Goal: Task Accomplishment & Management: Manage account settings

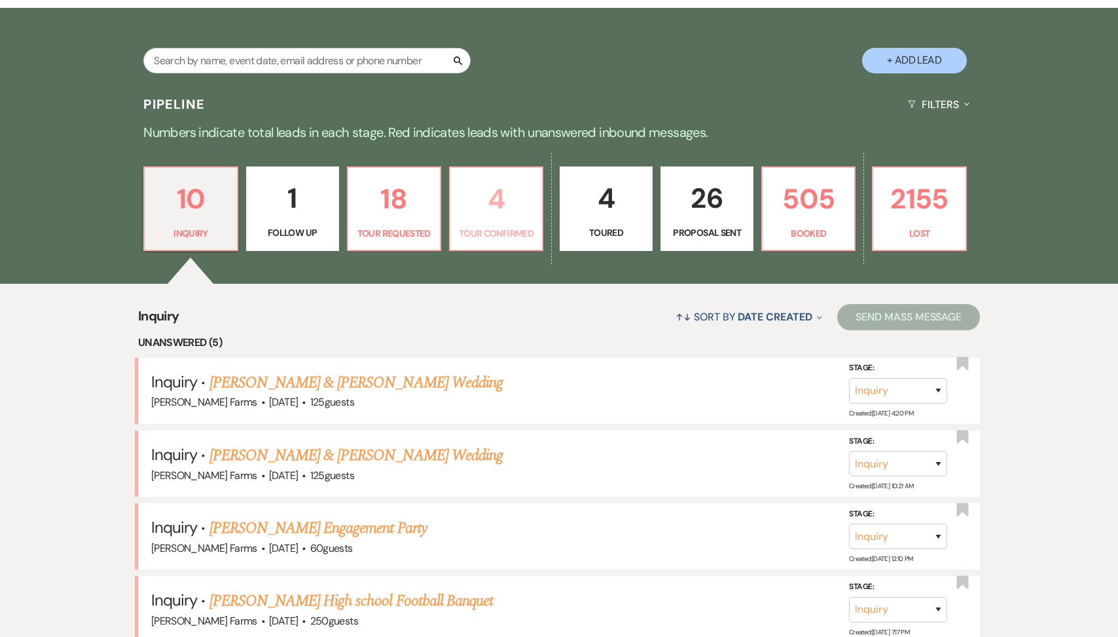
click at [494, 231] on p "Tour Confirmed" at bounding box center [496, 233] width 76 height 14
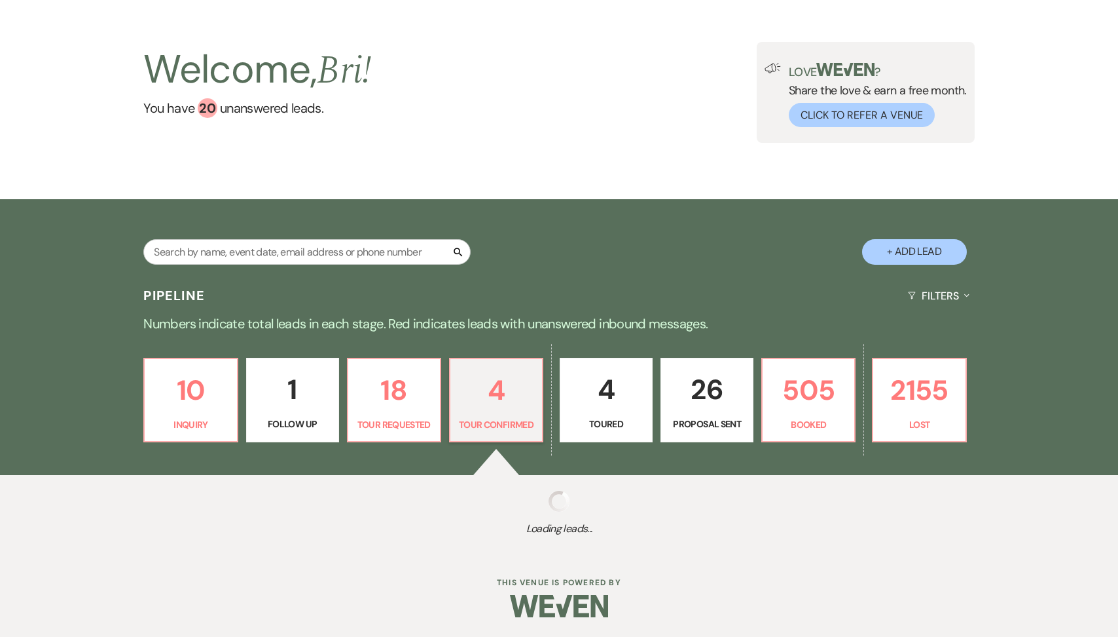
select select "4"
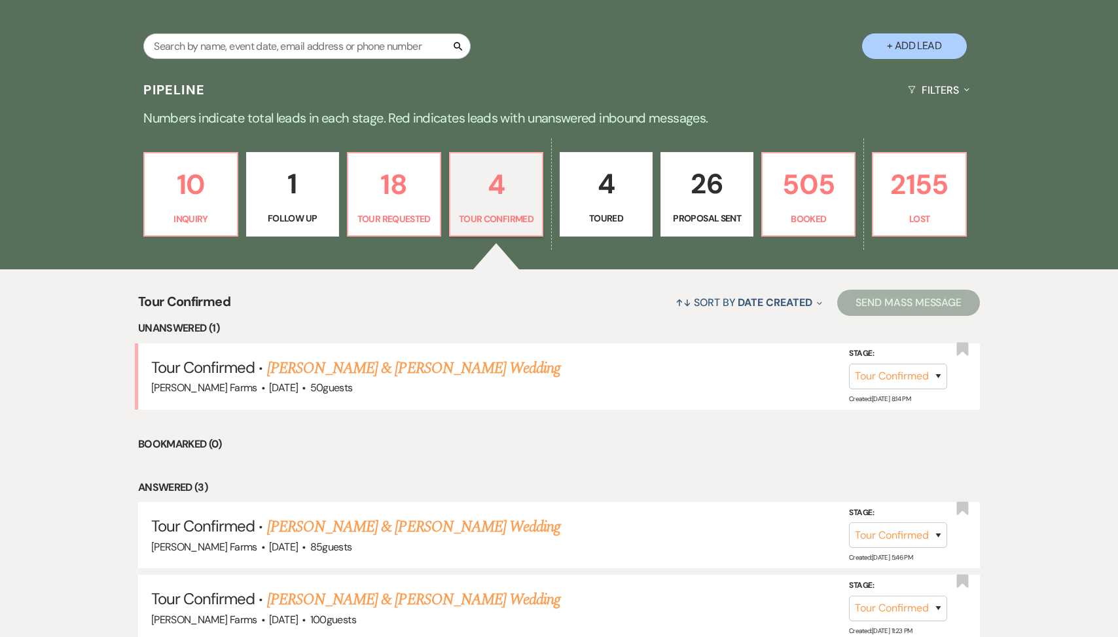
scroll to position [255, 0]
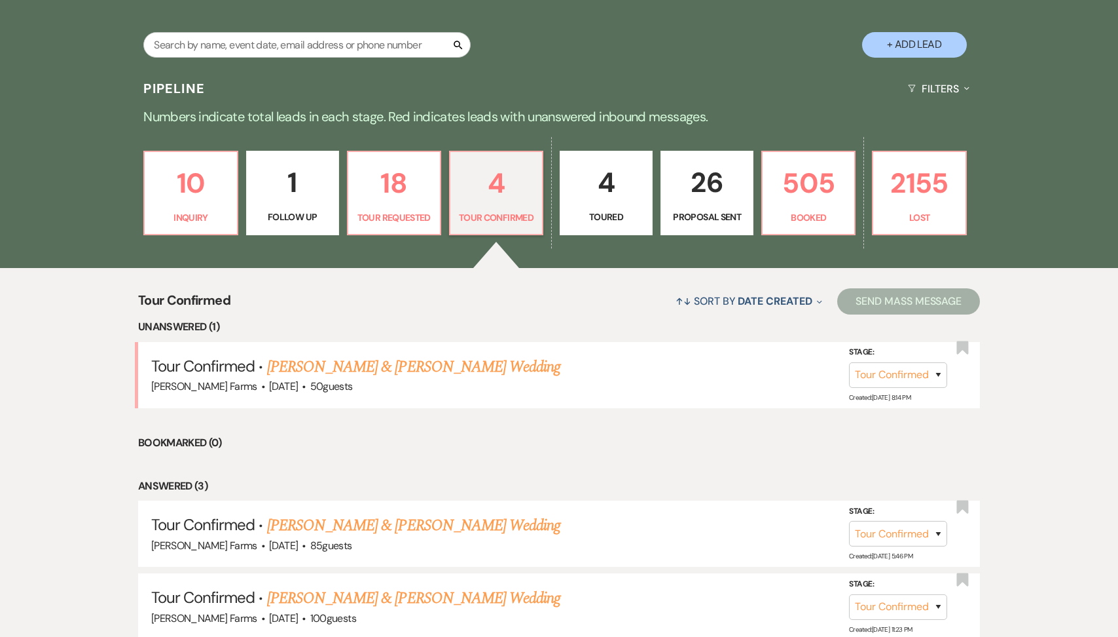
click at [380, 368] on link "Ross Kennedy & Kenzie Casillas's Wedding" at bounding box center [413, 367] width 293 height 24
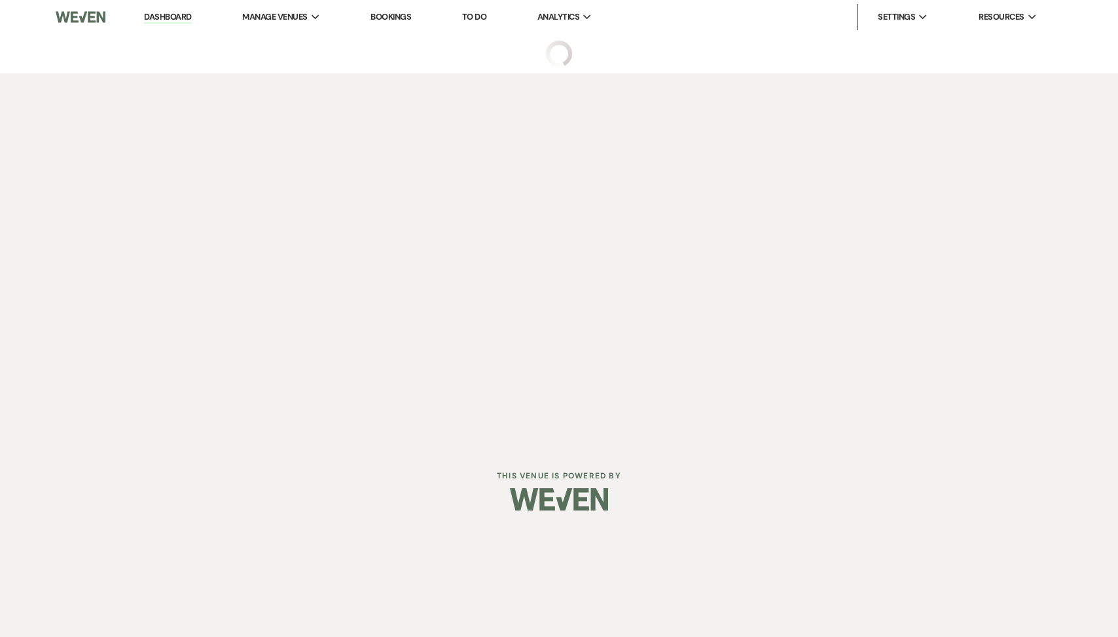
select select "4"
select select "5"
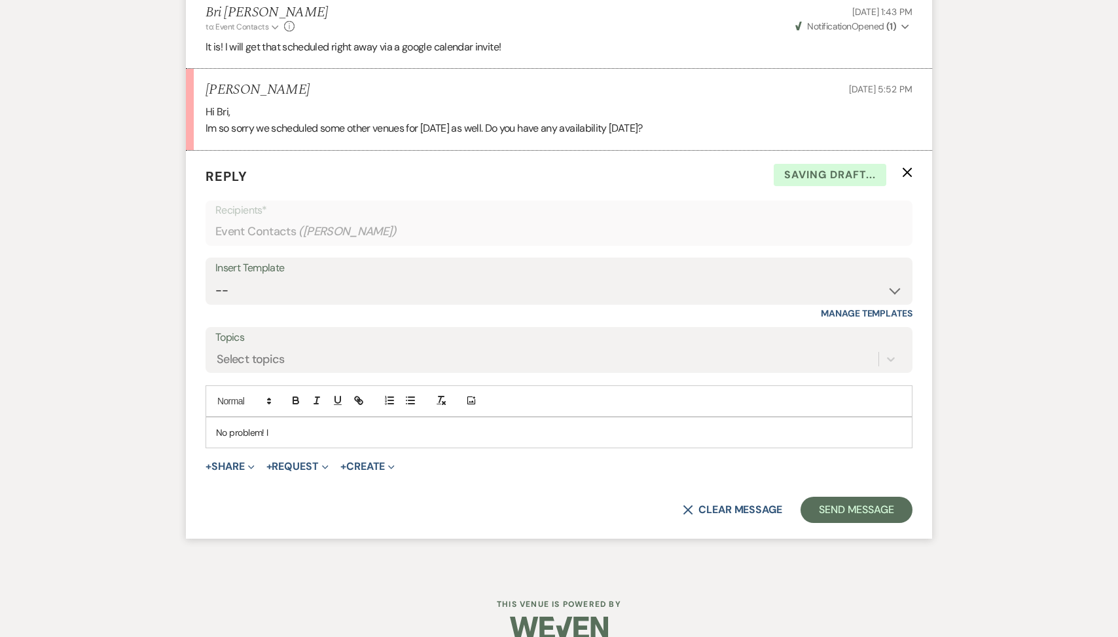
scroll to position [1687, 0]
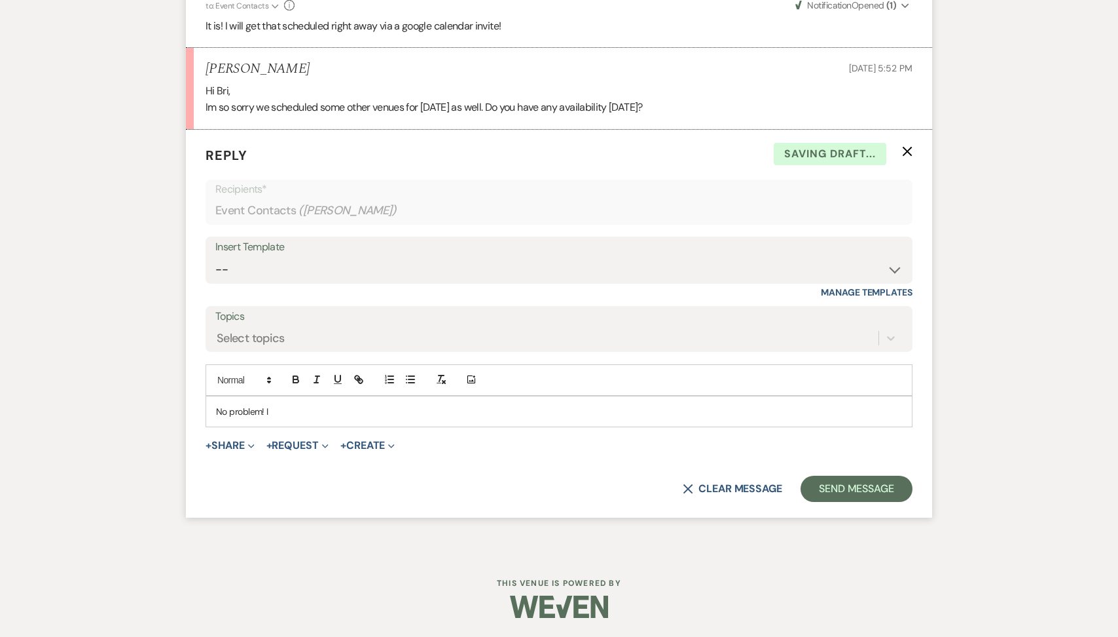
click at [291, 413] on p "No problem! I" at bounding box center [559, 411] width 686 height 14
click at [354, 408] on span "Sunday, August 24, at 11am or 1pm" at bounding box center [317, 411] width 71 height 12
click at [502, 410] on p "No problem! This Sunday, August 24, we can do a tour at 11am or 1pm" at bounding box center [559, 411] width 686 height 14
click at [879, 496] on button "Send Message" at bounding box center [857, 488] width 112 height 26
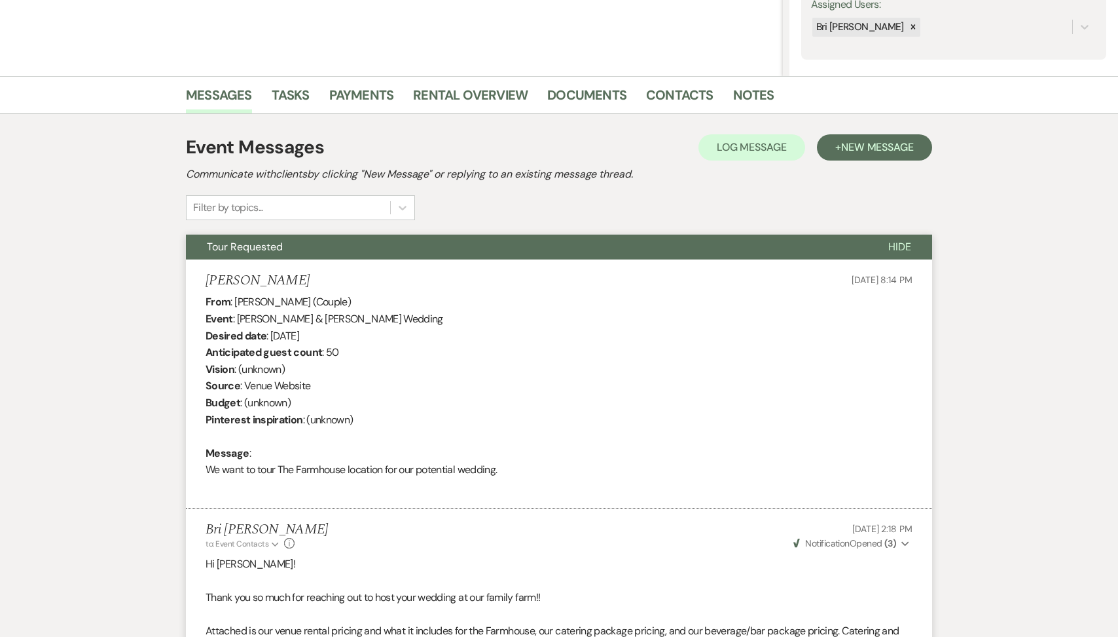
scroll to position [0, 0]
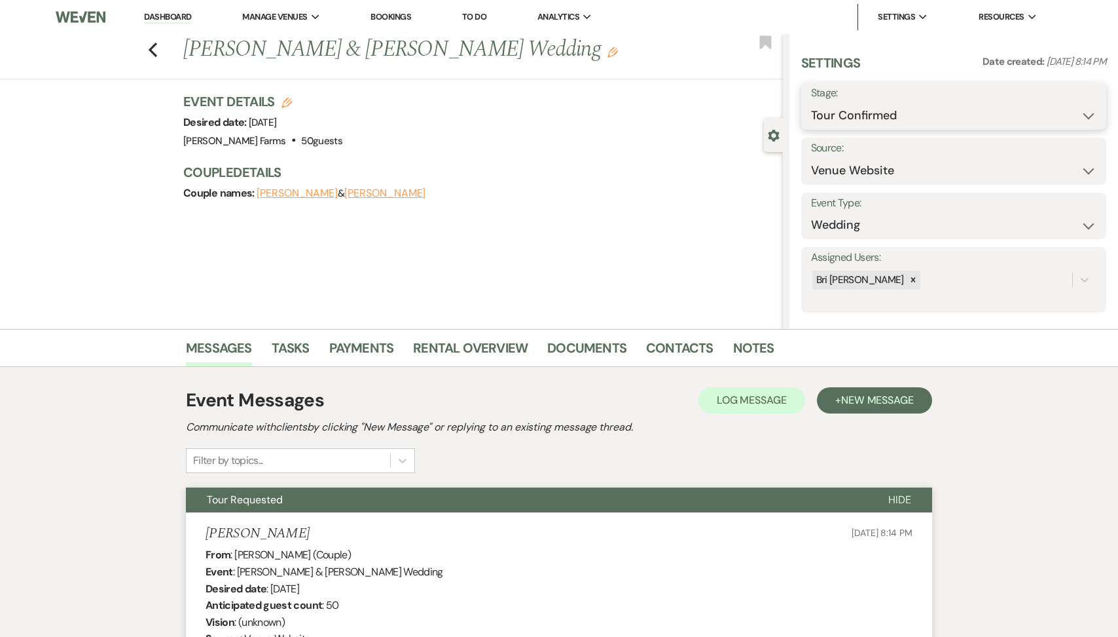
click at [862, 115] on select "Inquiry Follow Up Tour Requested Tour Confirmed Toured Proposal Sent Booked Lost" at bounding box center [954, 116] width 286 height 26
select select "2"
drag, startPoint x: 1075, startPoint y: 119, endPoint x: 1077, endPoint y: 109, distance: 10.0
click at [1077, 109] on button "Save" at bounding box center [1074, 106] width 65 height 26
click at [151, 43] on icon "Previous" at bounding box center [153, 50] width 10 height 16
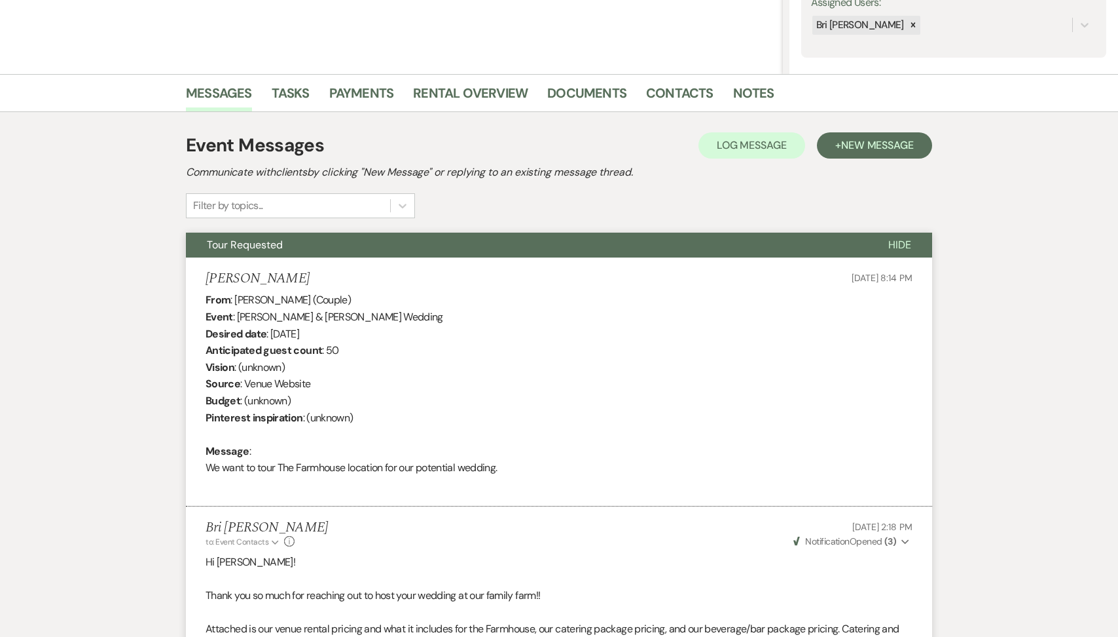
select select "4"
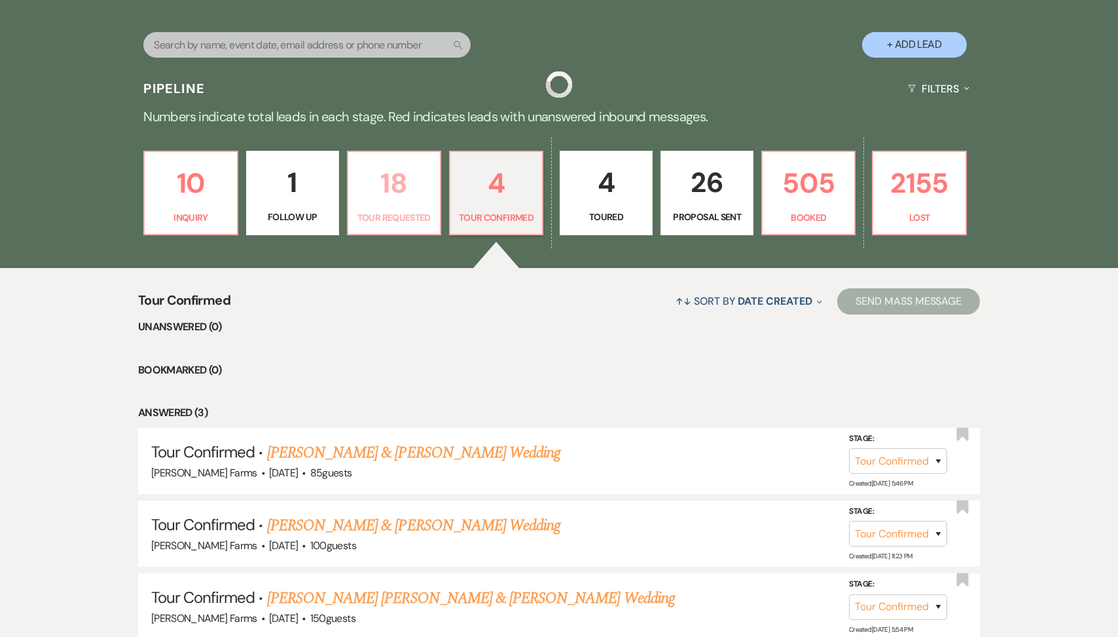
click at [381, 177] on p "18" at bounding box center [394, 183] width 76 height 44
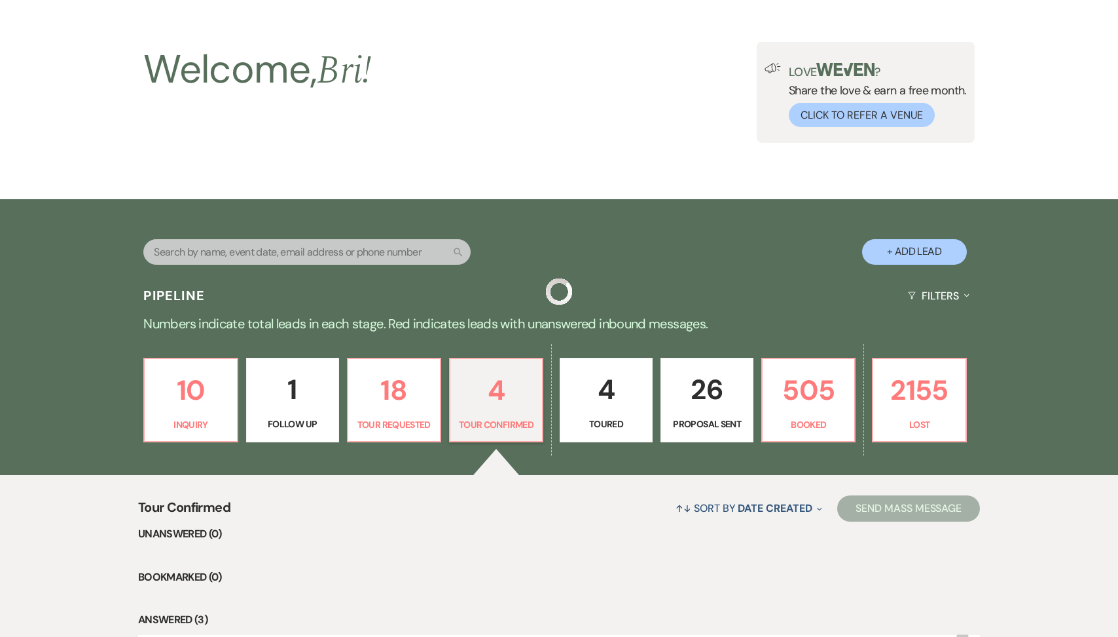
select select "2"
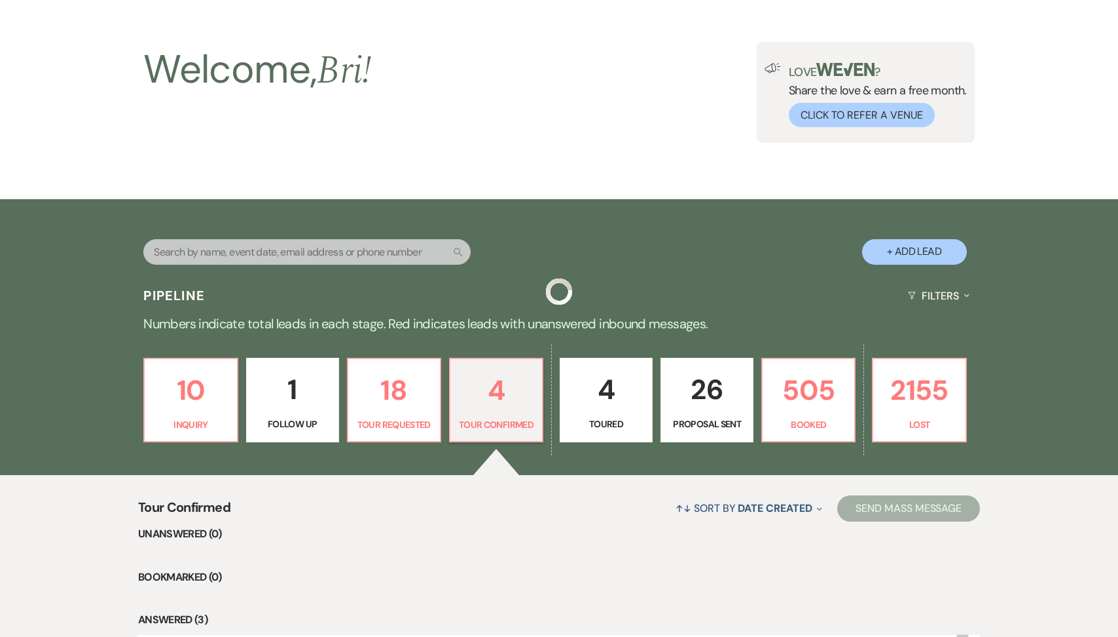
select select "2"
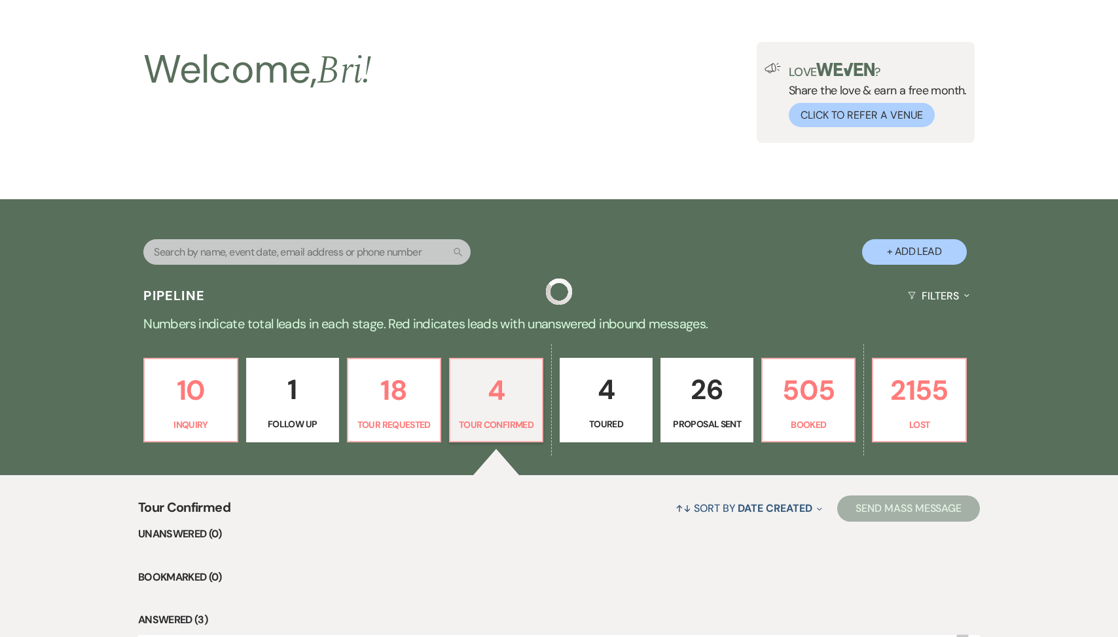
select select "2"
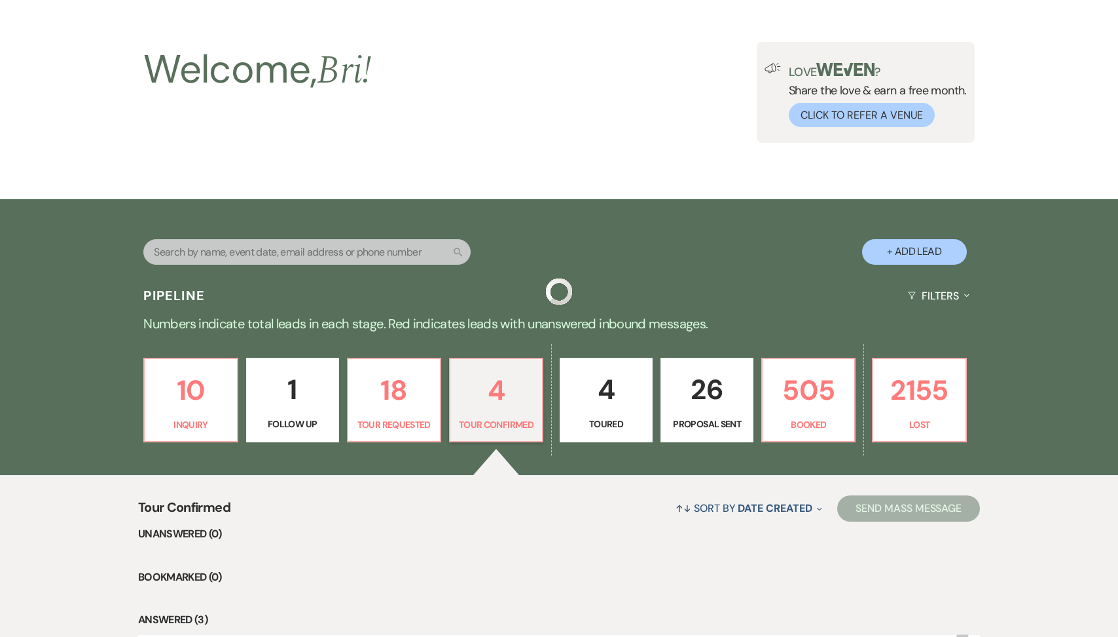
select select "2"
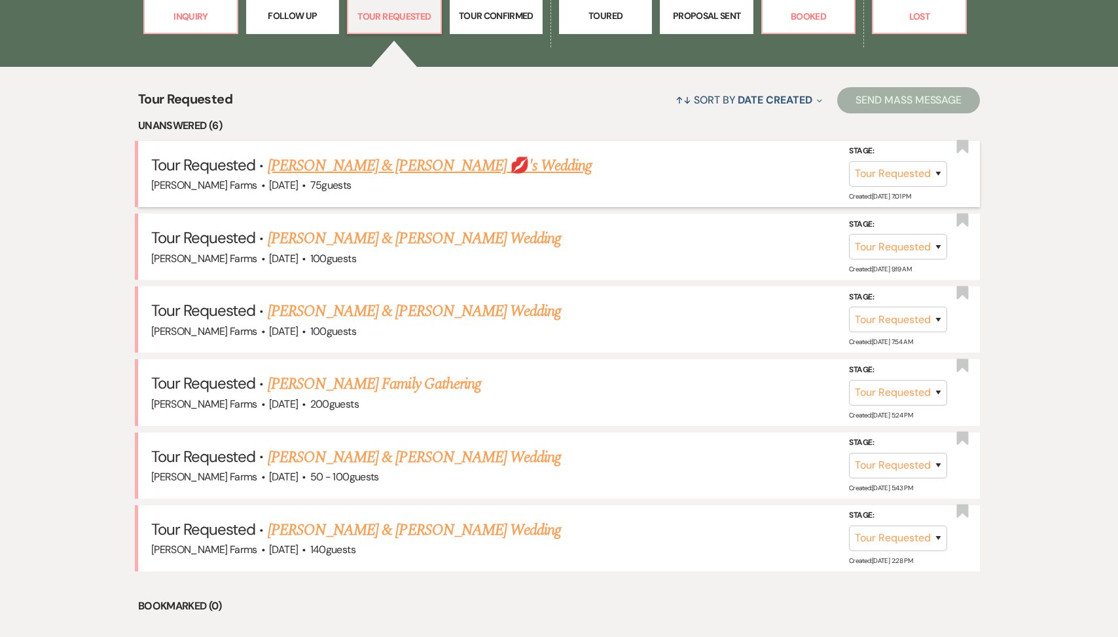
scroll to position [489, 0]
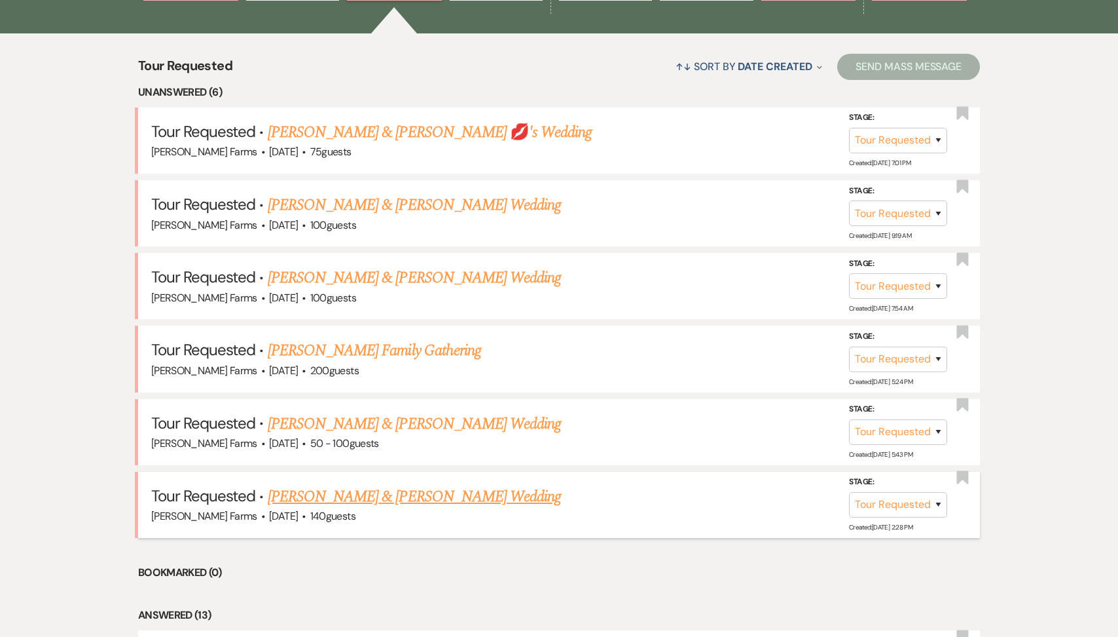
click at [396, 495] on link "Karson Tuck & Lidia Obregon's Wedding" at bounding box center [414, 497] width 293 height 24
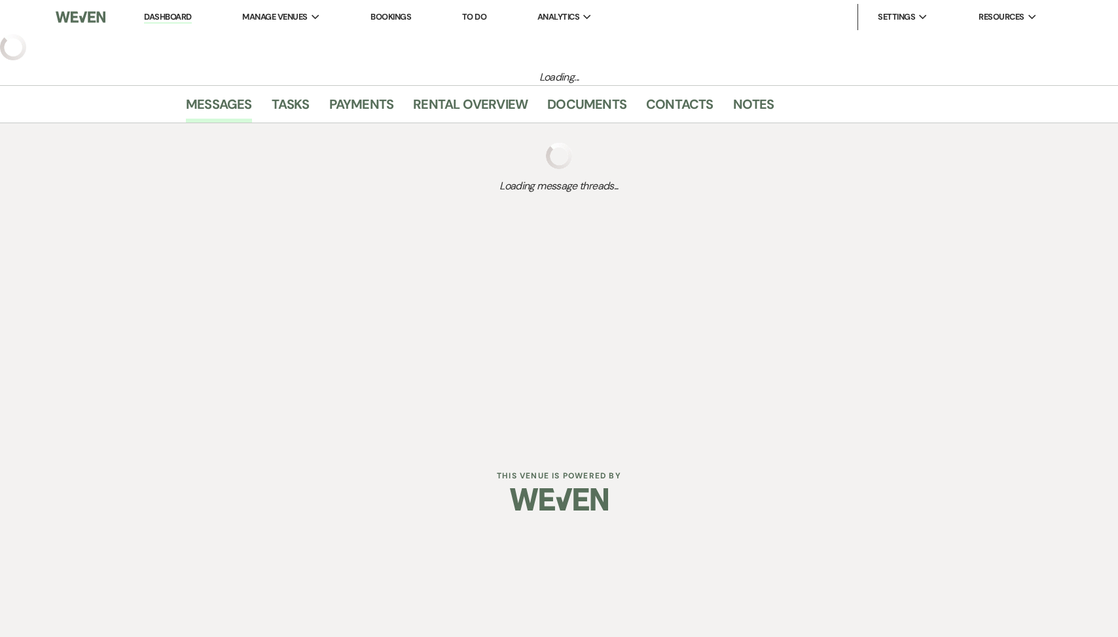
select select "2"
select select "5"
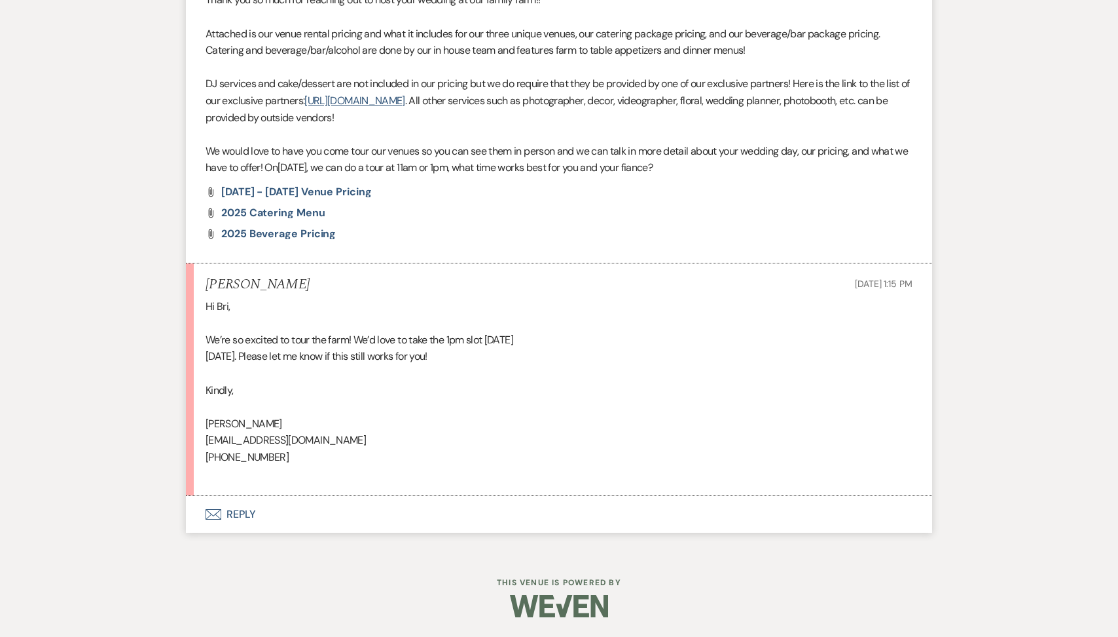
click at [322, 514] on button "Envelope Reply" at bounding box center [559, 514] width 747 height 37
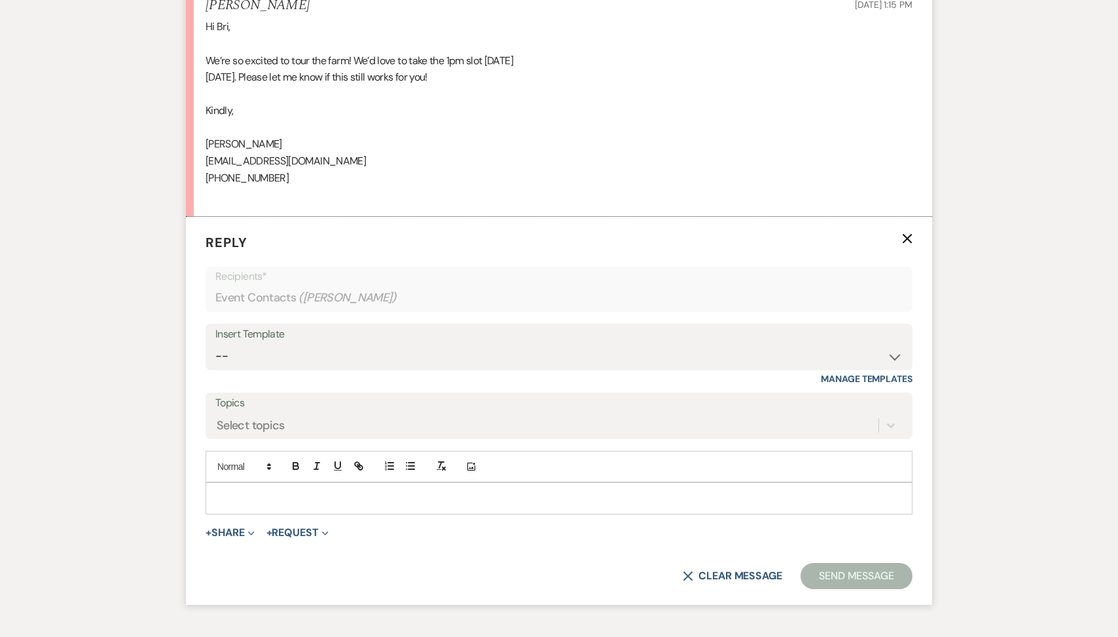
scroll to position [1189, 0]
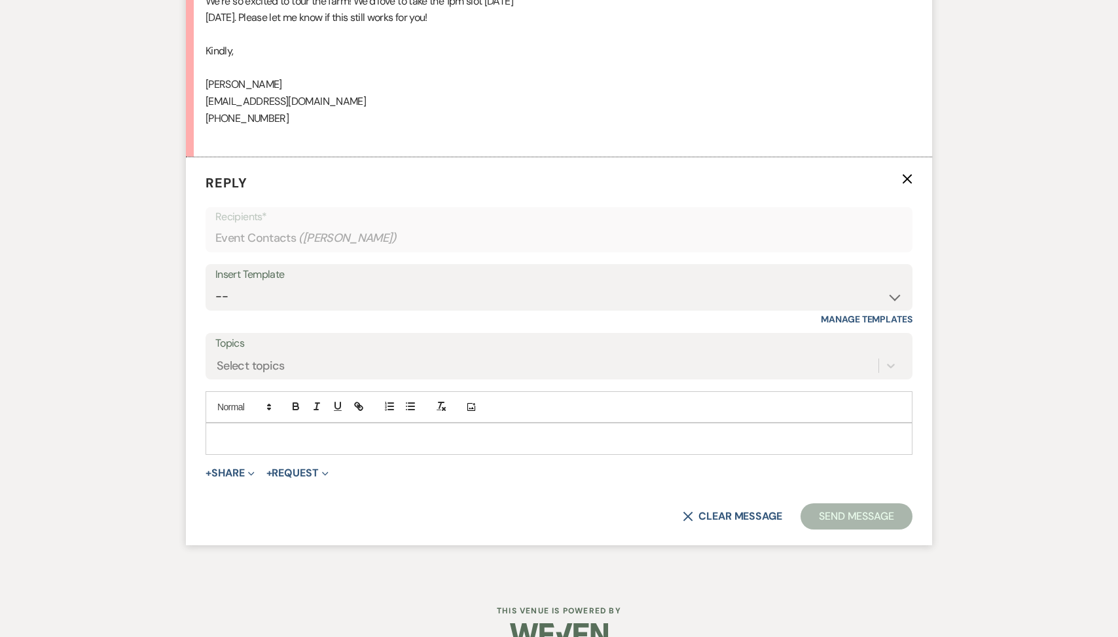
click at [299, 441] on p at bounding box center [559, 438] width 686 height 14
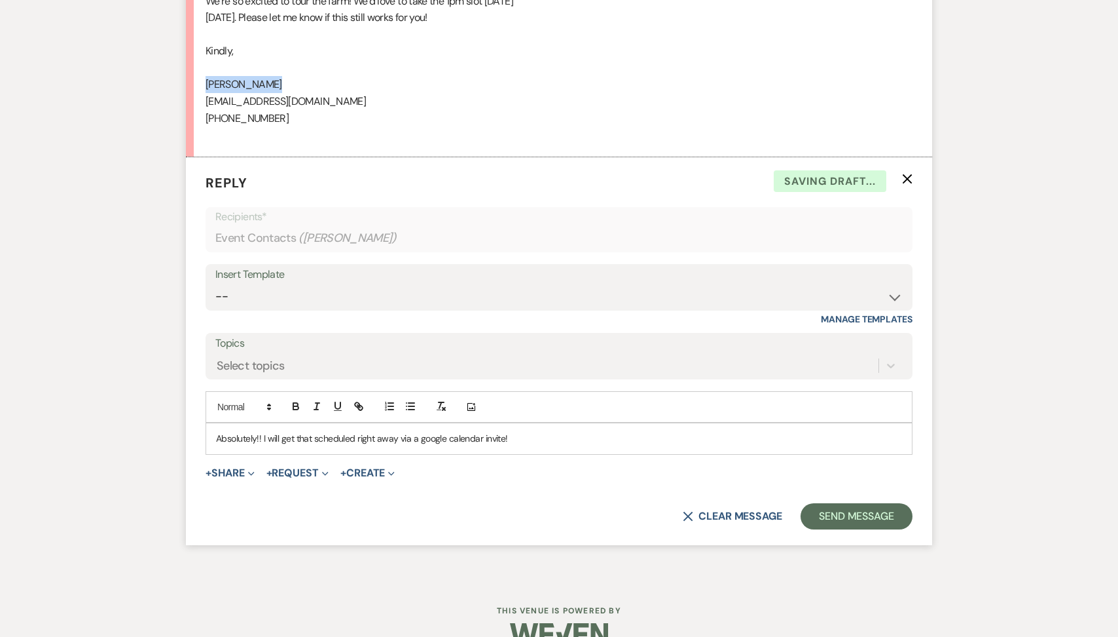
drag, startPoint x: 265, startPoint y: 90, endPoint x: 184, endPoint y: 83, distance: 81.5
copy div "Lidia Obregon"
click at [858, 540] on form "Reply X Saving draft... Recipients* Event Contacts ( Lidia Obregon ) Insert Tem…" at bounding box center [559, 351] width 747 height 388
click at [854, 525] on button "Send Message" at bounding box center [857, 516] width 112 height 26
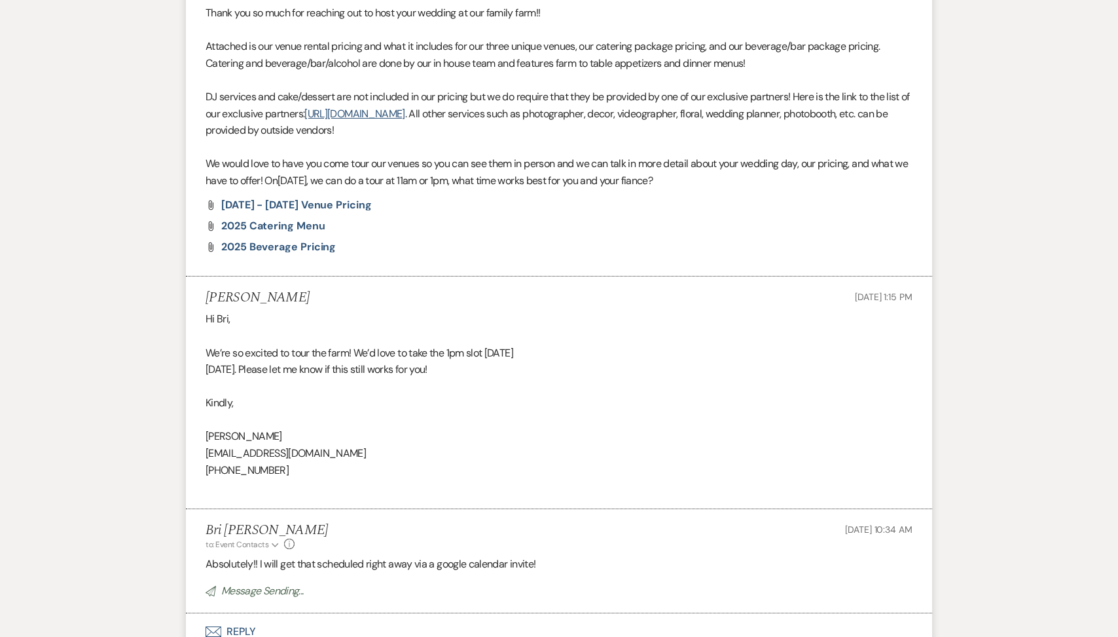
scroll to position [824, 0]
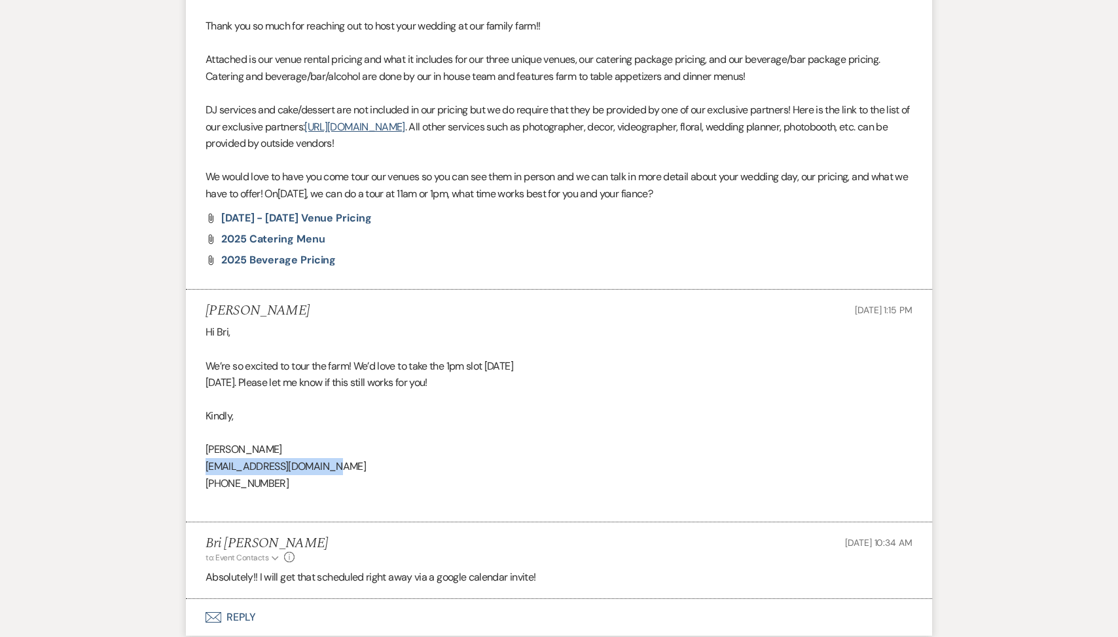
drag, startPoint x: 336, startPoint y: 469, endPoint x: 199, endPoint y: 464, distance: 137.0
click at [199, 464] on li "Lidia Obregon Aug 17, 2025, 1:15 PM Hi Bri, We’re so excited to tour the farm! …" at bounding box center [559, 405] width 747 height 232
copy div "lidiaobregon00@gmail.com"
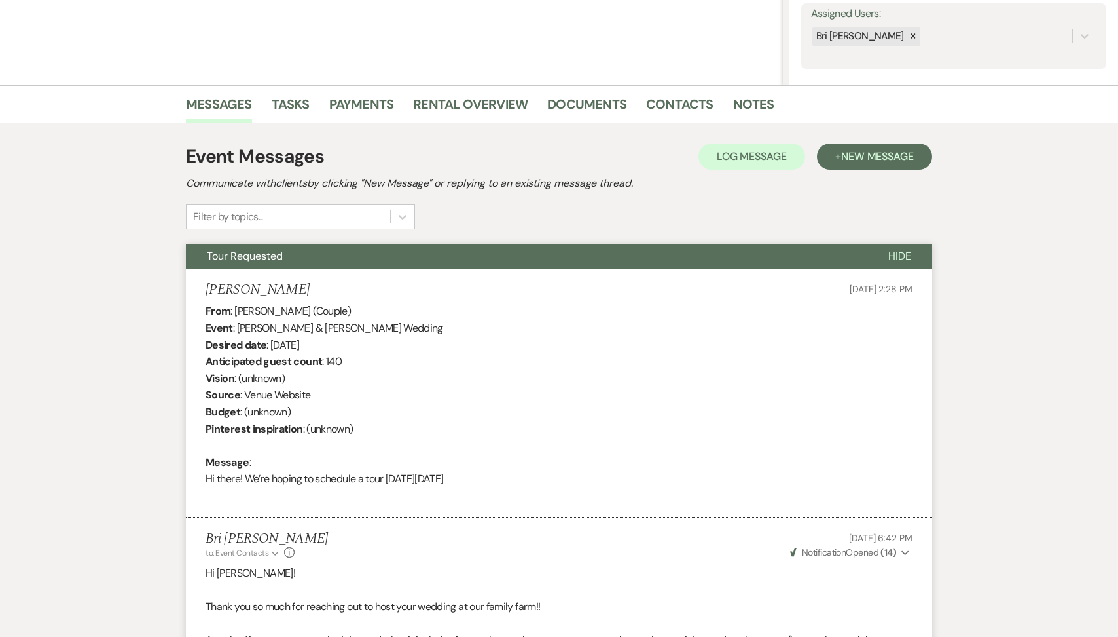
scroll to position [0, 0]
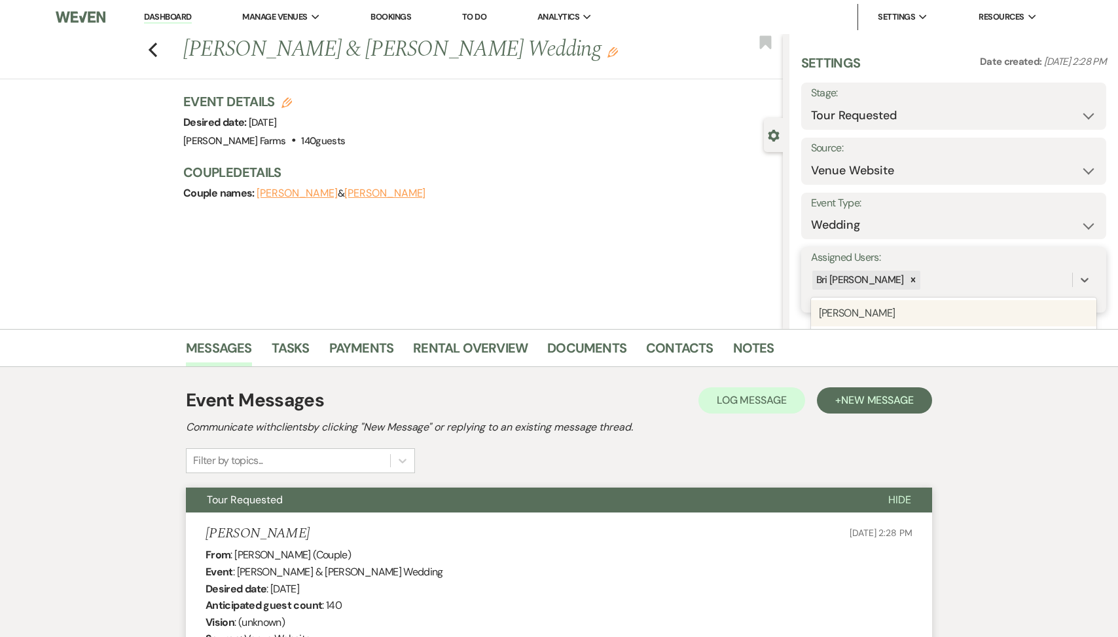
click at [932, 268] on div "Bri [PERSON_NAME]" at bounding box center [941, 279] width 261 height 23
type input "kyl"
click at [919, 314] on div "Kylee Fox" at bounding box center [954, 313] width 286 height 26
click at [1051, 295] on form "Assigned Users: option Kylee Fox, selected. 0 results available. Select is focu…" at bounding box center [954, 280] width 305 height 66
click at [1056, 282] on button "Save" at bounding box center [1075, 280] width 64 height 26
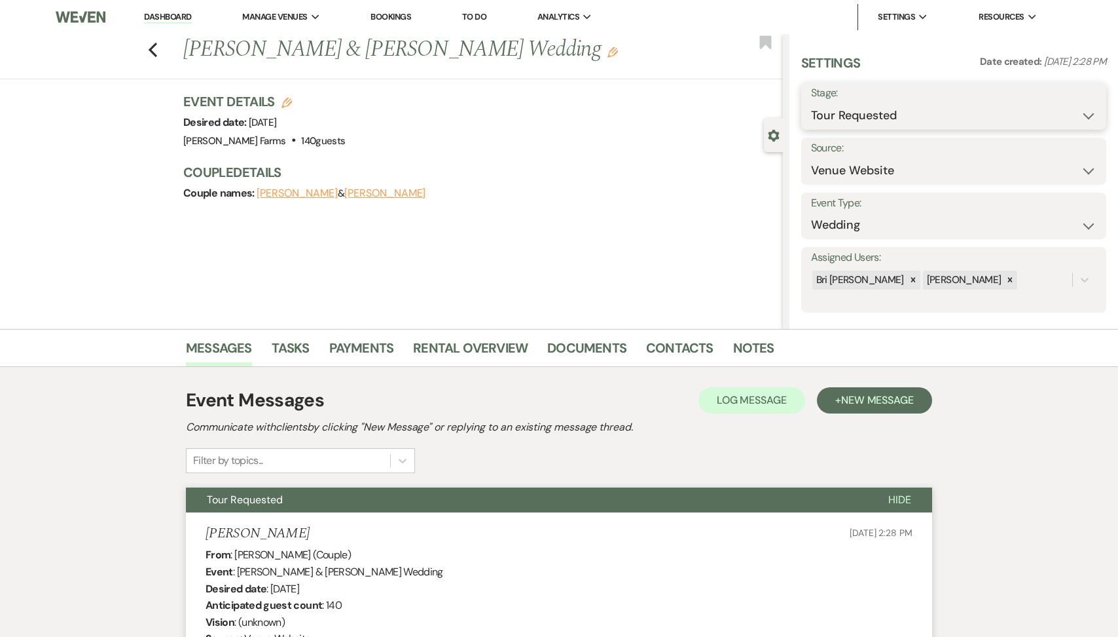
click at [938, 122] on select "Inquiry Follow Up Tour Requested Tour Confirmed Toured Proposal Sent Booked Lost" at bounding box center [954, 116] width 286 height 26
select select "4"
click at [1078, 109] on button "Save" at bounding box center [1074, 106] width 65 height 26
click at [153, 46] on use "button" at bounding box center [153, 50] width 9 height 14
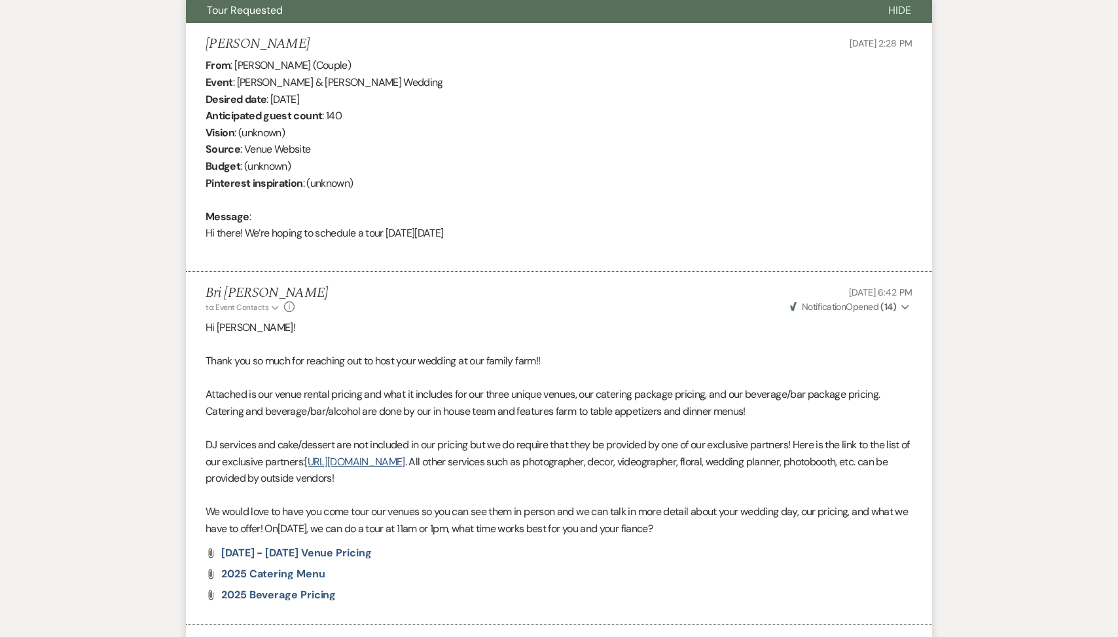
select select "2"
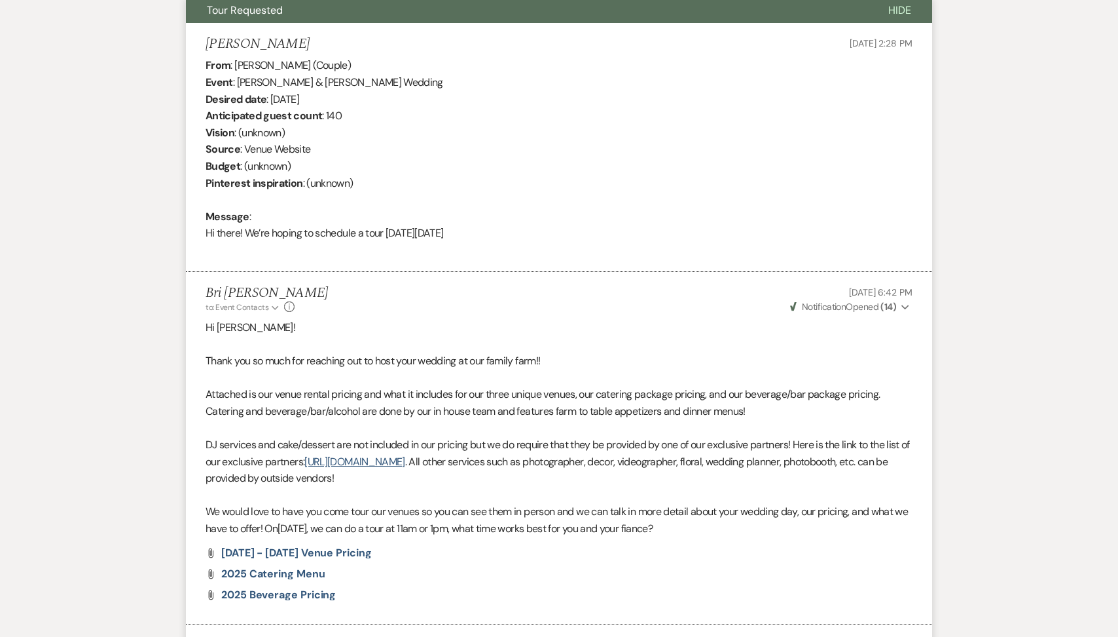
select select "2"
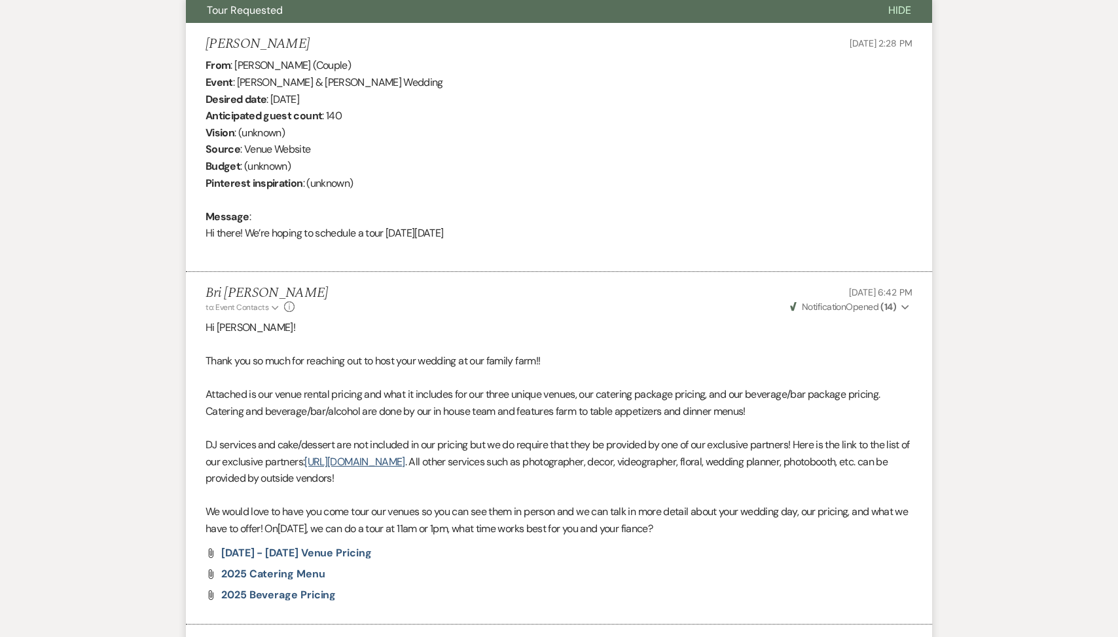
select select "2"
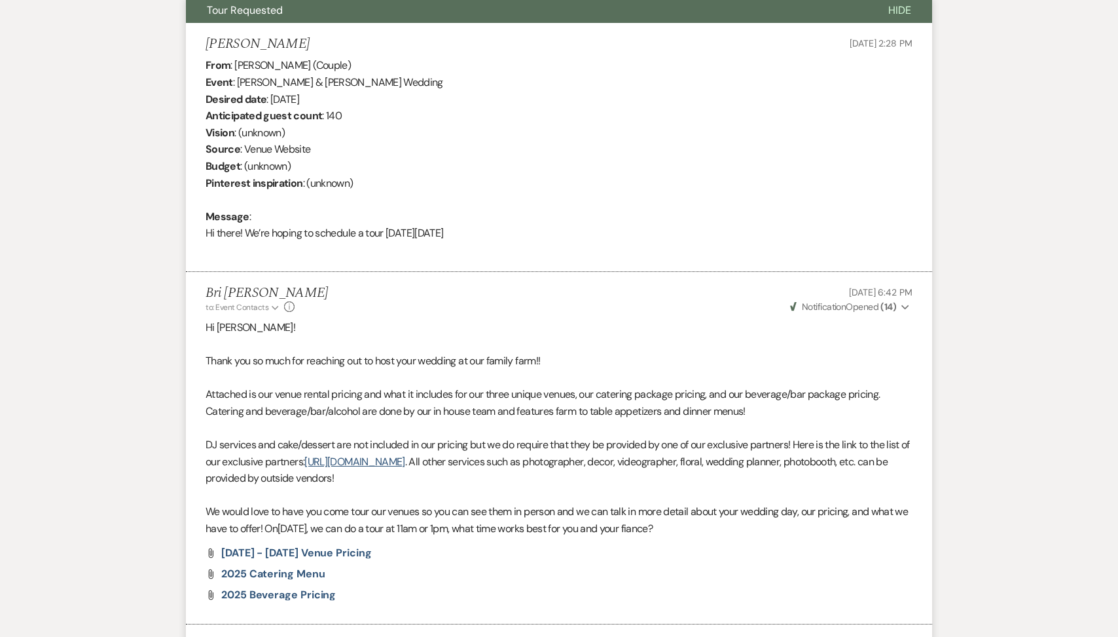
select select "2"
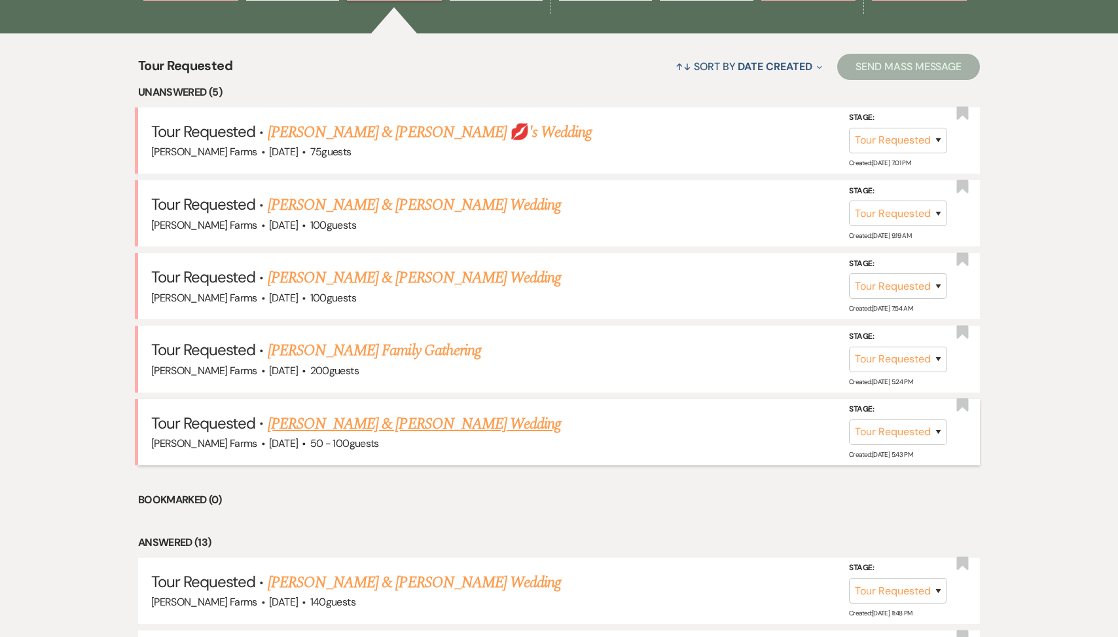
click at [403, 421] on link "Ruben Ruvalcaba & Simone De Souza's Wedding" at bounding box center [414, 424] width 293 height 24
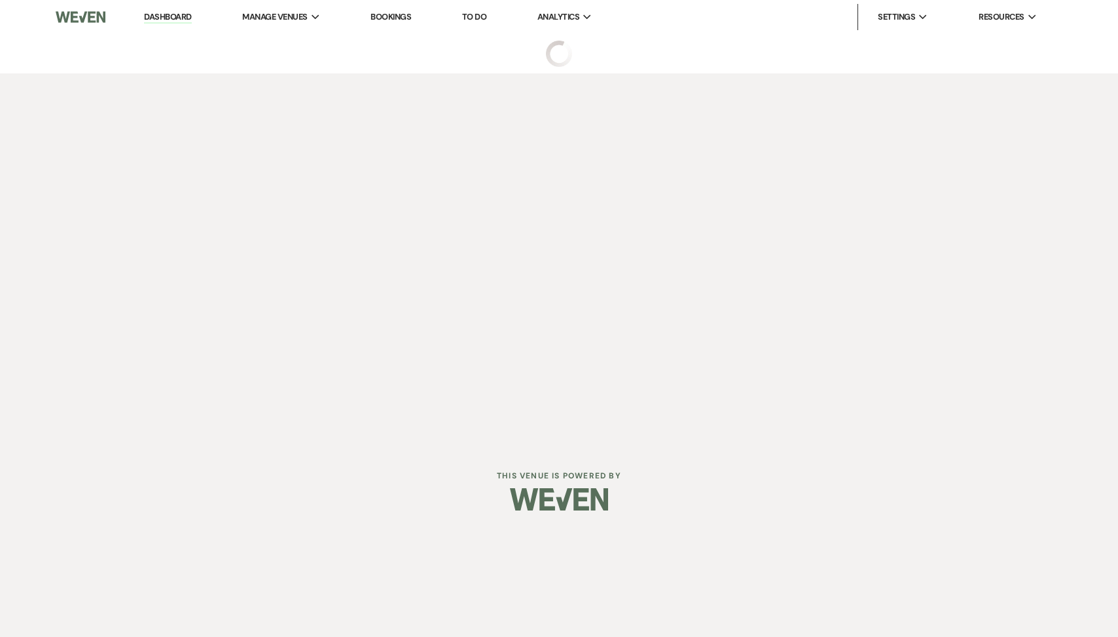
select select "2"
select select "5"
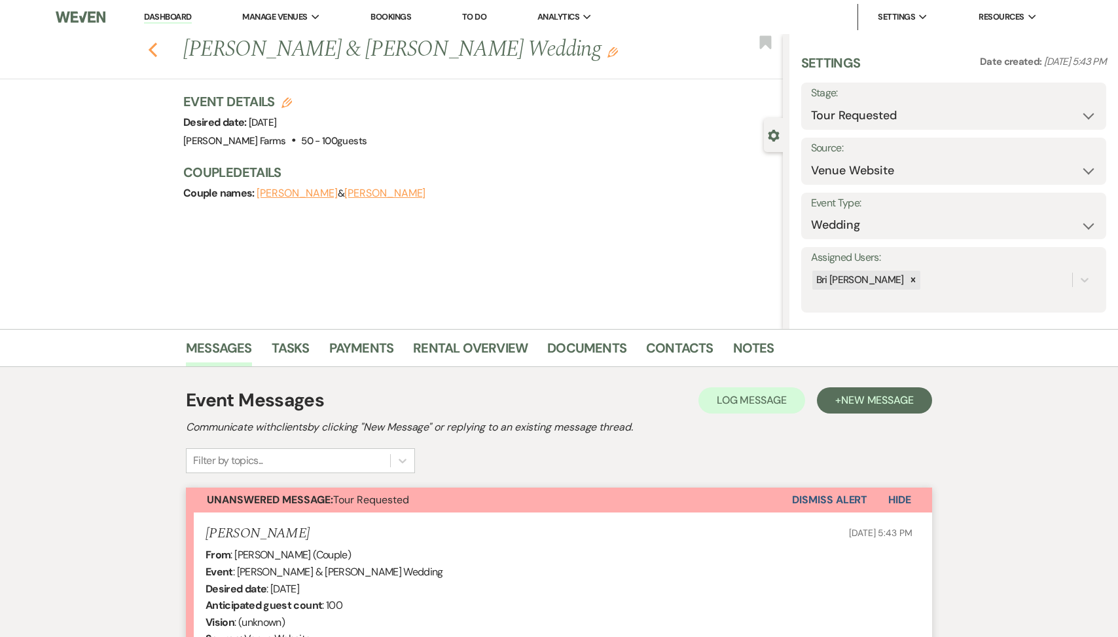
click at [155, 48] on icon "Previous" at bounding box center [153, 50] width 10 height 16
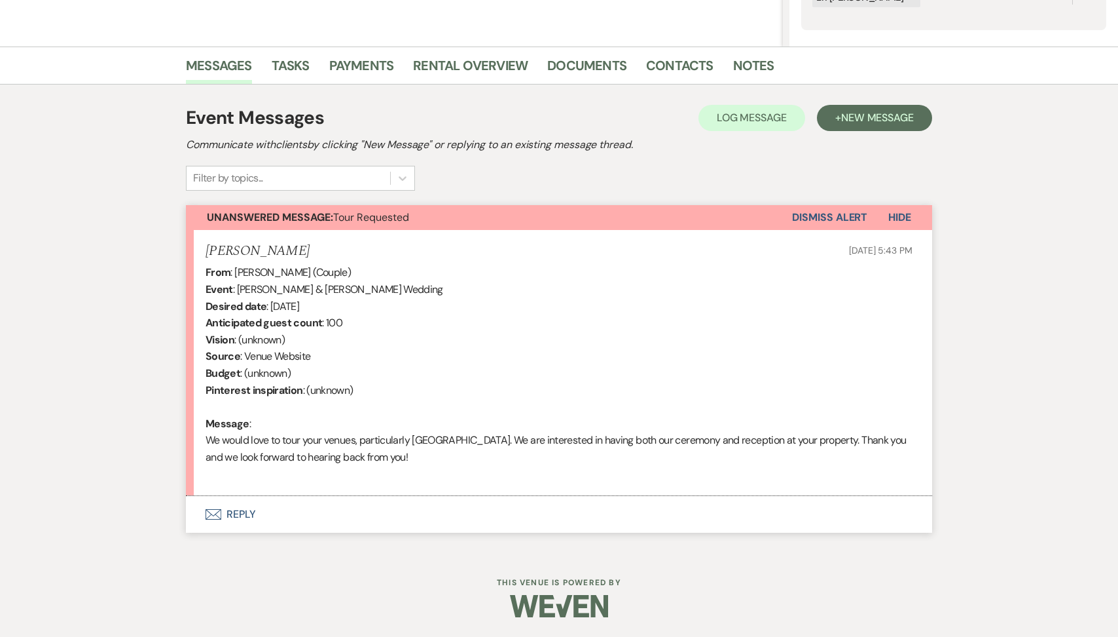
select select "2"
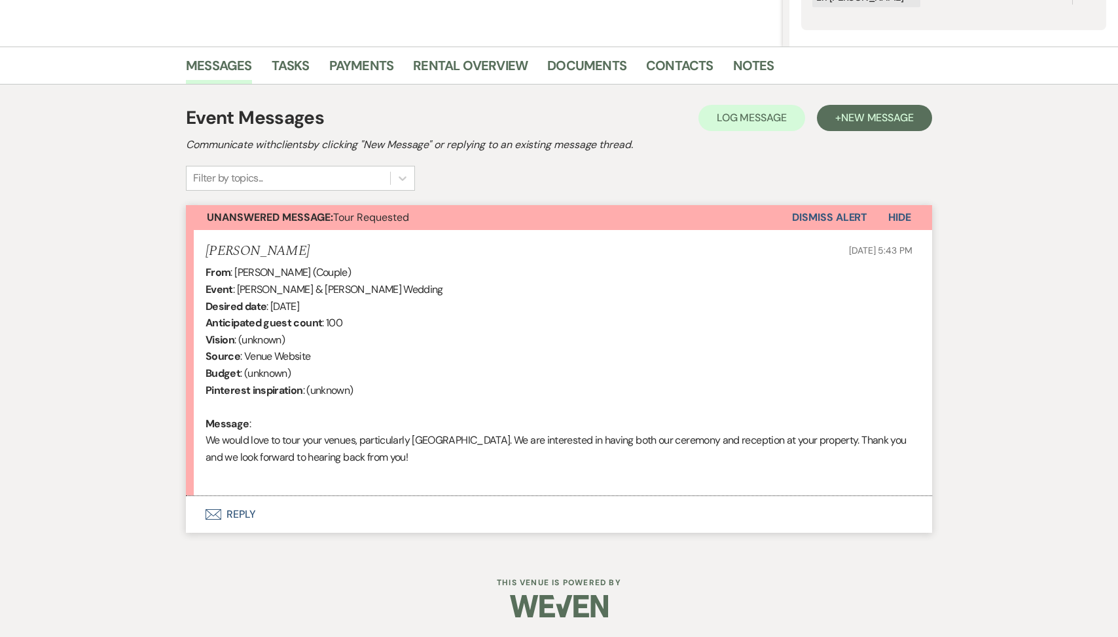
select select "2"
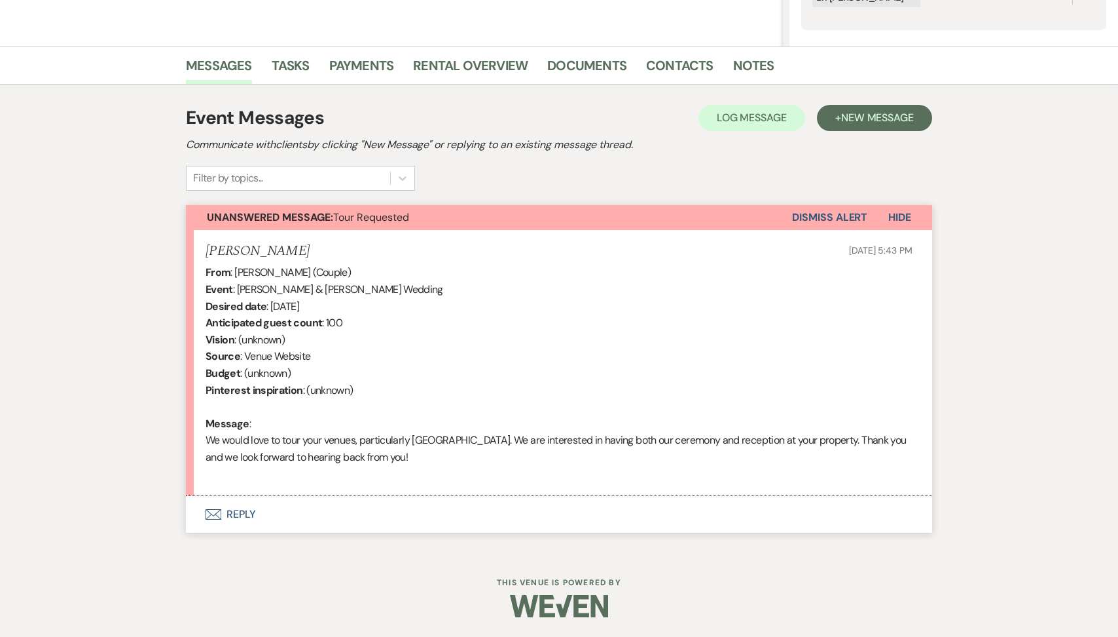
select select "2"
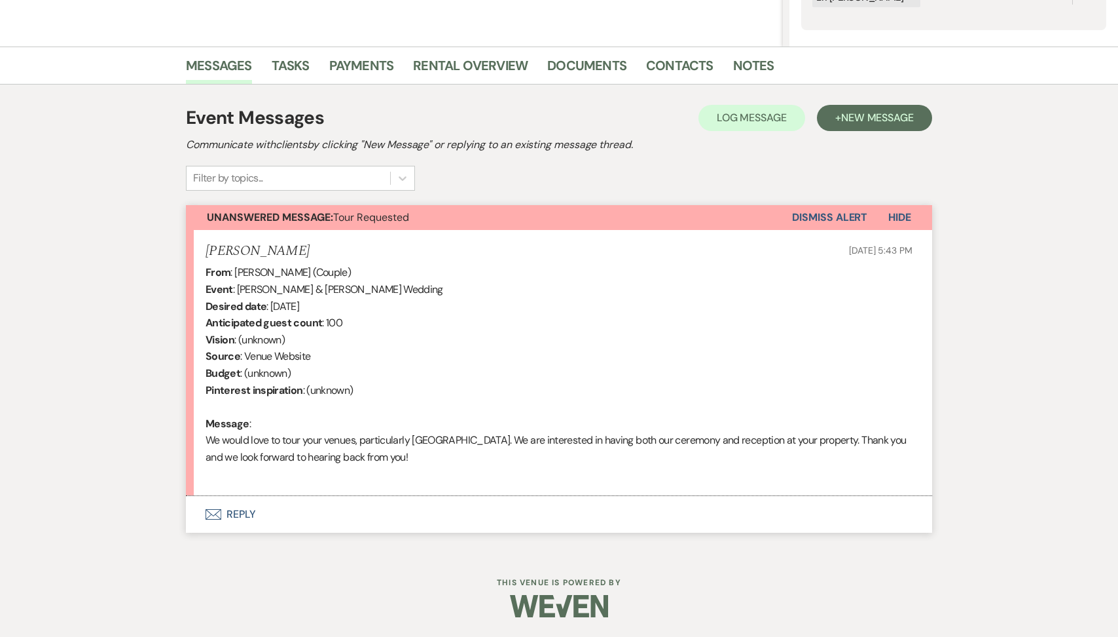
select select "2"
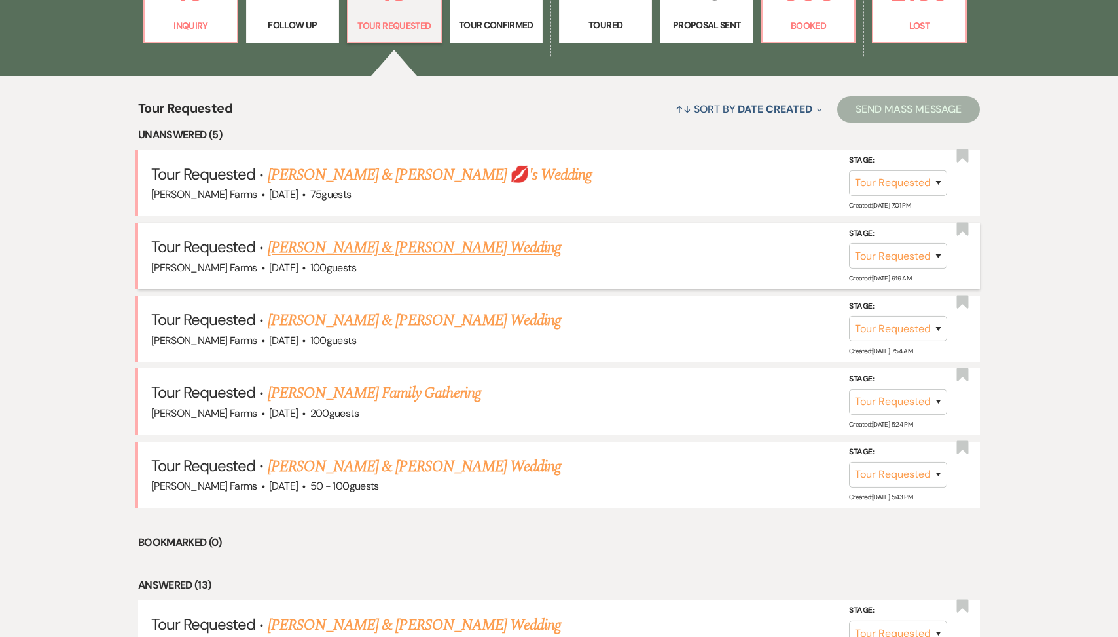
scroll to position [1111, 0]
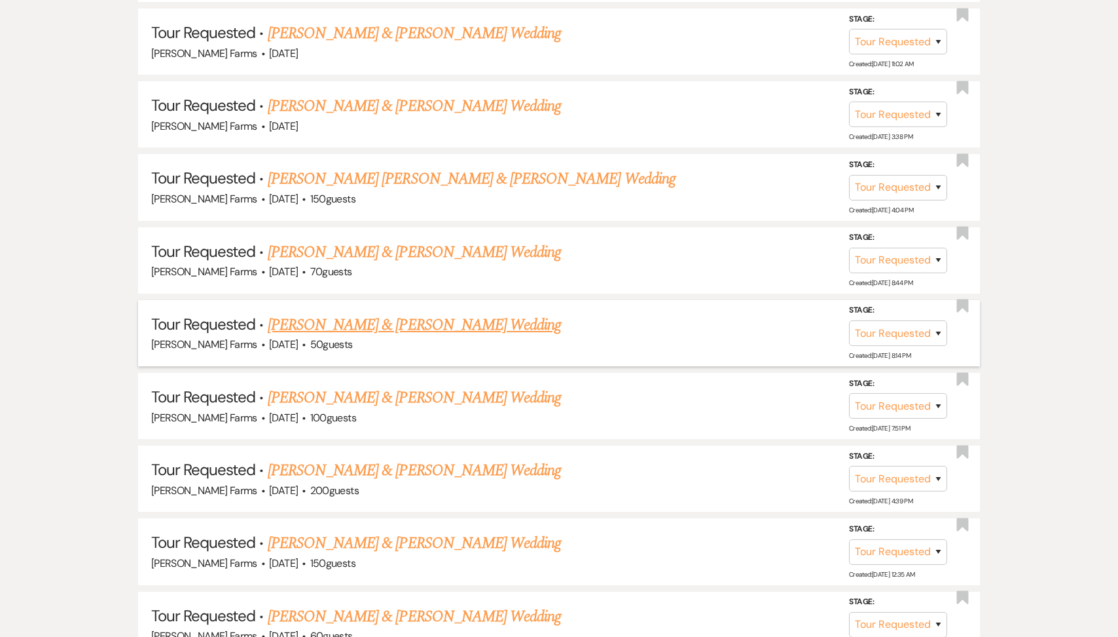
click at [399, 304] on li "Tour Requested · Ross Kennedy & Kenzie Casillas's Wedding Schnepf Farms · Mar 2…" at bounding box center [559, 333] width 842 height 66
click at [392, 320] on link "Ross Kennedy & Kenzie Casillas's Wedding" at bounding box center [414, 325] width 293 height 24
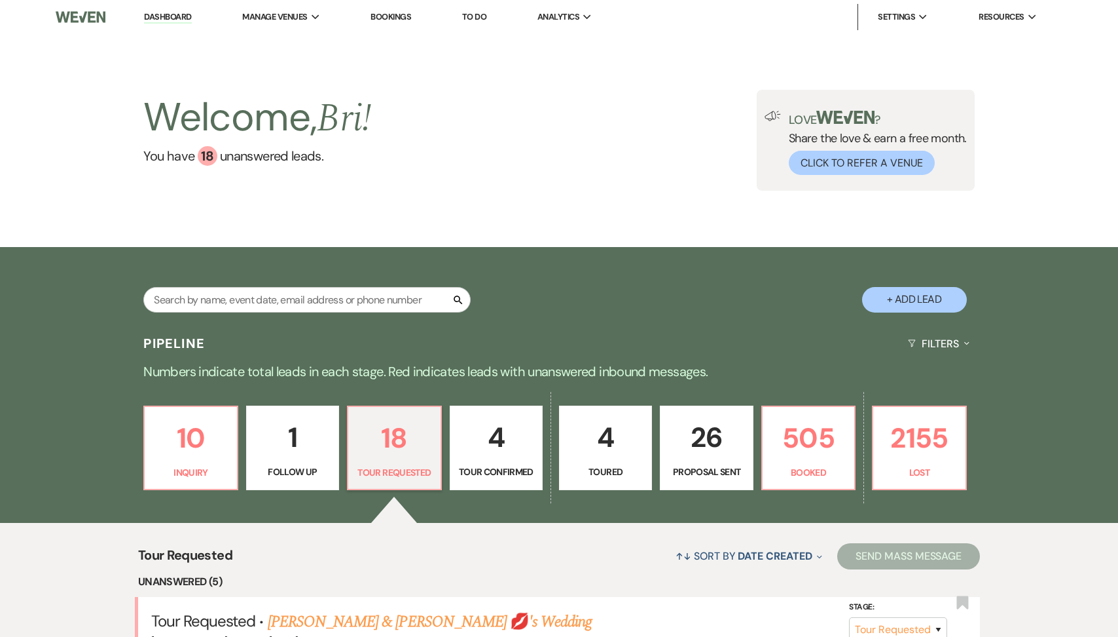
select select "2"
select select "5"
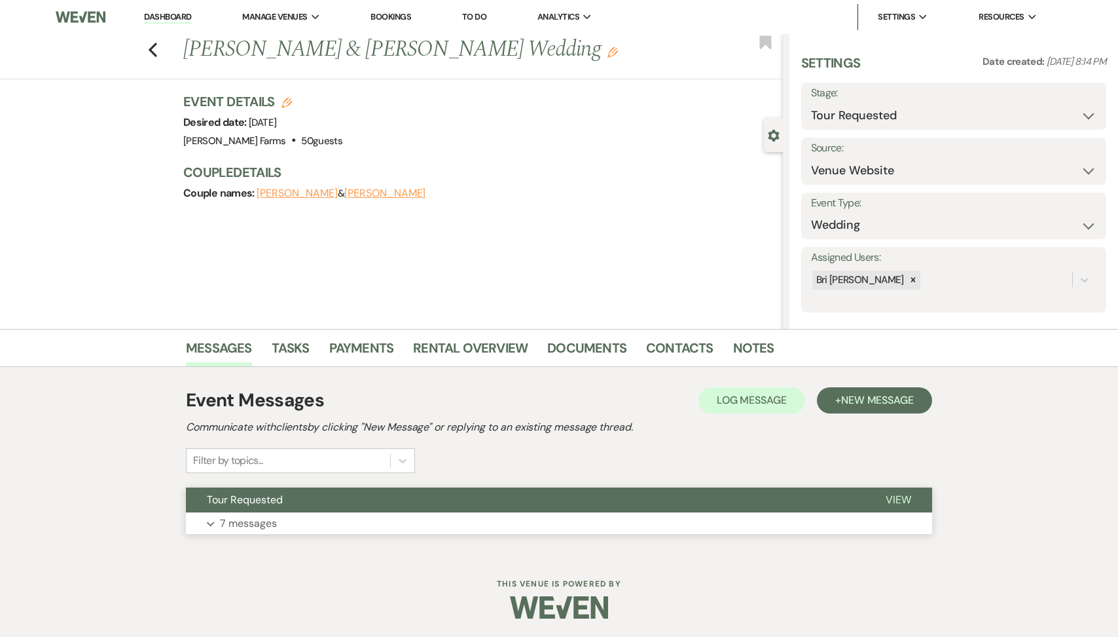
click at [306, 506] on button "Tour Requested" at bounding box center [525, 499] width 679 height 25
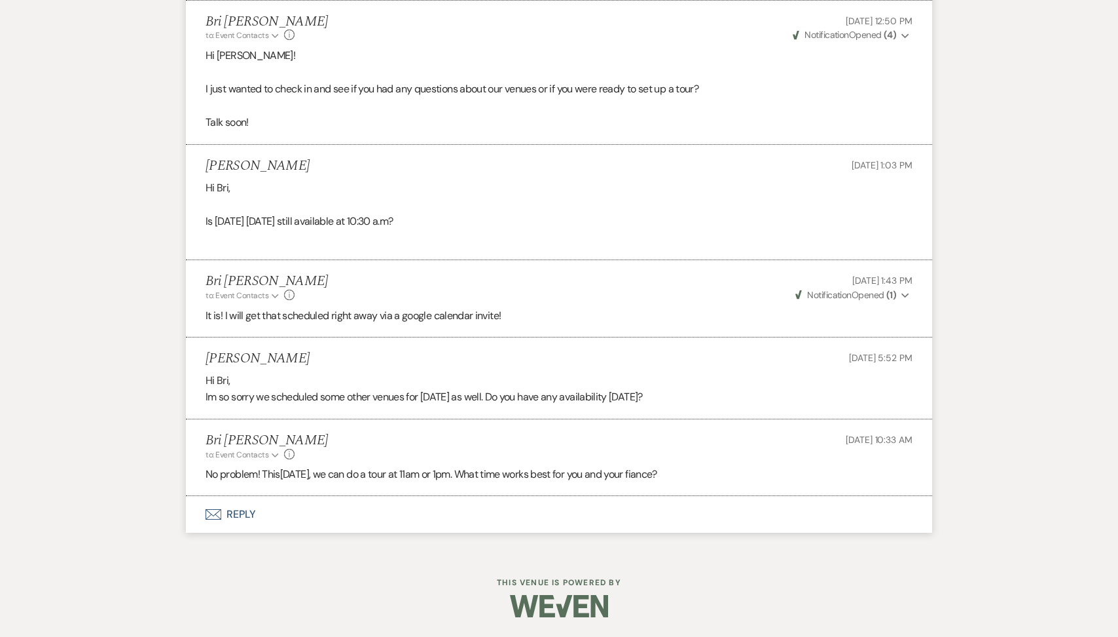
click at [290, 508] on button "Envelope Reply" at bounding box center [559, 514] width 747 height 37
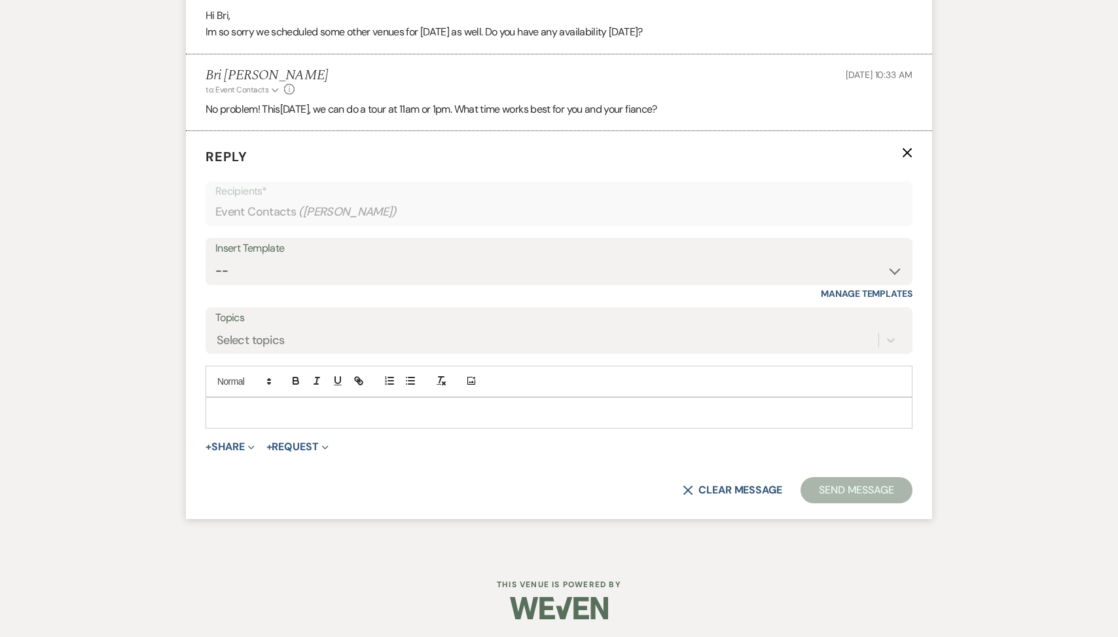
scroll to position [1763, 0]
drag, startPoint x: 725, startPoint y: 105, endPoint x: 177, endPoint y: 105, distance: 547.4
copy p "No problem! This Sunday, August 24, we can do a tour at 11am or 1pm. What time …"
click at [276, 404] on p at bounding box center [559, 411] width 686 height 14
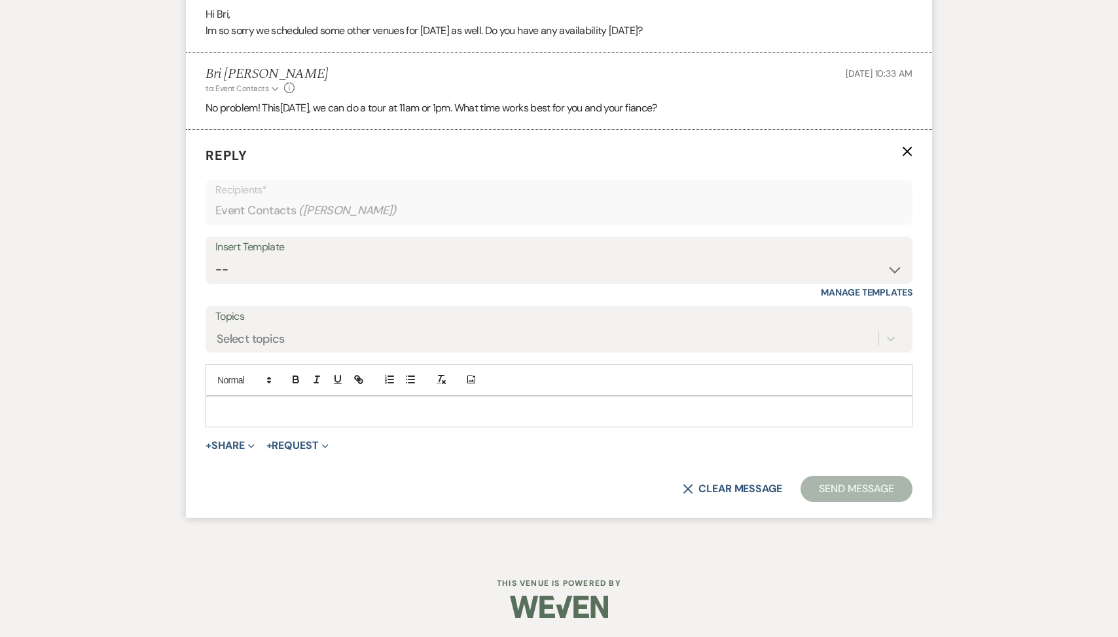
paste div
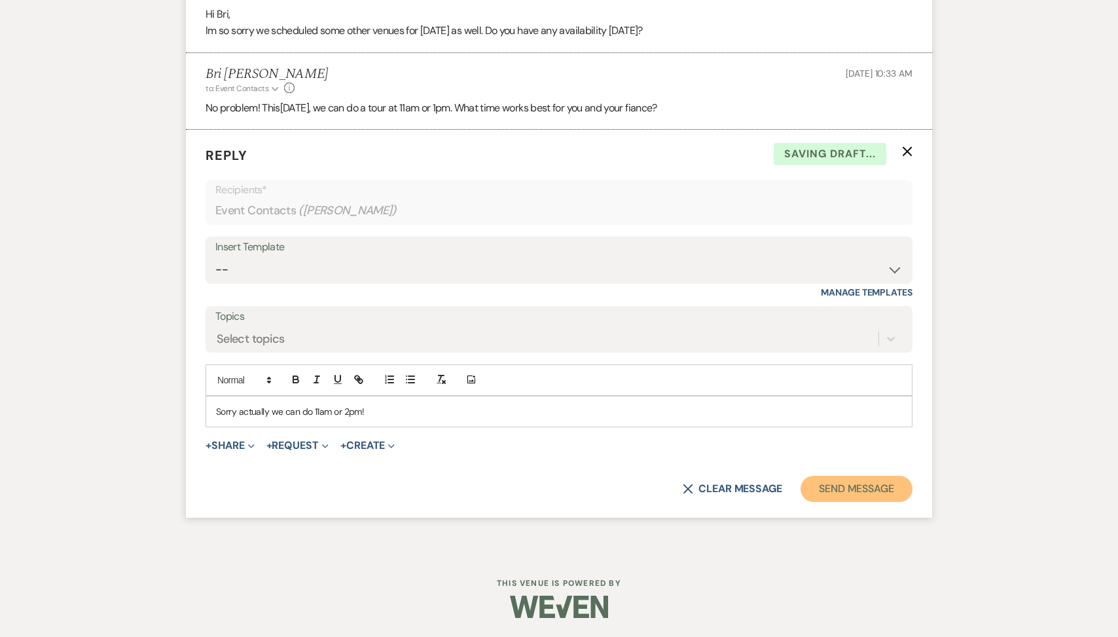
click at [855, 498] on button "Send Message" at bounding box center [857, 488] width 112 height 26
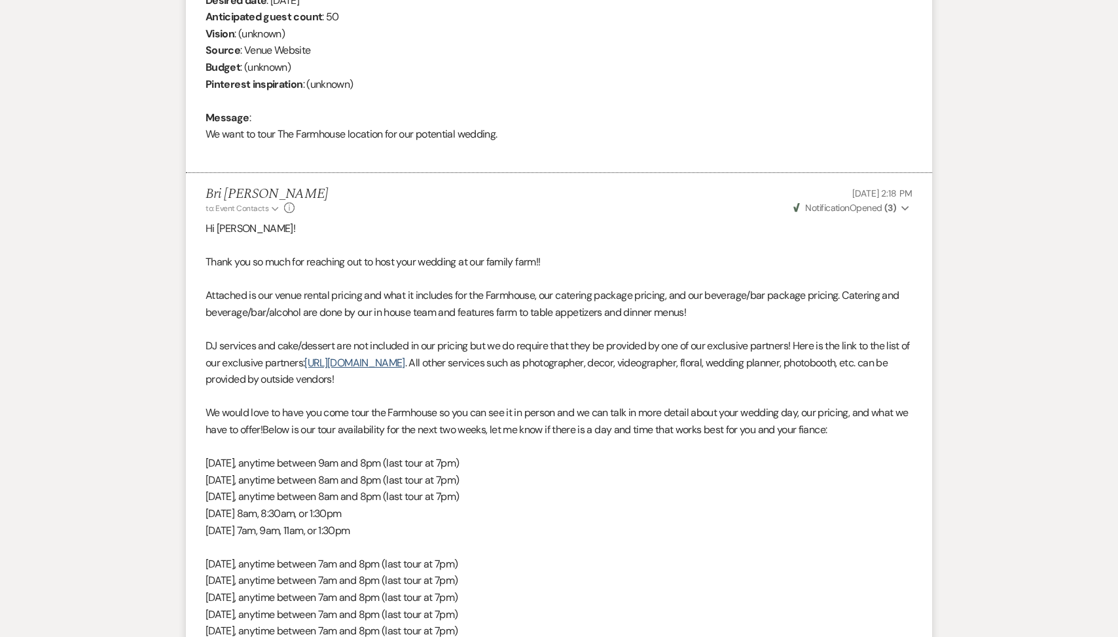
scroll to position [0, 0]
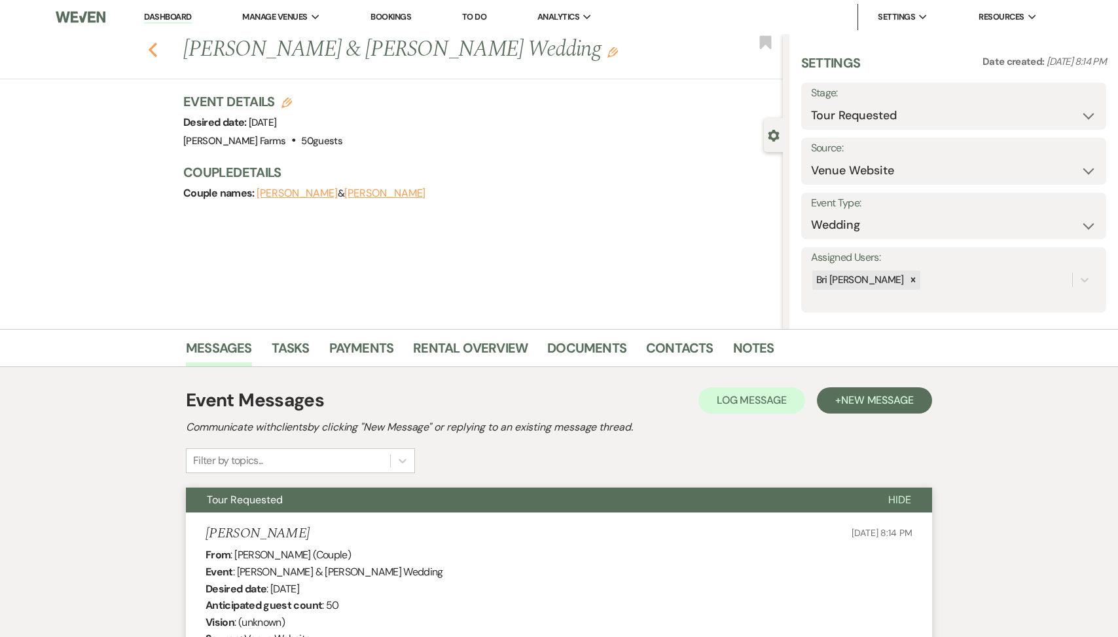
click at [157, 47] on icon "Previous" at bounding box center [153, 50] width 10 height 16
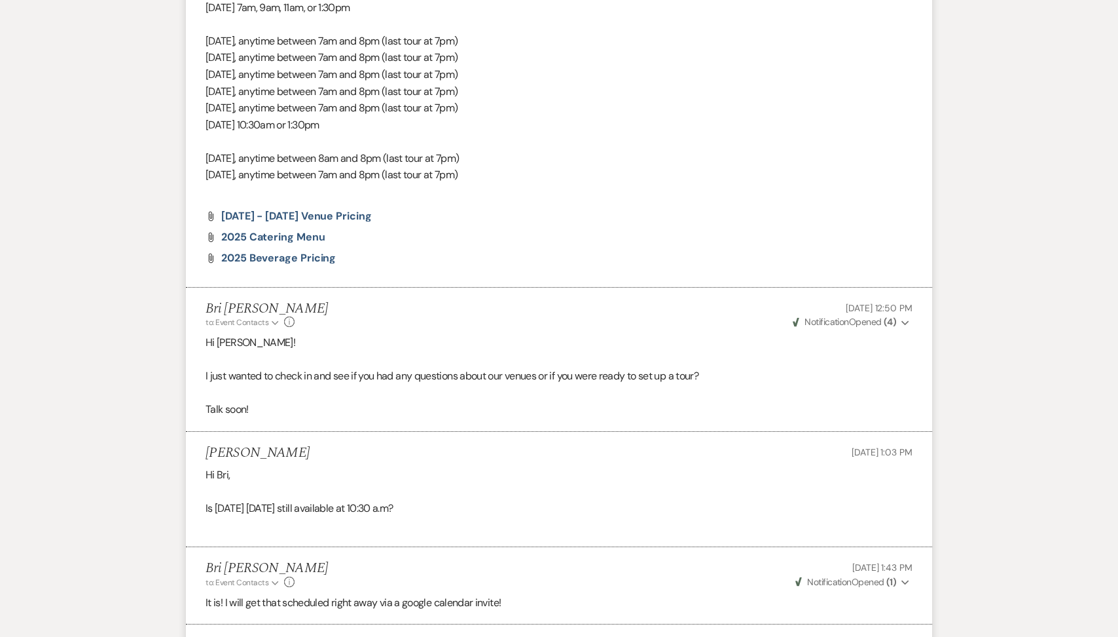
select select "2"
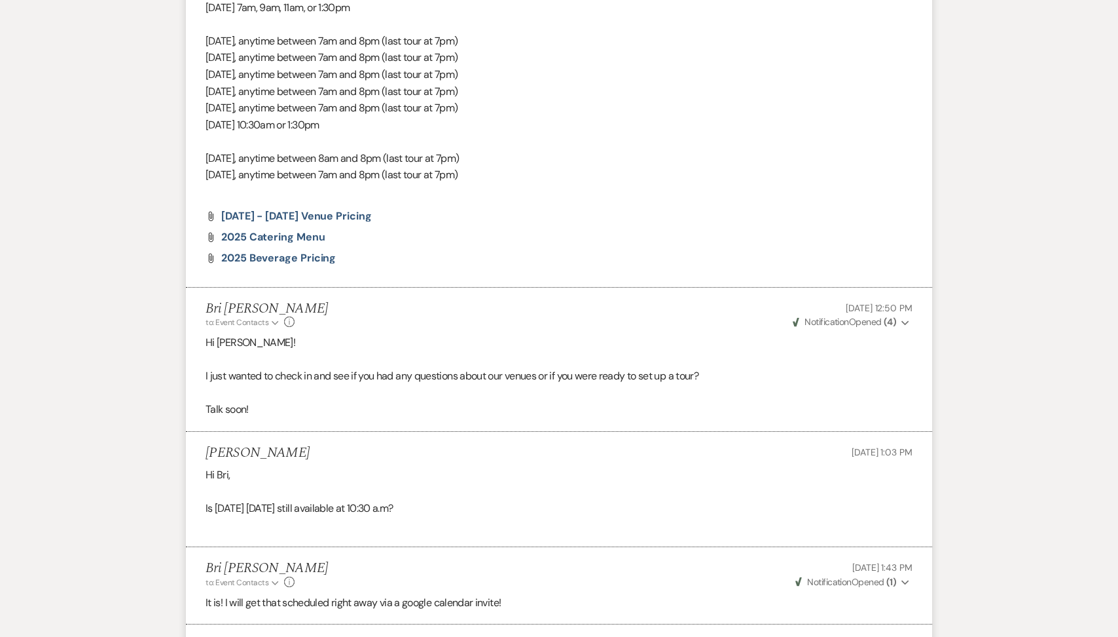
select select "2"
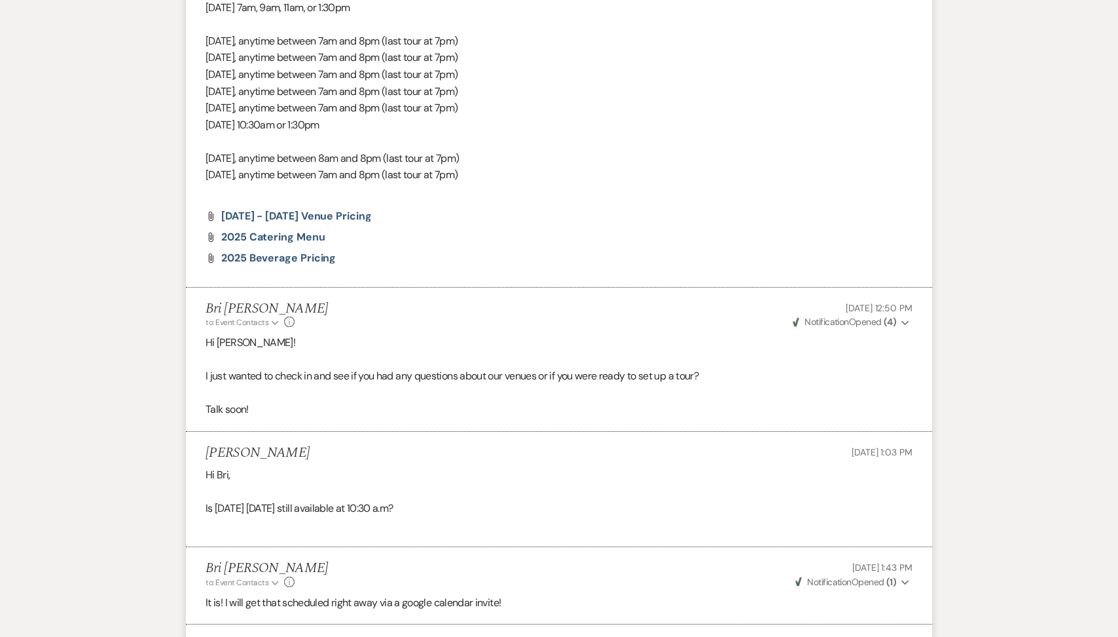
select select "2"
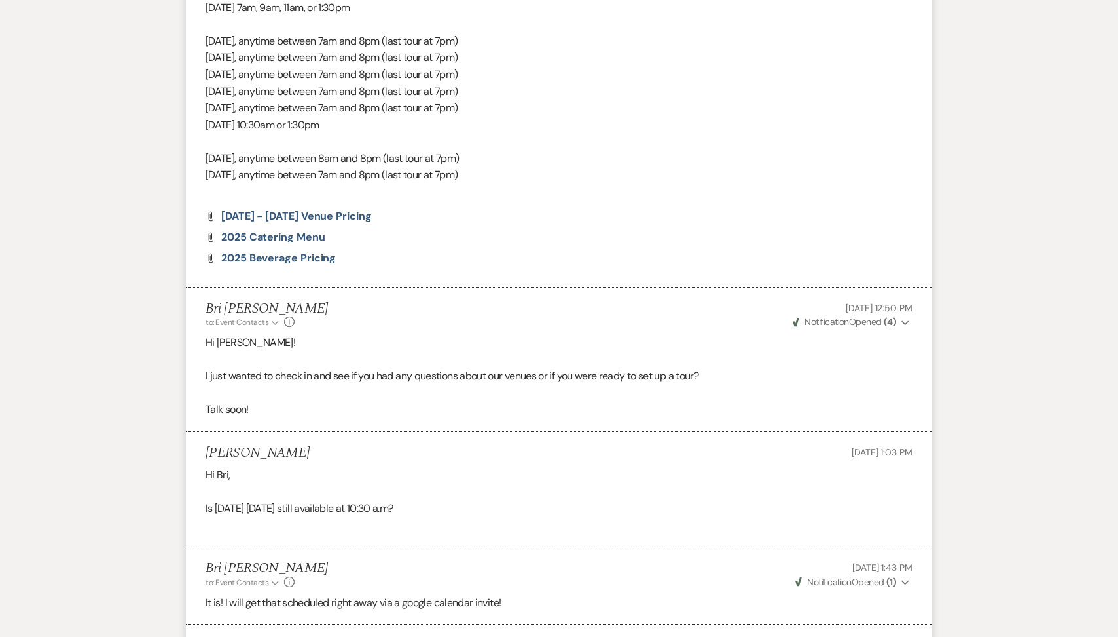
select select "2"
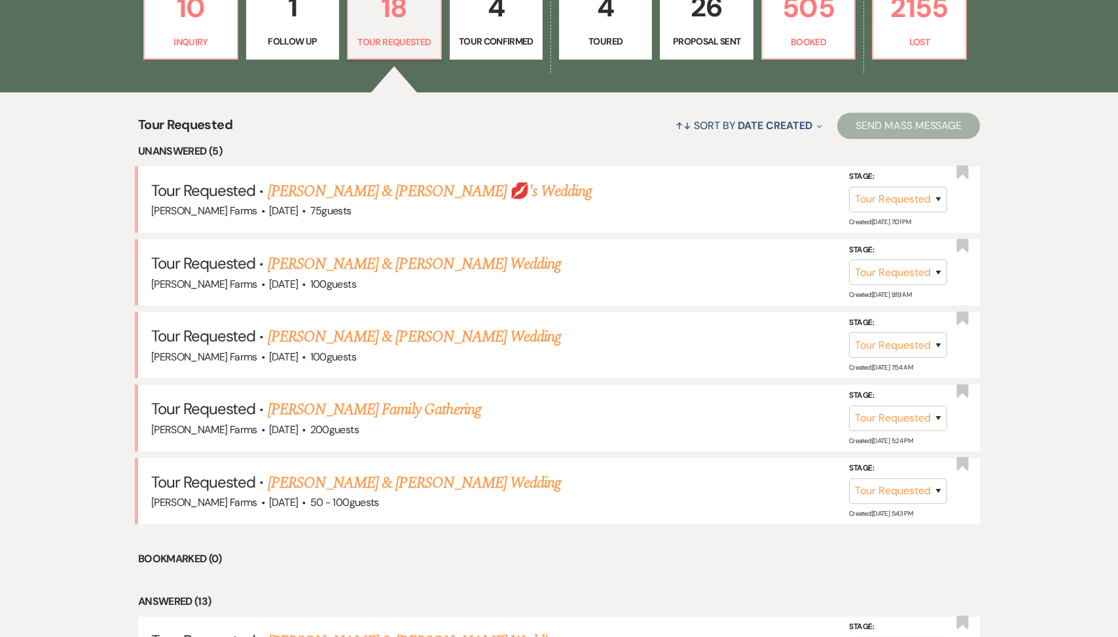
scroll to position [441, 0]
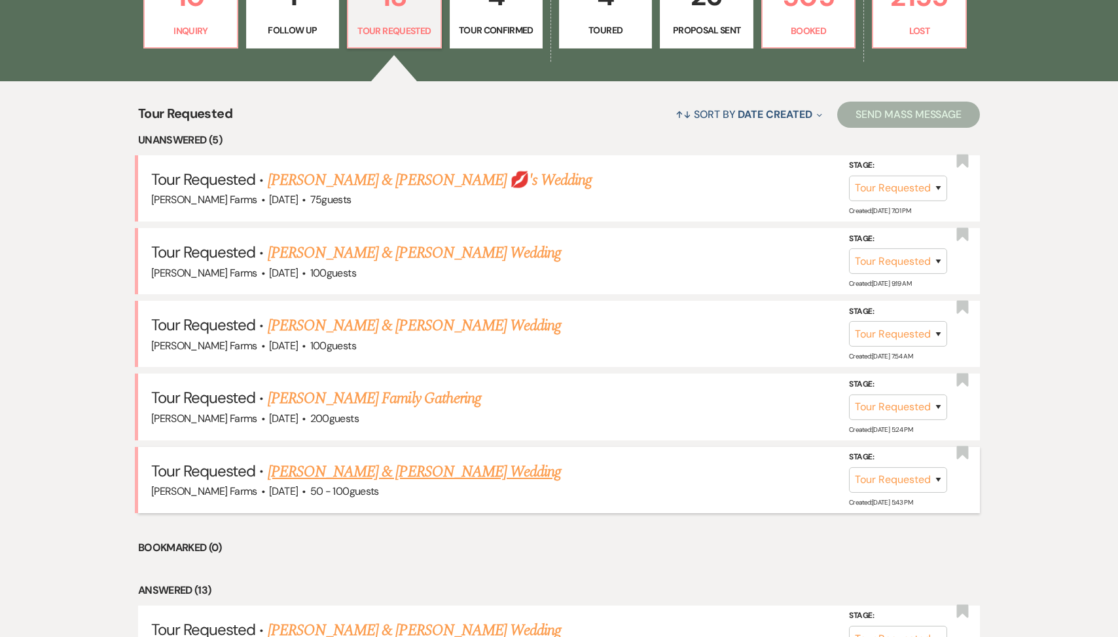
click at [396, 484] on div "Schnepf Farms · Oct 19, 2026 · 50 - 100 guests" at bounding box center [559, 491] width 816 height 17
click at [385, 469] on link "Ruben Ruvalcaba & Simone De Souza's Wedding" at bounding box center [414, 472] width 293 height 24
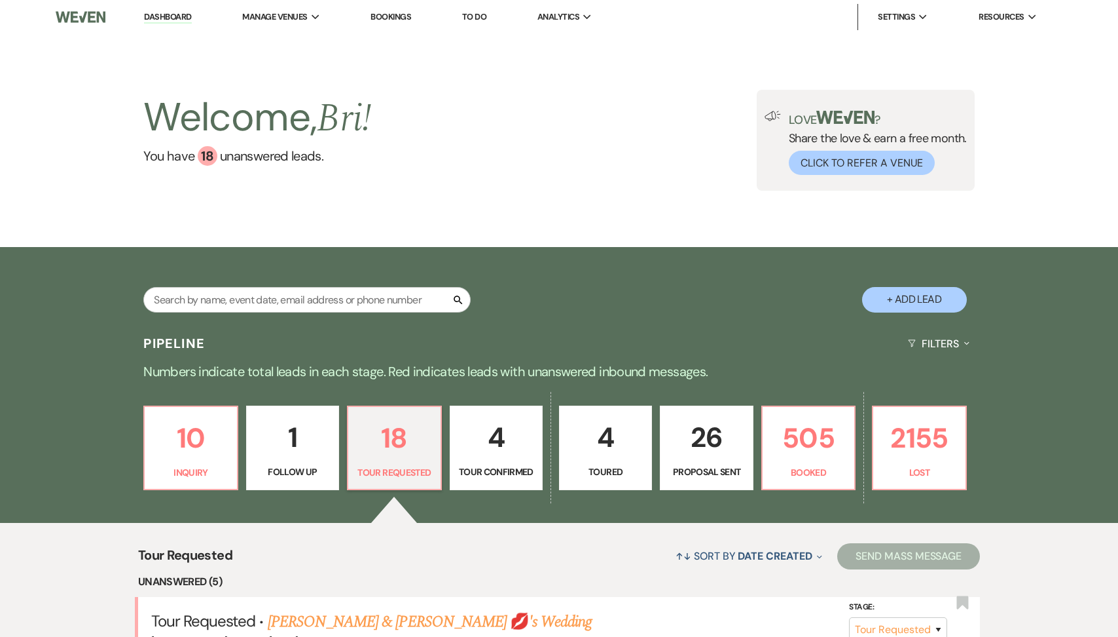
select select "2"
select select "5"
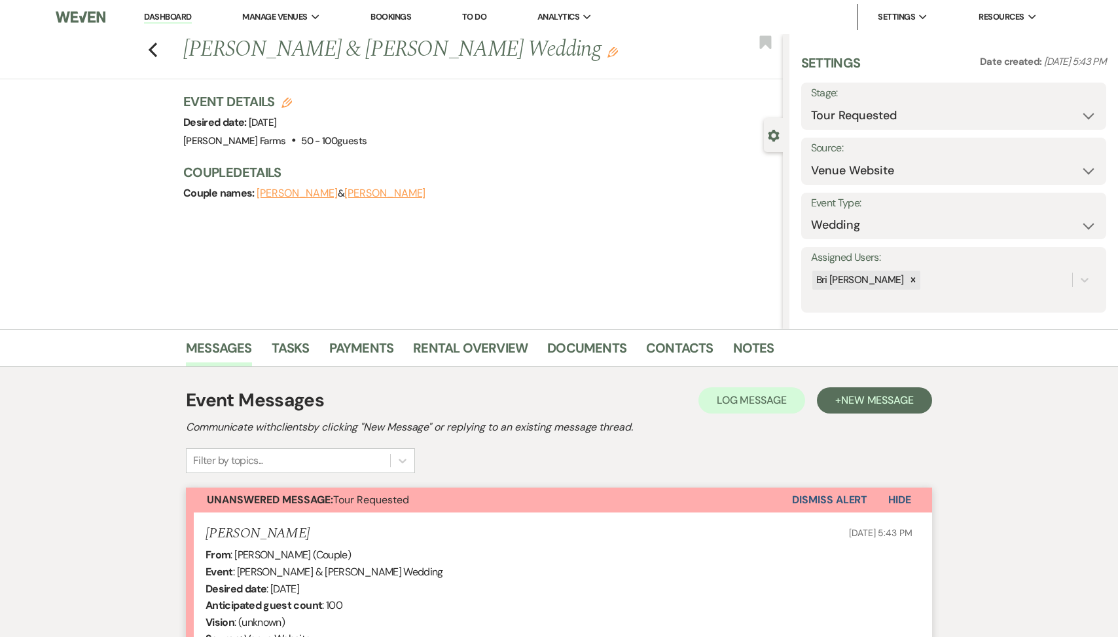
scroll to position [282, 0]
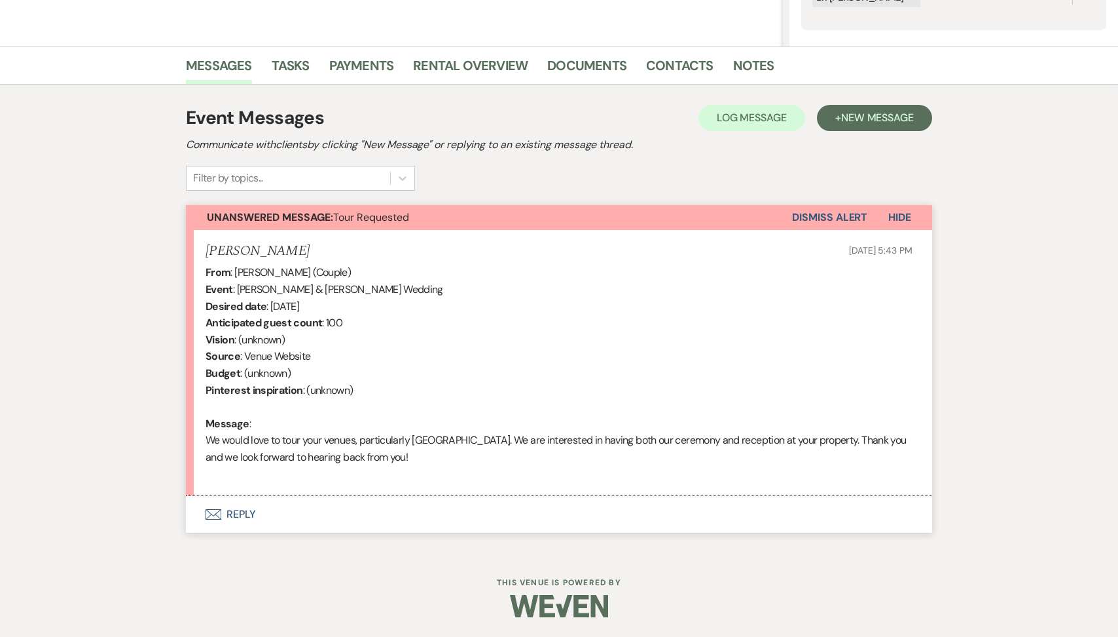
click at [354, 494] on li "Simone De Souza Aug 16, 2025, 5:43 PM From : Simone De Souza (Couple) Event : R…" at bounding box center [559, 363] width 747 height 266
click at [348, 513] on button "Envelope Reply" at bounding box center [559, 514] width 747 height 37
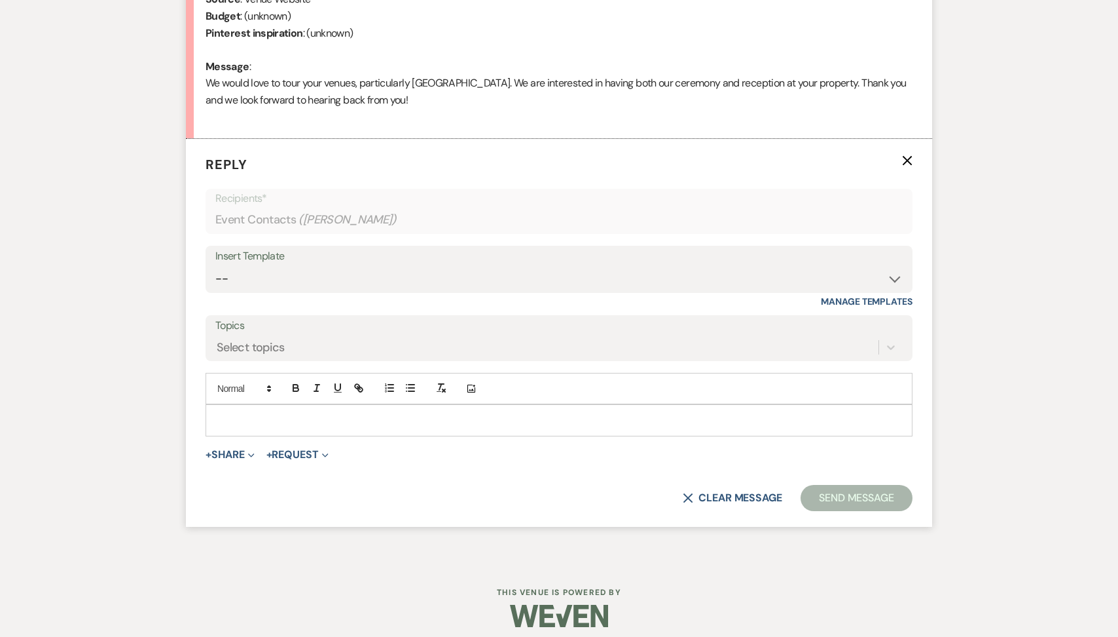
scroll to position [648, 0]
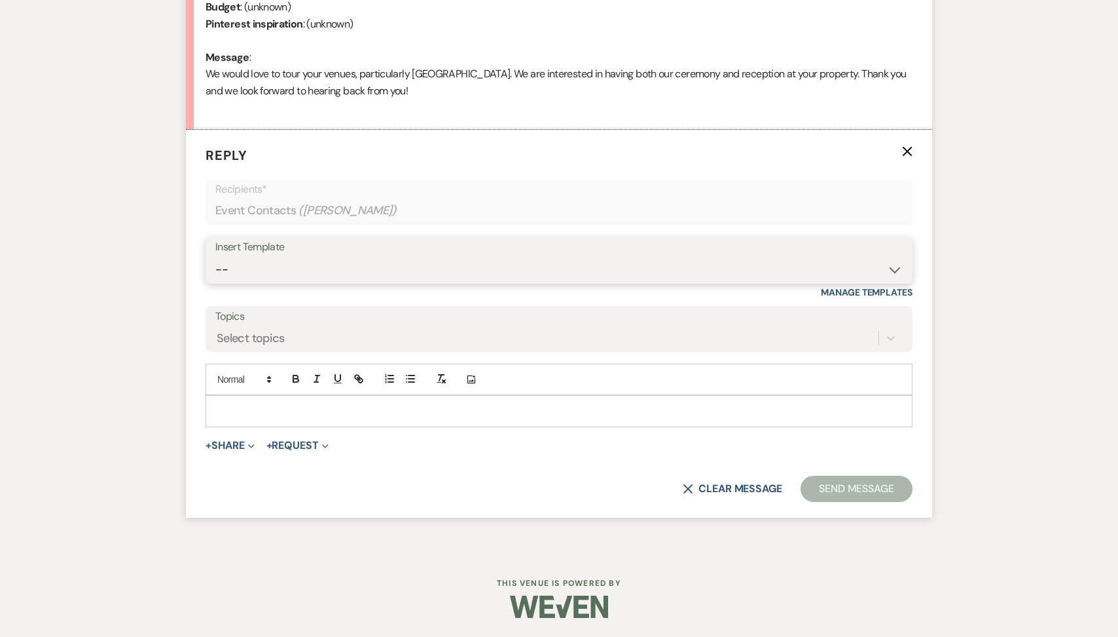
click at [358, 272] on select "-- Tour Request Response Follow Up Contract (Pre-Booked Leads) Weven Planning P…" at bounding box center [559, 270] width 688 height 26
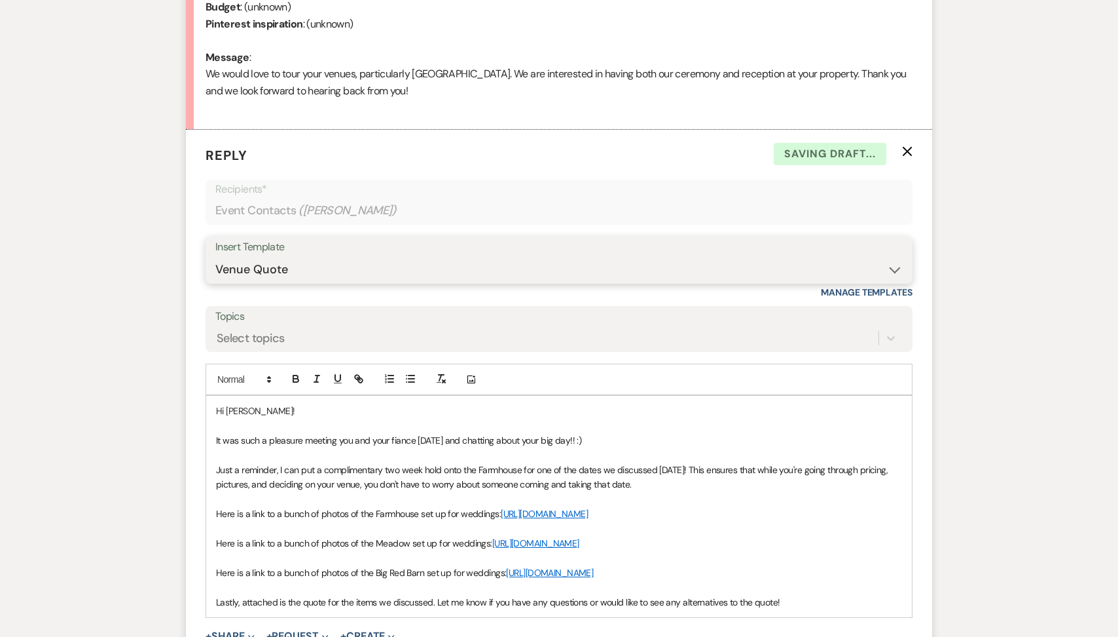
click at [325, 260] on select "-- Tour Request Response Follow Up Contract (Pre-Booked Leads) Weven Planning P…" at bounding box center [559, 270] width 688 height 26
select select "2135"
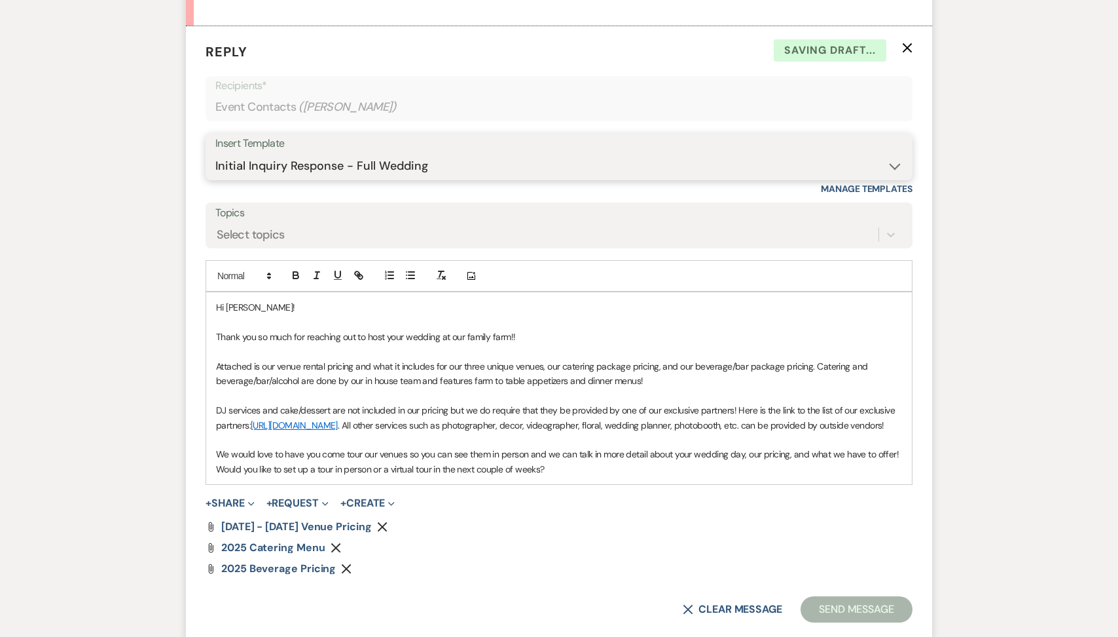
scroll to position [887, 0]
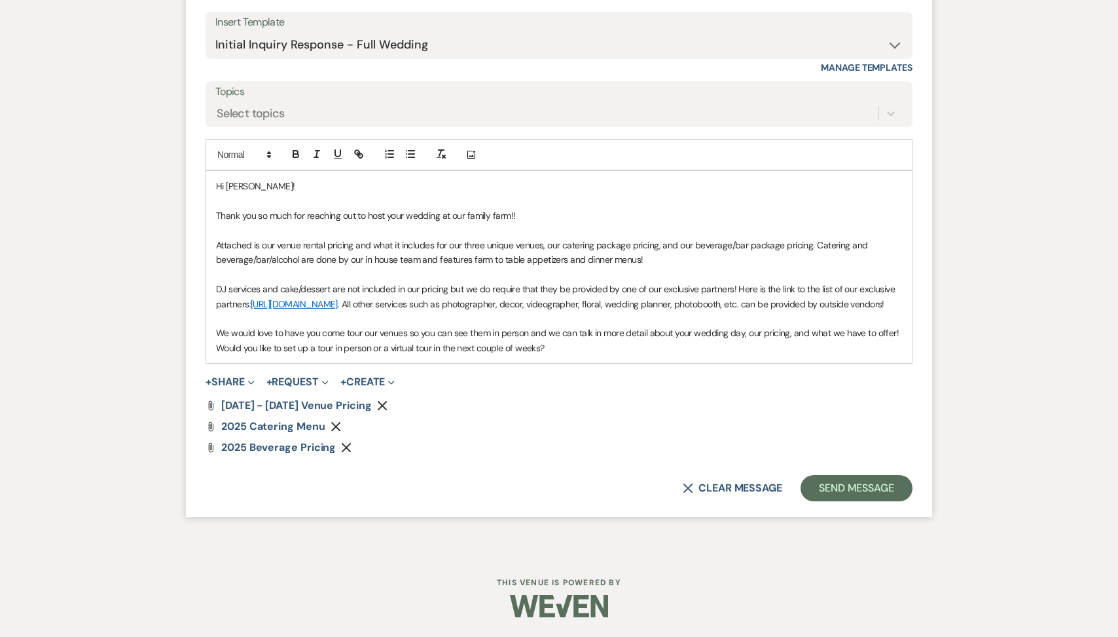
drag, startPoint x: 555, startPoint y: 347, endPoint x: 196, endPoint y: 344, distance: 358.2
click at [196, 344] on form "Reply X Draft Recipients* Event Contacts ( Simone De Souza ) Insert Template --…" at bounding box center [559, 211] width 747 height 612
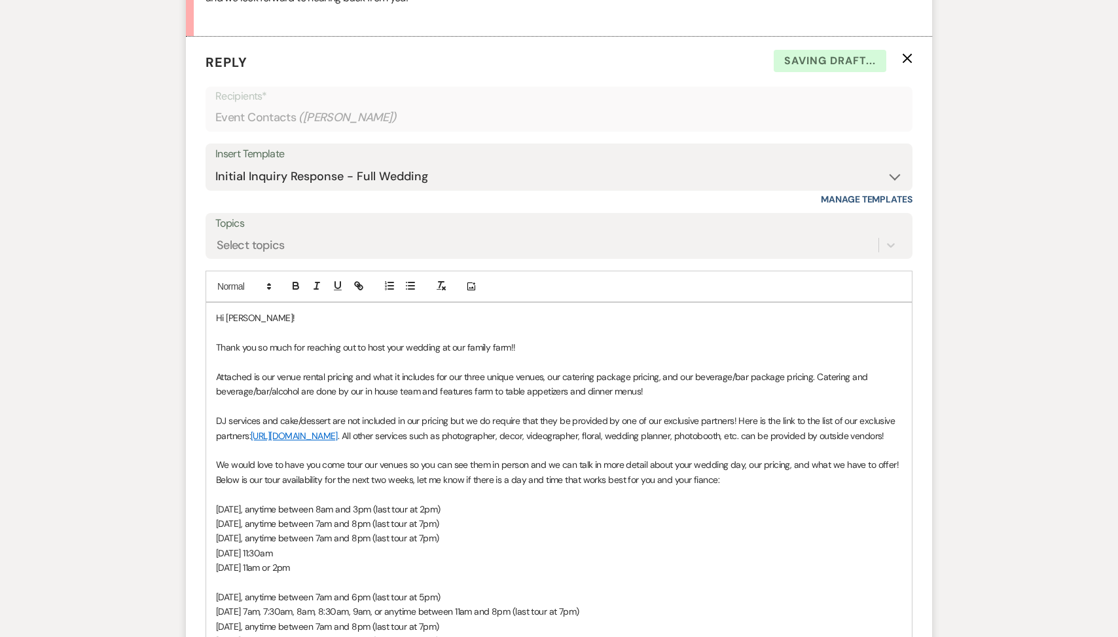
scroll to position [713, 0]
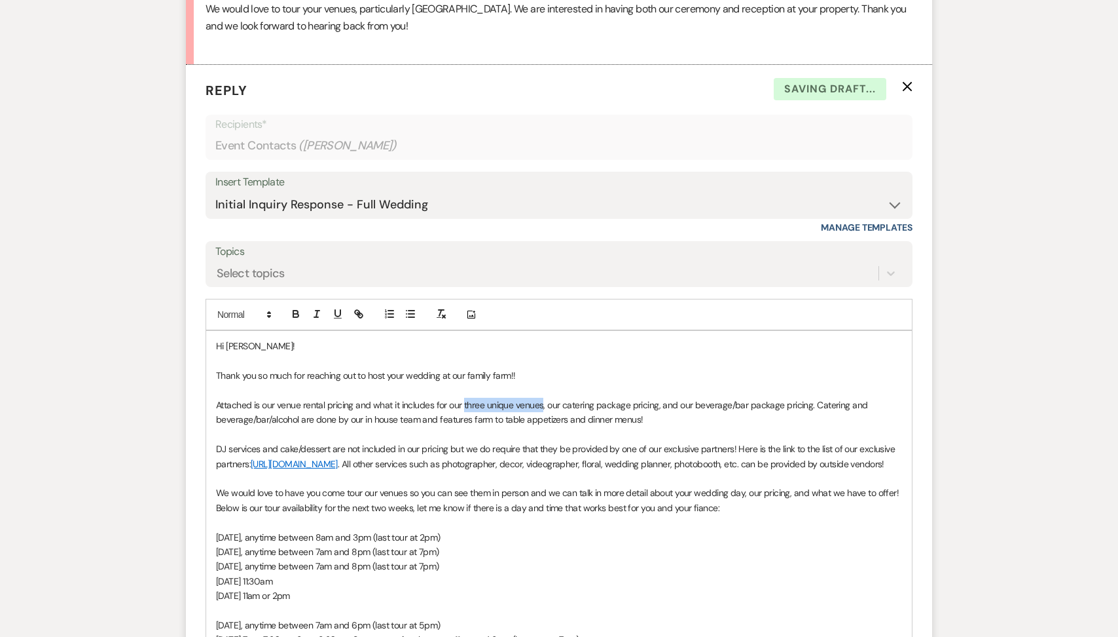
drag, startPoint x: 541, startPoint y: 403, endPoint x: 465, endPoint y: 398, distance: 76.1
click at [465, 398] on p "Attached is our venue rental pricing and what it includes for our three unique …" at bounding box center [559, 411] width 686 height 29
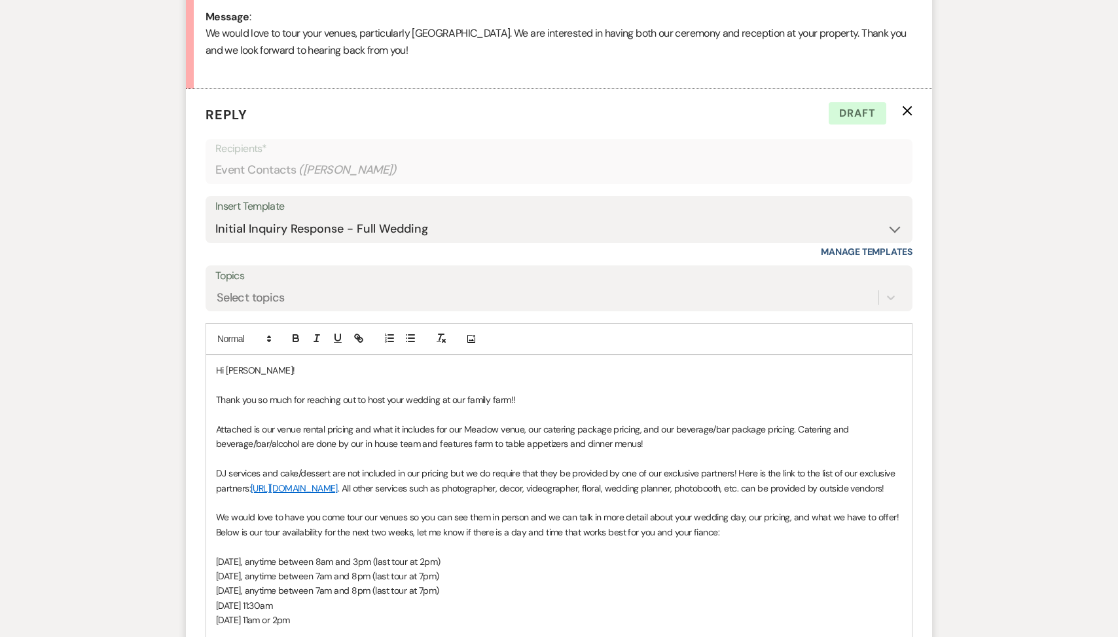
scroll to position [682, 0]
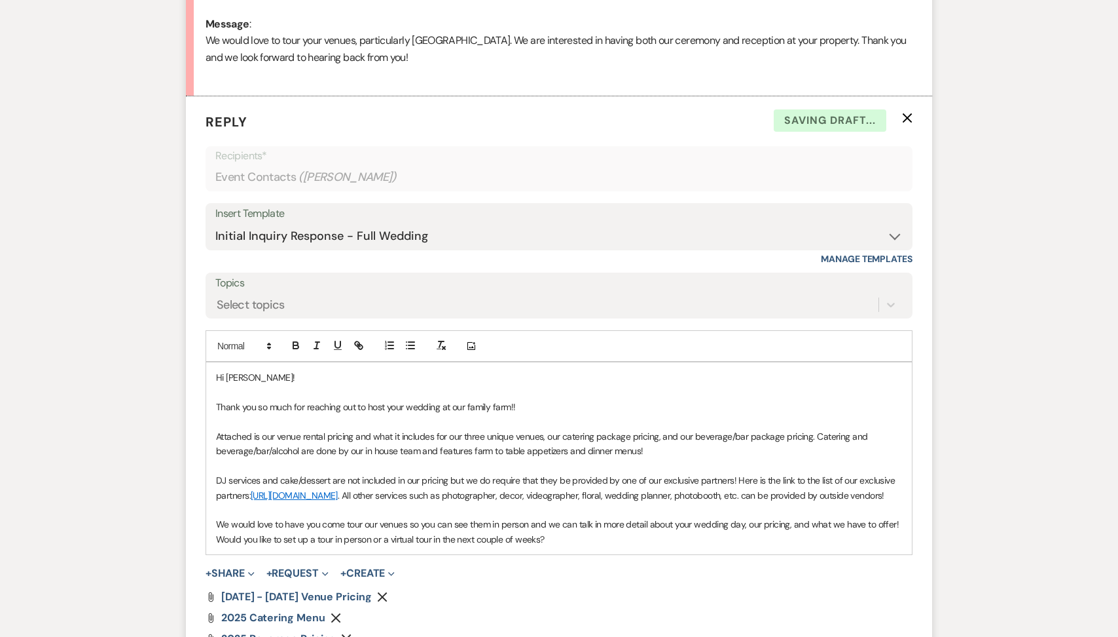
drag, startPoint x: 562, startPoint y: 558, endPoint x: 197, endPoint y: 555, distance: 364.8
click at [197, 555] on form "Reply X Saving draft... Recipients* Event Contacts ( Simone De Souza ) Insert T…" at bounding box center [559, 402] width 747 height 612
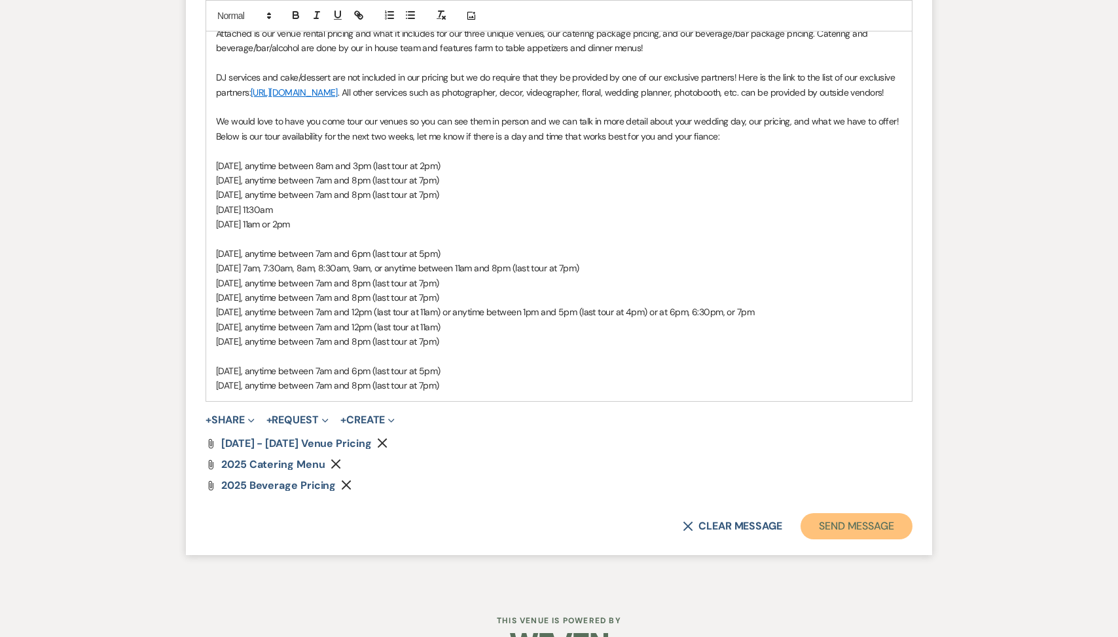
click at [882, 539] on button "Send Message" at bounding box center [857, 526] width 112 height 26
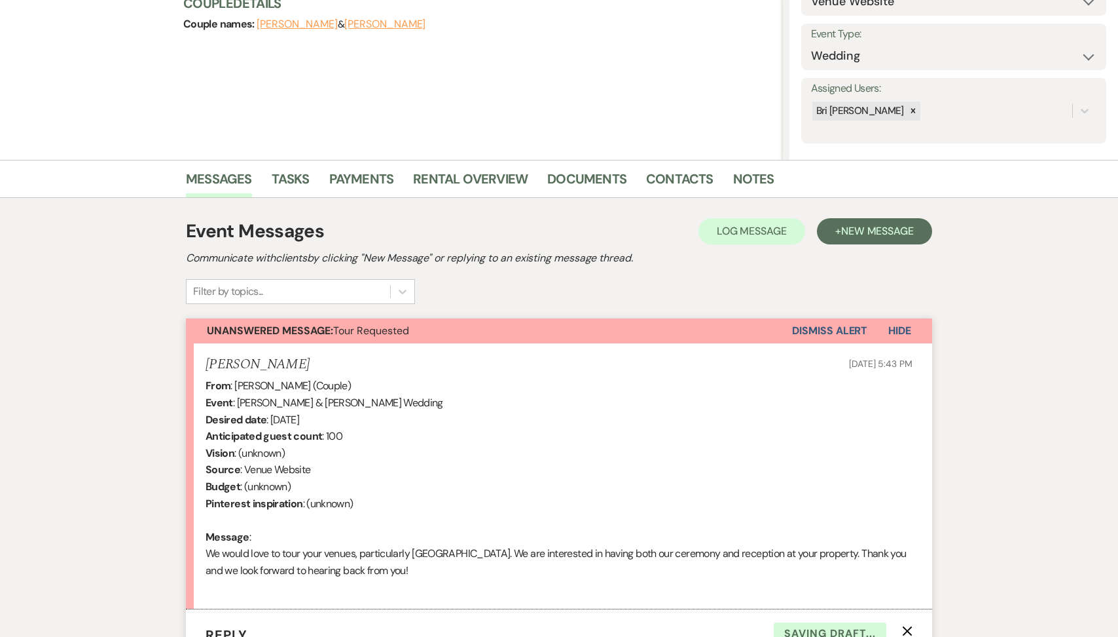
scroll to position [0, 0]
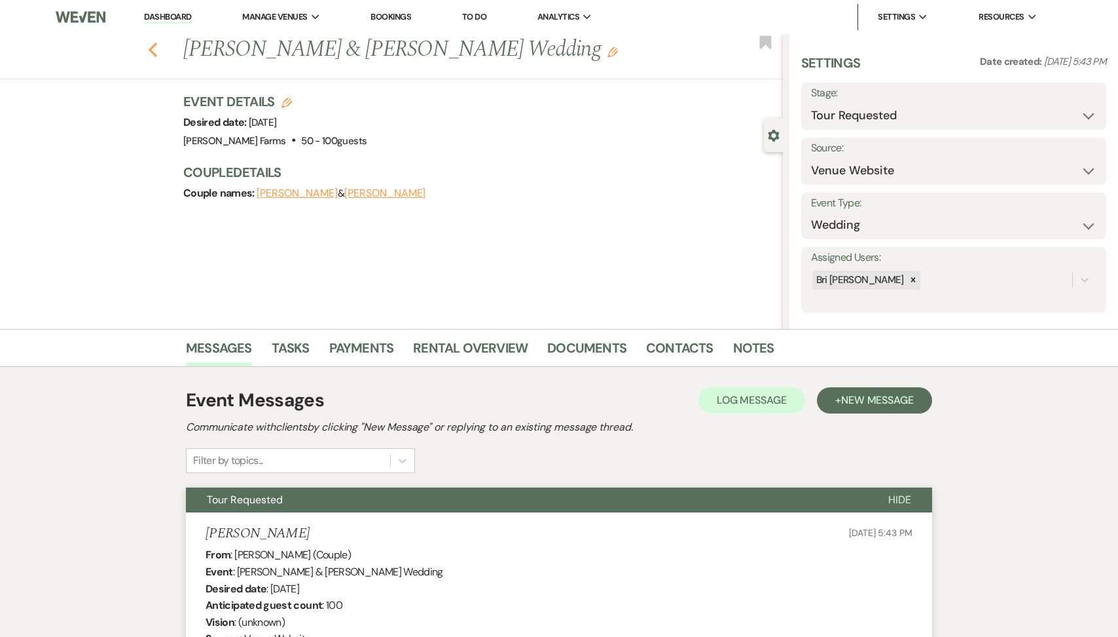
click at [156, 47] on icon "Previous" at bounding box center [153, 50] width 10 height 16
select select "2"
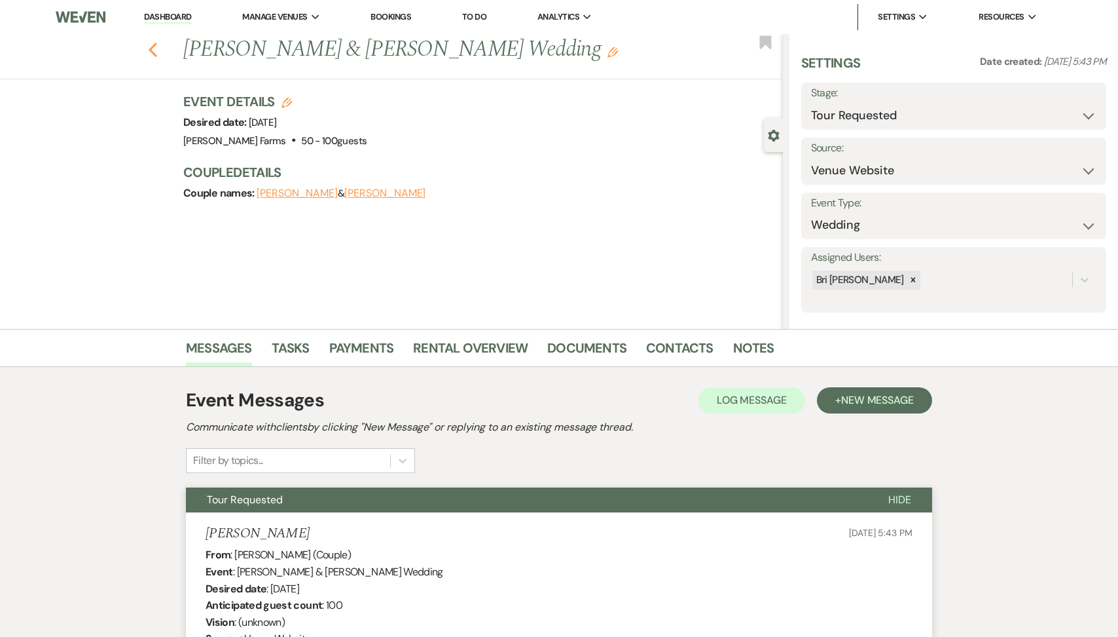
select select "2"
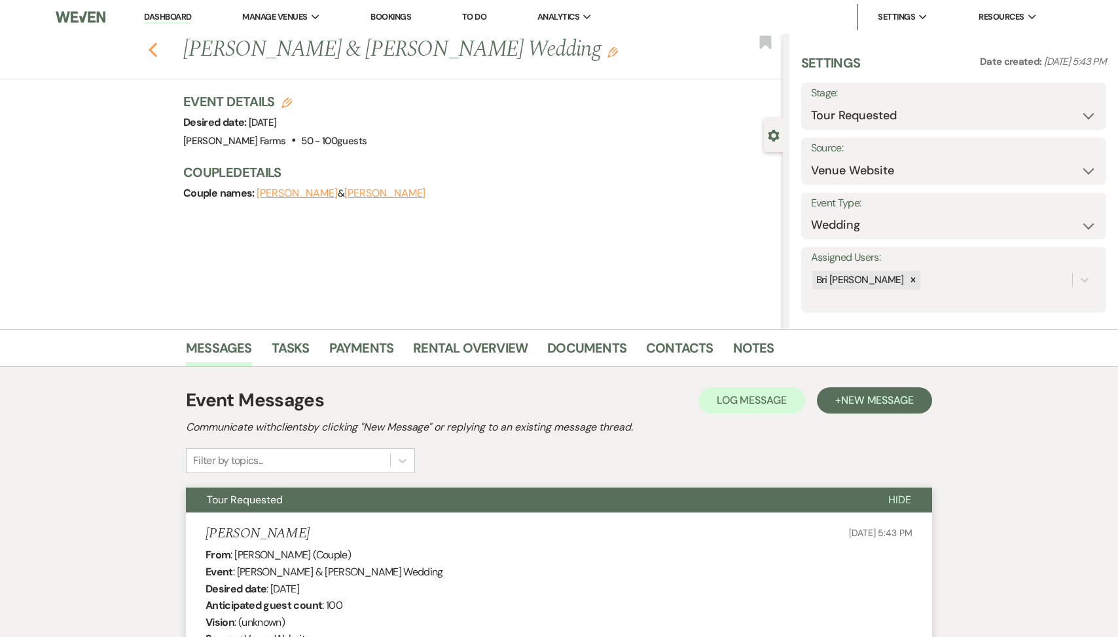
select select "2"
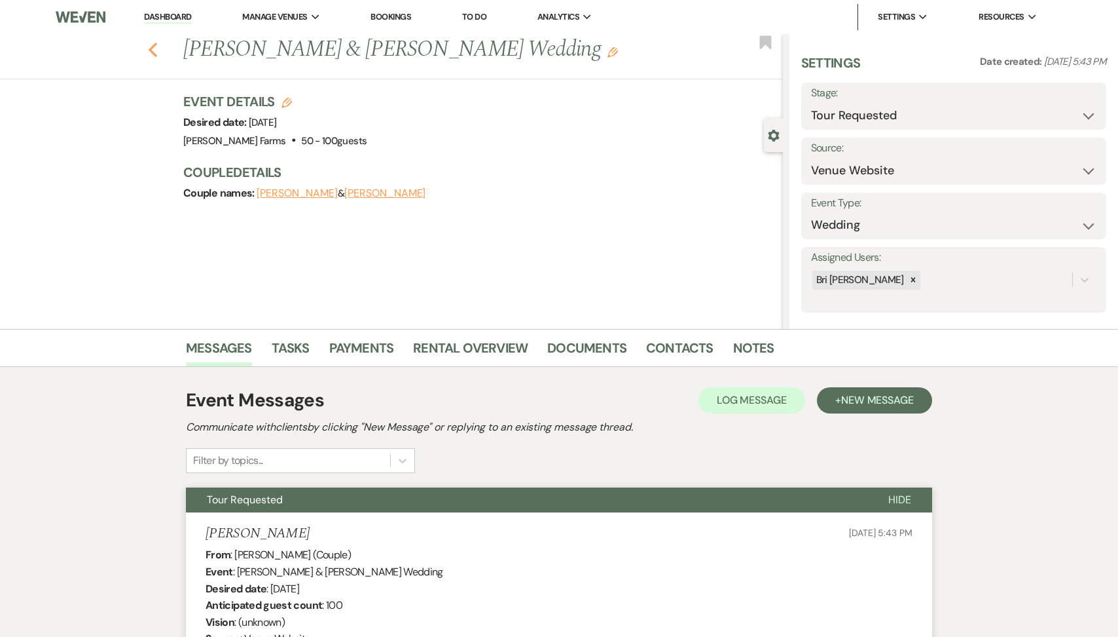
select select "2"
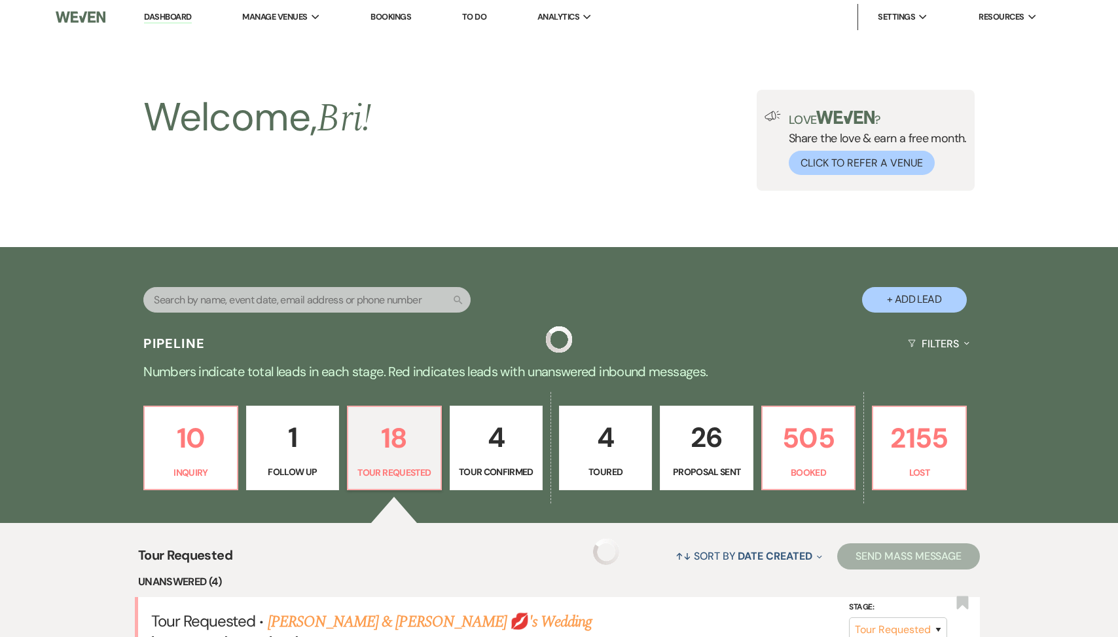
scroll to position [441, 0]
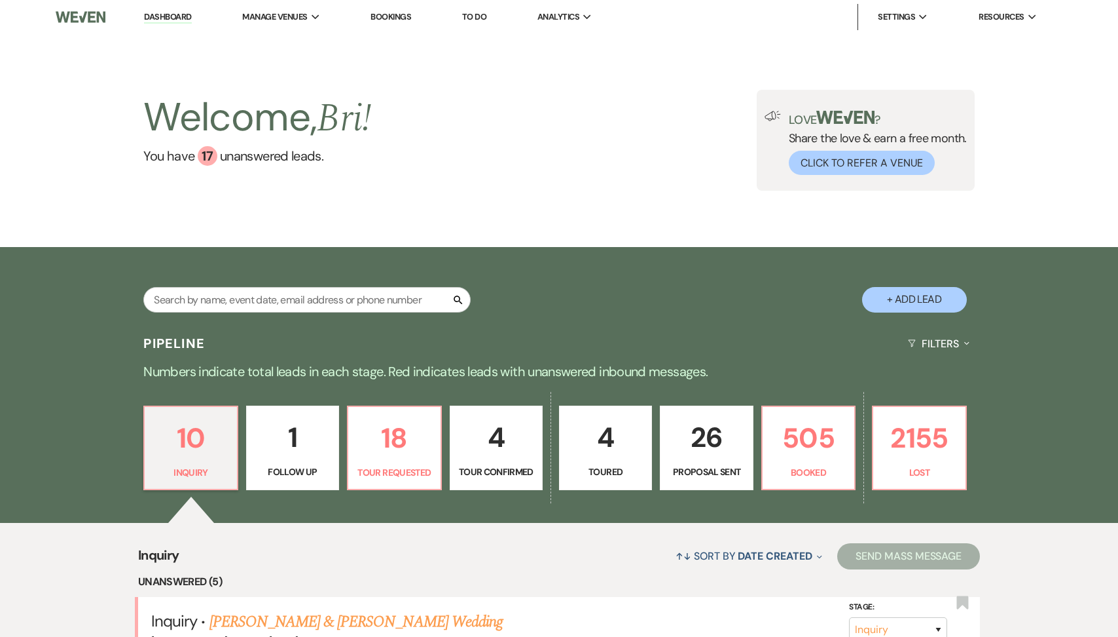
click at [293, 293] on input "text" at bounding box center [306, 300] width 327 height 26
type input "ruben"
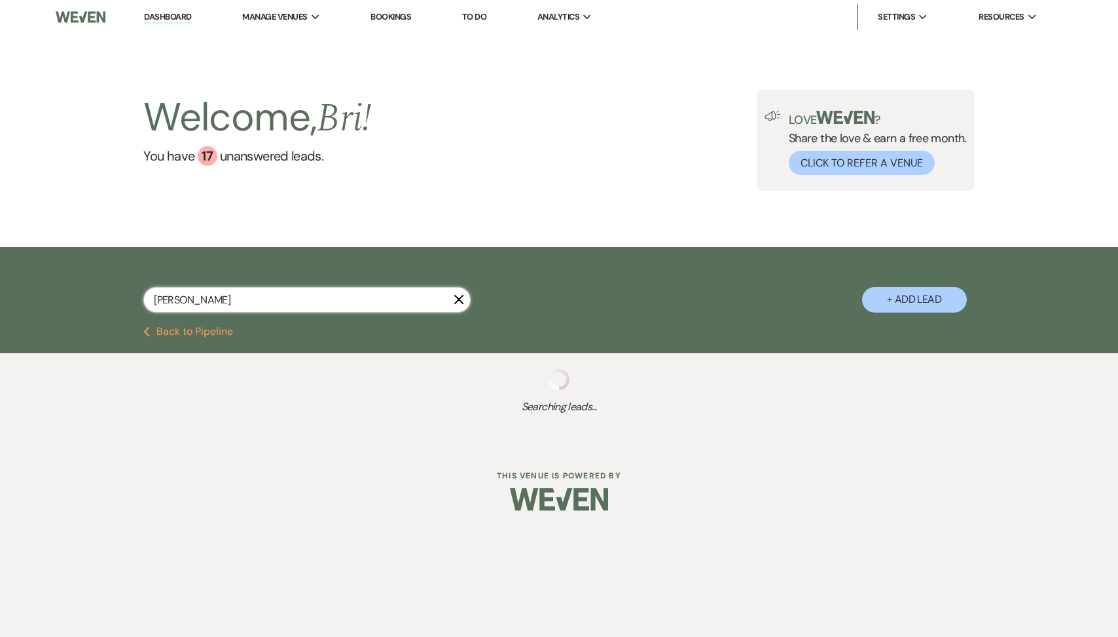
select select "2"
select select "8"
select select "5"
select select "8"
select select "5"
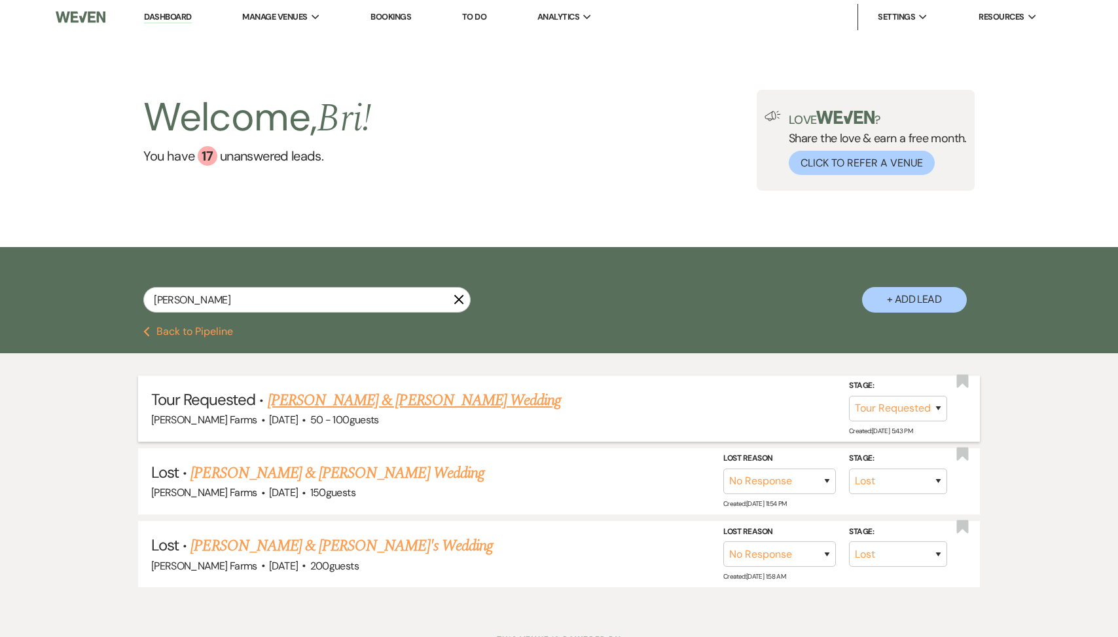
click at [406, 400] on link "Ruben Ruvalcaba & Simone De Souza's Wedding" at bounding box center [414, 400] width 293 height 24
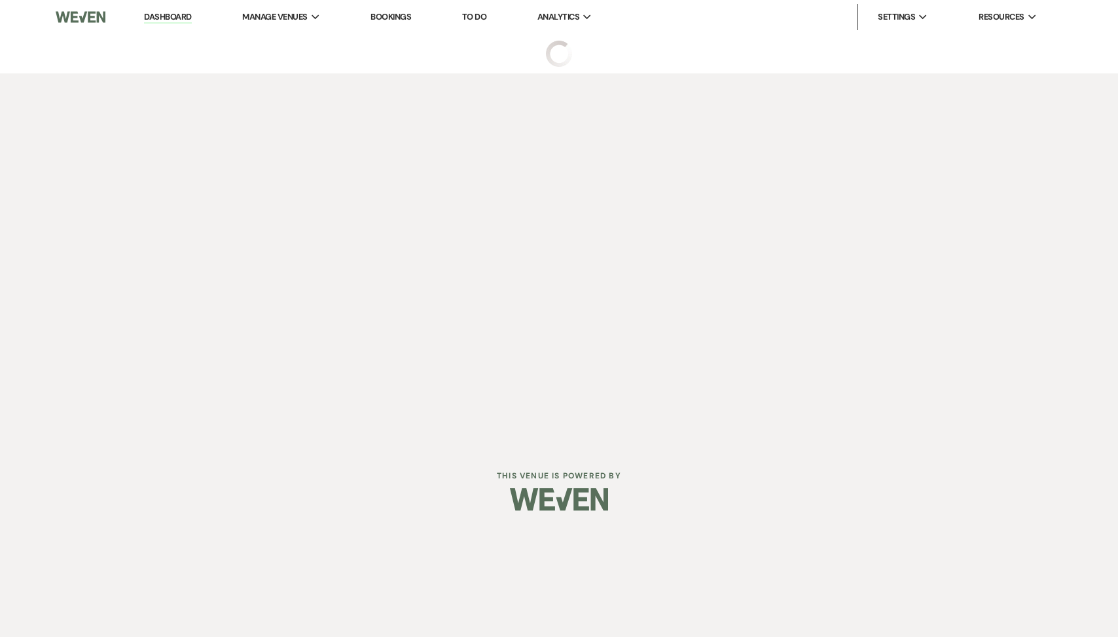
select select "2"
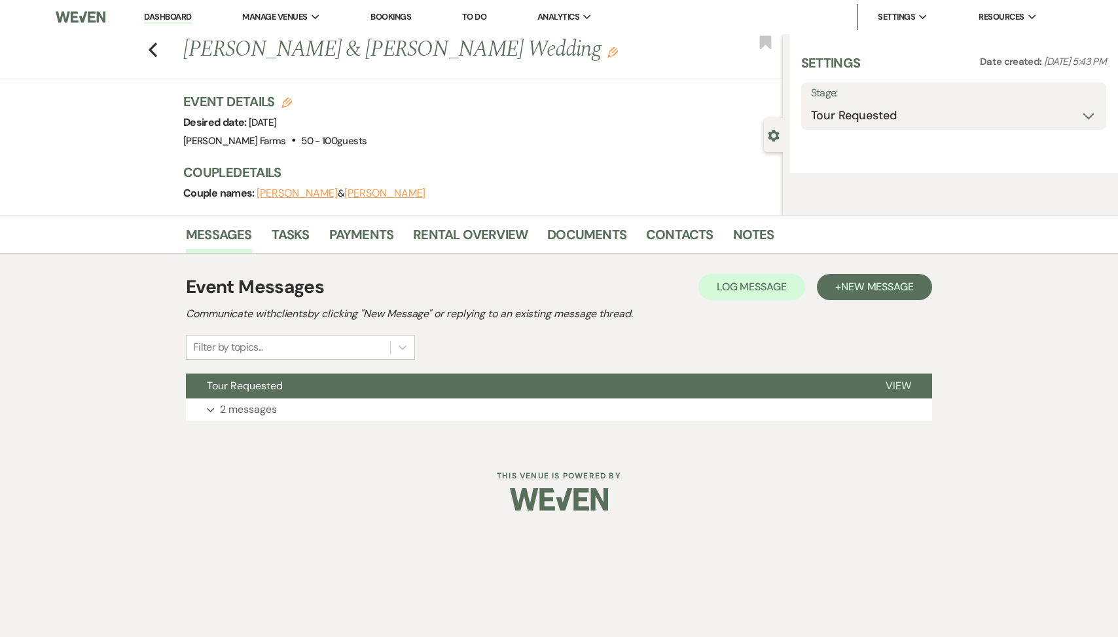
select select "5"
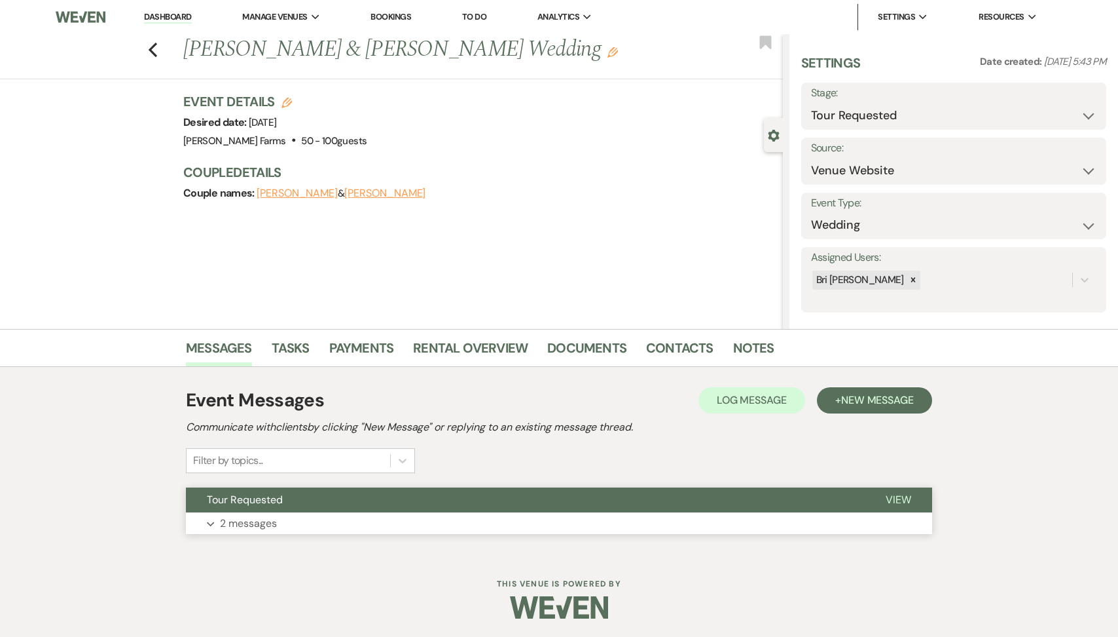
click at [353, 504] on button "Tour Requested" at bounding box center [525, 499] width 679 height 25
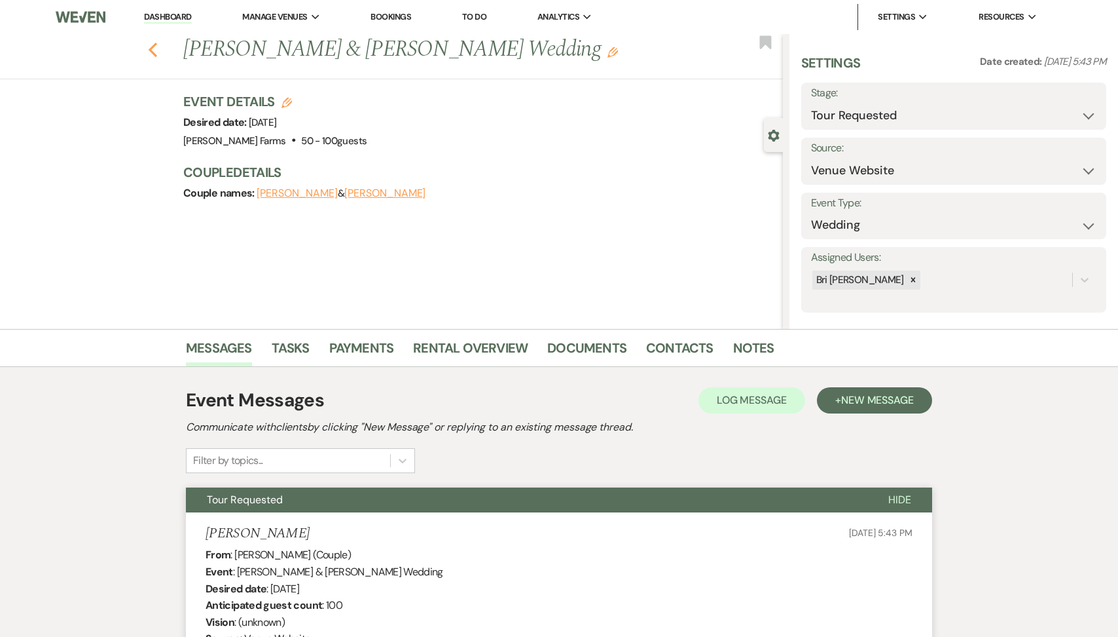
click at [151, 49] on use "button" at bounding box center [153, 50] width 9 height 14
select select "2"
select select "8"
select select "5"
select select "8"
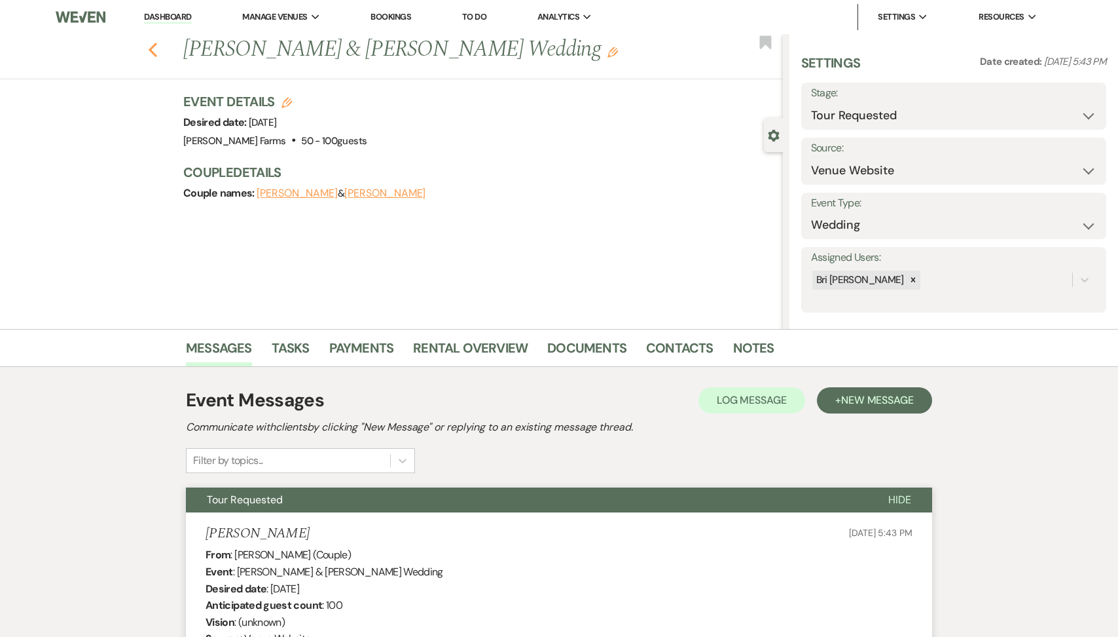
select select "5"
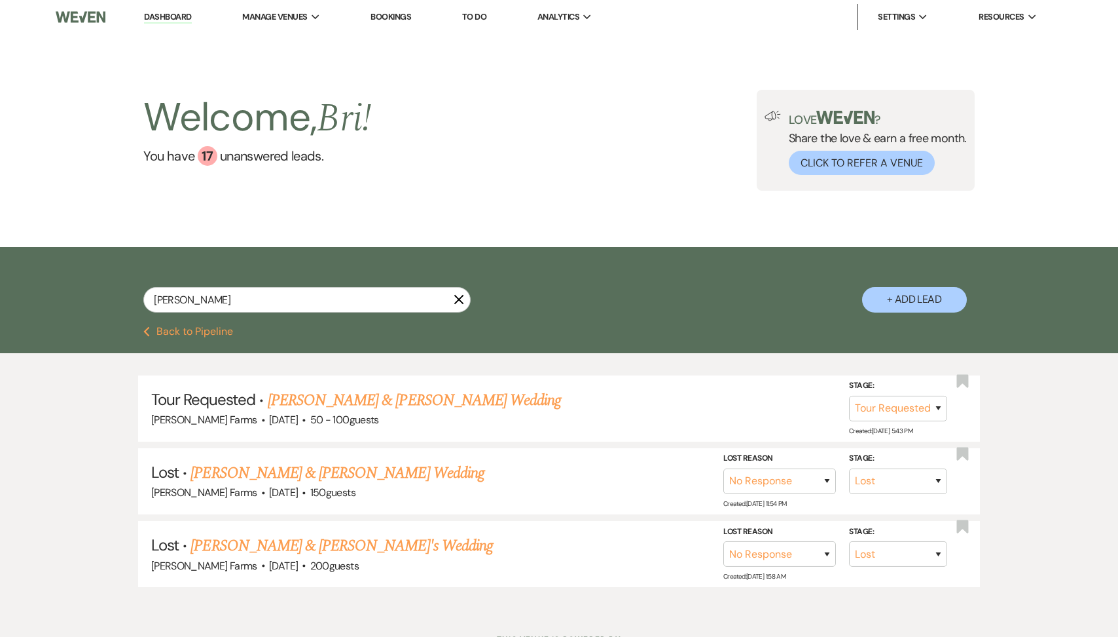
click at [206, 331] on button "Previous Back to Pipeline" at bounding box center [188, 331] width 90 height 10
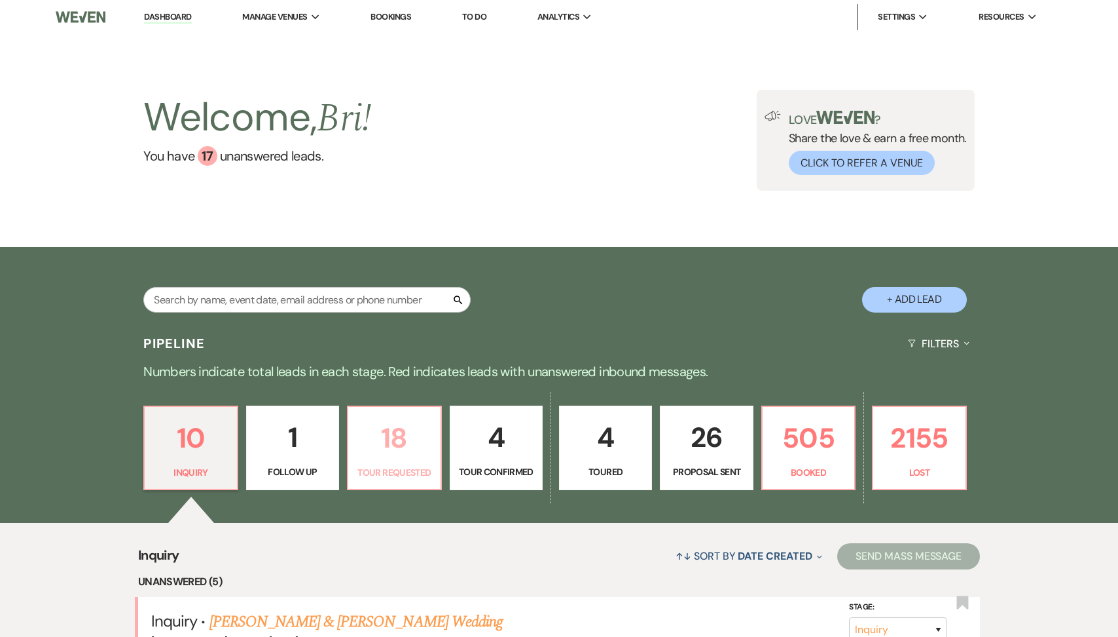
click at [409, 451] on p "18" at bounding box center [394, 438] width 76 height 44
select select "2"
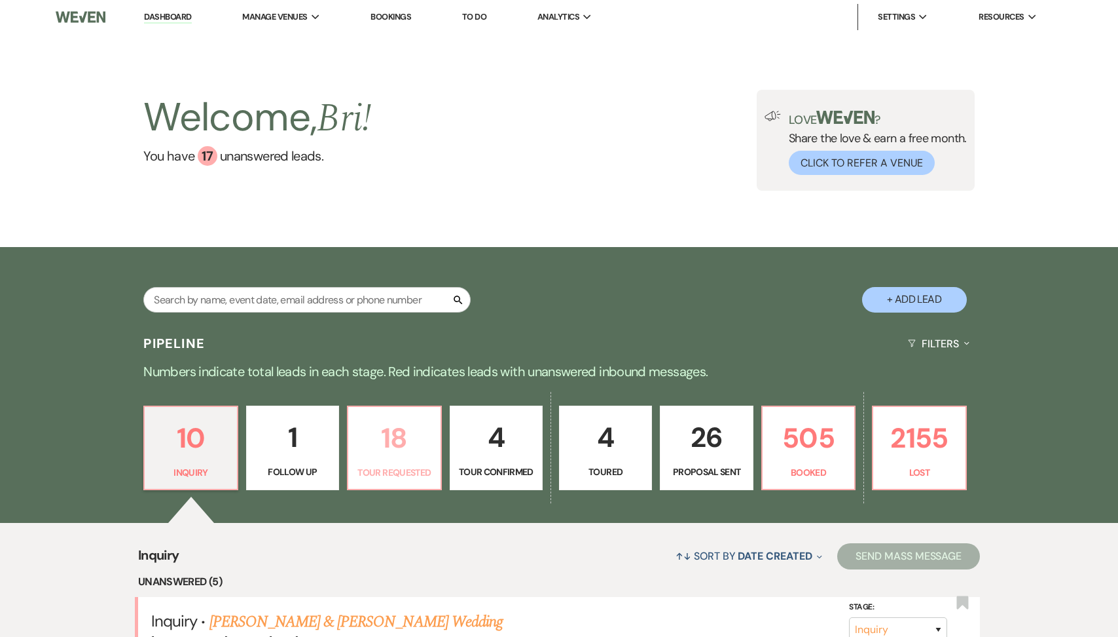
select select "2"
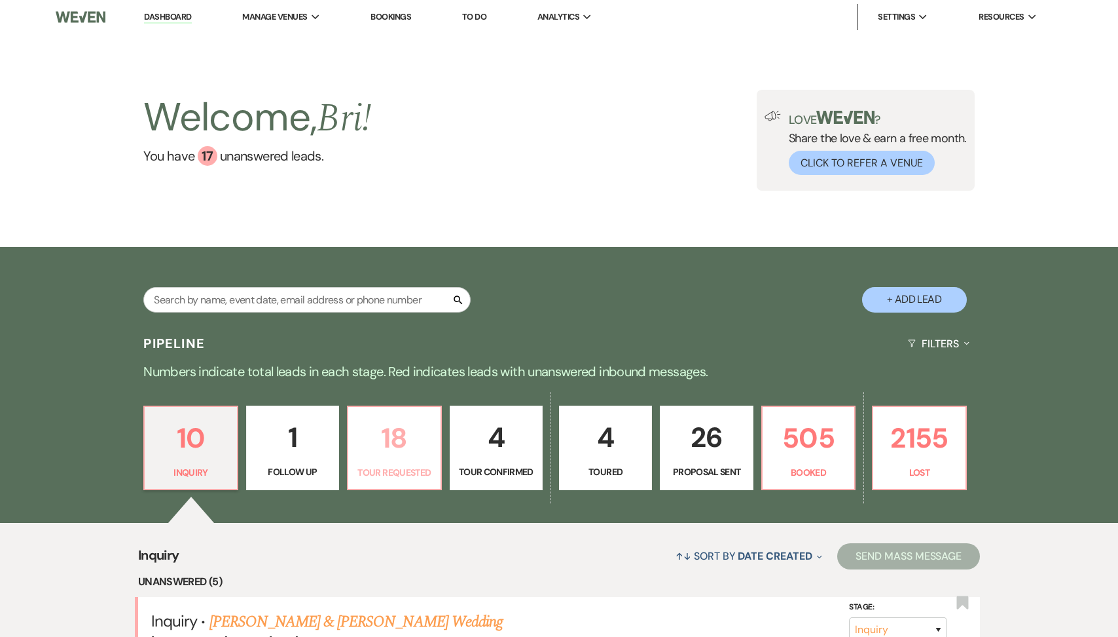
select select "2"
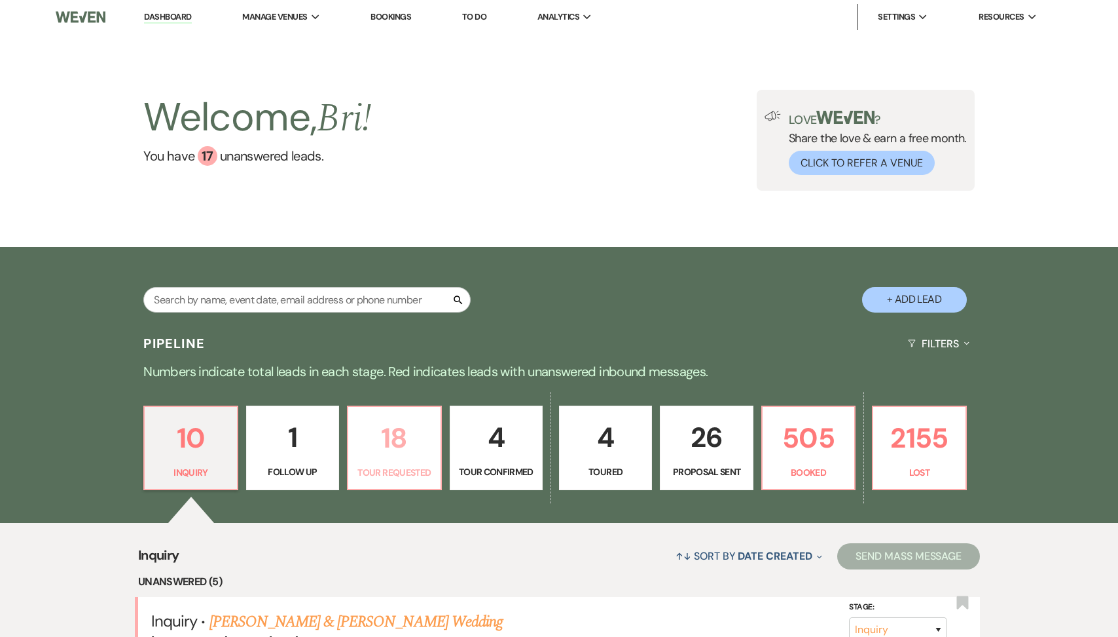
select select "2"
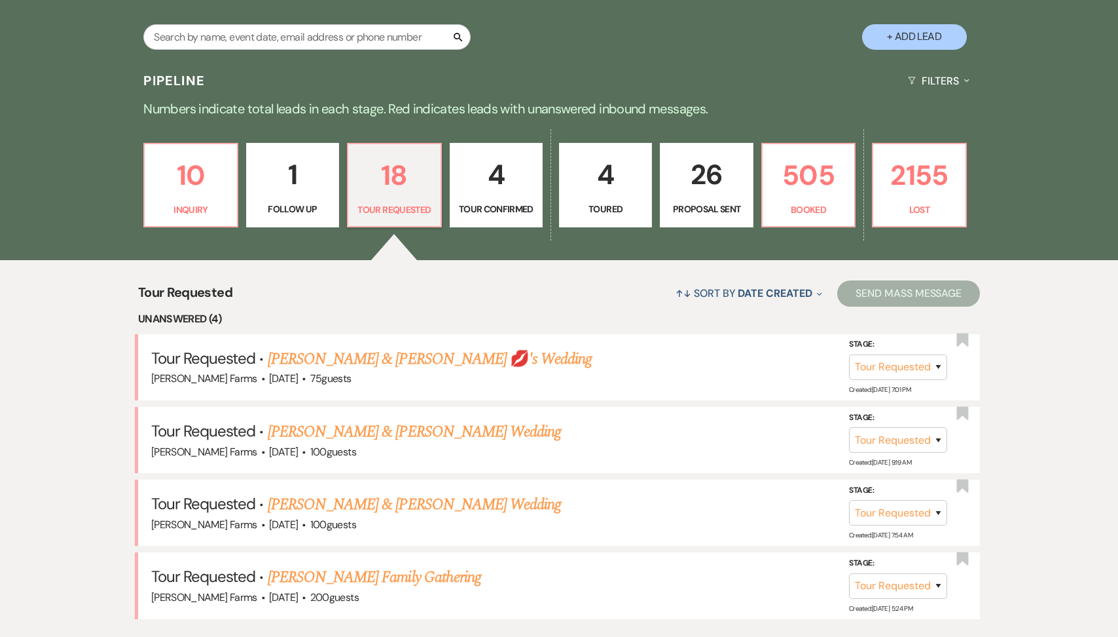
scroll to position [379, 0]
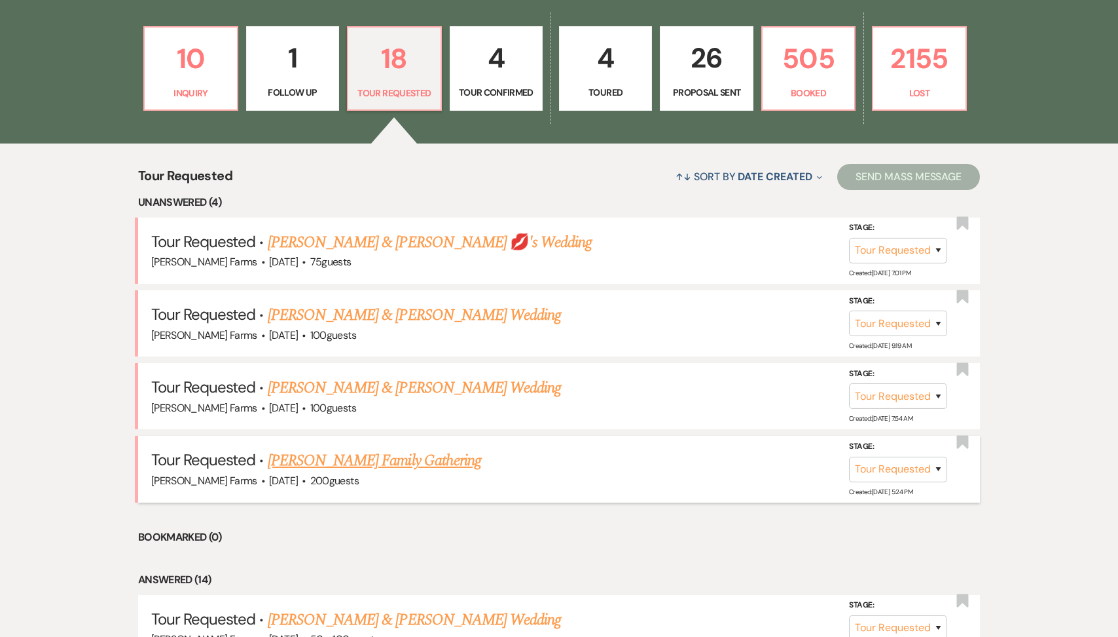
click at [379, 454] on link "[PERSON_NAME] Family Gathering" at bounding box center [374, 461] width 213 height 24
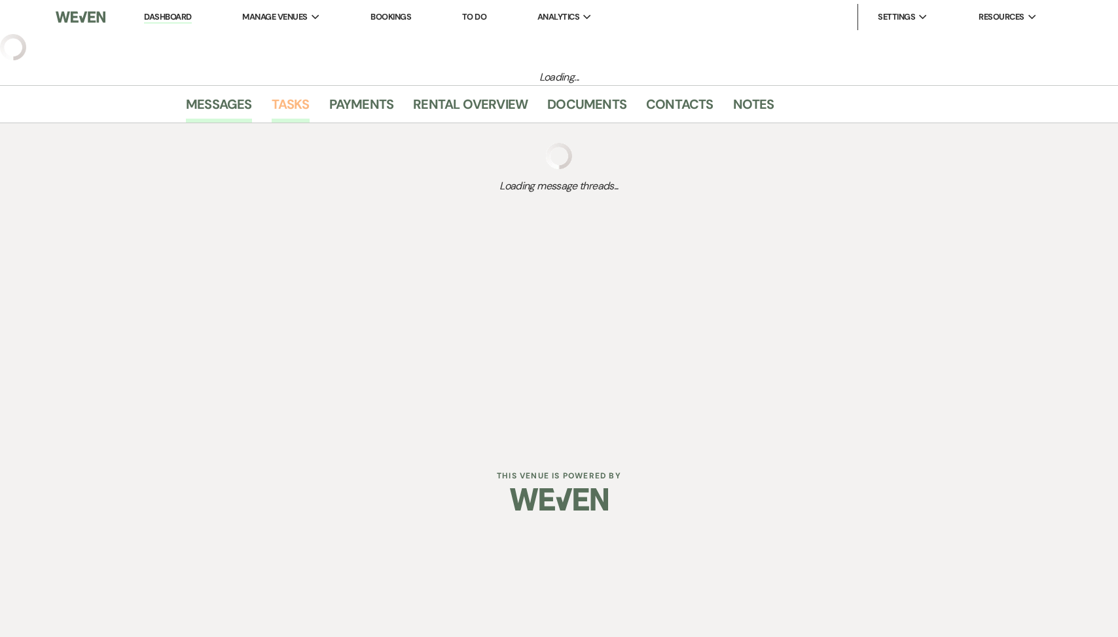
select select "2"
select select "5"
select select "13"
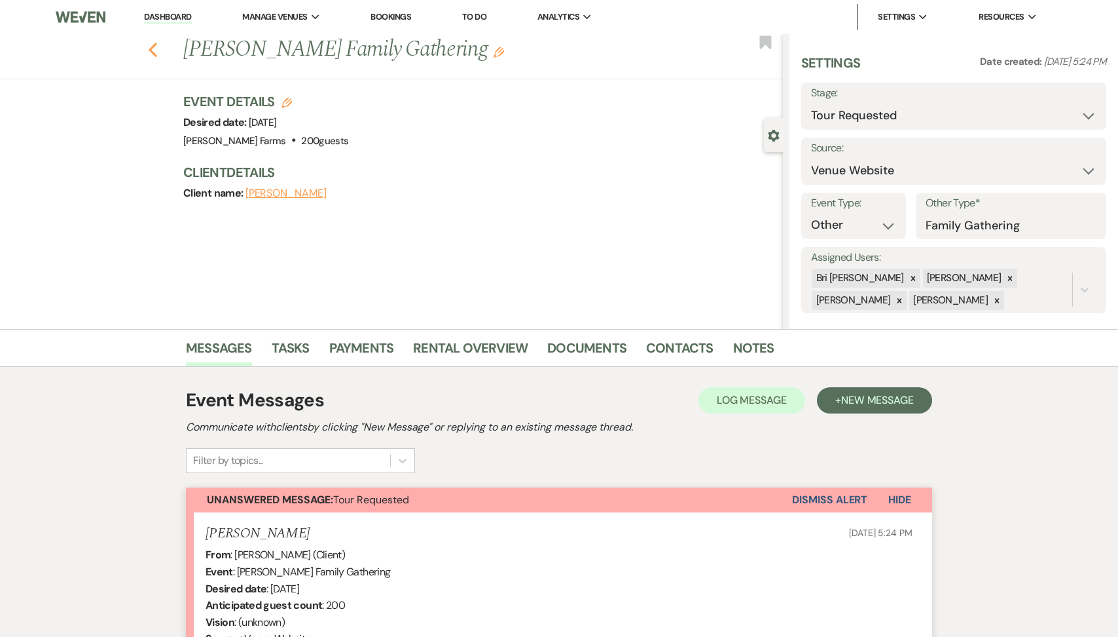
click at [151, 46] on icon "Previous" at bounding box center [153, 50] width 10 height 16
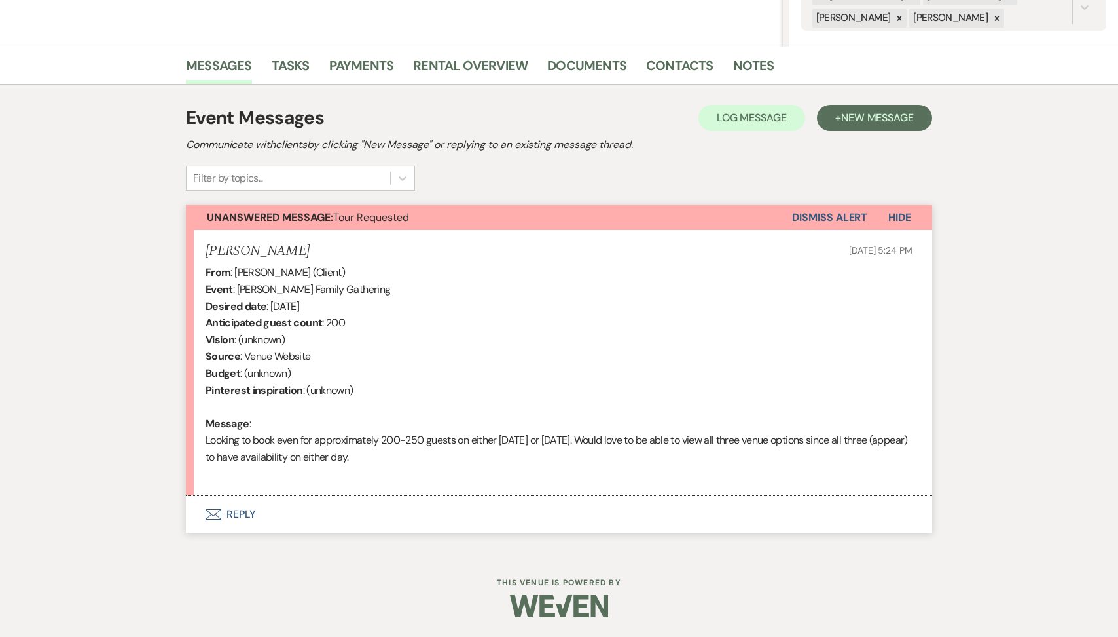
select select "2"
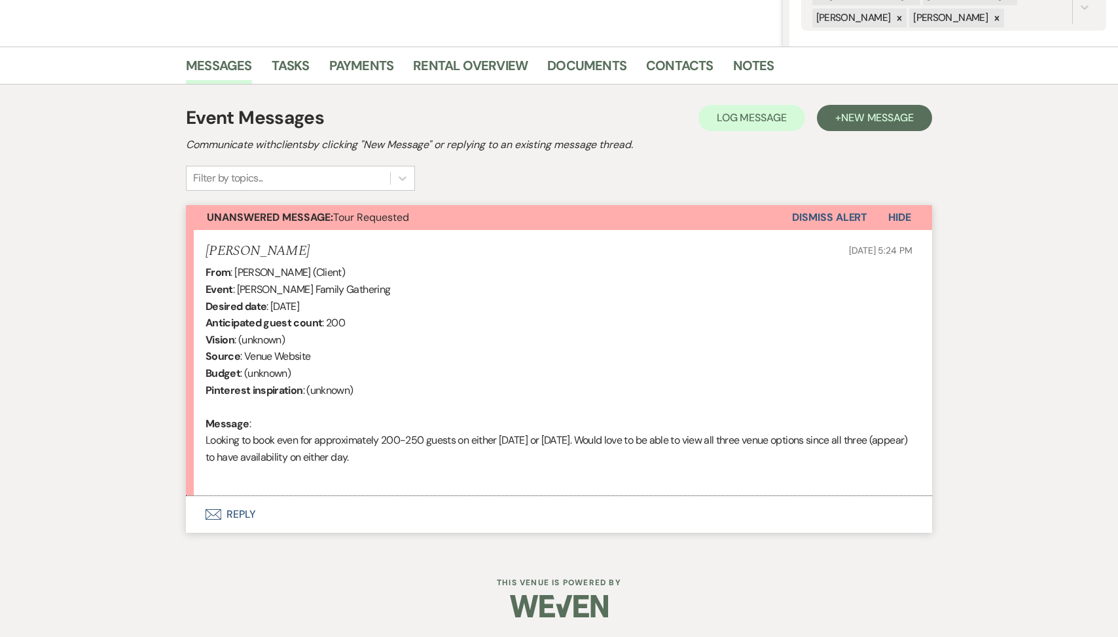
select select "2"
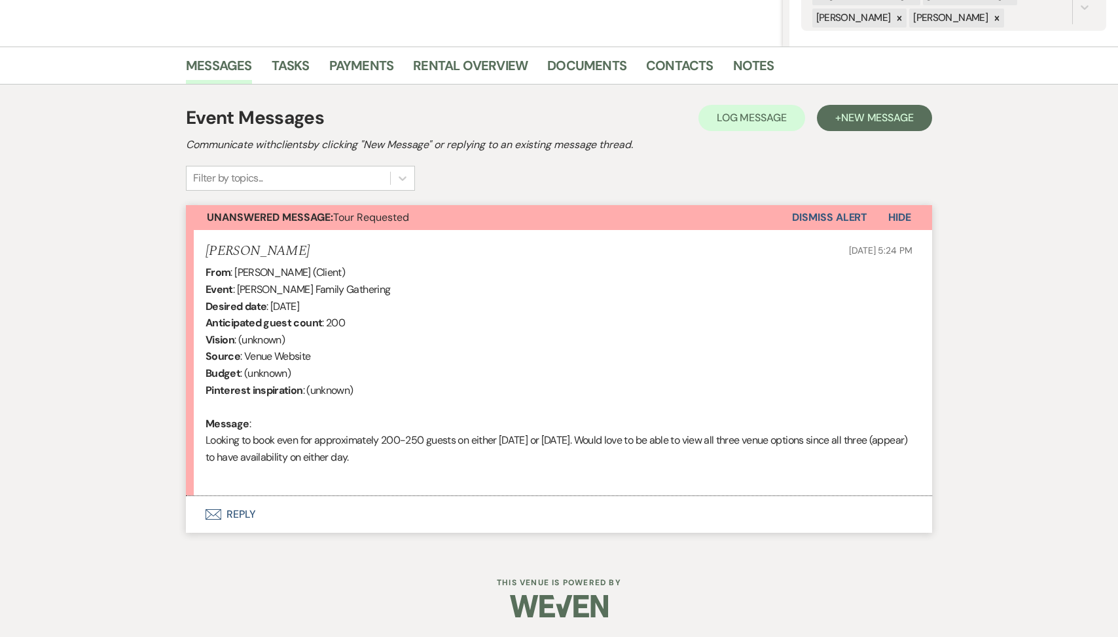
select select "2"
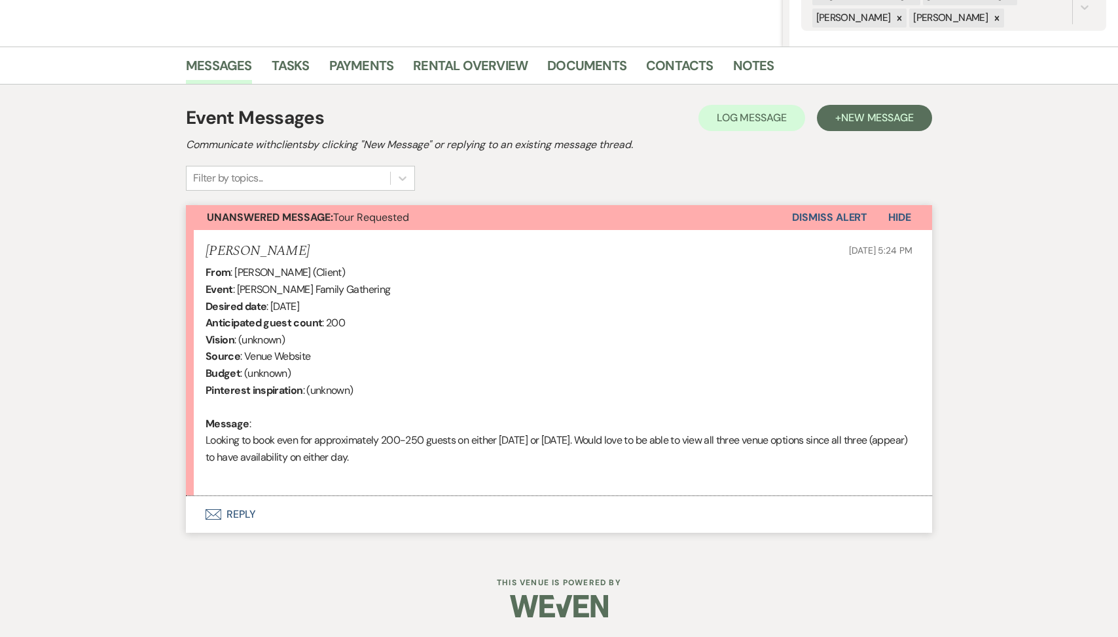
select select "2"
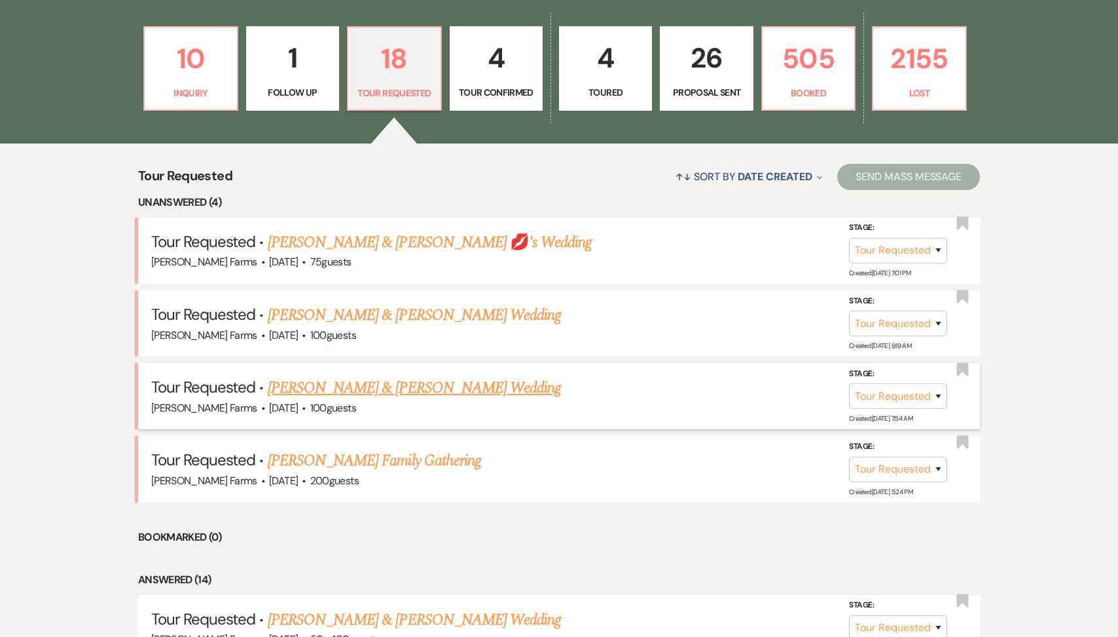
click at [378, 388] on link "[PERSON_NAME] & [PERSON_NAME] Wedding" at bounding box center [414, 388] width 293 height 24
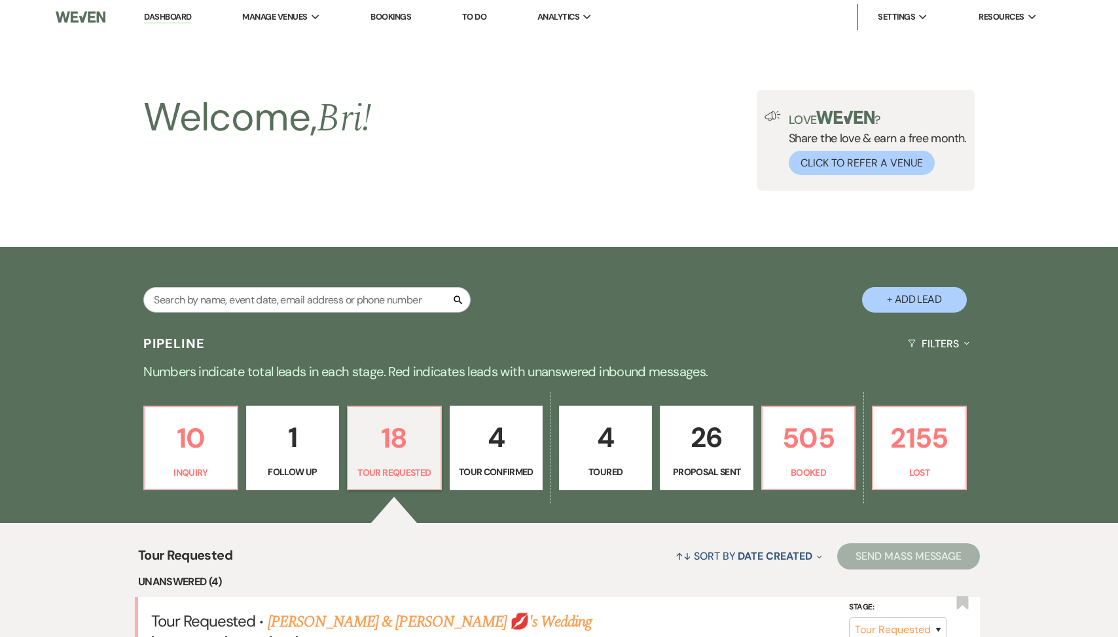
select select "2"
select select "5"
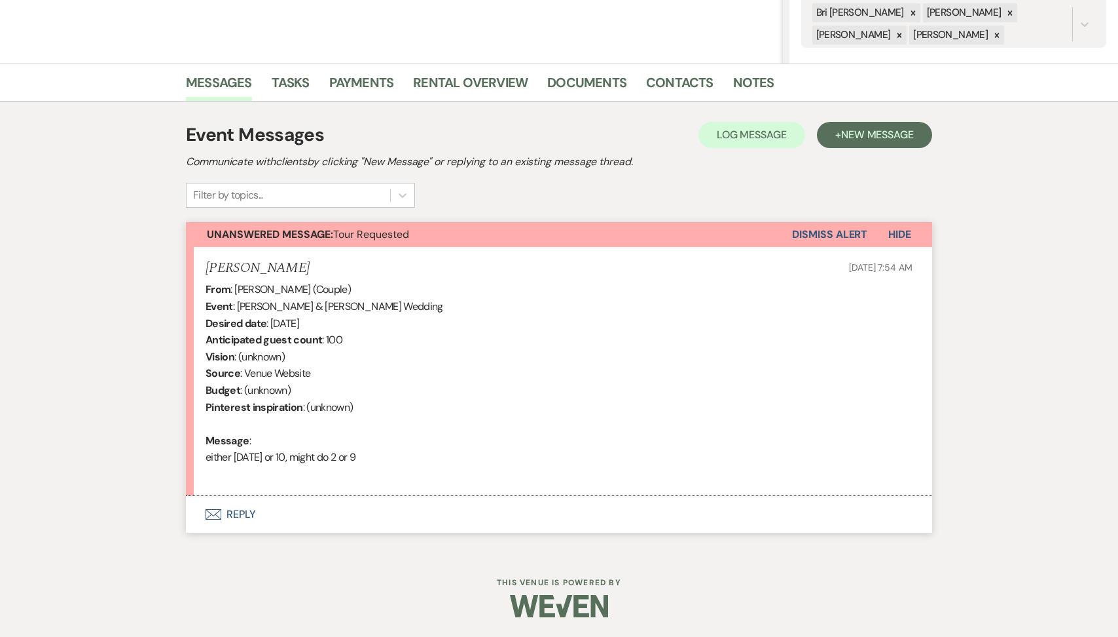
click at [319, 512] on button "Envelope Reply" at bounding box center [559, 514] width 747 height 37
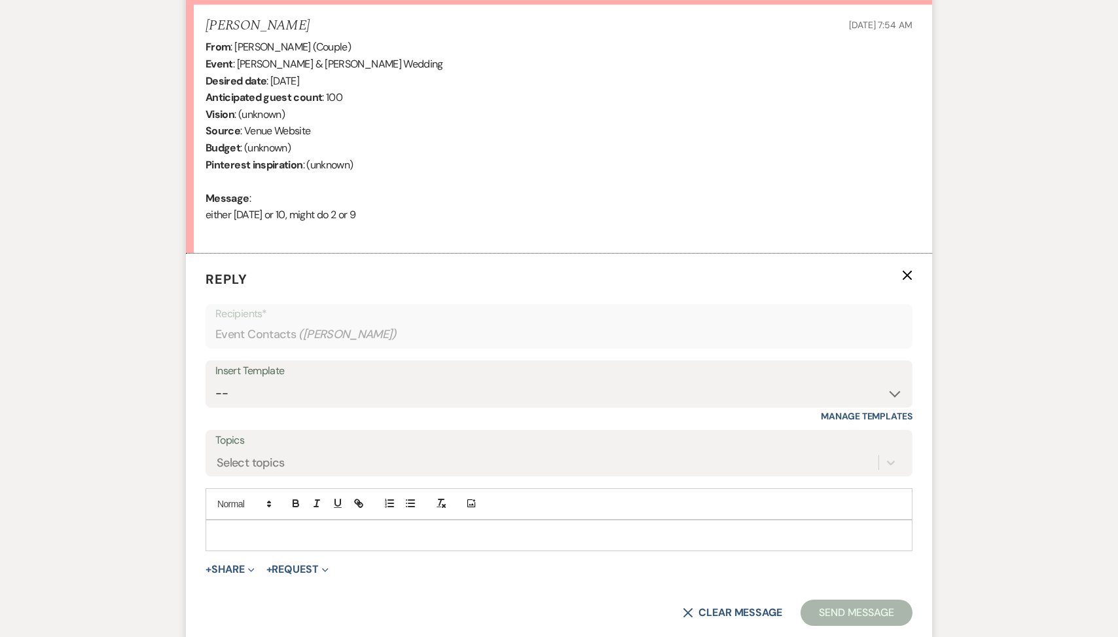
scroll to position [515, 0]
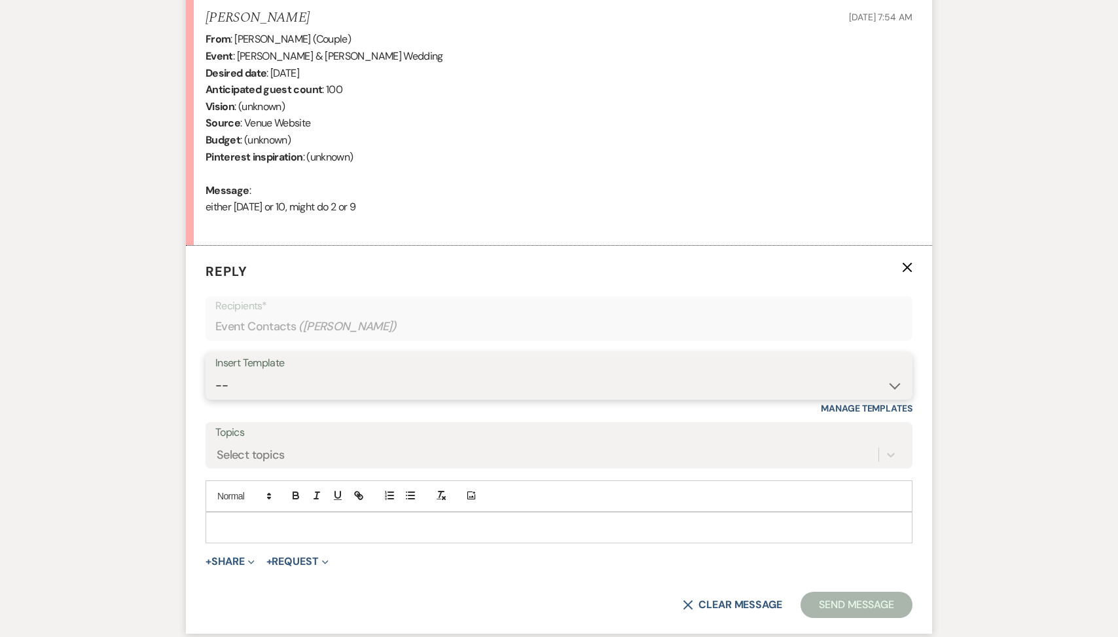
click at [331, 381] on select "-- Tour Request Response Follow Up Contract (Pre-Booked Leads) Weven Planning P…" at bounding box center [559, 386] width 688 height 26
select select "2135"
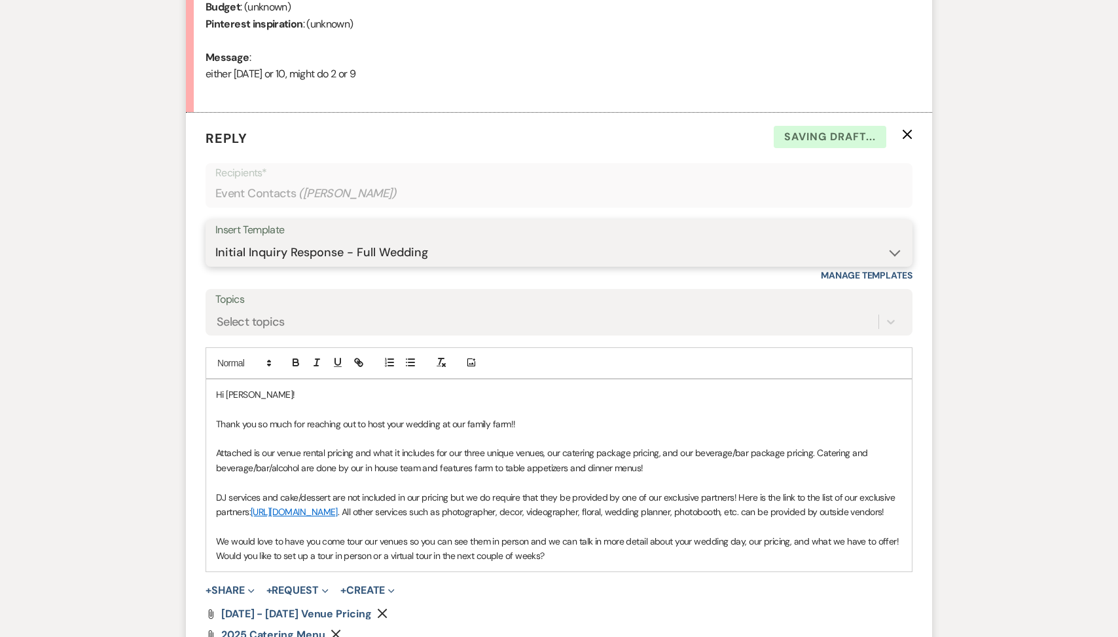
scroll to position [645, 0]
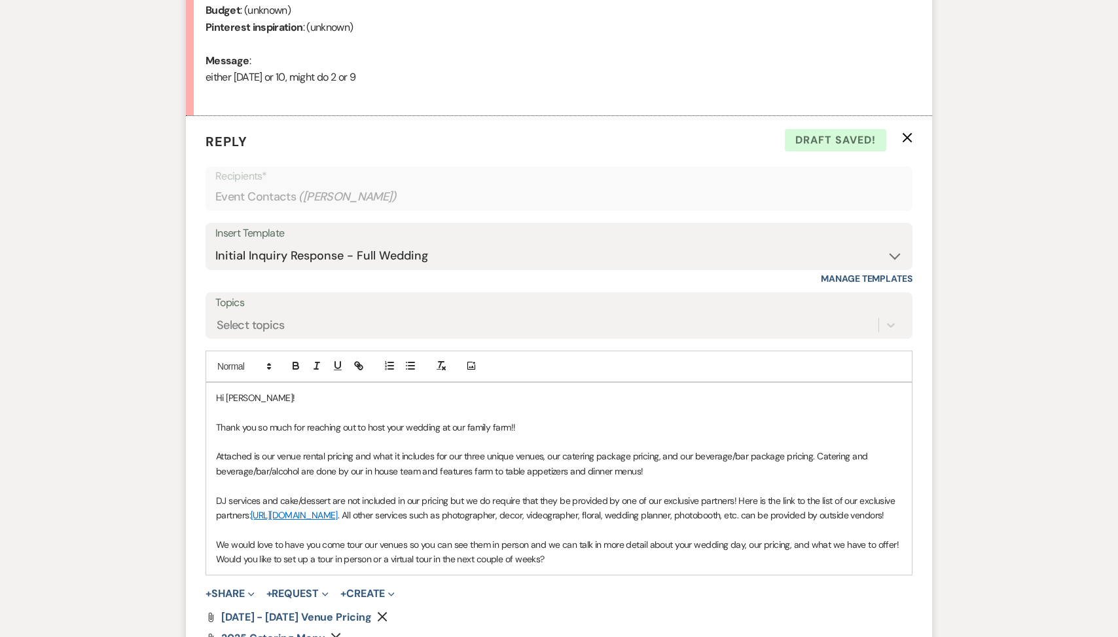
click at [526, 430] on p "Thank you so much for reaching out to host your wedding at our family farm!!" at bounding box center [559, 427] width 686 height 14
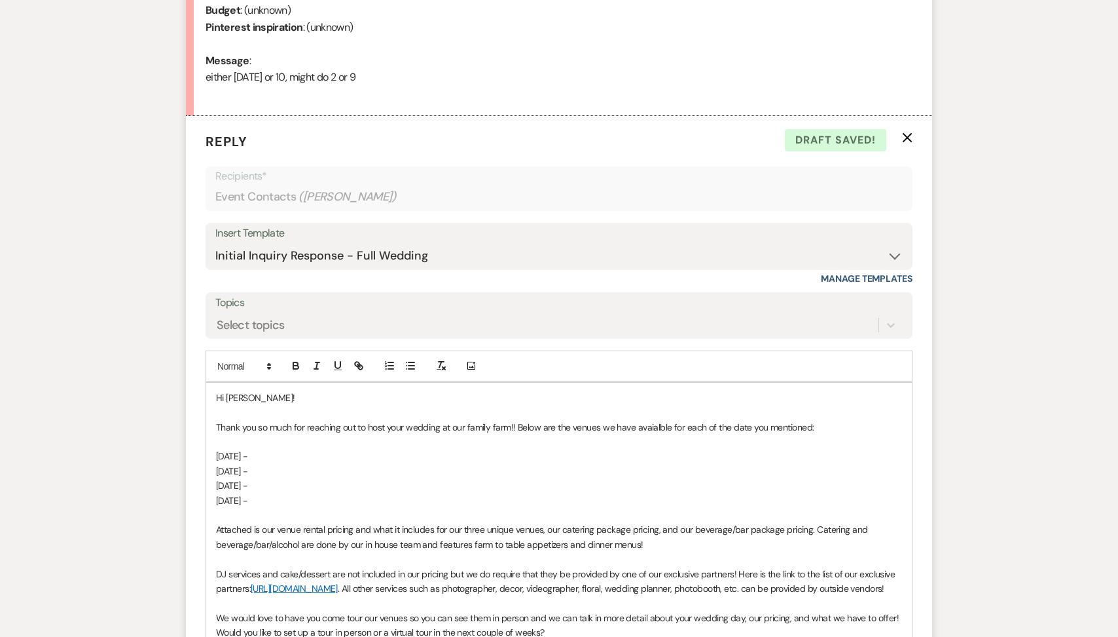
click at [646, 429] on p "Thank you so much for reaching out to host your wedding at our family farm!! Be…" at bounding box center [559, 427] width 686 height 14
click at [306, 456] on p "January 2, 2026 -" at bounding box center [559, 456] width 686 height 14
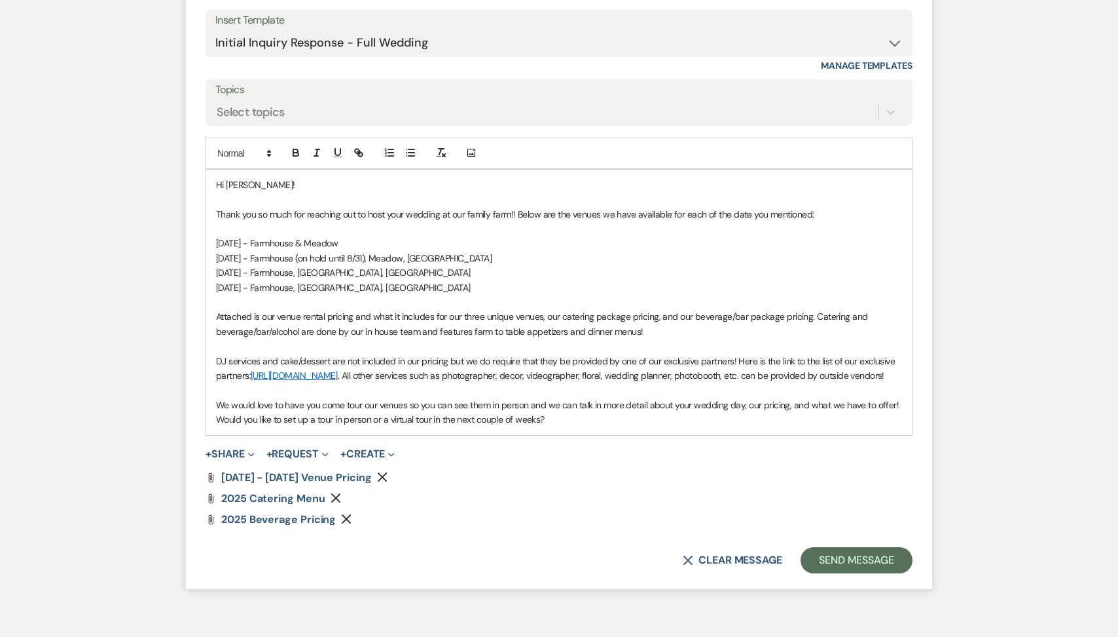
scroll to position [944, 0]
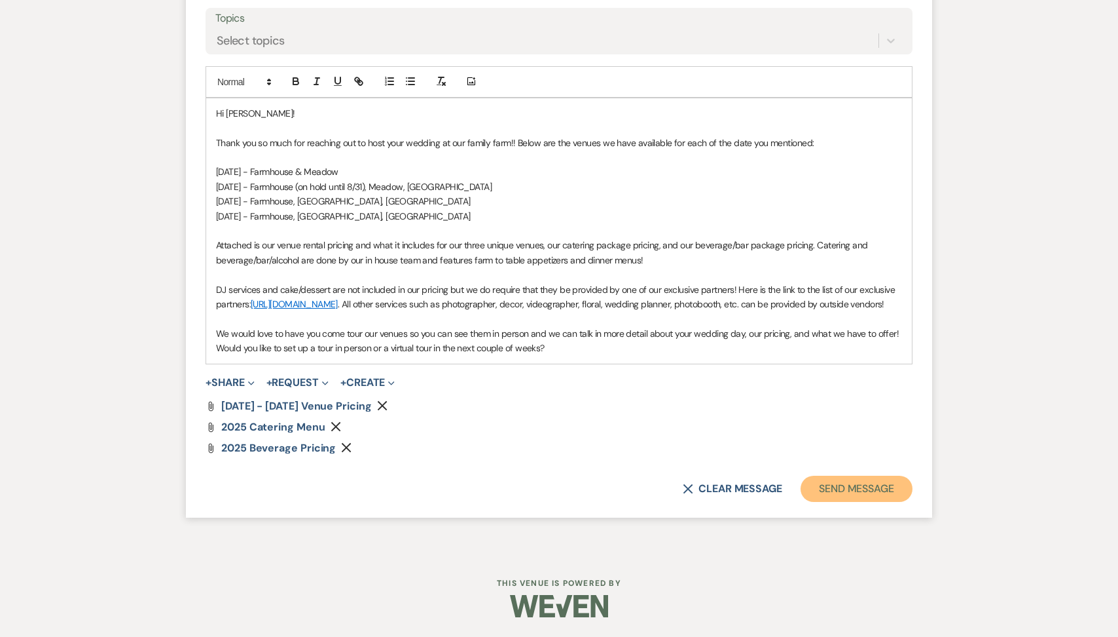
click at [878, 487] on button "Send Message" at bounding box center [857, 488] width 112 height 26
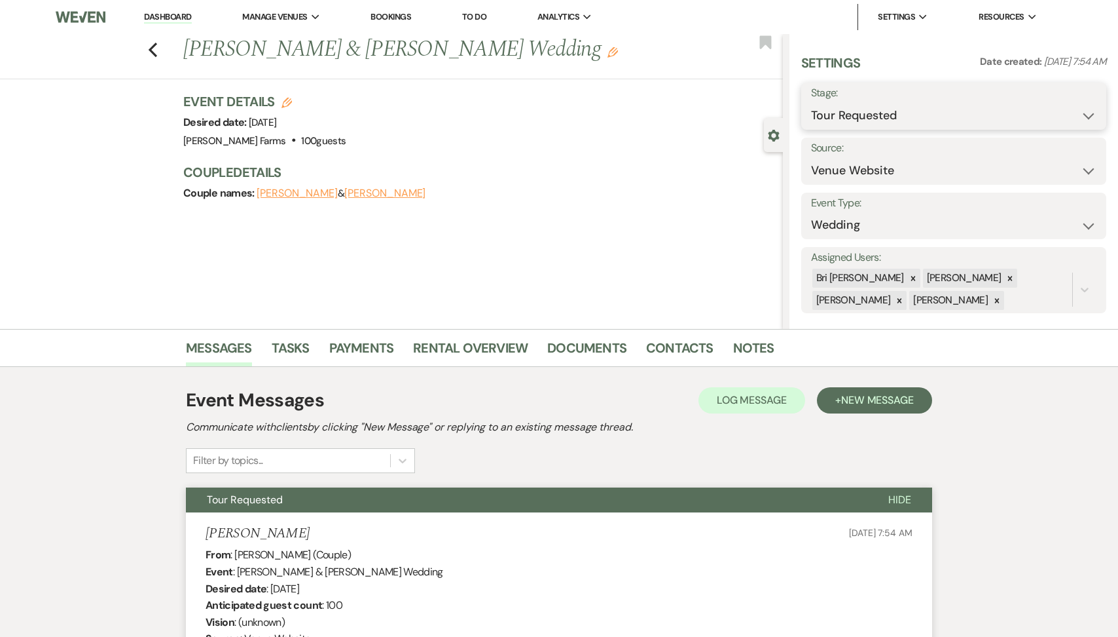
click at [864, 116] on select "Inquiry Follow Up Tour Requested Tour Confirmed Toured Proposal Sent Booked Lost" at bounding box center [954, 116] width 286 height 26
select select "1"
click at [1065, 110] on button "Save" at bounding box center [1074, 106] width 65 height 26
click at [904, 296] on icon at bounding box center [899, 300] width 9 height 9
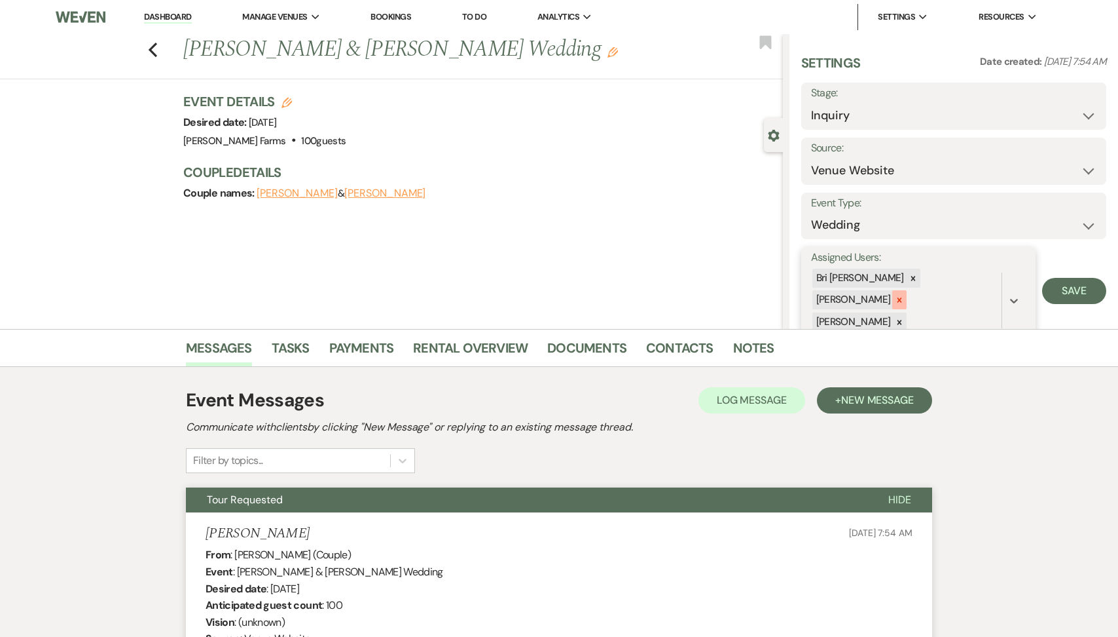
click at [902, 297] on icon at bounding box center [900, 299] width 5 height 5
click at [907, 291] on div at bounding box center [900, 300] width 14 height 19
click at [1085, 279] on button "Save" at bounding box center [1075, 280] width 64 height 26
click at [149, 44] on icon "Previous" at bounding box center [153, 50] width 10 height 16
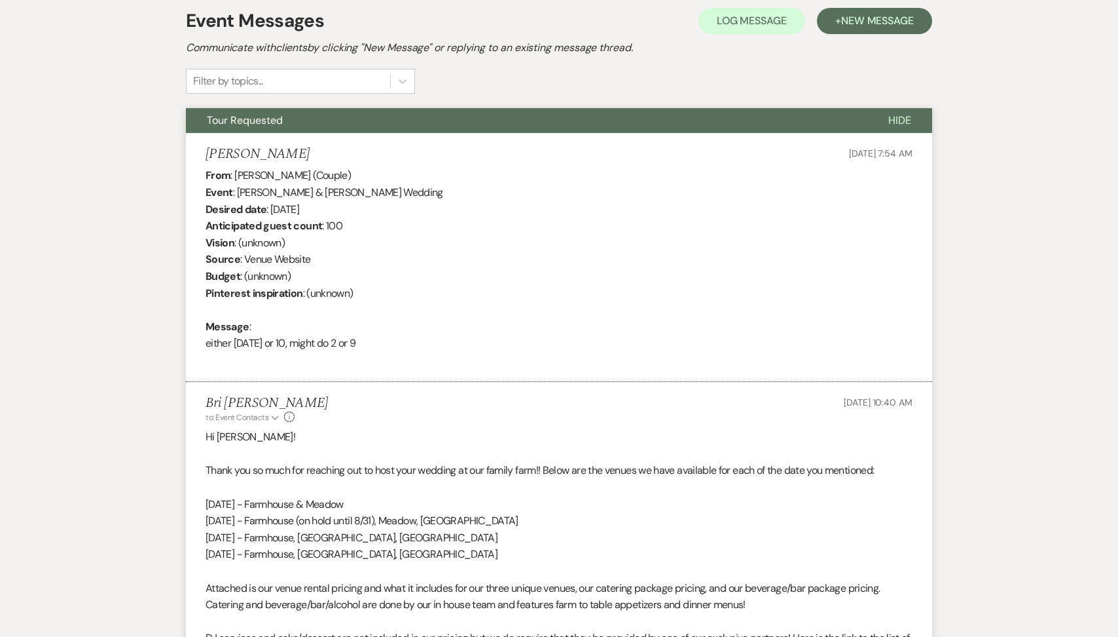
select select "2"
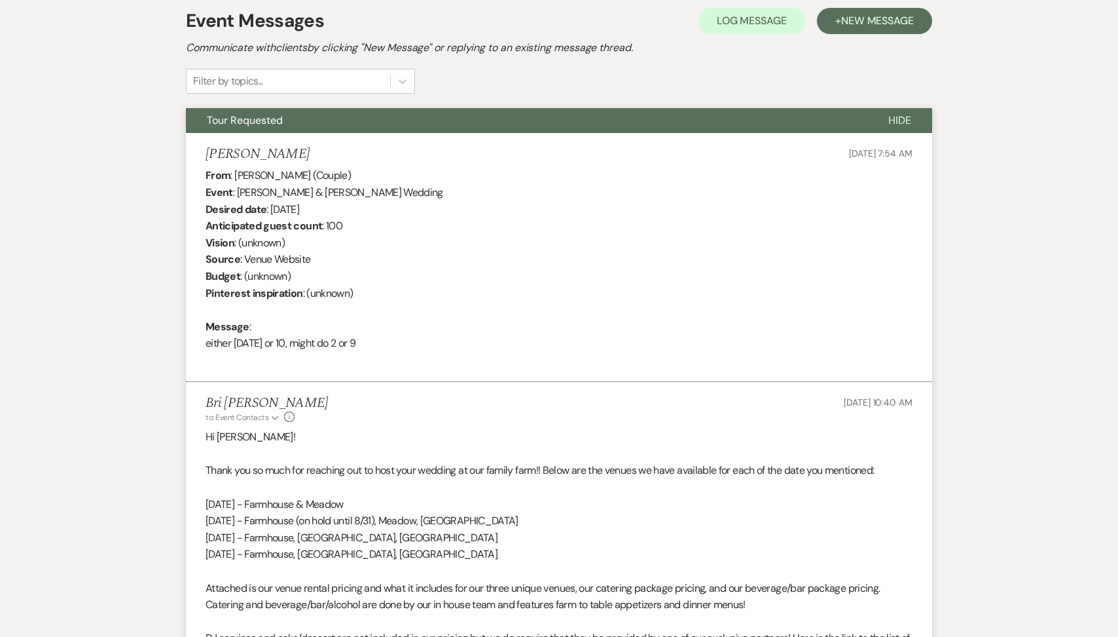
select select "2"
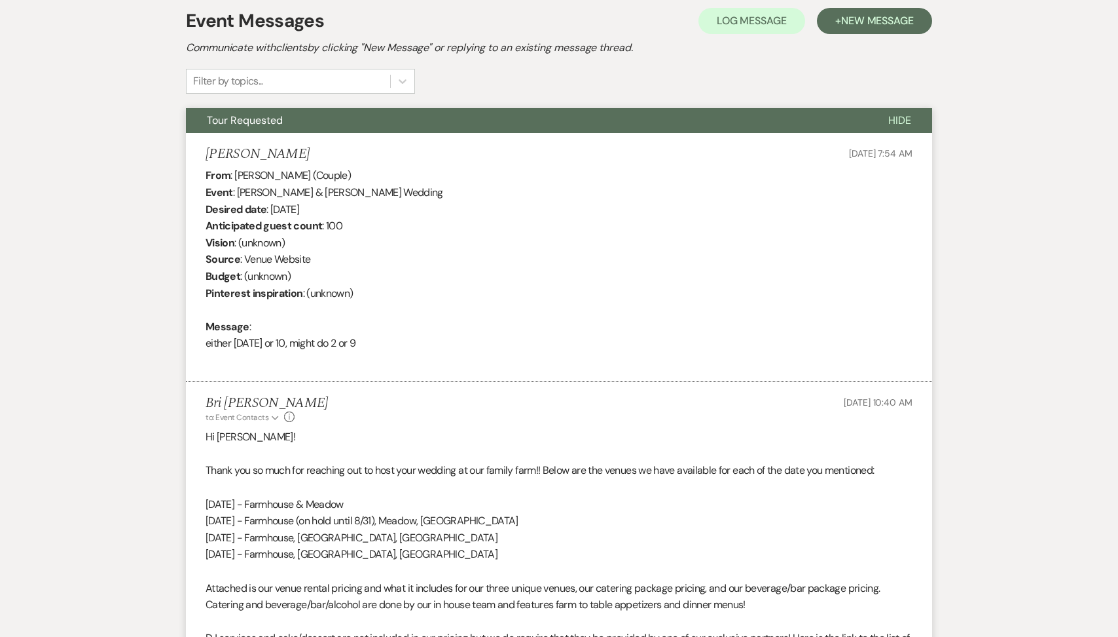
select select "2"
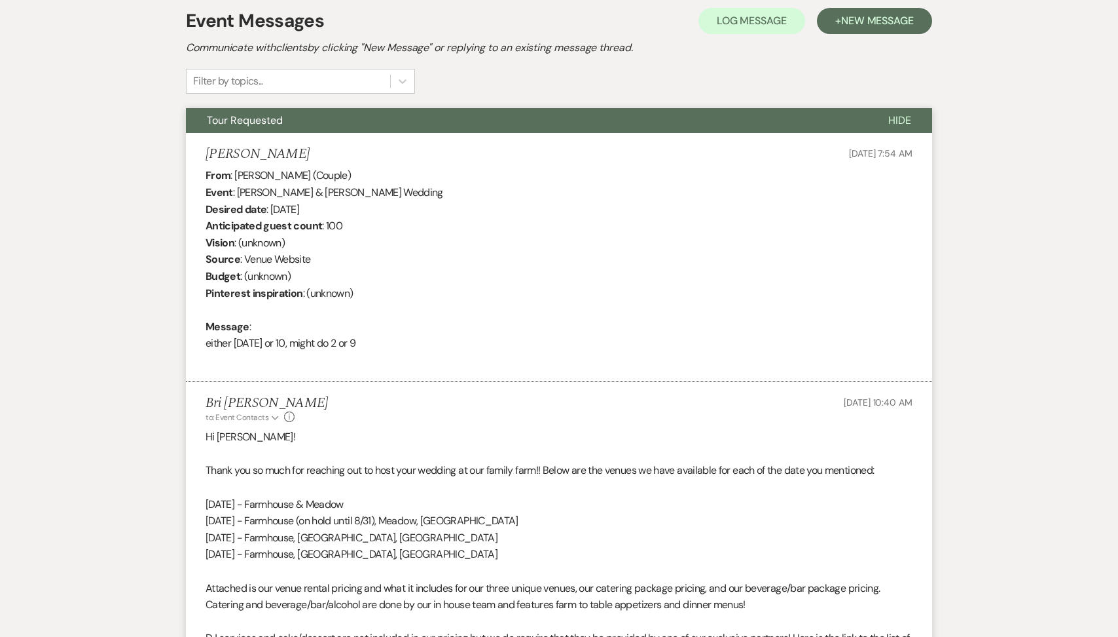
select select "2"
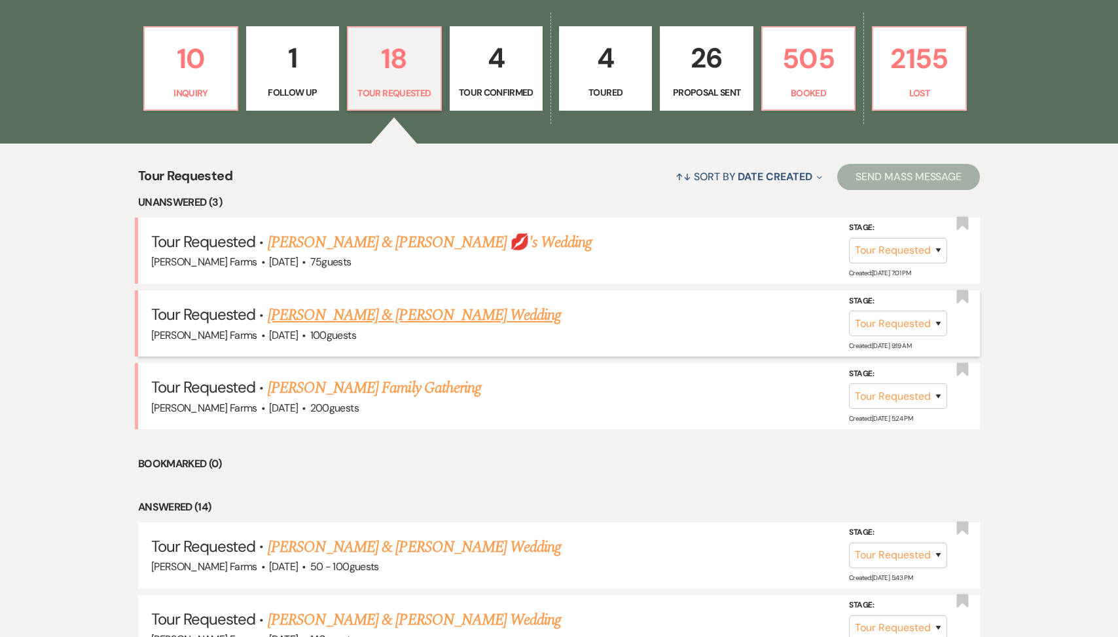
click at [354, 313] on link "[PERSON_NAME] & [PERSON_NAME] Wedding" at bounding box center [414, 315] width 293 height 24
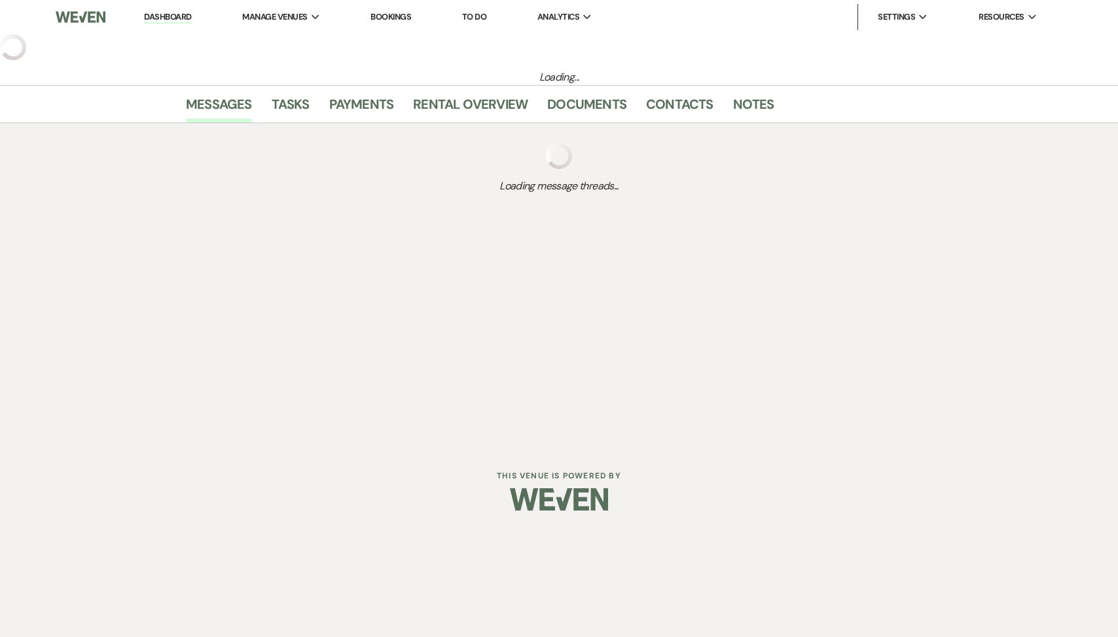
select select "2"
select select "5"
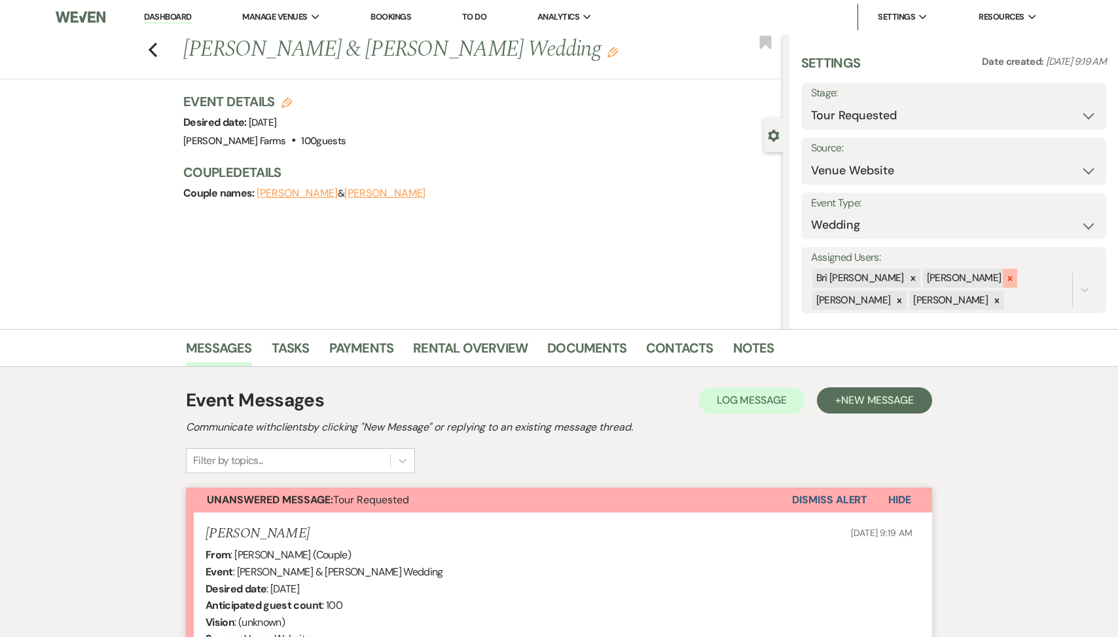
click at [1006, 280] on icon at bounding box center [1010, 278] width 9 height 9
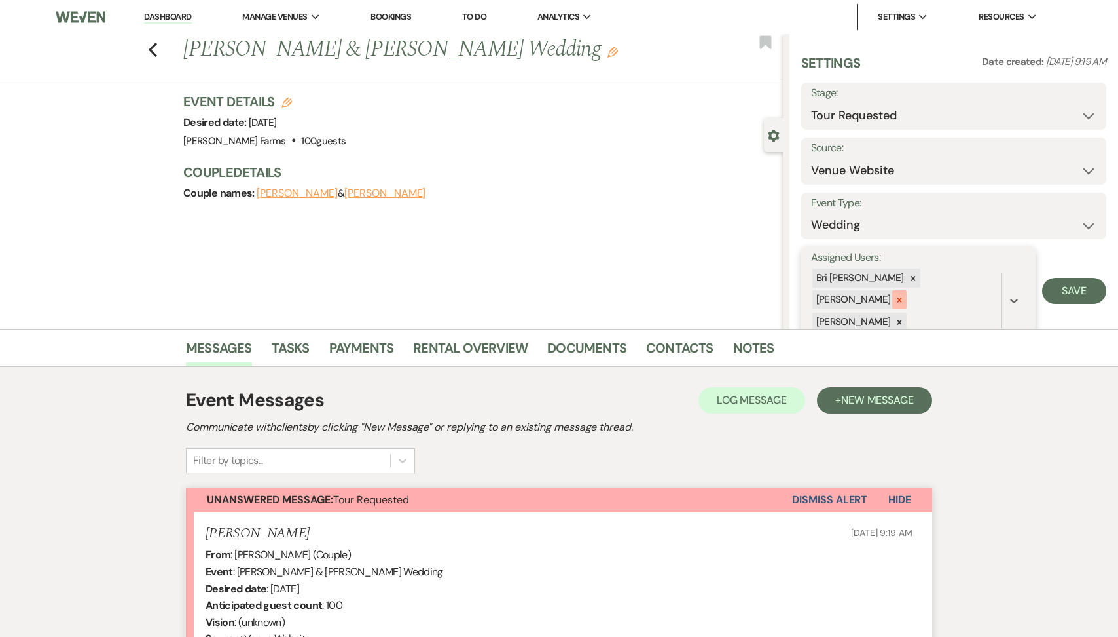
click at [904, 295] on icon at bounding box center [899, 299] width 9 height 9
click at [907, 291] on div at bounding box center [900, 300] width 14 height 19
click at [1086, 284] on button "Save" at bounding box center [1075, 280] width 64 height 26
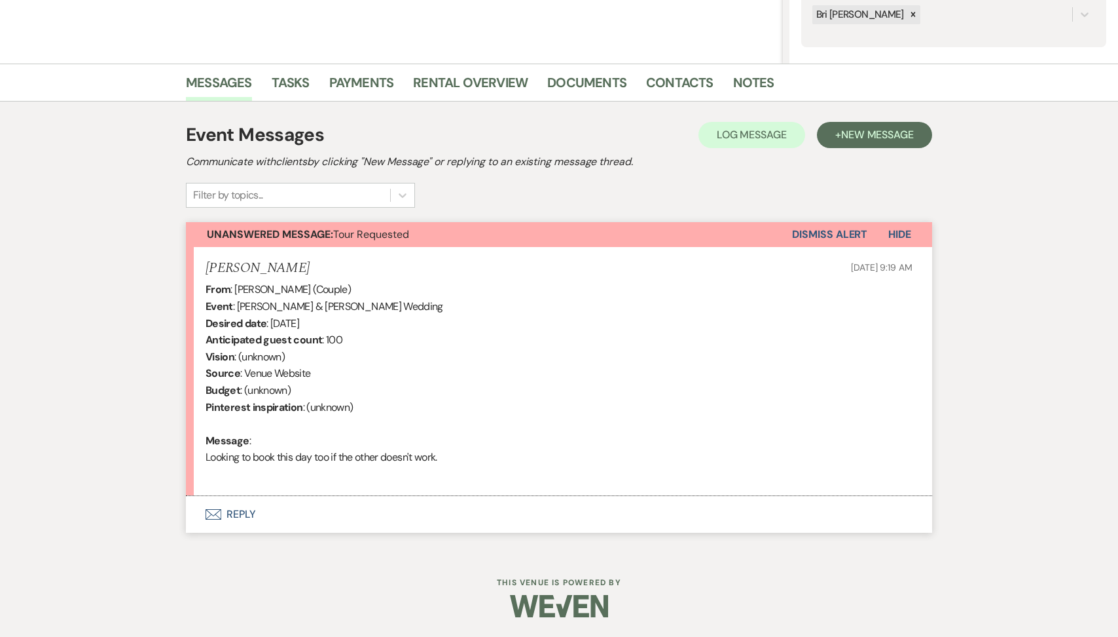
click at [357, 511] on button "Envelope Reply" at bounding box center [559, 514] width 747 height 37
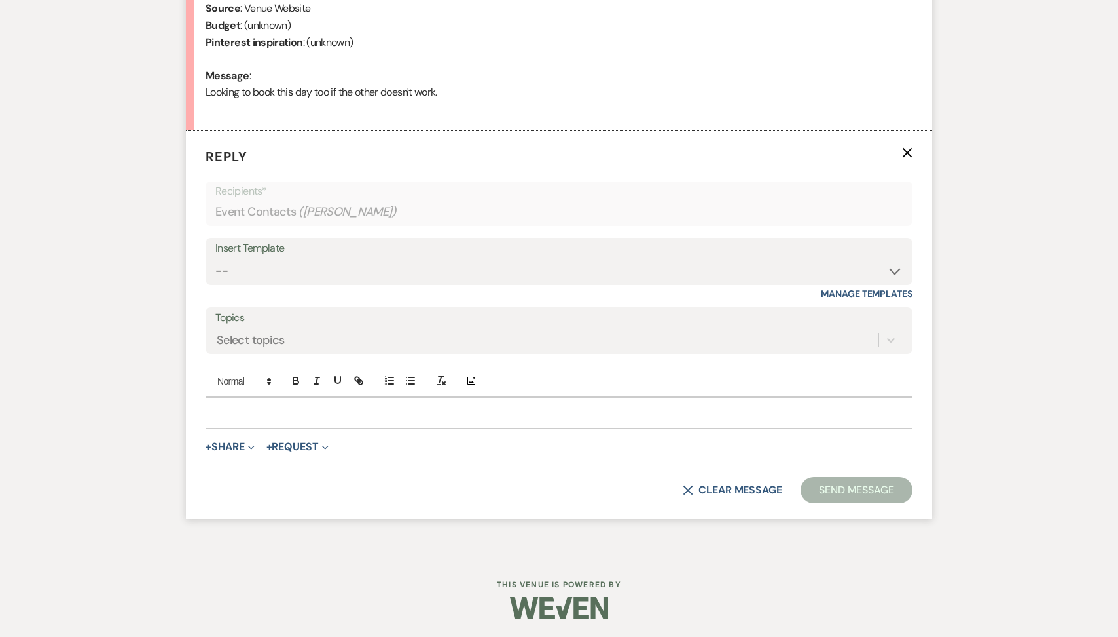
scroll to position [631, 0]
click at [326, 274] on select "-- Tour Request Response Follow Up Contract (Pre-Booked Leads) Weven Planning P…" at bounding box center [559, 270] width 688 height 26
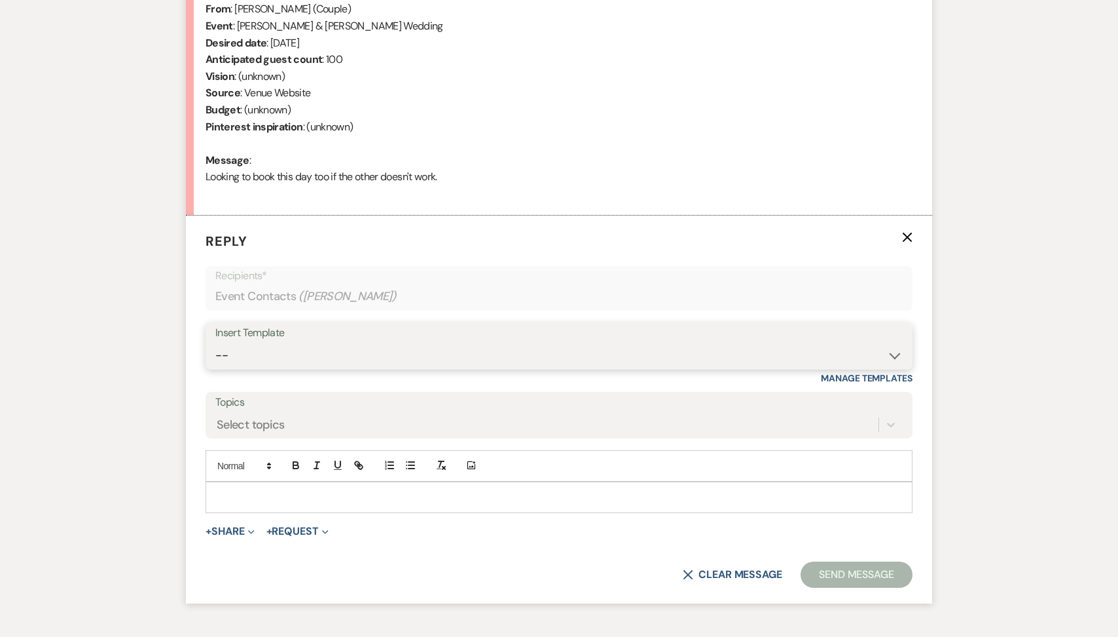
scroll to position [191, 0]
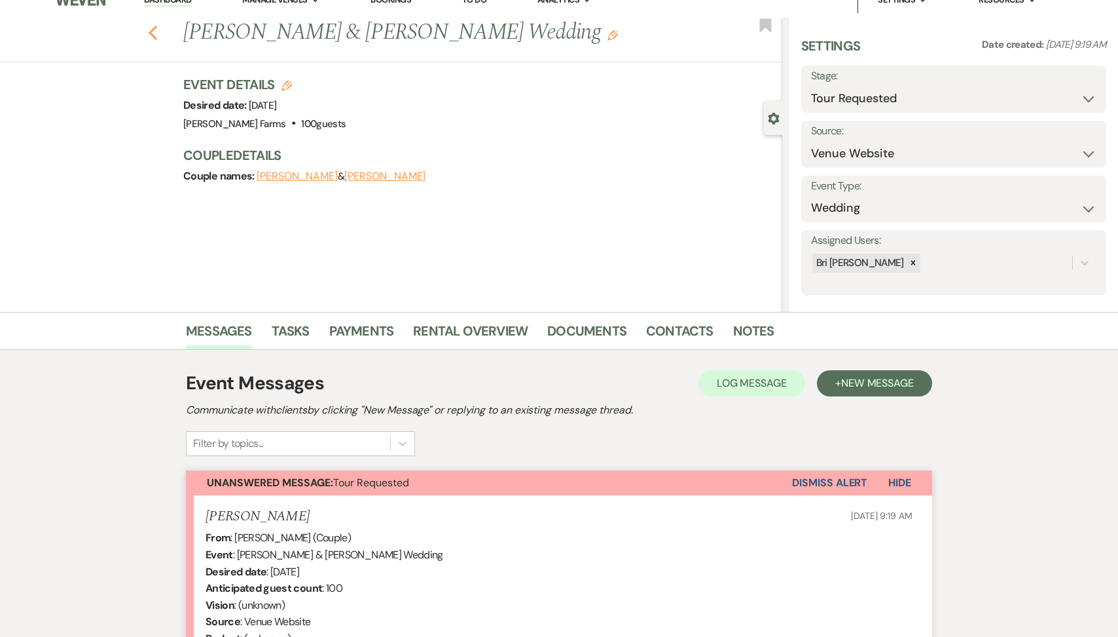
click at [152, 29] on use "button" at bounding box center [153, 33] width 9 height 14
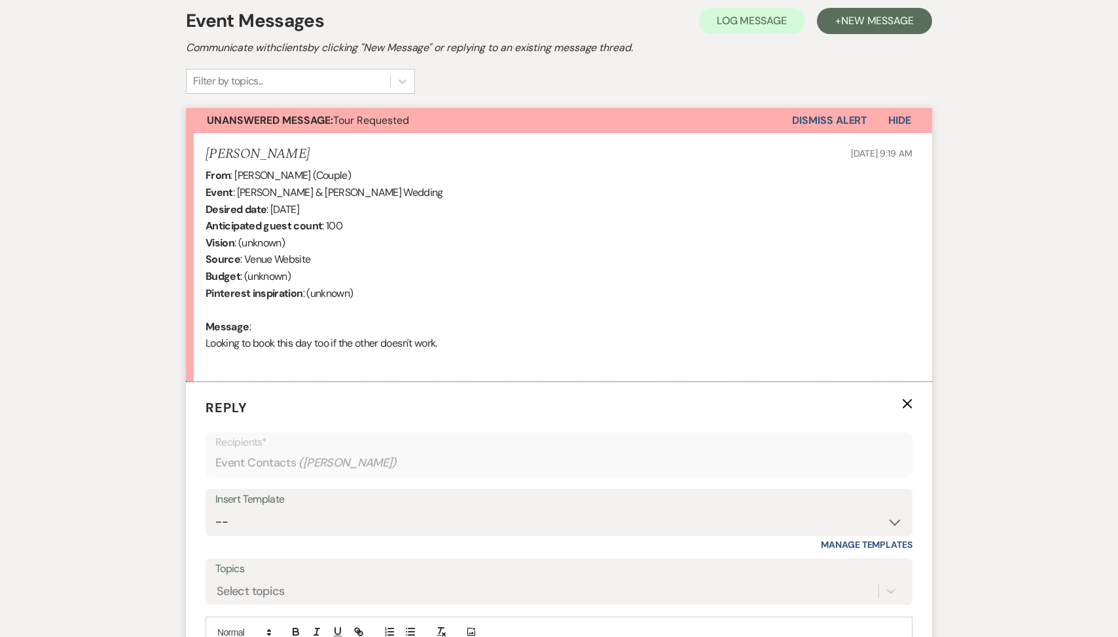
select select "2"
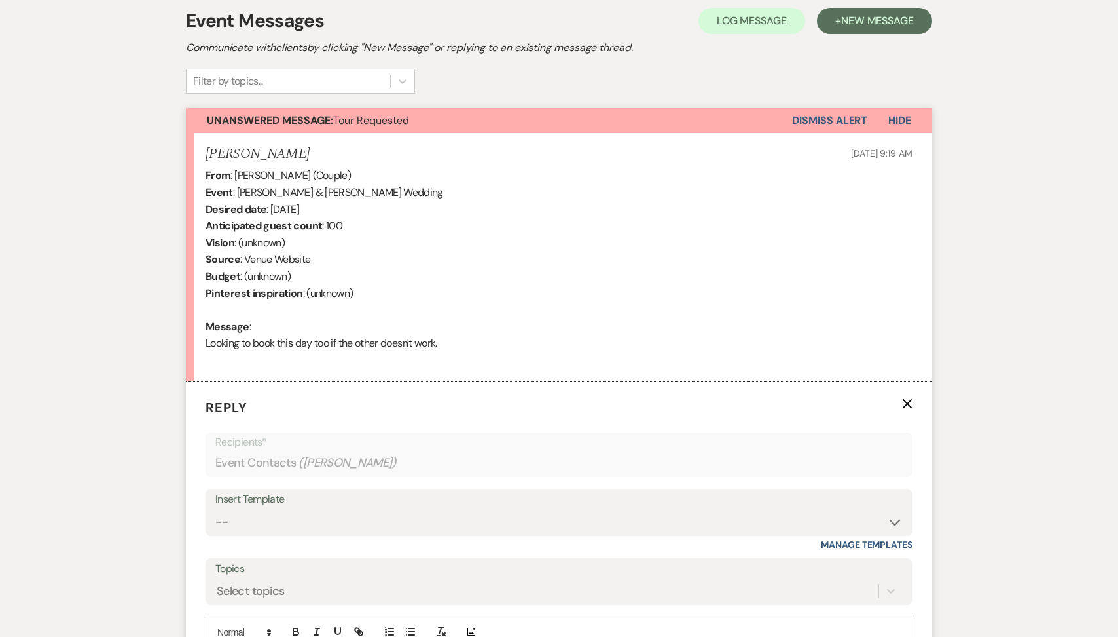
select select "2"
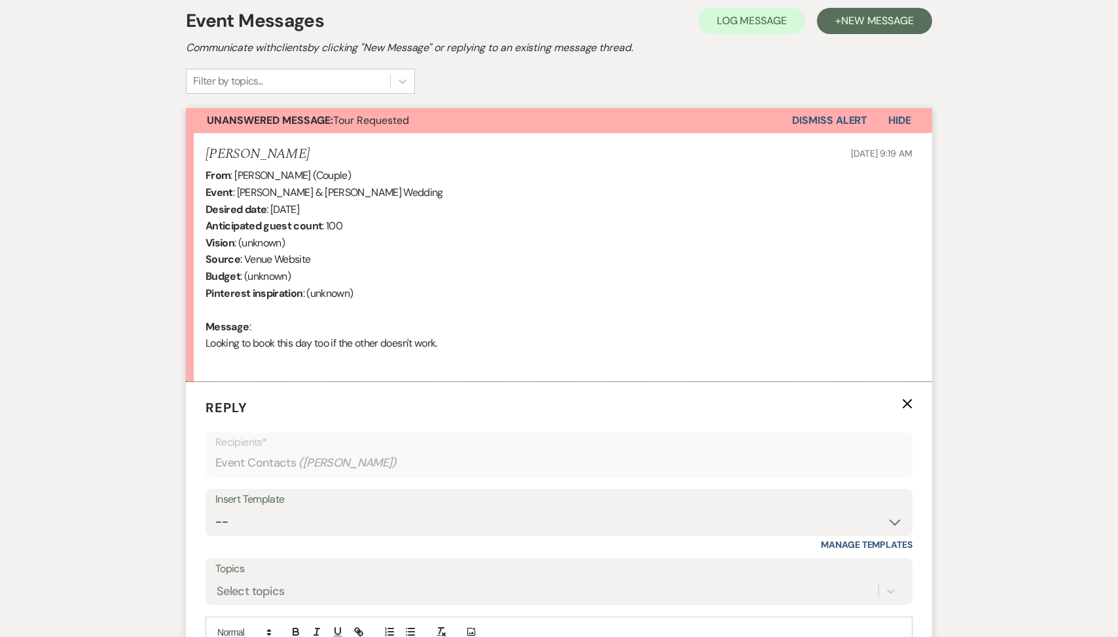
select select "2"
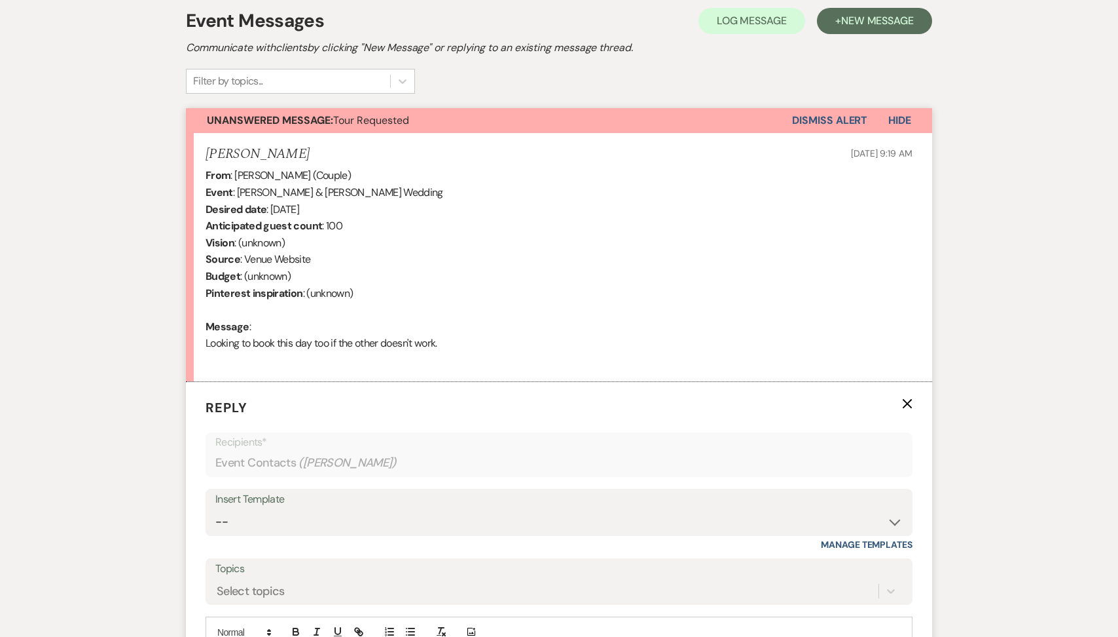
select select "2"
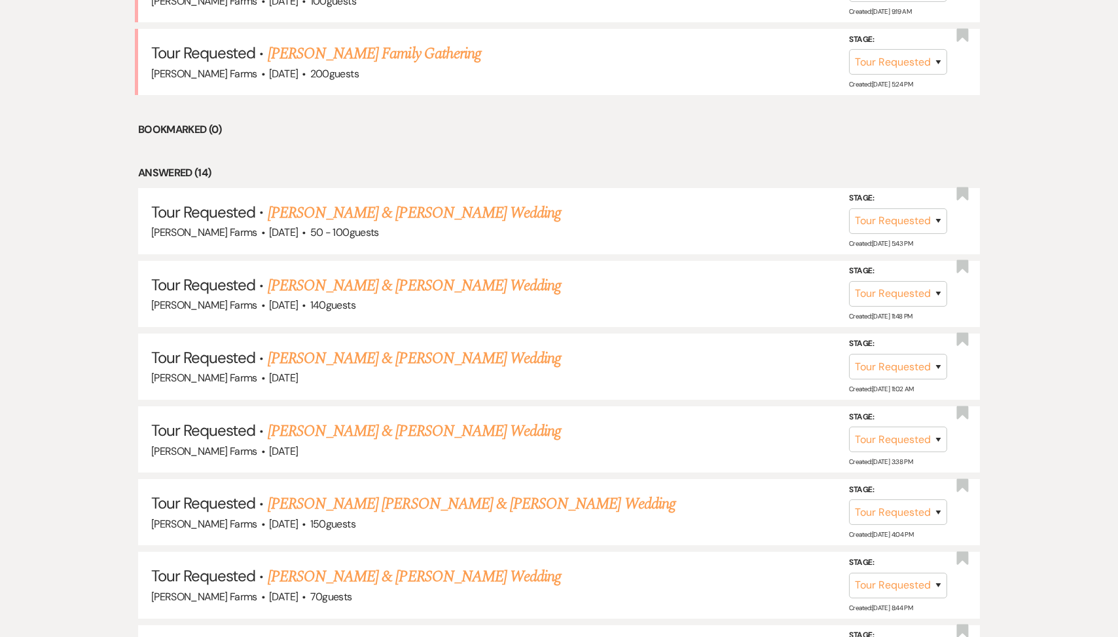
scroll to position [375, 0]
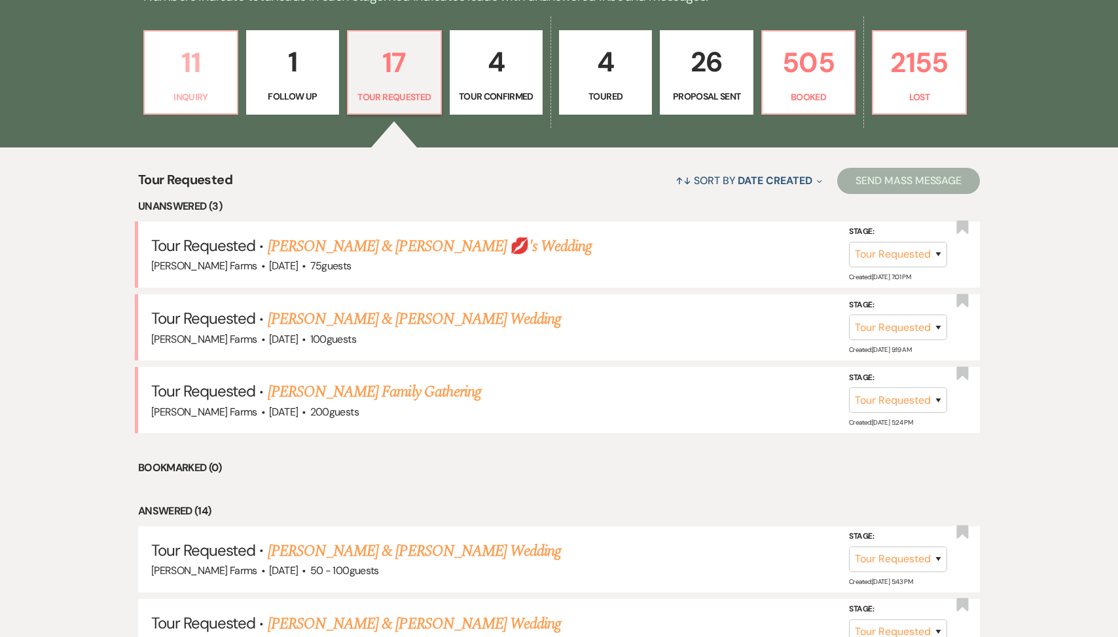
click at [218, 86] on link "11 Inquiry" at bounding box center [190, 72] width 94 height 85
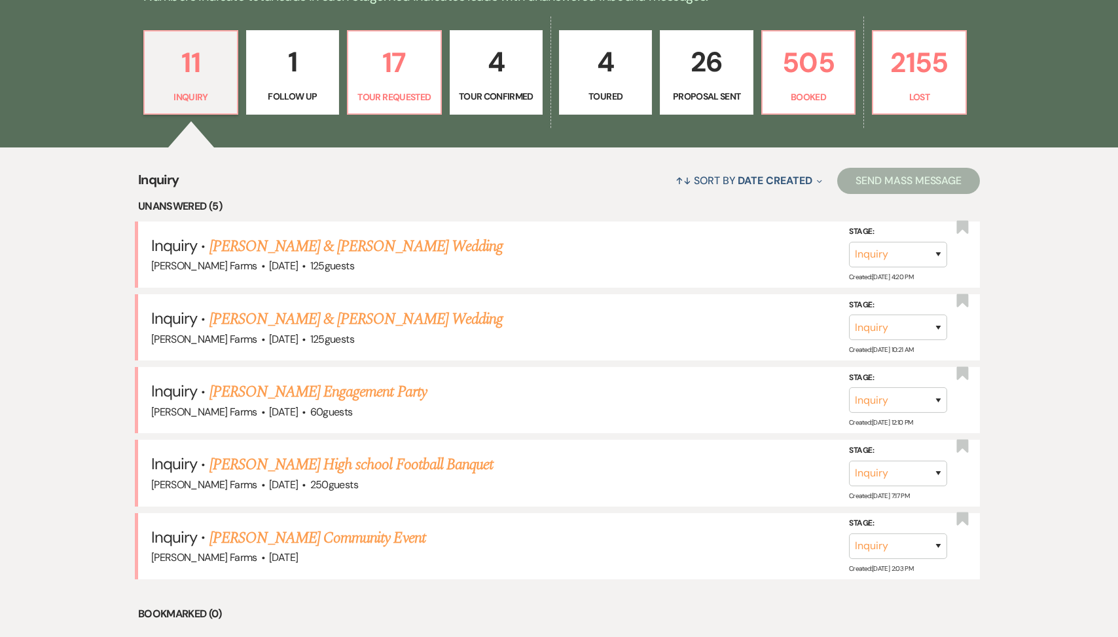
scroll to position [750, 0]
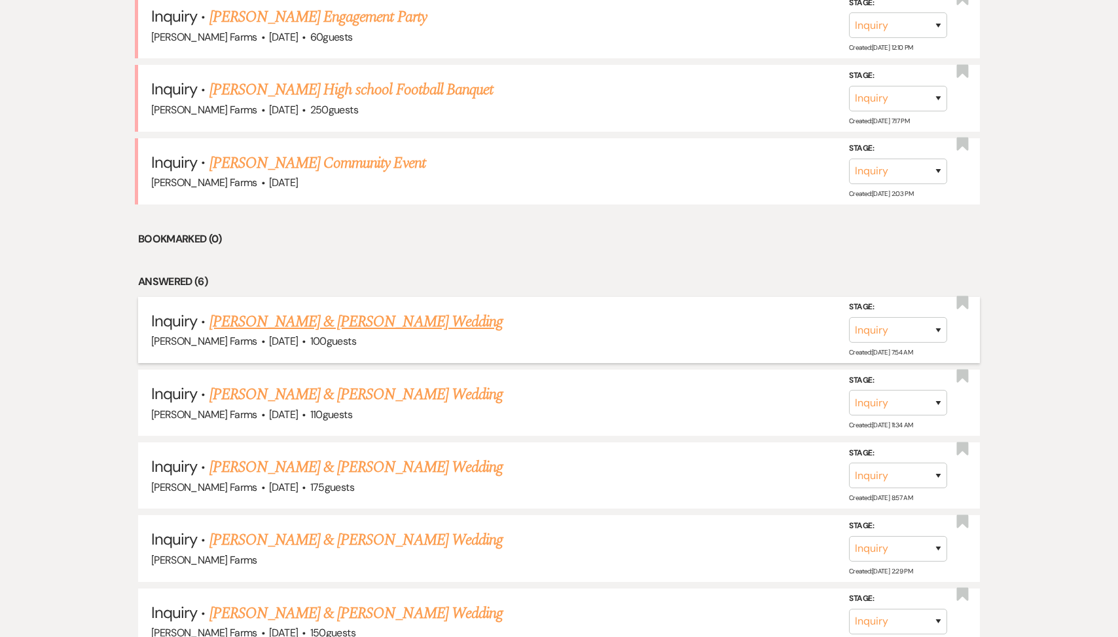
click at [386, 314] on link "[PERSON_NAME] & [PERSON_NAME] Wedding" at bounding box center [356, 322] width 293 height 24
select select "5"
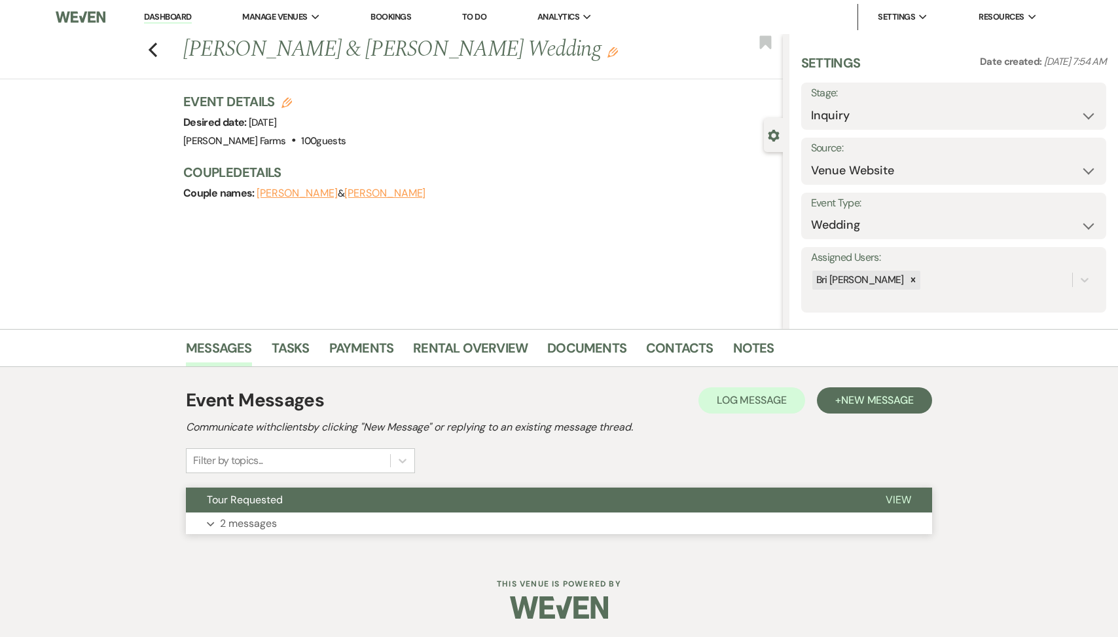
click at [347, 529] on button "Expand 2 messages" at bounding box center [559, 523] width 747 height 22
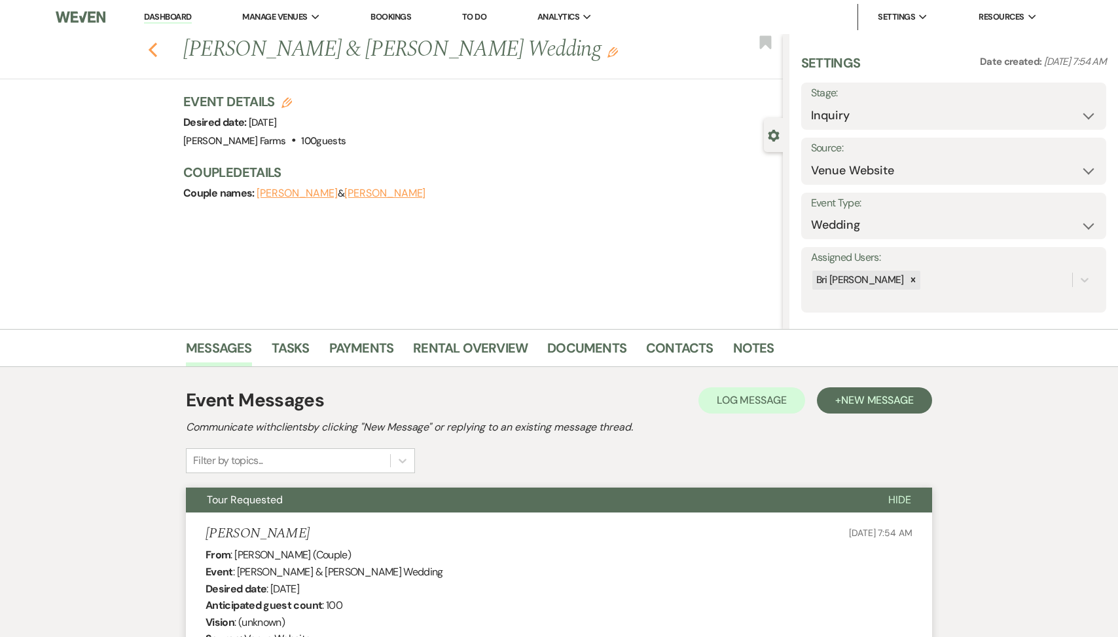
click at [151, 46] on use "button" at bounding box center [153, 50] width 9 height 14
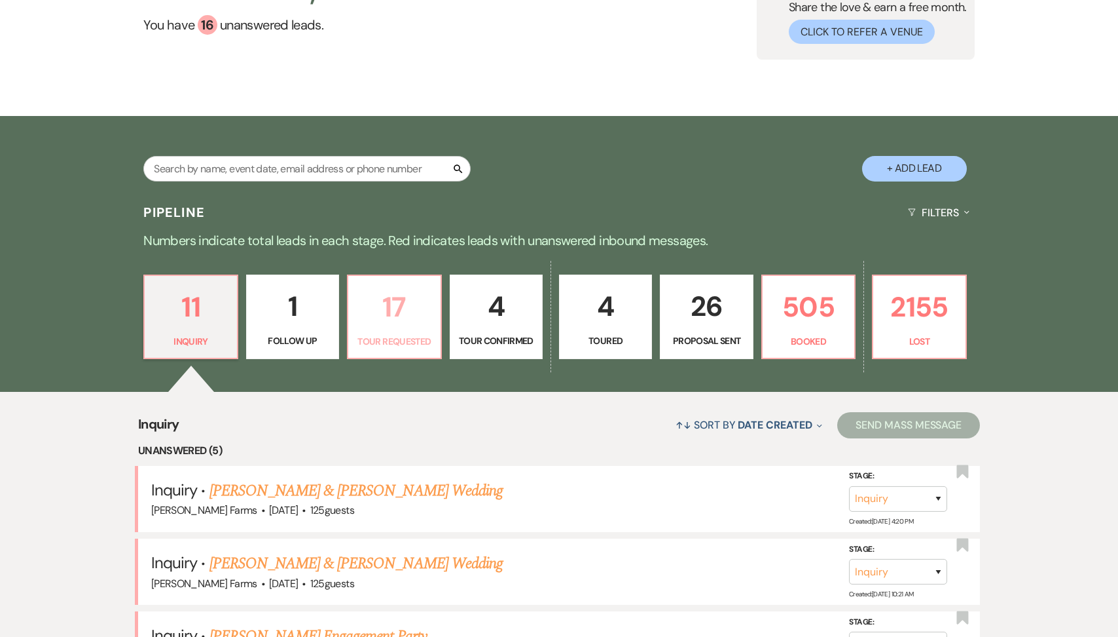
click at [371, 287] on p "17" at bounding box center [394, 307] width 76 height 44
select select "2"
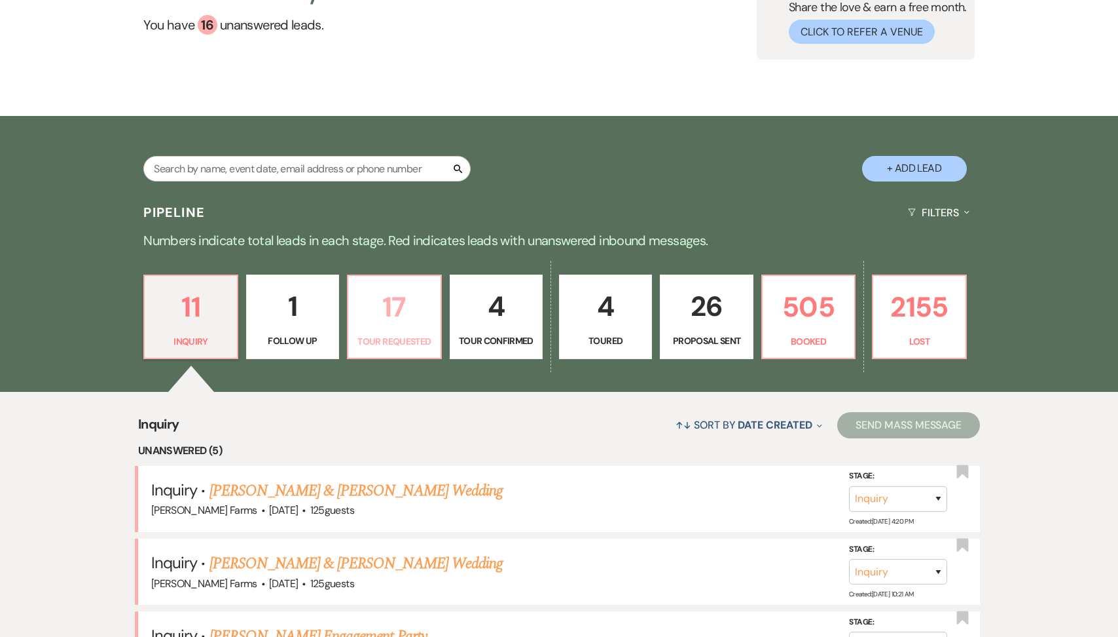
select select "2"
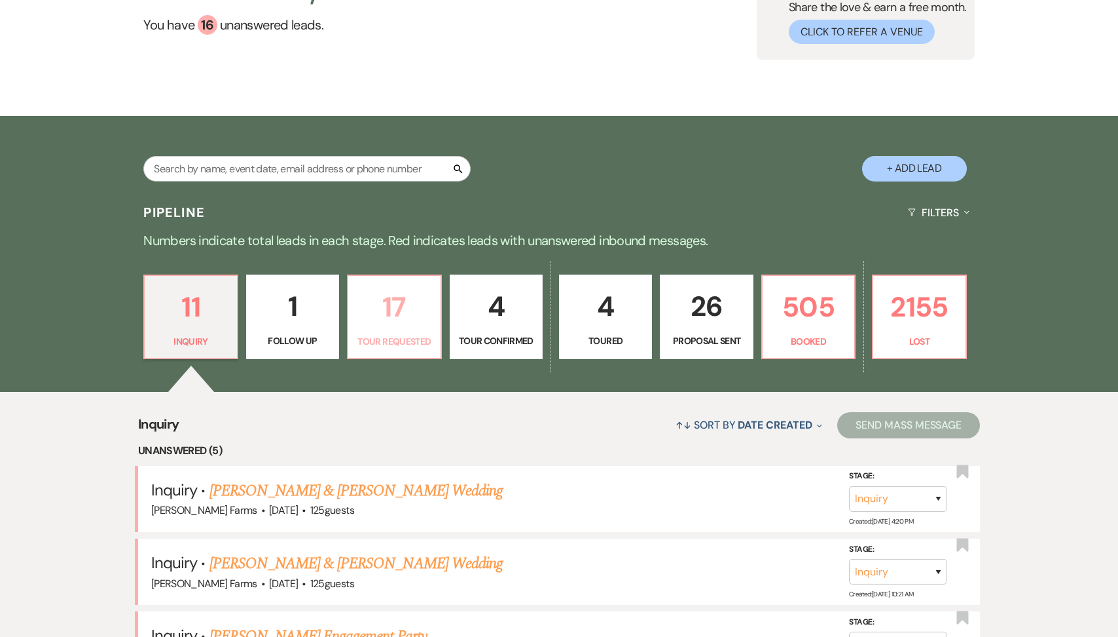
select select "2"
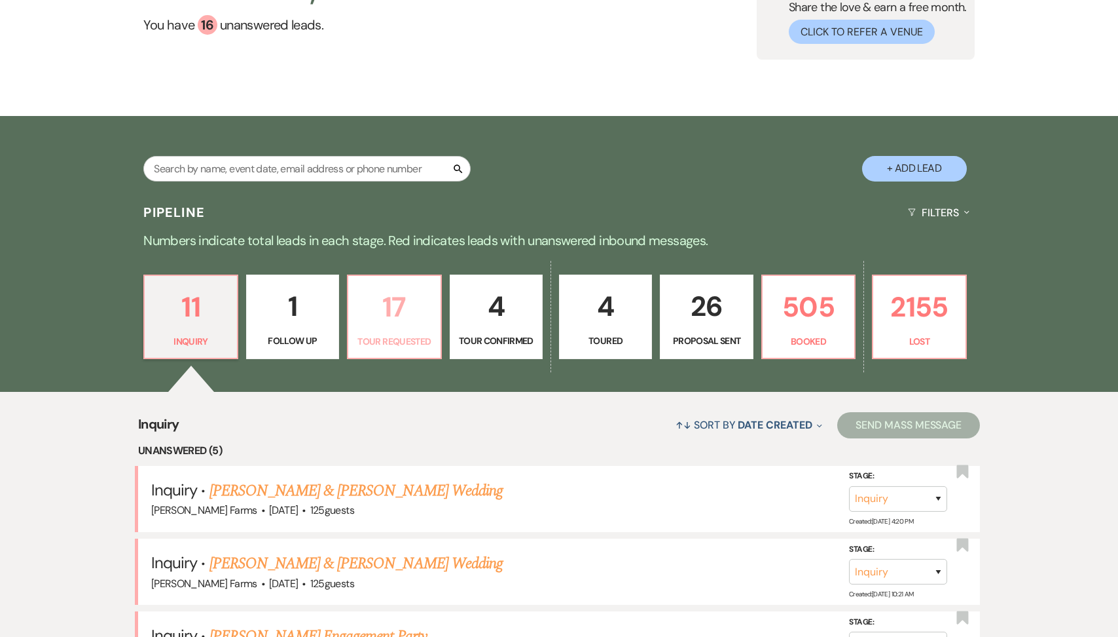
select select "2"
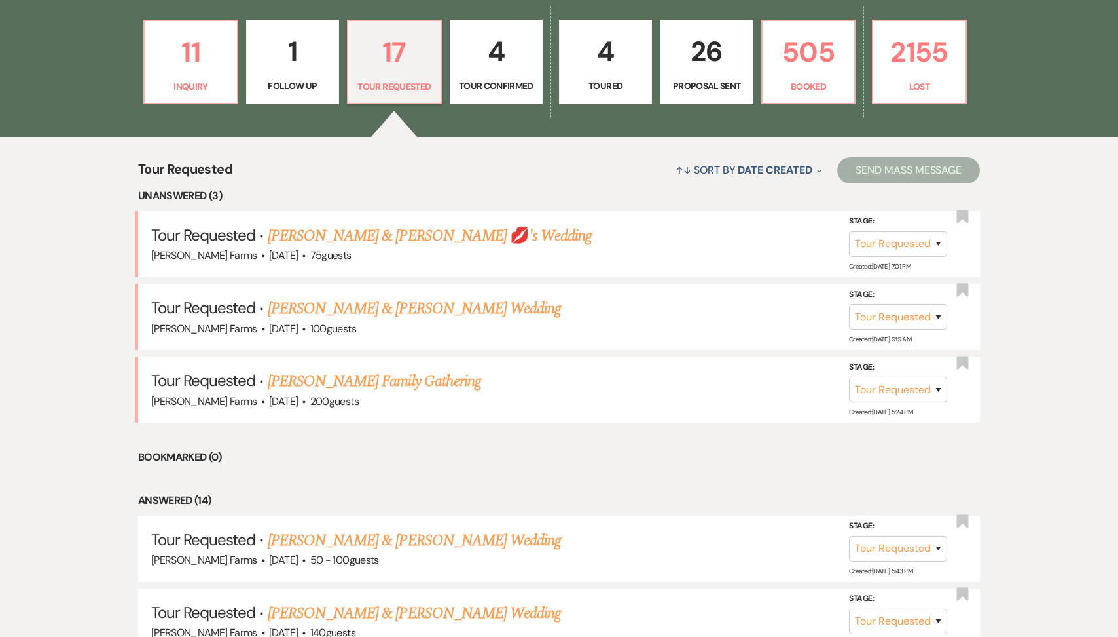
scroll to position [399, 0]
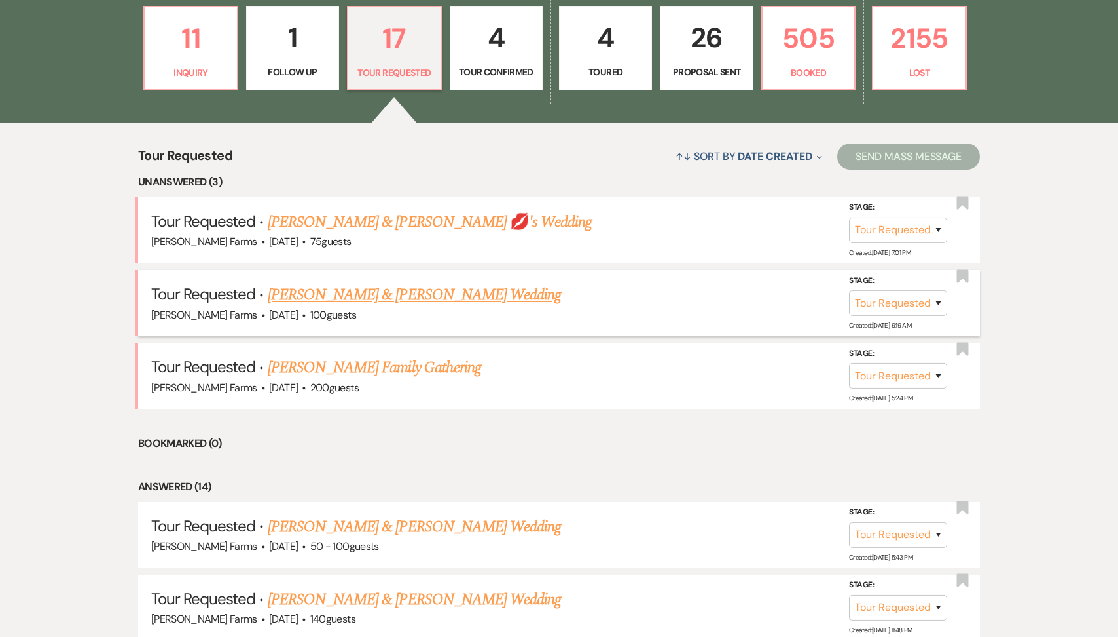
click at [418, 296] on link "[PERSON_NAME] & [PERSON_NAME] Wedding" at bounding box center [414, 295] width 293 height 24
select select "2"
select select "5"
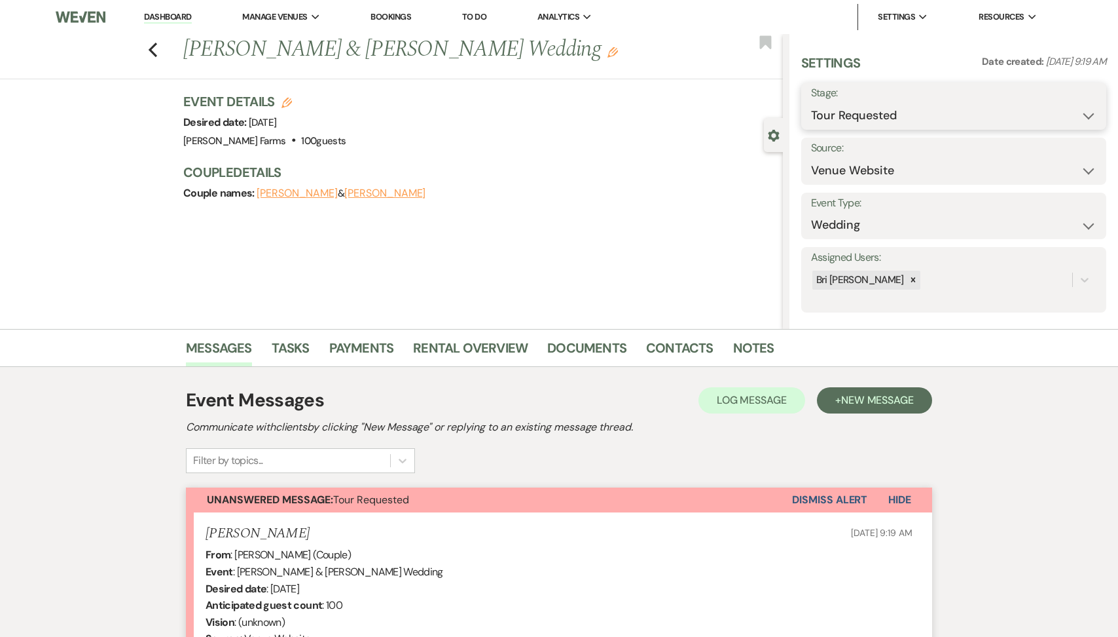
click at [870, 112] on select "Inquiry Follow Up Tour Requested Tour Confirmed Toured Proposal Sent Booked Lost" at bounding box center [954, 116] width 286 height 26
select select "8"
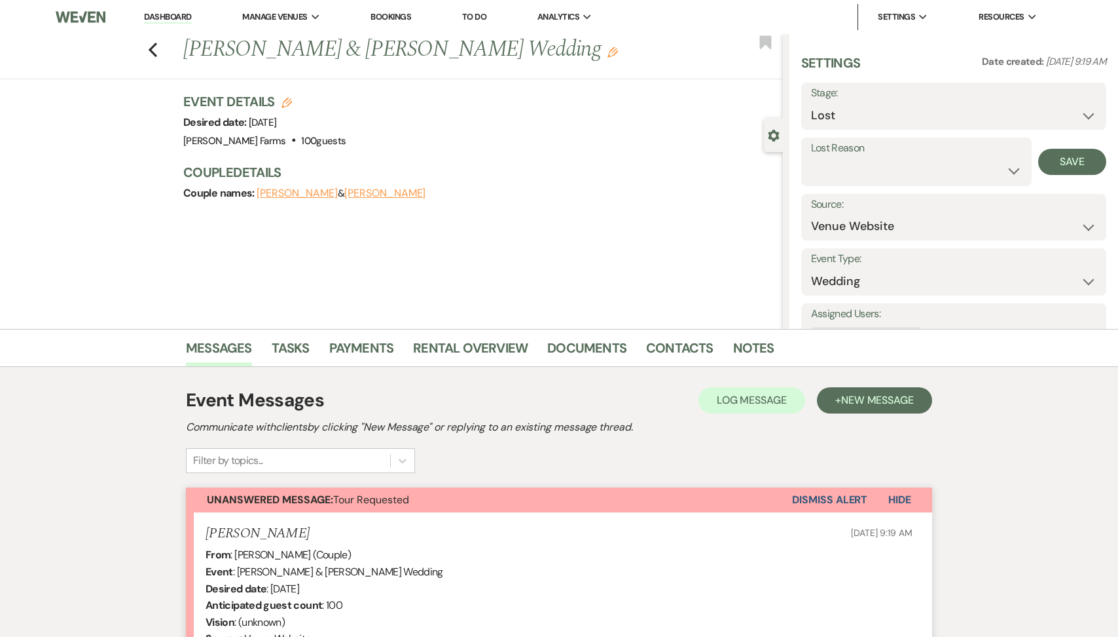
click at [821, 151] on label "Lost Reason" at bounding box center [916, 148] width 211 height 19
click at [822, 164] on select "Booked Elsewhere Budget Date Unavailable No Response Not a Good Match Capacity …" at bounding box center [916, 171] width 211 height 26
select select "4"
click at [1064, 173] on button "Save" at bounding box center [1073, 162] width 68 height 26
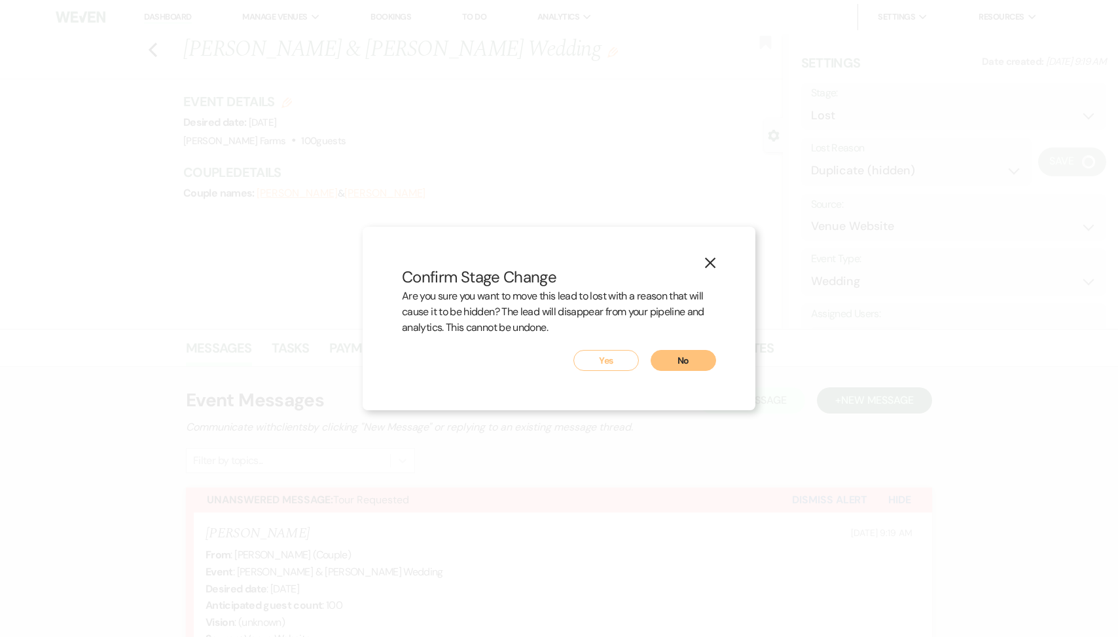
click at [623, 359] on button "Yes" at bounding box center [606, 360] width 65 height 21
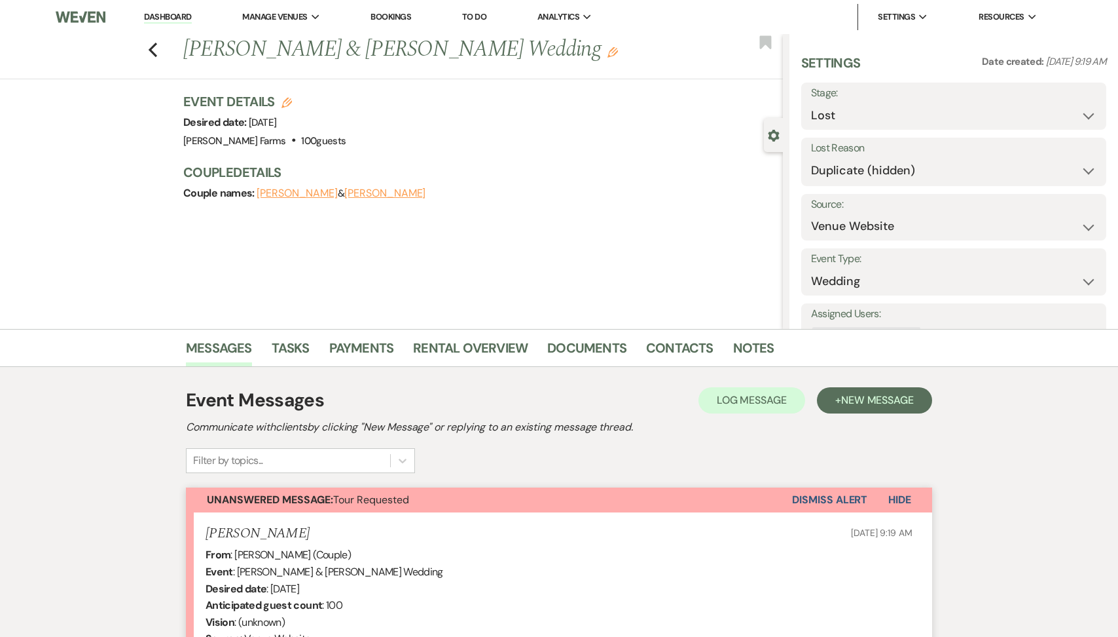
click at [824, 499] on button "Dismiss Alert" at bounding box center [829, 499] width 75 height 25
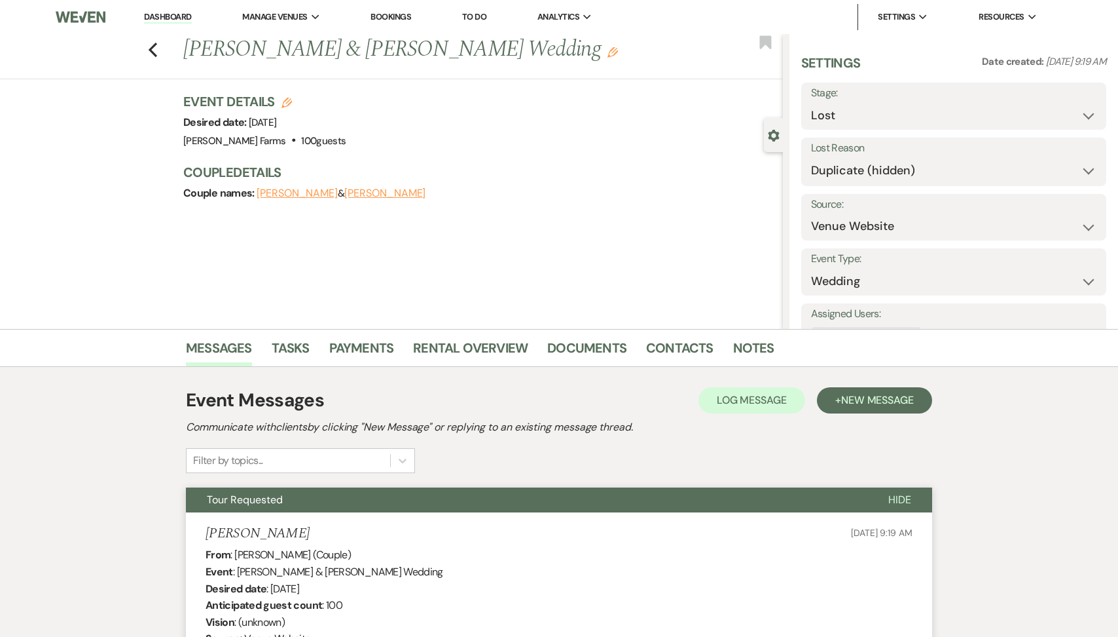
click at [144, 42] on div "Previous Ashley Harrison & Paul Villavicencio's Wedding Edit Bookmark" at bounding box center [388, 56] width 790 height 45
click at [153, 50] on icon "Previous" at bounding box center [153, 50] width 10 height 16
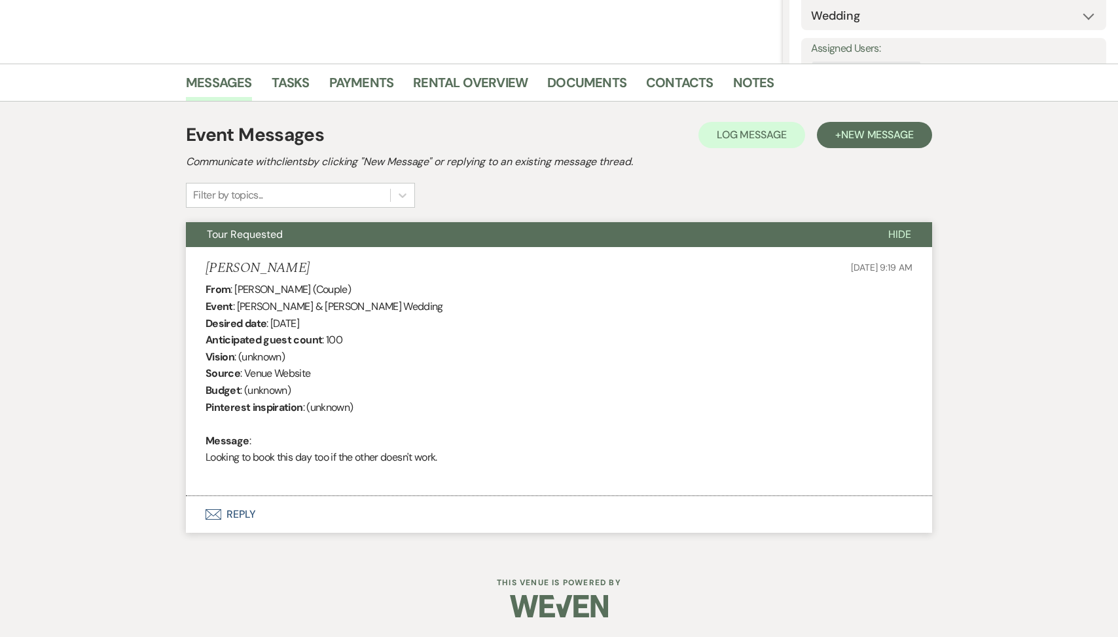
select select "2"
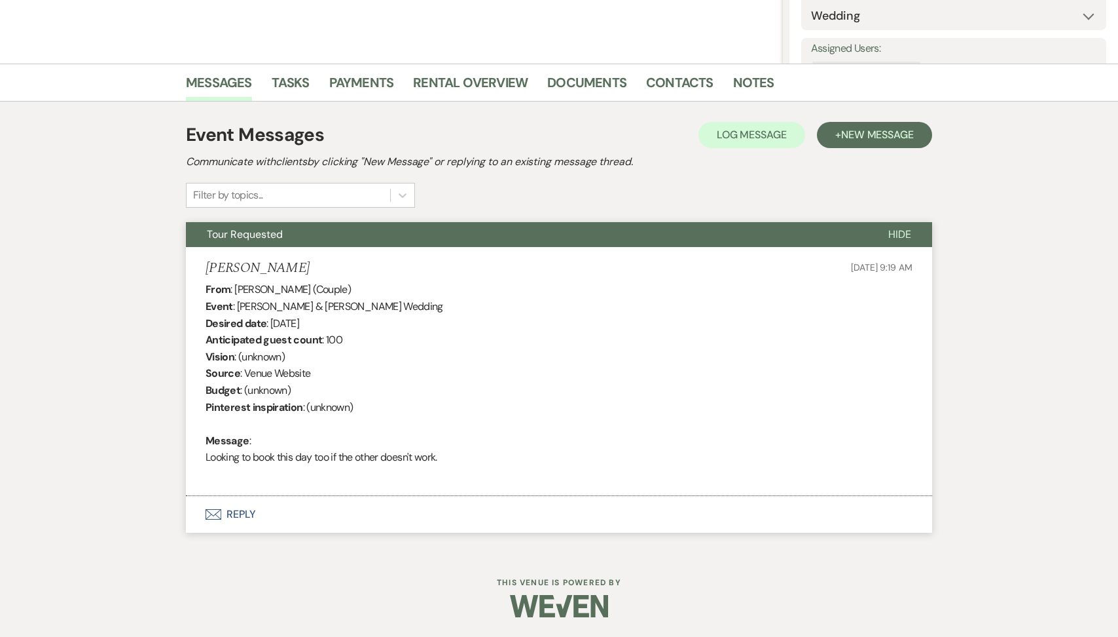
select select "2"
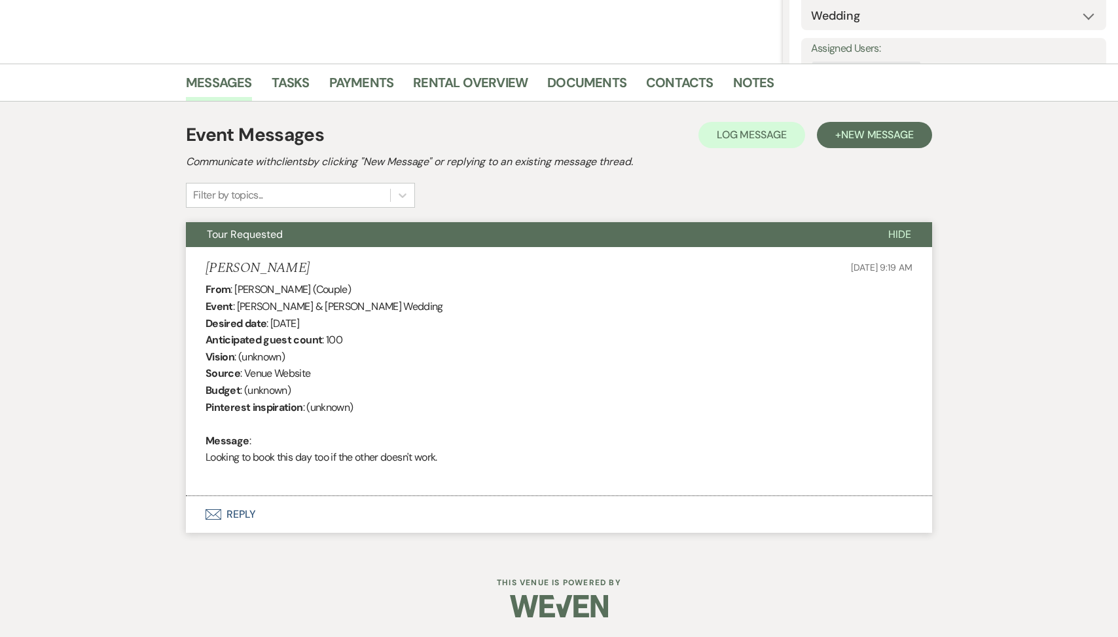
select select "2"
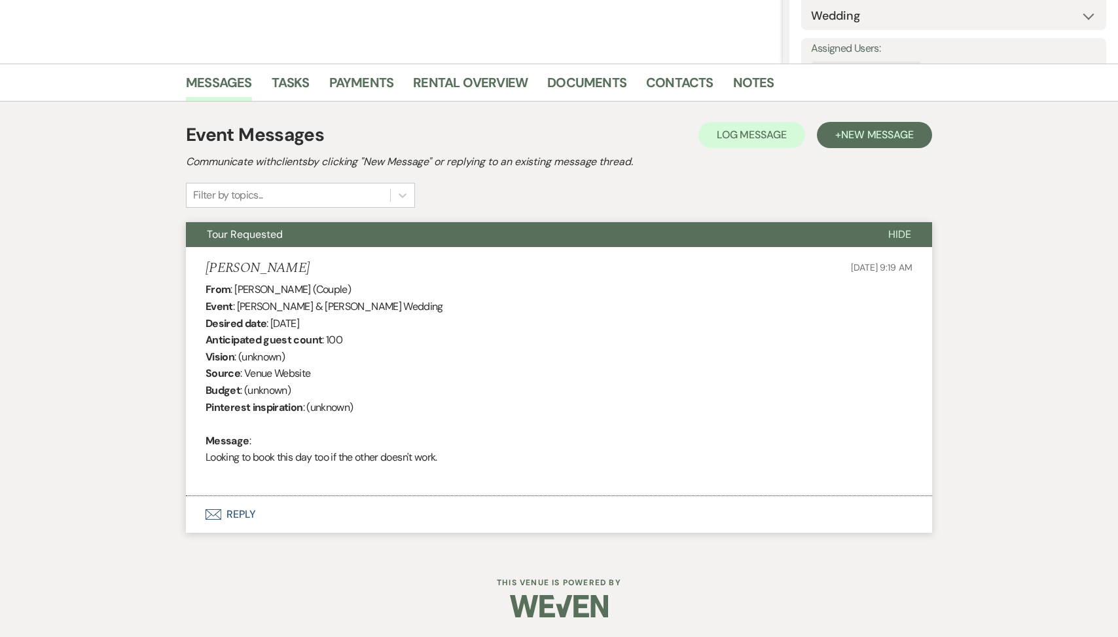
select select "2"
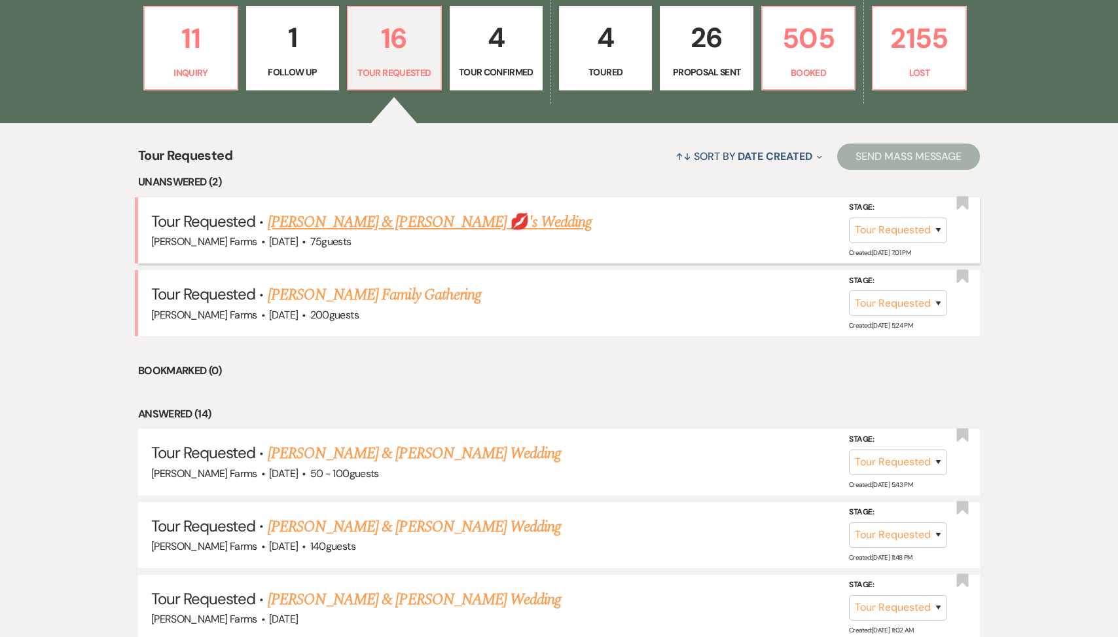
click at [382, 230] on link "Brandon Mathis & Devine Carson 💋's Wedding" at bounding box center [430, 222] width 325 height 24
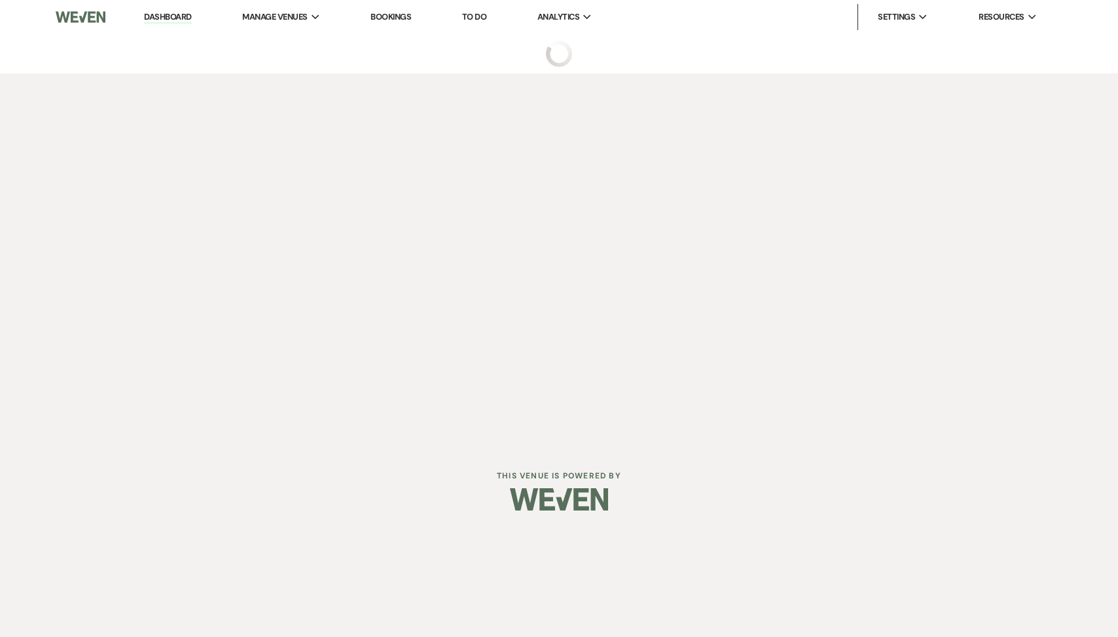
select select "2"
select select "5"
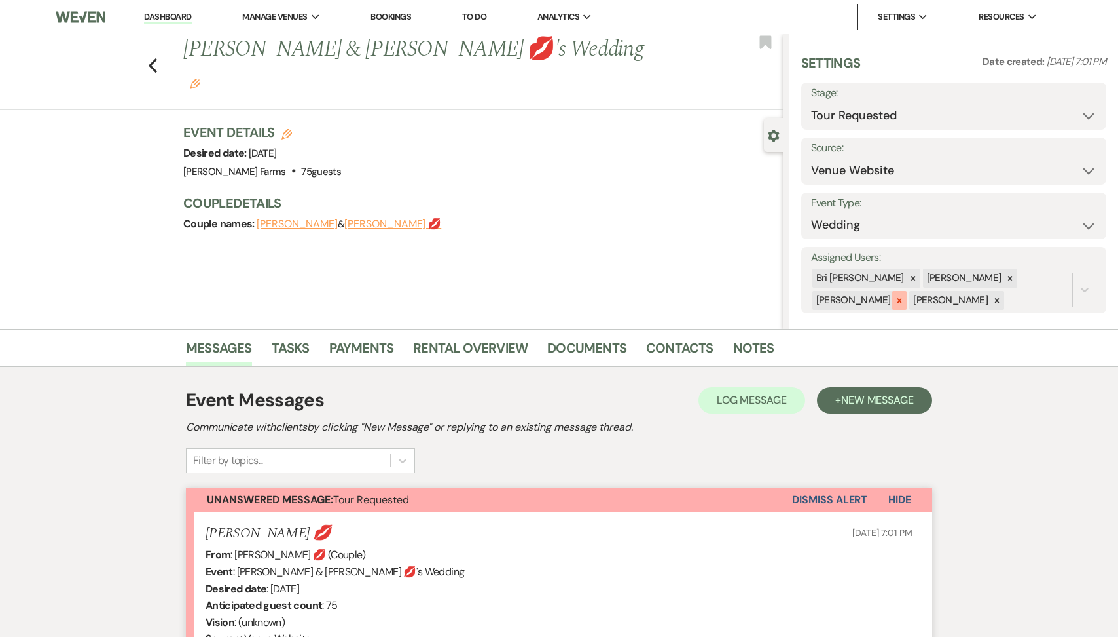
click at [907, 291] on div at bounding box center [900, 300] width 14 height 19
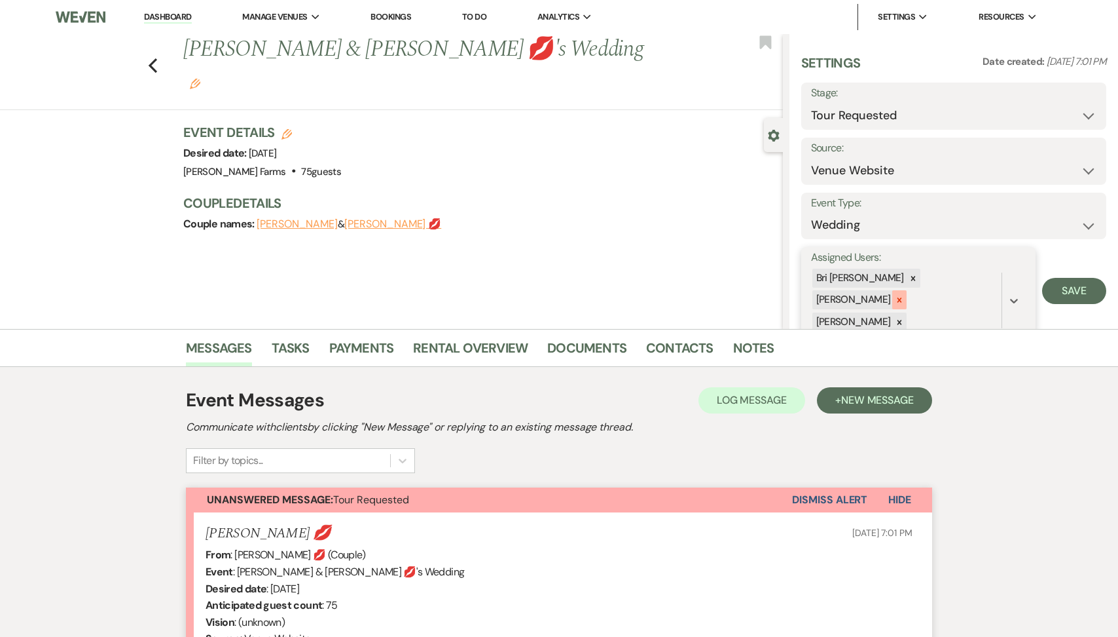
click at [904, 295] on icon at bounding box center [899, 299] width 9 height 9
click at [907, 291] on div at bounding box center [900, 300] width 14 height 19
click at [1058, 278] on button "Save" at bounding box center [1075, 280] width 64 height 26
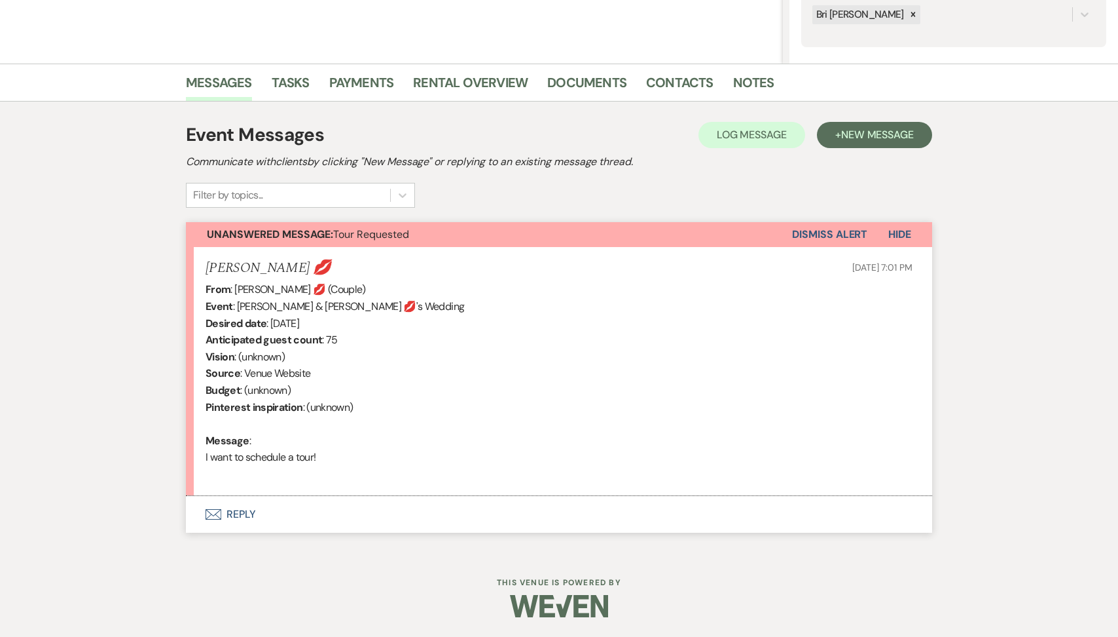
click at [333, 523] on button "Envelope Reply" at bounding box center [559, 514] width 747 height 37
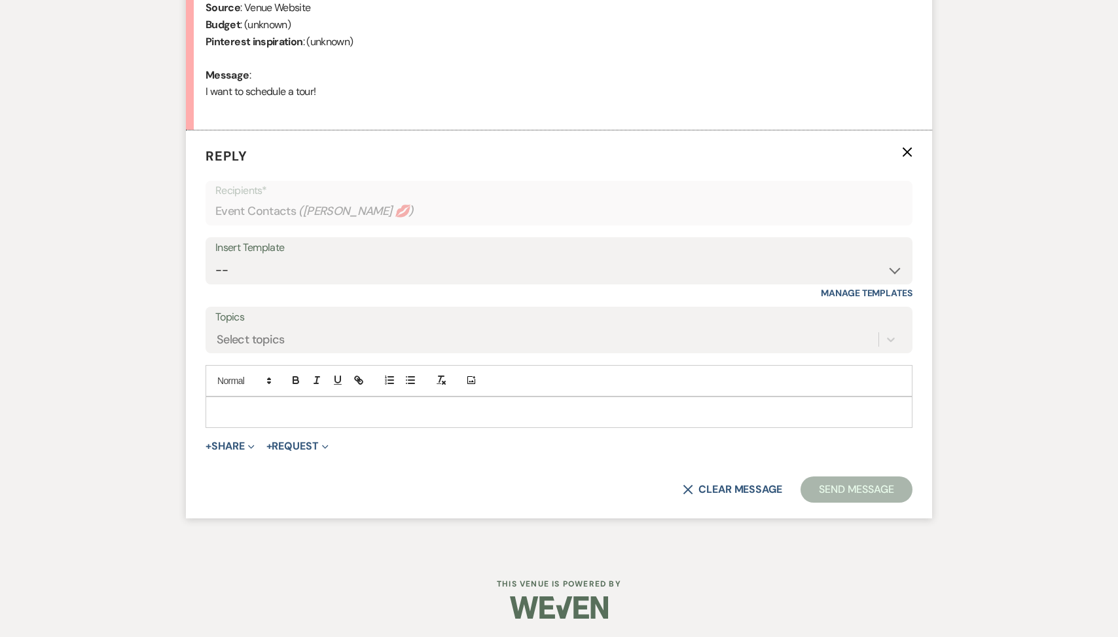
scroll to position [631, 0]
click at [338, 270] on select "-- Tour Request Response Follow Up Contract (Pre-Booked Leads) Weven Planning P…" at bounding box center [559, 270] width 688 height 26
select select "2135"
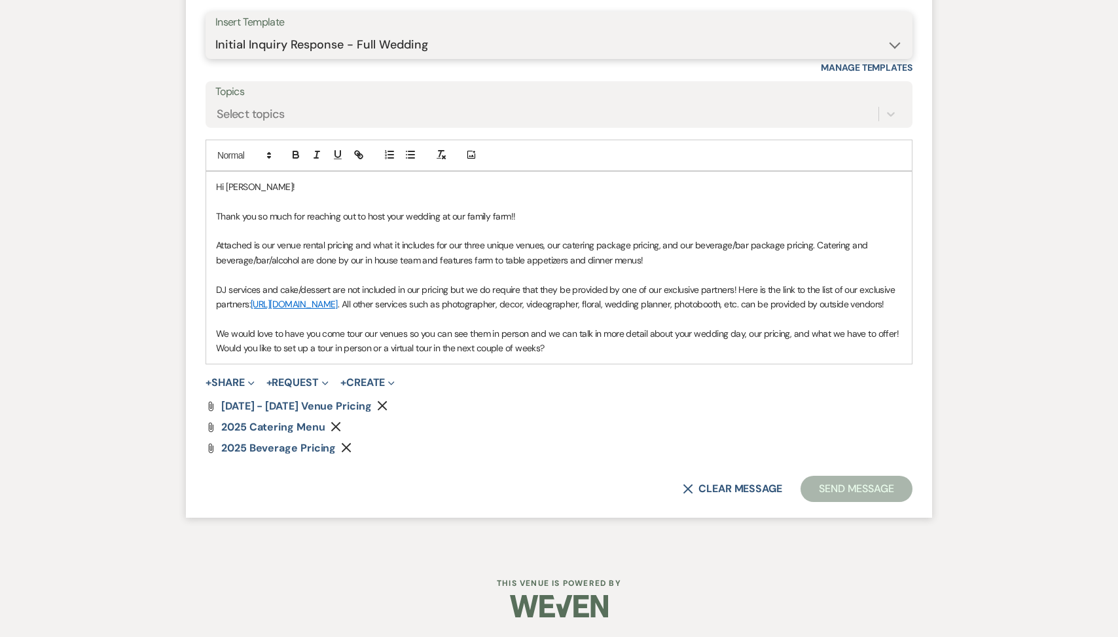
scroll to position [870, 0]
drag, startPoint x: 534, startPoint y: 344, endPoint x: 186, endPoint y: 350, distance: 348.4
click at [186, 350] on form "Reply X Saving draft... Recipients* Event Contacts ( Devine Carson 💋 ) Insert T…" at bounding box center [559, 211] width 747 height 612
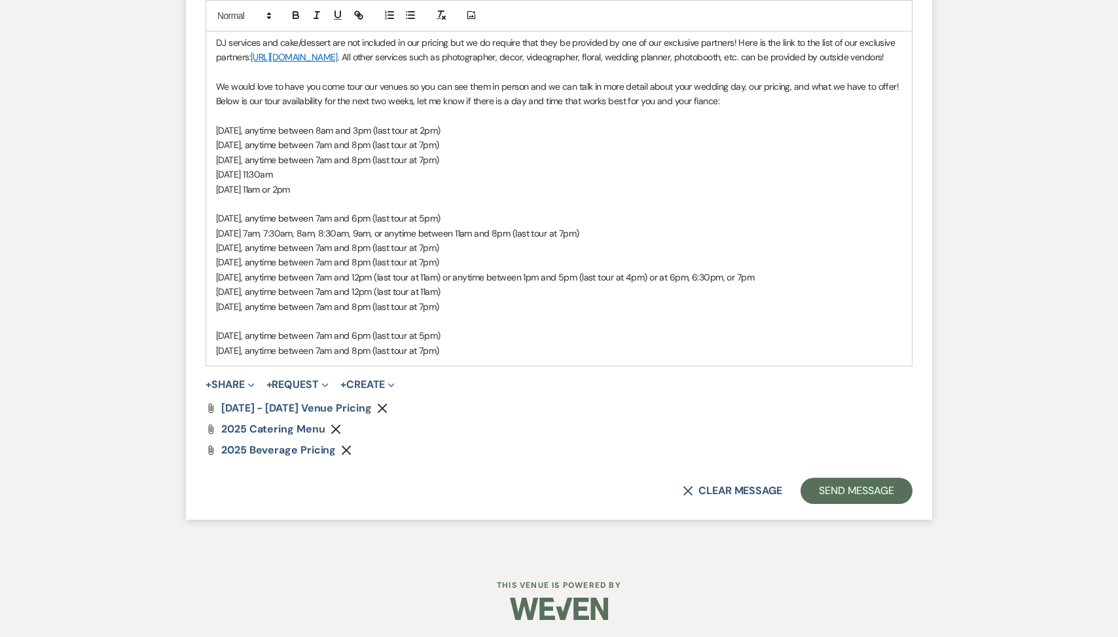
scroll to position [1120, 0]
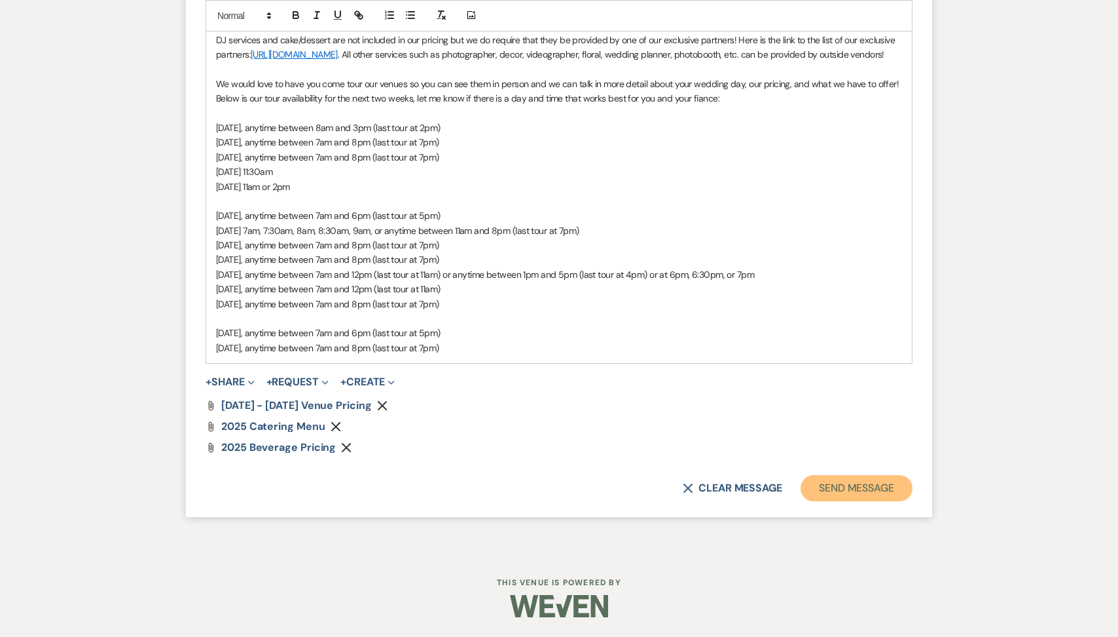
click at [852, 479] on button "Send Message" at bounding box center [857, 488] width 112 height 26
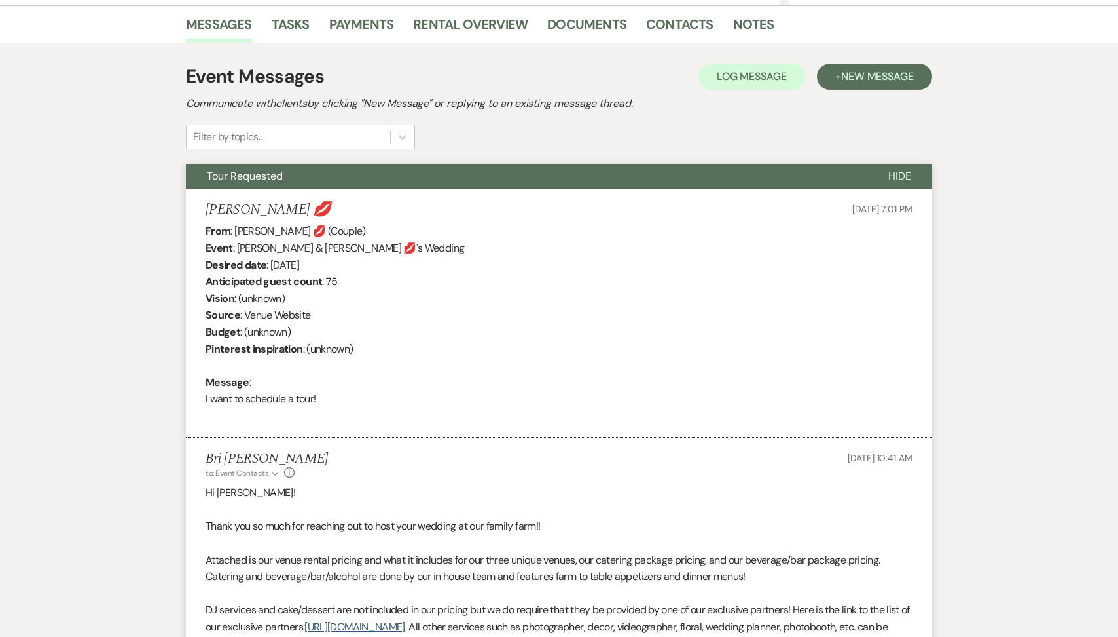
scroll to position [0, 0]
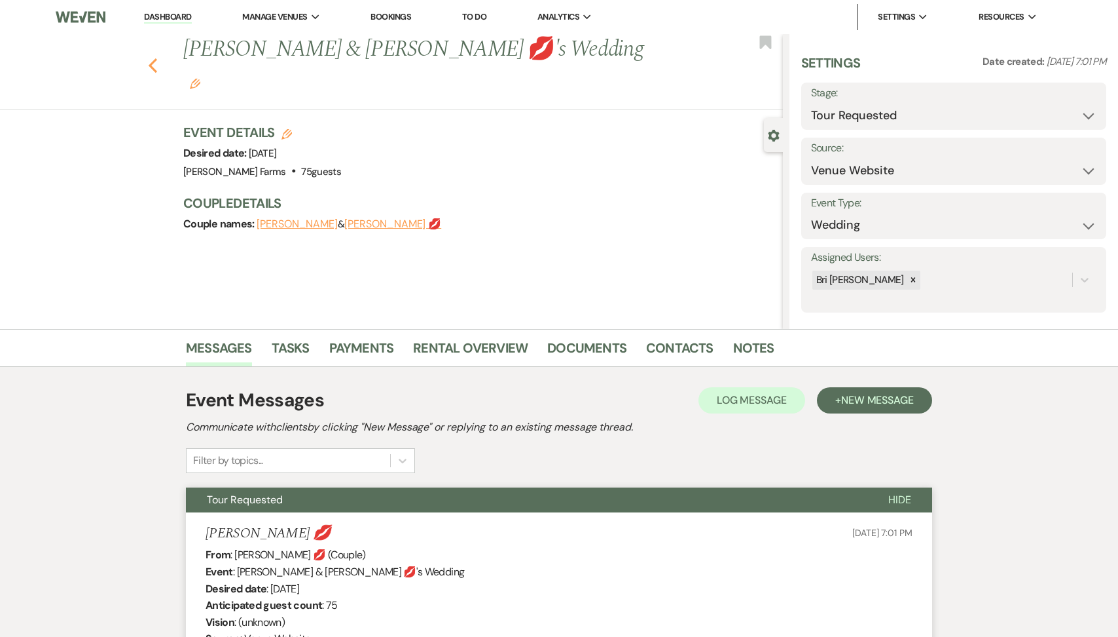
click at [151, 58] on use "button" at bounding box center [153, 65] width 9 height 14
select select "2"
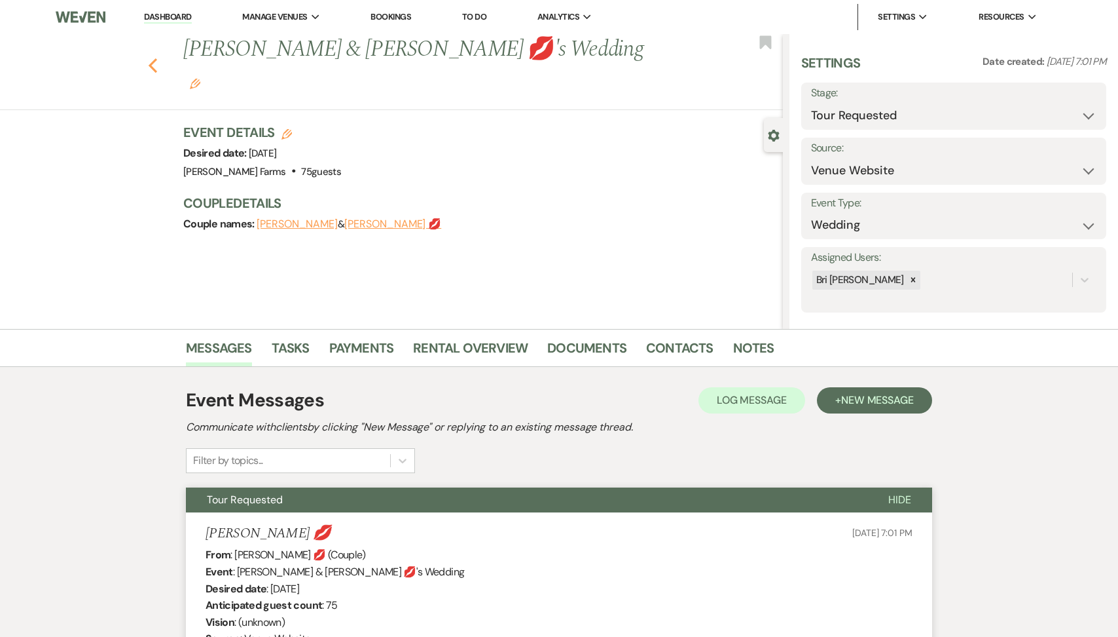
select select "2"
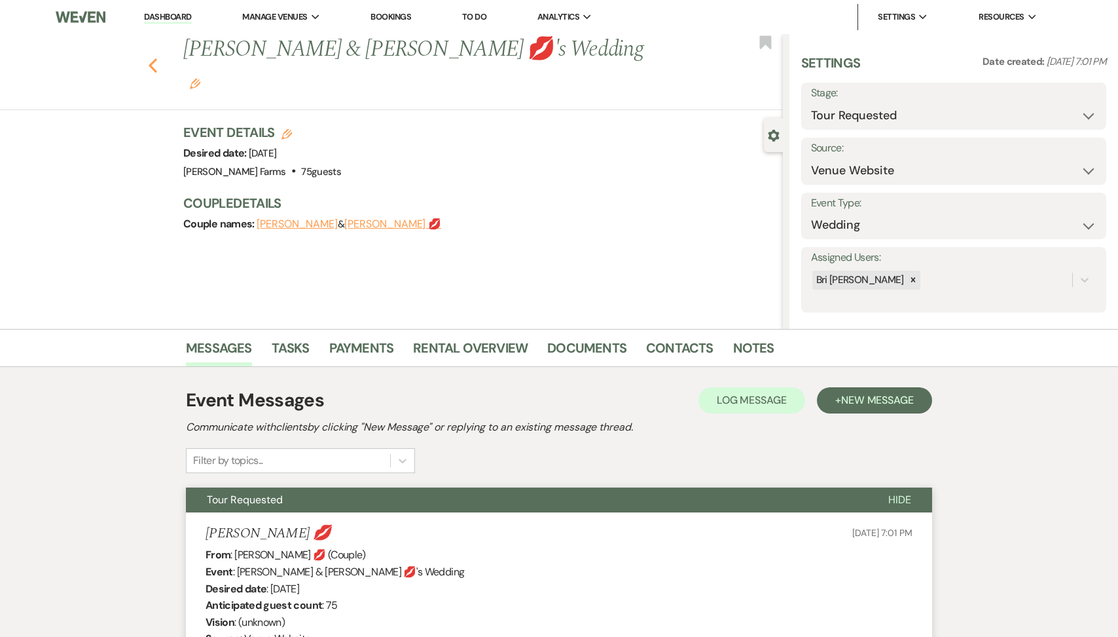
select select "2"
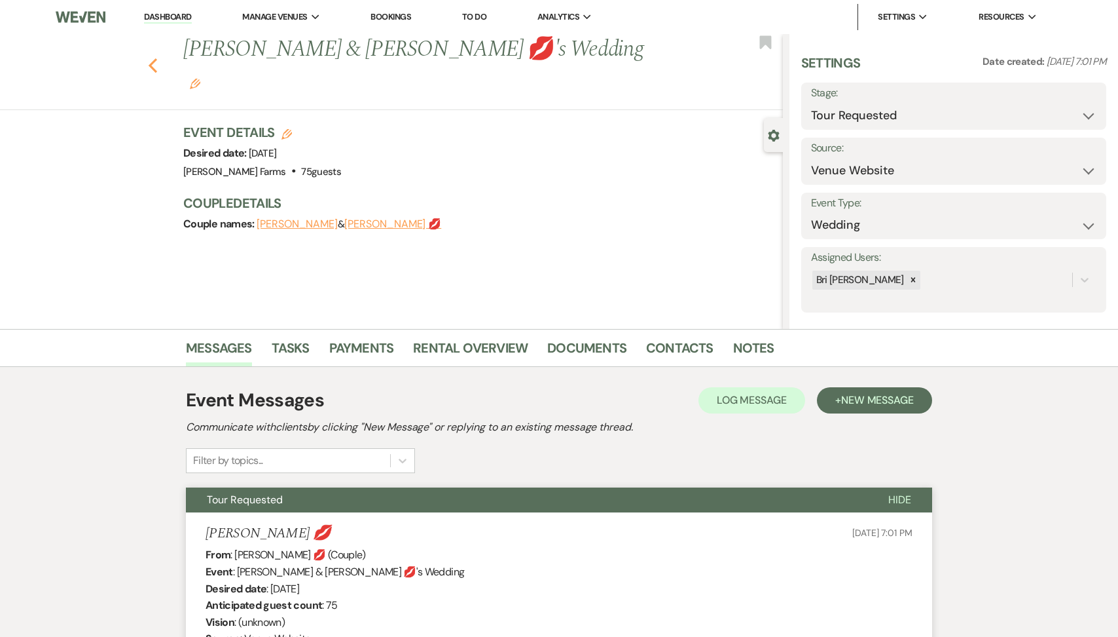
select select "2"
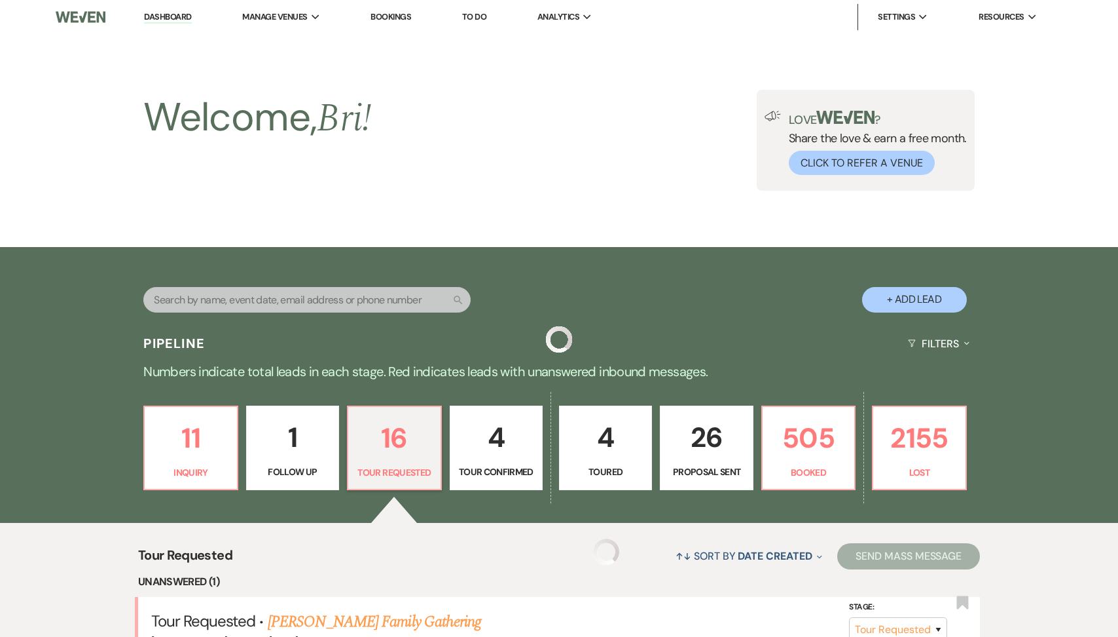
scroll to position [399, 0]
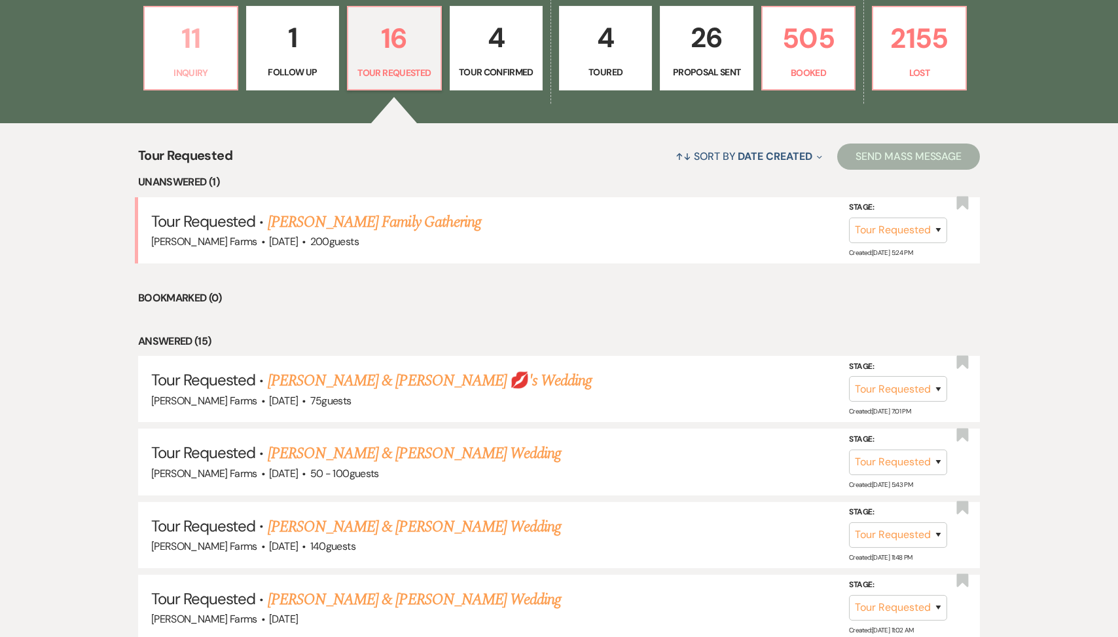
click at [225, 71] on p "Inquiry" at bounding box center [191, 72] width 76 height 14
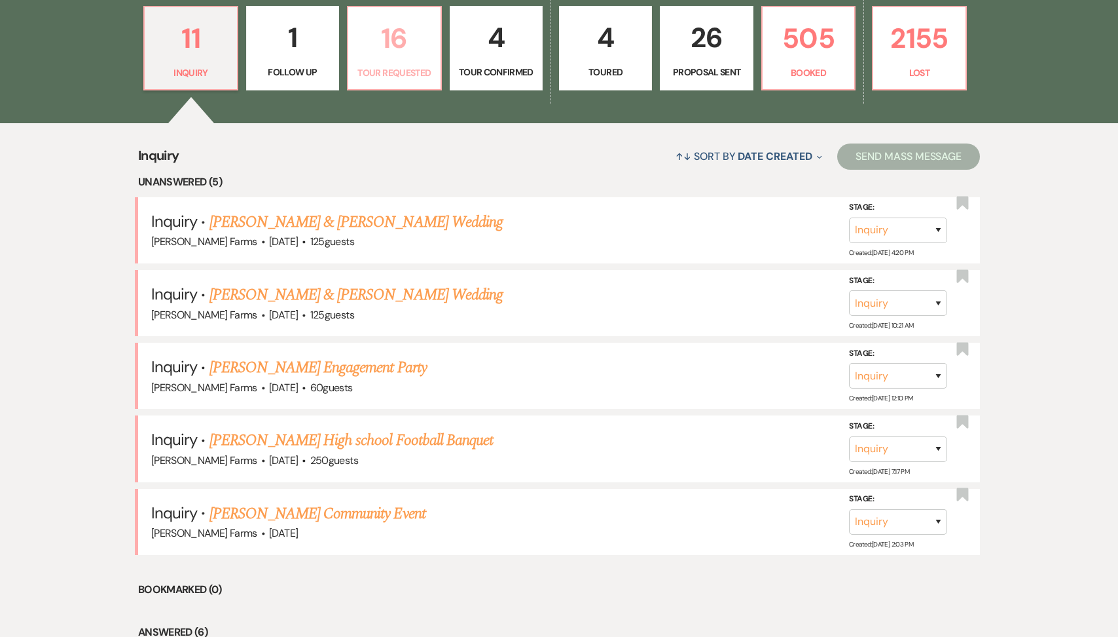
click at [381, 56] on p "16" at bounding box center [394, 38] width 76 height 44
select select "2"
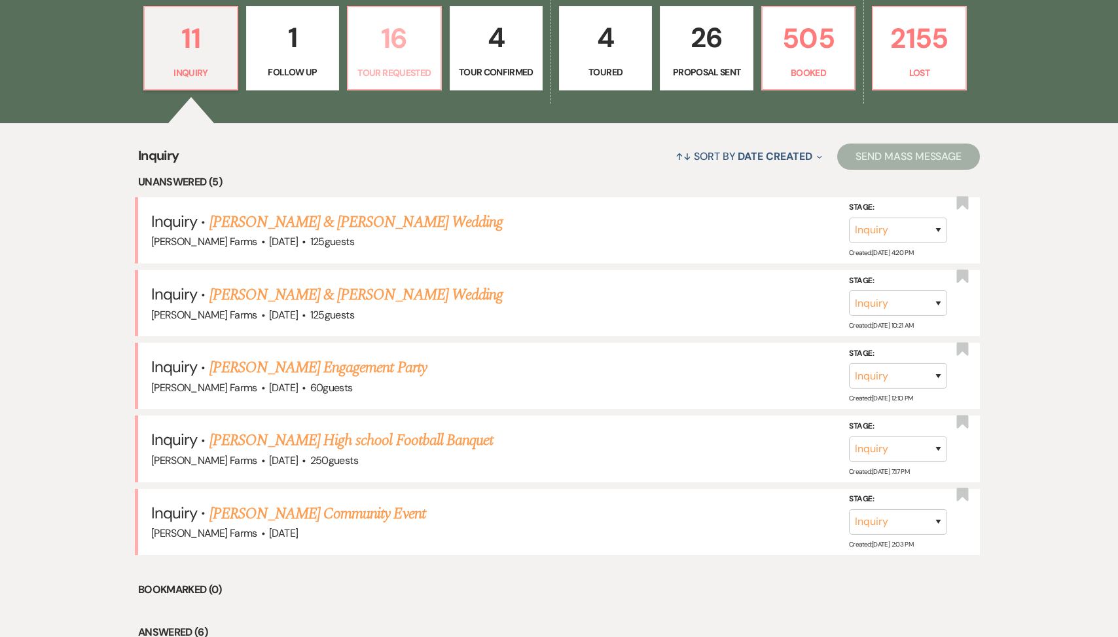
select select "2"
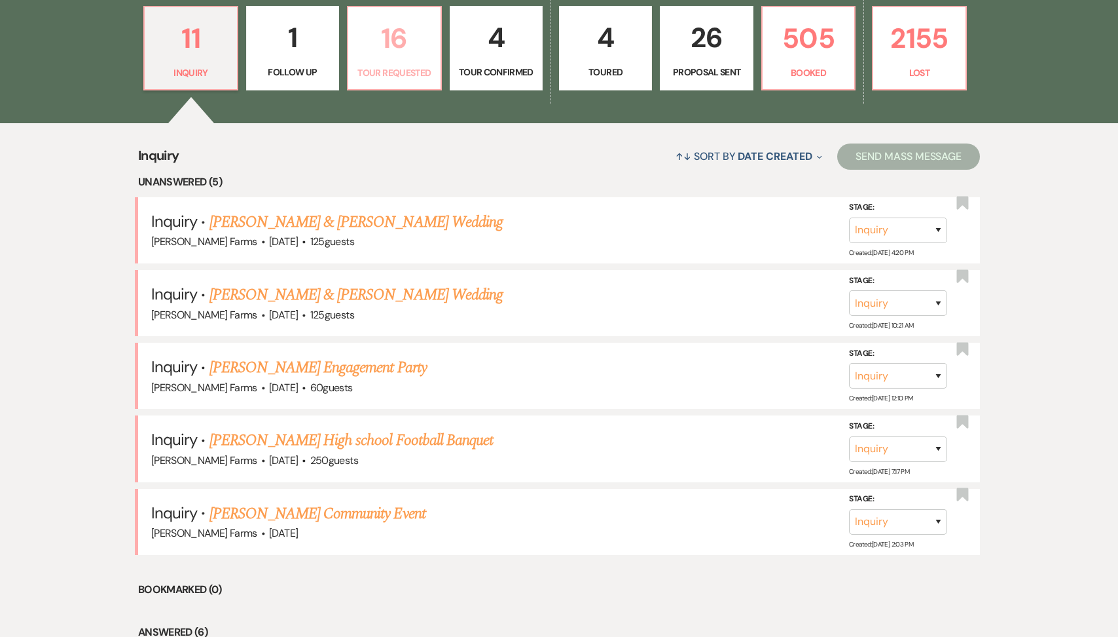
select select "2"
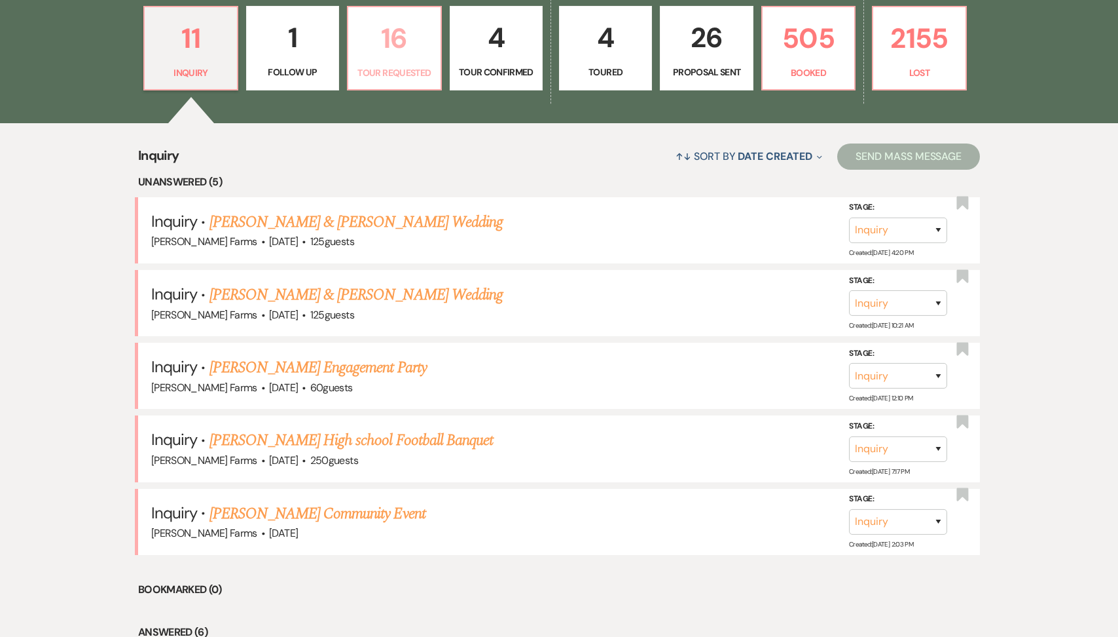
select select "2"
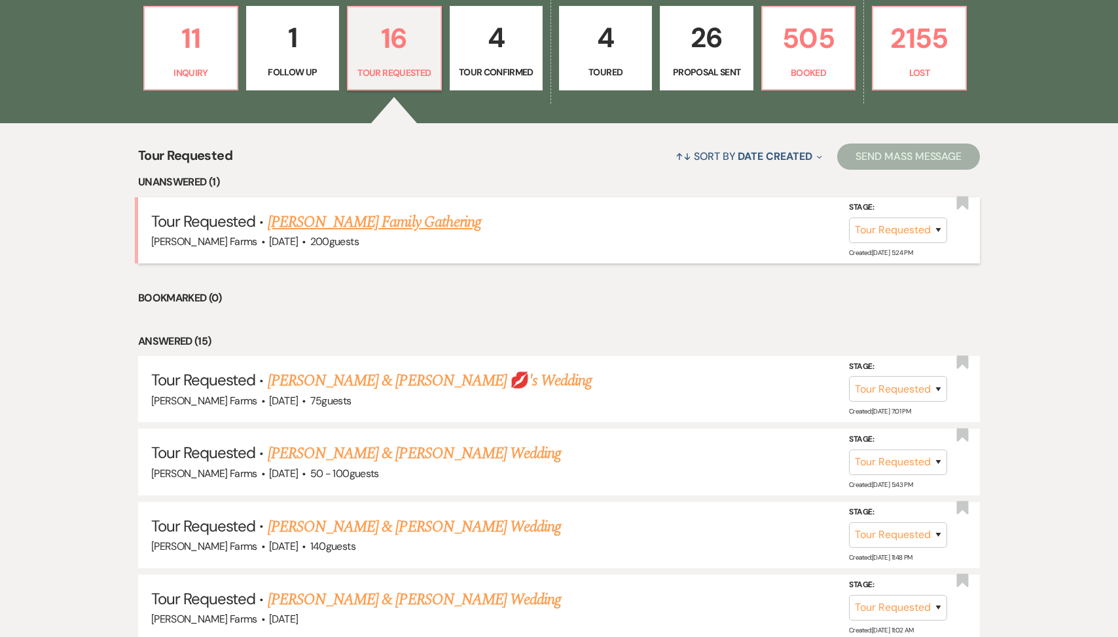
click at [366, 213] on link "Alix McColm's Family Gathering" at bounding box center [374, 222] width 213 height 24
select select "2"
select select "5"
select select "13"
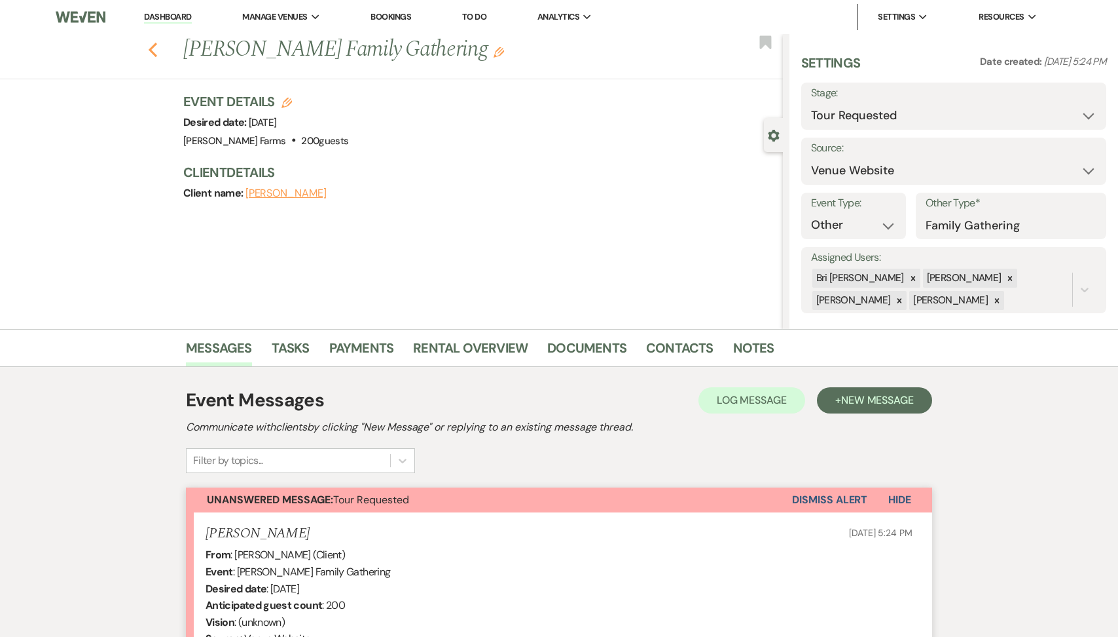
click at [155, 54] on use "button" at bounding box center [153, 50] width 9 height 14
select select "2"
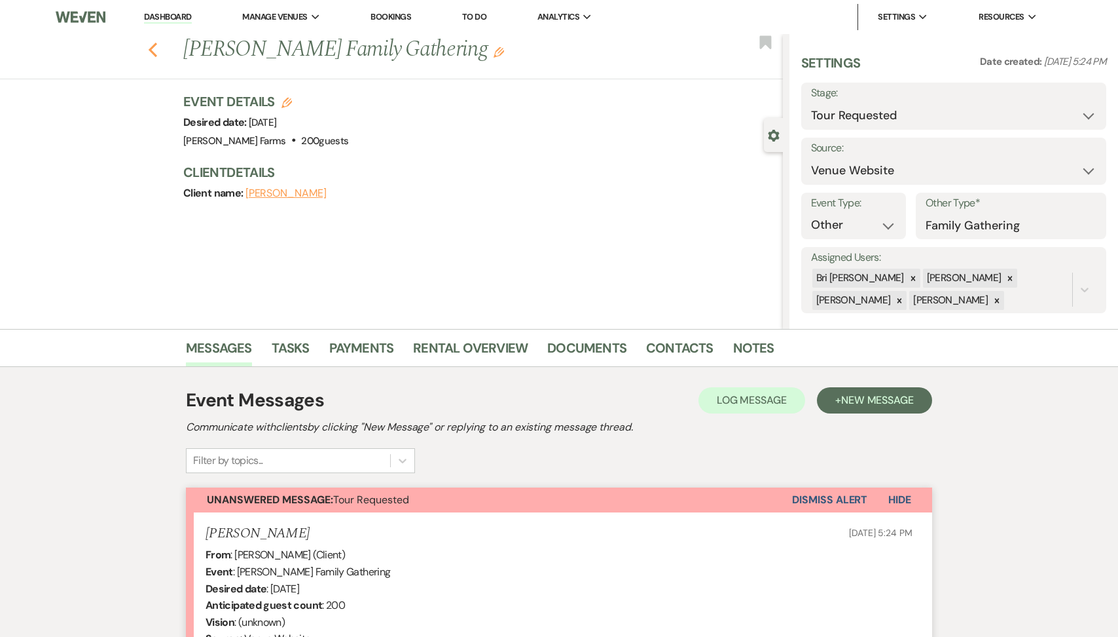
select select "2"
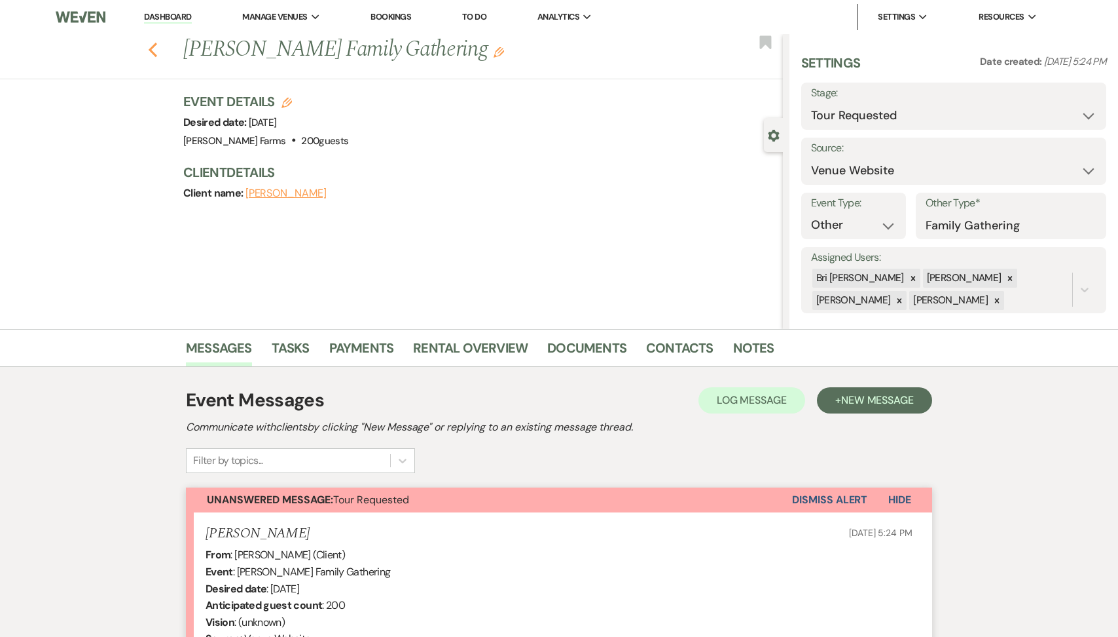
select select "2"
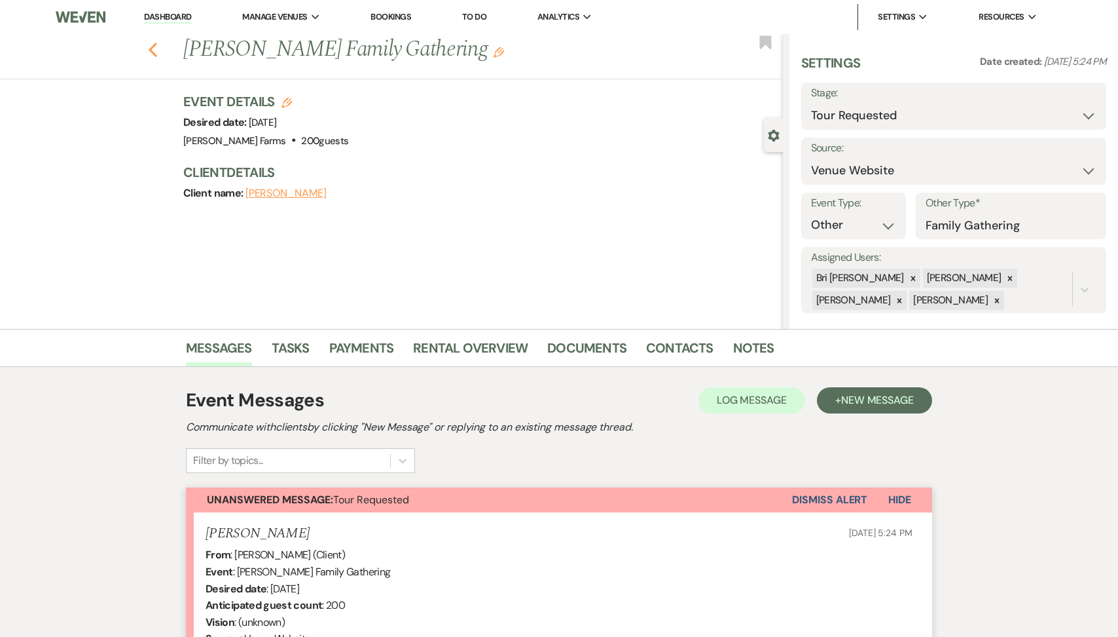
select select "2"
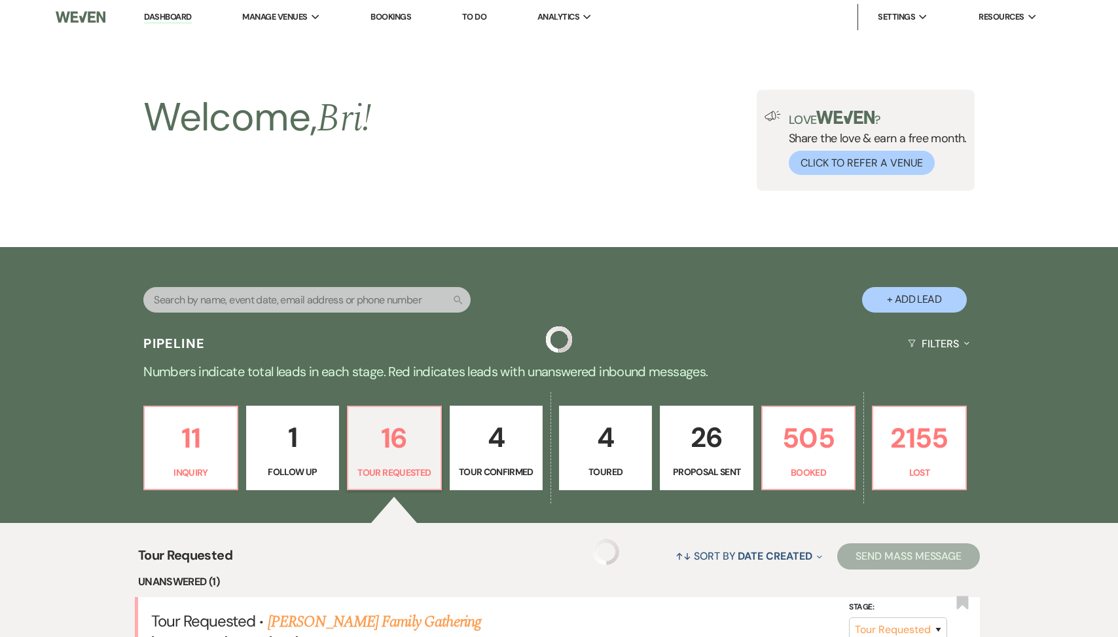
scroll to position [399, 0]
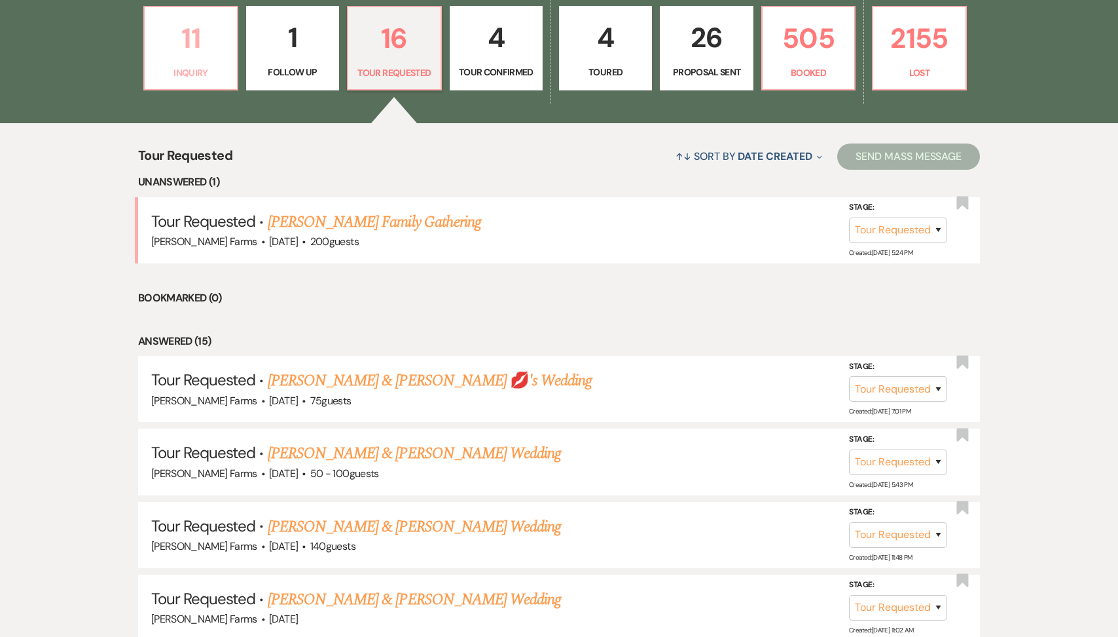
click at [206, 54] on p "11" at bounding box center [191, 38] width 76 height 44
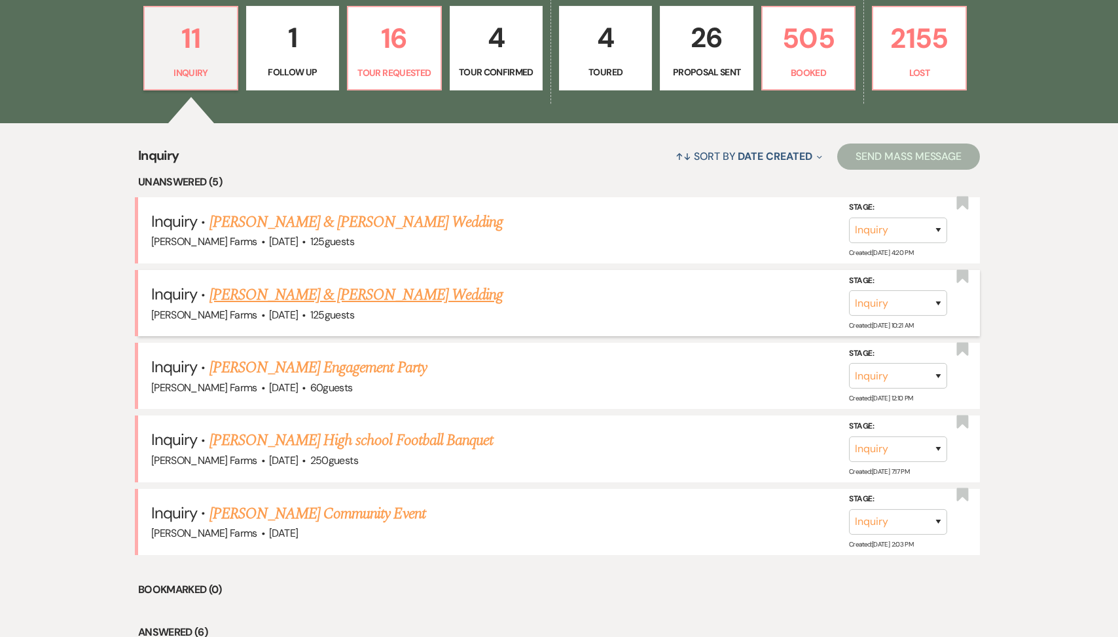
click at [381, 301] on link "[PERSON_NAME] & [PERSON_NAME] Wedding" at bounding box center [356, 295] width 293 height 24
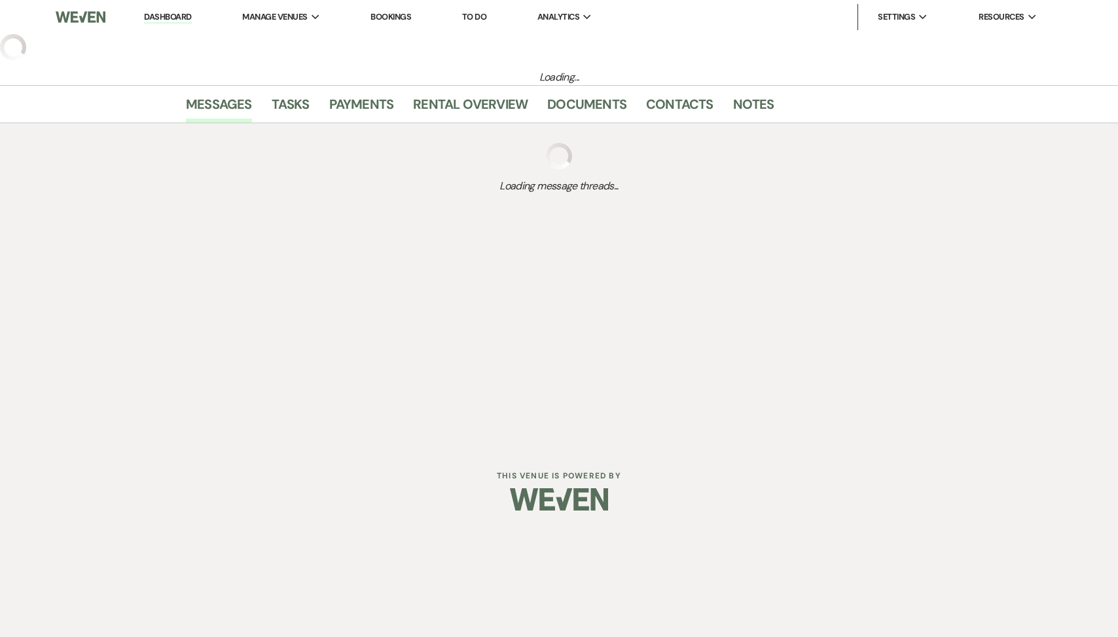
select select "5"
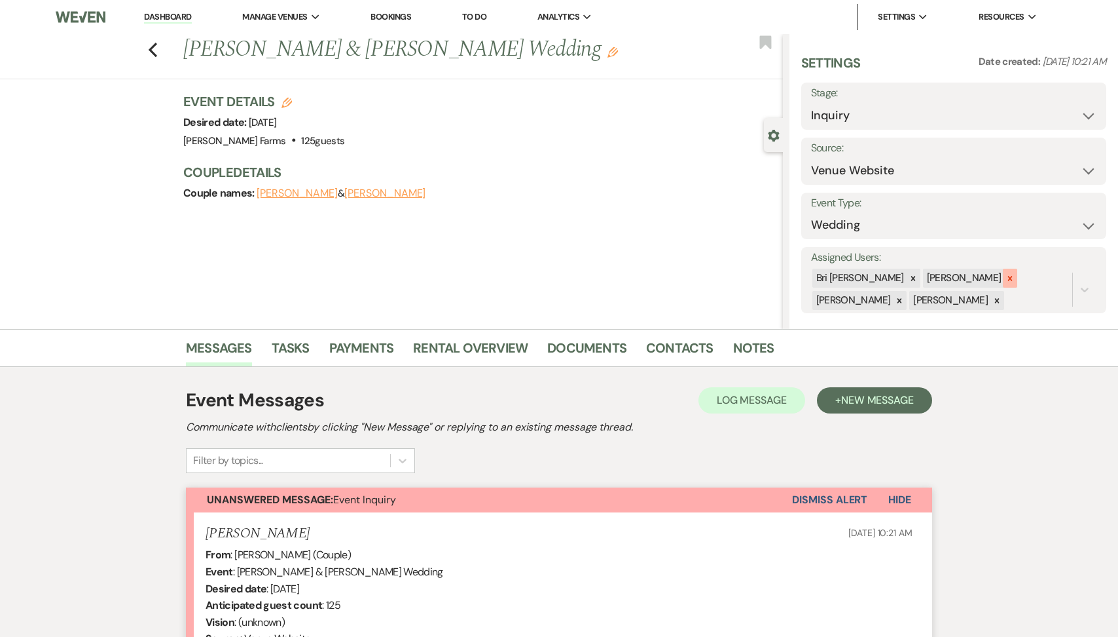
click at [1003, 278] on div at bounding box center [1010, 277] width 14 height 19
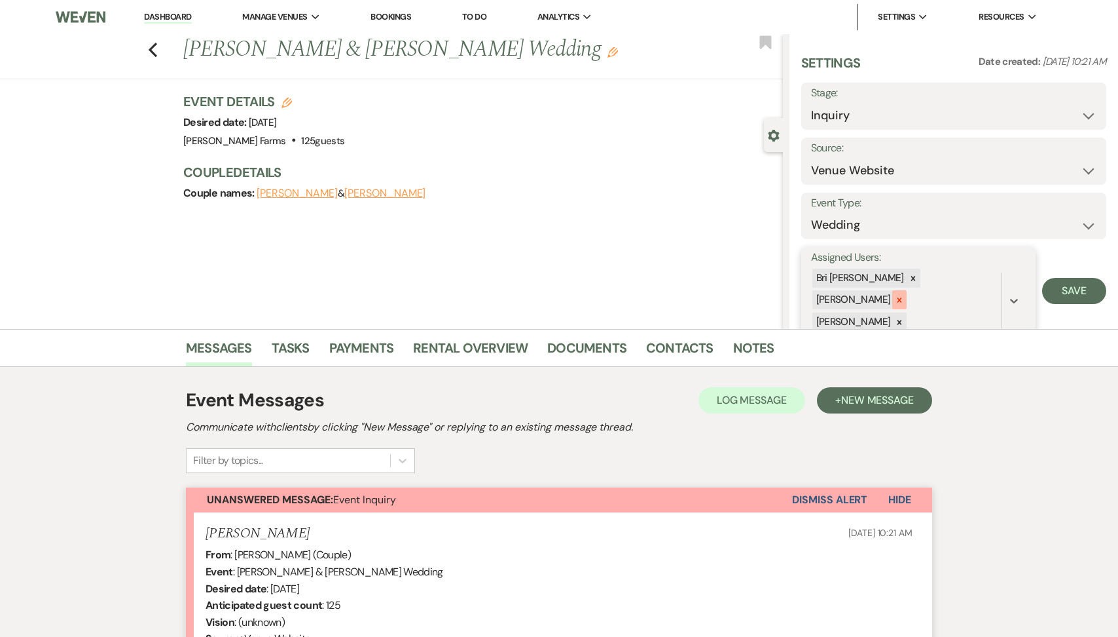
click at [904, 295] on icon at bounding box center [899, 299] width 9 height 9
click at [907, 291] on div at bounding box center [900, 300] width 14 height 19
click at [1067, 286] on button "Save" at bounding box center [1075, 280] width 64 height 26
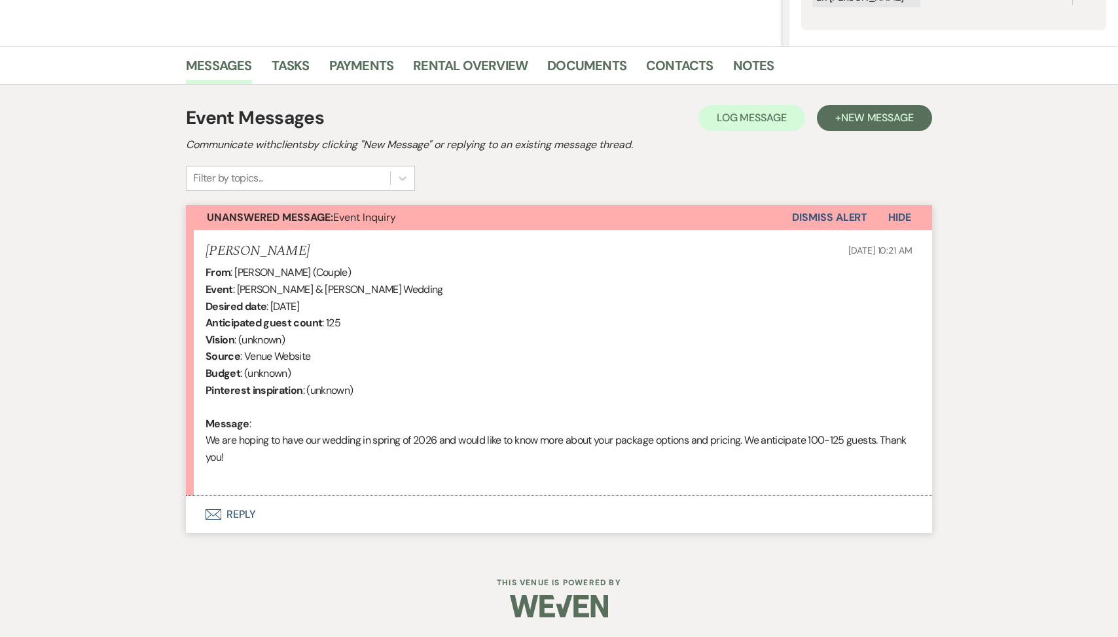
click at [341, 504] on button "Envelope Reply" at bounding box center [559, 514] width 747 height 37
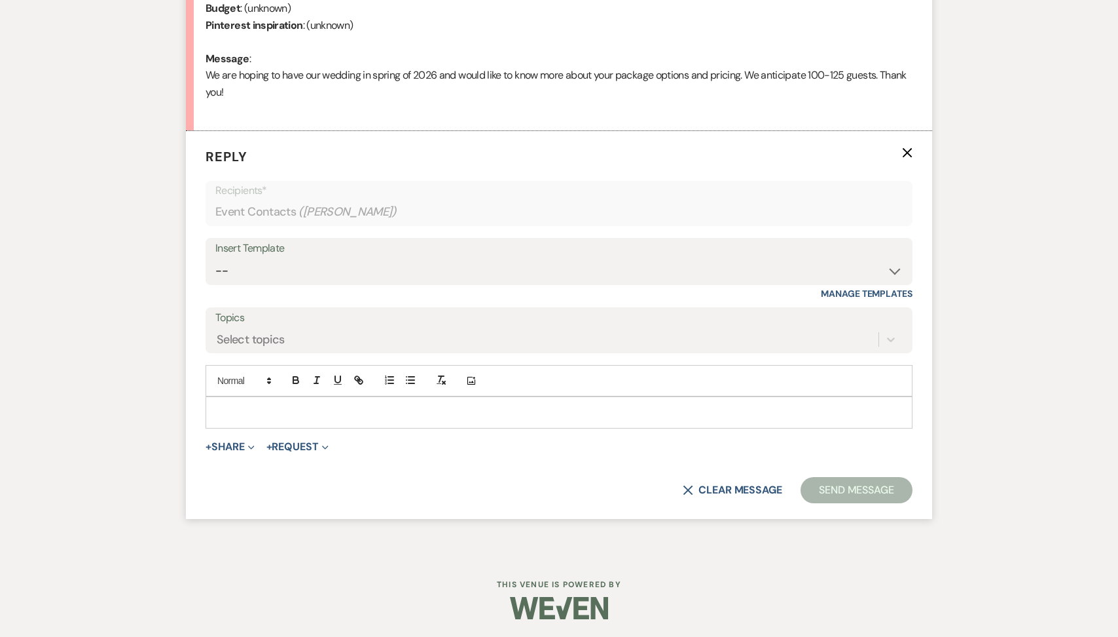
scroll to position [648, 0]
click at [360, 267] on select "-- Tour Request Response Follow Up Contract (Pre-Booked Leads) Weven Planning P…" at bounding box center [559, 270] width 688 height 26
select select "2135"
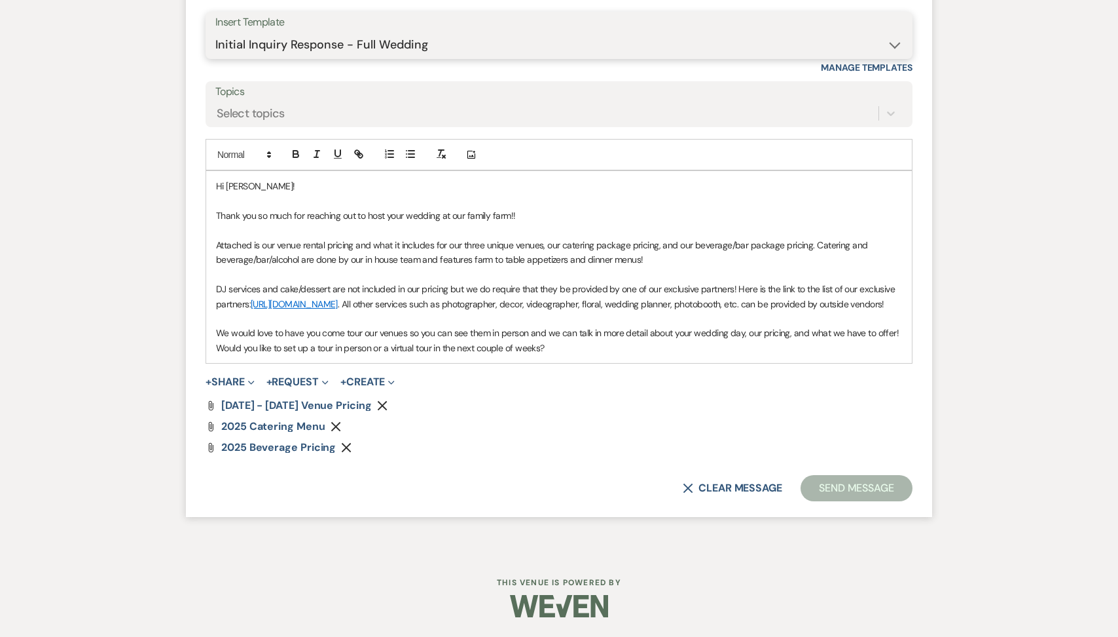
scroll to position [887, 0]
click at [824, 488] on button "Send Message" at bounding box center [857, 488] width 112 height 26
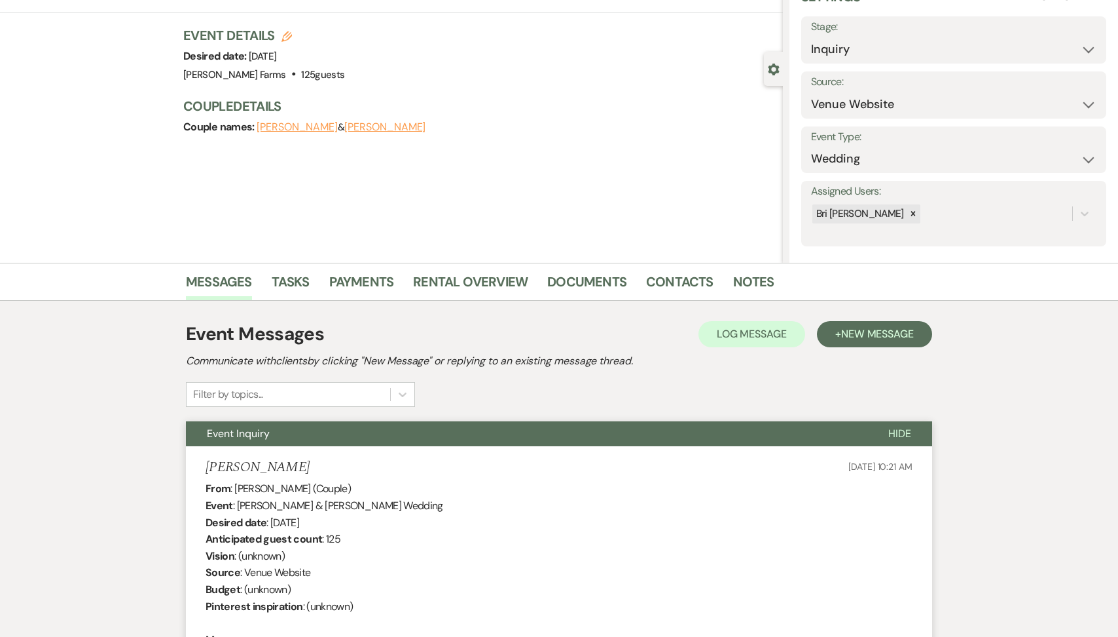
scroll to position [0, 0]
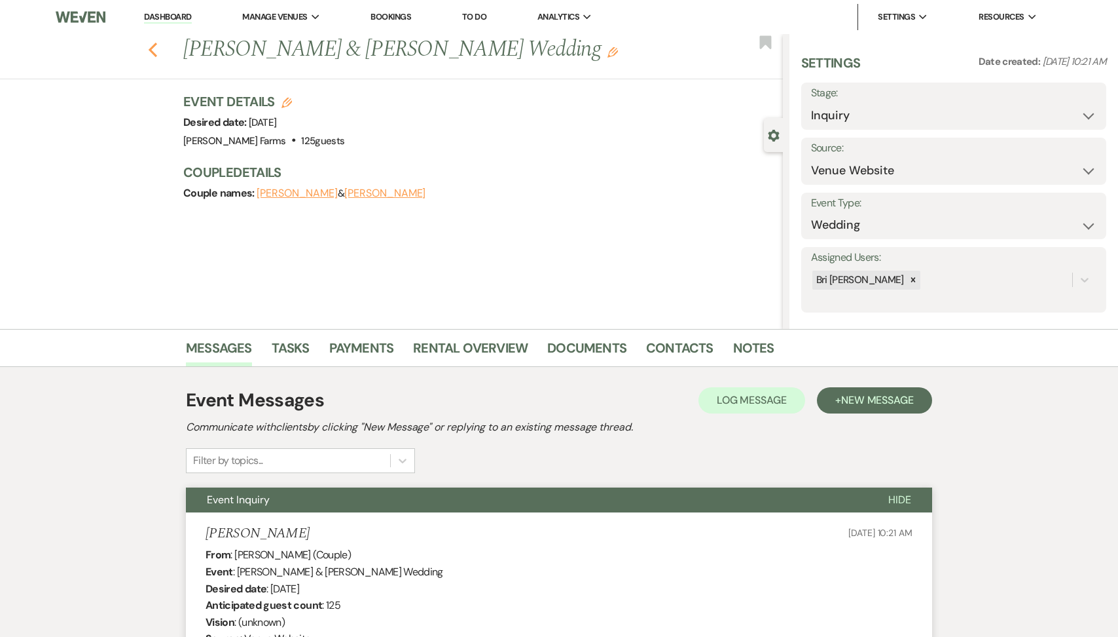
click at [156, 52] on icon "Previous" at bounding box center [153, 50] width 10 height 16
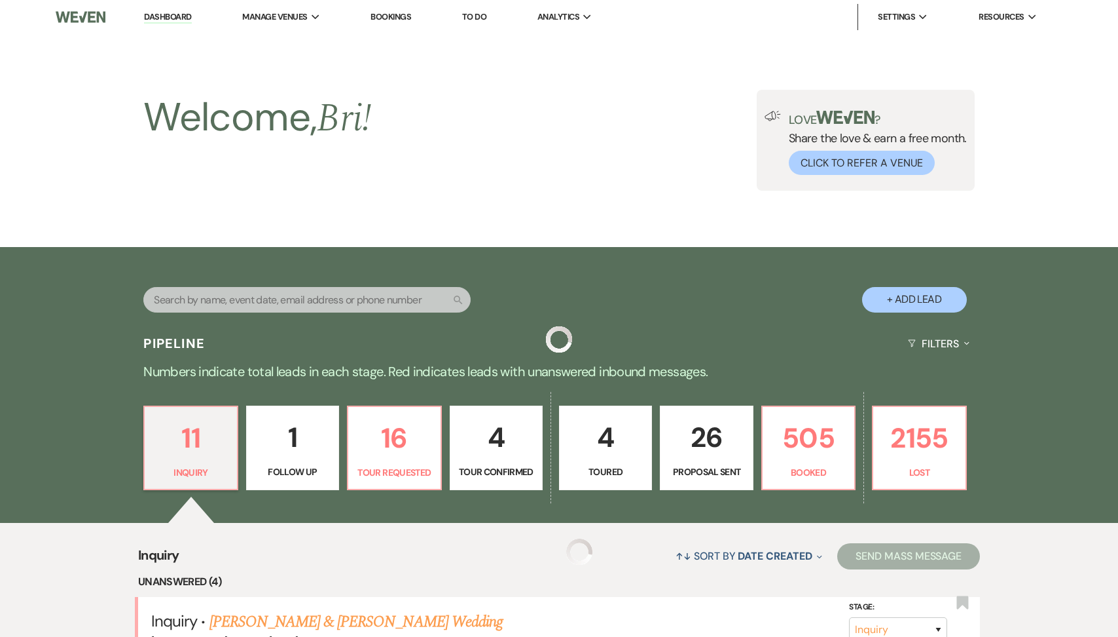
scroll to position [399, 0]
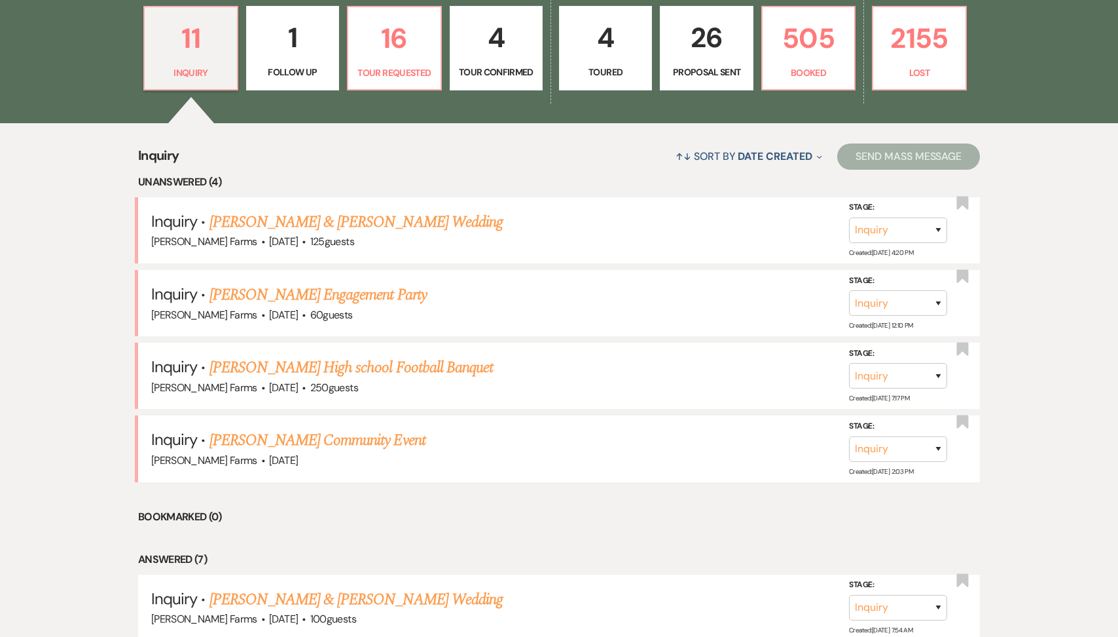
click at [346, 217] on link "[PERSON_NAME] & [PERSON_NAME] Wedding" at bounding box center [356, 222] width 293 height 24
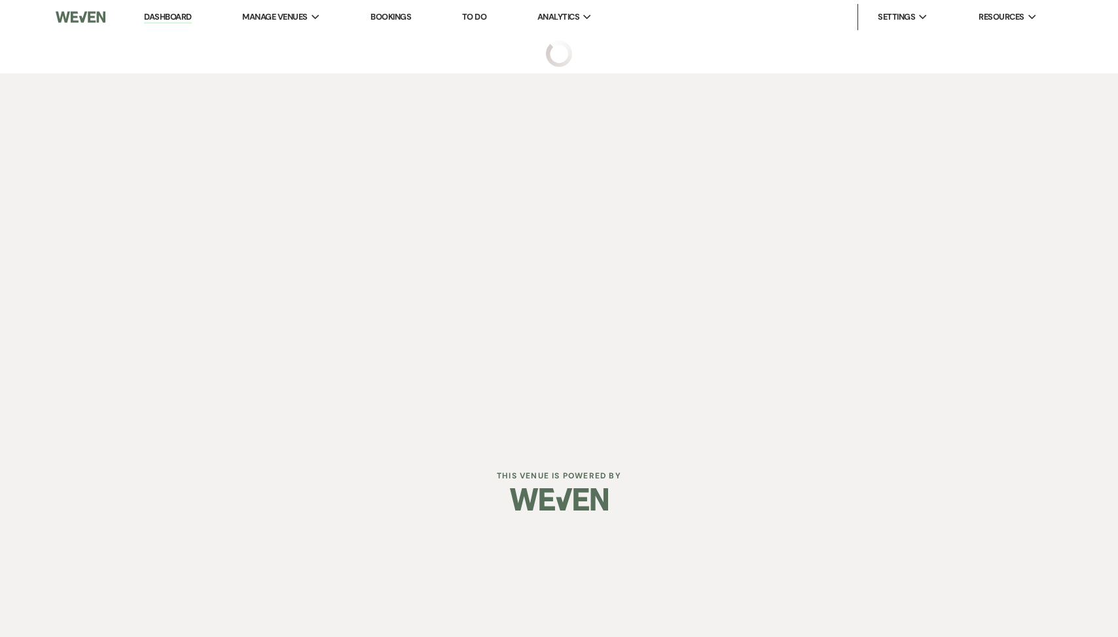
select select "5"
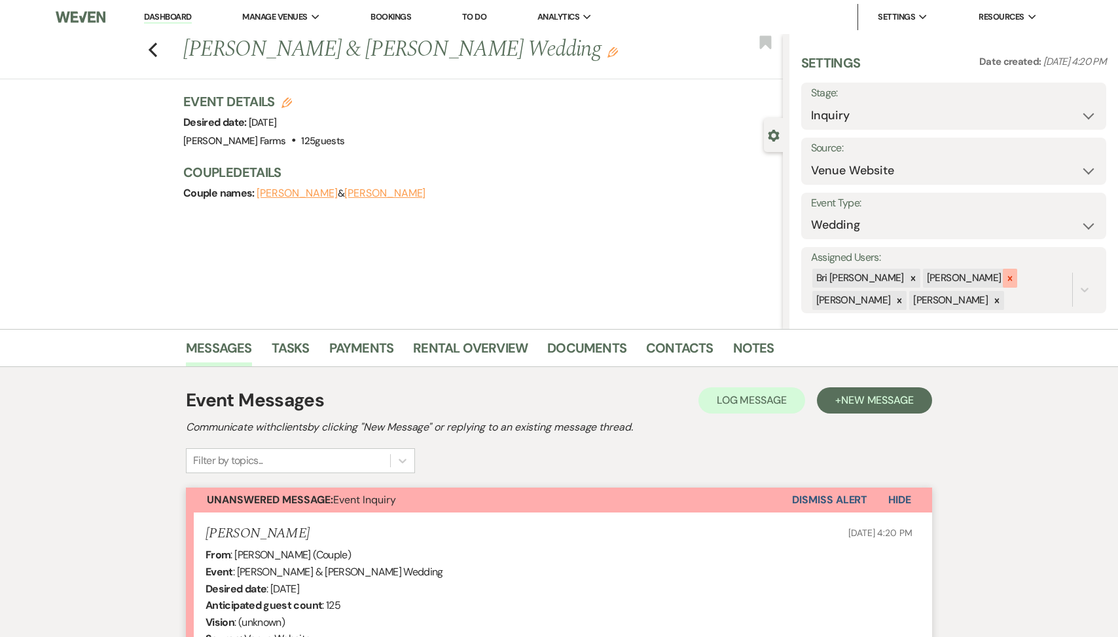
click at [1006, 281] on icon at bounding box center [1010, 278] width 9 height 9
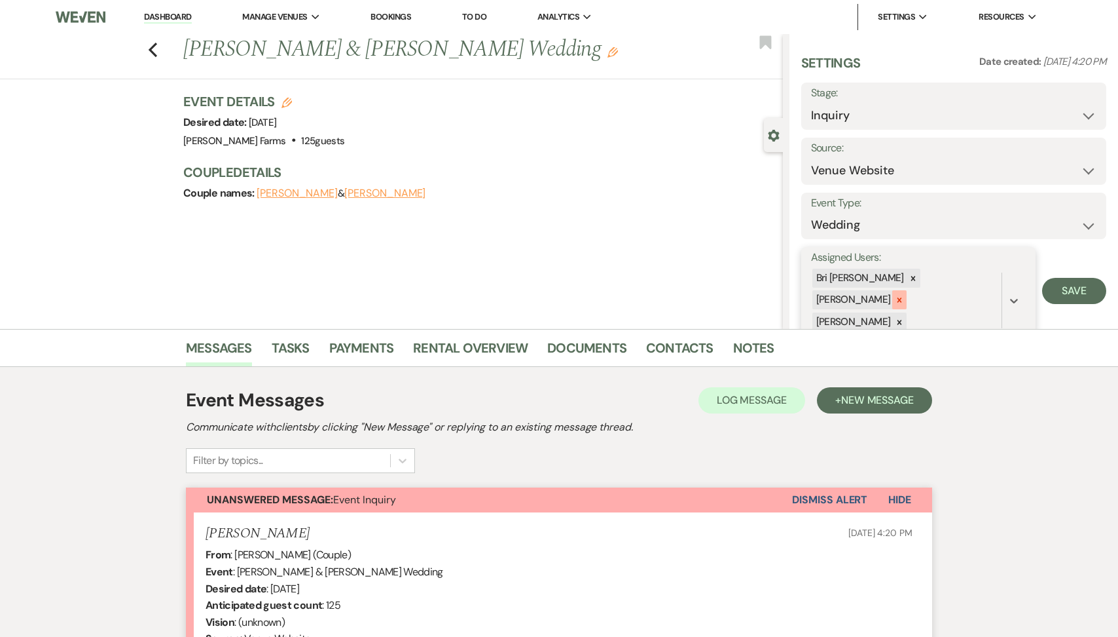
click at [904, 295] on icon at bounding box center [899, 299] width 9 height 9
click at [904, 296] on icon at bounding box center [899, 300] width 9 height 9
click at [1095, 280] on button "Save" at bounding box center [1075, 280] width 64 height 26
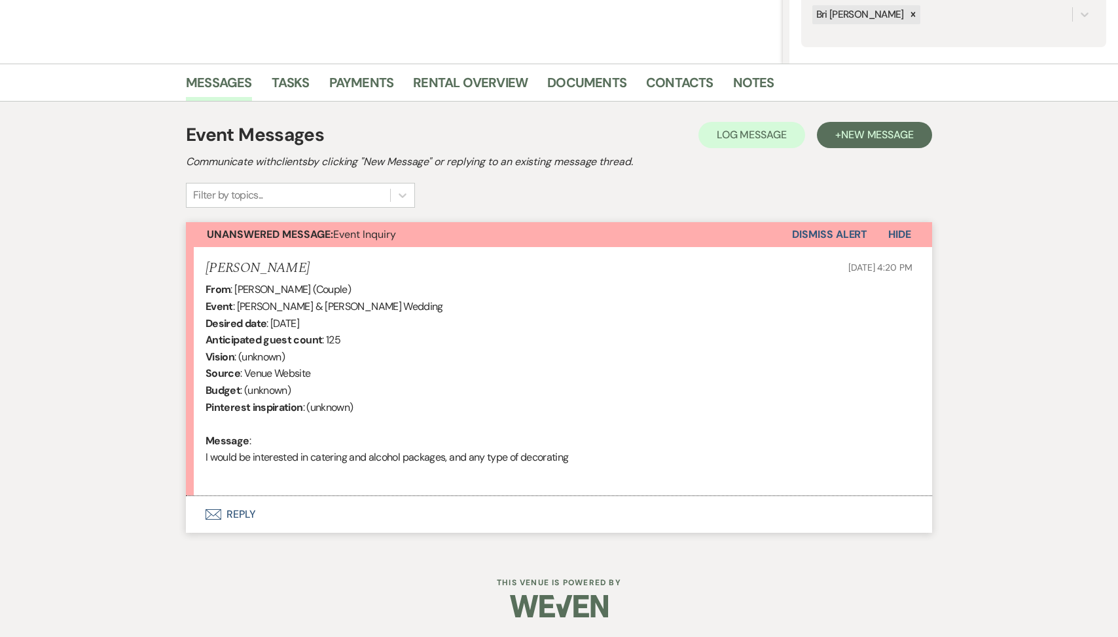
click at [360, 512] on button "Envelope Reply" at bounding box center [559, 514] width 747 height 37
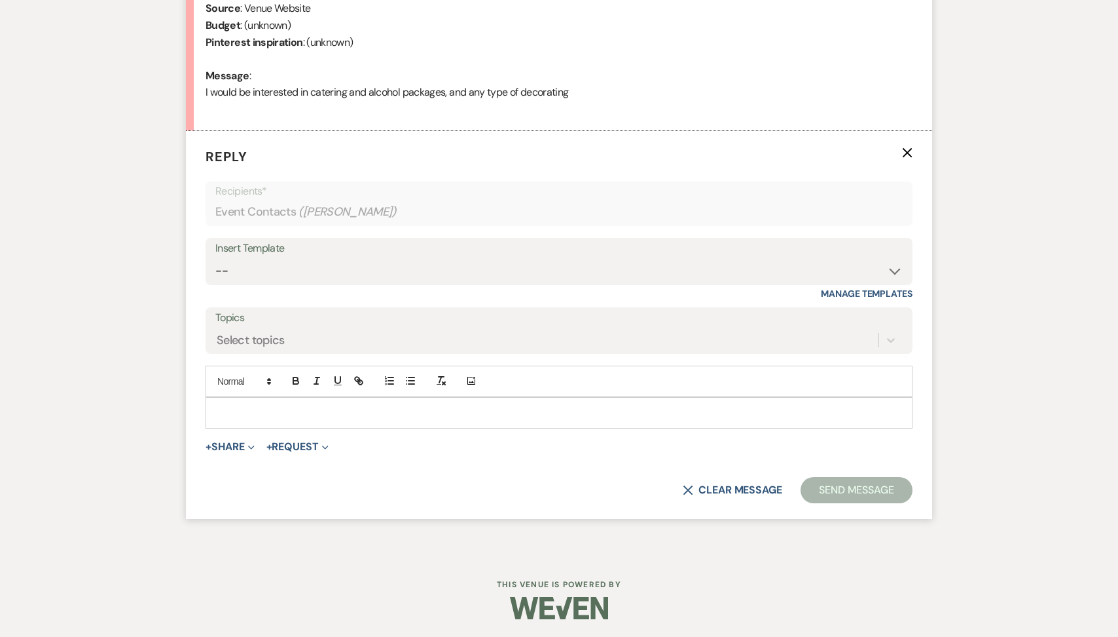
scroll to position [631, 0]
click at [350, 273] on select "-- Tour Request Response Follow Up Contract (Pre-Booked Leads) Weven Planning P…" at bounding box center [559, 270] width 688 height 26
select select "2135"
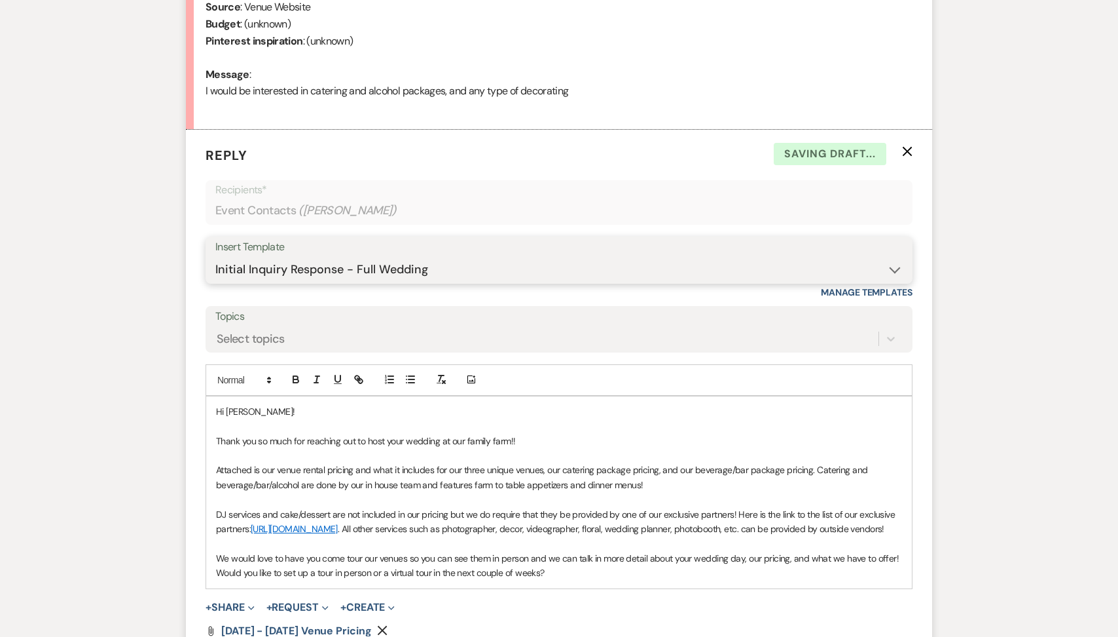
scroll to position [870, 0]
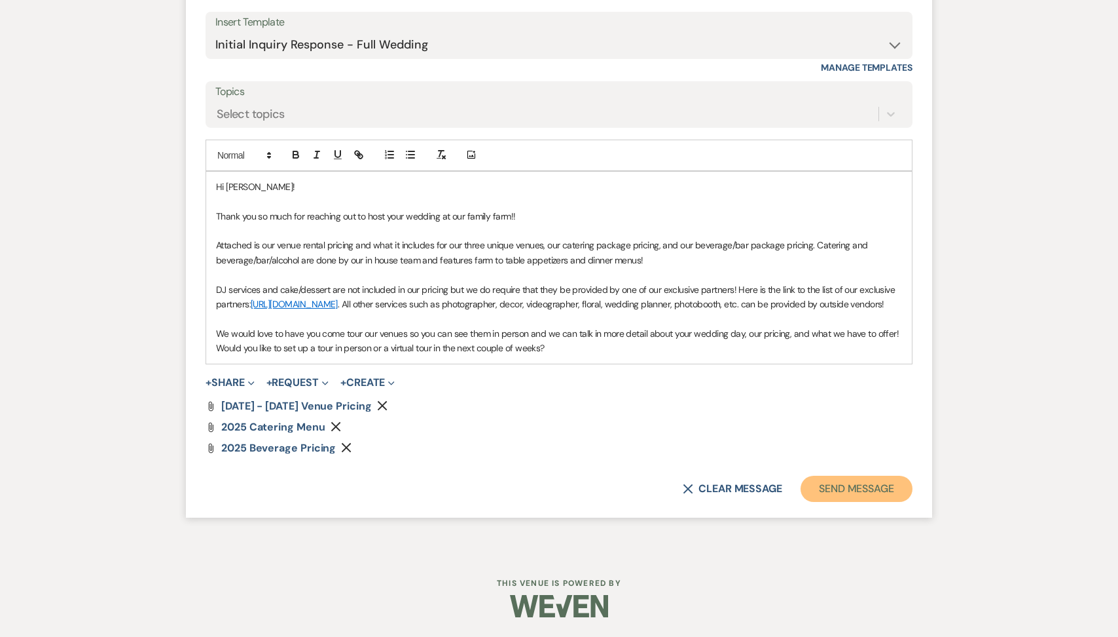
click at [847, 490] on button "Send Message" at bounding box center [857, 488] width 112 height 26
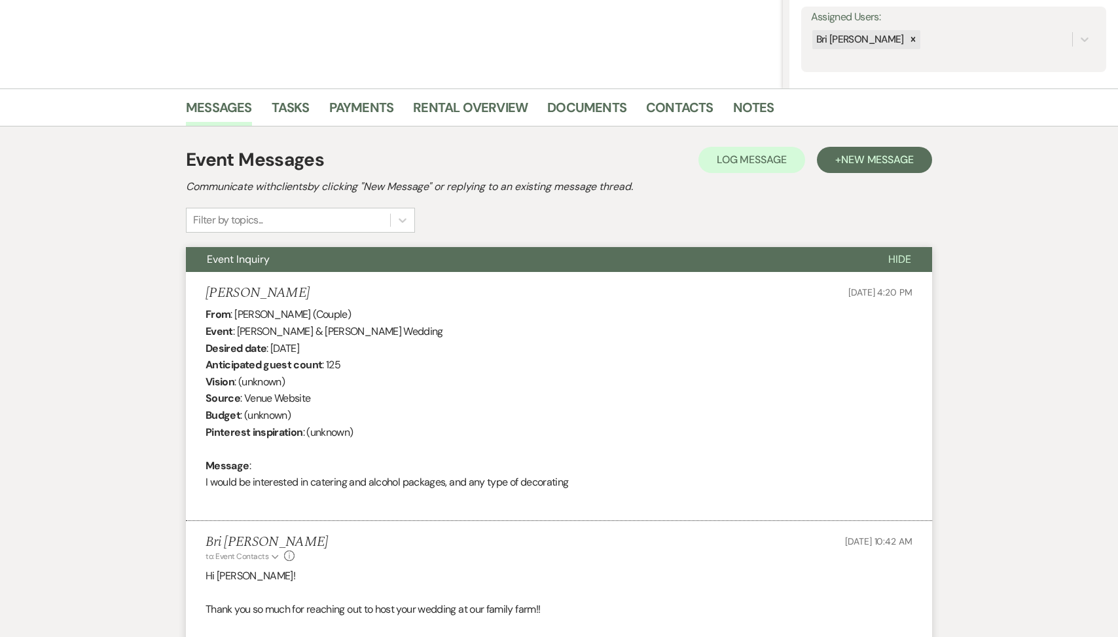
scroll to position [0, 0]
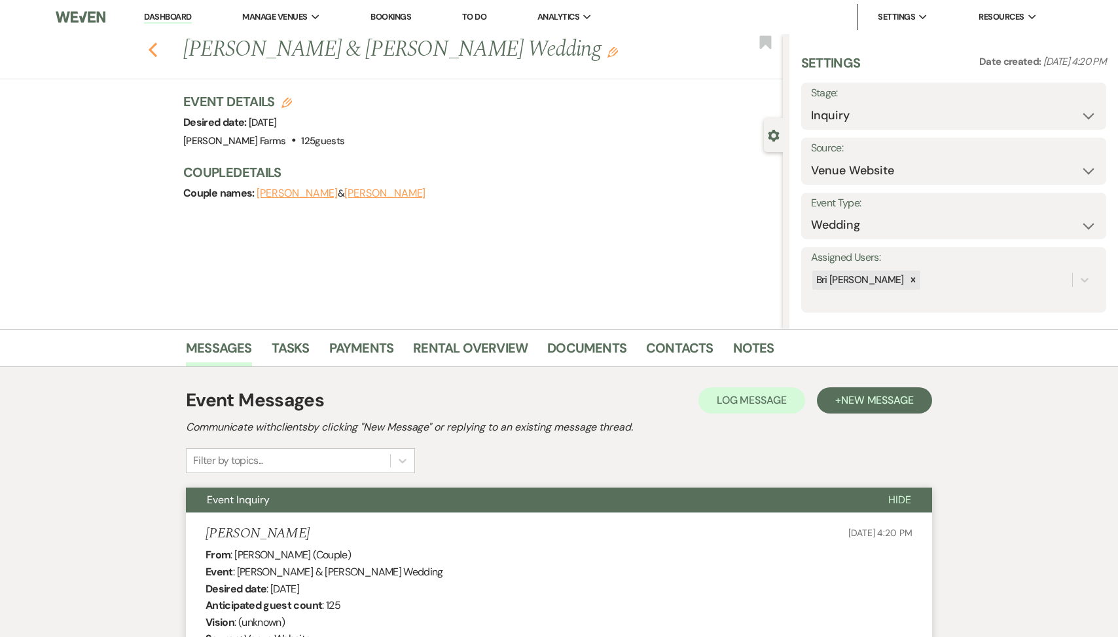
click at [157, 50] on icon "Previous" at bounding box center [153, 50] width 10 height 16
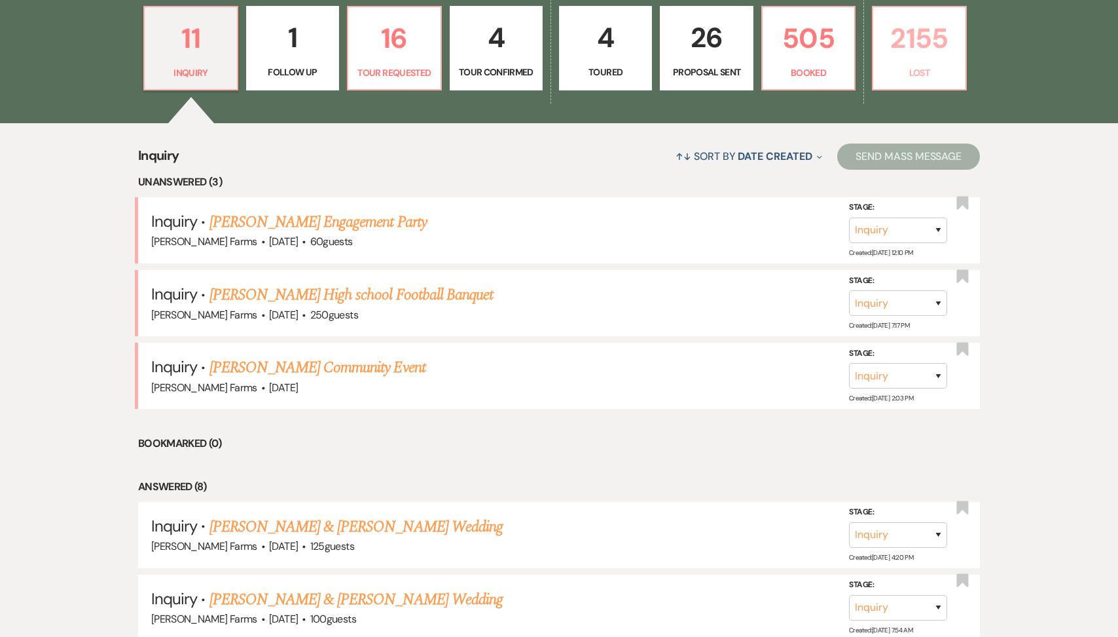
click at [949, 67] on p "Lost" at bounding box center [919, 72] width 76 height 14
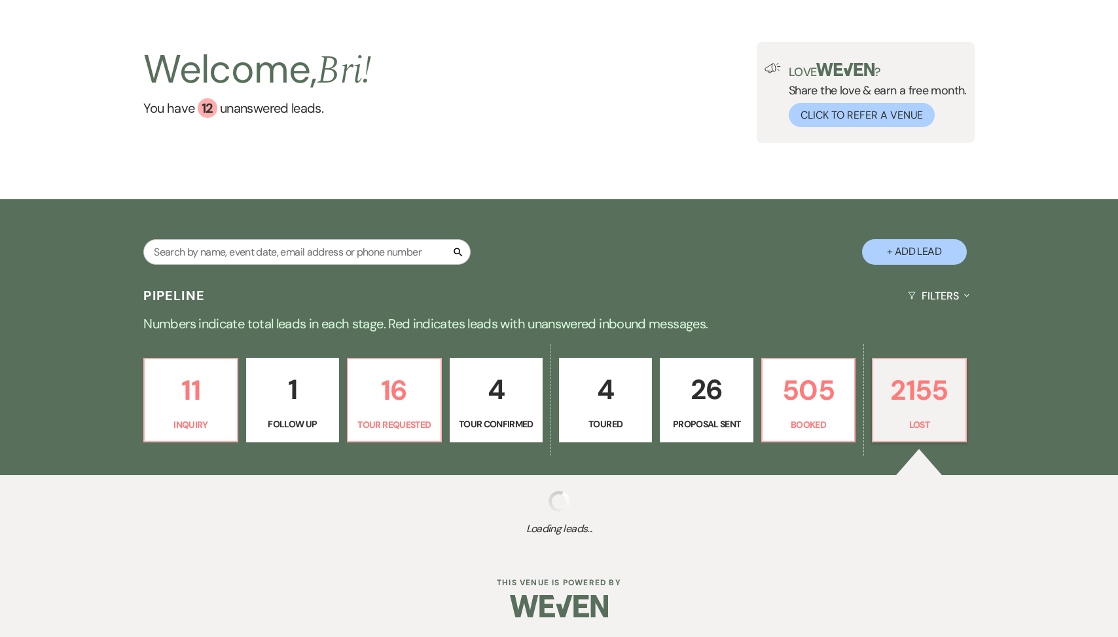
scroll to position [48, 0]
select select "8"
select select "5"
select select "8"
select select "7"
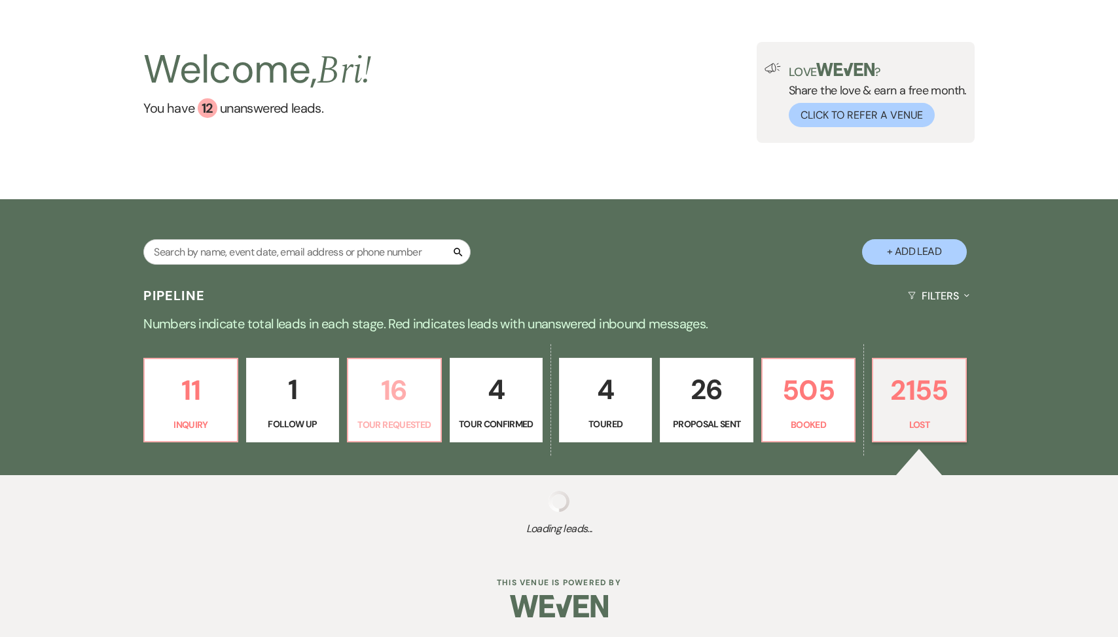
select select "8"
select select "1"
select select "8"
select select "5"
select select "8"
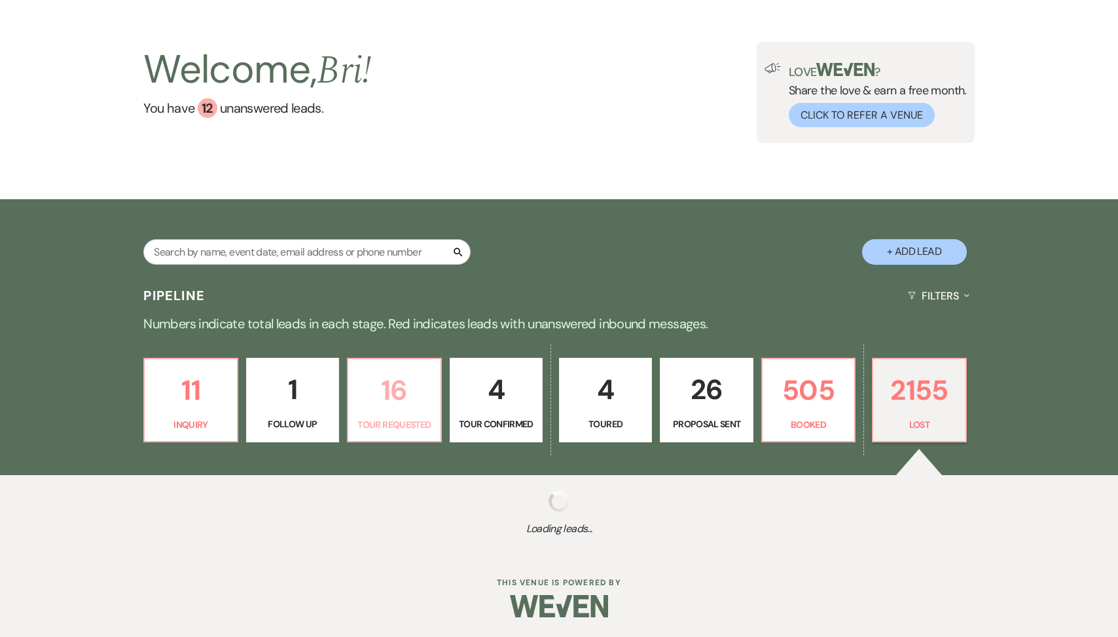
select select "5"
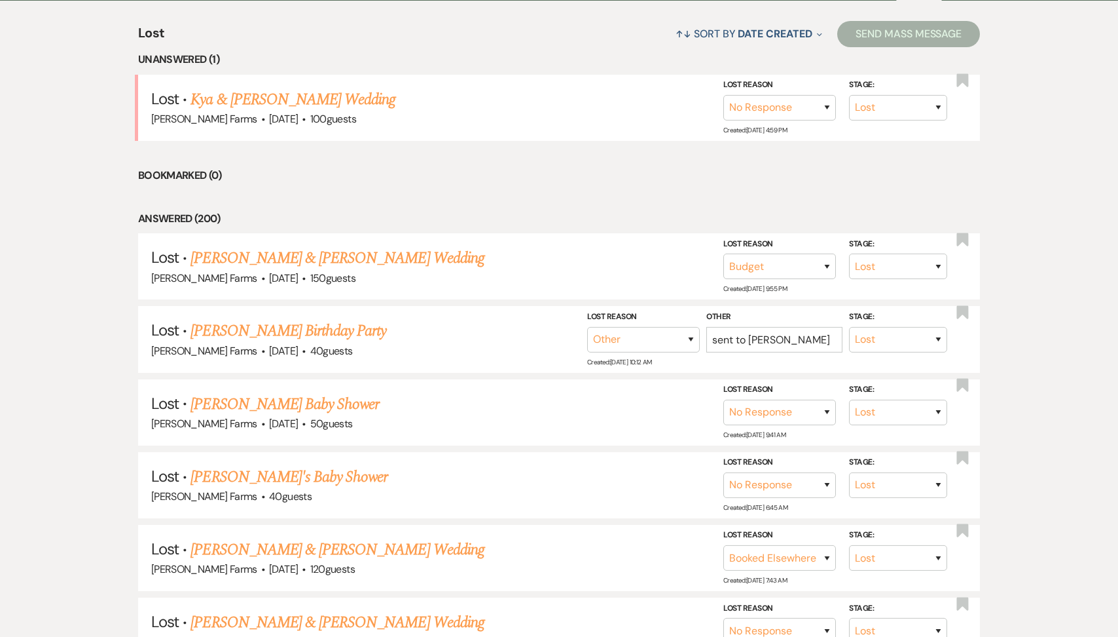
scroll to position [523, 0]
click at [356, 84] on li "Lost · Kya & Keagan Stromberg's Wedding Schnepf Farms · Apr 26, 2026 · 100 gues…" at bounding box center [559, 106] width 842 height 66
click at [353, 96] on link "Kya & Keagan Stromberg's Wedding" at bounding box center [293, 98] width 205 height 24
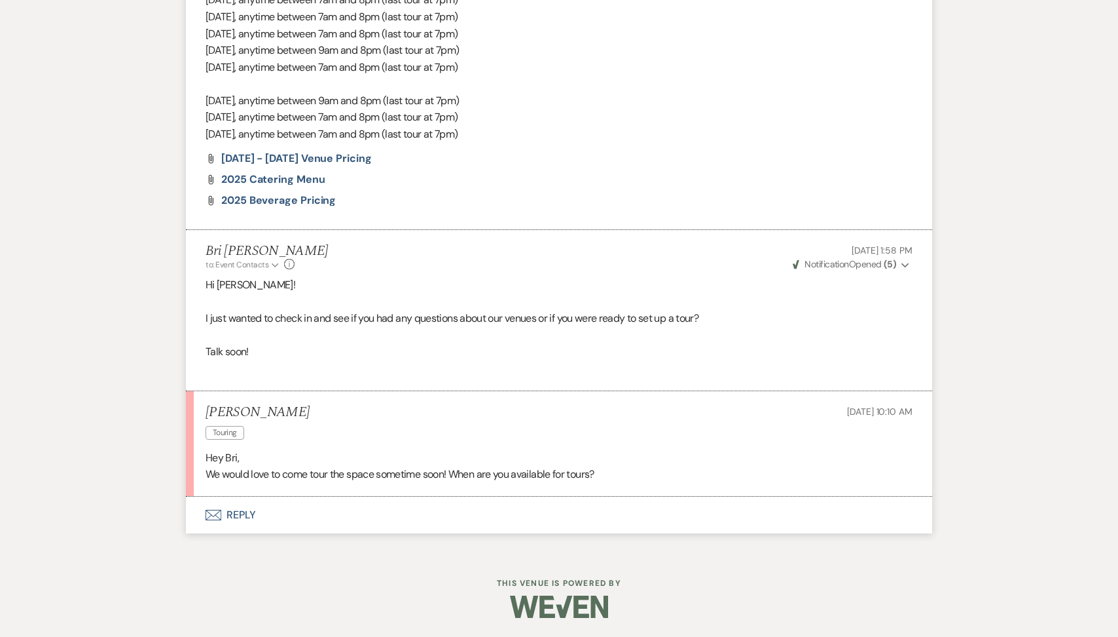
click at [315, 520] on button "Envelope Reply" at bounding box center [559, 514] width 747 height 37
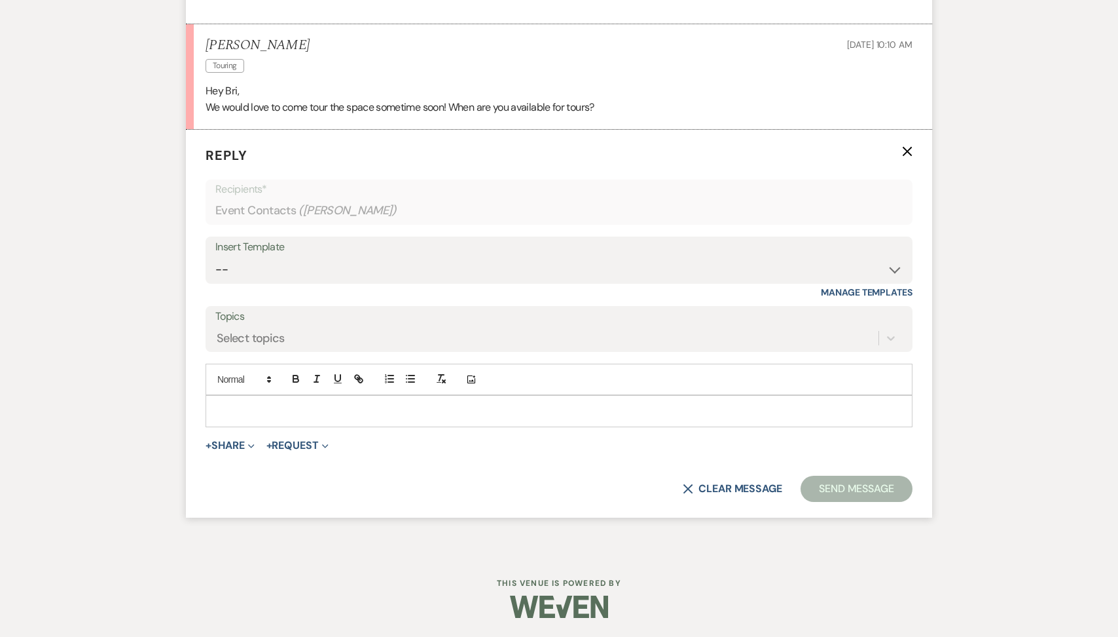
click at [293, 427] on form "Reply X Recipients* Event Contacts ( Keagan Stromberg ) Insert Template -- Tour…" at bounding box center [559, 324] width 747 height 388
click at [285, 420] on div at bounding box center [559, 411] width 706 height 30
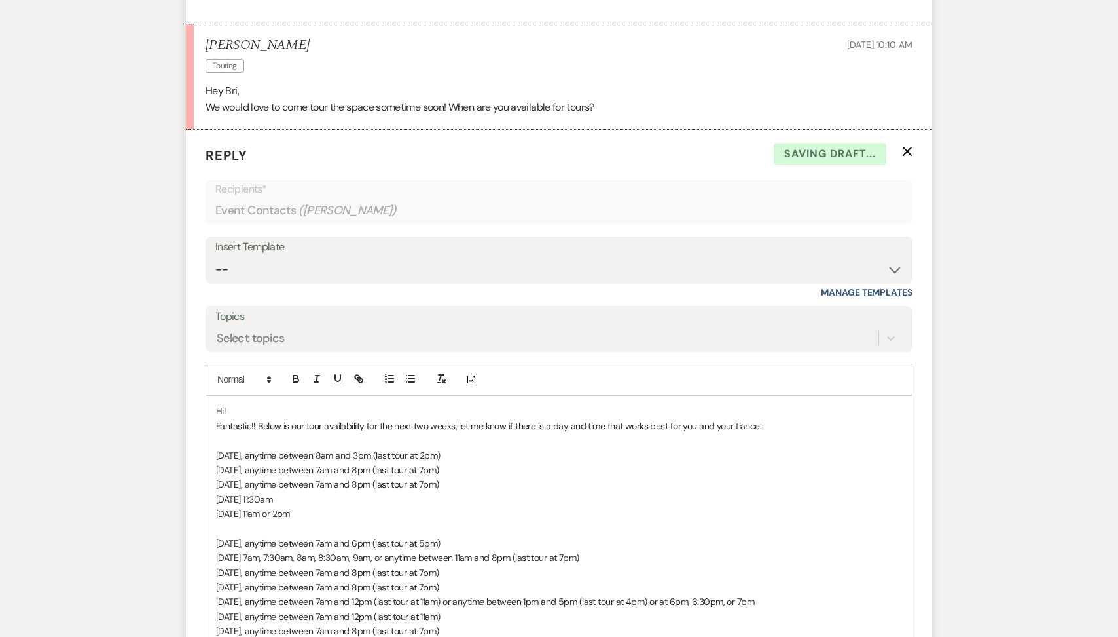
click at [281, 413] on p "Hi!" at bounding box center [559, 410] width 686 height 14
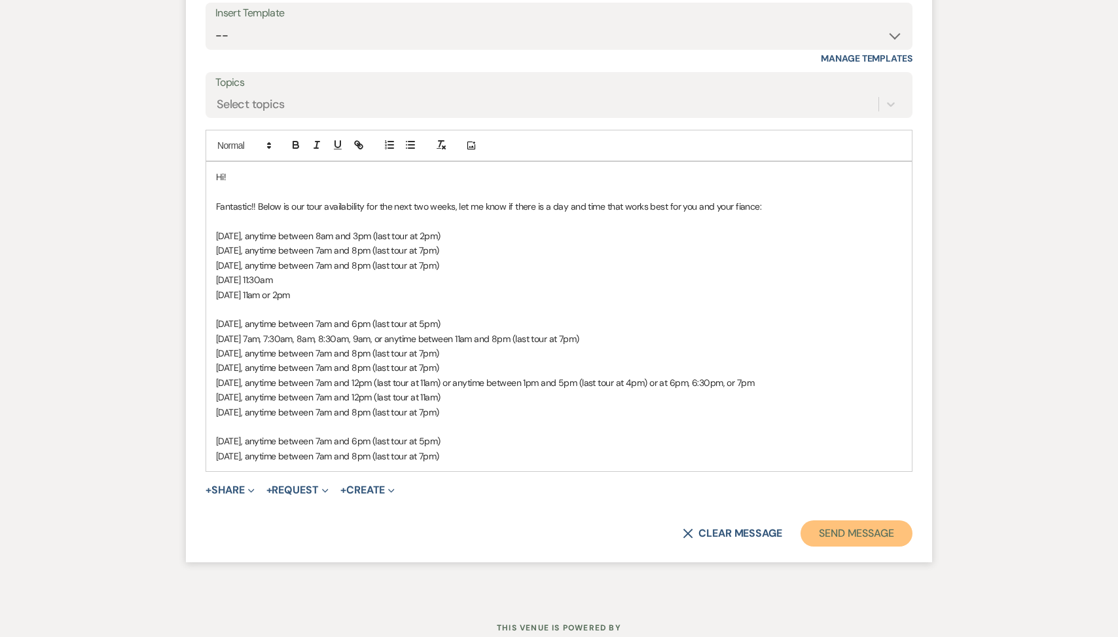
click at [858, 537] on button "Send Message" at bounding box center [857, 533] width 112 height 26
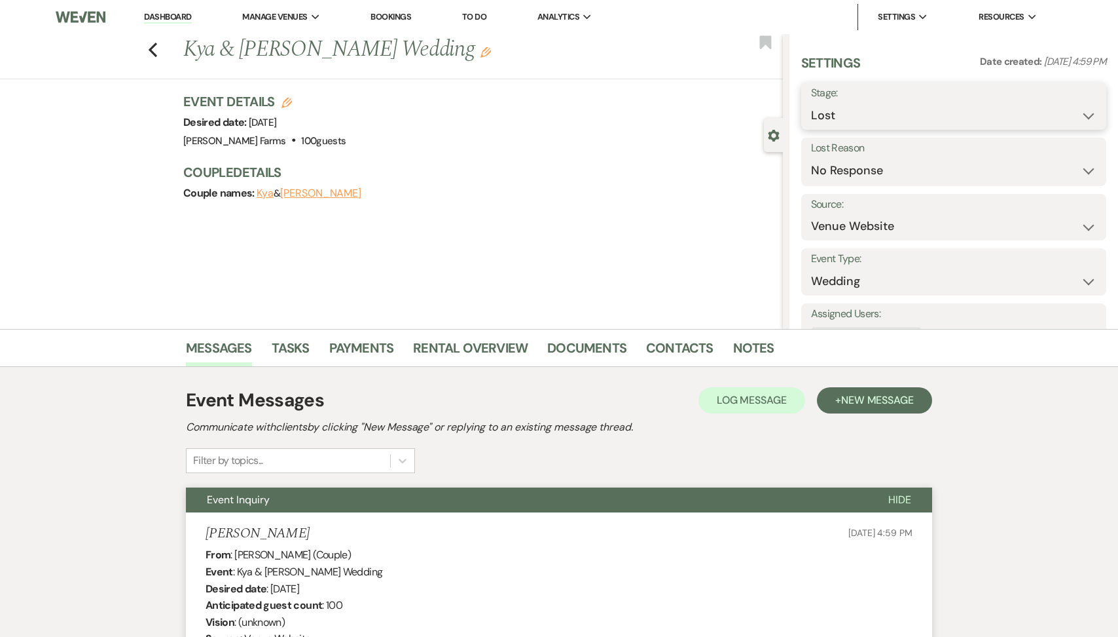
click at [855, 113] on select "Inquiry Follow Up Tour Requested Tour Confirmed Toured Proposal Sent Booked Lost" at bounding box center [954, 116] width 286 height 26
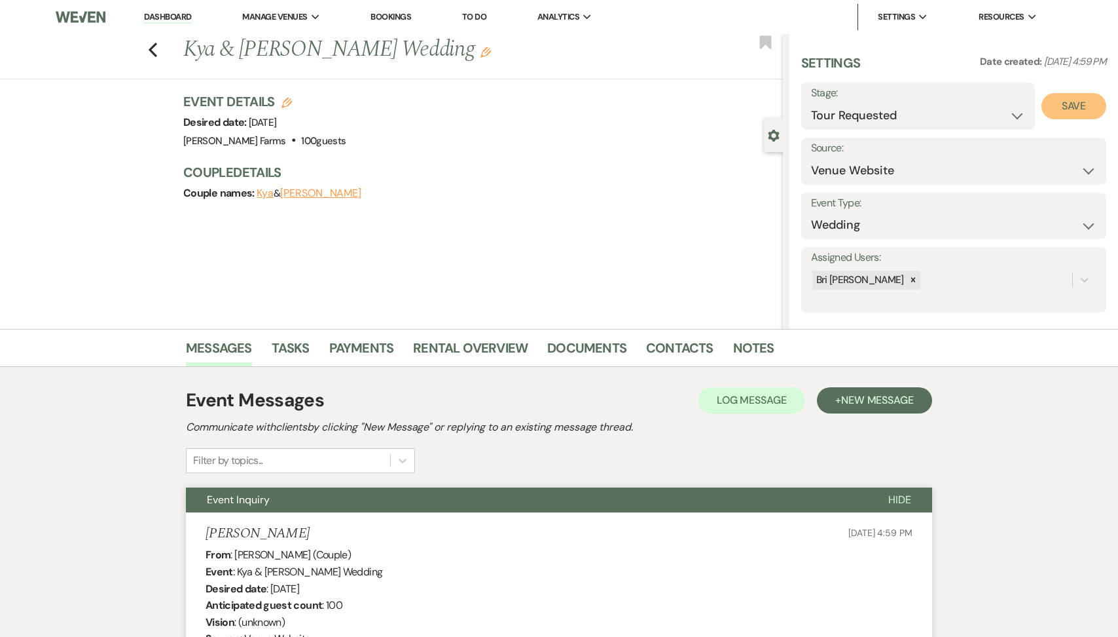
click at [1062, 104] on button "Save" at bounding box center [1074, 106] width 65 height 26
click at [153, 47] on use "button" at bounding box center [153, 50] width 9 height 14
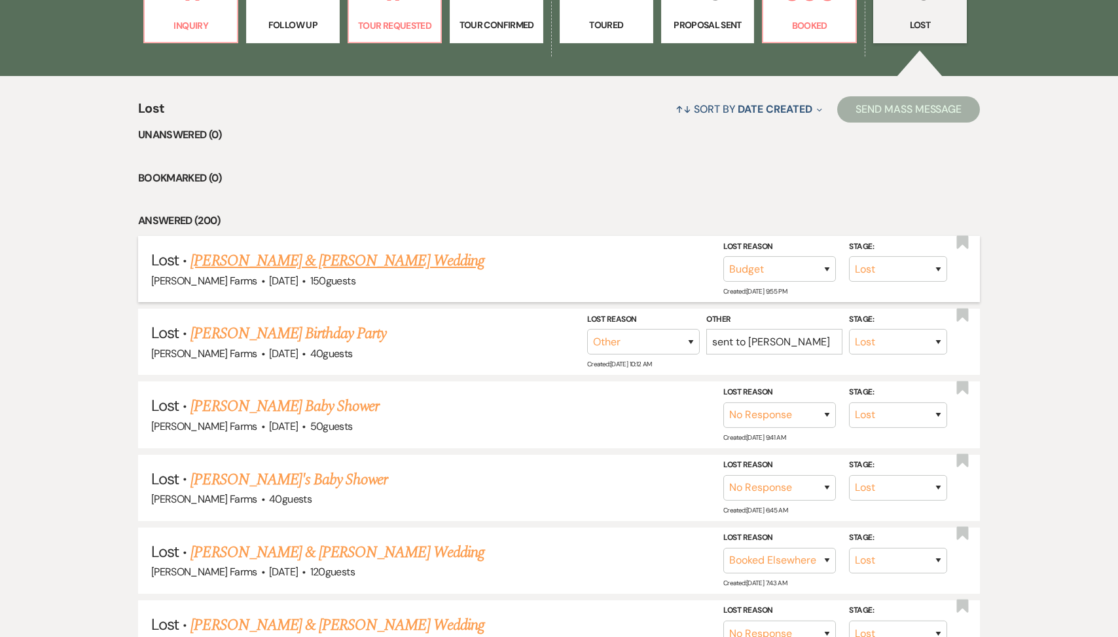
scroll to position [344, 0]
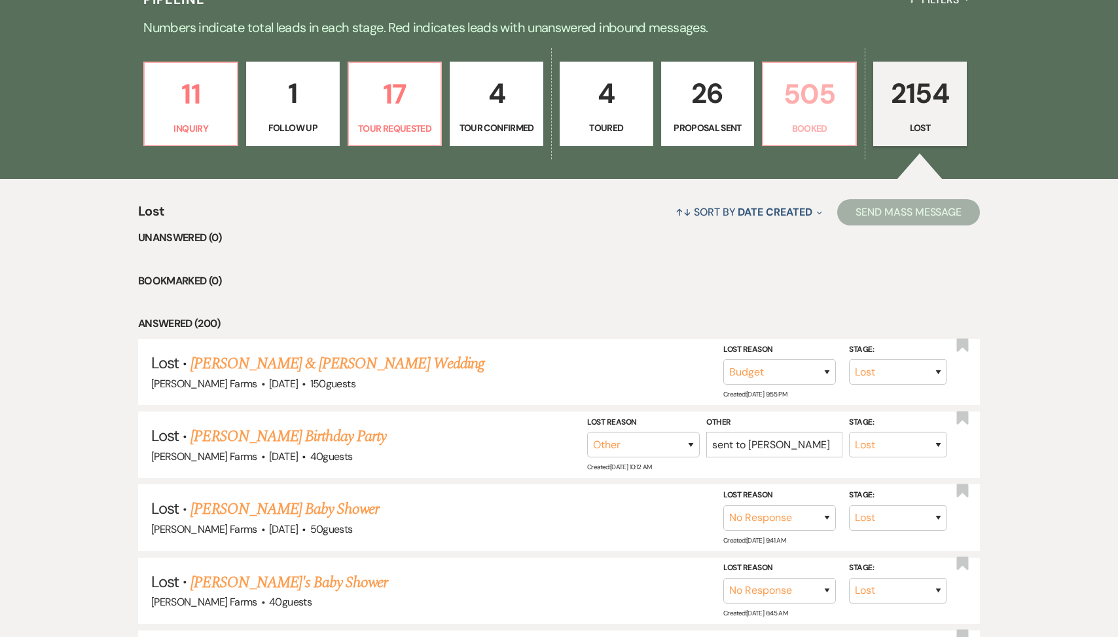
click at [806, 116] on link "505 Booked" at bounding box center [809, 104] width 95 height 85
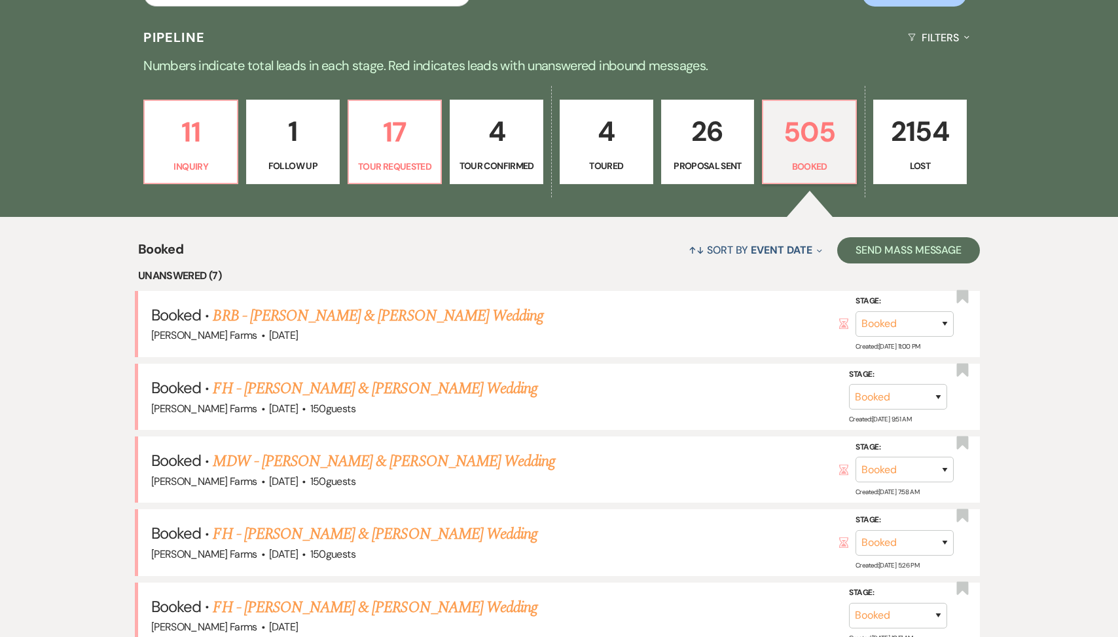
scroll to position [259, 0]
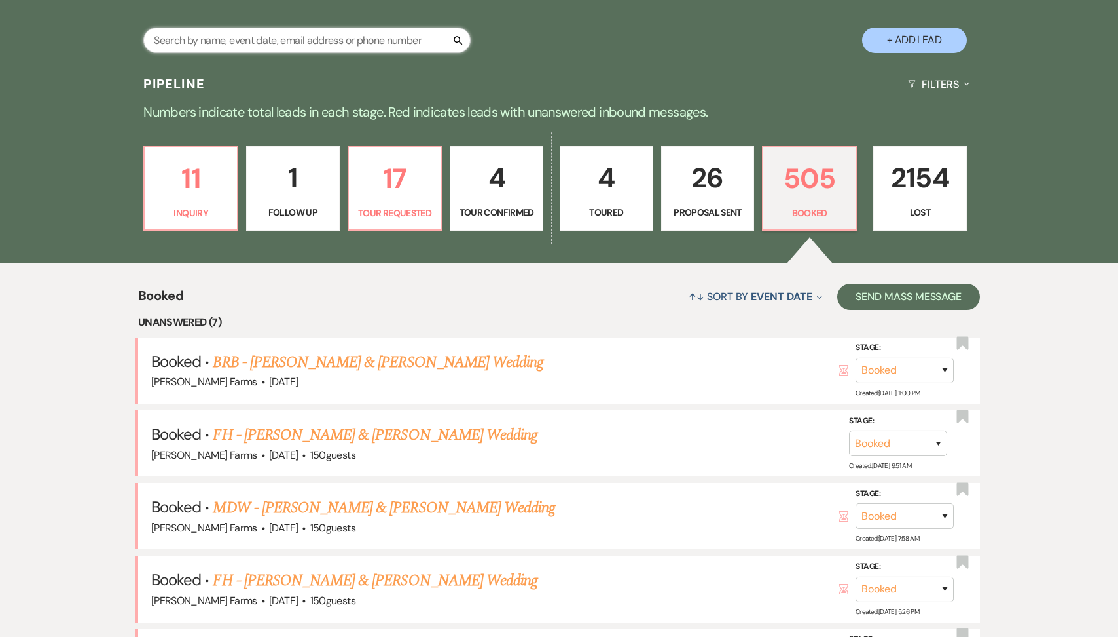
click at [234, 43] on input "text" at bounding box center [306, 41] width 327 height 26
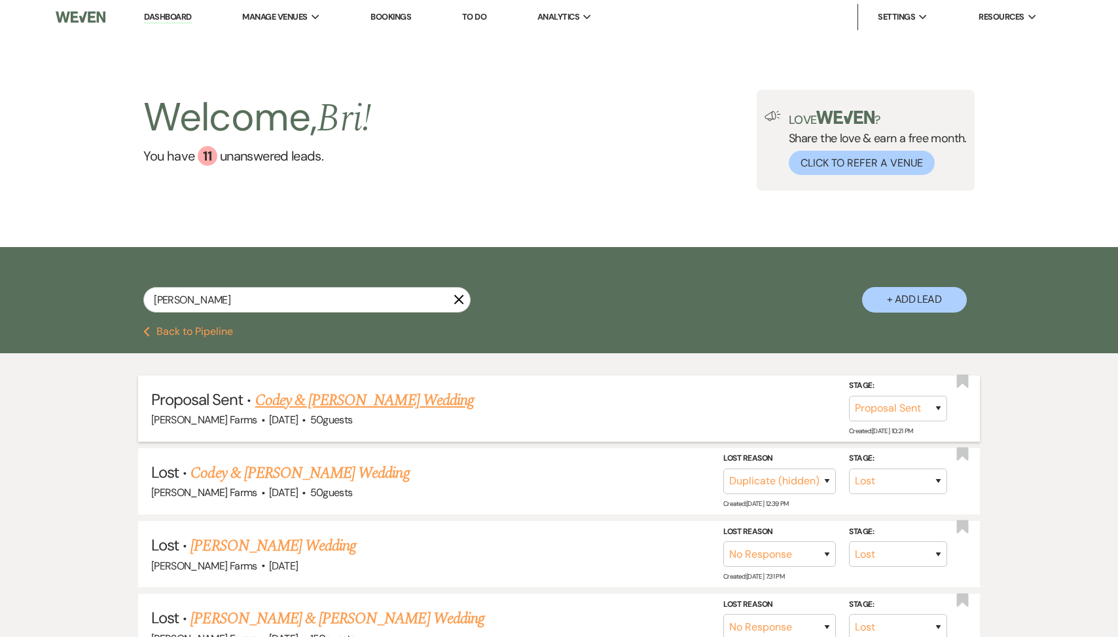
click at [348, 396] on link "Codey & Megan Felix's Wedding" at bounding box center [364, 400] width 219 height 24
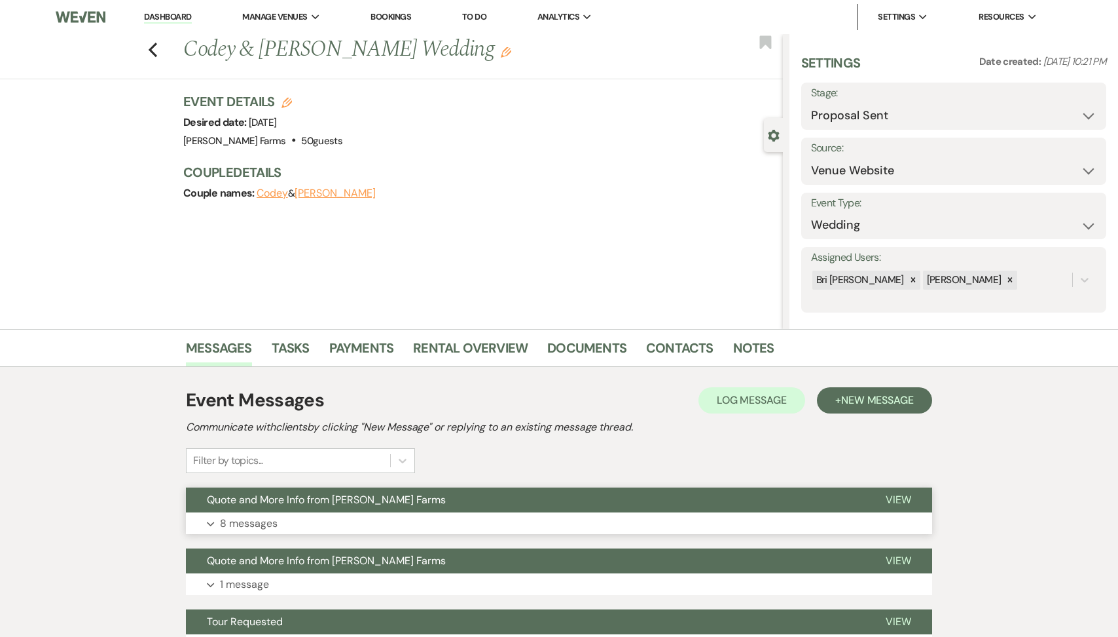
click at [332, 498] on span "Quote and More Info from Schnepf Farms" at bounding box center [326, 499] width 239 height 14
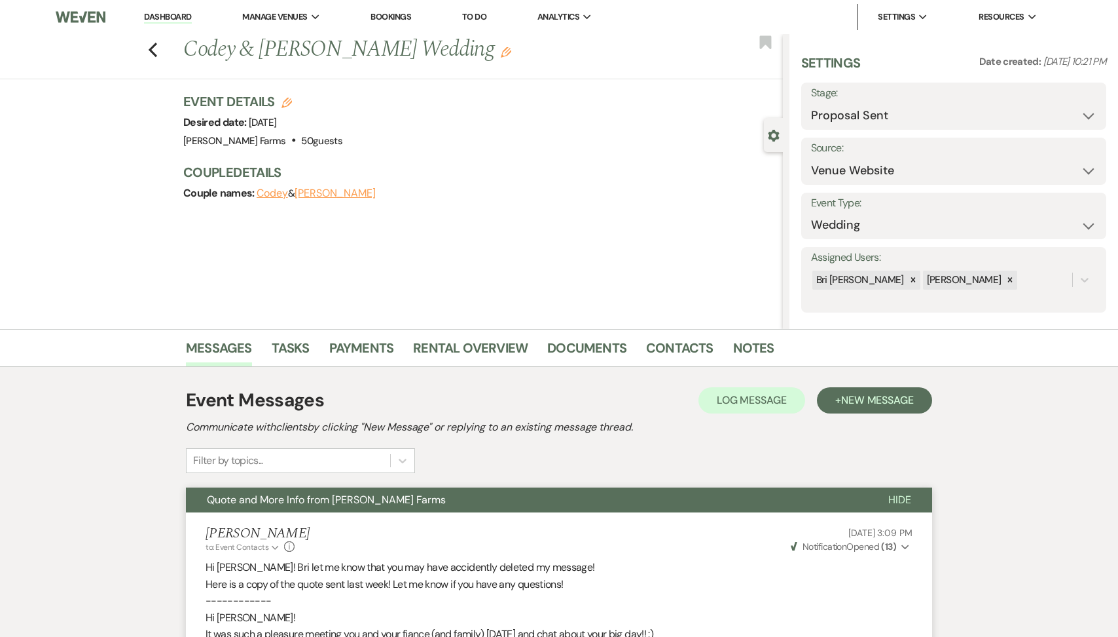
click at [170, 25] on li "Dashboard" at bounding box center [168, 17] width 60 height 26
click at [167, 20] on link "Dashboard" at bounding box center [167, 17] width 47 height 12
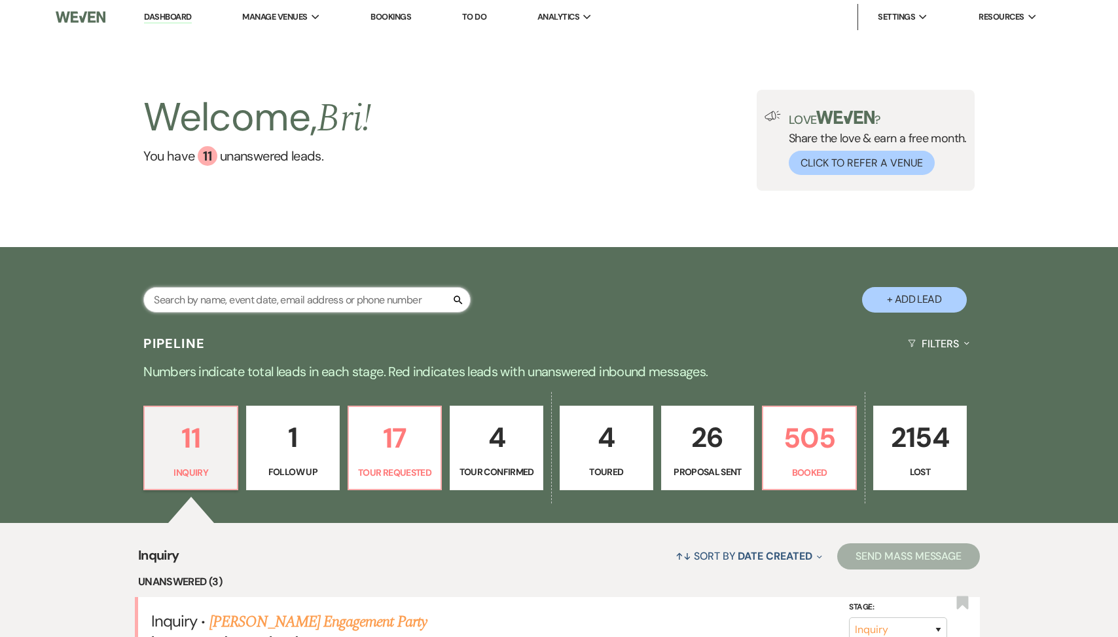
click at [196, 297] on input "text" at bounding box center [306, 300] width 327 height 26
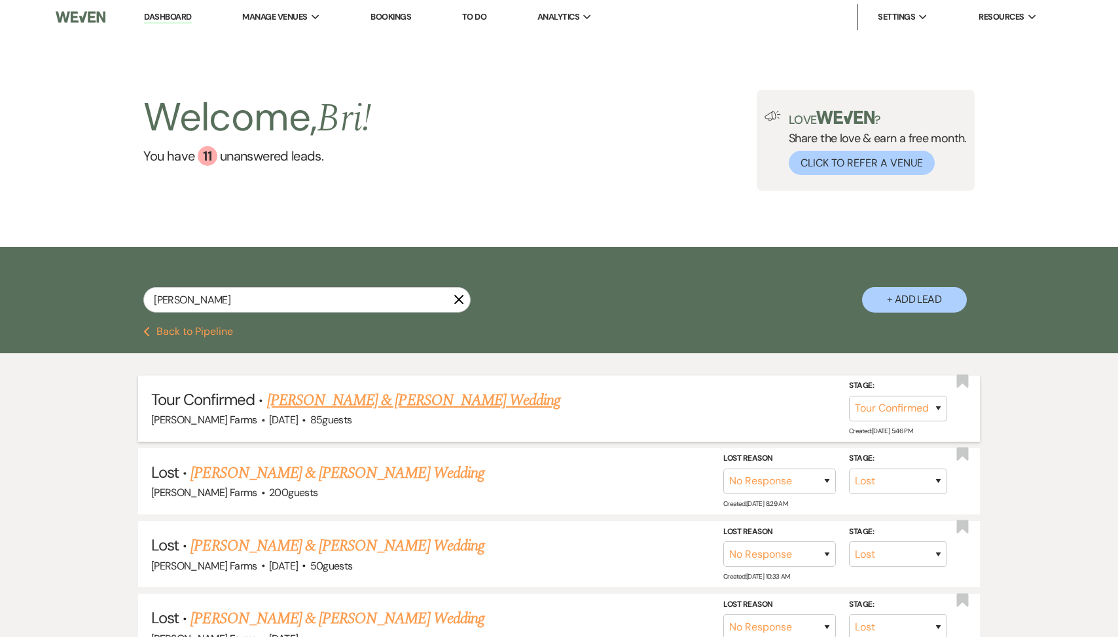
click at [354, 407] on link "Ricky Gonzalez & Paige Scarborough's Wedding" at bounding box center [413, 400] width 293 height 24
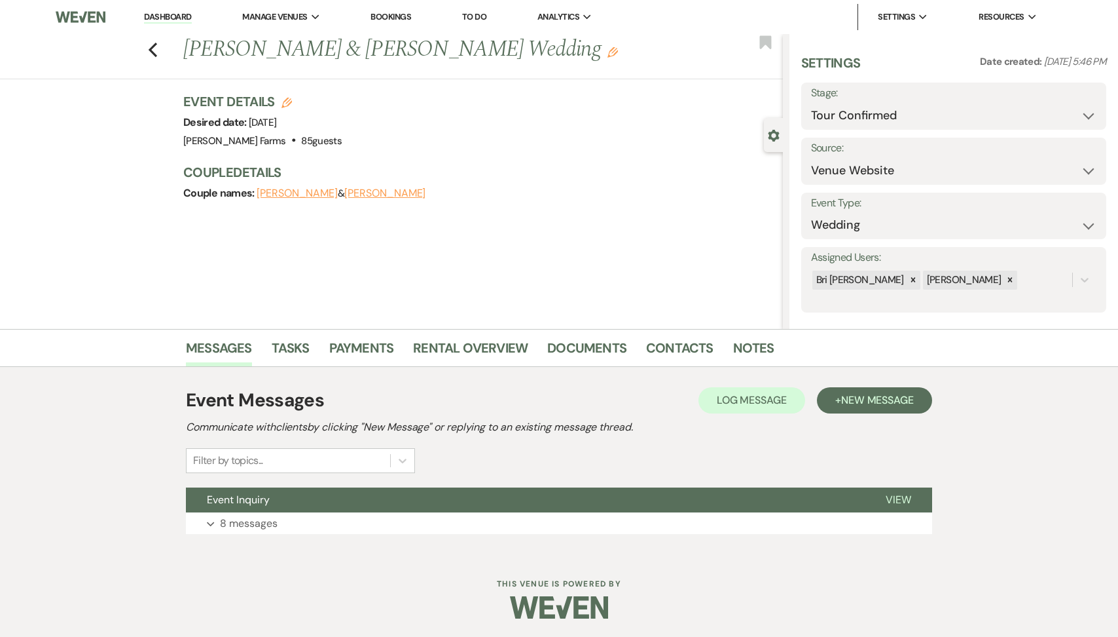
click at [278, 534] on div "Event Messages Log Log Message + New Message Communicate with clients by clicki…" at bounding box center [559, 460] width 747 height 160
click at [272, 515] on p "8 messages" at bounding box center [249, 523] width 58 height 17
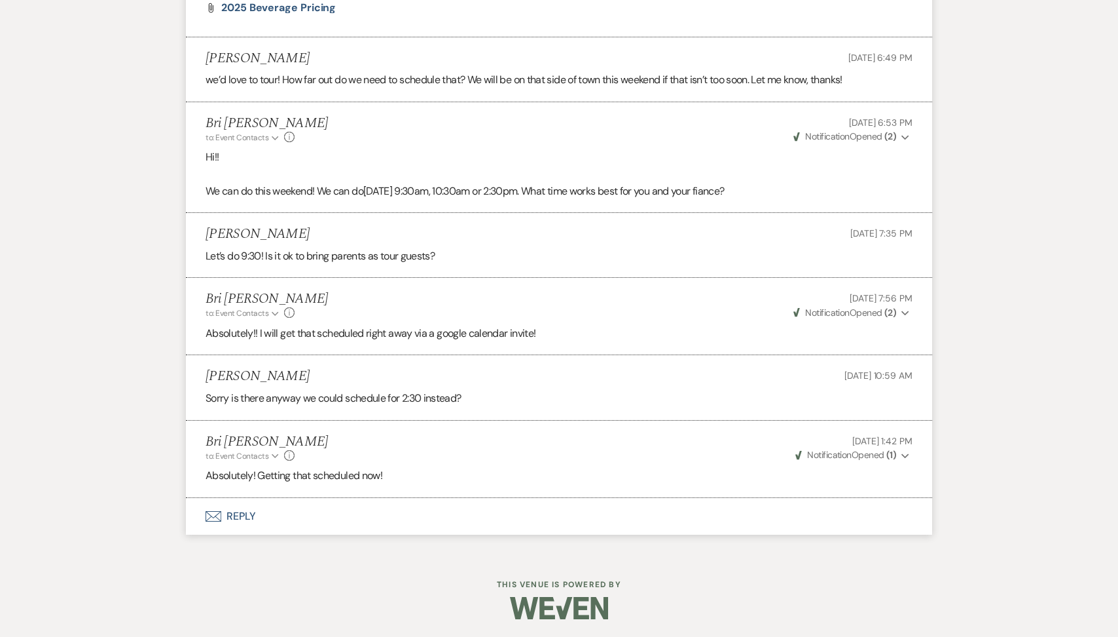
scroll to position [1076, 0]
click at [261, 508] on button "Envelope Reply" at bounding box center [559, 516] width 747 height 37
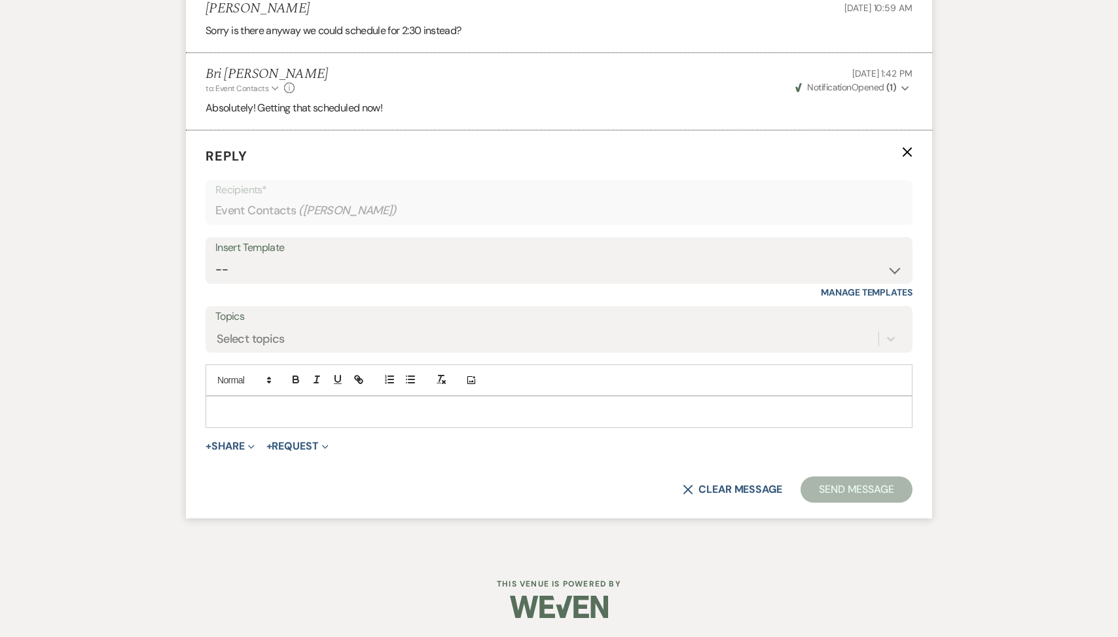
scroll to position [1444, 0]
click at [255, 398] on div at bounding box center [559, 411] width 706 height 30
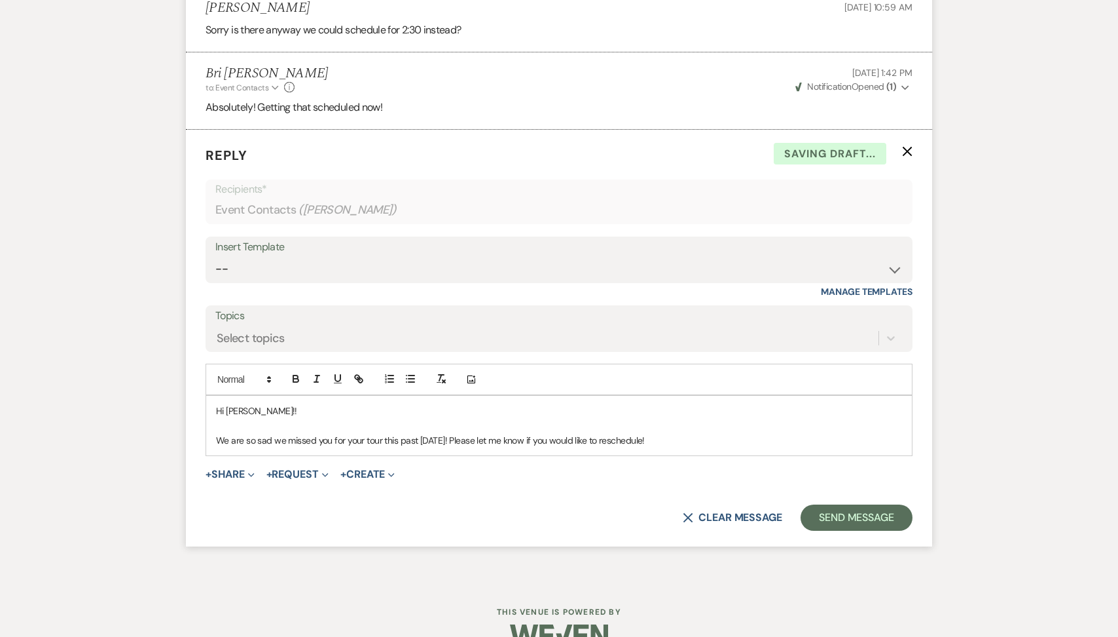
drag, startPoint x: 663, startPoint y: 442, endPoint x: 185, endPoint y: 399, distance: 480.0
copy div "Hi Paige!! We are so sad we missed you for your tour this past Sunday! Please l…"
click at [841, 517] on button "Send Message" at bounding box center [857, 517] width 112 height 26
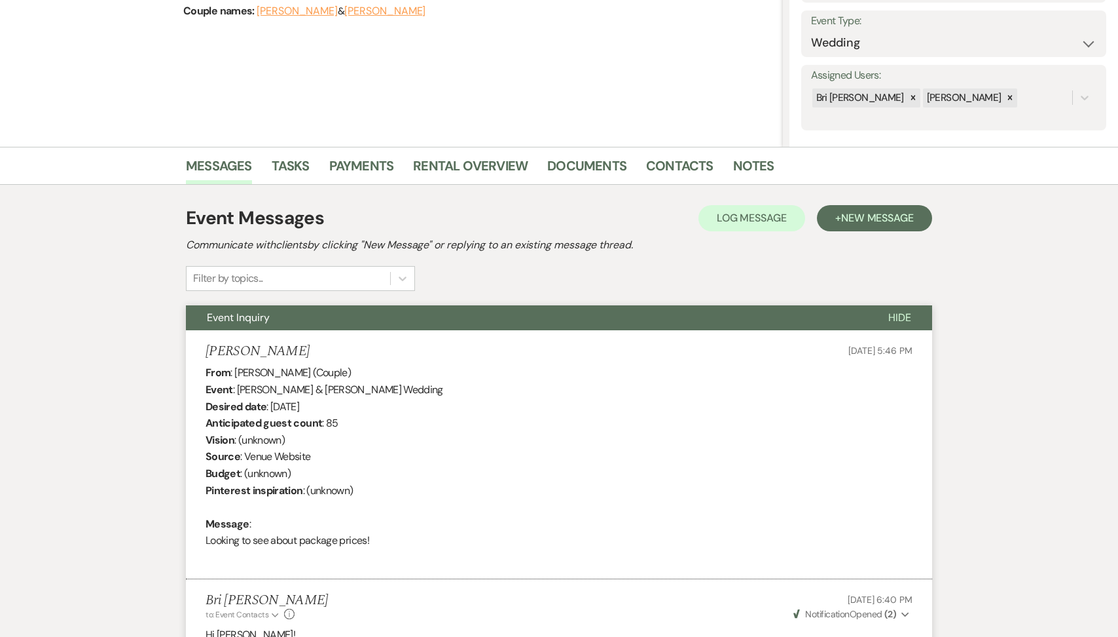
scroll to position [0, 0]
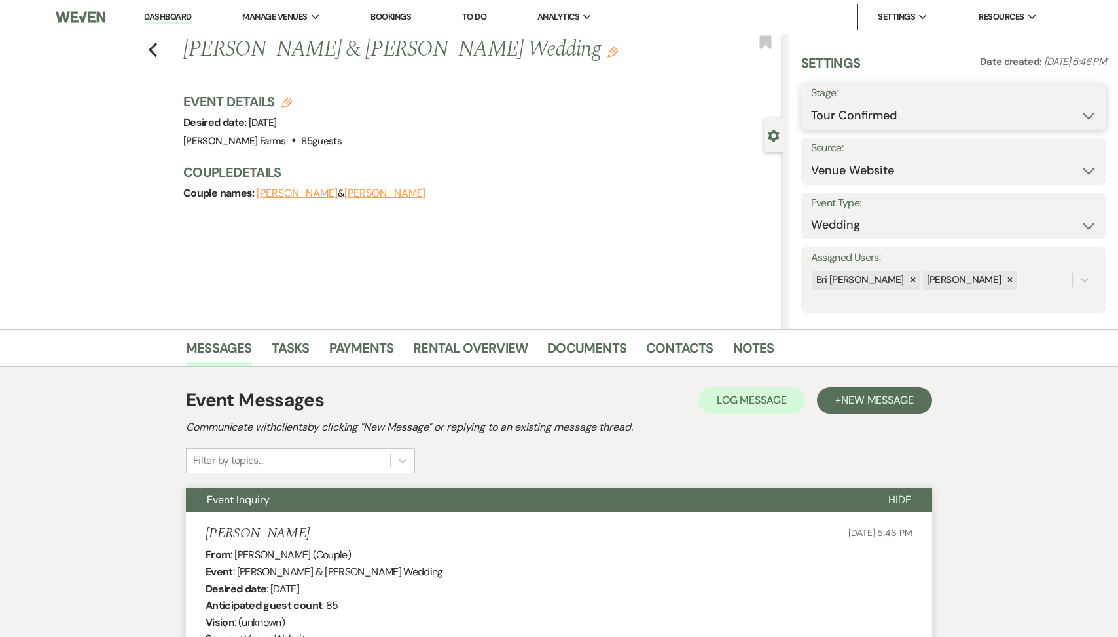
click at [902, 125] on select "Inquiry Follow Up Tour Requested Tour Confirmed Toured Proposal Sent Booked Lost" at bounding box center [954, 116] width 286 height 26
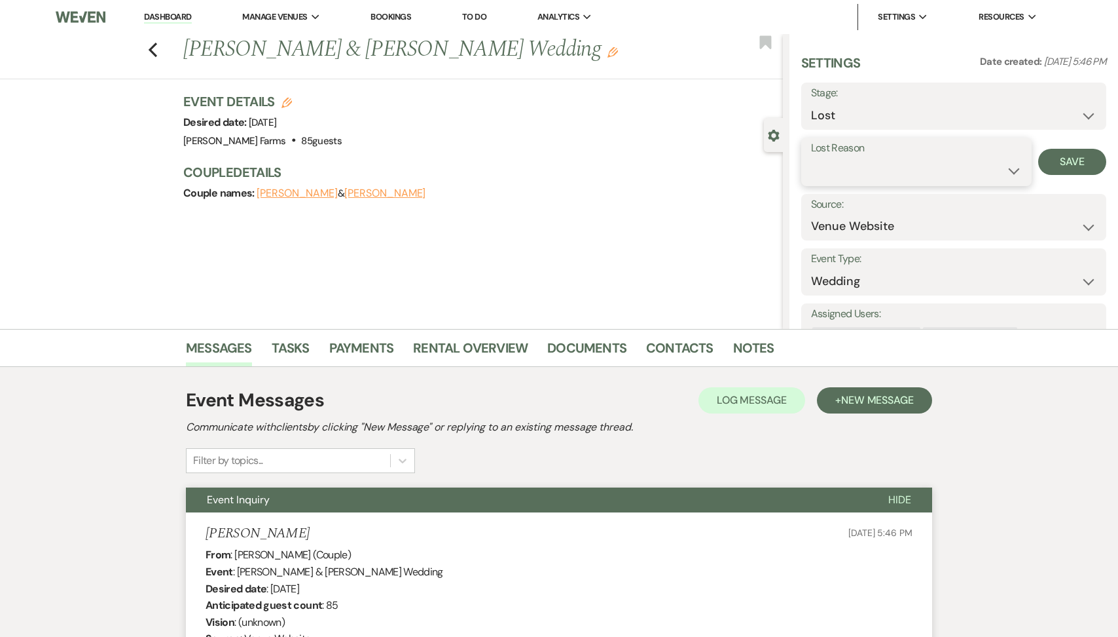
click at [954, 180] on select "Booked Elsewhere Budget Date Unavailable No Response Not a Good Match Capacity …" at bounding box center [916, 171] width 211 height 26
click at [989, 176] on input "Other" at bounding box center [1001, 171] width 76 height 26
click at [1079, 164] on button "Save" at bounding box center [1081, 162] width 52 height 26
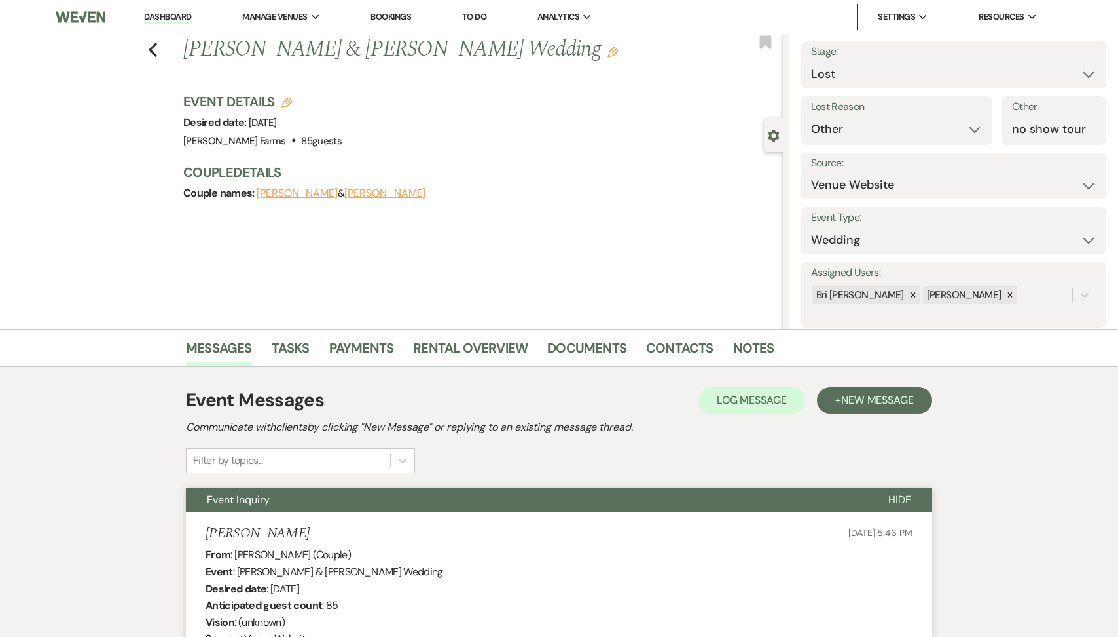
scroll to position [67, 0]
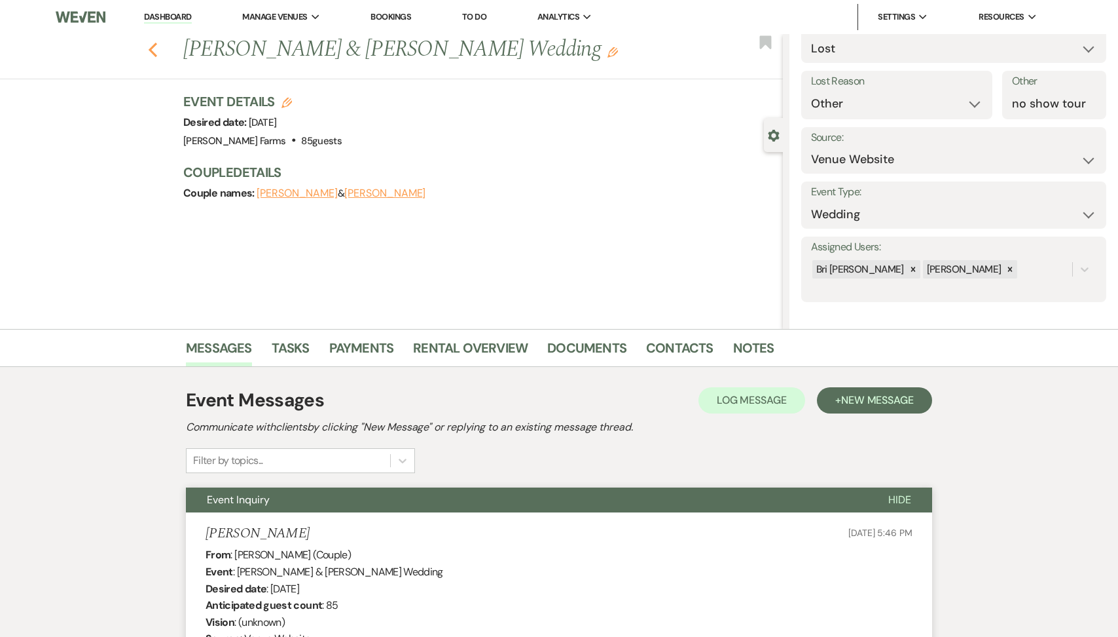
click at [152, 48] on use "button" at bounding box center [153, 50] width 9 height 14
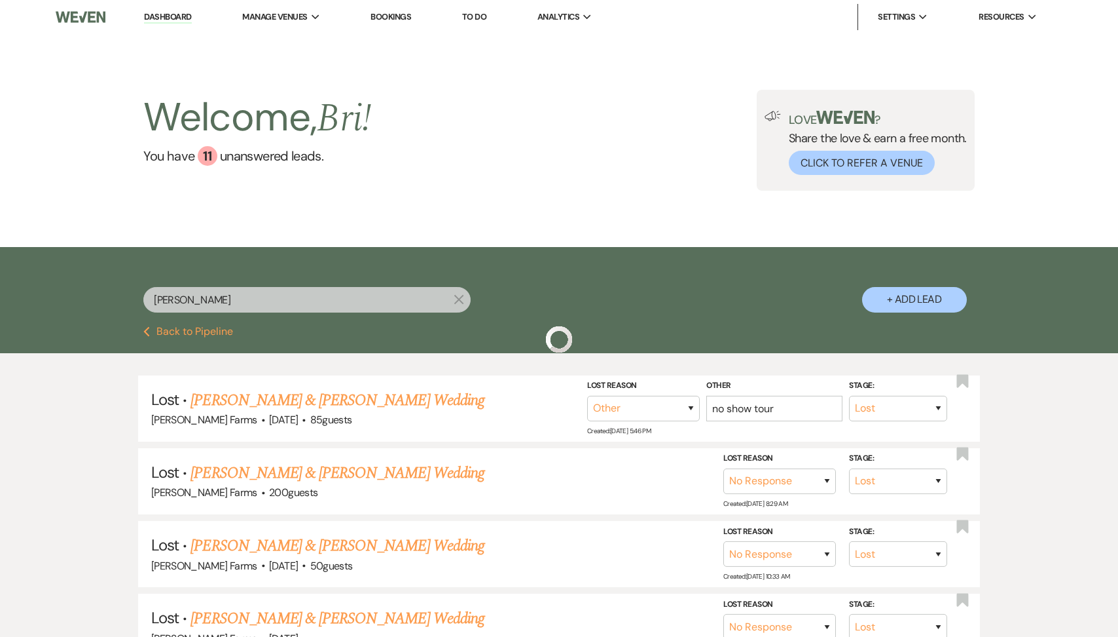
scroll to position [7, 0]
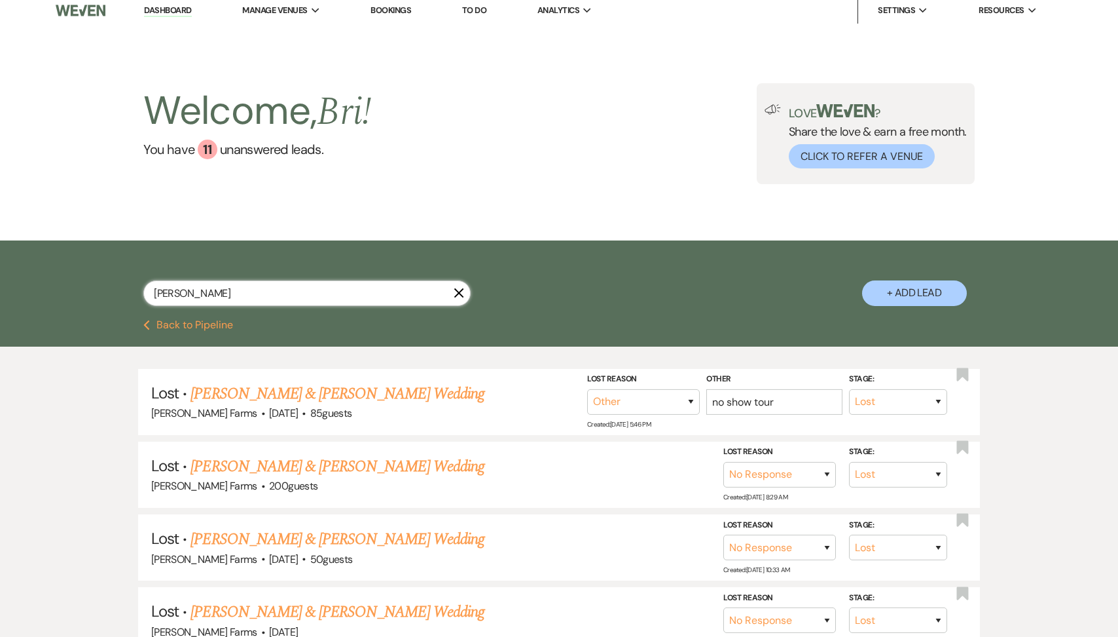
drag, startPoint x: 182, startPoint y: 291, endPoint x: 117, endPoint y: 286, distance: 65.1
click at [117, 286] on div "paige X + Add Lead" at bounding box center [559, 281] width 943 height 69
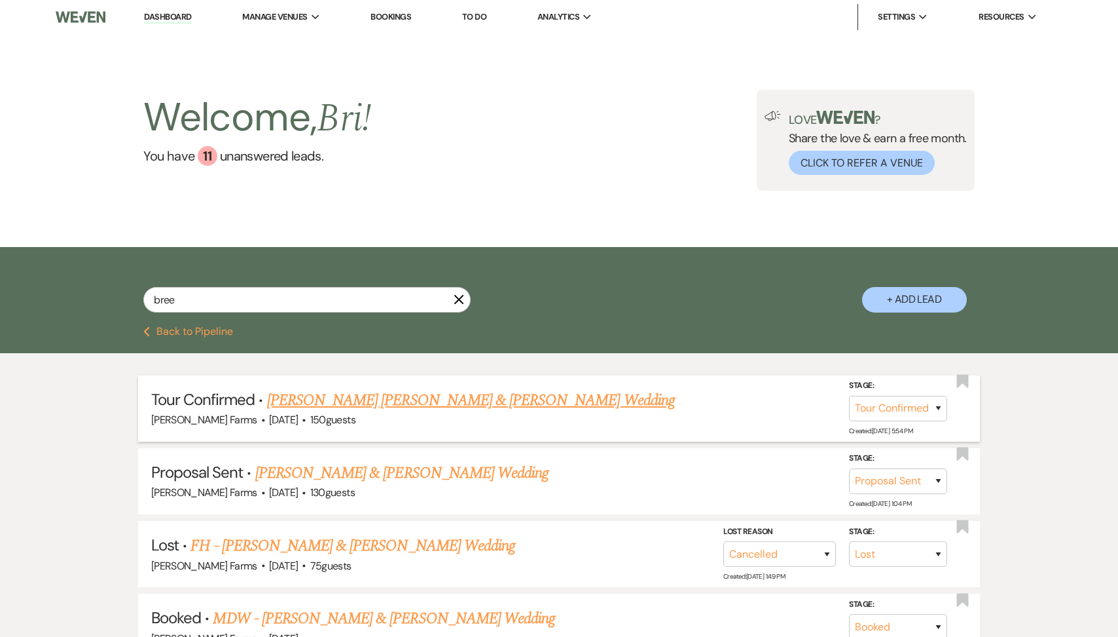
click at [339, 396] on link "Keeler Mauterer & Bree Enriquez's Wedding" at bounding box center [471, 400] width 408 height 24
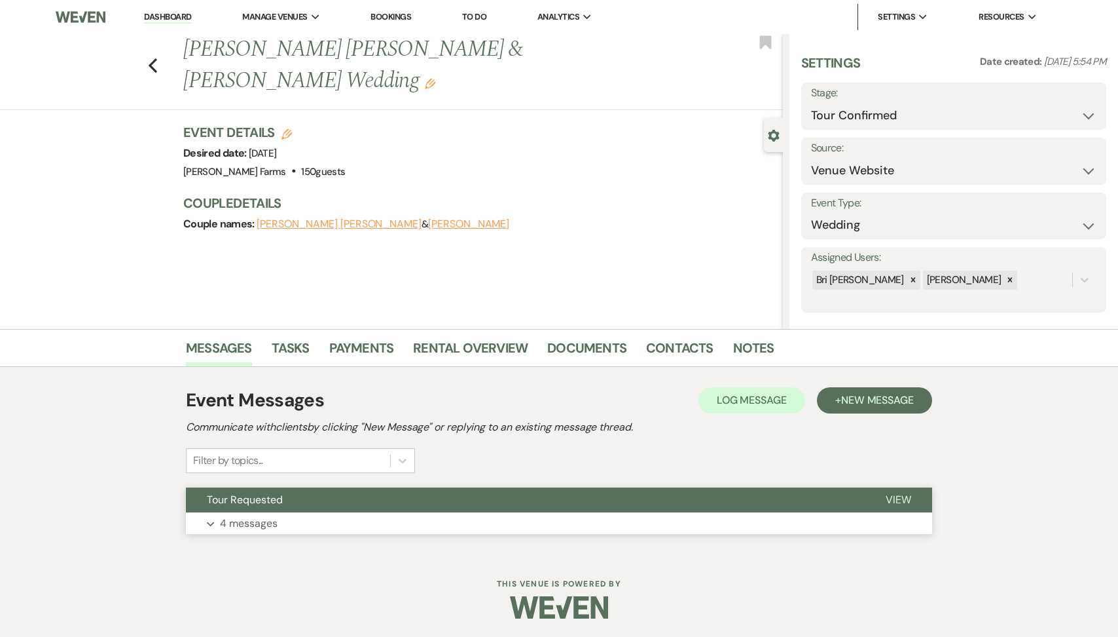
click at [348, 525] on button "Expand 4 messages" at bounding box center [559, 523] width 747 height 22
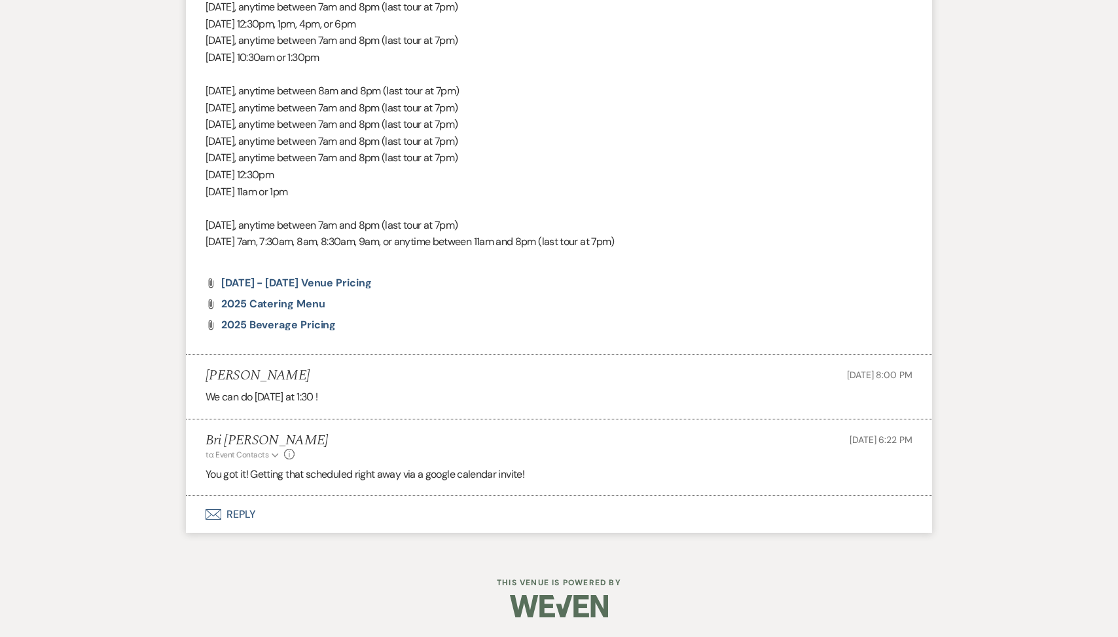
click at [308, 511] on button "Envelope Reply" at bounding box center [559, 514] width 747 height 37
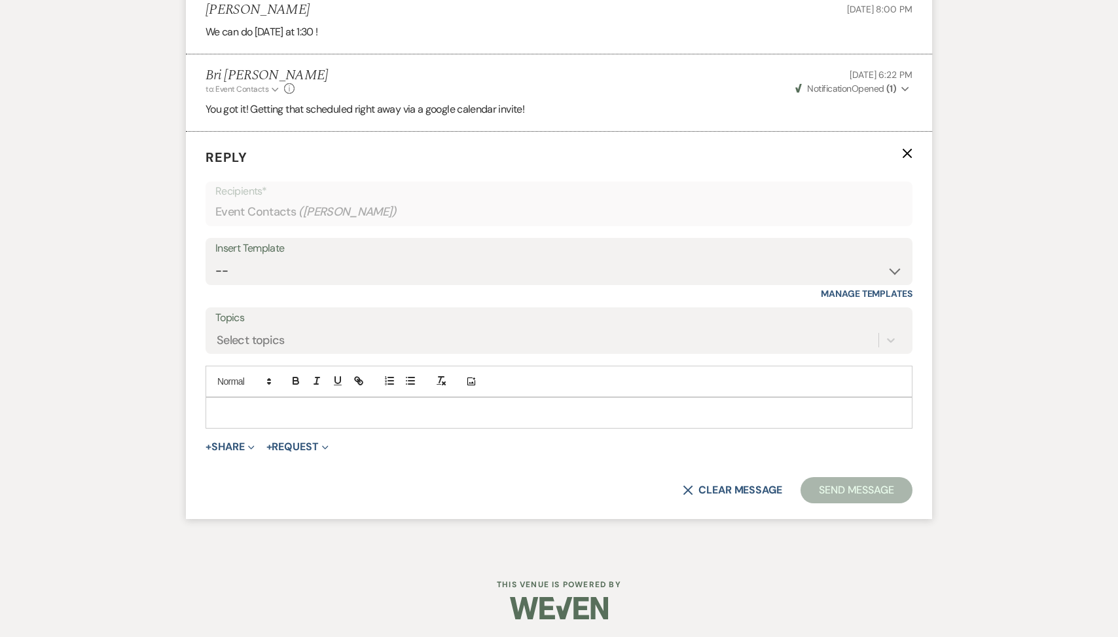
scroll to position [1427, 0]
click at [268, 422] on div at bounding box center [559, 411] width 706 height 30
paste div
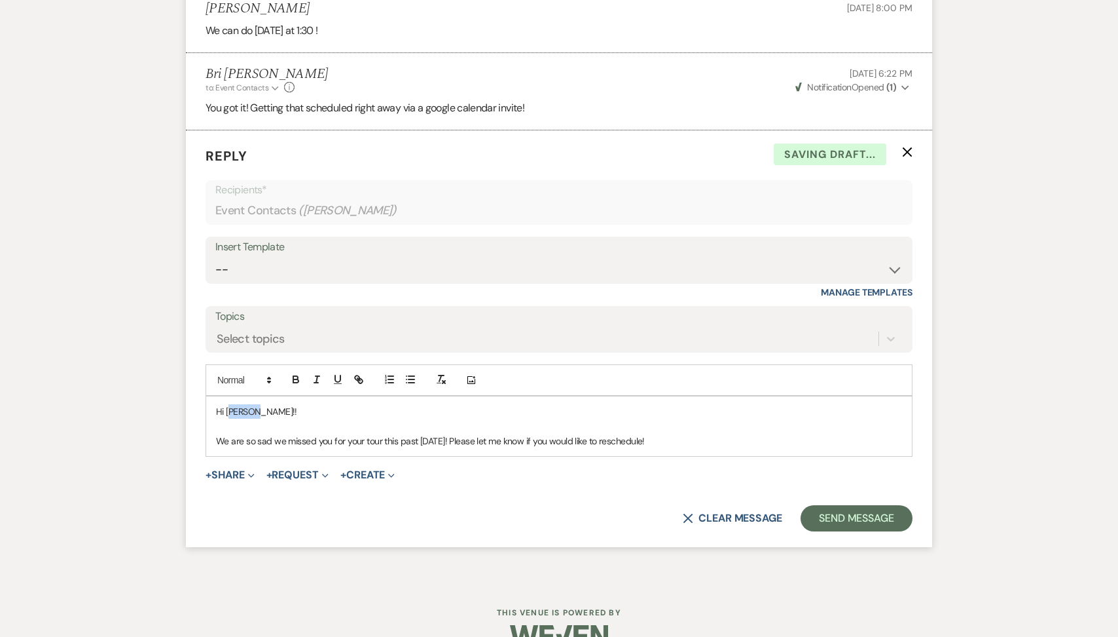
drag, startPoint x: 253, startPoint y: 410, endPoint x: 228, endPoint y: 405, distance: 25.3
click at [228, 405] on p "Hi Paige!!" at bounding box center [559, 411] width 686 height 14
click at [835, 511] on button "Send Message" at bounding box center [857, 518] width 112 height 26
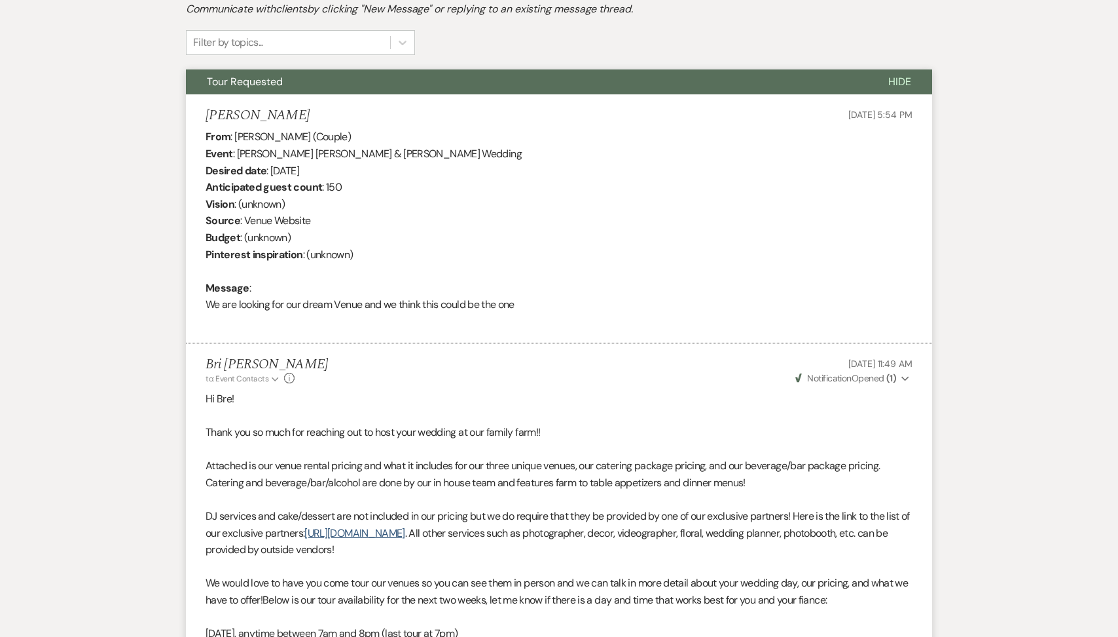
scroll to position [0, 0]
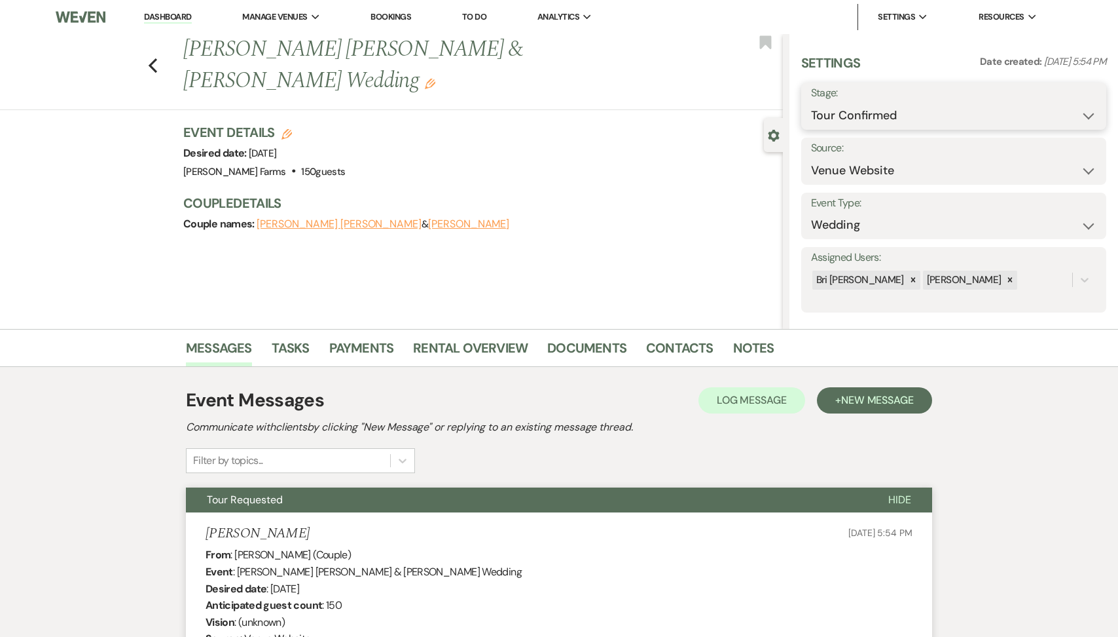
click at [936, 120] on select "Inquiry Follow Up Tour Requested Tour Confirmed Toured Proposal Sent Booked Lost" at bounding box center [954, 116] width 286 height 26
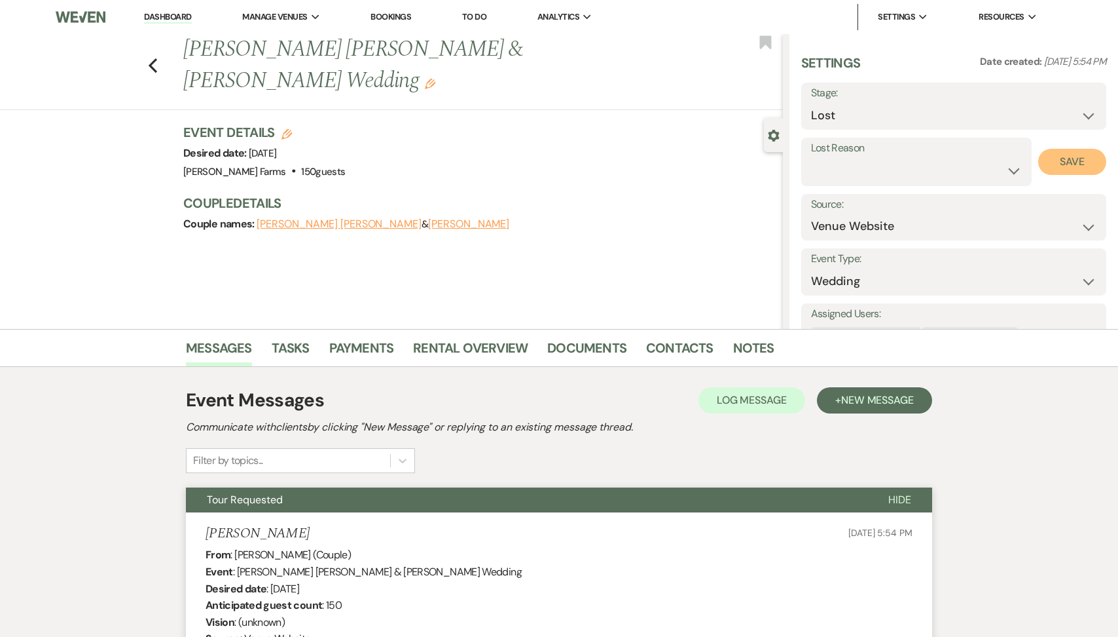
click at [1059, 161] on button "Save" at bounding box center [1073, 162] width 68 height 26
click at [967, 162] on select "Booked Elsewhere Budget Date Unavailable No Response Not a Good Match Capacity …" at bounding box center [954, 171] width 286 height 26
click at [1024, 168] on input "Other" at bounding box center [1001, 171] width 76 height 26
click at [1084, 155] on button "Save" at bounding box center [1081, 162] width 52 height 26
click at [153, 58] on use "button" at bounding box center [153, 65] width 9 height 14
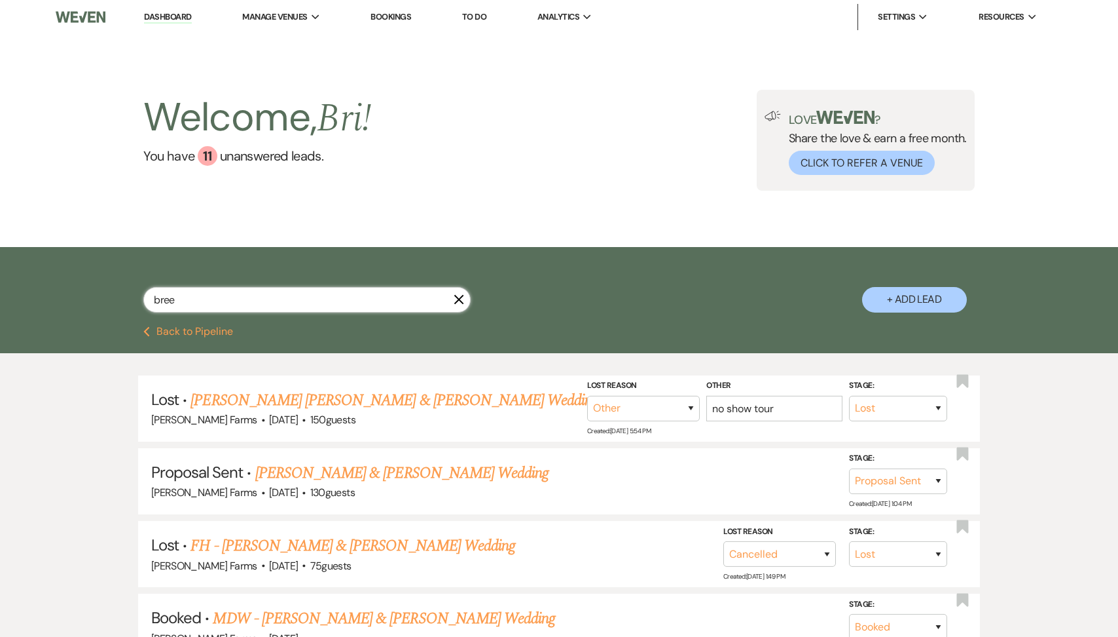
drag, startPoint x: 213, startPoint y: 300, endPoint x: 73, endPoint y: 284, distance: 141.7
click at [73, 284] on div "bree X + Add Lead" at bounding box center [559, 286] width 1118 height 79
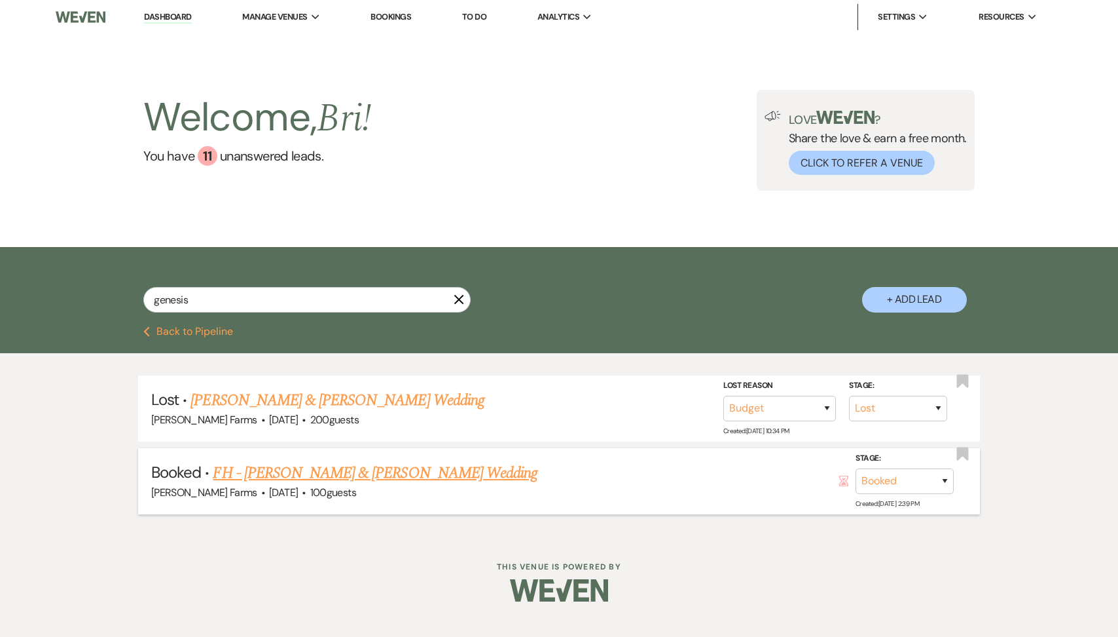
click at [327, 479] on link "FH - Kaylie Lam & Drew Bradley's Wedding" at bounding box center [375, 473] width 325 height 24
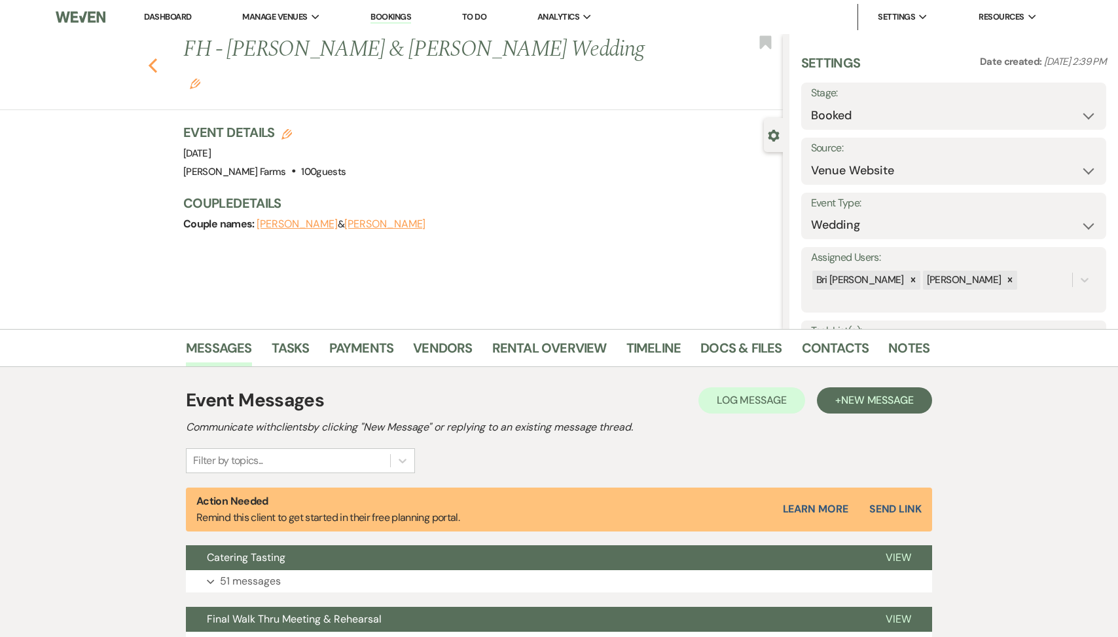
click at [153, 58] on icon "Previous" at bounding box center [153, 66] width 10 height 16
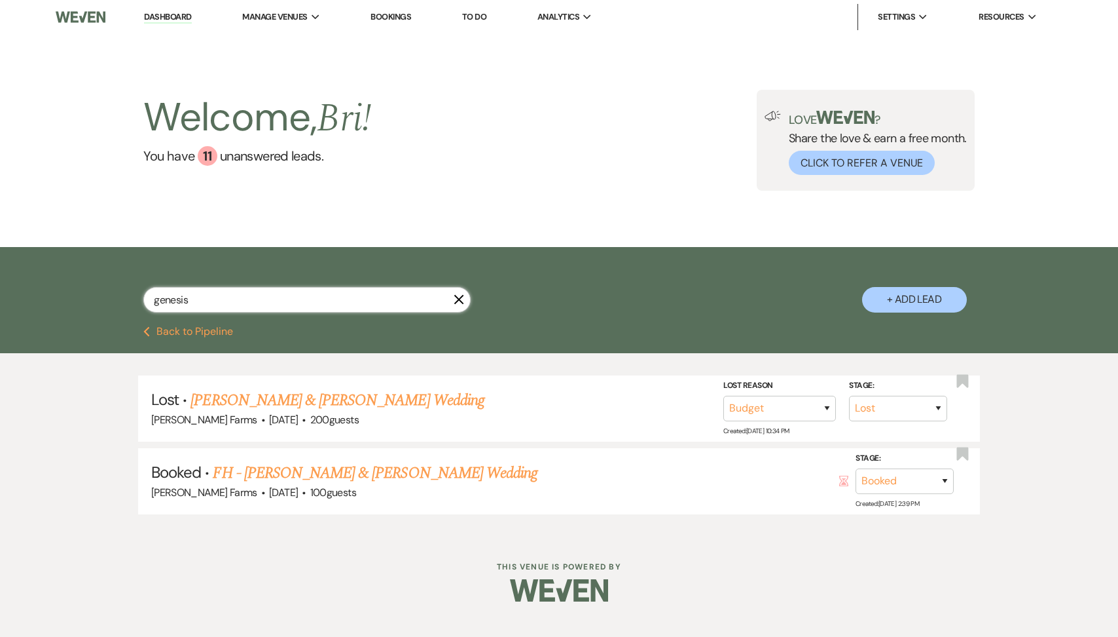
drag, startPoint x: 225, startPoint y: 291, endPoint x: 113, endPoint y: 285, distance: 111.5
click at [114, 285] on div "genesis X + Add Lead" at bounding box center [559, 287] width 943 height 69
click at [215, 310] on input "genesis" at bounding box center [306, 300] width 327 height 26
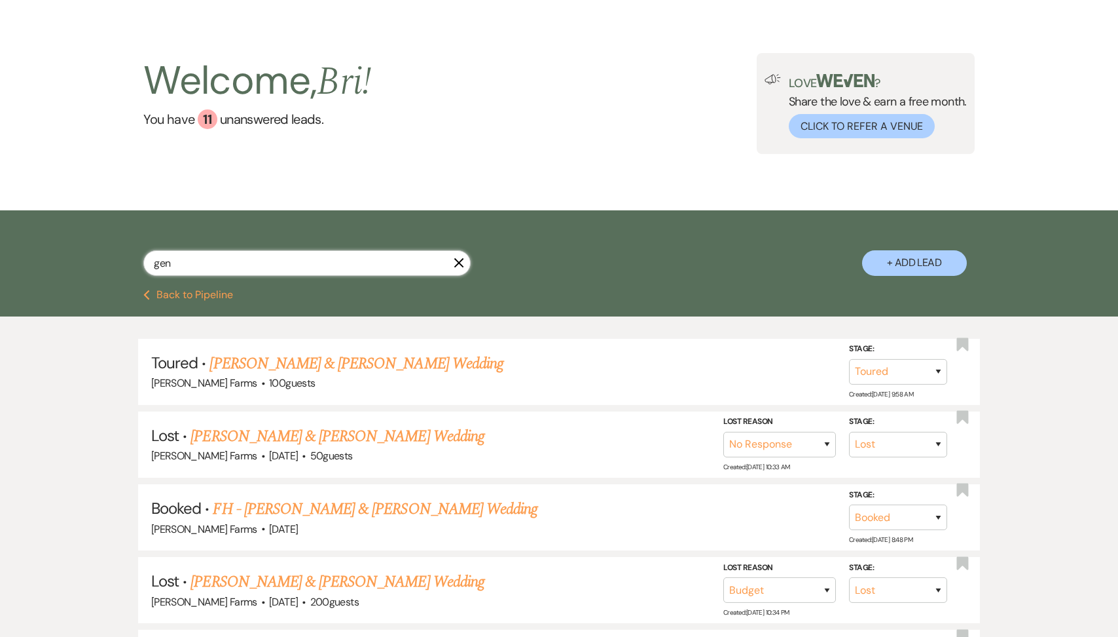
scroll to position [77, 0]
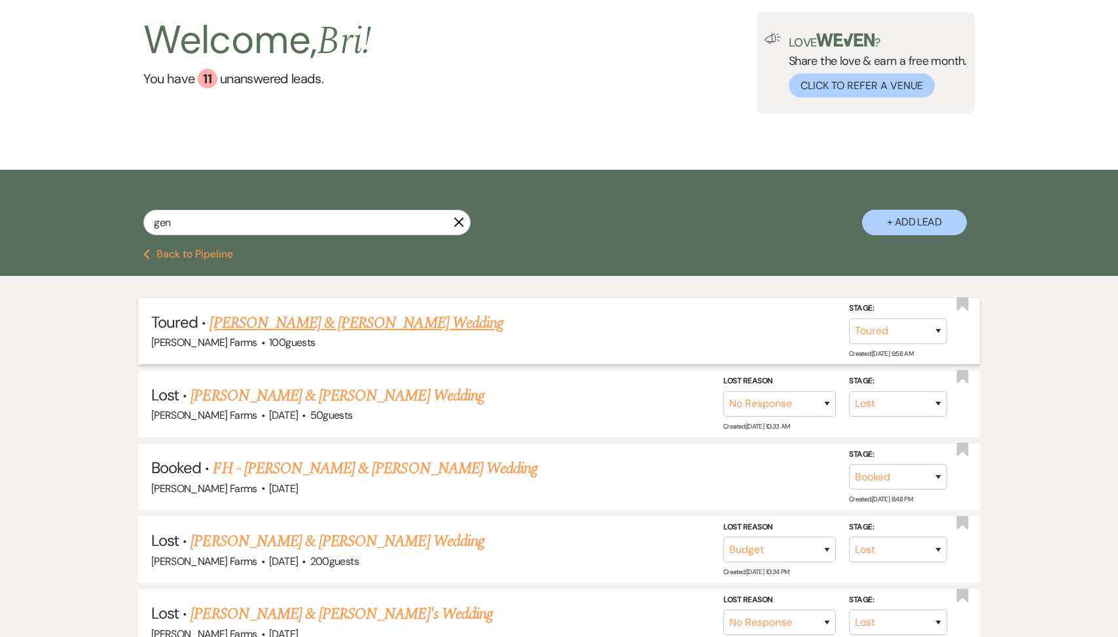
click at [370, 324] on link "Sam Alanis & Genessis Ramirez's Wedding" at bounding box center [356, 323] width 293 height 24
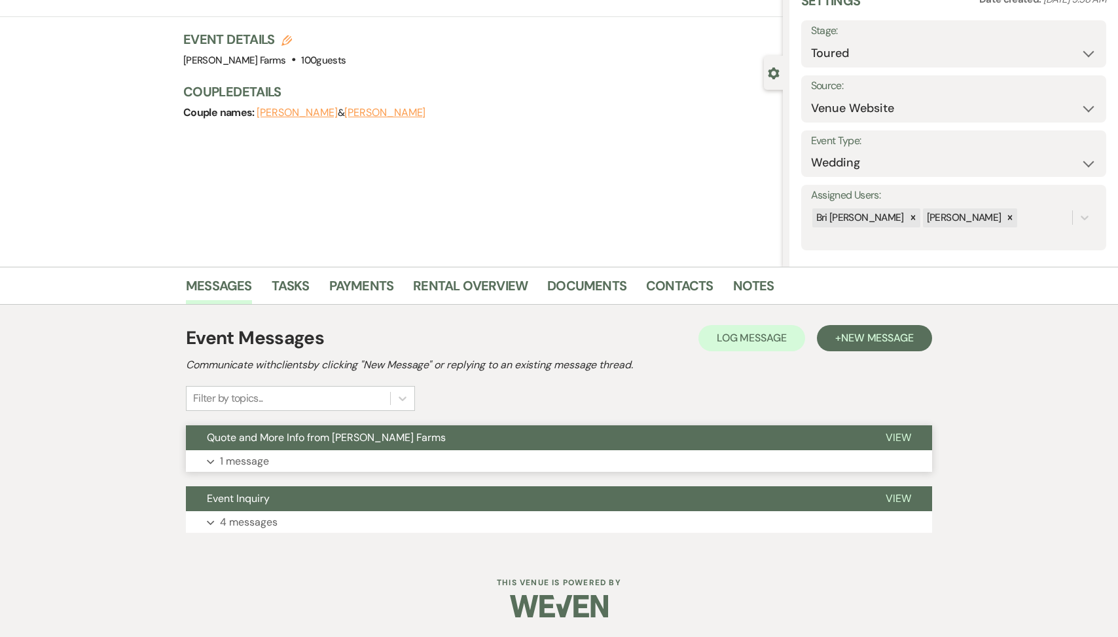
click at [597, 458] on button "Expand 1 message" at bounding box center [559, 461] width 747 height 22
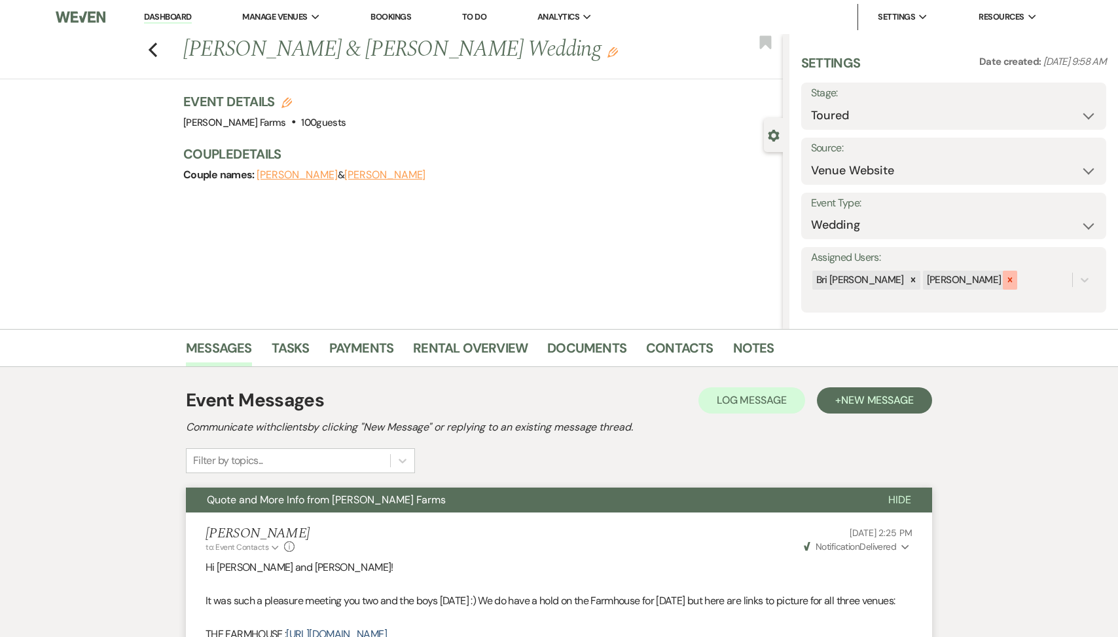
click at [1006, 284] on icon at bounding box center [1010, 279] width 9 height 9
click at [971, 315] on div "Kylee Fox" at bounding box center [918, 313] width 215 height 26
click at [1054, 286] on button "Save" at bounding box center [1075, 280] width 64 height 26
click at [893, 116] on select "Inquiry Follow Up Tour Requested Tour Confirmed Toured Proposal Sent Booked Lost" at bounding box center [954, 116] width 286 height 26
click at [1080, 114] on button "Save" at bounding box center [1074, 106] width 65 height 26
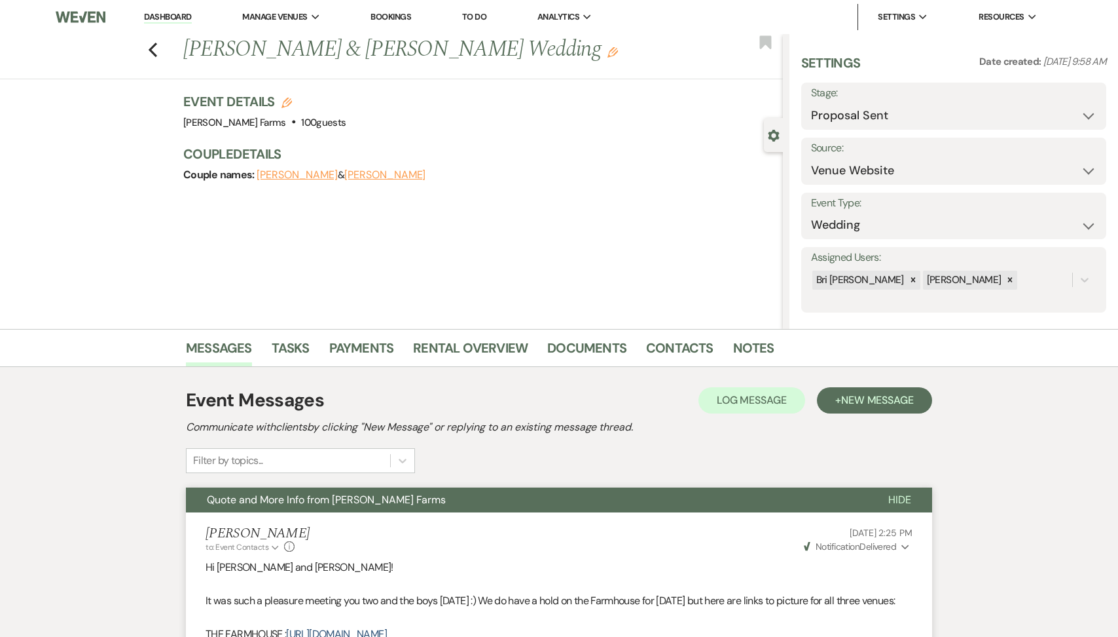
click at [147, 50] on div "Previous Sam Alanis & Genessis Ramirez's Wedding Edit Bookmark" at bounding box center [388, 56] width 790 height 45
click at [162, 46] on div "Previous Sam Alanis & Genessis Ramirez's Wedding Edit Bookmark" at bounding box center [388, 56] width 790 height 45
click at [156, 45] on icon "Previous" at bounding box center [153, 50] width 10 height 16
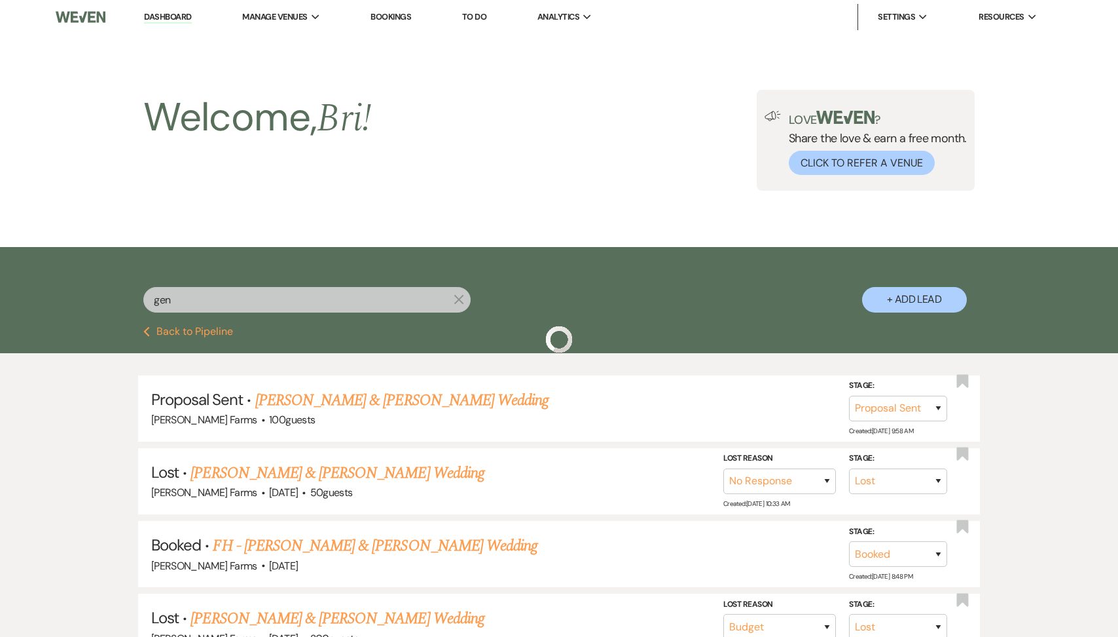
scroll to position [77, 0]
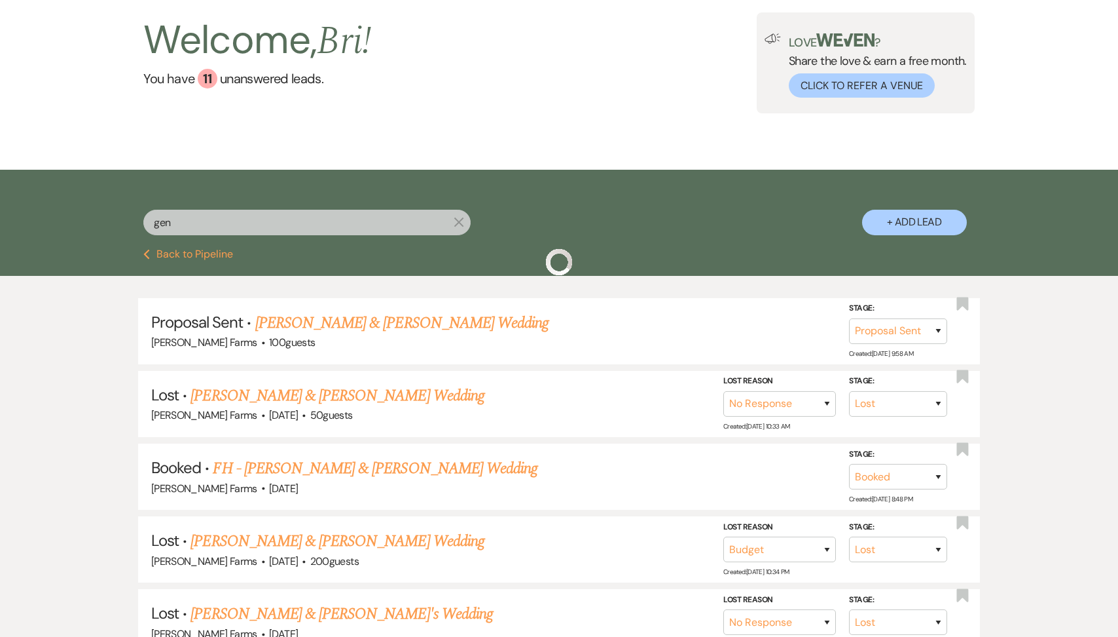
click at [194, 265] on div "Previous Back to Pipeline" at bounding box center [559, 262] width 1118 height 27
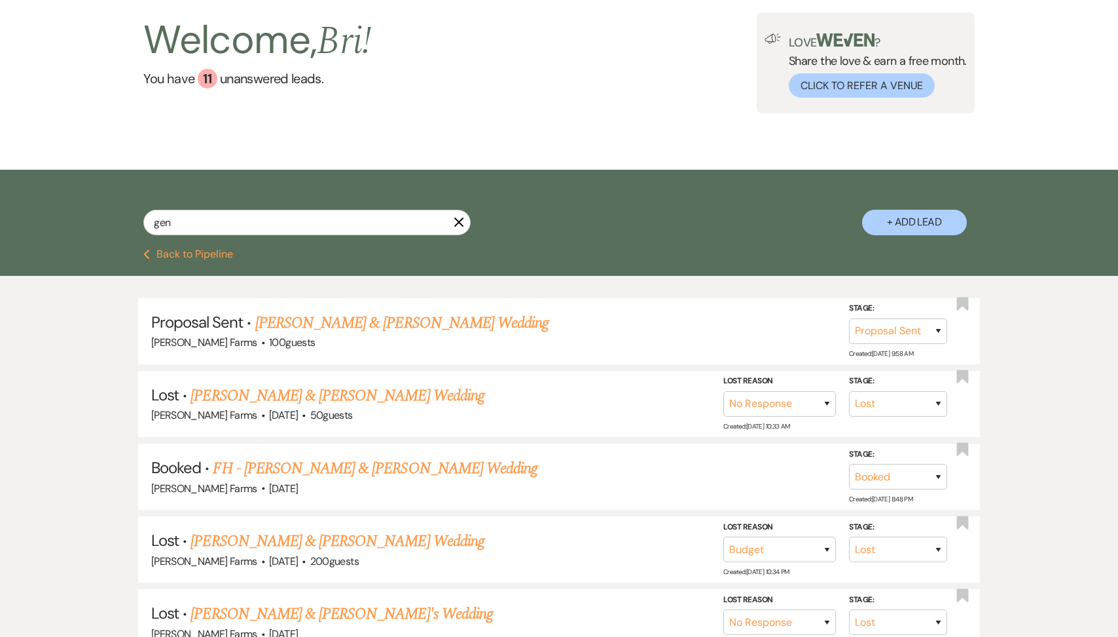
click at [191, 255] on button "Previous Back to Pipeline" at bounding box center [188, 254] width 90 height 10
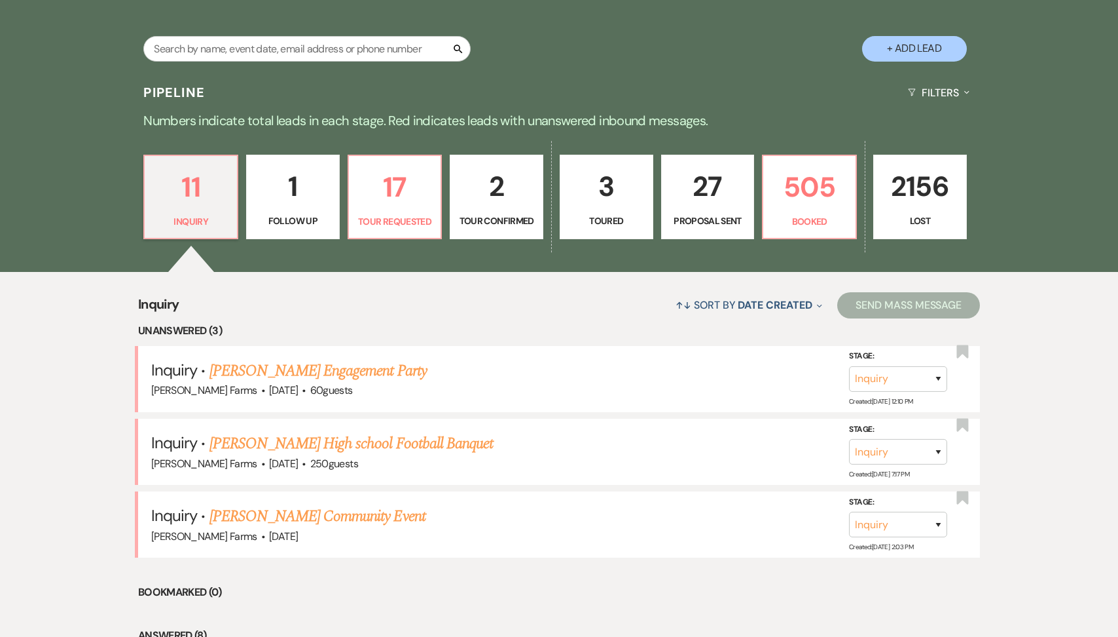
click at [516, 218] on p "Tour Confirmed" at bounding box center [496, 220] width 77 height 14
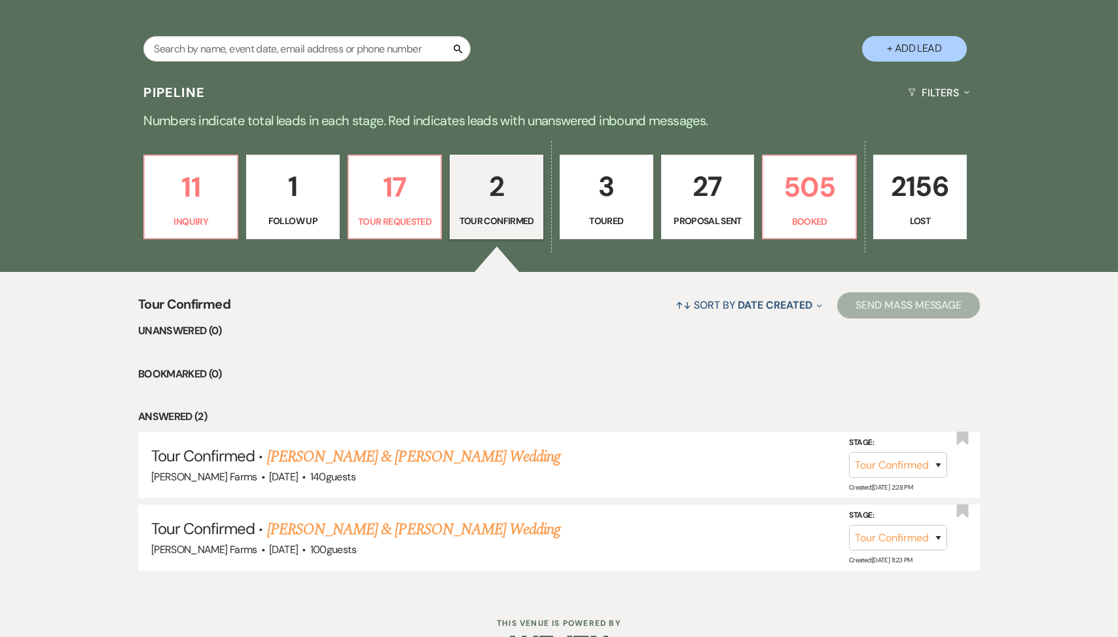
scroll to position [290, 0]
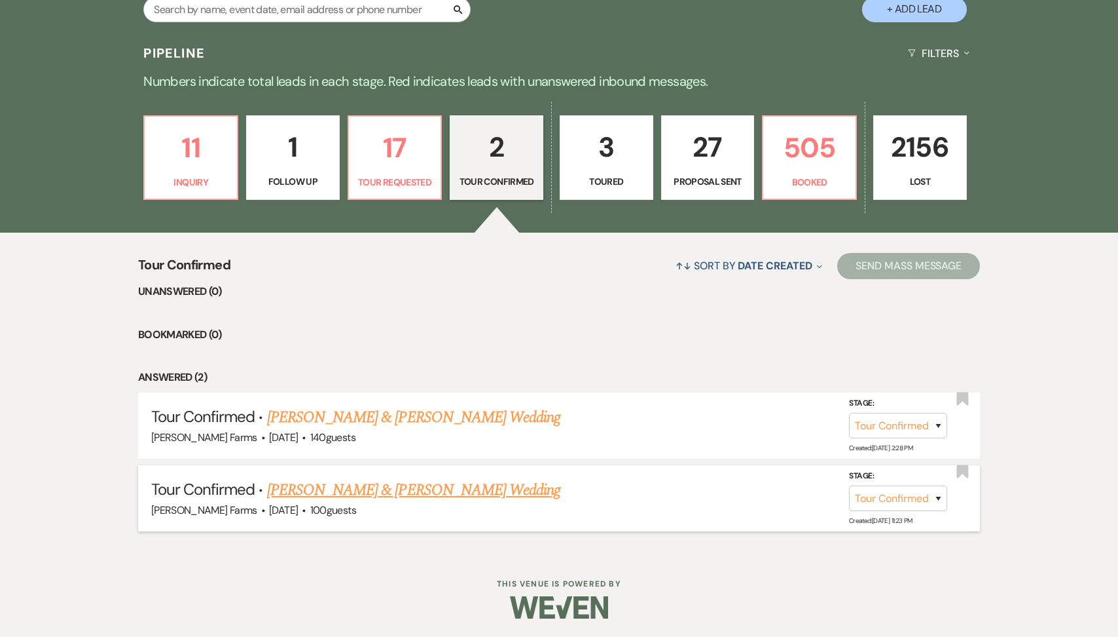
click at [364, 492] on link "Julie Dotson & Bryan Barr's Wedding" at bounding box center [413, 490] width 293 height 24
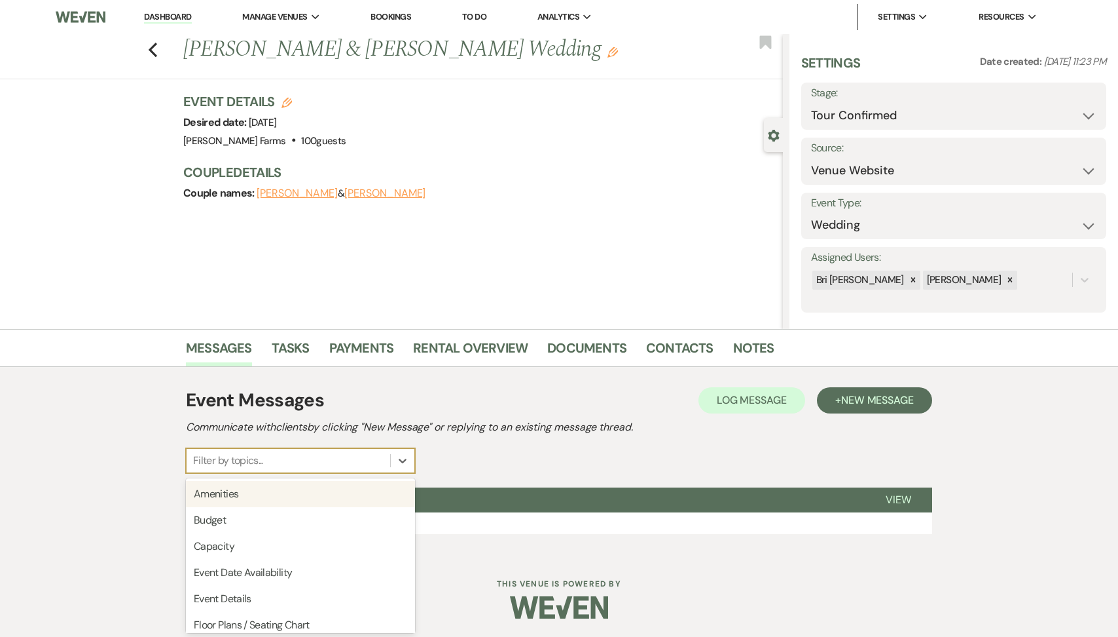
scroll to position [1, 0]
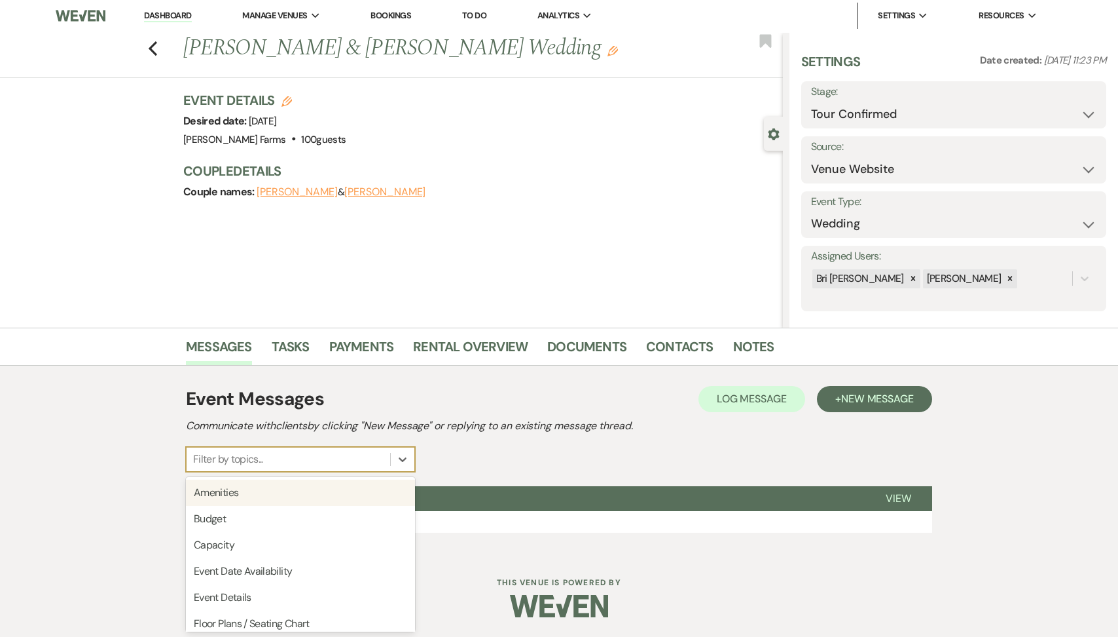
click at [344, 447] on div "Filter by topics..." at bounding box center [300, 459] width 229 height 25
click at [481, 489] on button "Tour Requested" at bounding box center [525, 498] width 679 height 25
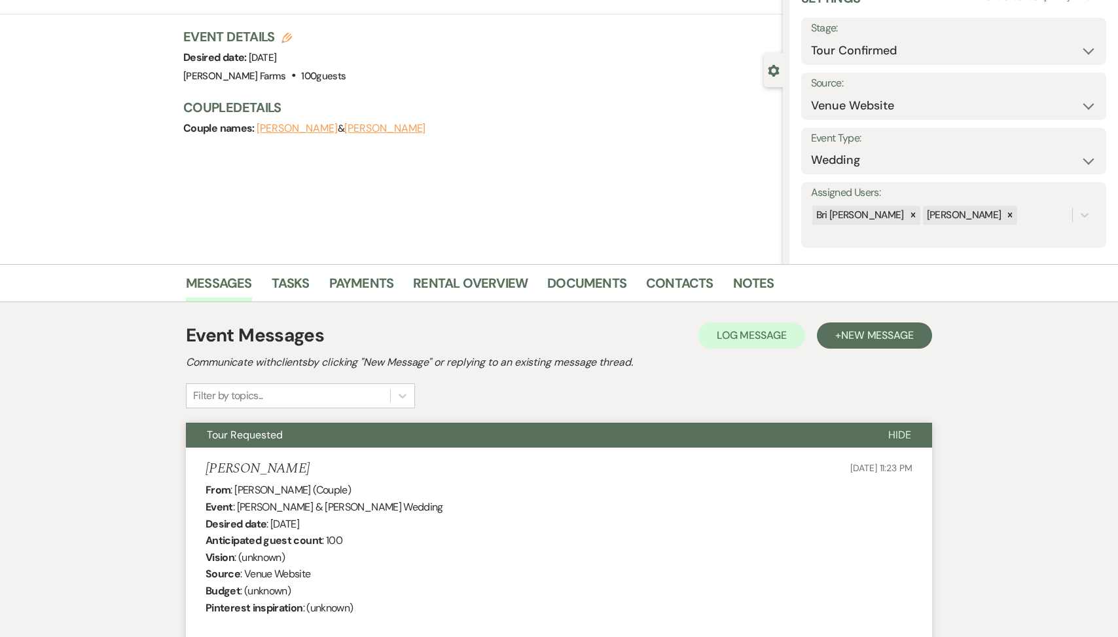
scroll to position [26, 0]
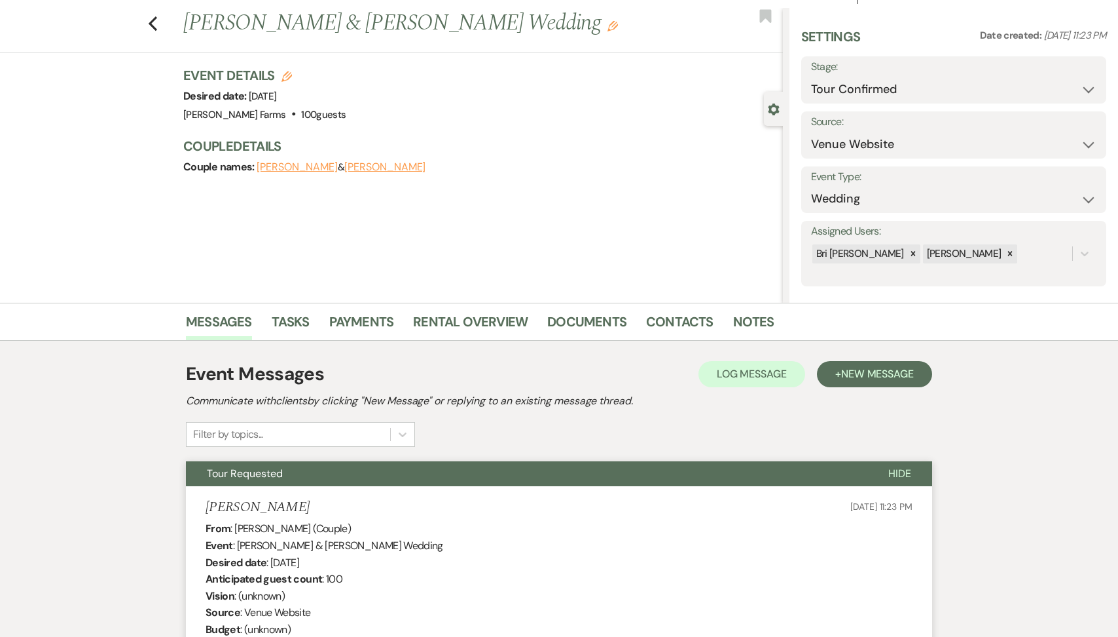
click at [147, 21] on div "Previous Julie Dotson & Bryan Barr's Wedding Edit Bookmark" at bounding box center [388, 30] width 790 height 45
click at [150, 21] on icon "Previous" at bounding box center [153, 24] width 10 height 16
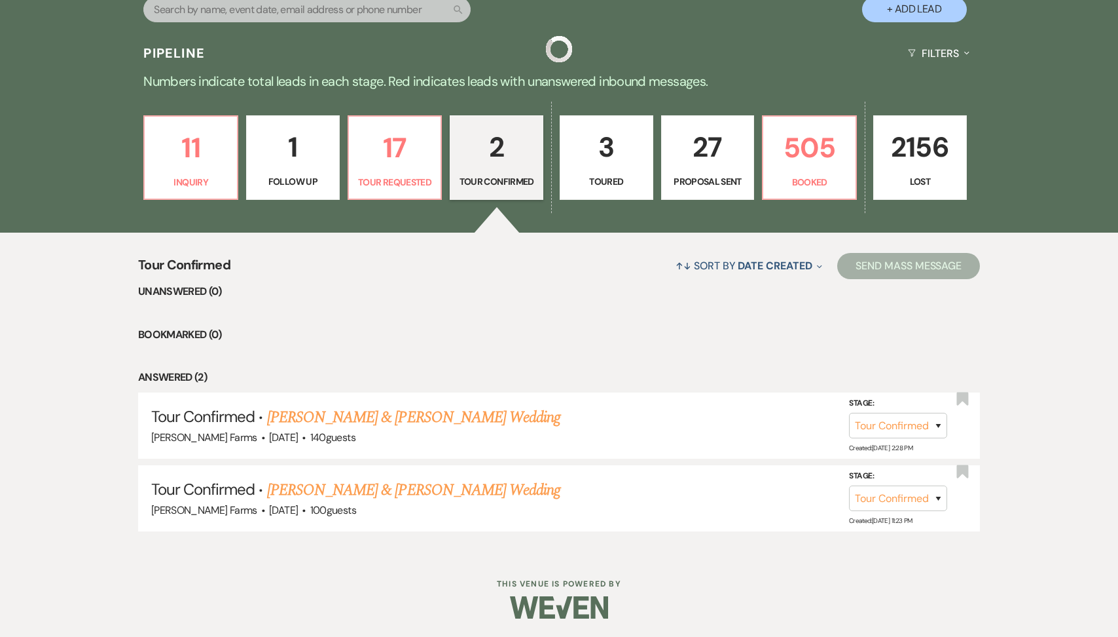
click at [648, 174] on link "3 Toured" at bounding box center [607, 157] width 94 height 85
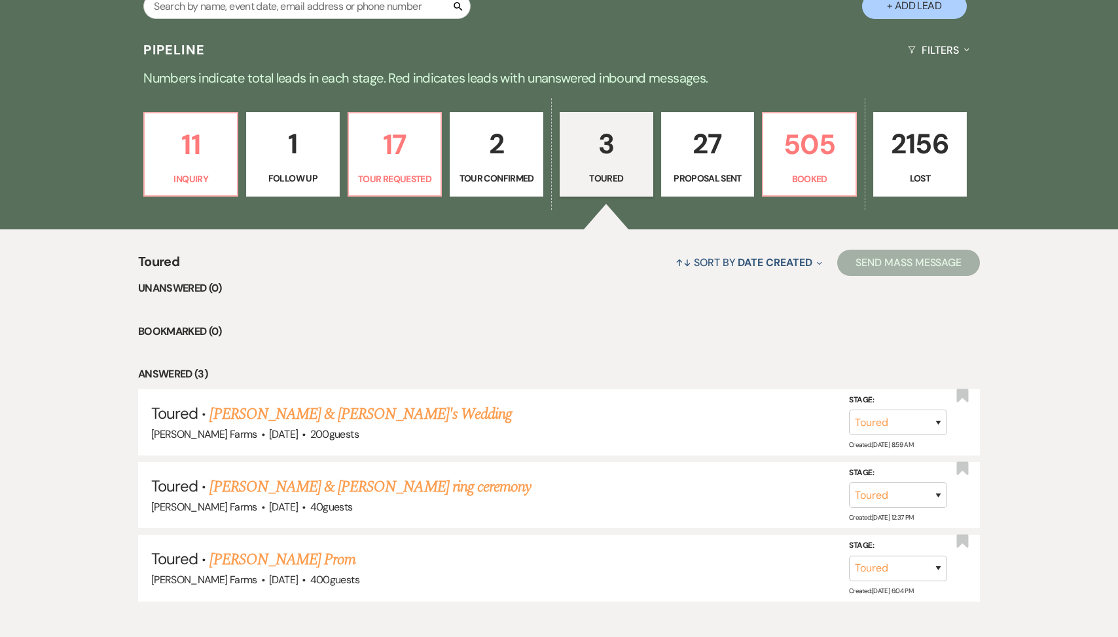
scroll to position [284, 0]
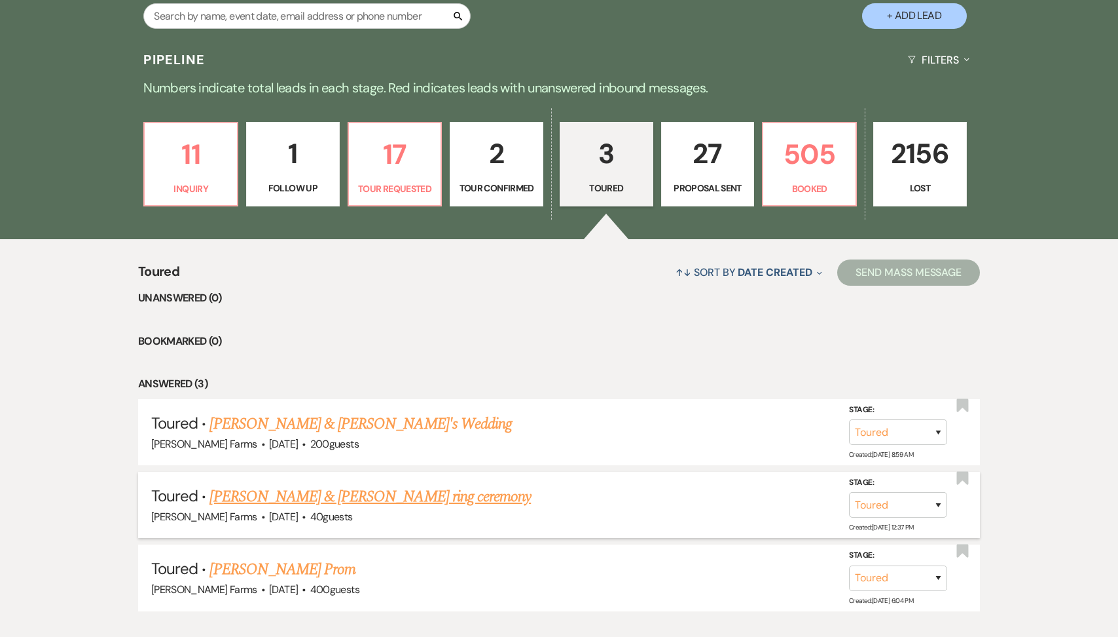
click at [335, 502] on link "Kirk Kaufman & Jennifer Combs's ring ceremony" at bounding box center [371, 497] width 322 height 24
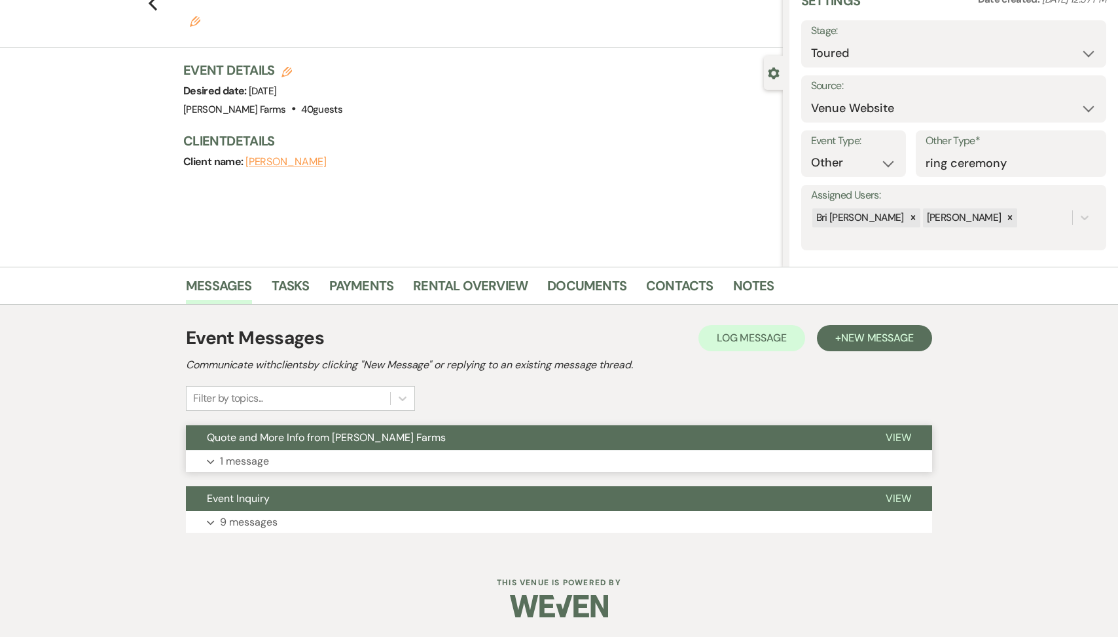
click at [323, 445] on button "Quote and More Info from Schnepf Farms" at bounding box center [525, 437] width 679 height 25
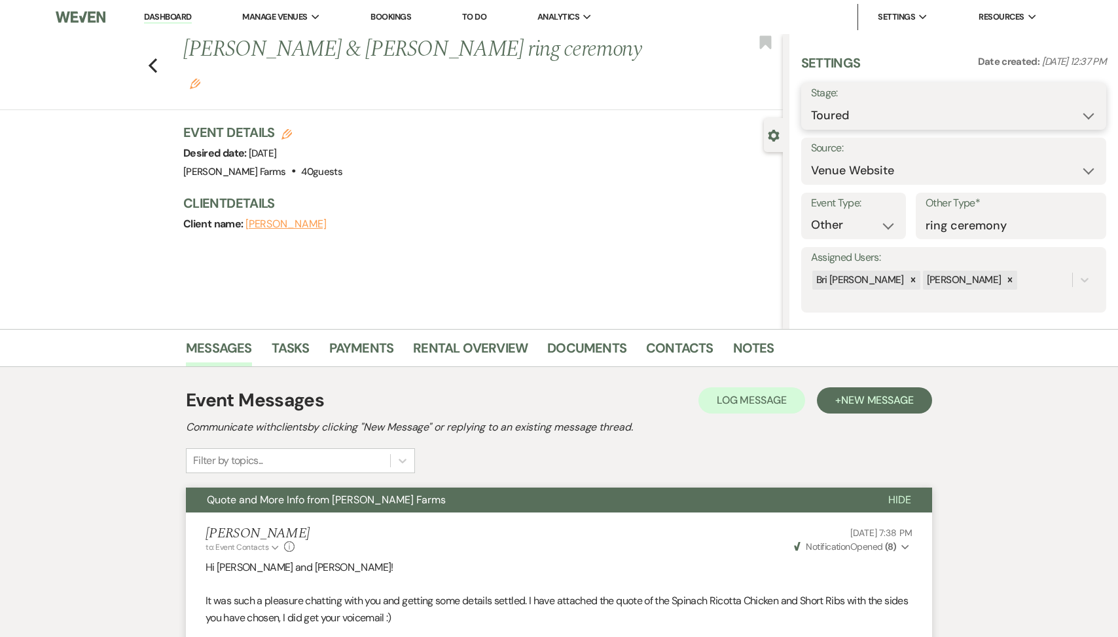
click at [869, 103] on select "Inquiry Follow Up Tour Requested Tour Confirmed Toured Proposal Sent Booked Lost" at bounding box center [954, 116] width 286 height 26
click at [1071, 102] on button "Save" at bounding box center [1074, 106] width 65 height 26
click at [153, 58] on use "button" at bounding box center [153, 65] width 9 height 14
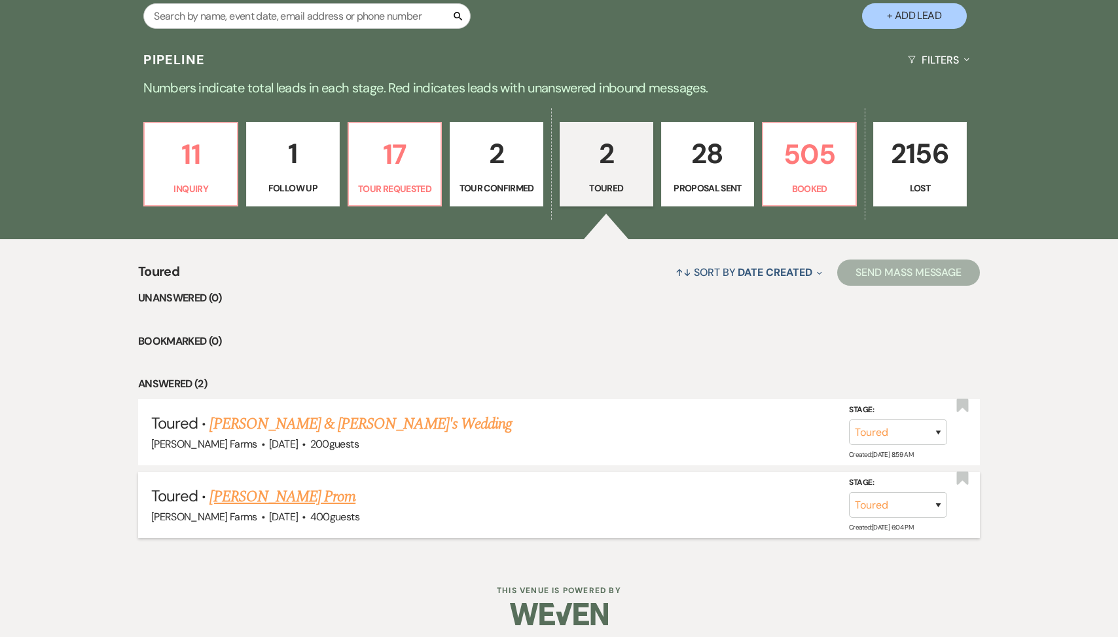
click at [307, 494] on link "Liz Murray-Davis's Prom" at bounding box center [283, 497] width 146 height 24
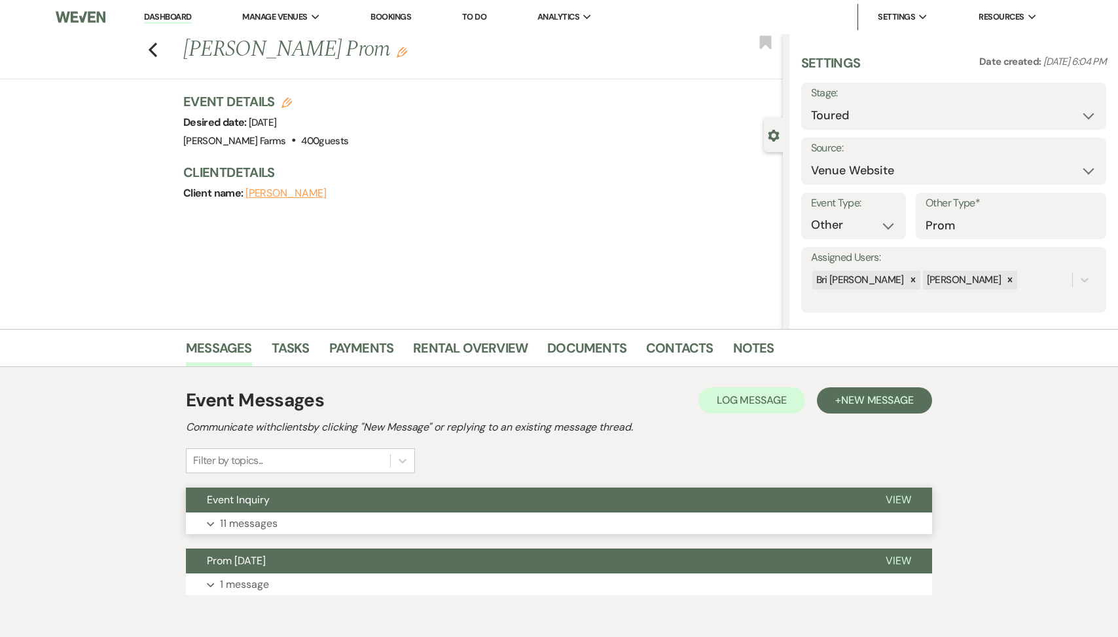
click at [282, 520] on button "Expand 11 messages" at bounding box center [559, 523] width 747 height 22
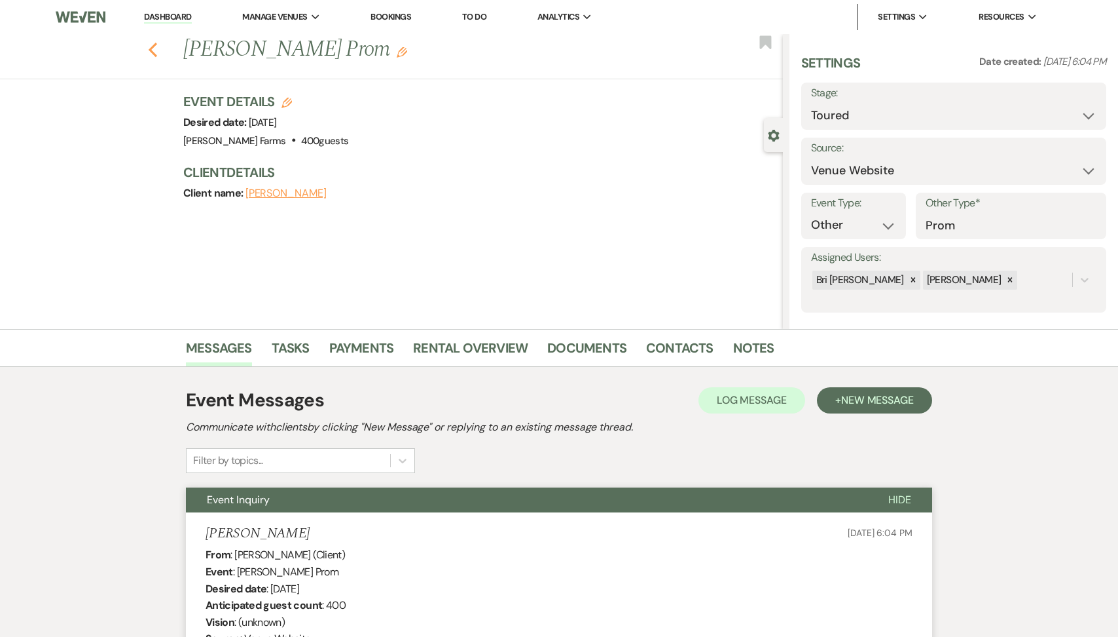
click at [154, 46] on icon "Previous" at bounding box center [153, 50] width 10 height 16
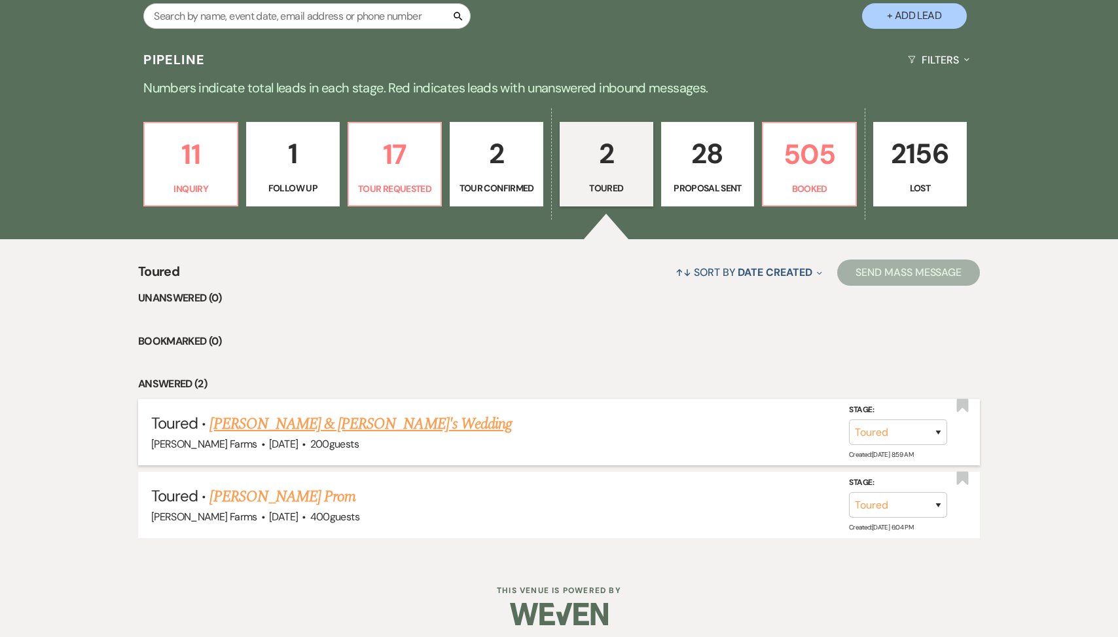
click at [299, 420] on link "Brody & Patricia's Wedding" at bounding box center [361, 424] width 303 height 24
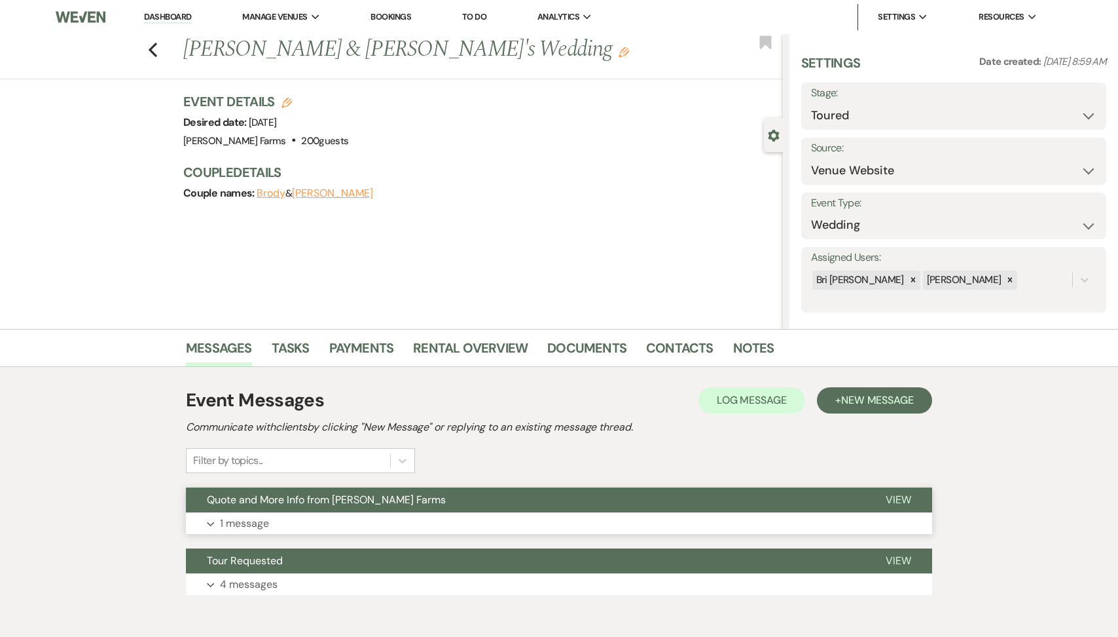
click at [278, 517] on button "Expand 1 message" at bounding box center [559, 523] width 747 height 22
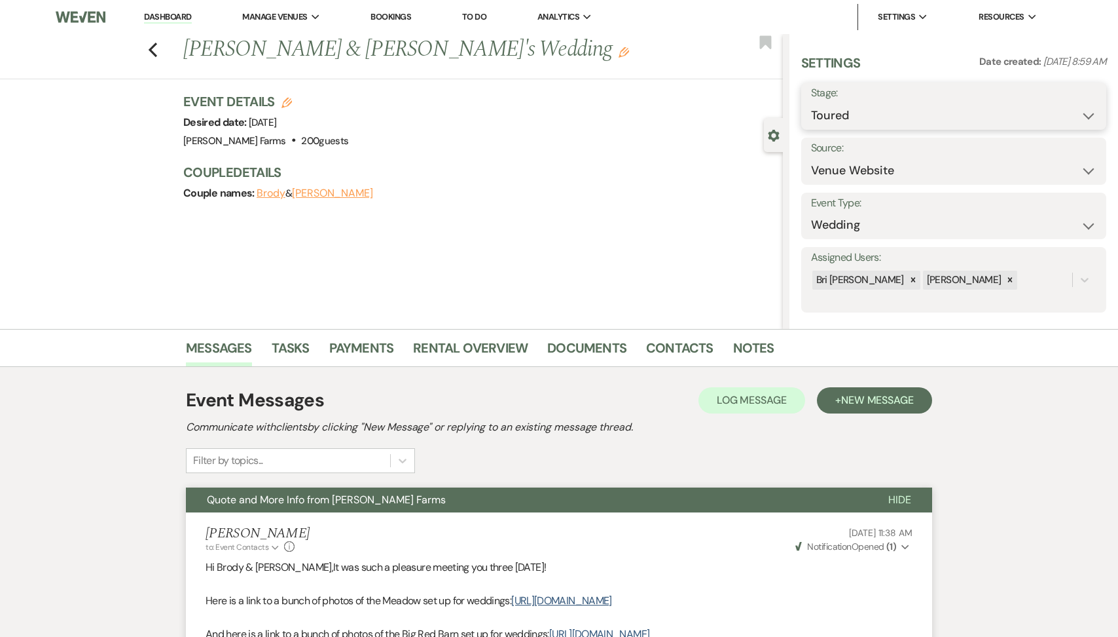
click at [868, 111] on select "Inquiry Follow Up Tour Requested Tour Confirmed Toured Proposal Sent Booked Lost" at bounding box center [954, 116] width 286 height 26
click at [1075, 114] on button "Save" at bounding box center [1074, 106] width 65 height 26
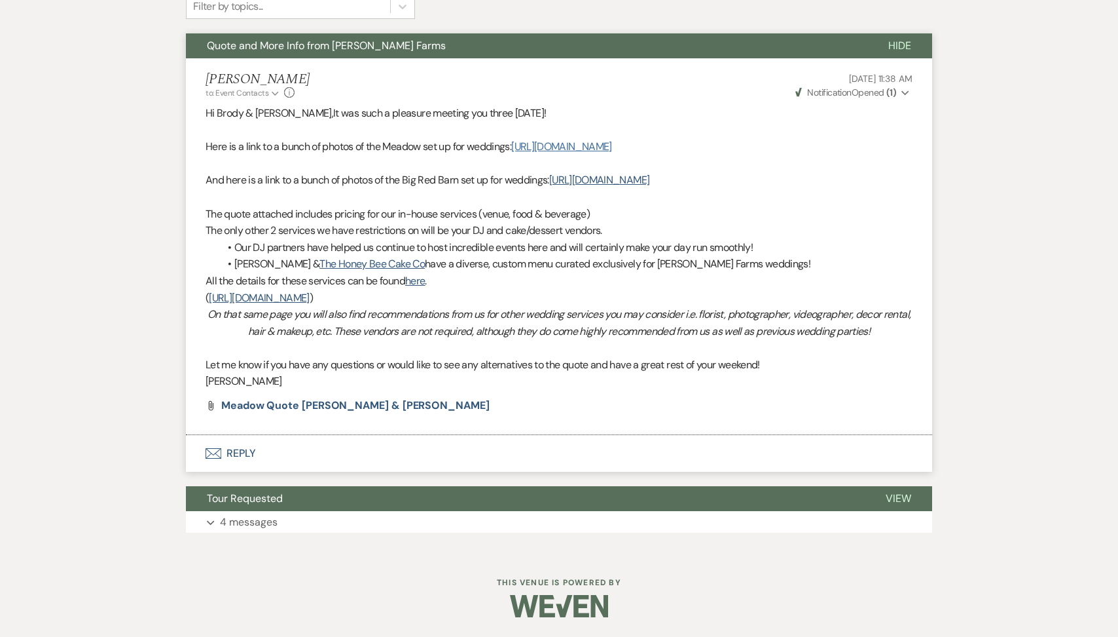
scroll to position [210, 0]
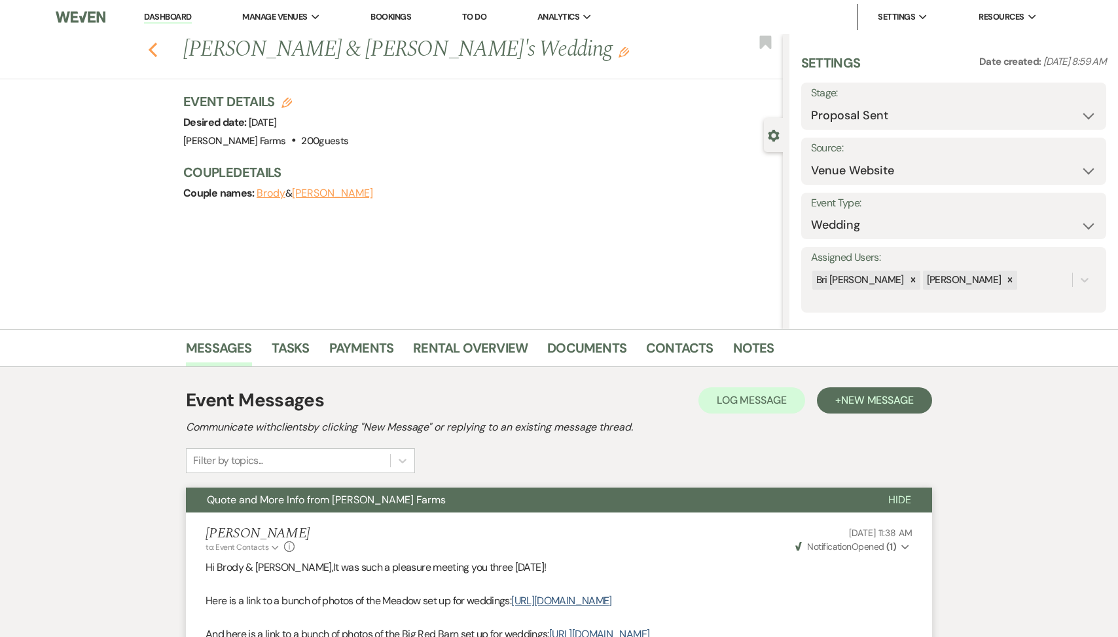
click at [153, 49] on icon "Previous" at bounding box center [153, 50] width 10 height 16
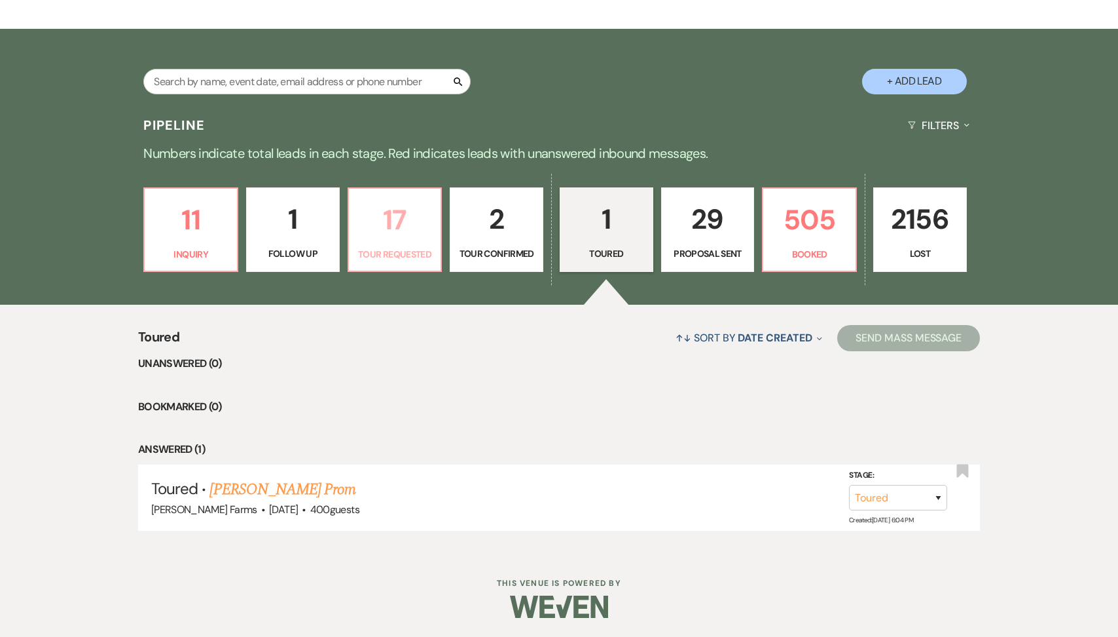
click at [394, 240] on p "17" at bounding box center [395, 220] width 77 height 44
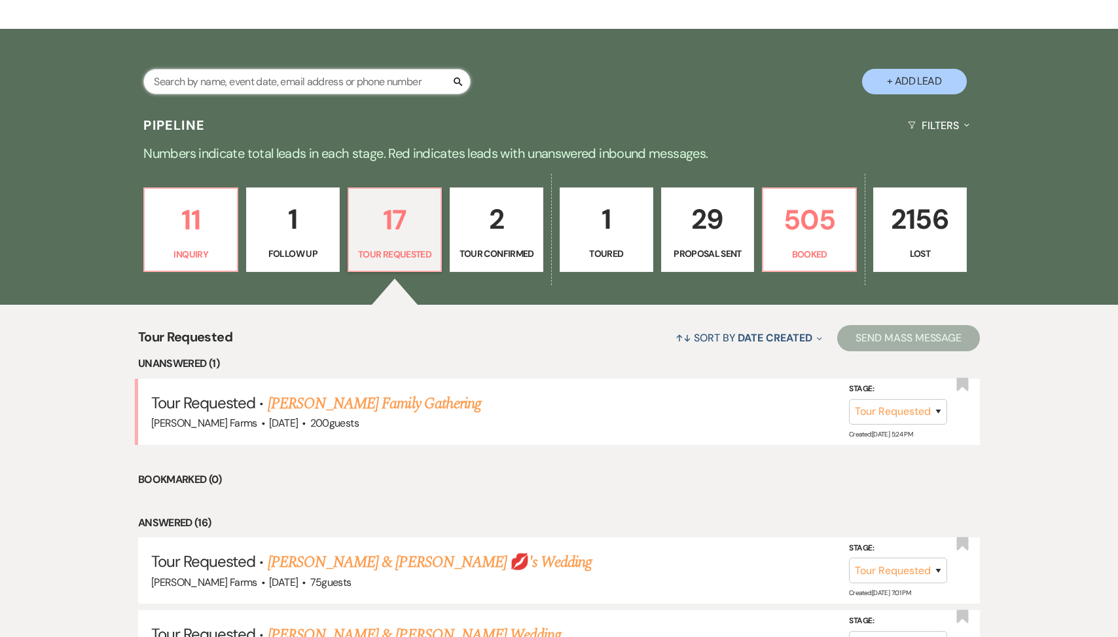
click at [255, 83] on input "text" at bounding box center [306, 82] width 327 height 26
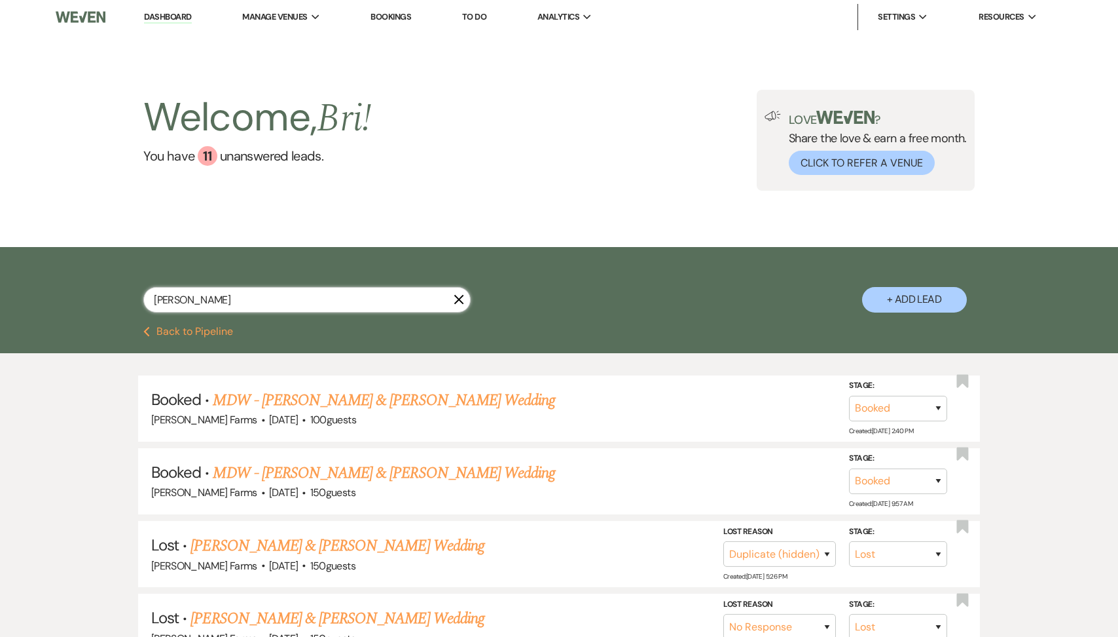
drag, startPoint x: 259, startPoint y: 311, endPoint x: 134, endPoint y: 301, distance: 125.5
click at [134, 301] on div "rachel dean X + Add Lead" at bounding box center [559, 287] width 943 height 69
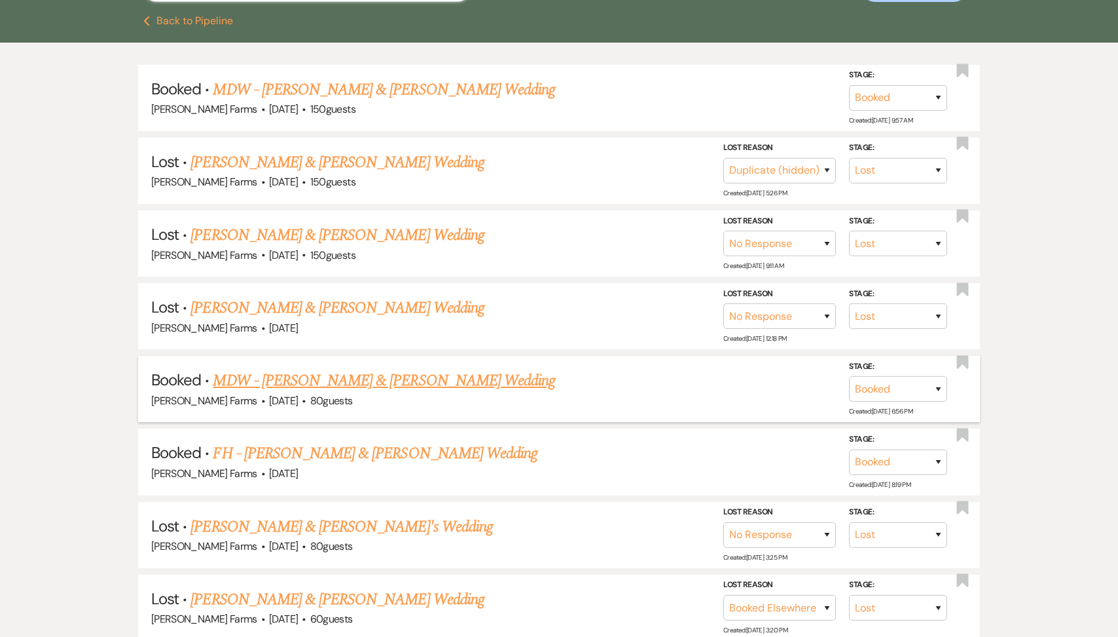
scroll to position [340, 0]
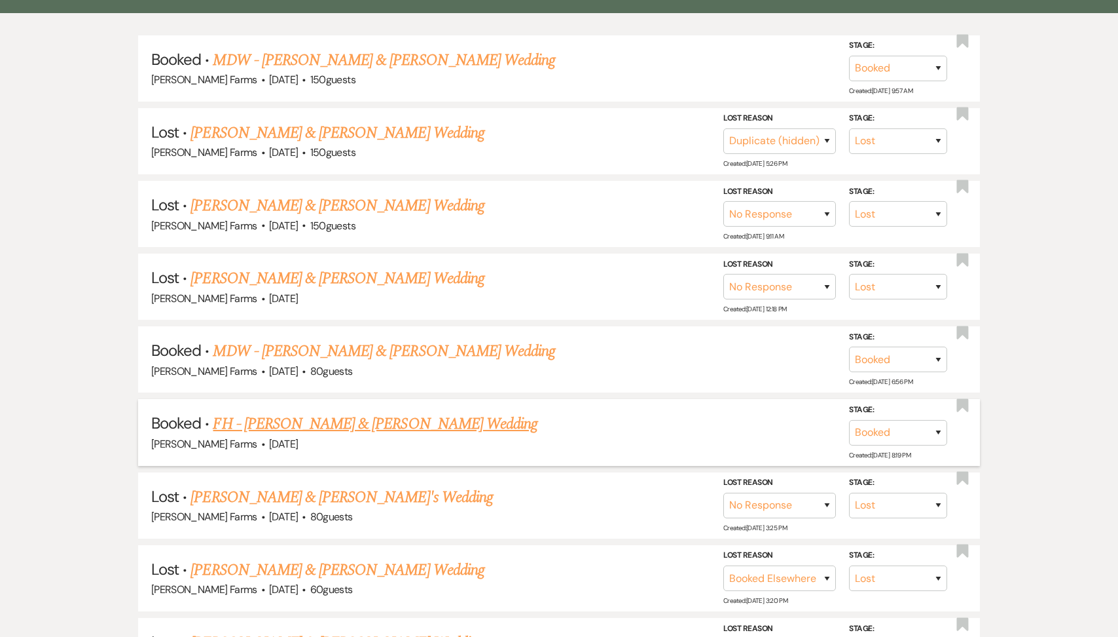
click at [310, 426] on link "FH - Rachel Dean & Nolan Rios's Wedding" at bounding box center [375, 424] width 325 height 24
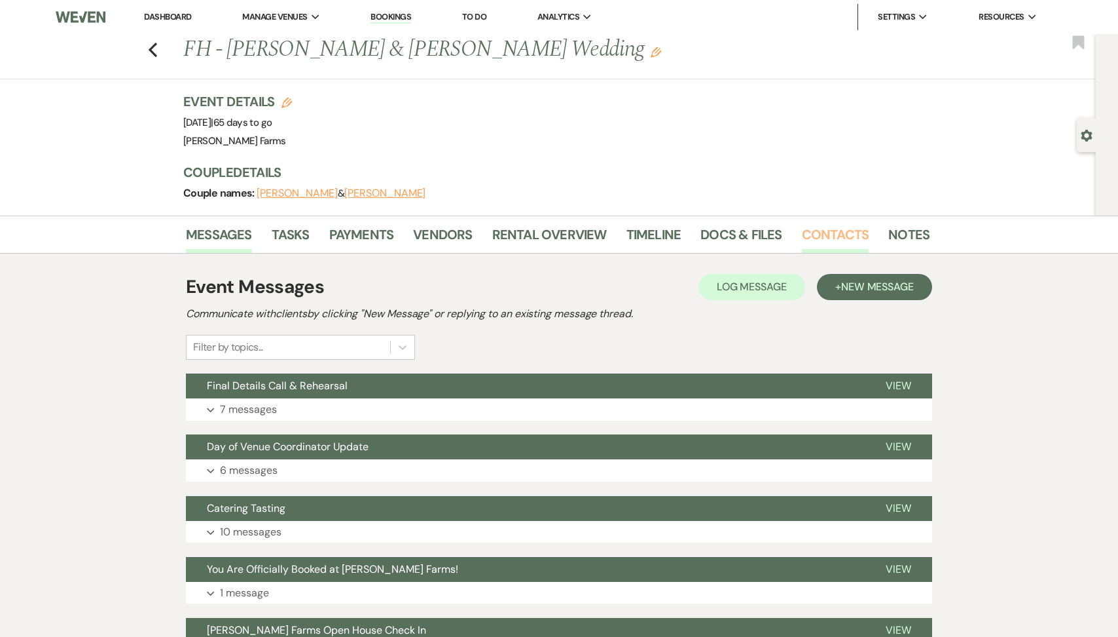
click at [822, 234] on link "Contacts" at bounding box center [835, 238] width 67 height 29
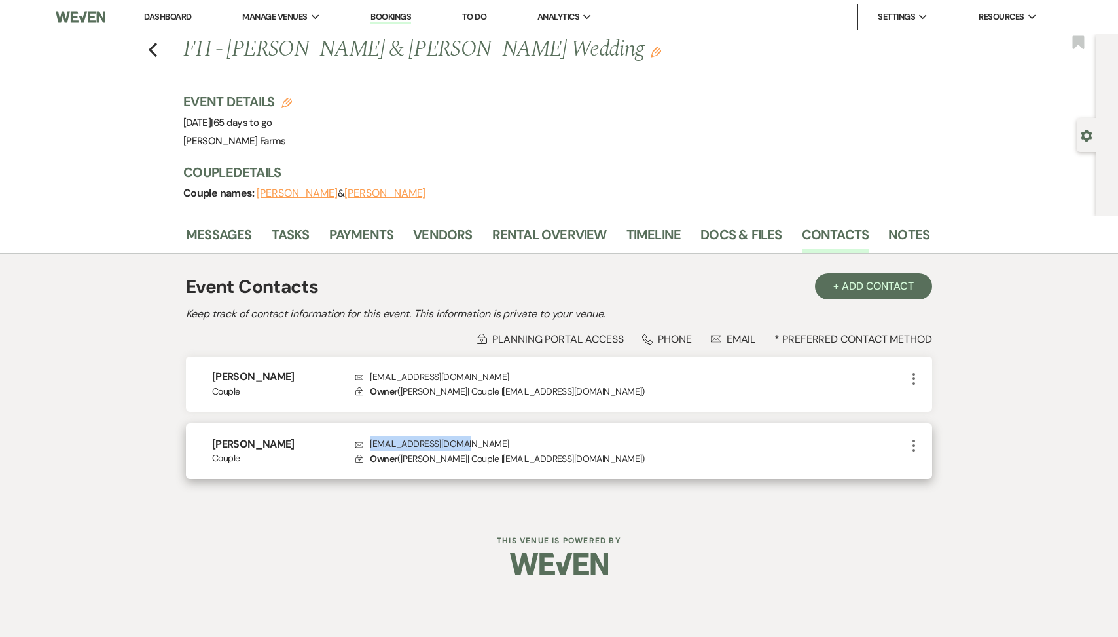
drag, startPoint x: 474, startPoint y: 445, endPoint x: 369, endPoint y: 445, distance: 105.4
click at [369, 445] on p "Envelope riosnolan30@gmail.com" at bounding box center [631, 443] width 551 height 14
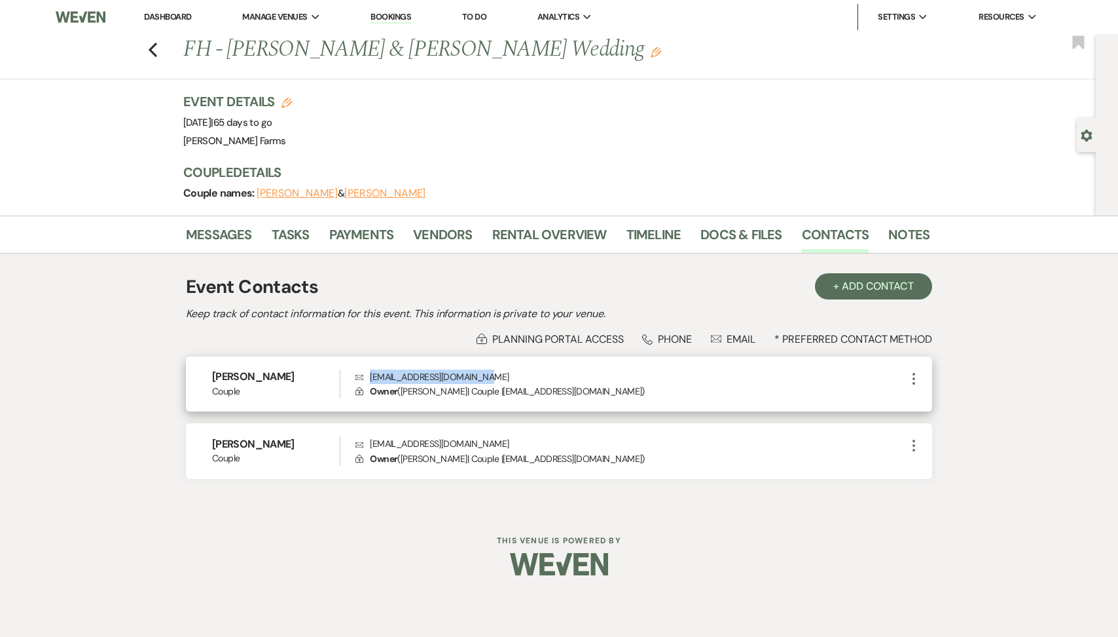
drag, startPoint x: 488, startPoint y: 381, endPoint x: 367, endPoint y: 377, distance: 121.2
click at [367, 377] on p "Envelope cypressrachel@hotmail.com" at bounding box center [631, 376] width 551 height 14
copy p "cypressrachel@hotmail.com"
click at [169, 15] on link "Dashboard" at bounding box center [167, 16] width 47 height 11
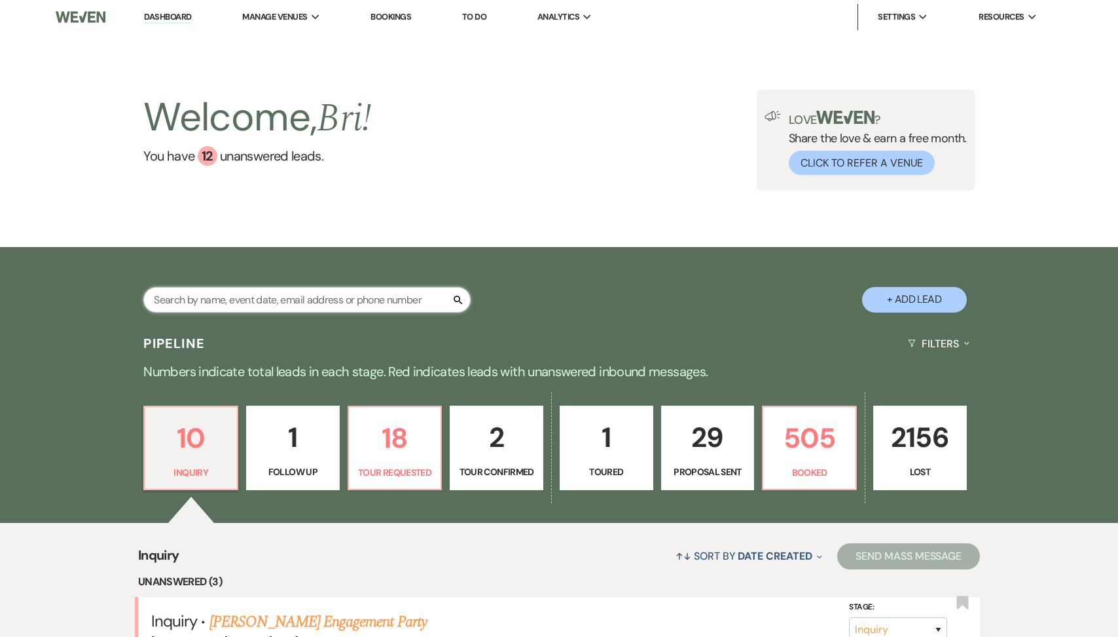
click at [247, 297] on input "text" at bounding box center [306, 300] width 327 height 26
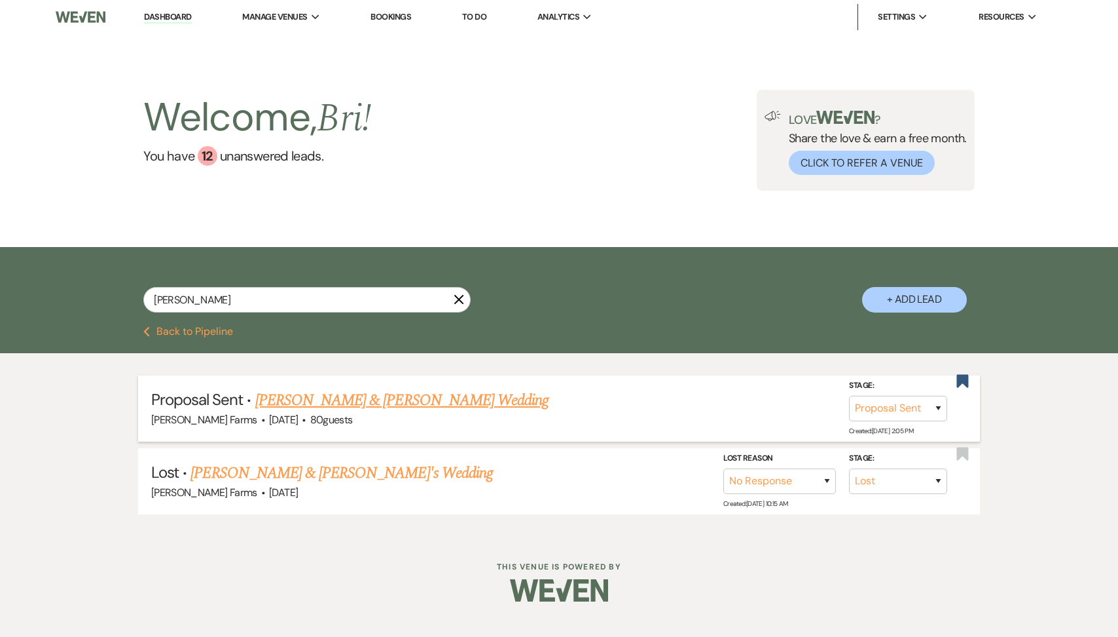
click at [375, 394] on link "Alyssa Mesa & Jaxon Langdon's Wedding" at bounding box center [401, 400] width 293 height 24
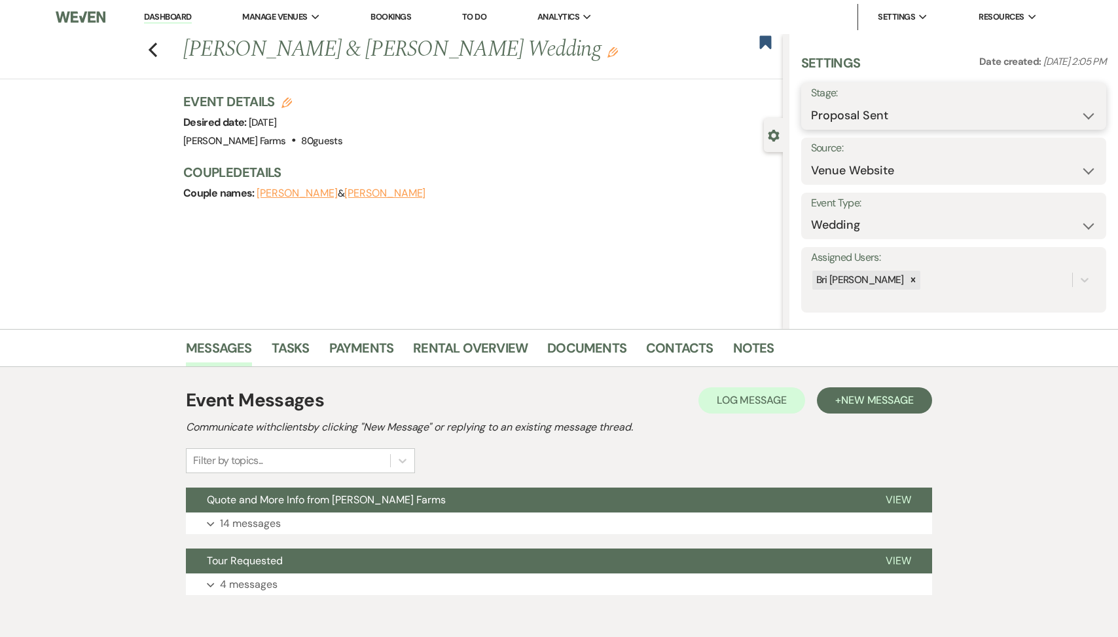
click at [872, 119] on select "Inquiry Follow Up Tour Requested Tour Confirmed Toured Proposal Sent Booked Lost" at bounding box center [954, 116] width 286 height 26
click at [761, 48] on use "button" at bounding box center [766, 41] width 12 height 13
click at [1080, 109] on button "Save" at bounding box center [1074, 106] width 65 height 26
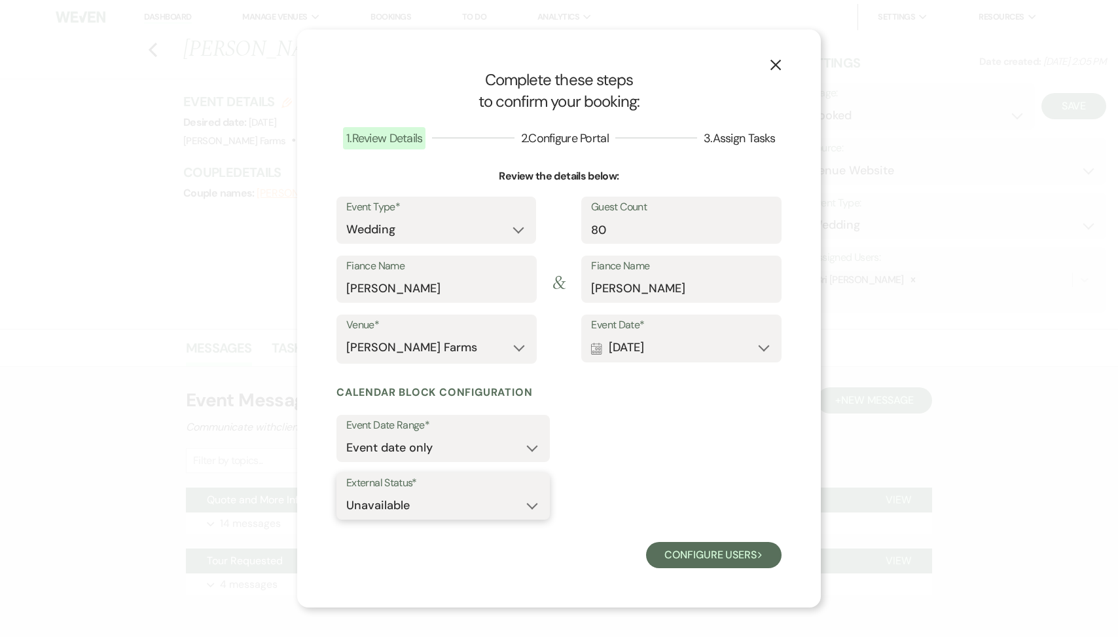
click at [501, 510] on select "Available Unavailable" at bounding box center [443, 505] width 194 height 26
click at [701, 551] on button "Configure users Next" at bounding box center [714, 555] width 136 height 26
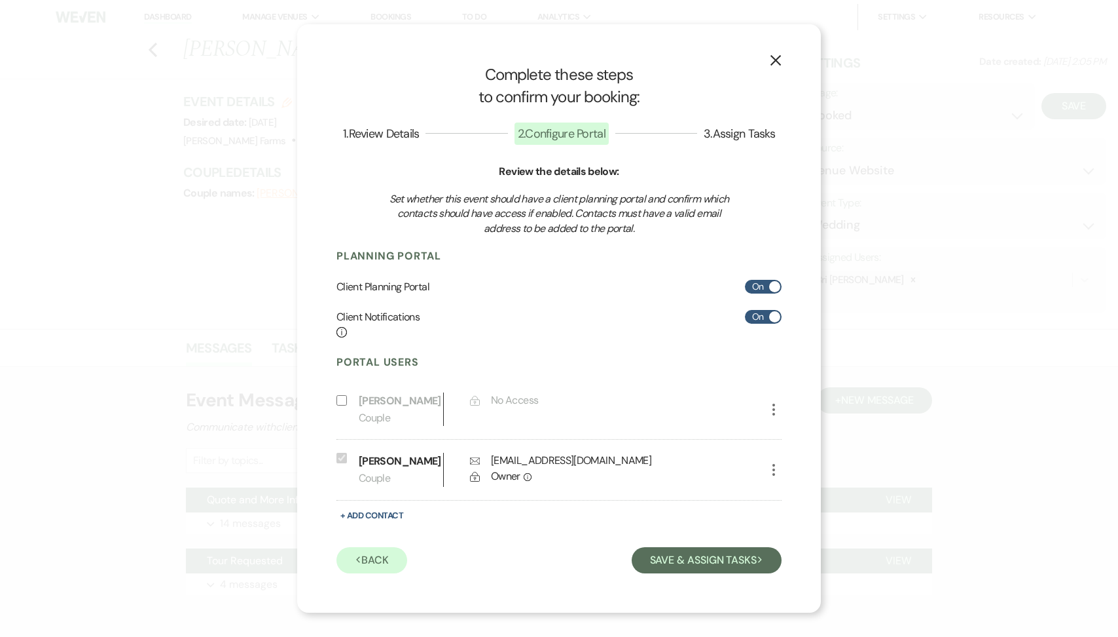
click at [341, 399] on input "Include on Planning Portal" at bounding box center [342, 400] width 10 height 10
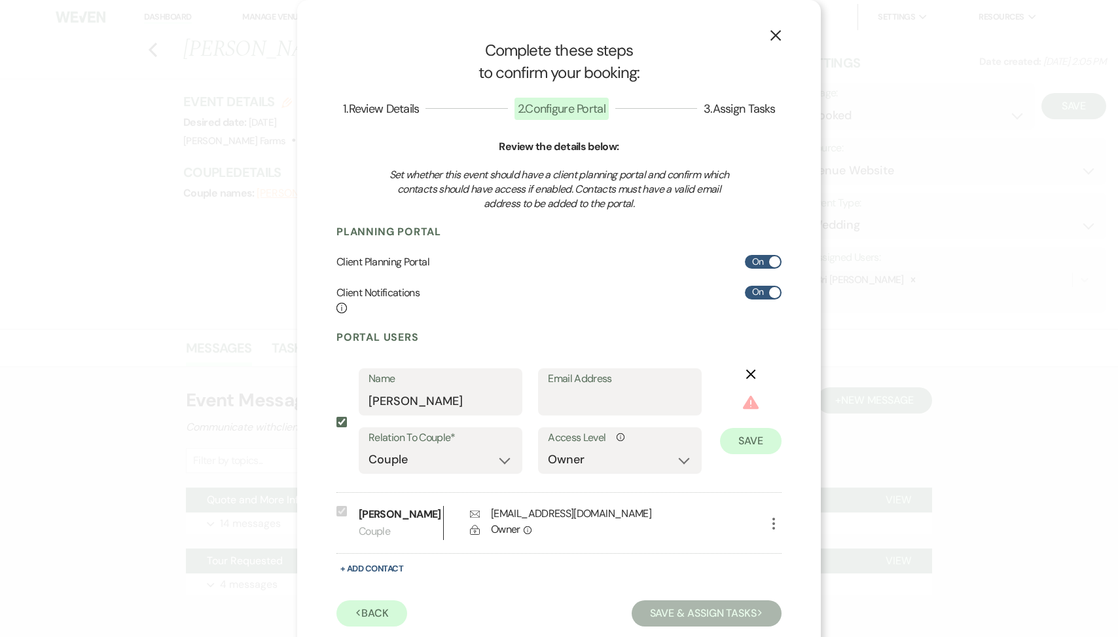
click at [374, 572] on button "+ Add Contact" at bounding box center [372, 568] width 71 height 16
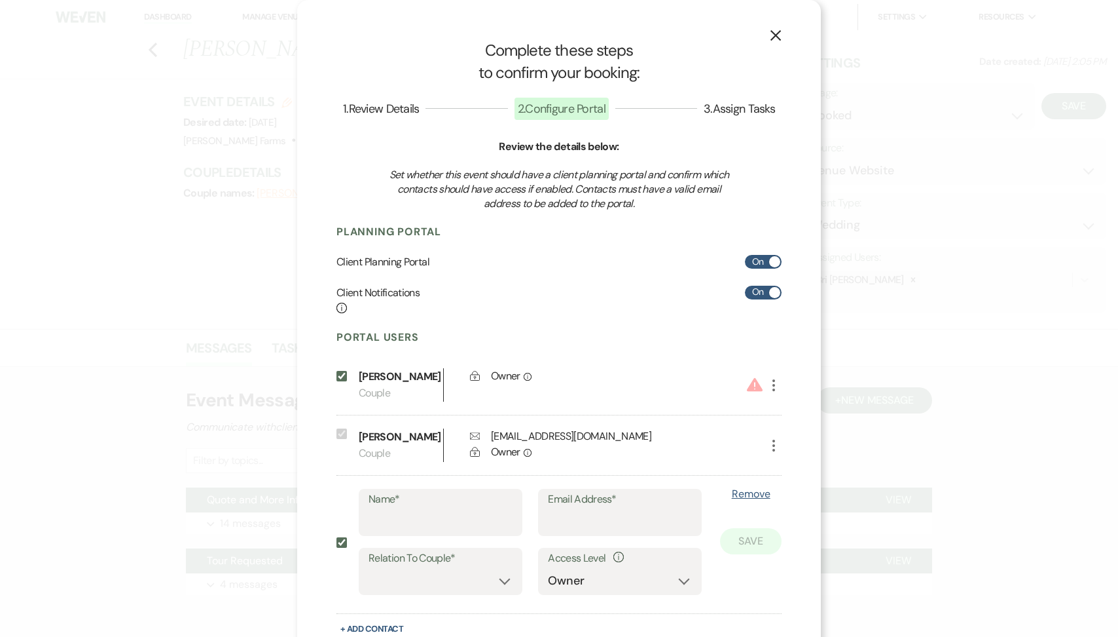
click at [780, 386] on icon "More" at bounding box center [774, 385] width 16 height 16
click at [790, 411] on icon "Pencil" at bounding box center [787, 411] width 10 height 10
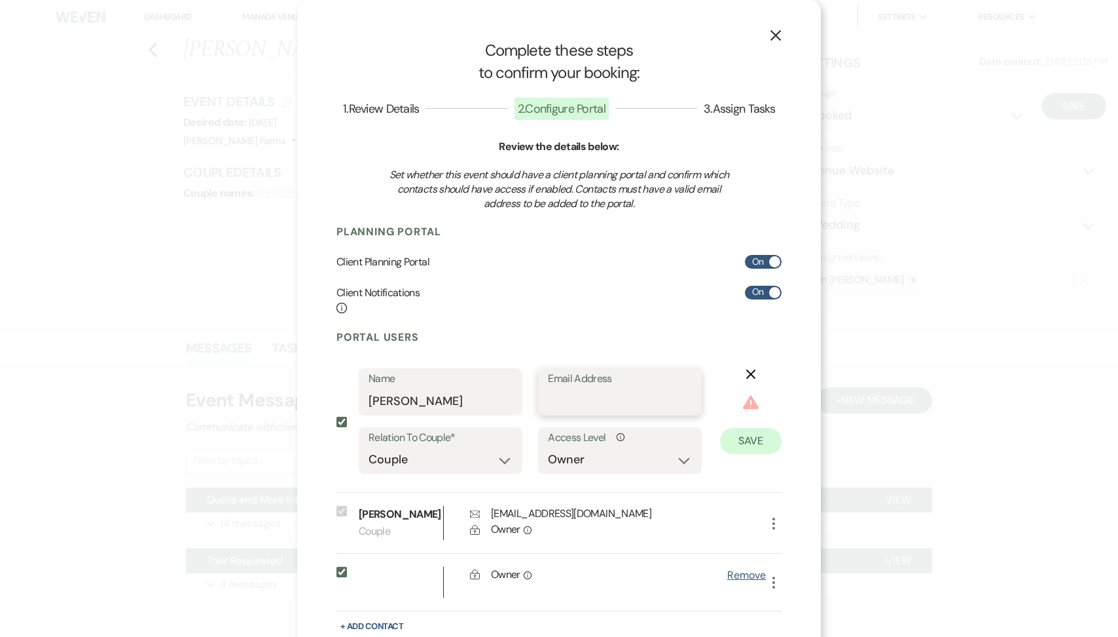
click at [591, 403] on input "Email Address" at bounding box center [620, 401] width 144 height 26
paste input "alyssamesa04@gmail.com"
click at [746, 420] on button "Save" at bounding box center [751, 421] width 62 height 26
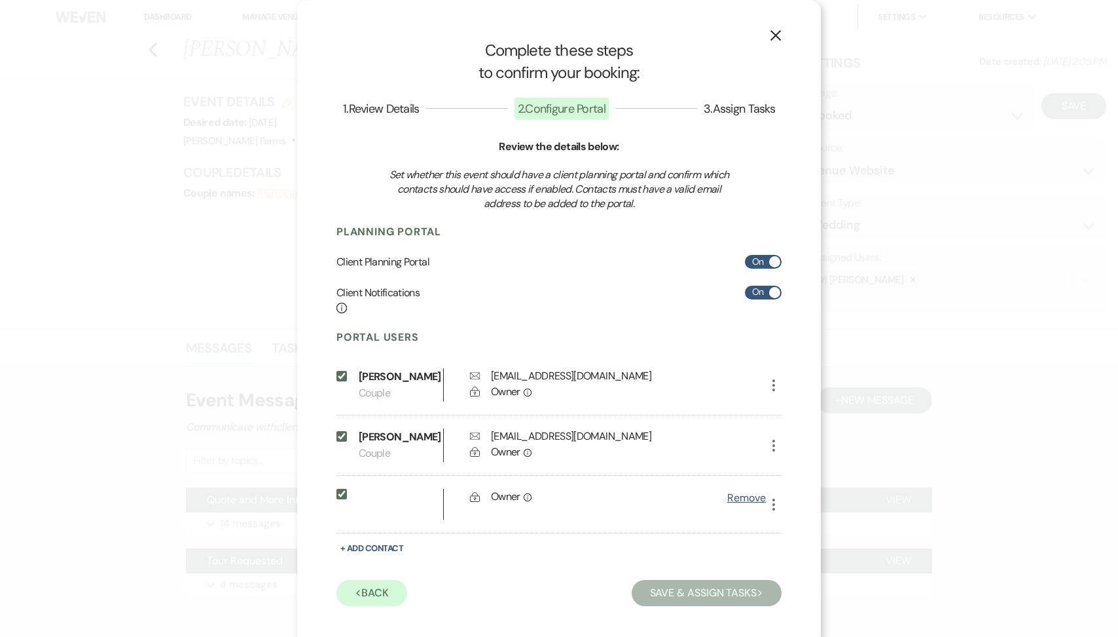
scroll to position [9, 0]
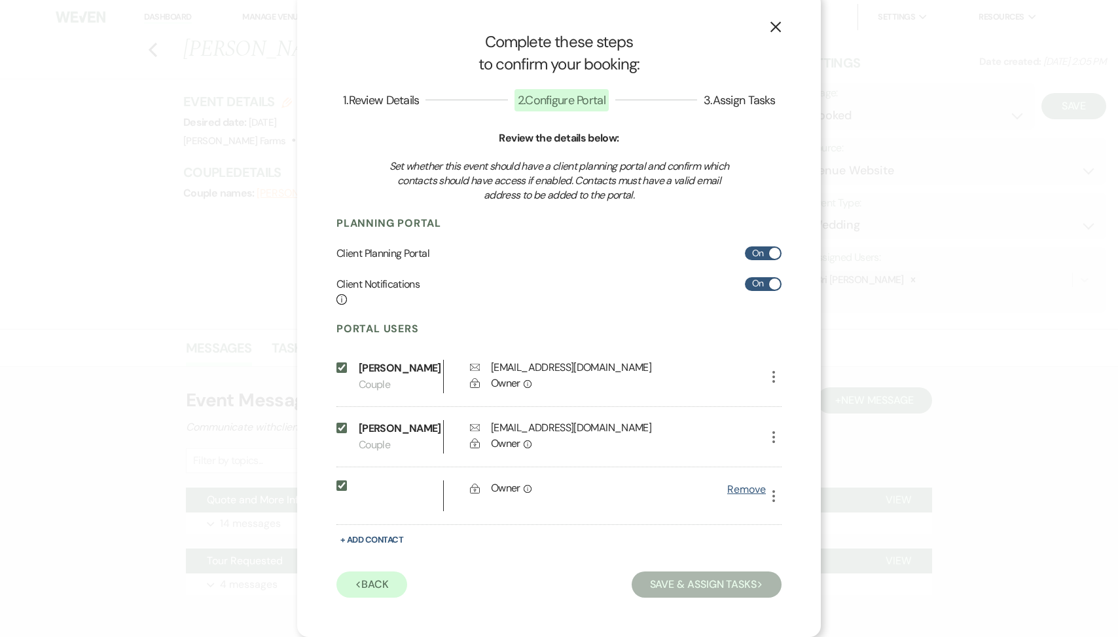
click at [755, 491] on button "Remove" at bounding box center [747, 489] width 39 height 10
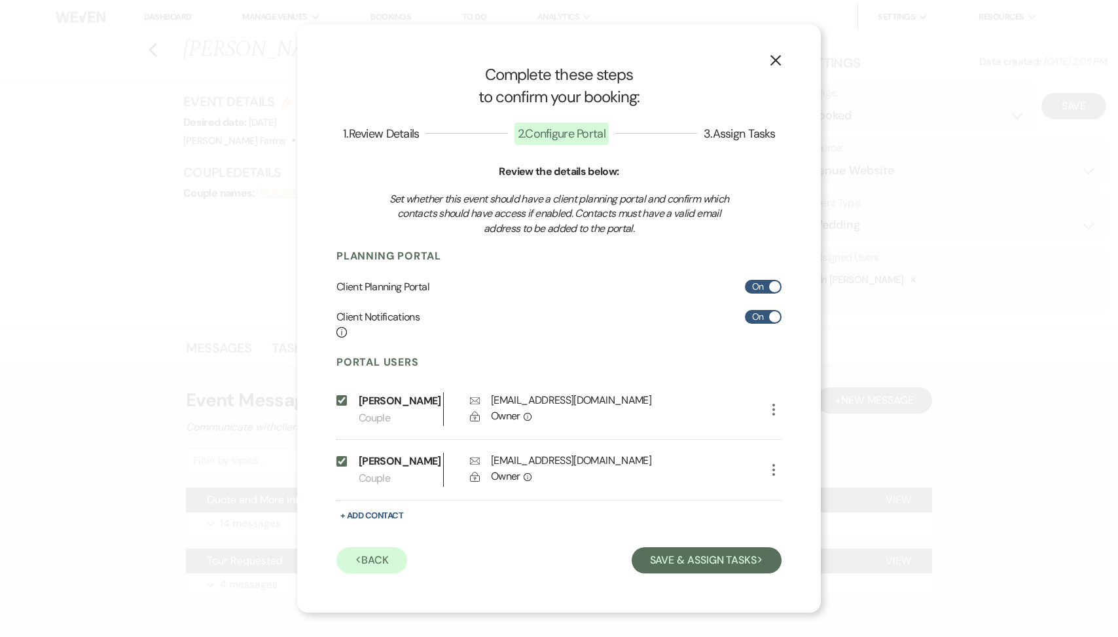
scroll to position [0, 0]
click at [386, 511] on button "+ Add Contact" at bounding box center [372, 515] width 71 height 16
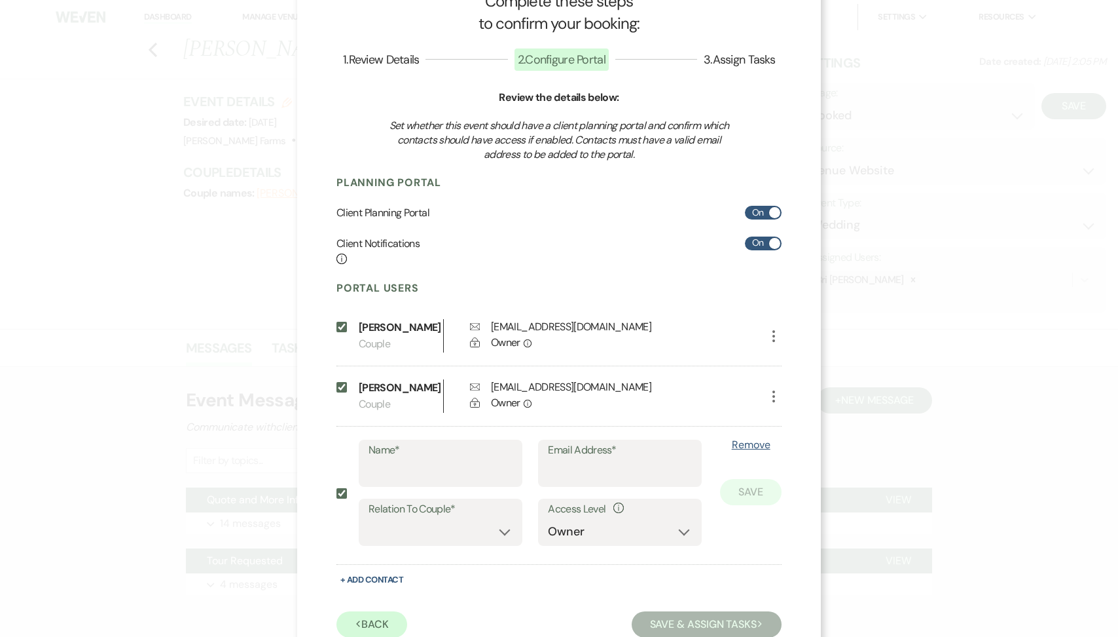
scroll to position [76, 0]
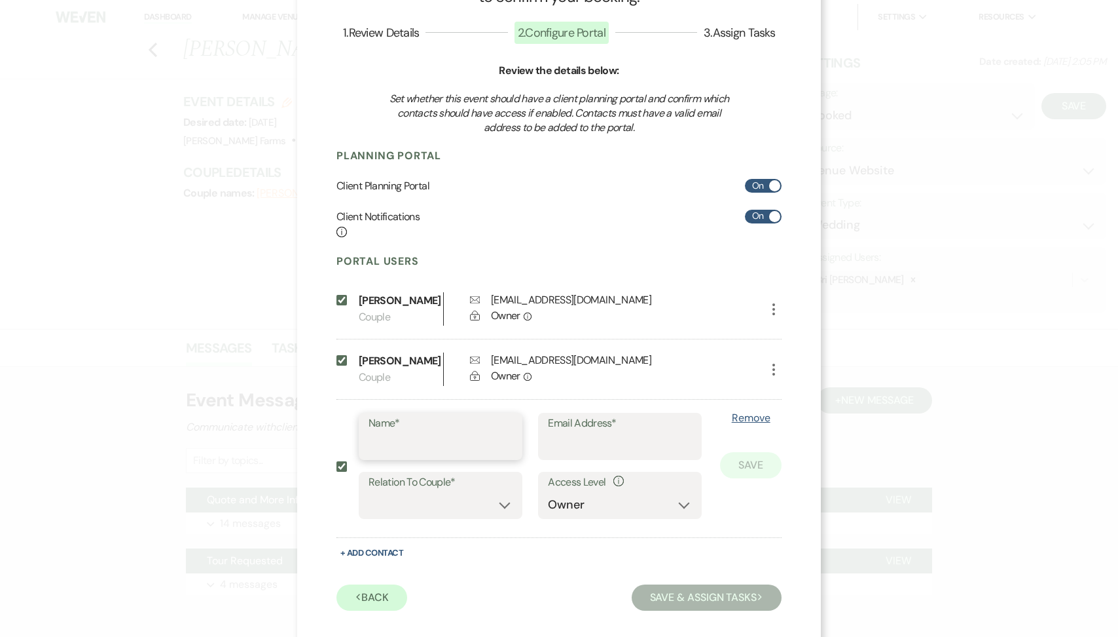
click at [397, 453] on input "Name*" at bounding box center [441, 446] width 144 height 26
paste input "Daniel Mesa"
click at [584, 446] on input "Email Address*" at bounding box center [620, 446] width 144 height 26
paste input "mesa_daniel@yahoo.com"
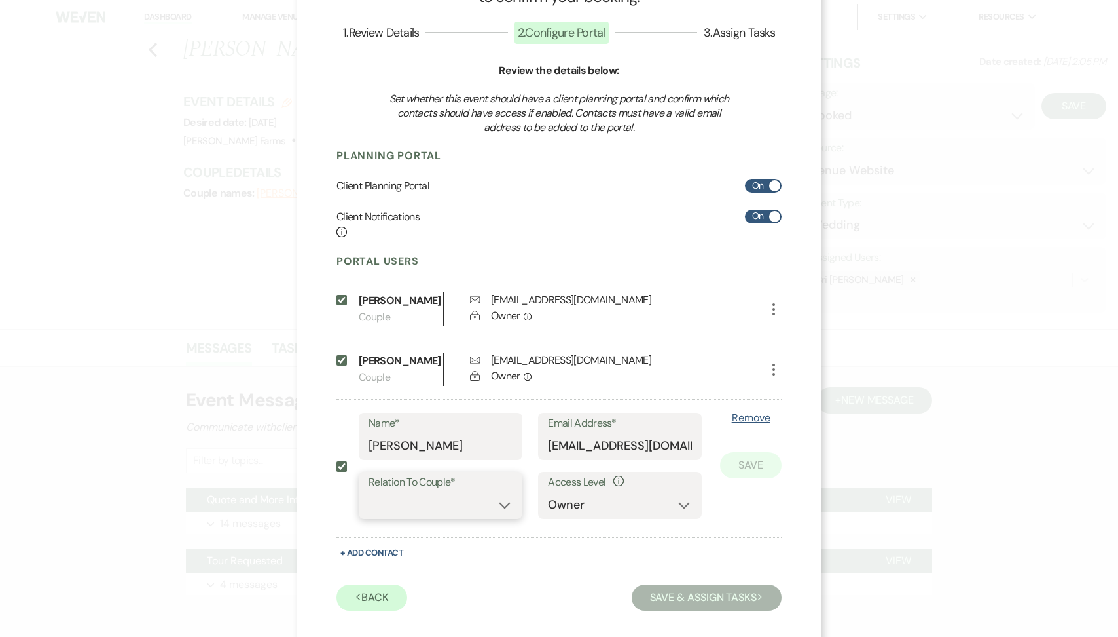
click at [505, 496] on select "Couple Planner Parent of Couple Family Member Friend Other" at bounding box center [441, 505] width 144 height 26
click at [756, 468] on button "Save" at bounding box center [751, 465] width 62 height 26
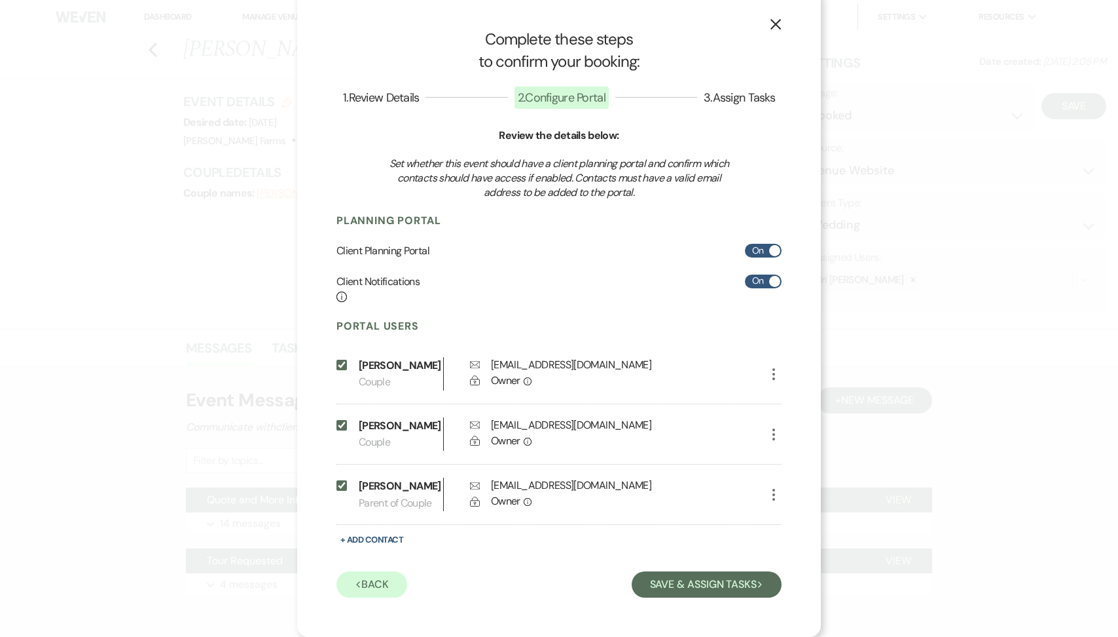
click at [358, 541] on button "+ Add Contact" at bounding box center [372, 539] width 71 height 16
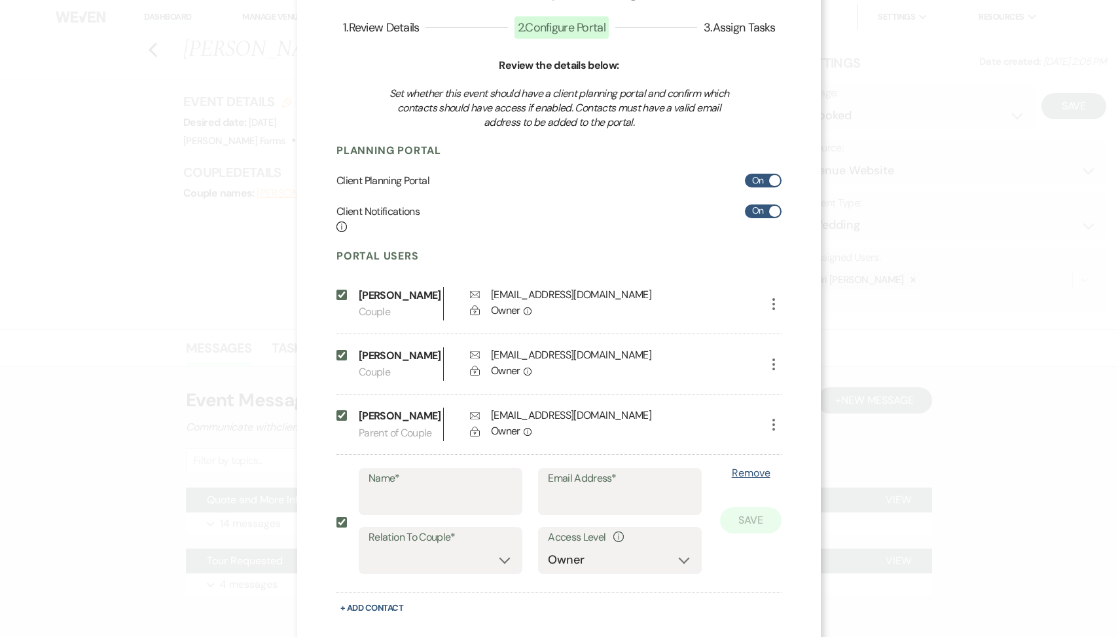
scroll to position [92, 0]
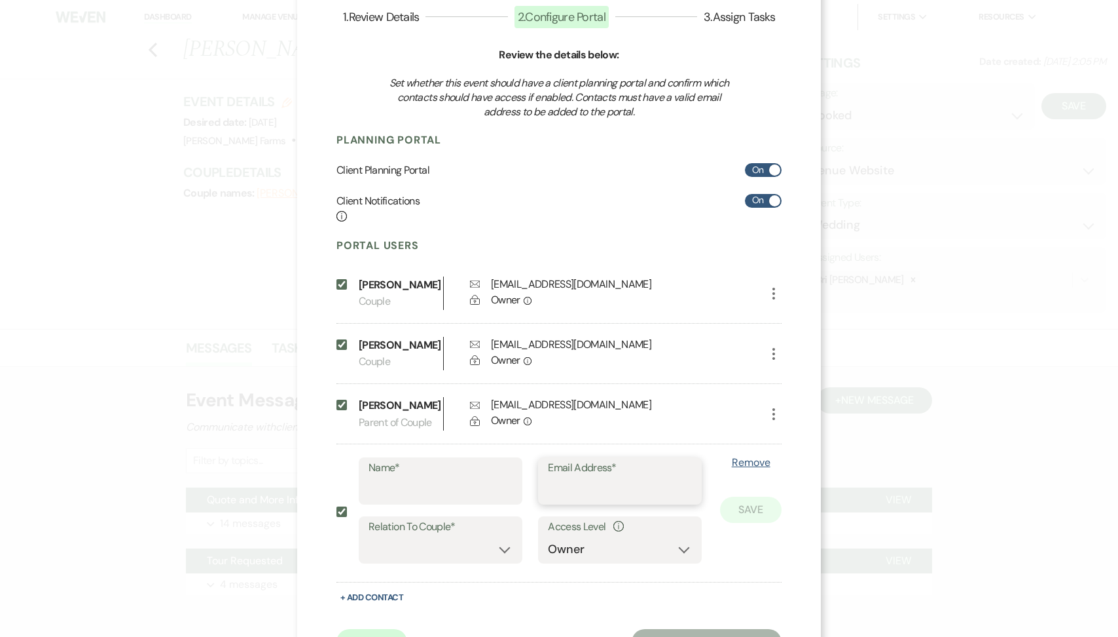
click at [597, 501] on input "Email Address*" at bounding box center [620, 490] width 144 height 26
paste input "Adriennemesa@yahoo.com"
click at [488, 523] on label "Relation To Couple*" at bounding box center [441, 526] width 144 height 19
click at [482, 544] on select "Couple Planner Parent of Couple Family Member Friend Other" at bounding box center [441, 549] width 144 height 26
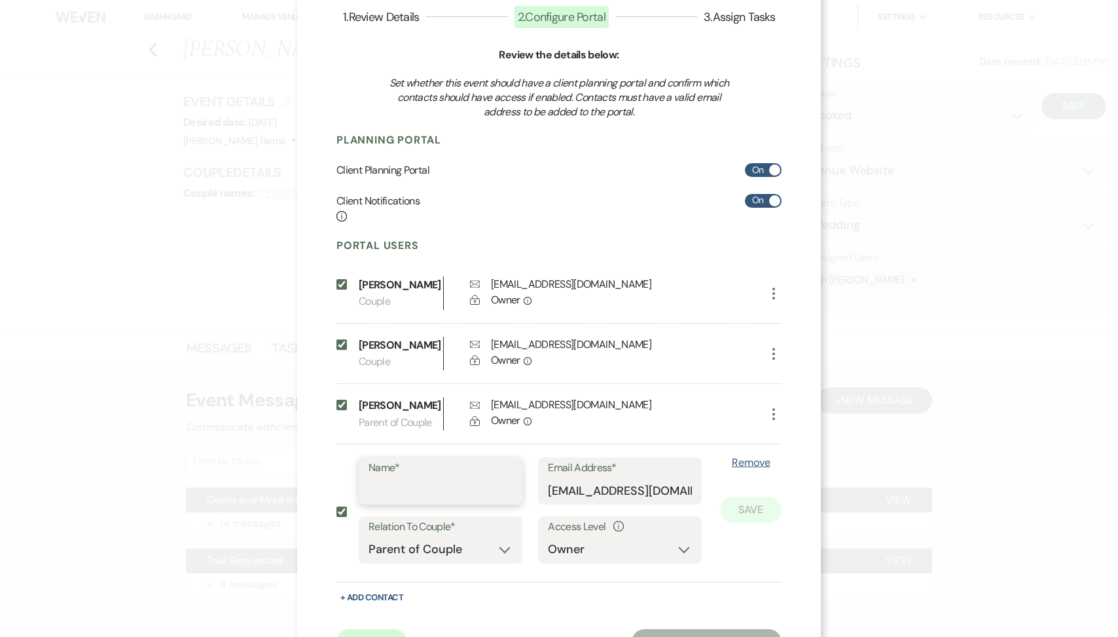
click at [432, 487] on input "Name*" at bounding box center [441, 490] width 144 height 26
paste input "Adrienne Mesa"
click at [748, 511] on button "Save" at bounding box center [751, 509] width 62 height 26
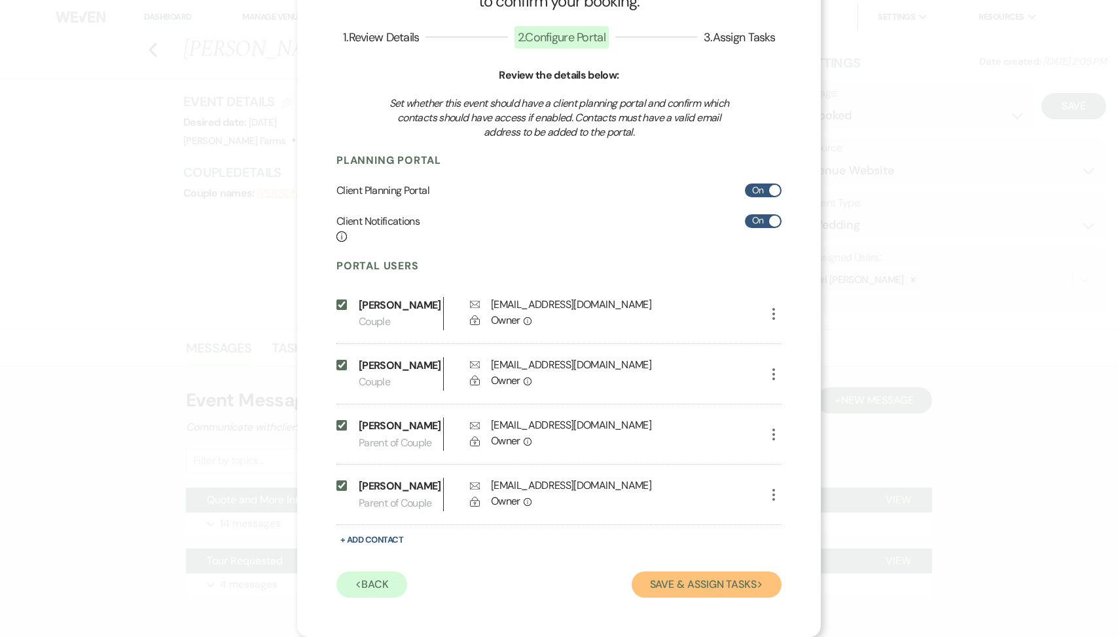
click at [725, 592] on button "Save & Assign Tasks Next" at bounding box center [707, 584] width 150 height 26
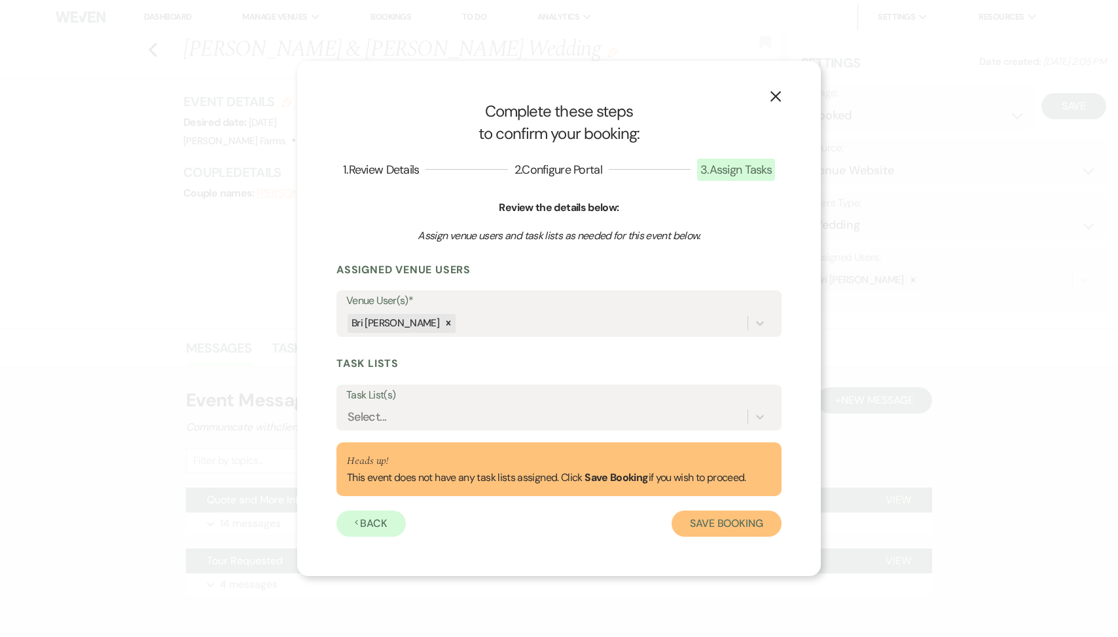
click at [735, 526] on button "Save Booking" at bounding box center [727, 523] width 110 height 26
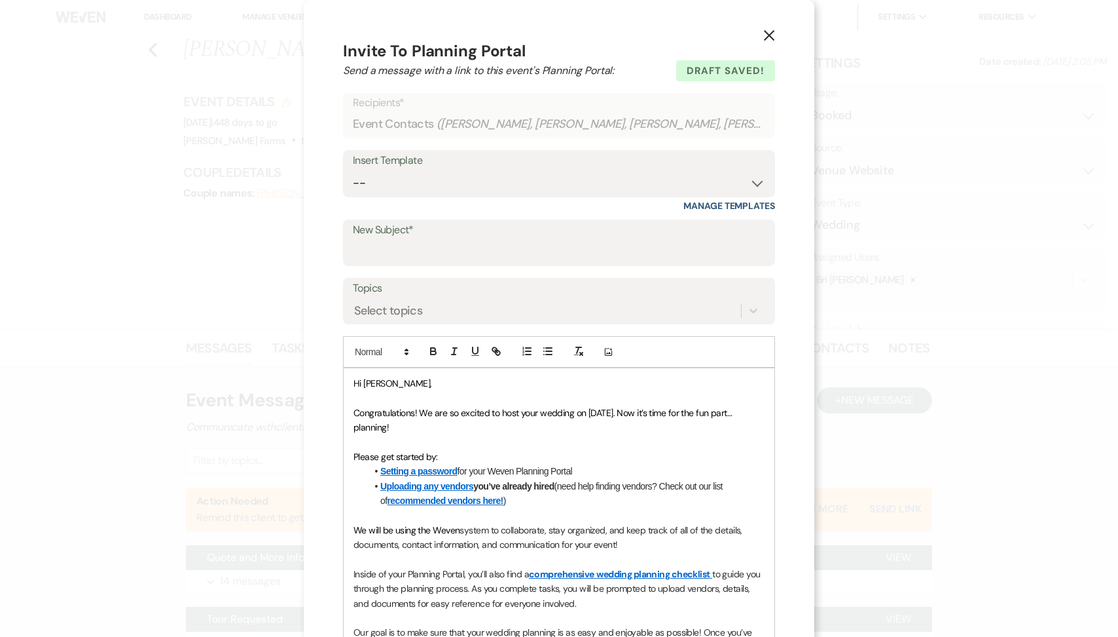
click at [769, 34] on icon "X" at bounding box center [770, 35] width 12 height 12
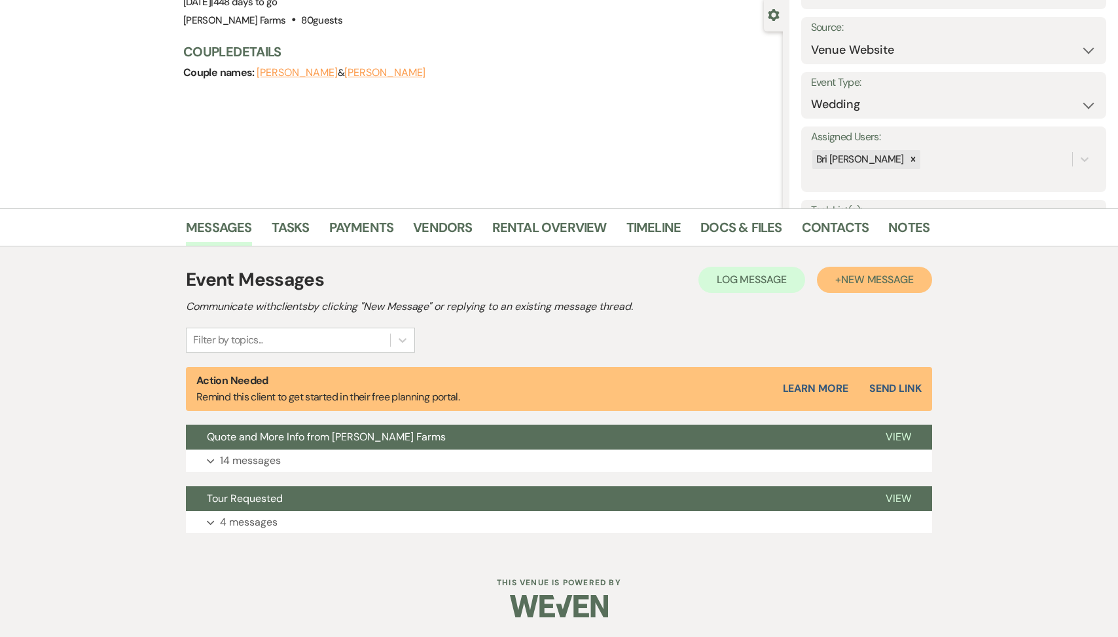
click at [880, 279] on span "New Message" at bounding box center [877, 279] width 73 height 14
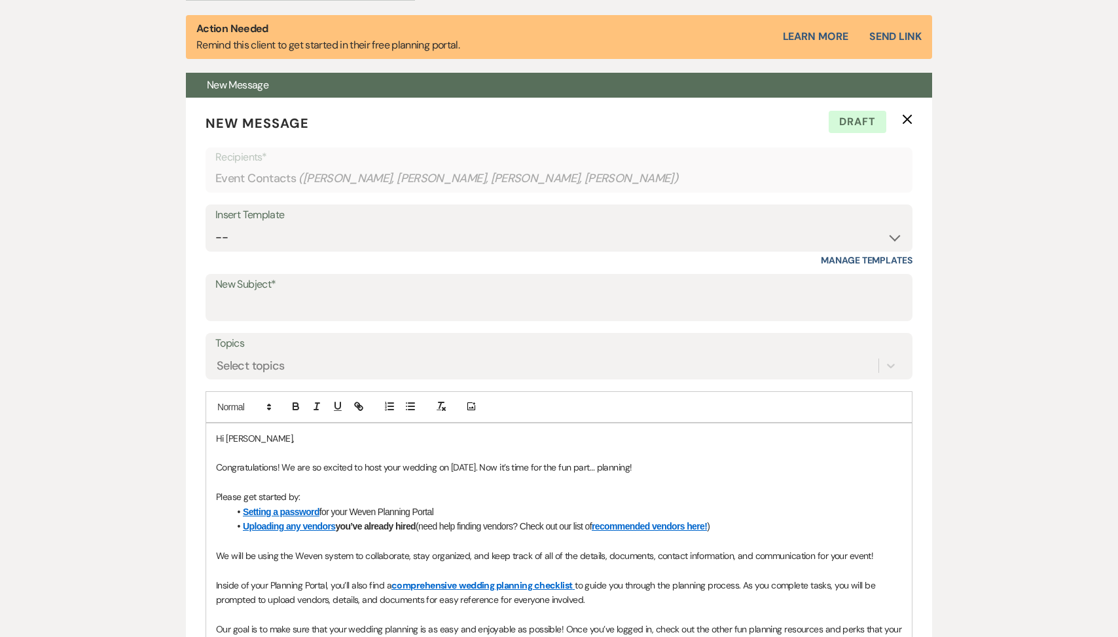
scroll to position [657, 0]
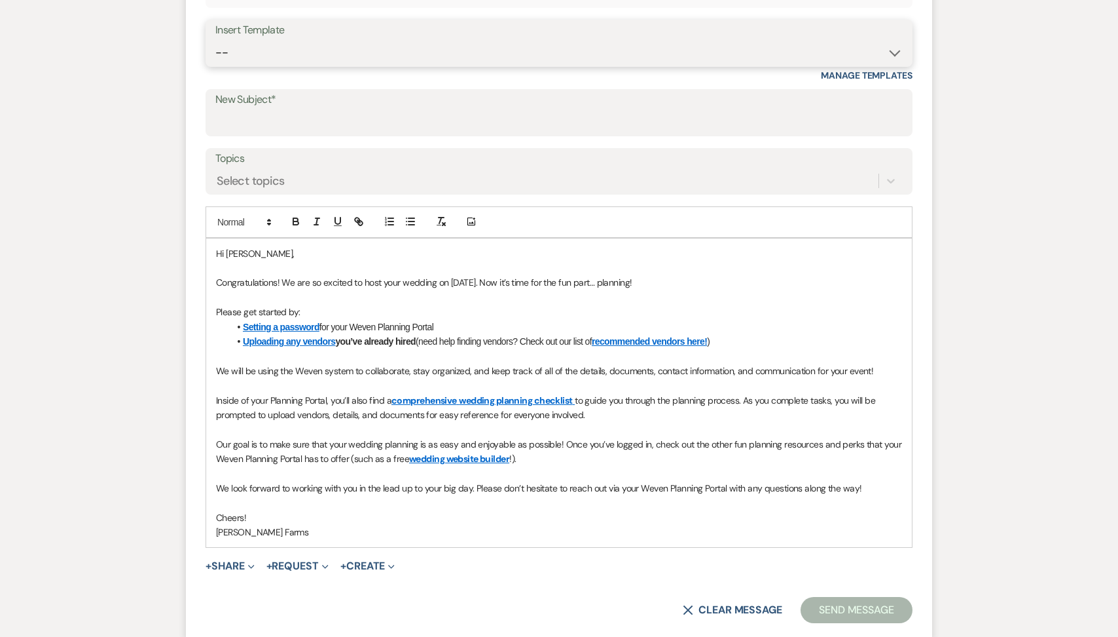
click at [287, 51] on select "-- Tour Request Response Follow Up Contract (Pre-Booked Leads) Weven Planning P…" at bounding box center [559, 53] width 688 height 26
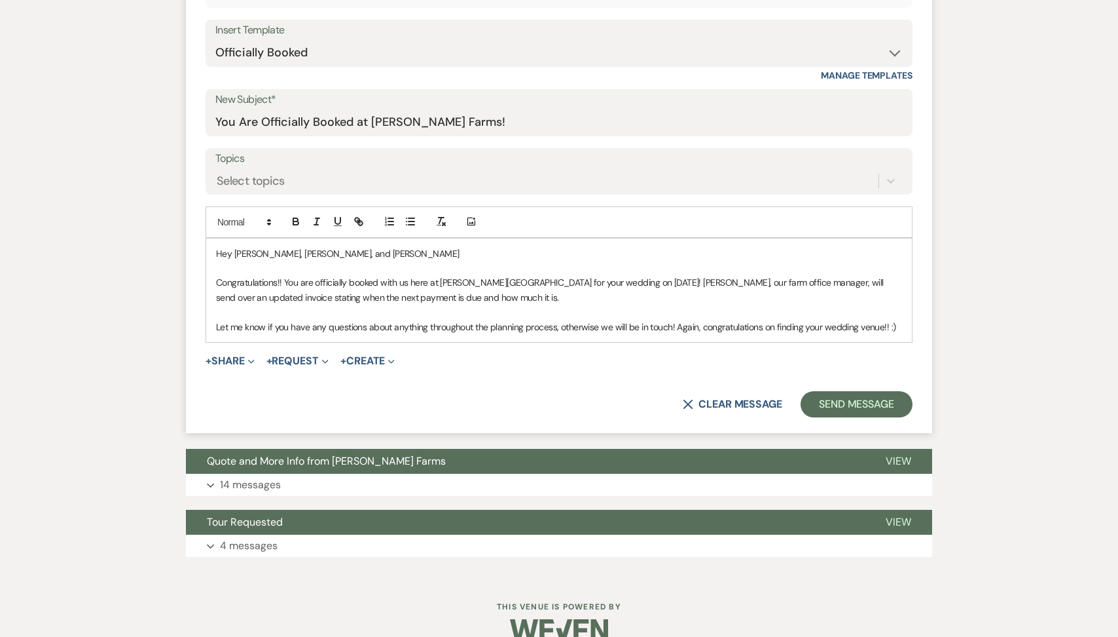
click at [372, 251] on p "Hey Alyssa, Jaxon, Daniel, and Adrienne" at bounding box center [559, 253] width 686 height 14
drag, startPoint x: 372, startPoint y: 251, endPoint x: 257, endPoint y: 253, distance: 115.3
click at [257, 253] on p "Hey Alyssa, Jaxon, Daniel, and Adrienne" at bounding box center [559, 253] width 686 height 14
click at [614, 280] on p "Congratulations!! You are officially booked with us here at Schnepf Farms for y…" at bounding box center [559, 289] width 686 height 29
drag, startPoint x: 598, startPoint y: 280, endPoint x: 579, endPoint y: 281, distance: 19.0
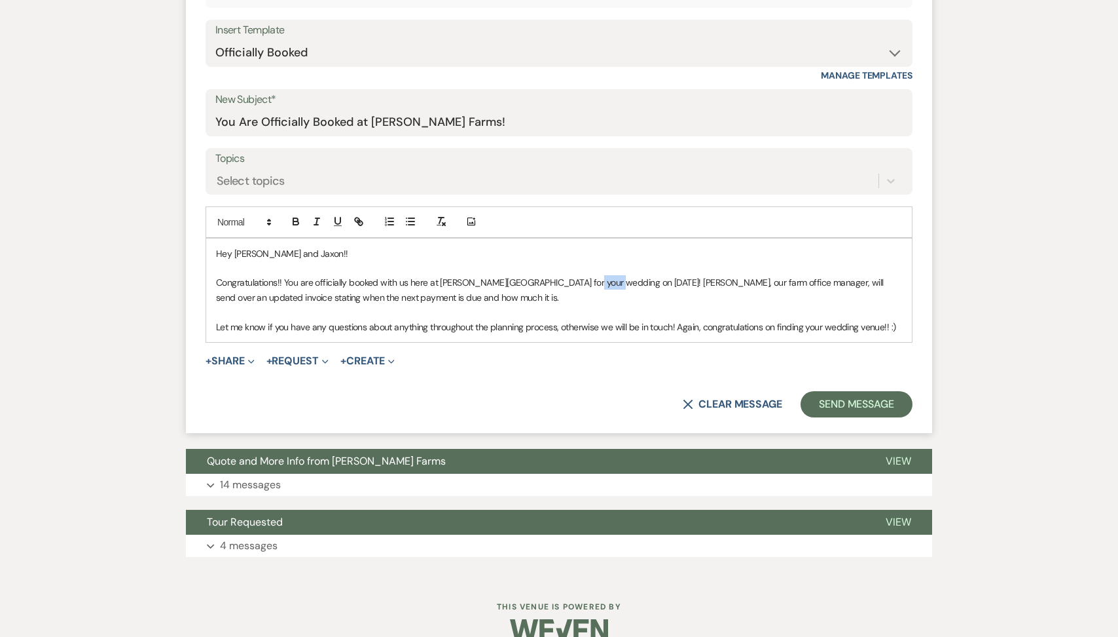
click at [579, 281] on p "Congratulations!! You are officially booked with us here at Schnepf Farms for y…" at bounding box center [559, 289] width 686 height 29
click at [493, 294] on p "Congratulations!! You are officially booked with us here at Schnepf Farms for y…" at bounding box center [559, 289] width 686 height 29
click at [857, 399] on button "Send Message" at bounding box center [857, 404] width 112 height 26
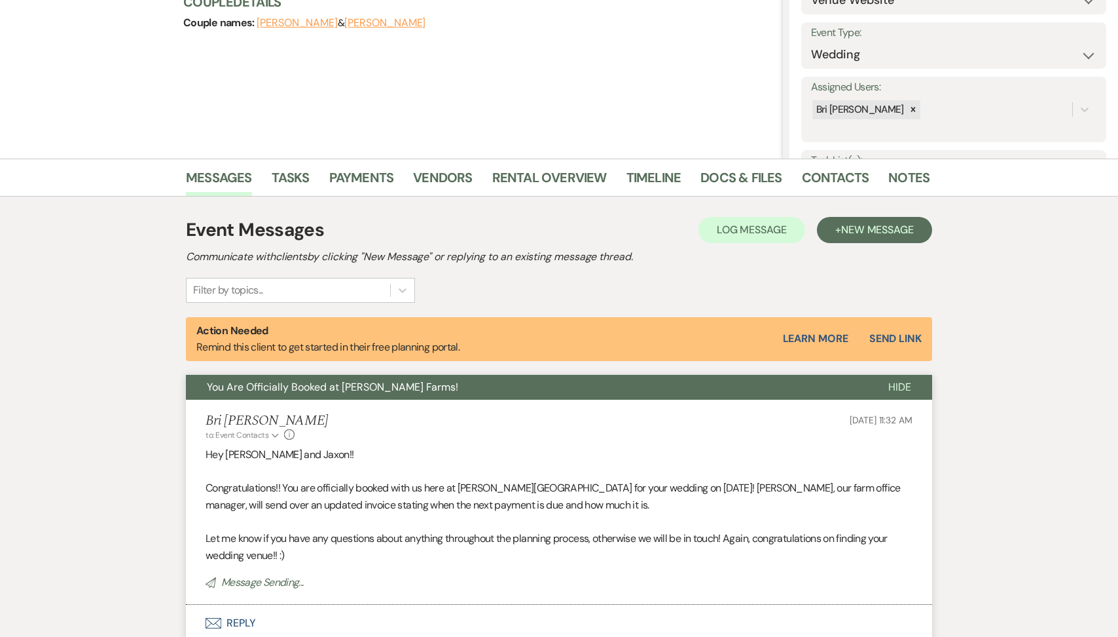
scroll to position [0, 0]
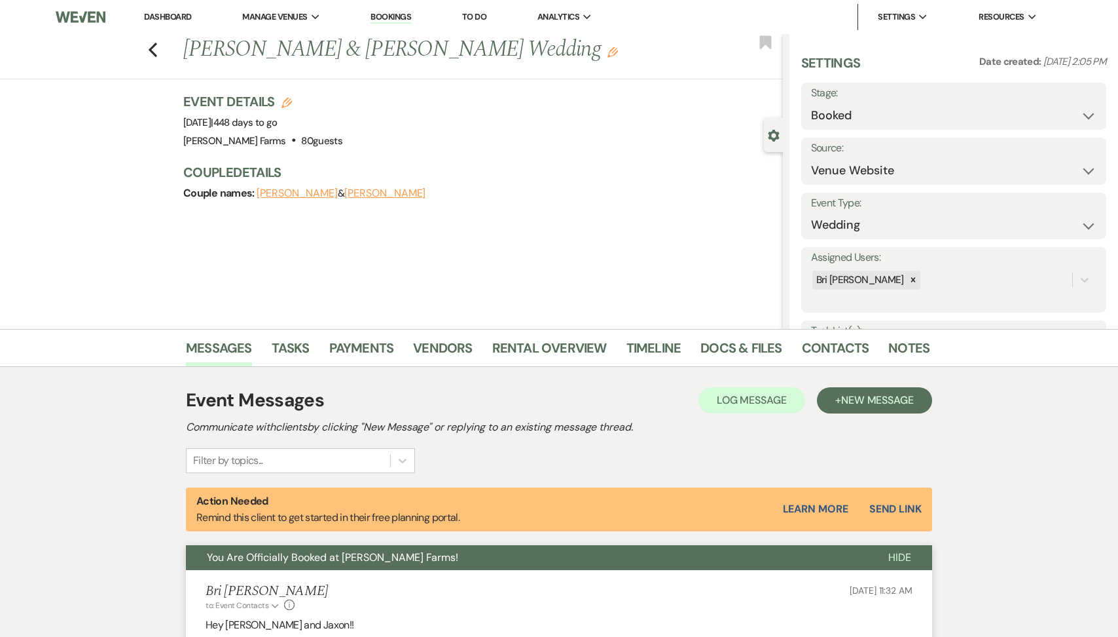
click at [608, 55] on icon "Edit" at bounding box center [613, 52] width 10 height 10
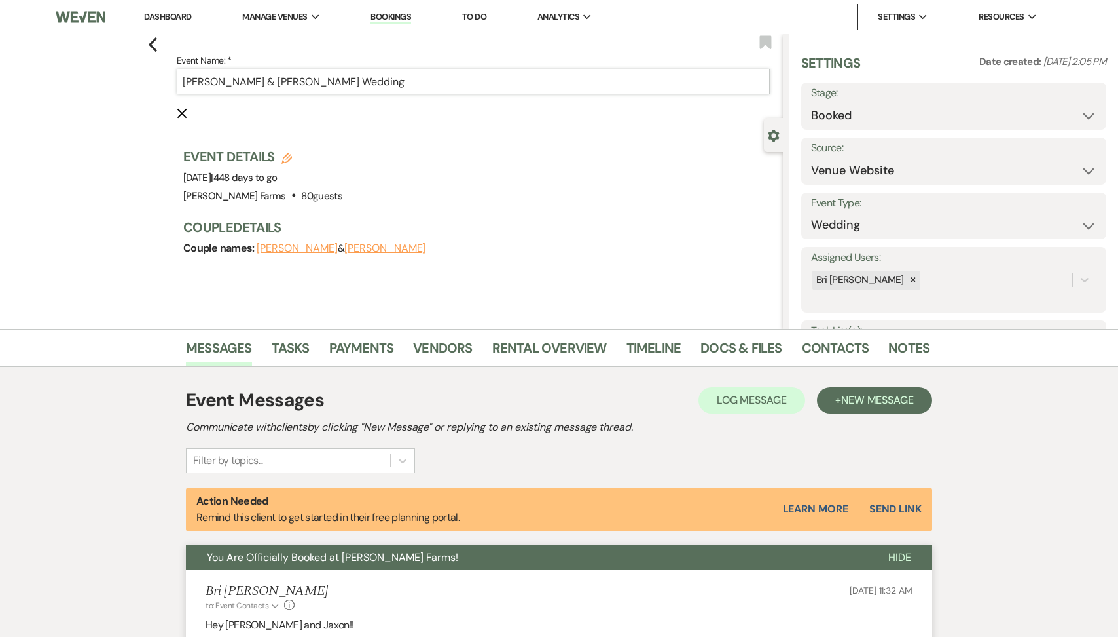
click at [184, 81] on input "Alyssa Mesa & Jaxon Langdon's Wedding" at bounding box center [473, 82] width 593 height 26
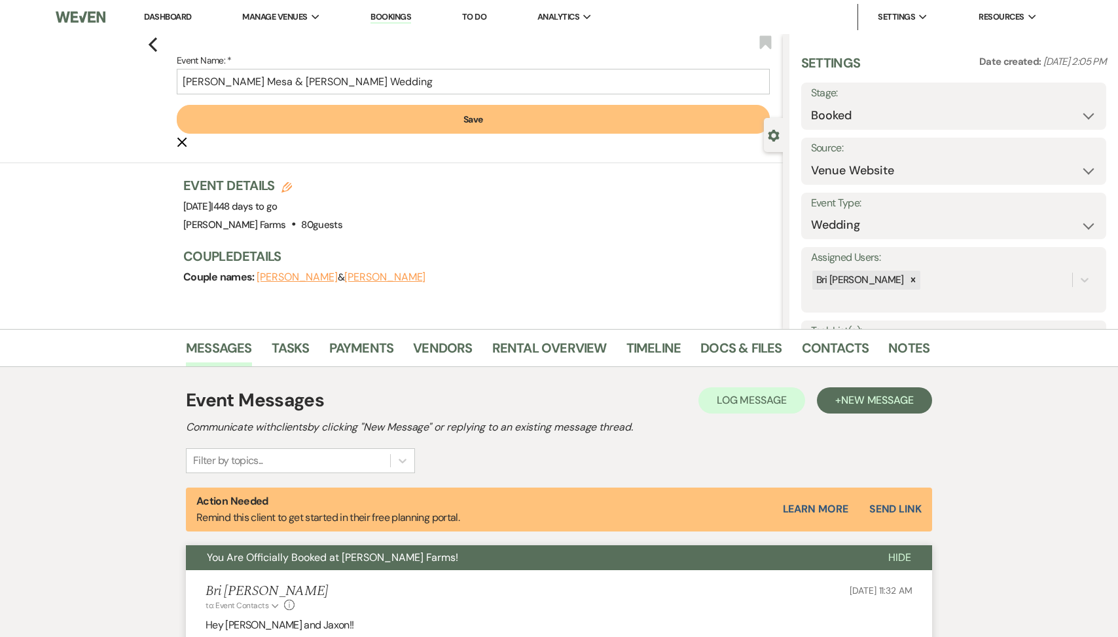
click at [289, 117] on button "Save" at bounding box center [473, 119] width 593 height 29
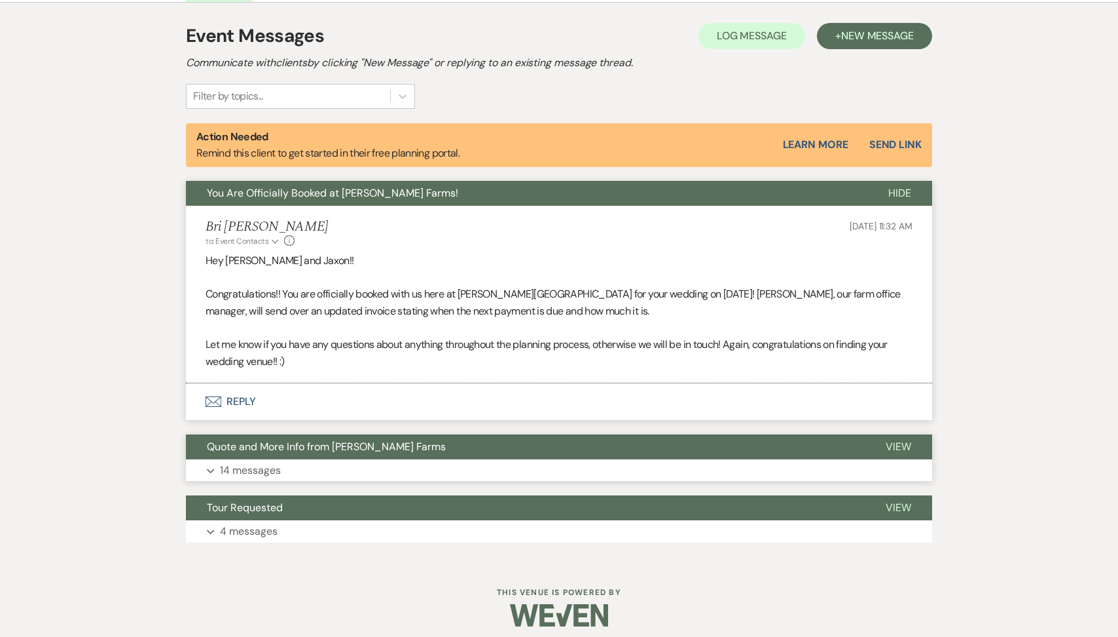
click at [422, 469] on button "Expand 14 messages" at bounding box center [559, 470] width 747 height 22
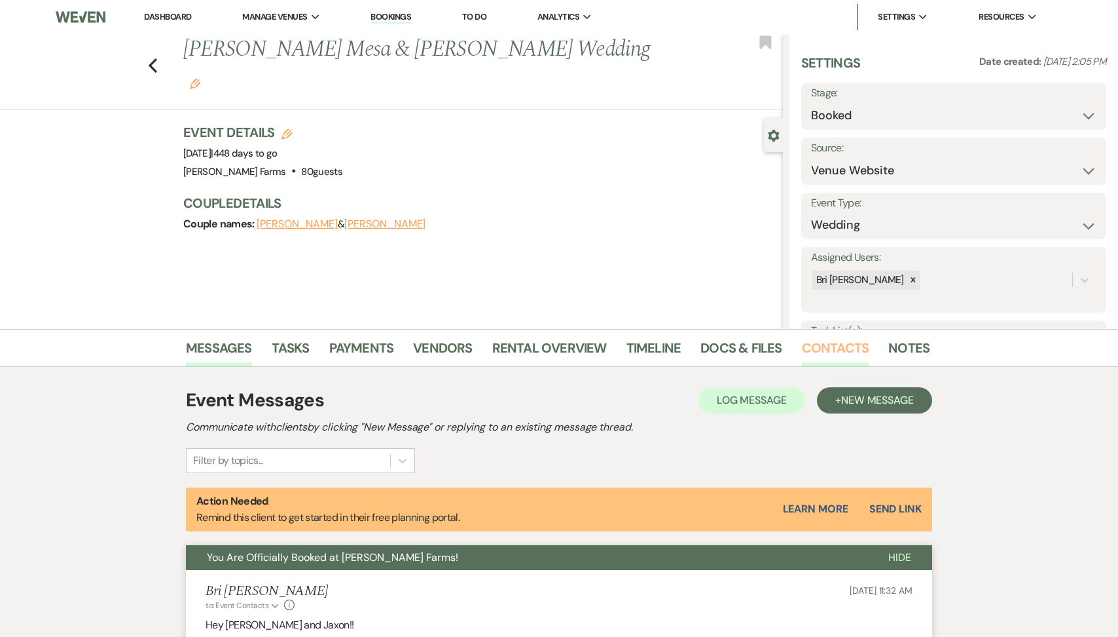
click at [829, 344] on link "Contacts" at bounding box center [835, 351] width 67 height 29
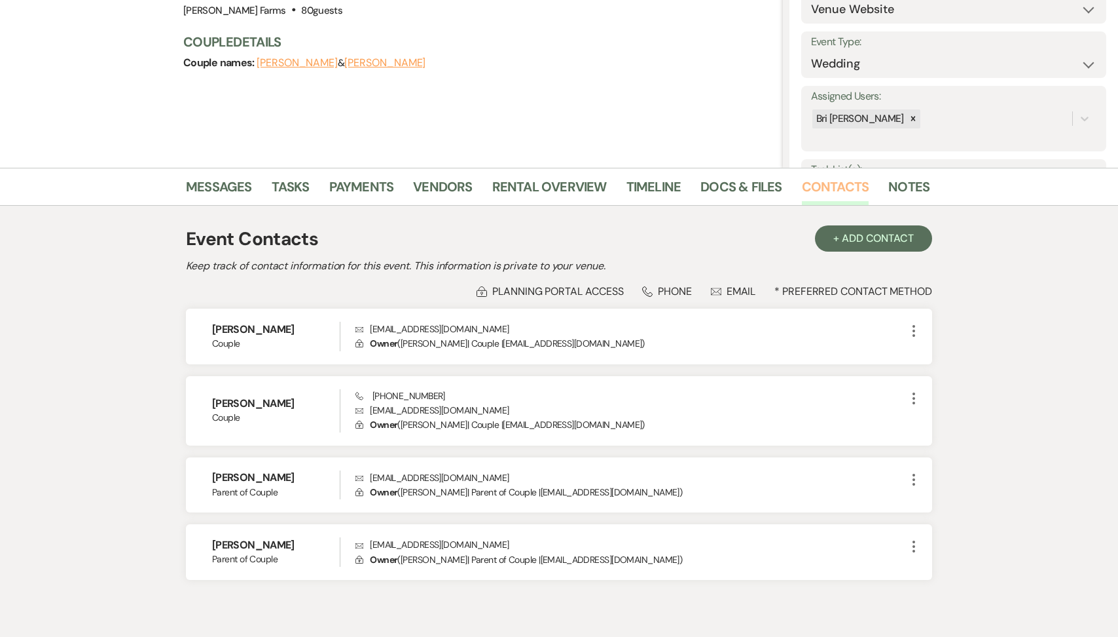
scroll to position [182, 0]
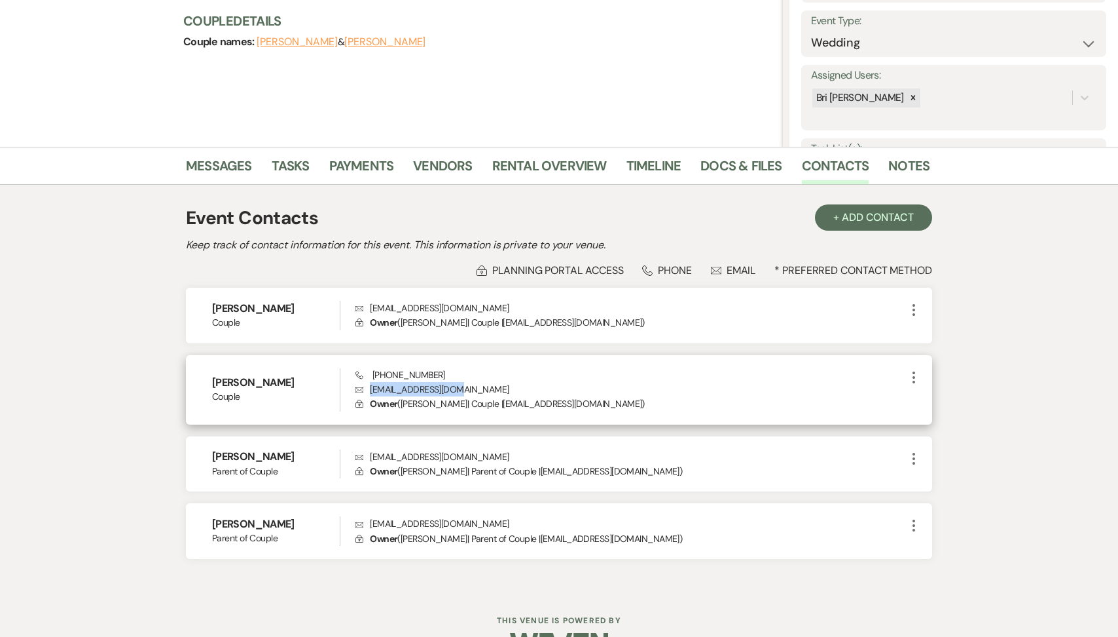
drag, startPoint x: 455, startPoint y: 394, endPoint x: 366, endPoint y: 392, distance: 89.1
click at [366, 392] on p "Envelope jaxonjl17@gmail.com" at bounding box center [631, 389] width 551 height 14
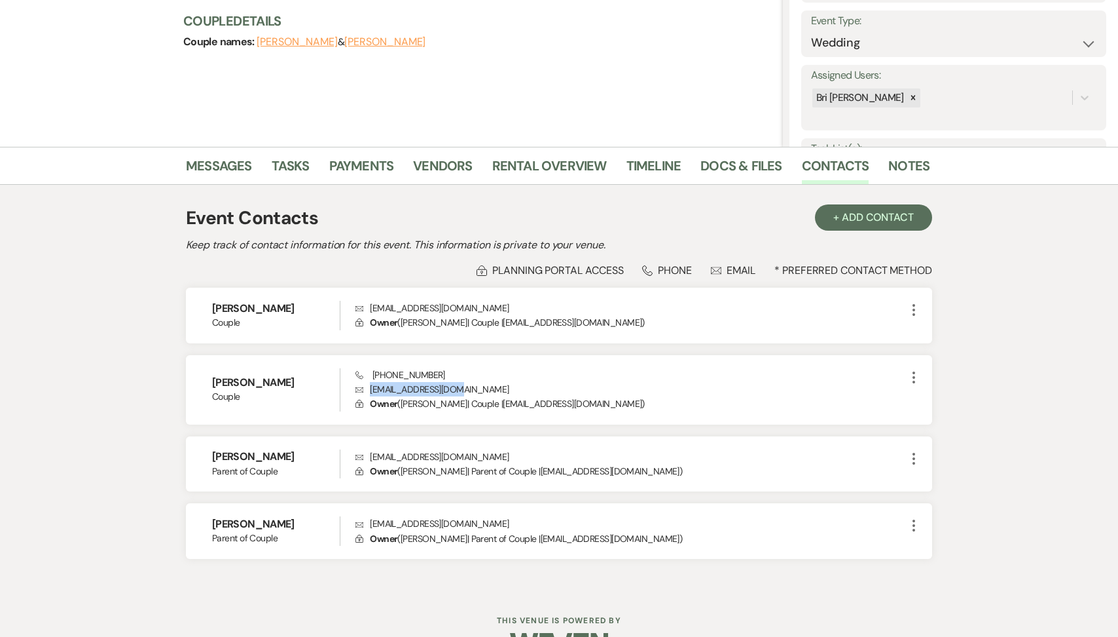
copy p "jaxonjl17@gmail.com"
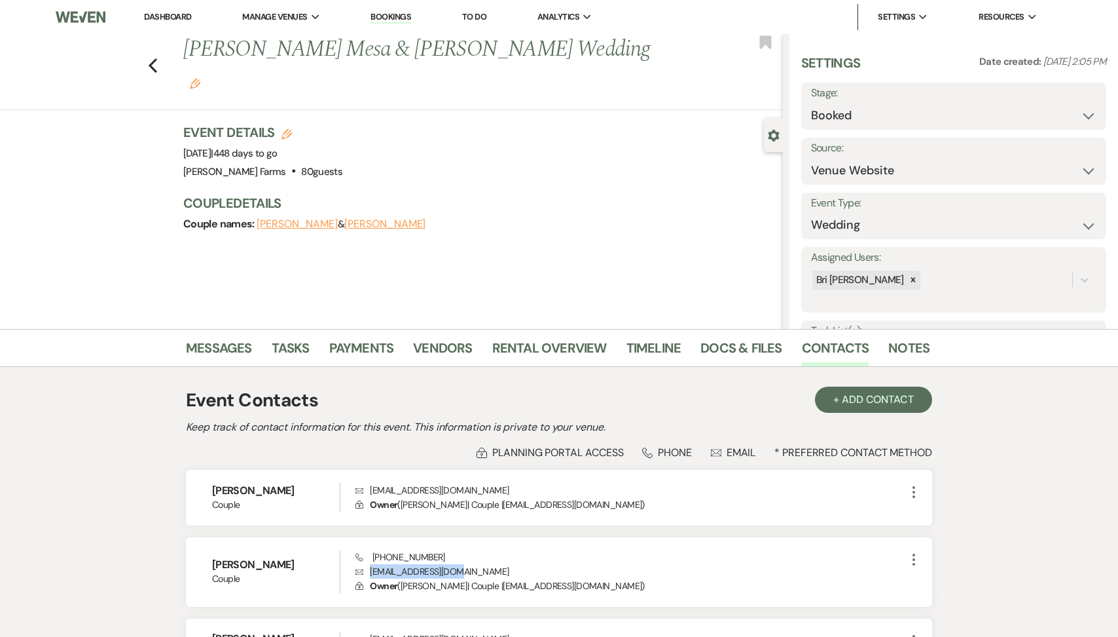
click at [178, 19] on link "Dashboard" at bounding box center [167, 16] width 47 height 11
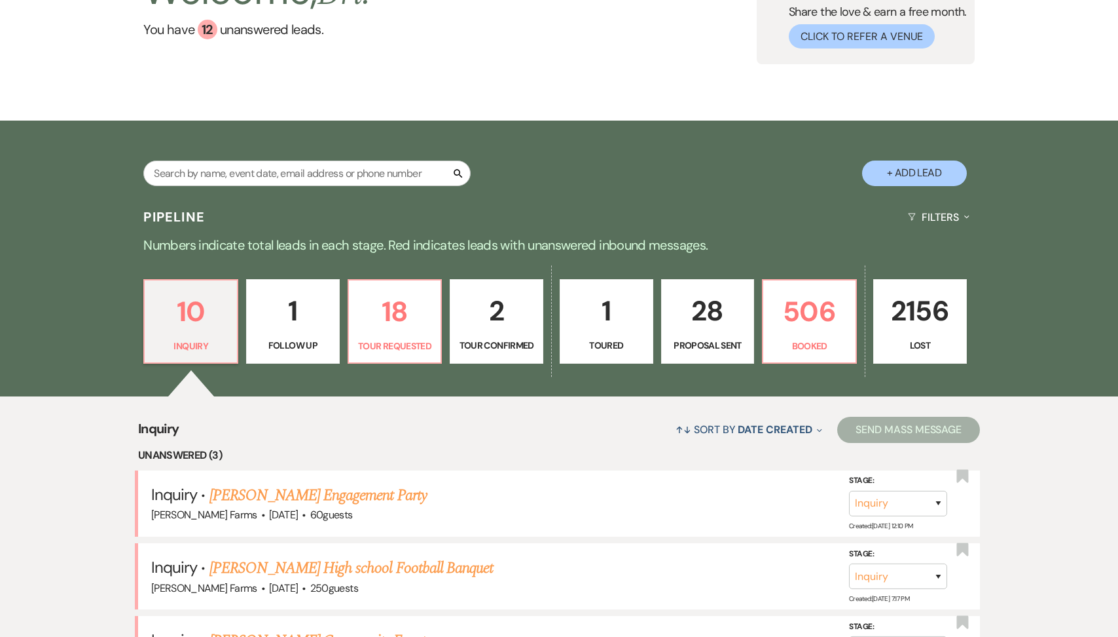
scroll to position [161, 0]
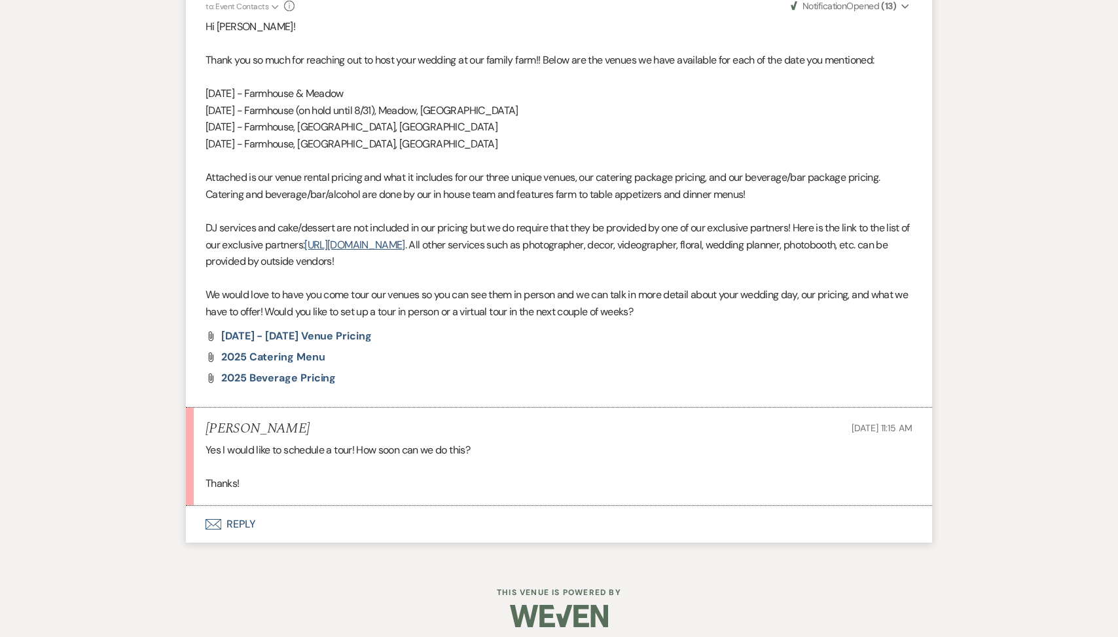
click at [299, 530] on button "Envelope Reply" at bounding box center [559, 524] width 747 height 37
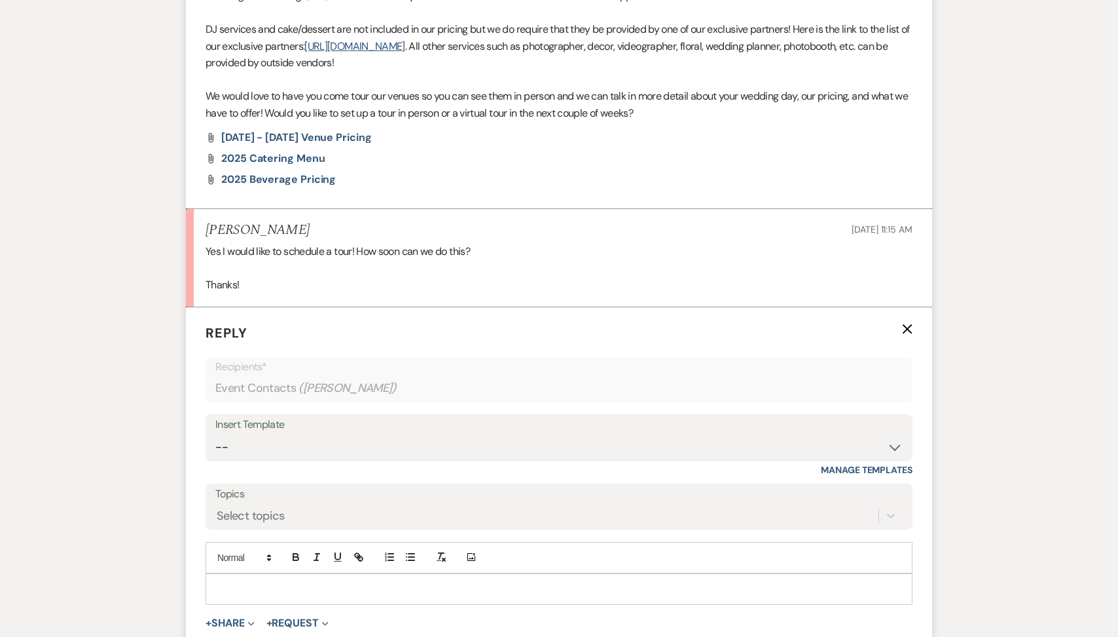
scroll to position [1060, 0]
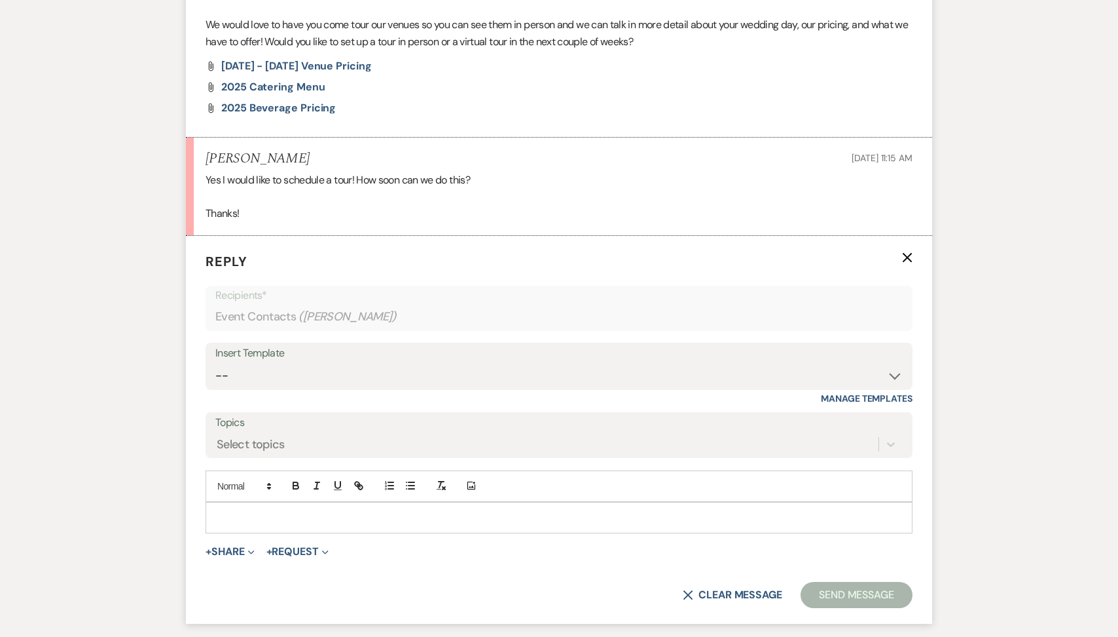
click at [260, 511] on p at bounding box center [559, 517] width 686 height 14
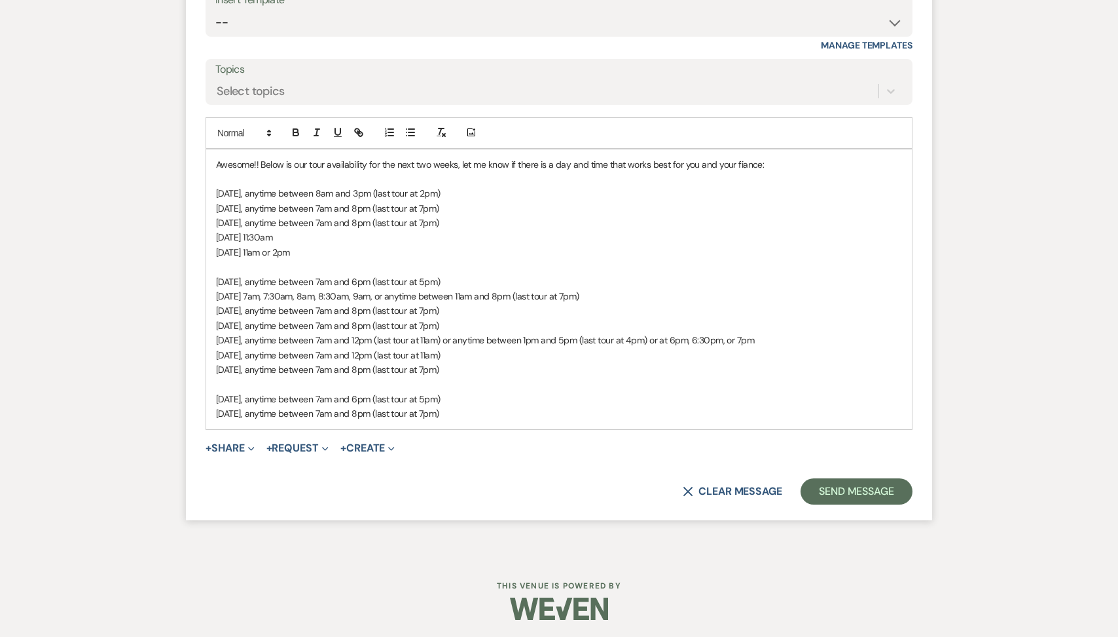
scroll to position [1415, 0]
click at [832, 494] on button "Send Message" at bounding box center [857, 488] width 112 height 26
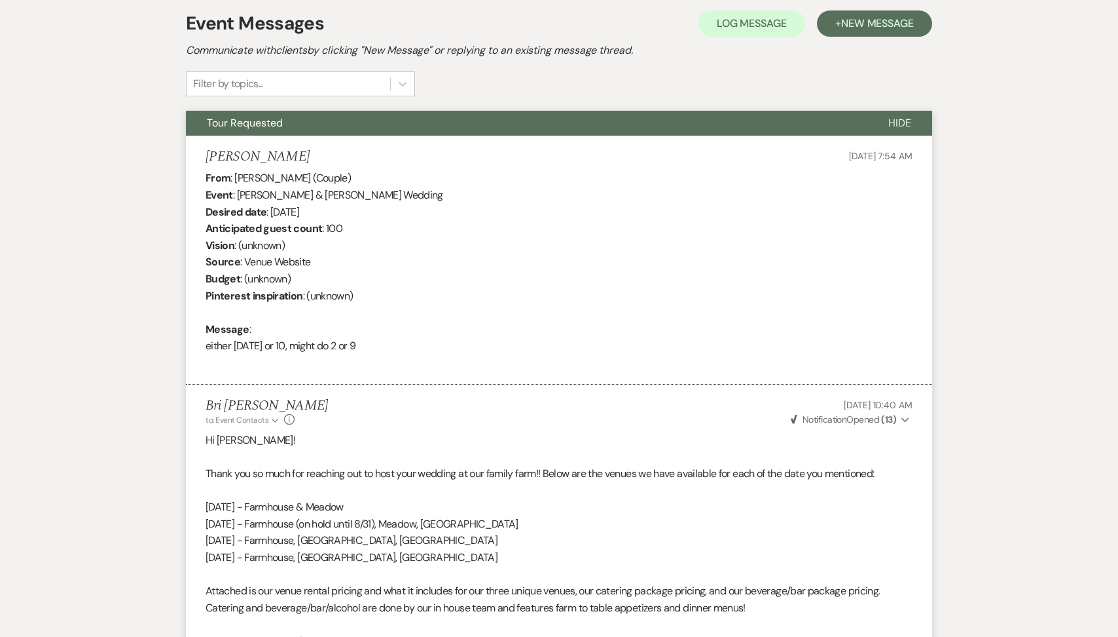
scroll to position [0, 0]
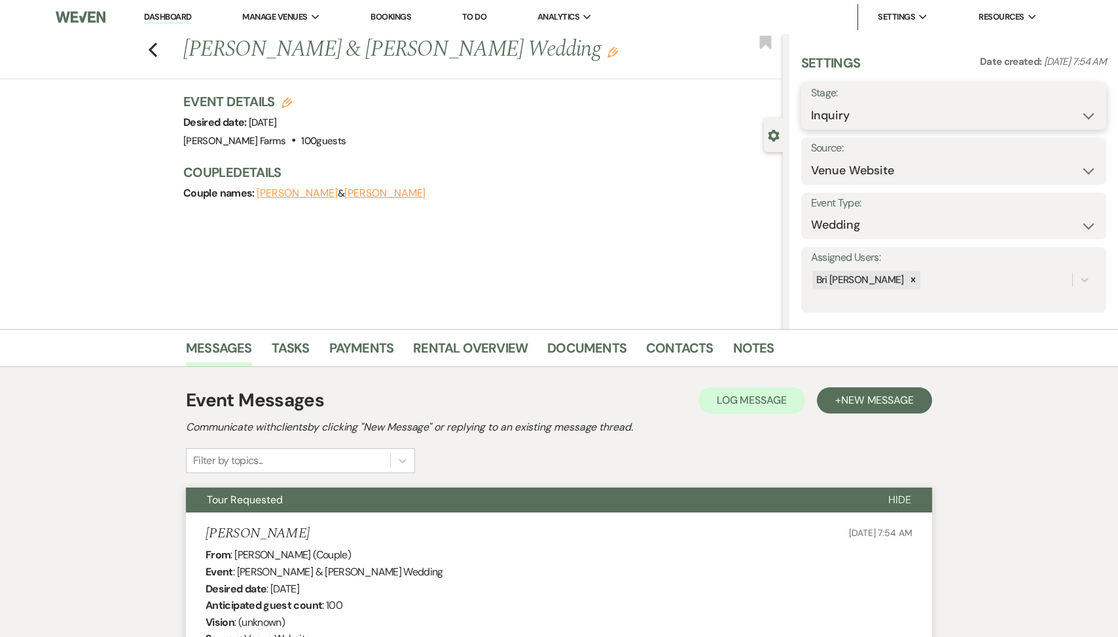
click at [902, 113] on select "Inquiry Follow Up Tour Requested Tour Confirmed Toured Proposal Sent Booked Lost" at bounding box center [954, 116] width 286 height 26
select select "2"
click at [1059, 111] on button "Save" at bounding box center [1074, 106] width 65 height 26
click at [172, 17] on link "Dashboard" at bounding box center [167, 17] width 47 height 12
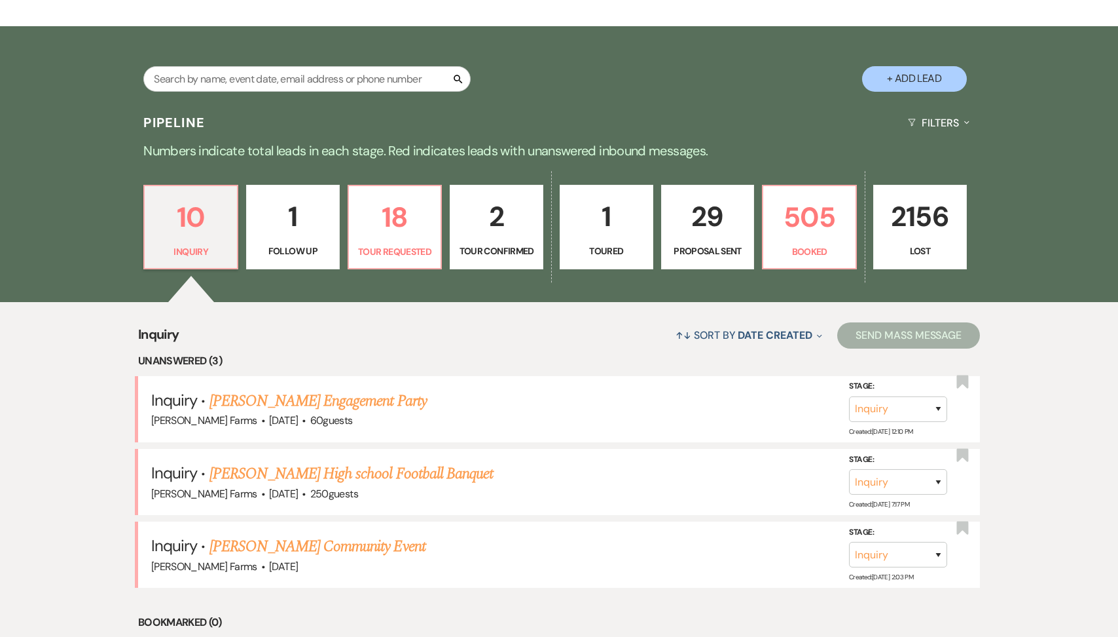
scroll to position [227, 0]
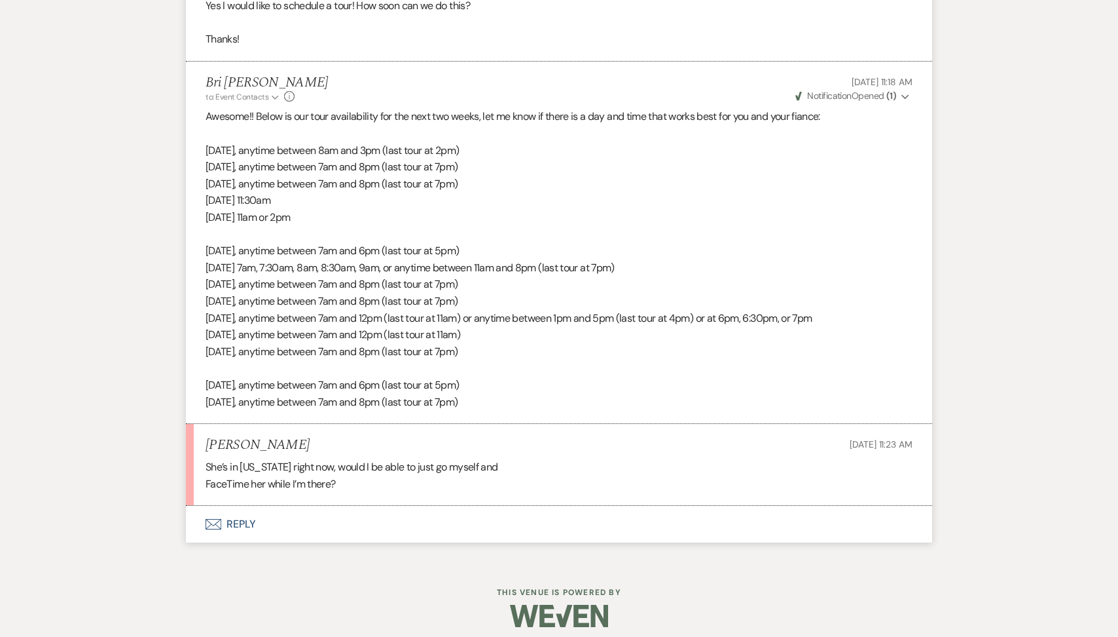
click at [276, 534] on button "Envelope Reply" at bounding box center [559, 524] width 747 height 37
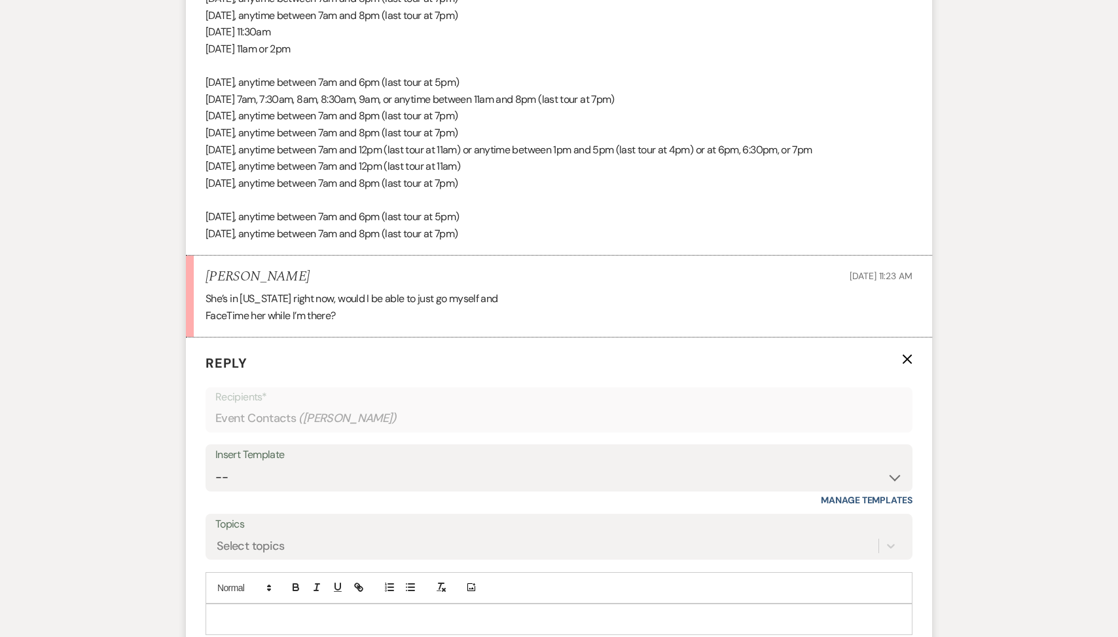
scroll to position [1469, 0]
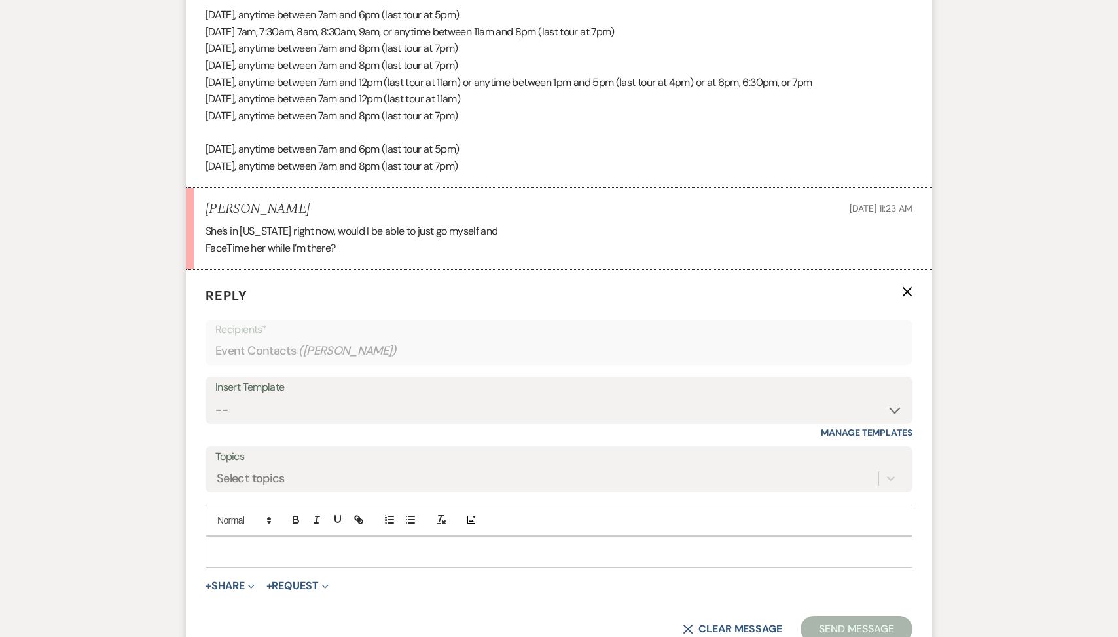
click at [253, 542] on div at bounding box center [559, 551] width 706 height 30
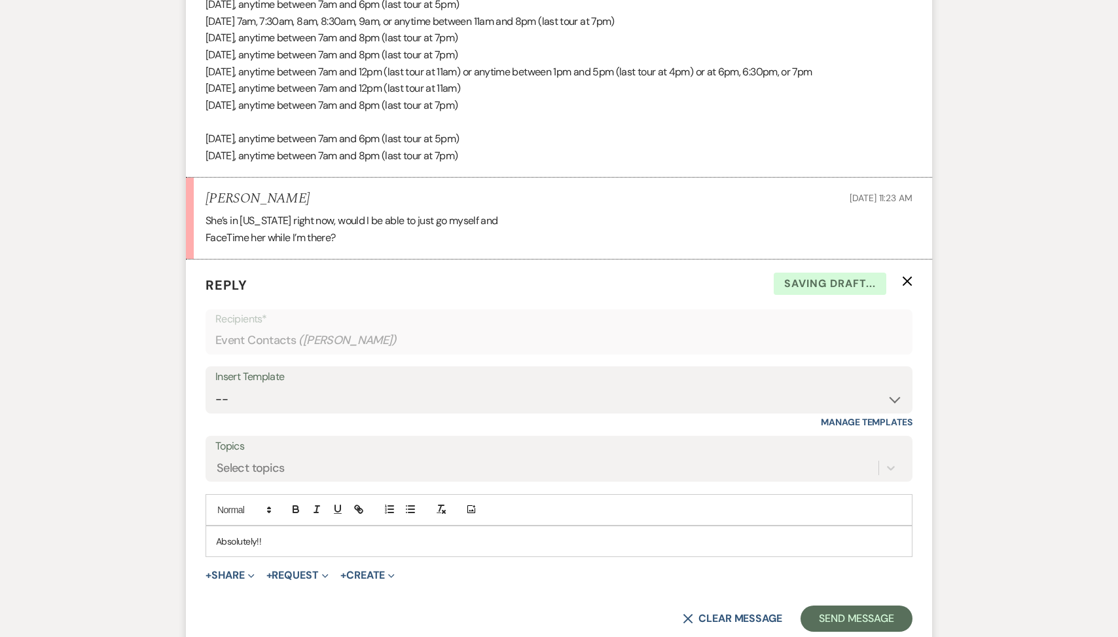
click at [822, 599] on form "Reply X Saving draft... Recipients* Event Contacts ( [PERSON_NAME] ) Insert Tem…" at bounding box center [559, 453] width 747 height 388
click at [822, 612] on button "Send Message" at bounding box center [857, 618] width 112 height 26
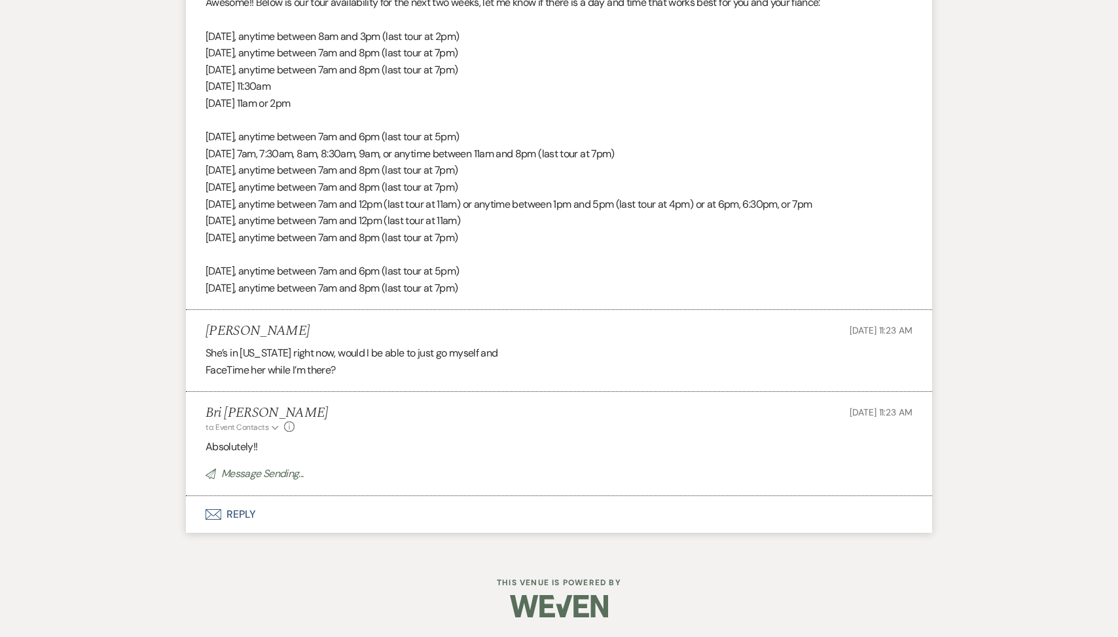
scroll to position [1320, 0]
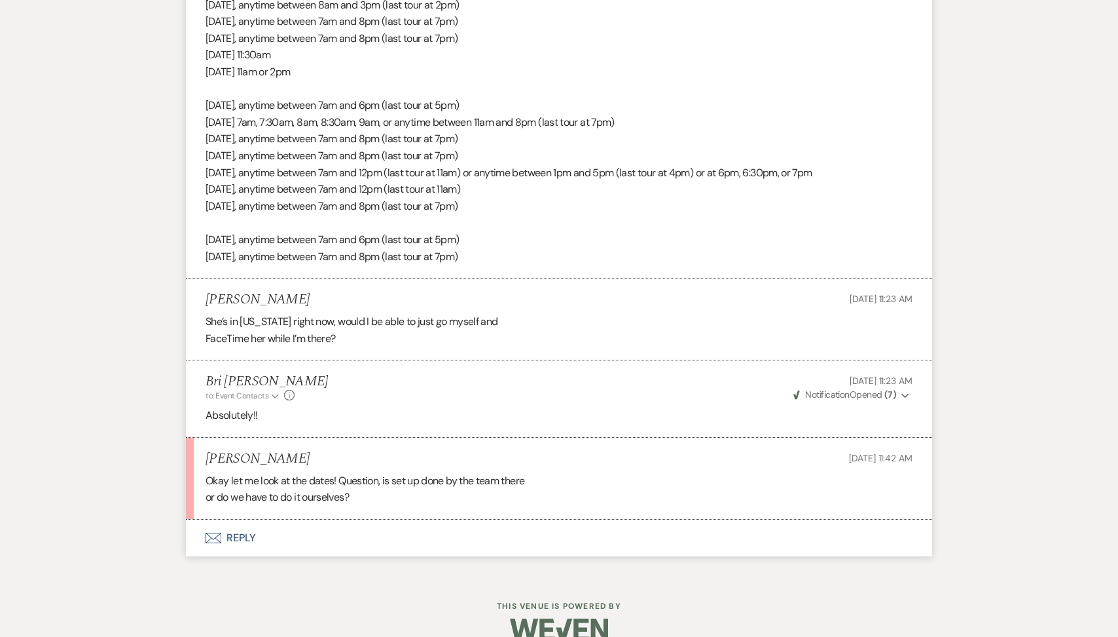
scroll to position [1392, 0]
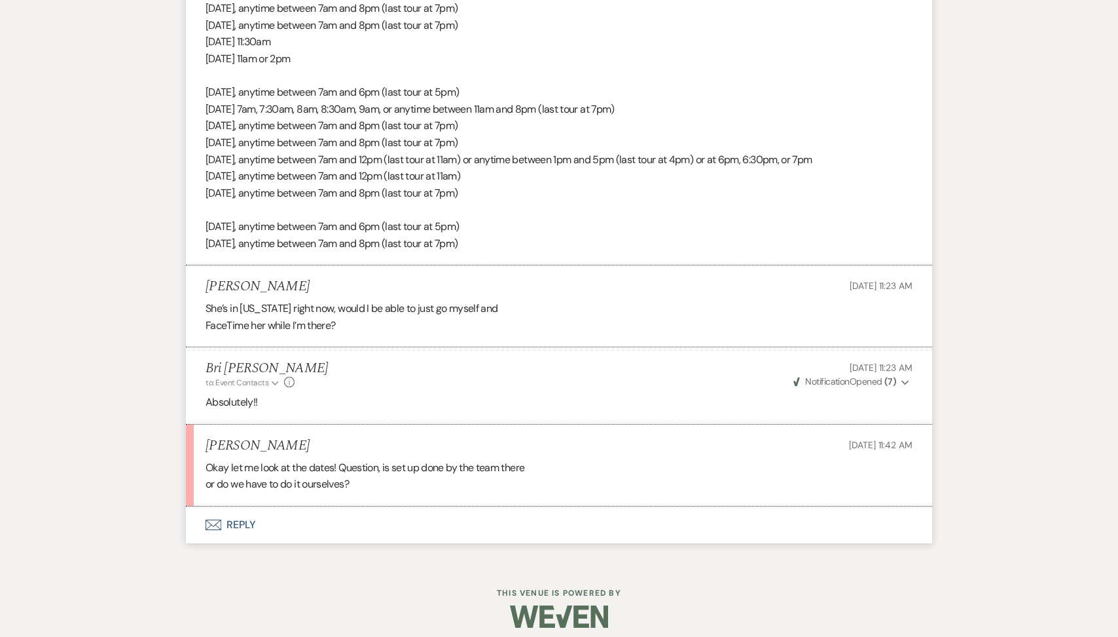
click at [339, 532] on button "Envelope Reply" at bounding box center [559, 524] width 747 height 37
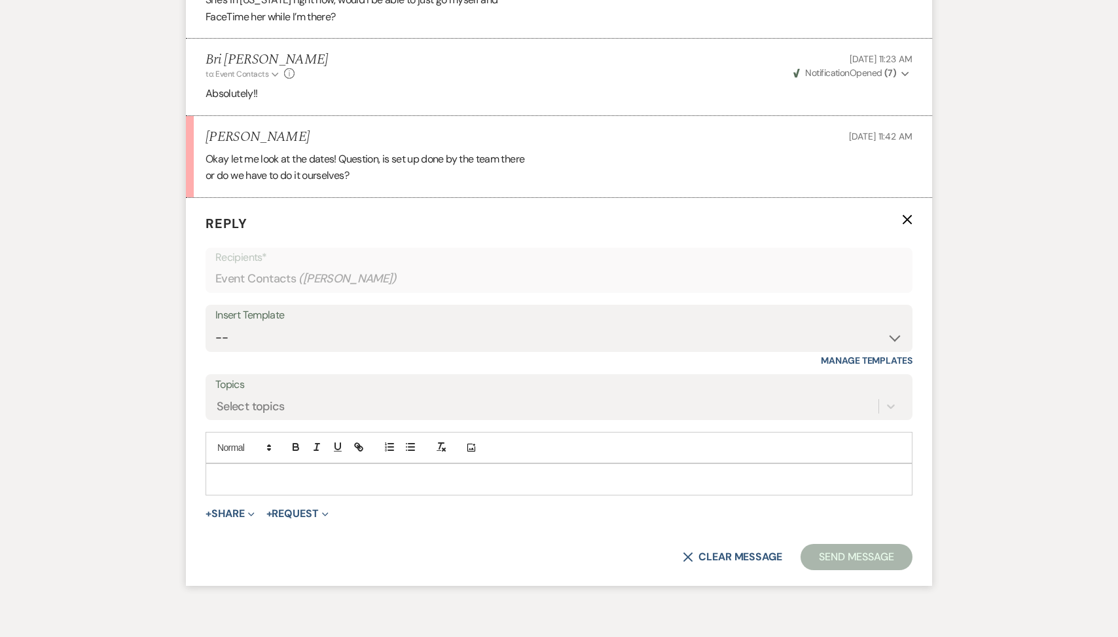
scroll to position [1703, 0]
click at [298, 478] on p at bounding box center [559, 477] width 686 height 14
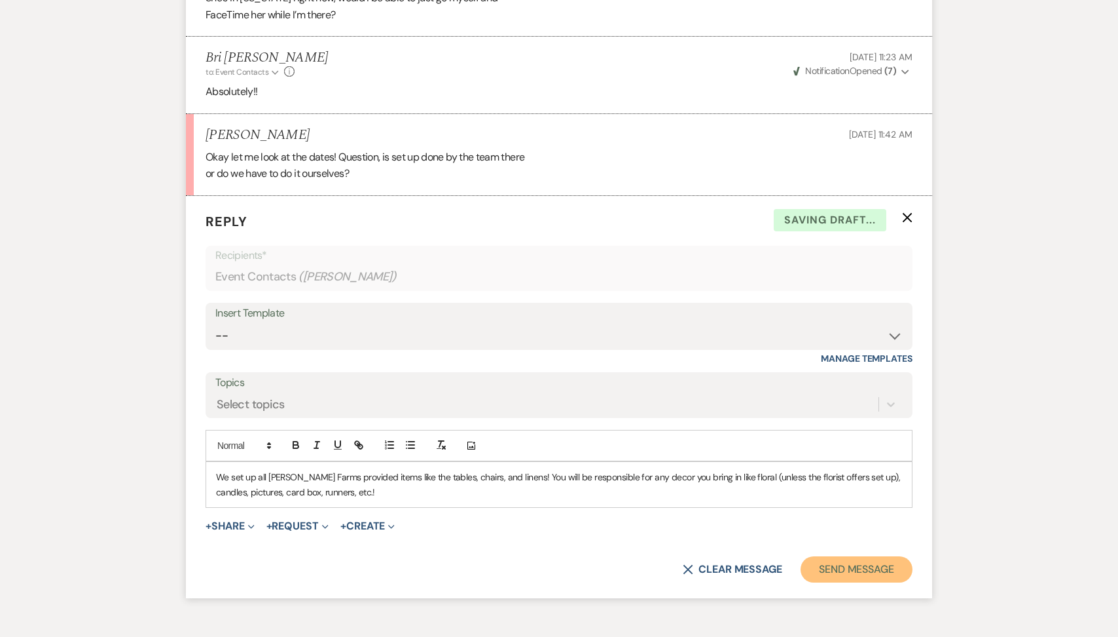
click at [827, 568] on button "Send Message" at bounding box center [857, 569] width 112 height 26
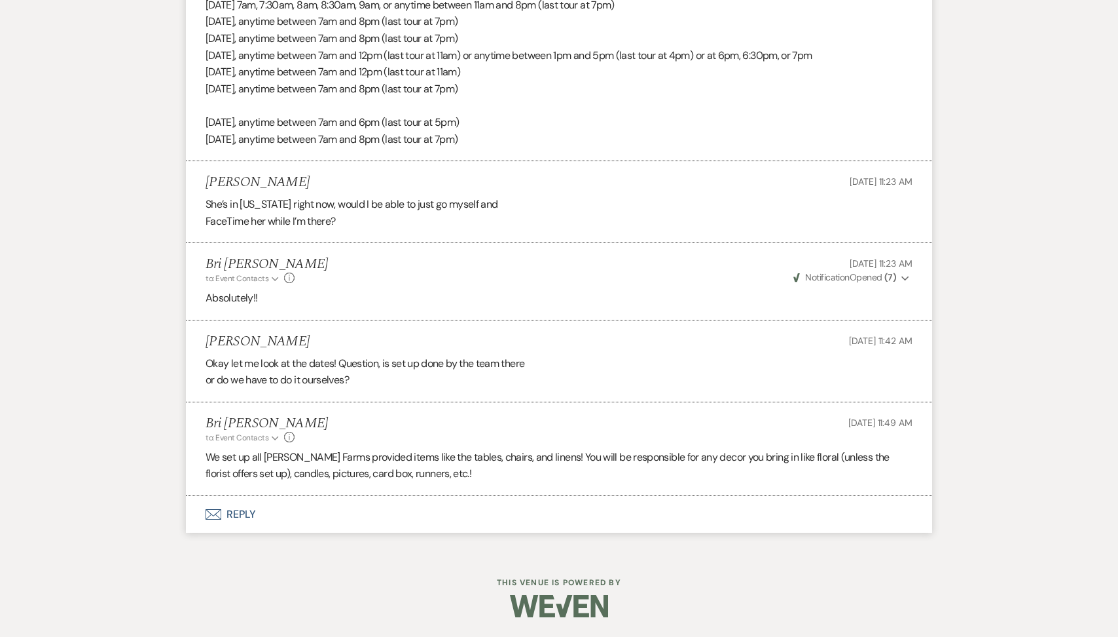
scroll to position [1496, 0]
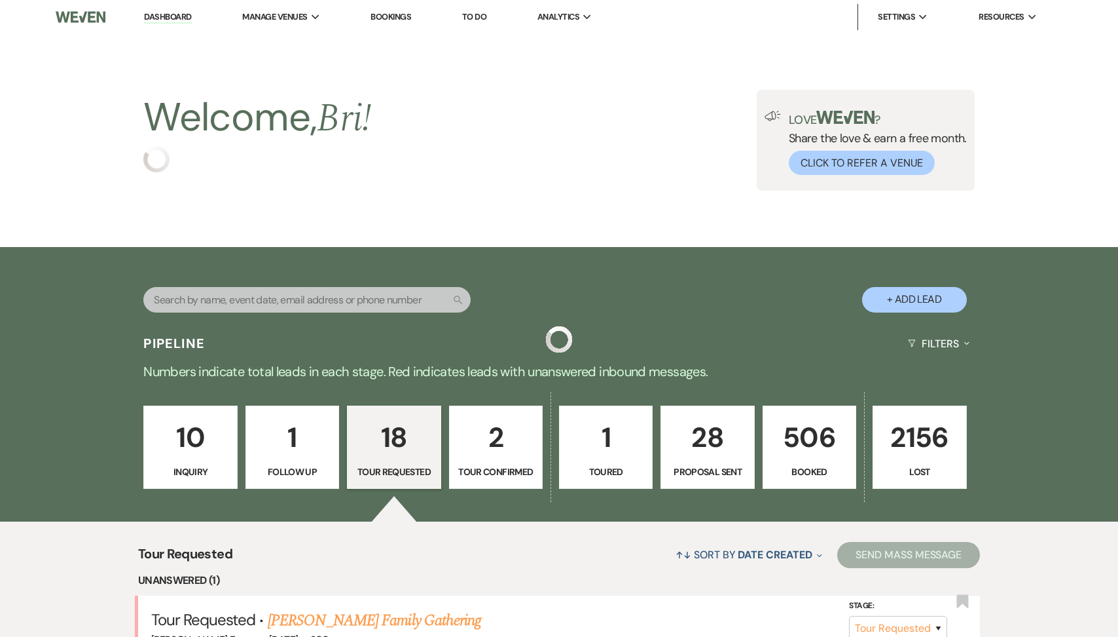
select select "2"
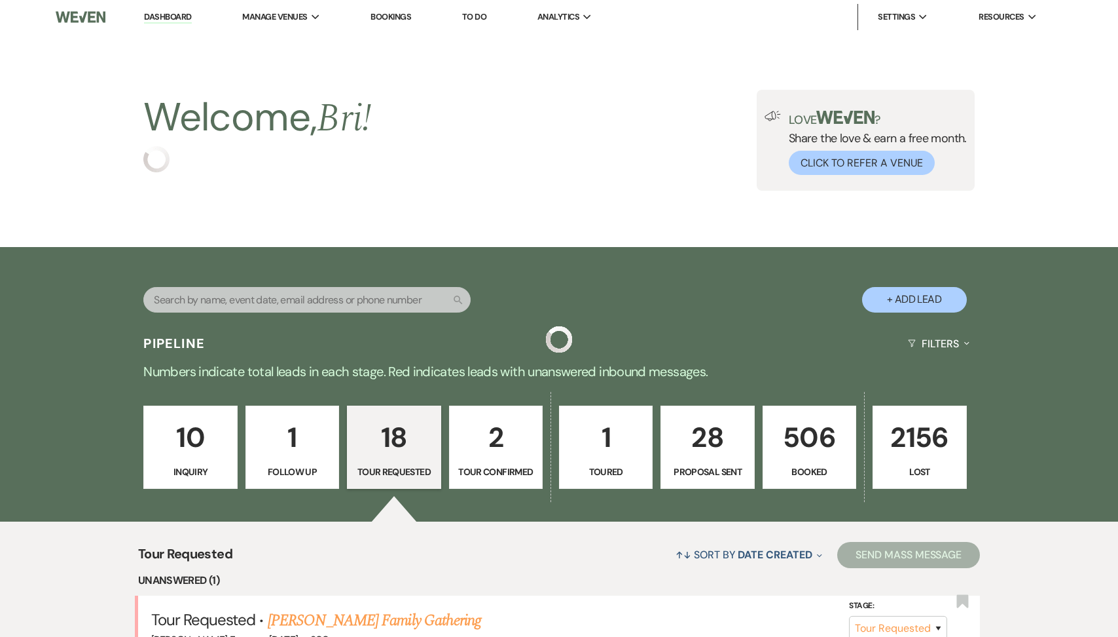
select select "2"
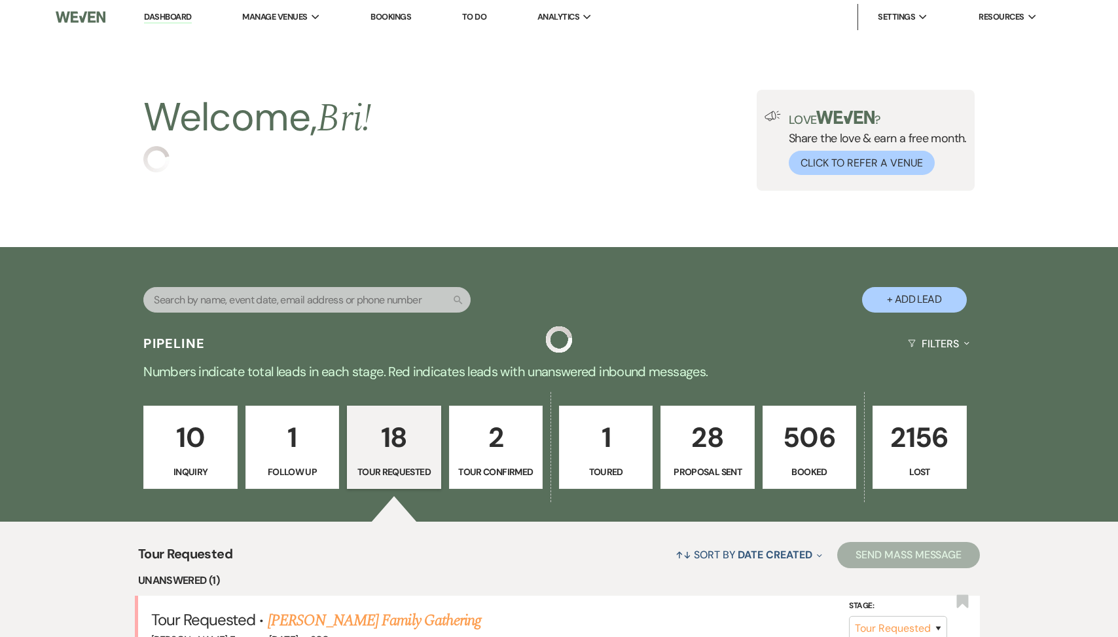
select select "2"
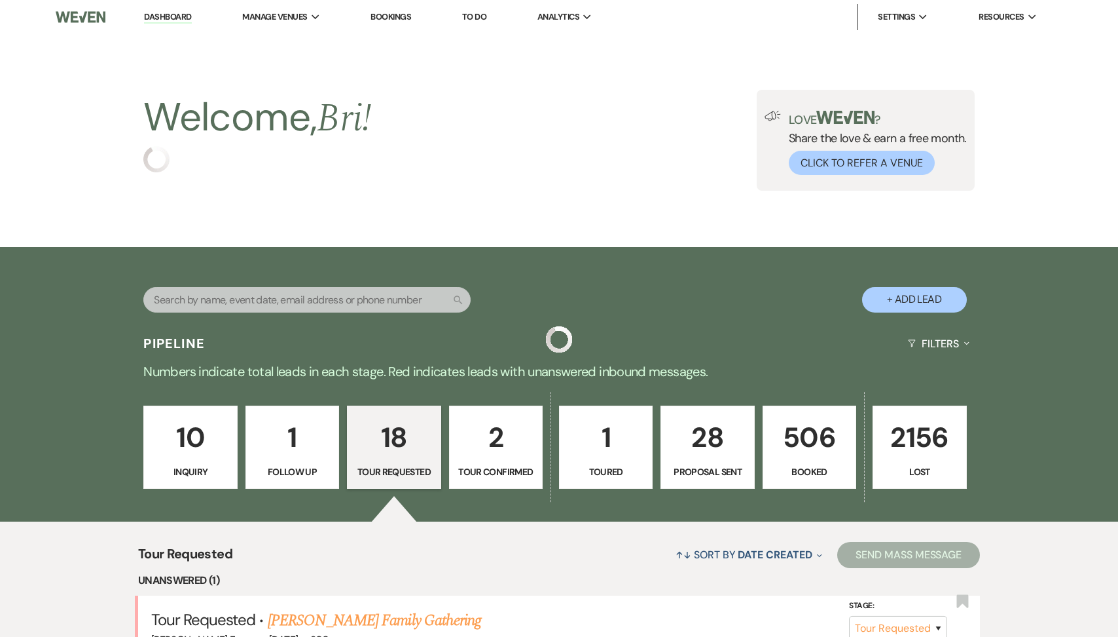
select select "2"
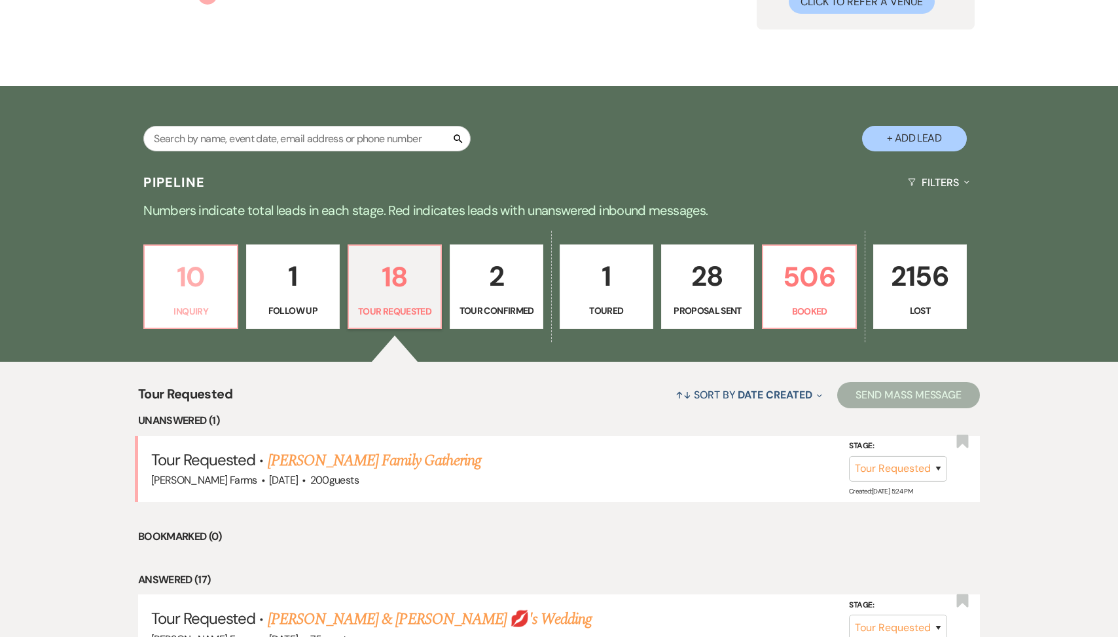
click at [191, 293] on p "10" at bounding box center [191, 277] width 77 height 44
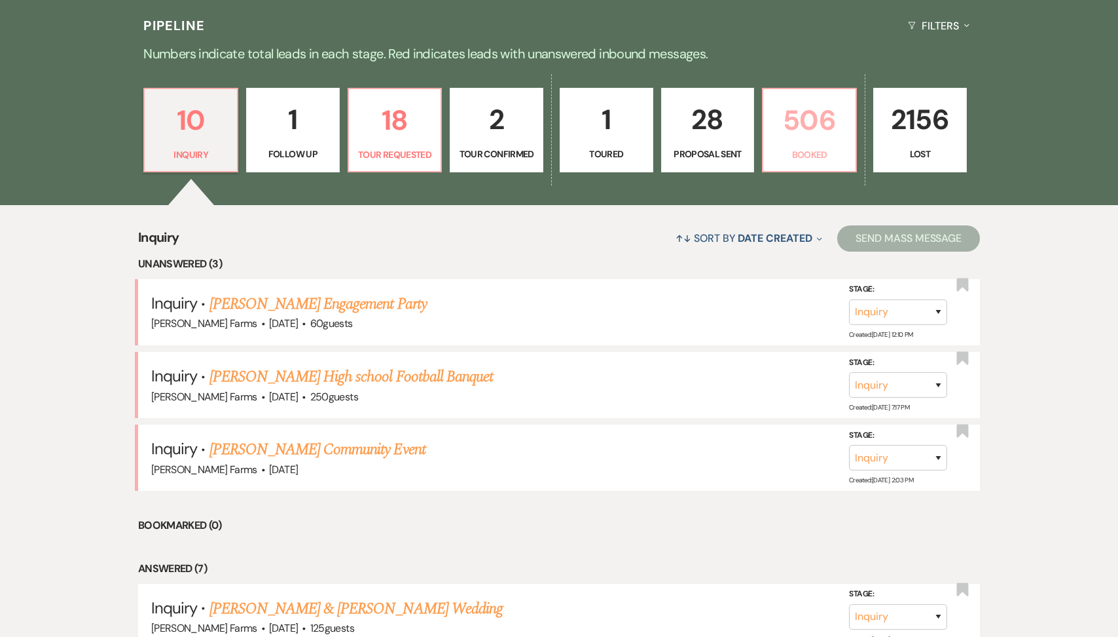
click at [800, 144] on link "506 Booked" at bounding box center [809, 130] width 95 height 85
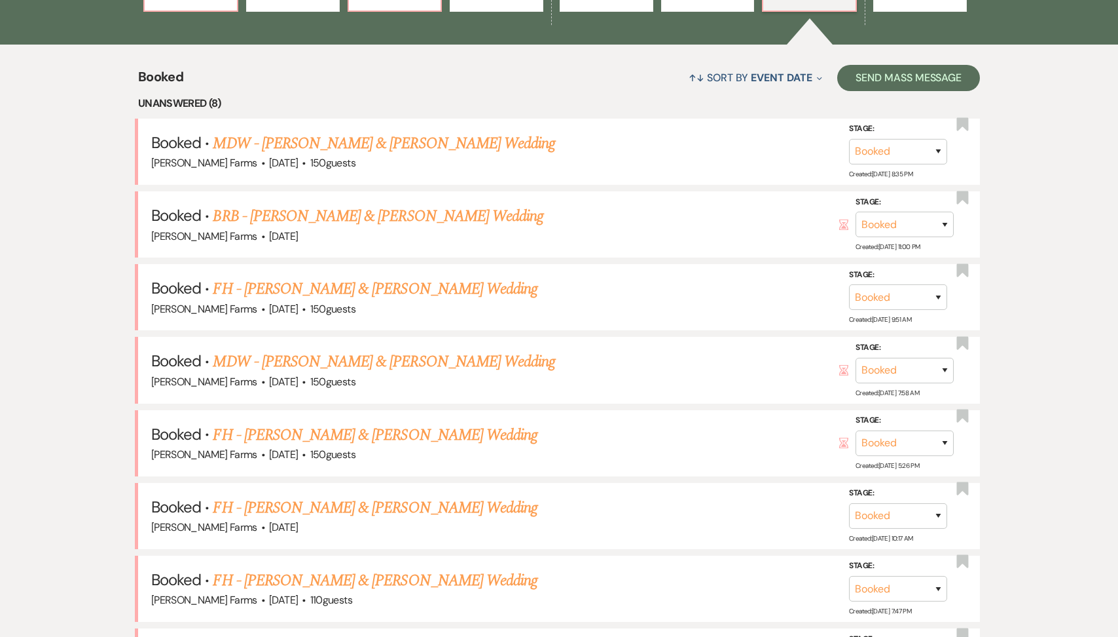
scroll to position [498, 0]
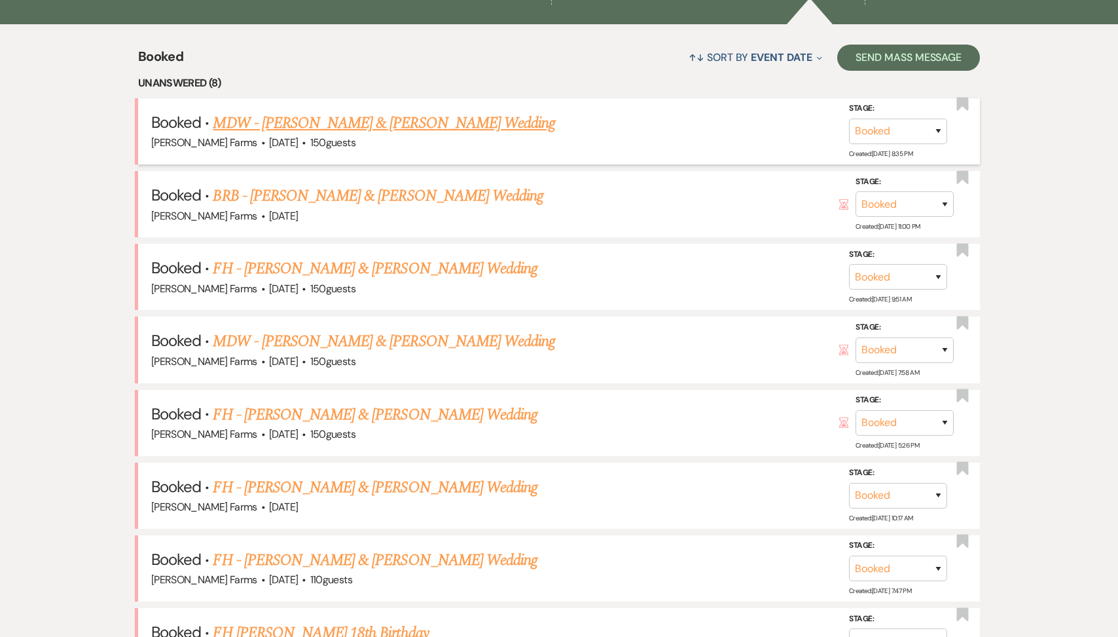
click at [423, 121] on link "MDW - [PERSON_NAME] & [PERSON_NAME] Wedding" at bounding box center [384, 123] width 342 height 24
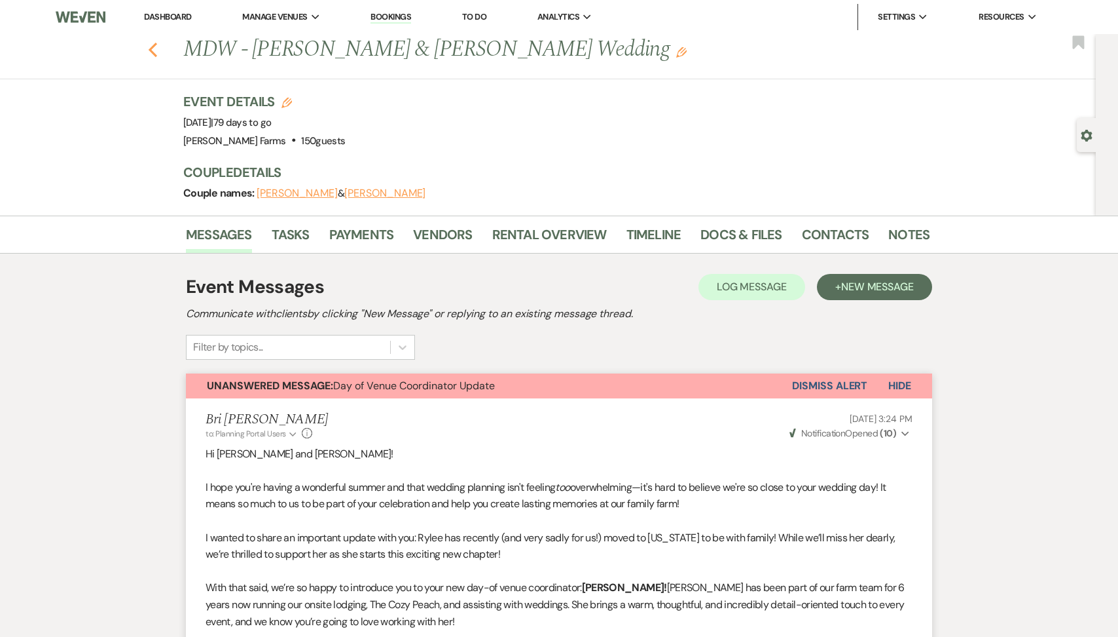
click at [154, 45] on use "button" at bounding box center [153, 50] width 9 height 14
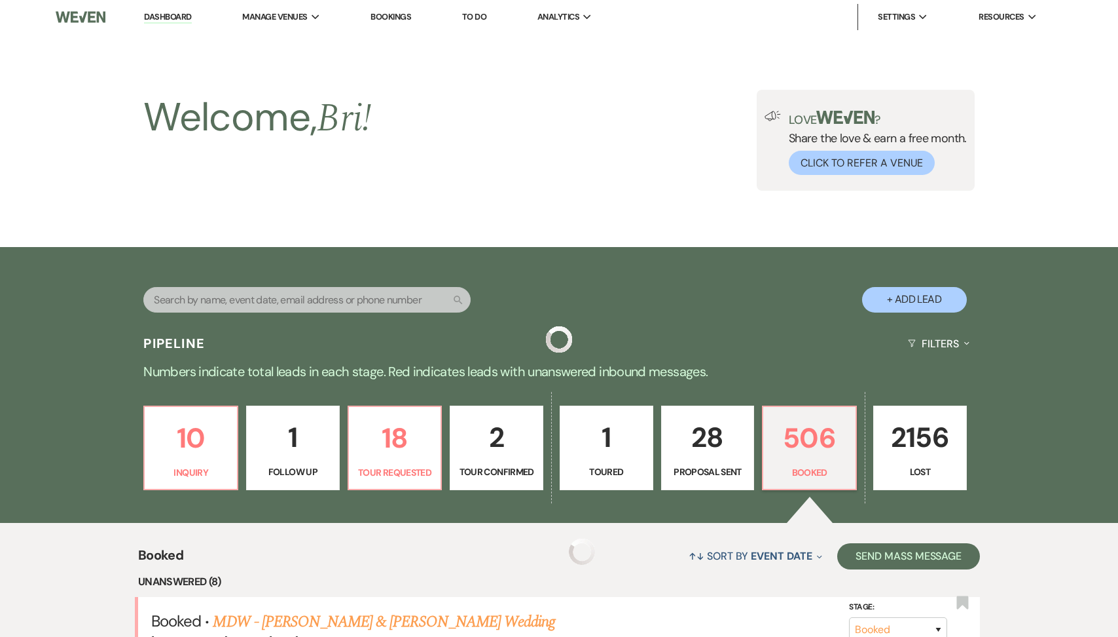
scroll to position [498, 0]
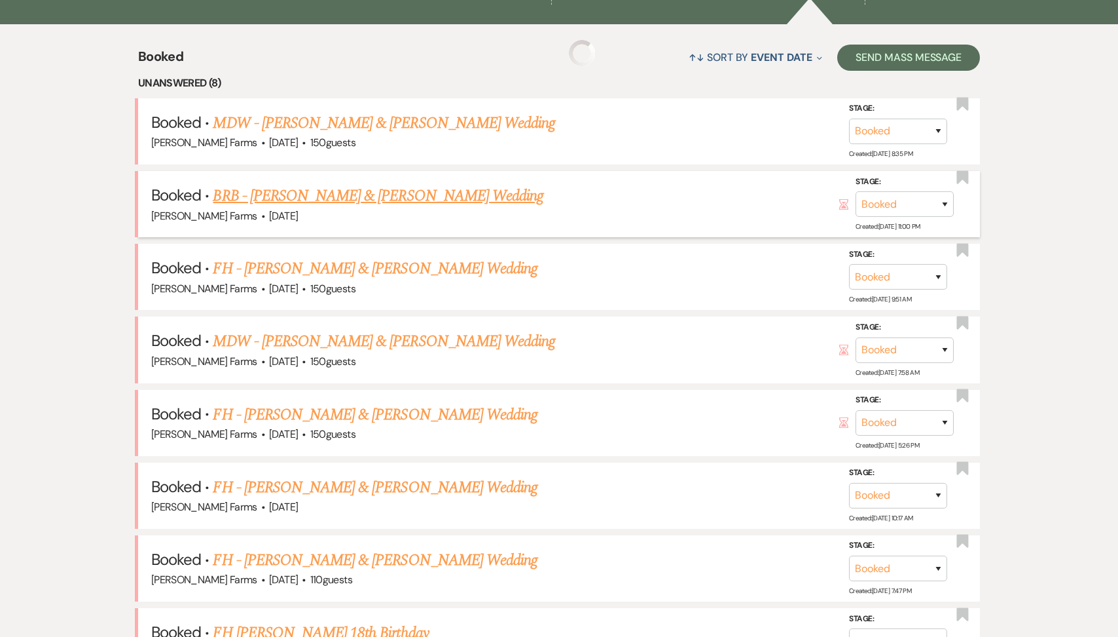
click at [459, 196] on link "BRB - Lauren Fusilier & Kevin Guilfou's Wedding" at bounding box center [378, 196] width 331 height 24
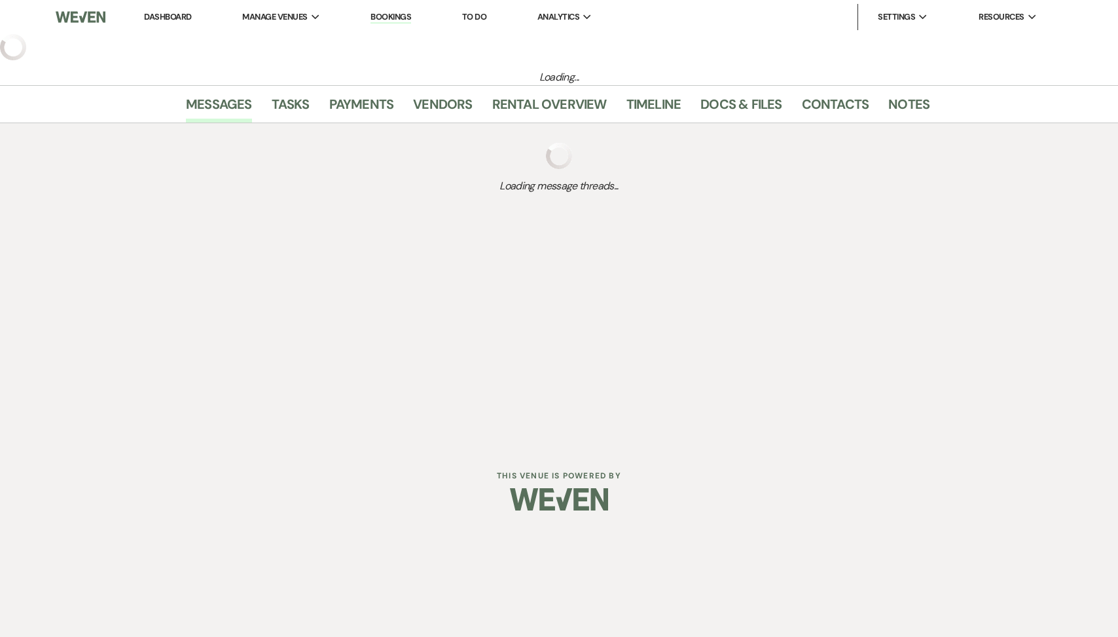
select select "14"
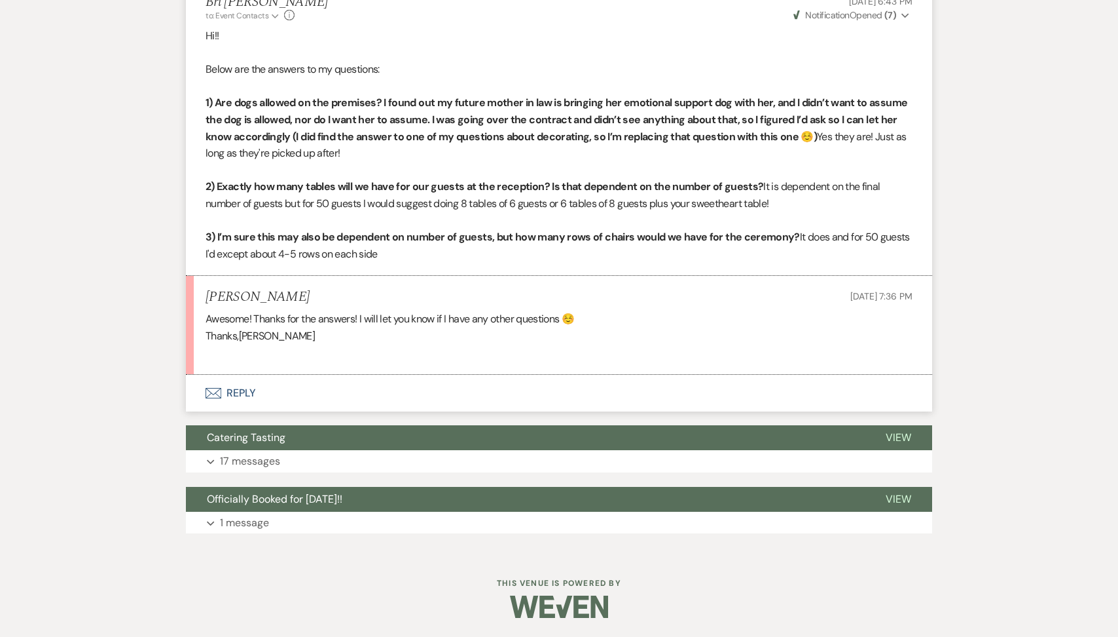
click at [346, 403] on button "Envelope Reply" at bounding box center [559, 393] width 747 height 37
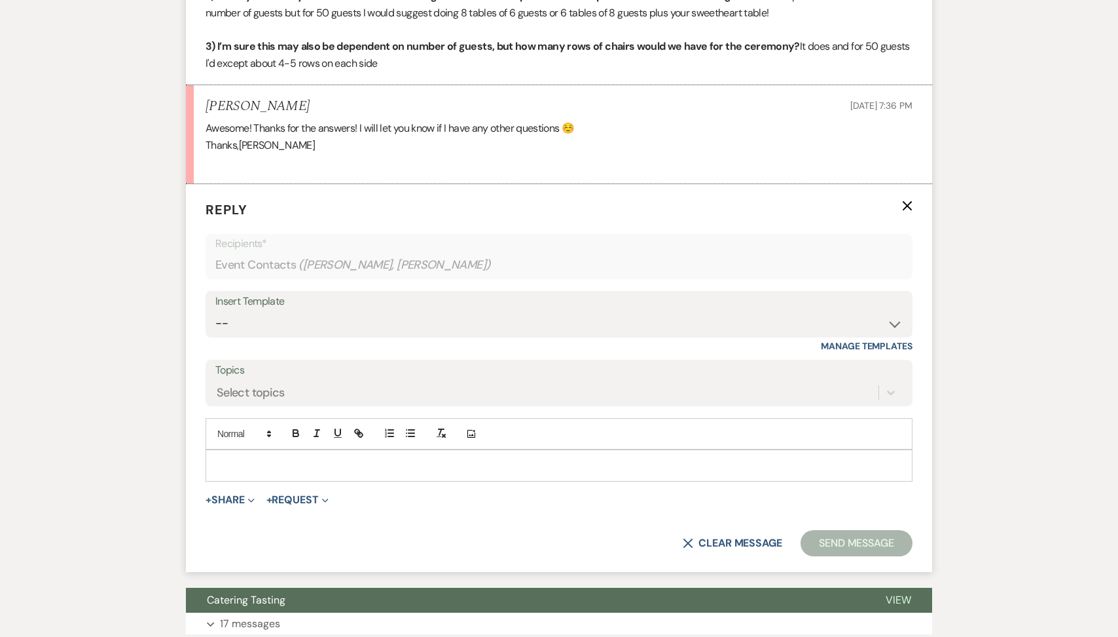
scroll to position [1618, 0]
click at [295, 472] on div at bounding box center [559, 464] width 706 height 30
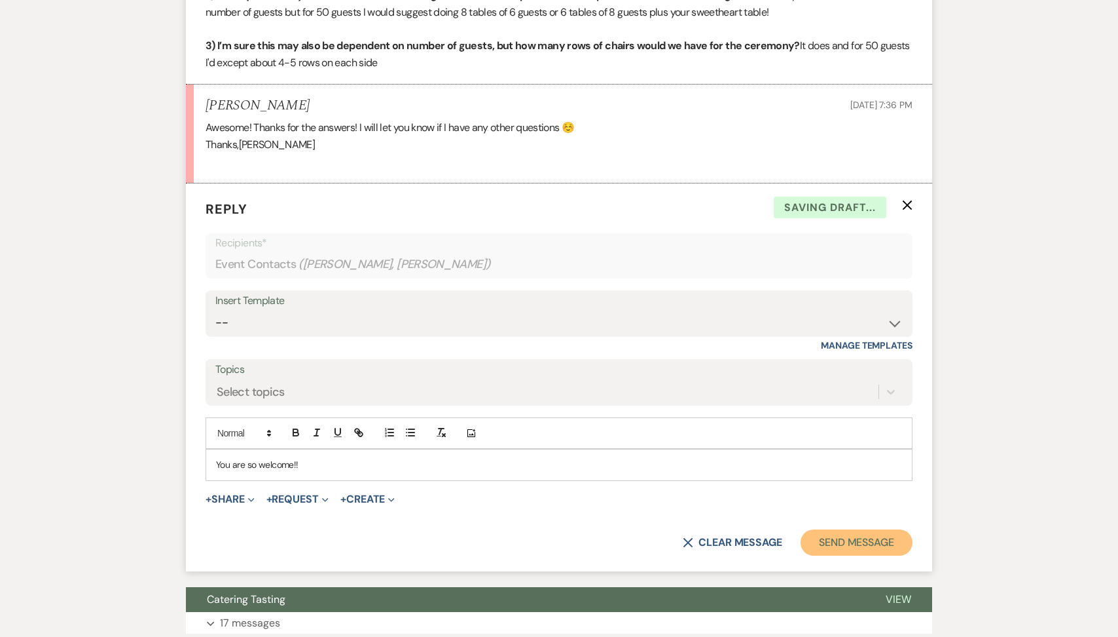
click at [836, 530] on button "Send Message" at bounding box center [857, 542] width 112 height 26
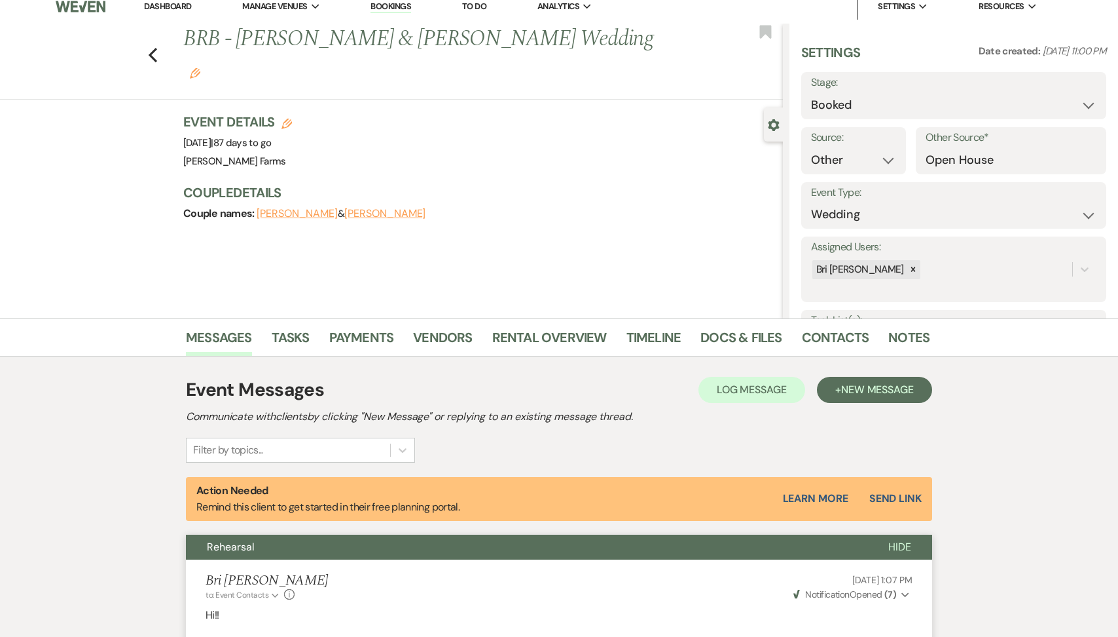
scroll to position [0, 0]
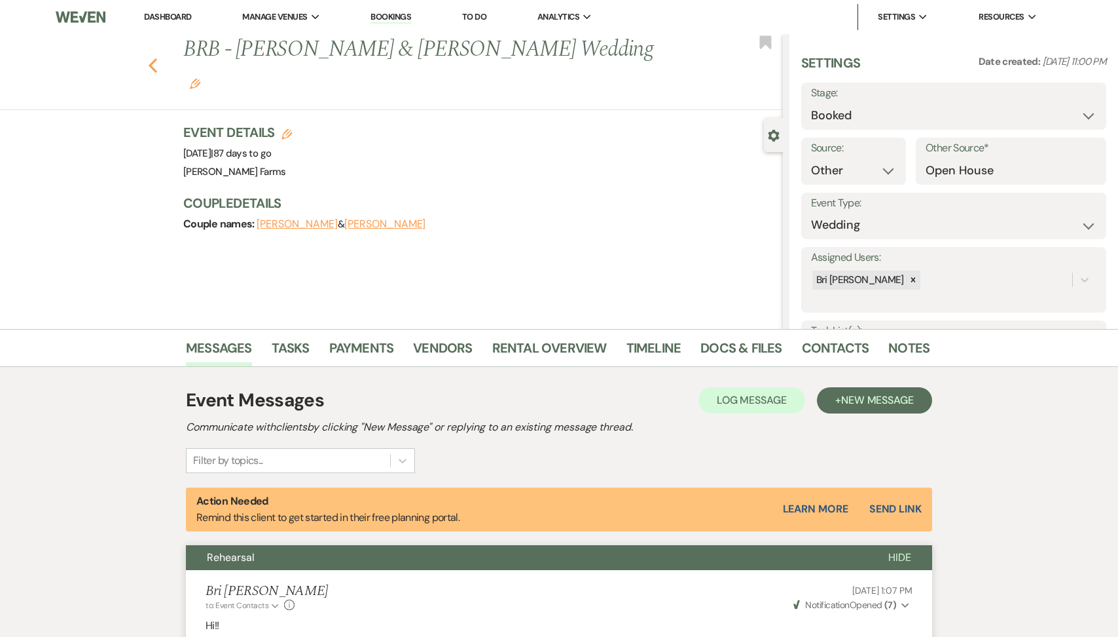
click at [155, 58] on icon "Previous" at bounding box center [153, 66] width 10 height 16
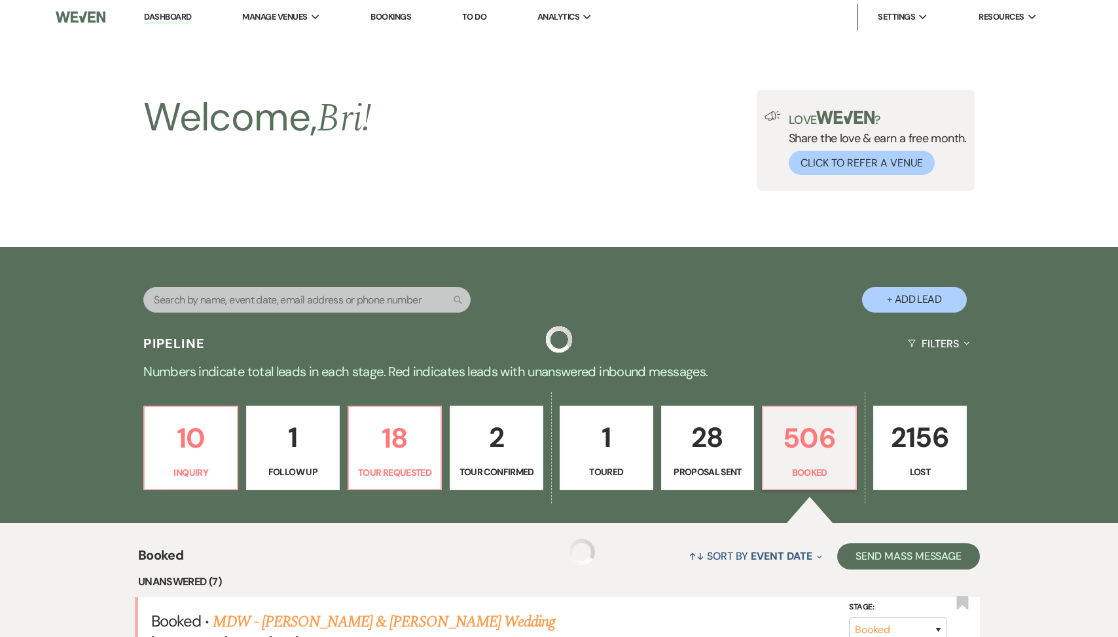
scroll to position [498, 0]
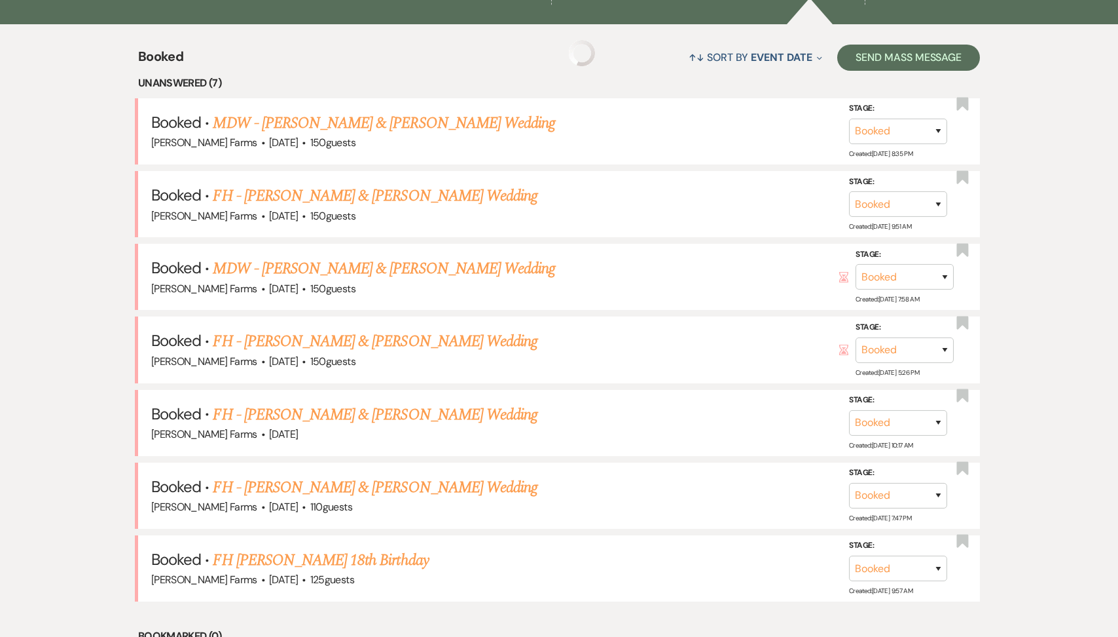
click at [415, 193] on link "FH - Brook Garza & Tommie Ward's Wedding" at bounding box center [375, 196] width 325 height 24
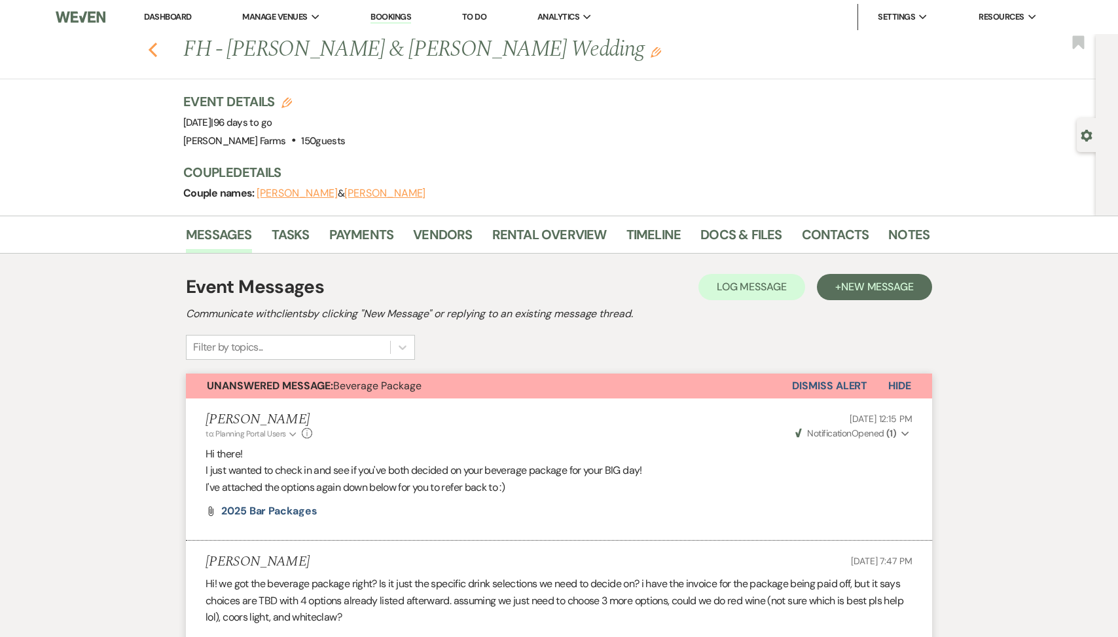
click at [150, 52] on icon "Previous" at bounding box center [153, 50] width 10 height 16
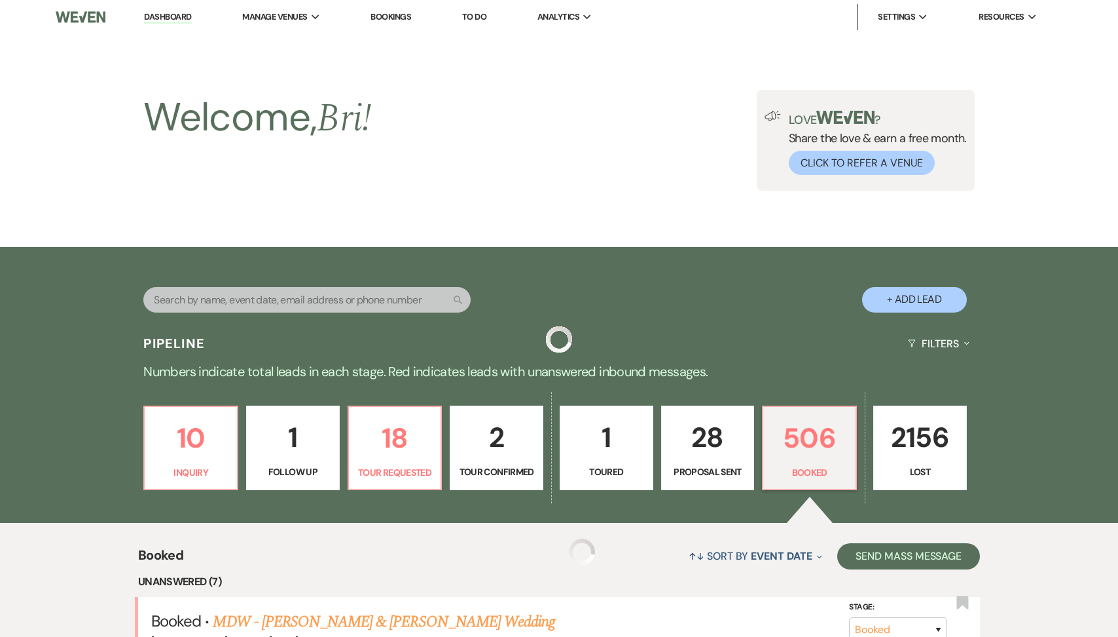
scroll to position [498, 0]
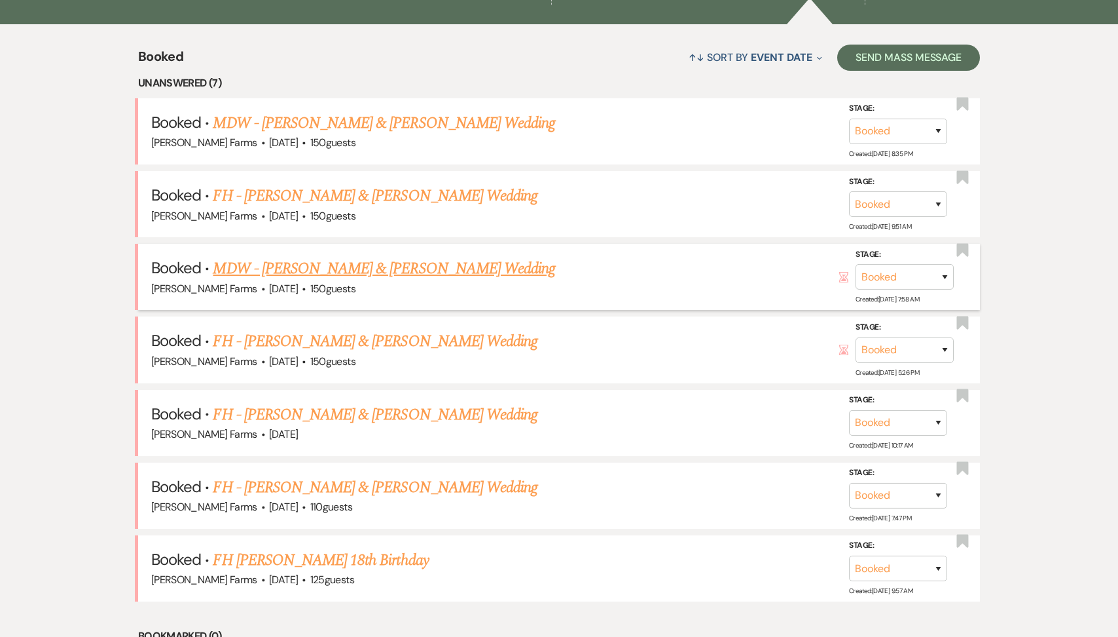
click at [405, 269] on link "MDW - Michael Scannell & Samantha Schmich's Wedding" at bounding box center [384, 269] width 342 height 24
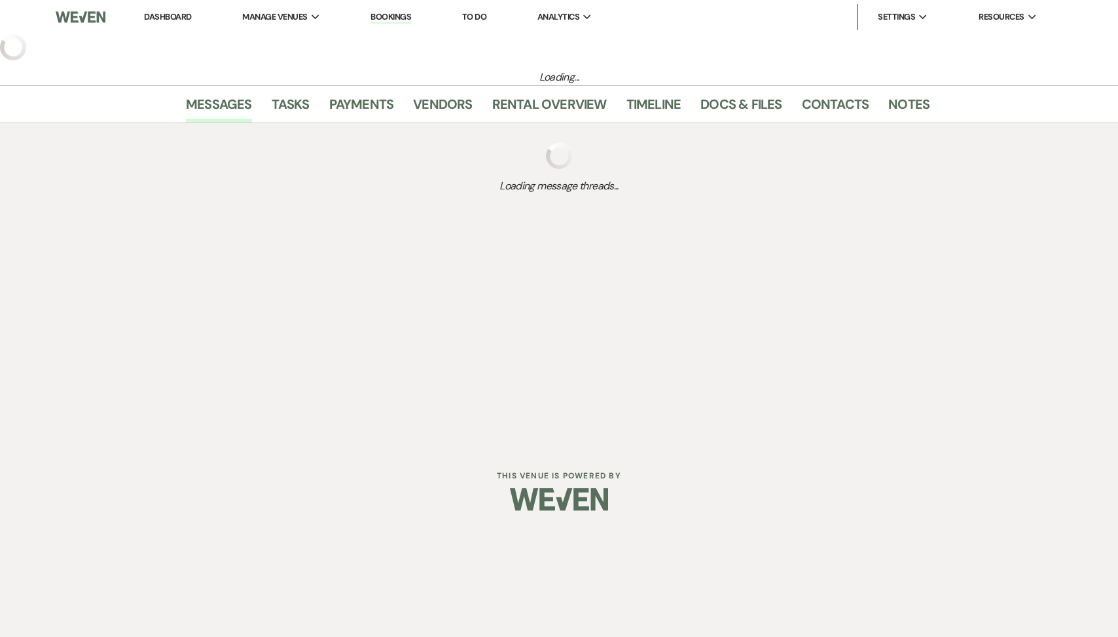
select select "5"
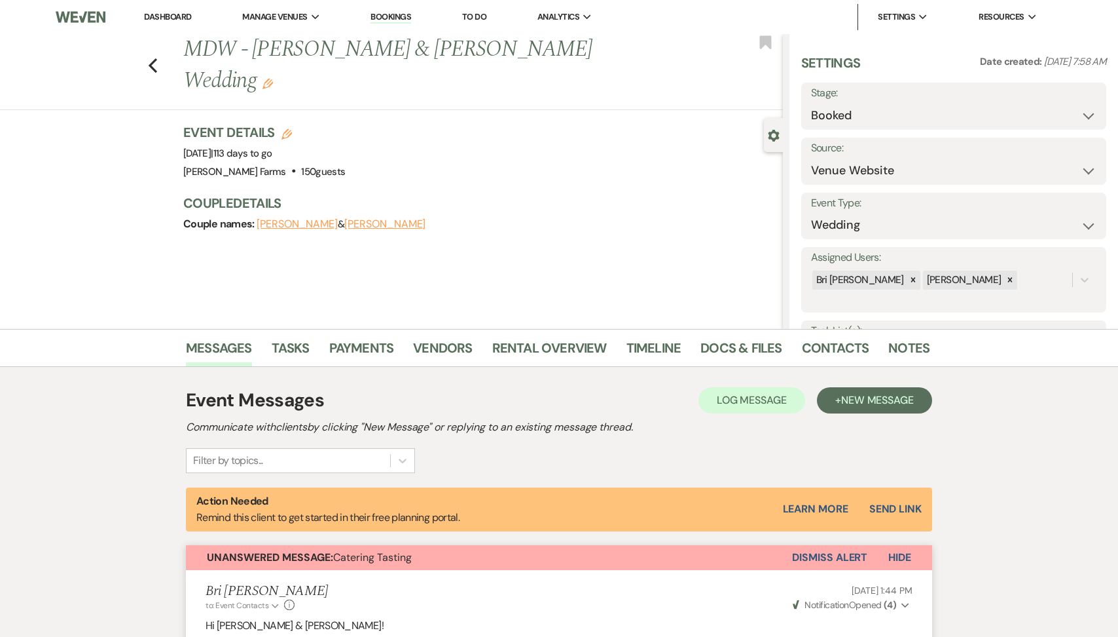
click at [851, 555] on button "Dismiss Alert" at bounding box center [829, 557] width 75 height 25
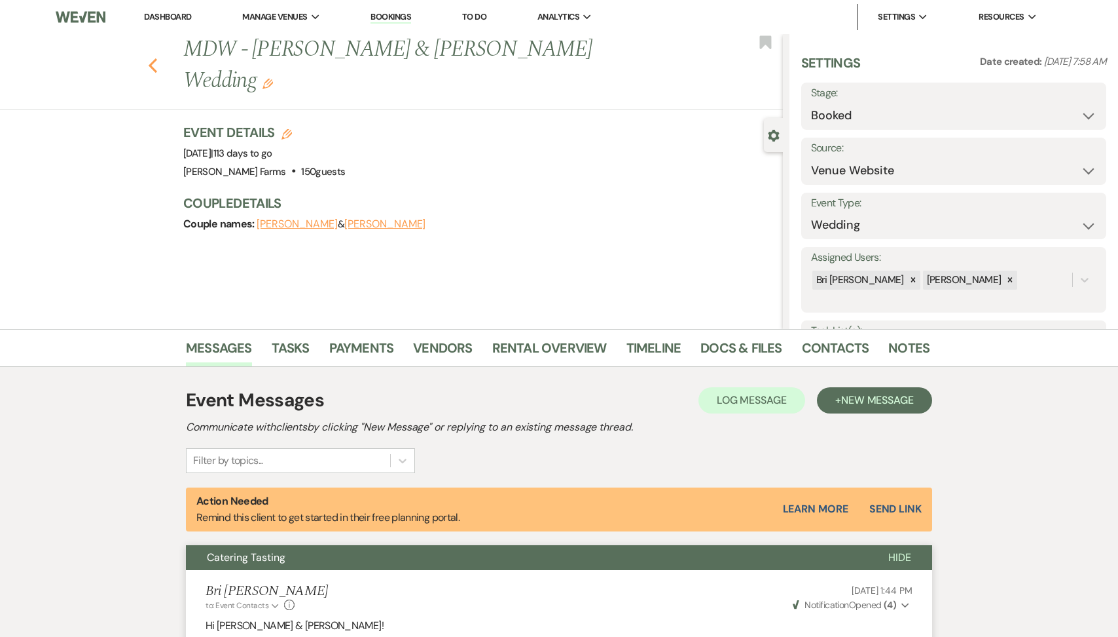
click at [151, 65] on use "button" at bounding box center [153, 65] width 9 height 14
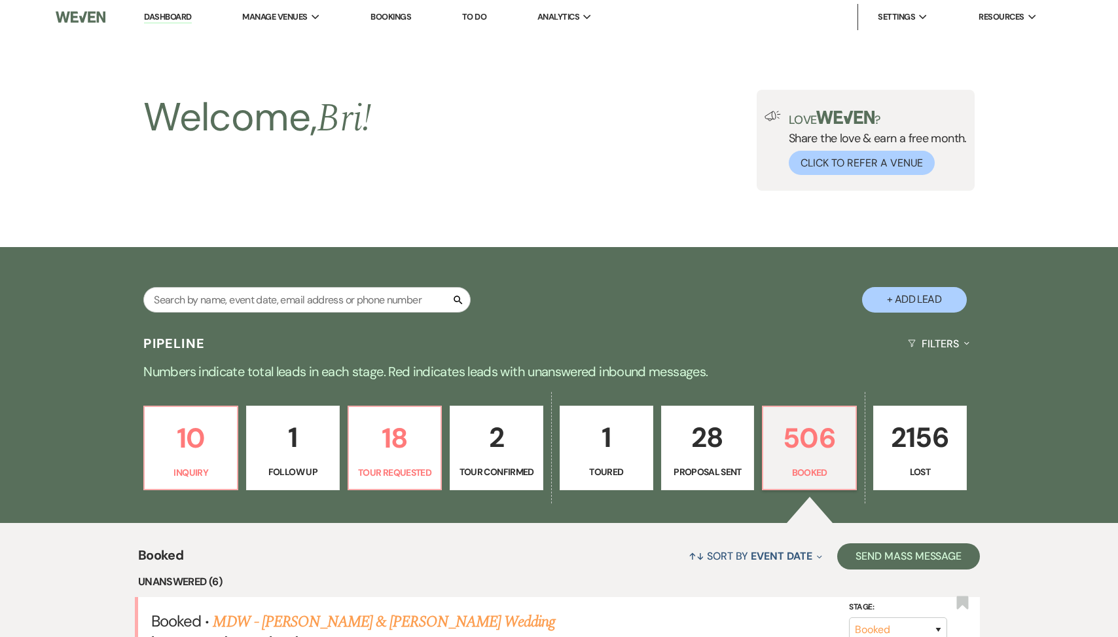
scroll to position [498, 0]
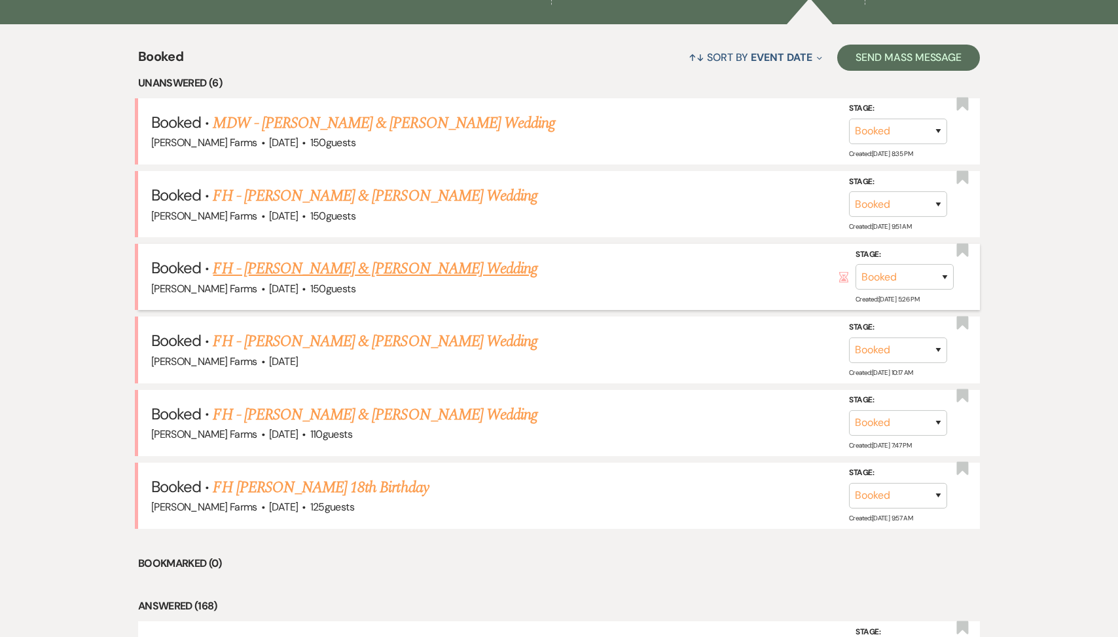
click at [338, 270] on link "FH - Aiden Bellone & Carsen Wren's Wedding" at bounding box center [375, 269] width 325 height 24
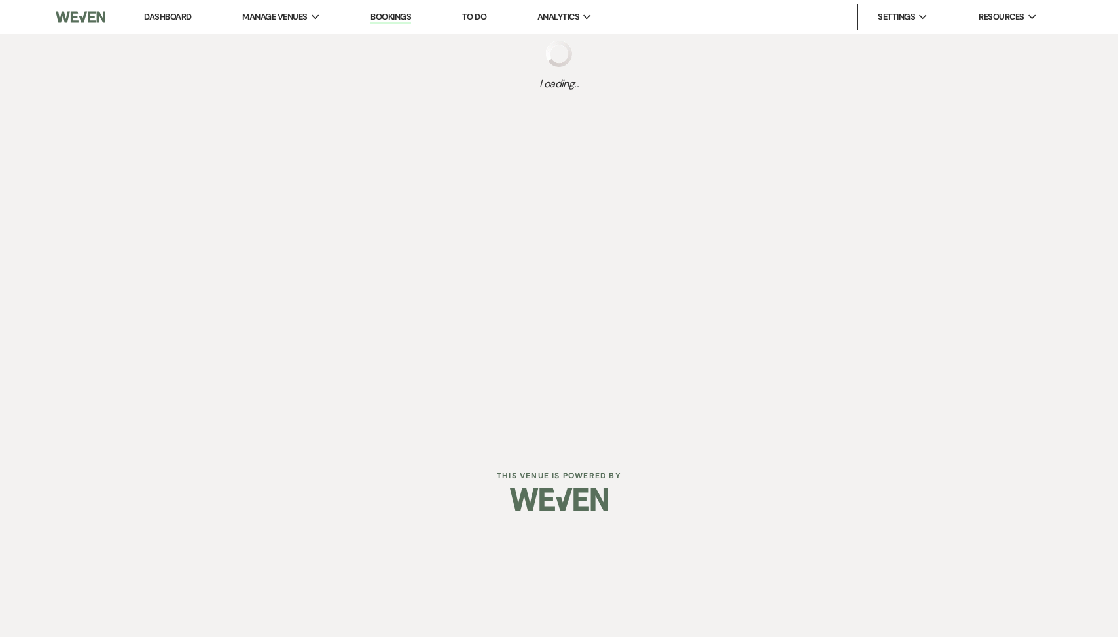
select select "5"
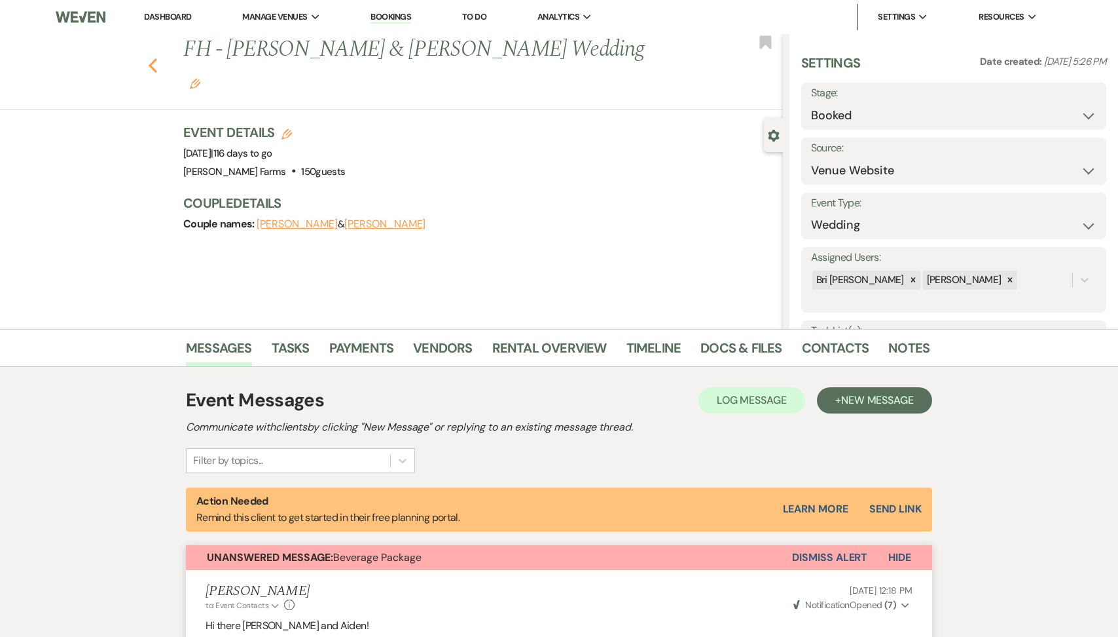
click at [151, 58] on use "button" at bounding box center [153, 65] width 9 height 14
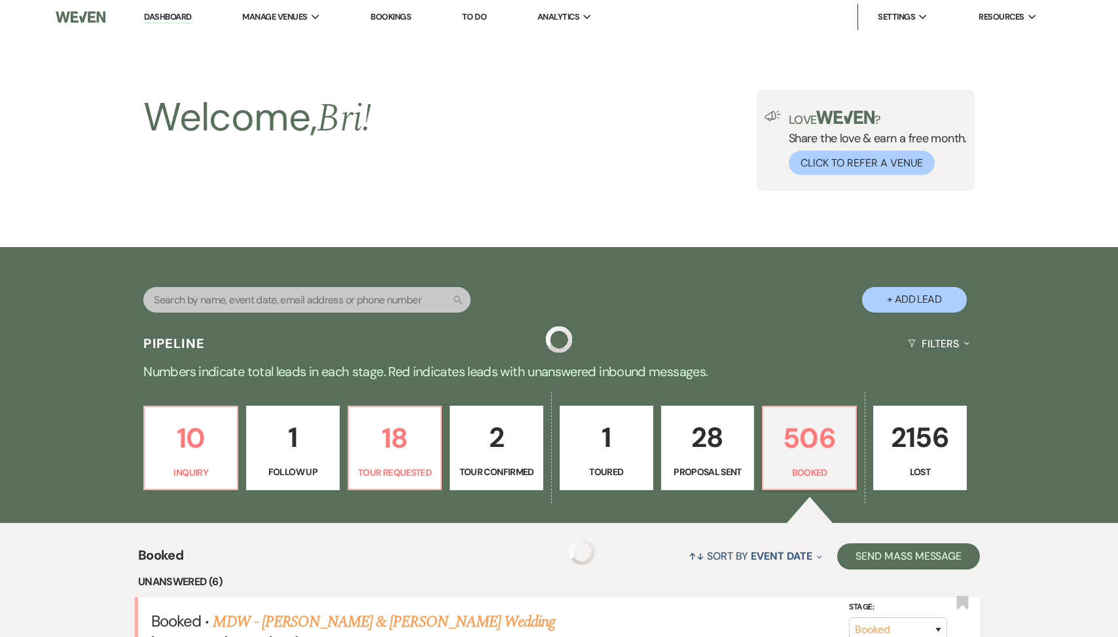
scroll to position [498, 0]
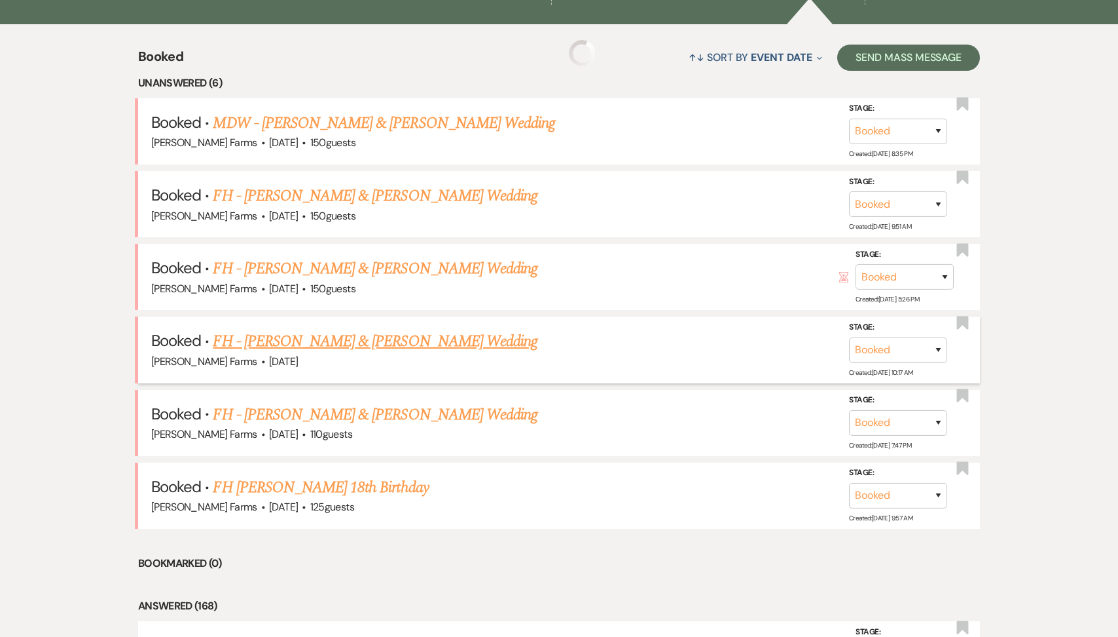
click at [396, 335] on link "FH - Sadie Armer & Mark Veretto's Wedding" at bounding box center [375, 341] width 325 height 24
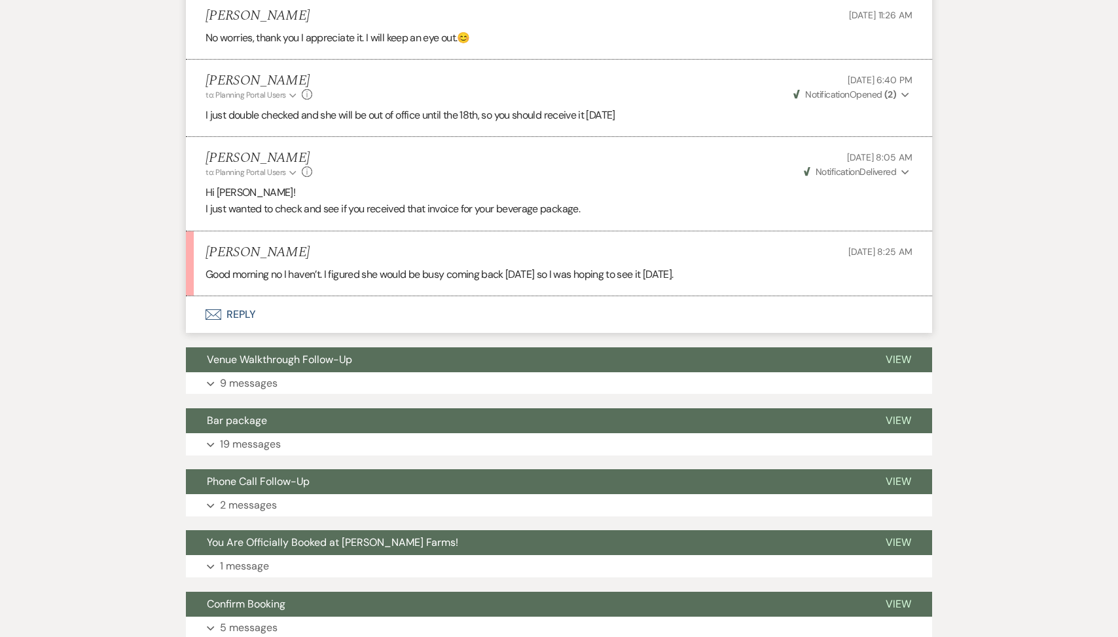
scroll to position [4277, 0]
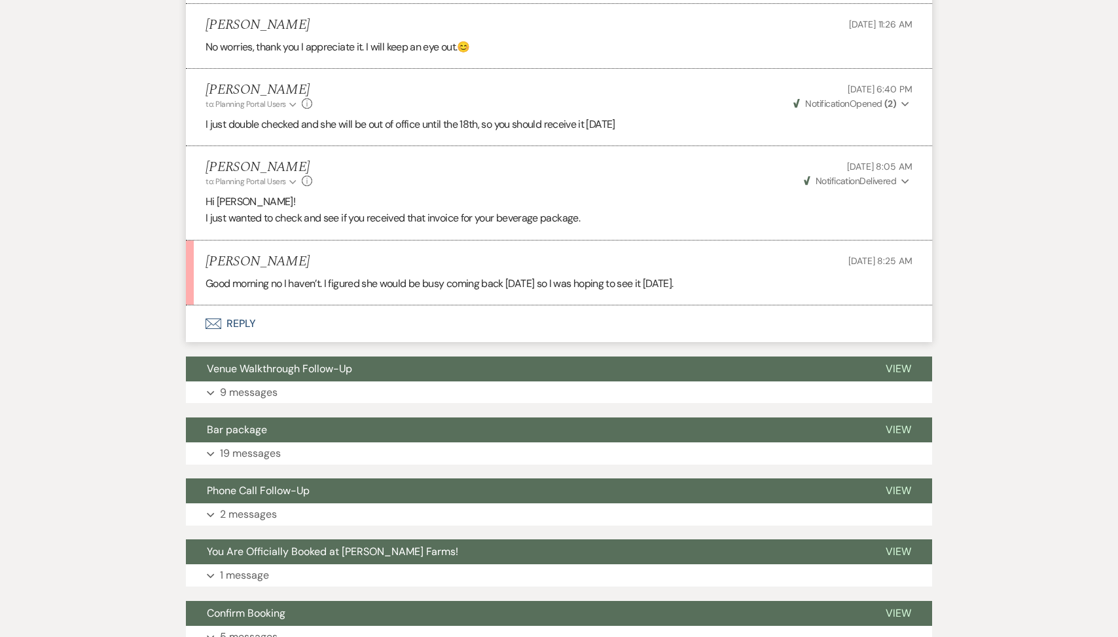
click at [320, 305] on button "Envelope Reply" at bounding box center [559, 323] width 747 height 37
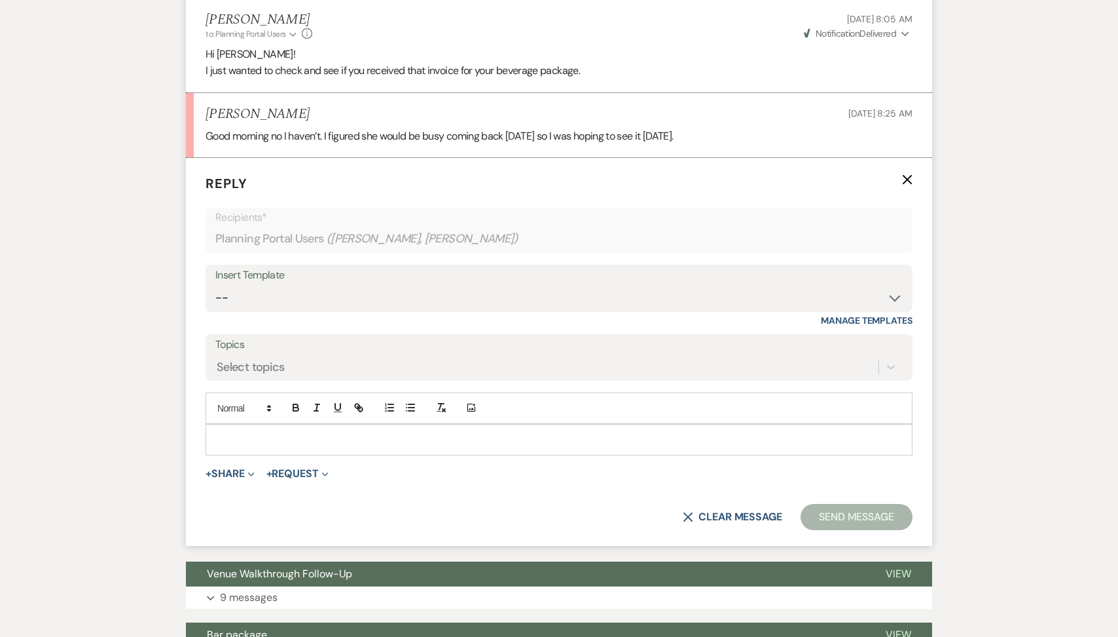
scroll to position [4425, 0]
click at [301, 432] on p at bounding box center [559, 439] width 686 height 14
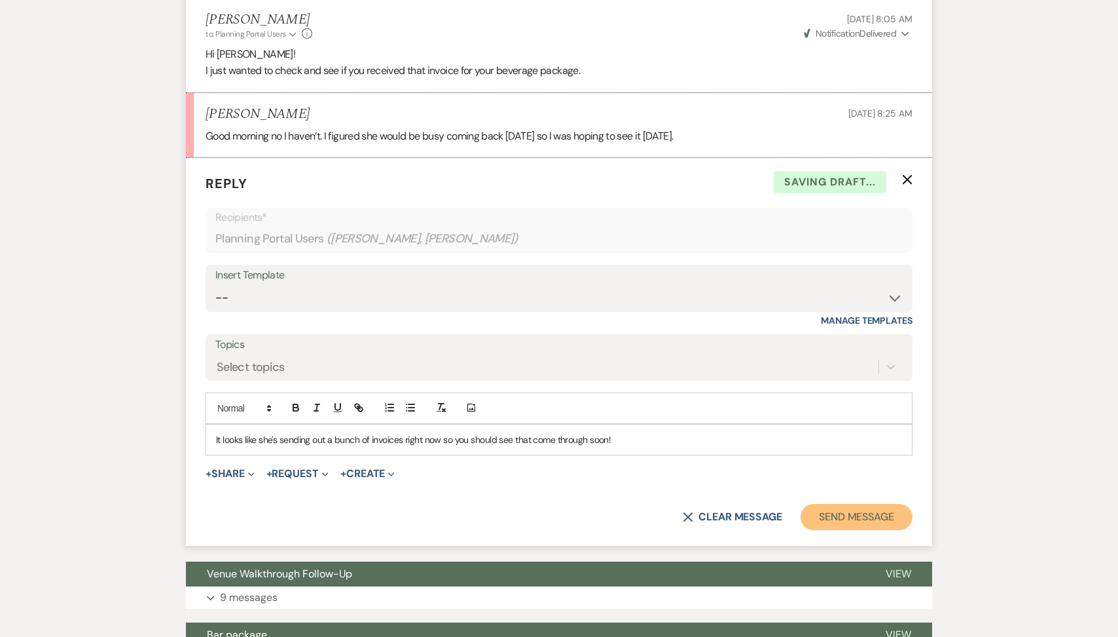
click at [883, 504] on button "Send Message" at bounding box center [857, 517] width 112 height 26
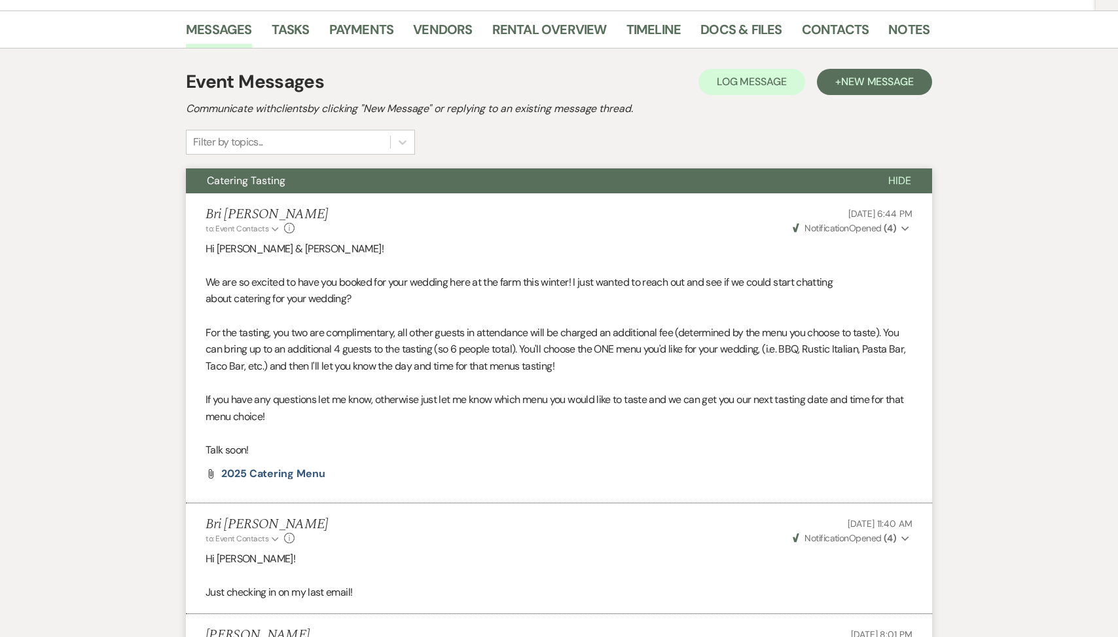
scroll to position [0, 0]
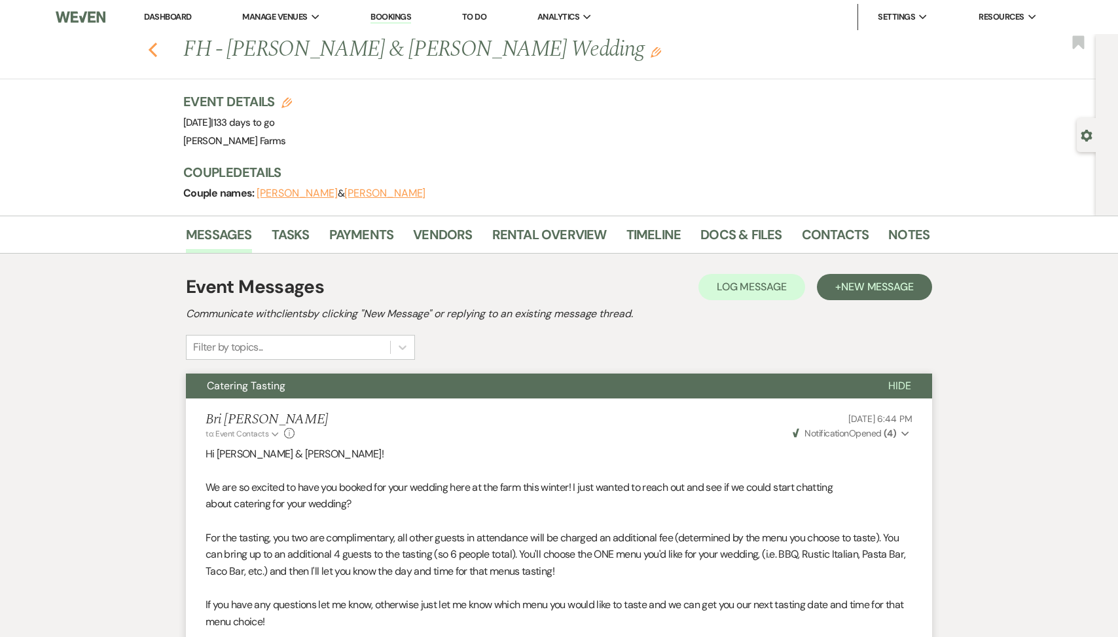
click at [151, 44] on icon "Previous" at bounding box center [153, 50] width 10 height 16
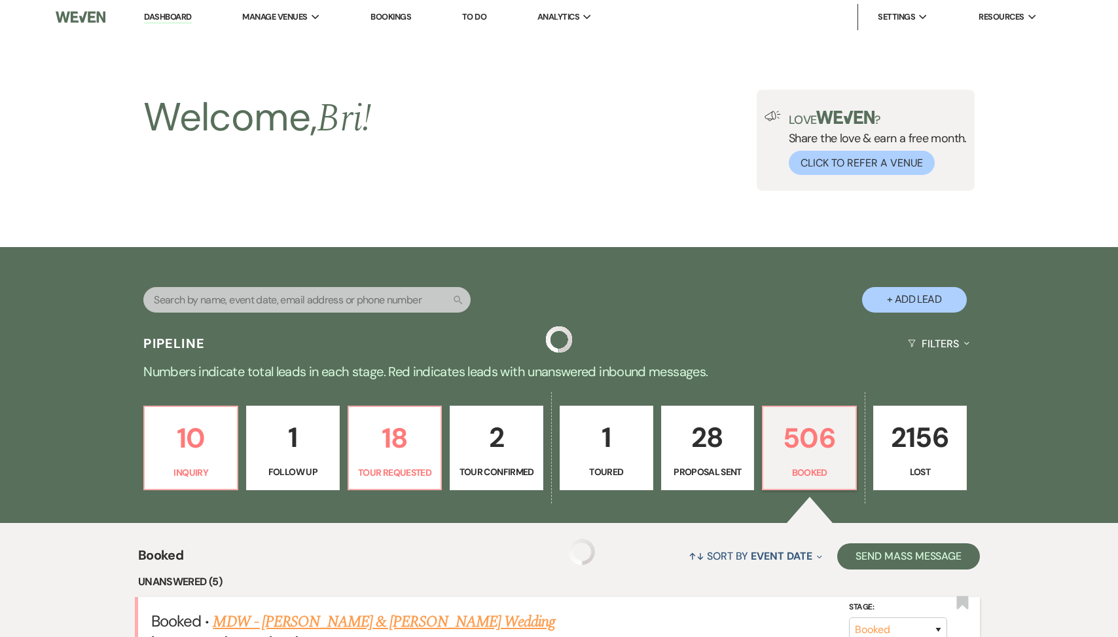
scroll to position [498, 0]
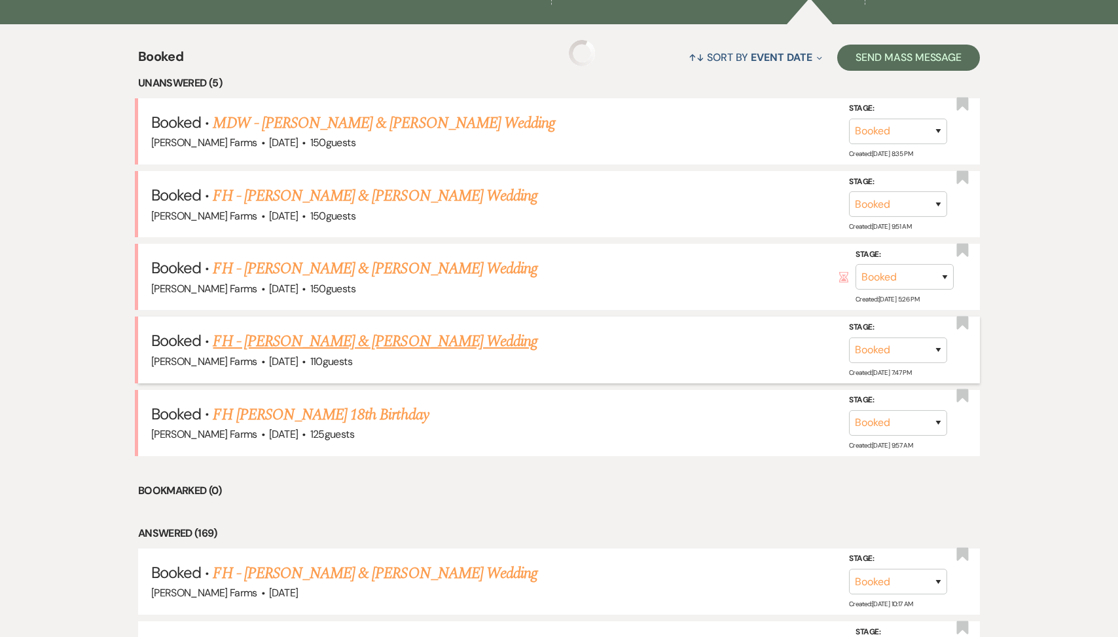
click at [430, 335] on link "FH - Rosario Rochin & Jesse Guzman's Wedding" at bounding box center [375, 341] width 325 height 24
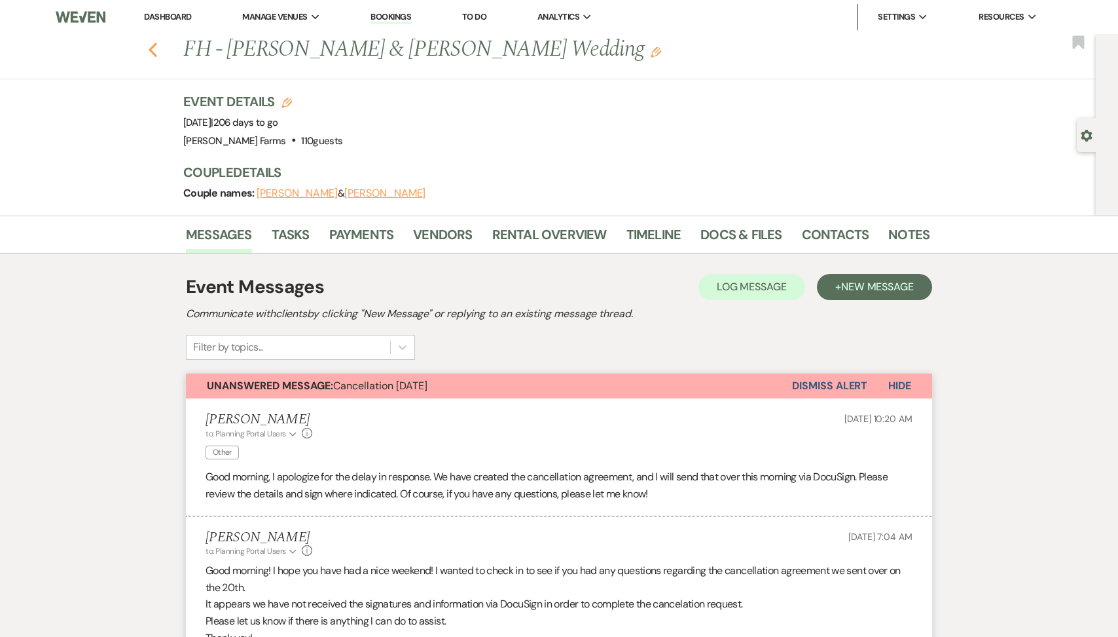
click at [154, 45] on use "button" at bounding box center [153, 50] width 9 height 14
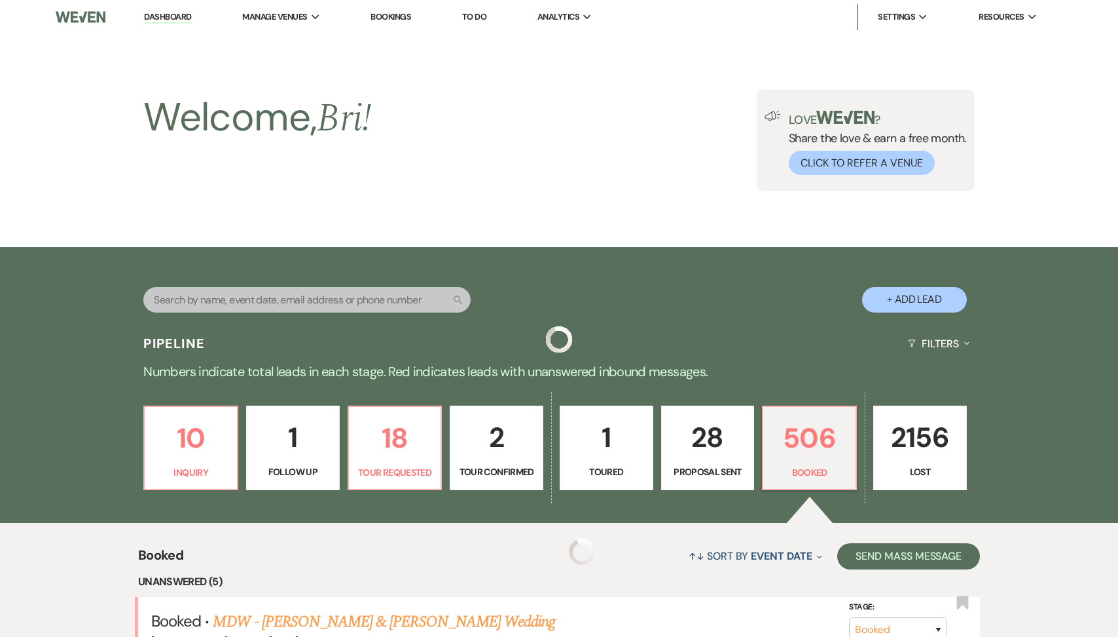
scroll to position [498, 0]
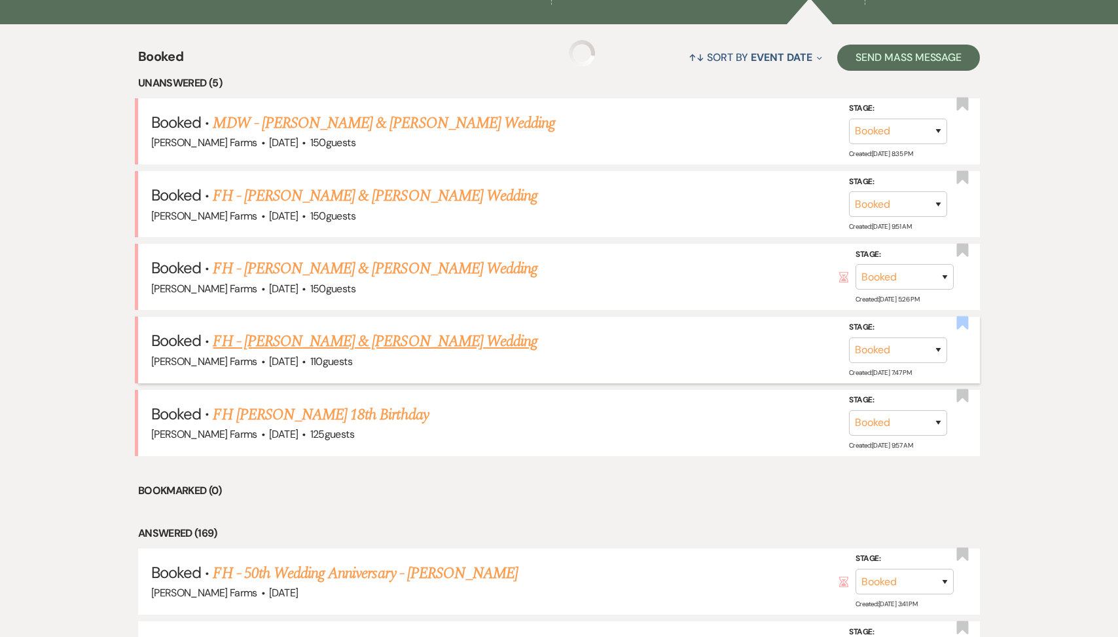
click at [964, 321] on use "button" at bounding box center [963, 322] width 12 height 13
click at [354, 405] on link "FH Kiera Souvannavanh's 18th Birthday" at bounding box center [320, 415] width 215 height 24
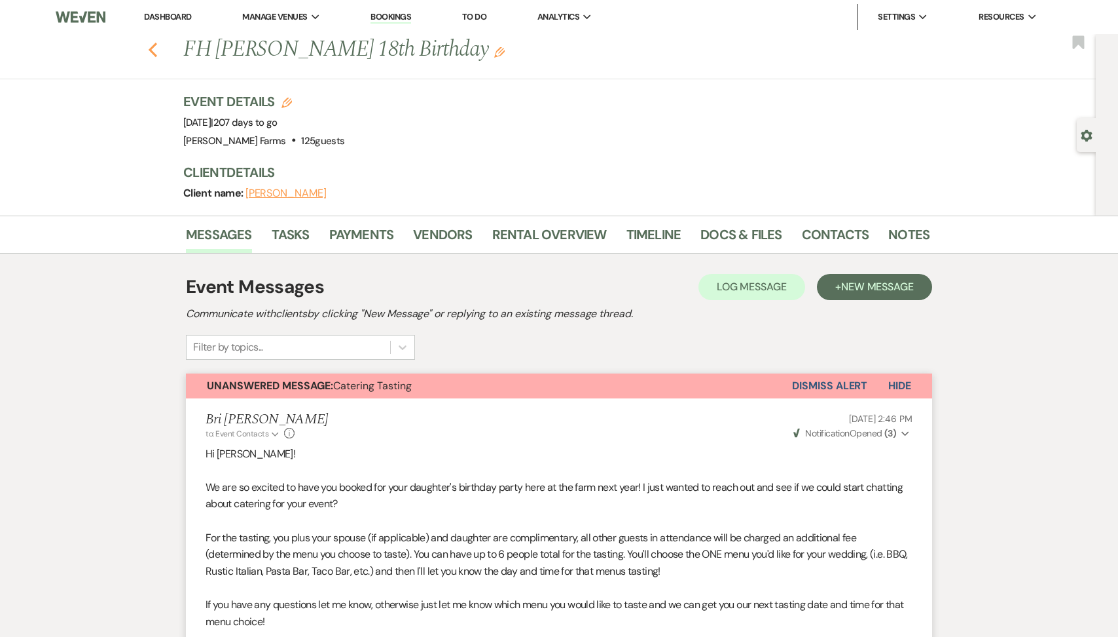
click at [152, 46] on use "button" at bounding box center [153, 50] width 9 height 14
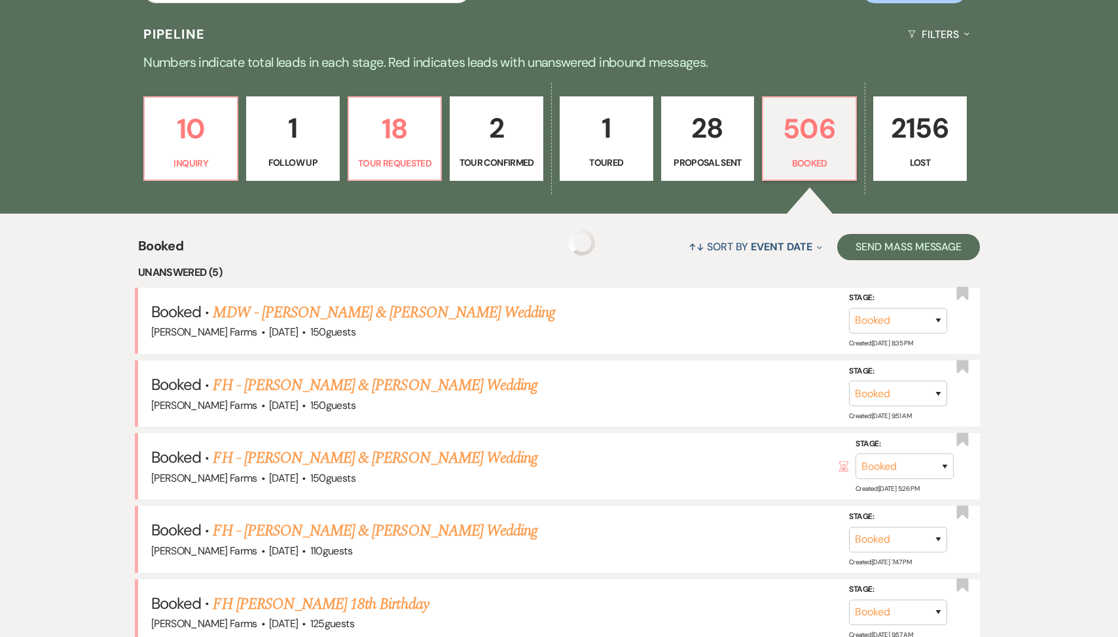
scroll to position [163, 0]
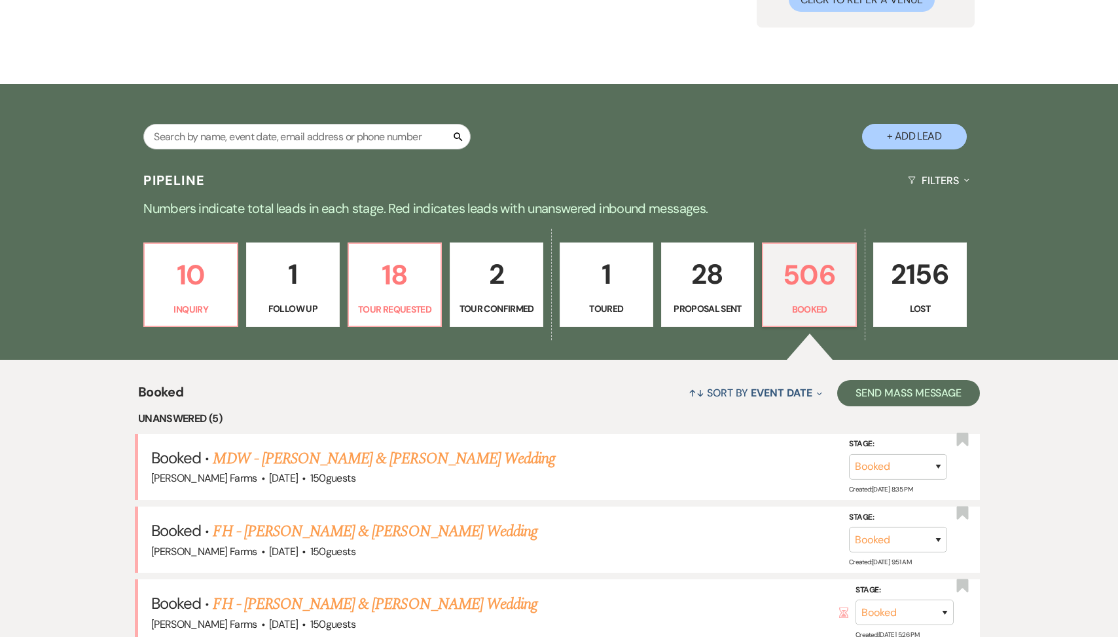
click at [724, 299] on link "28 Proposal Sent" at bounding box center [708, 284] width 94 height 85
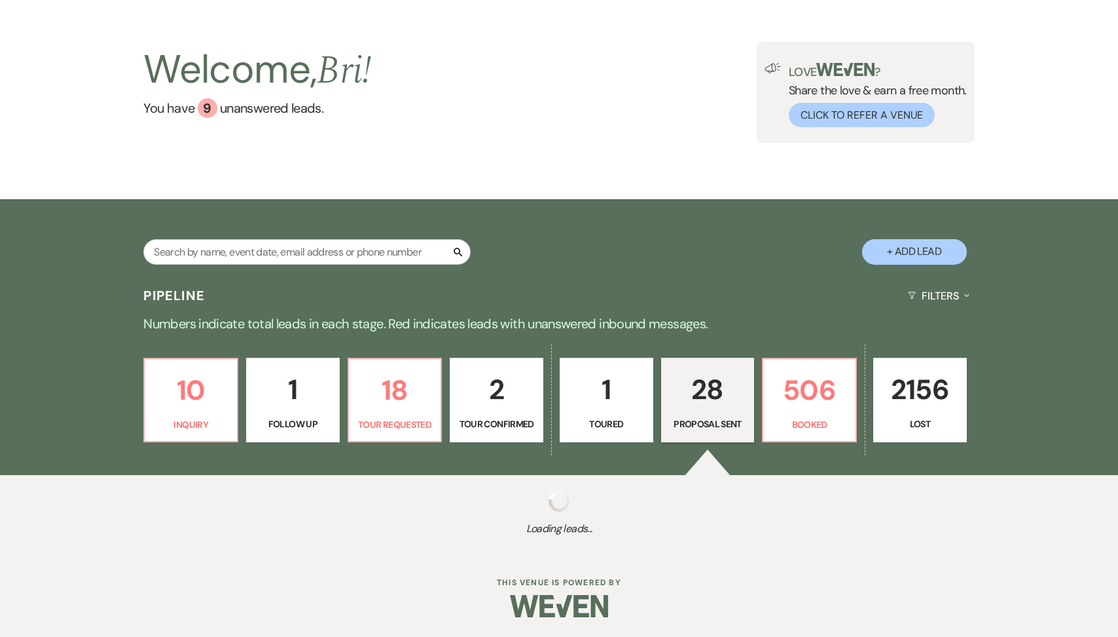
select select "6"
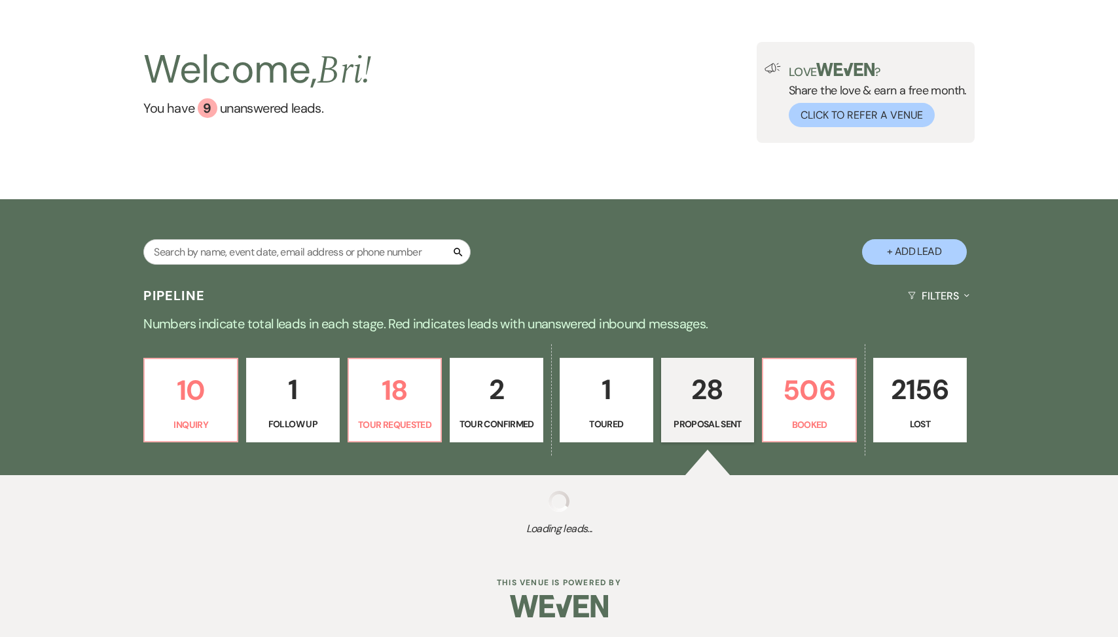
select select "6"
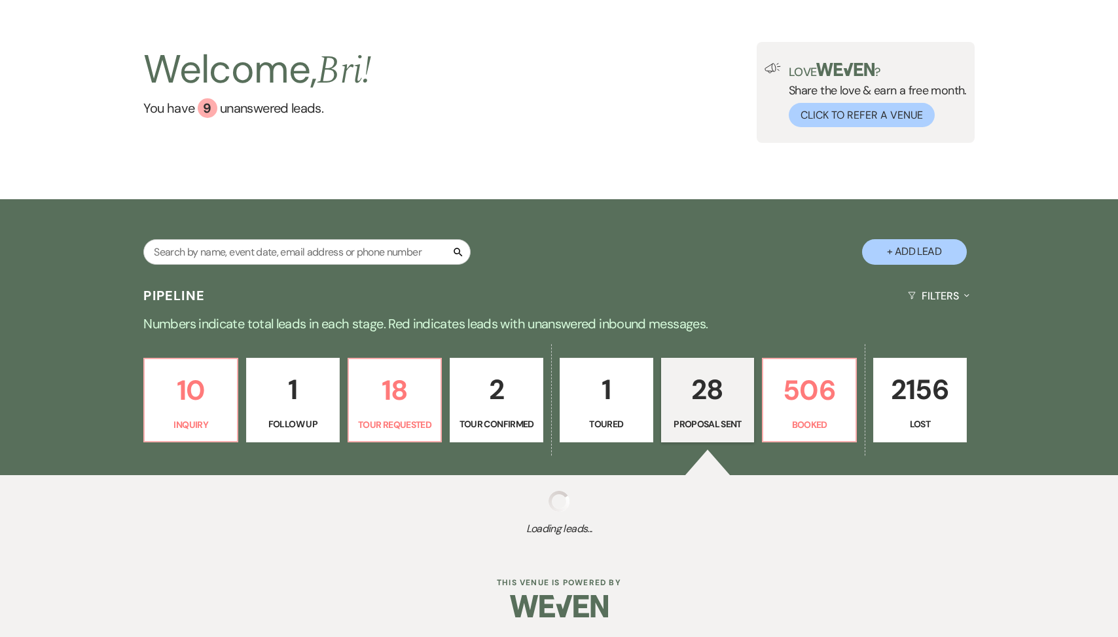
select select "6"
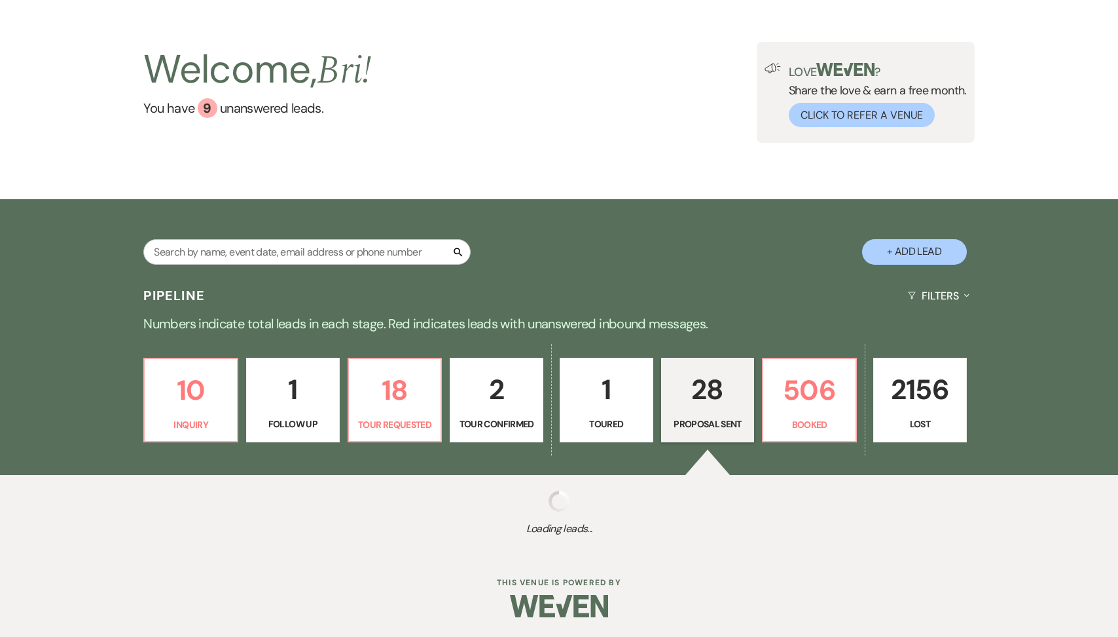
select select "6"
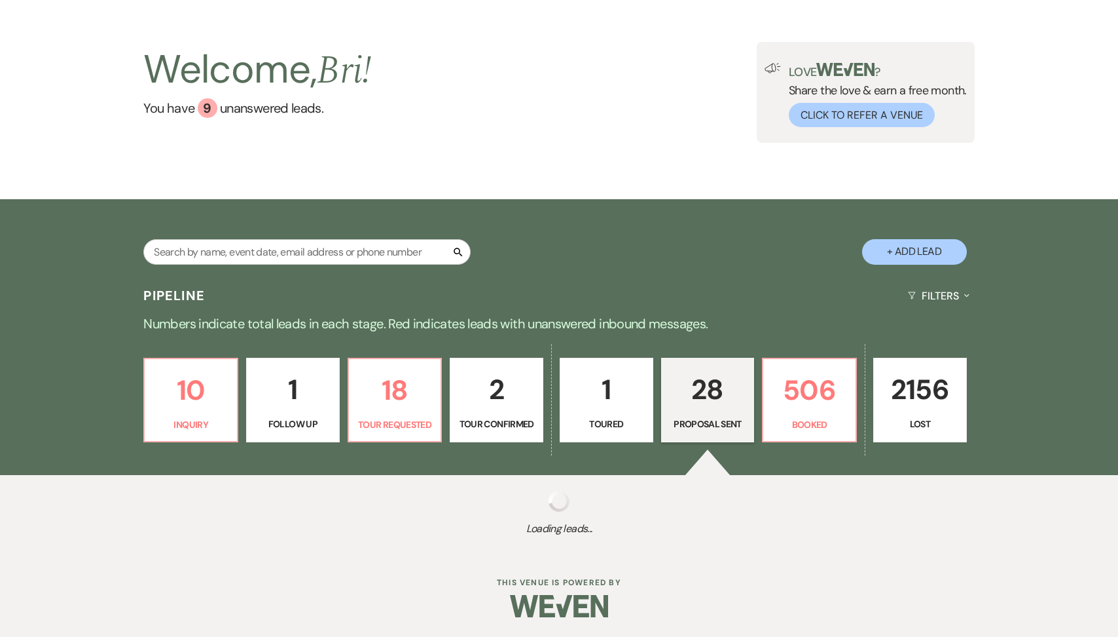
select select "6"
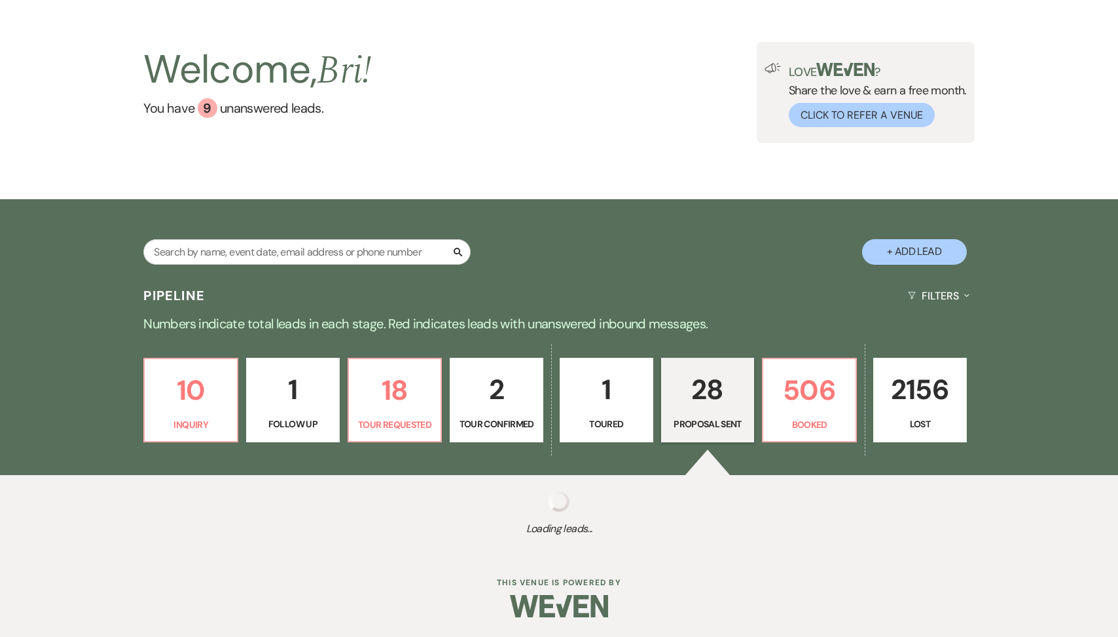
select select "6"
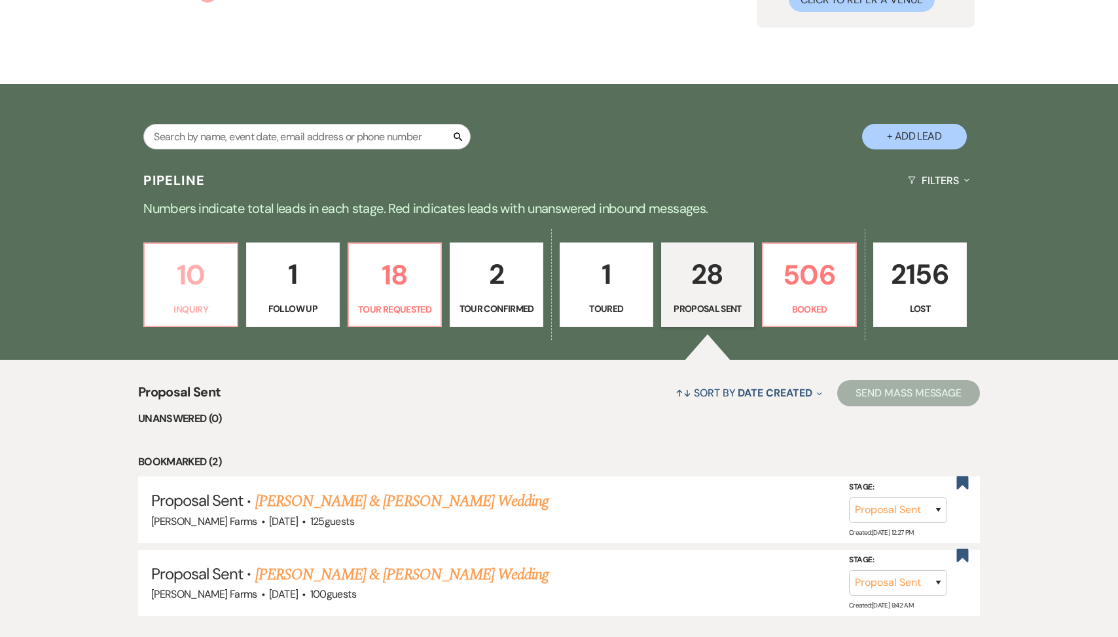
click at [213, 281] on p "10" at bounding box center [191, 275] width 77 height 44
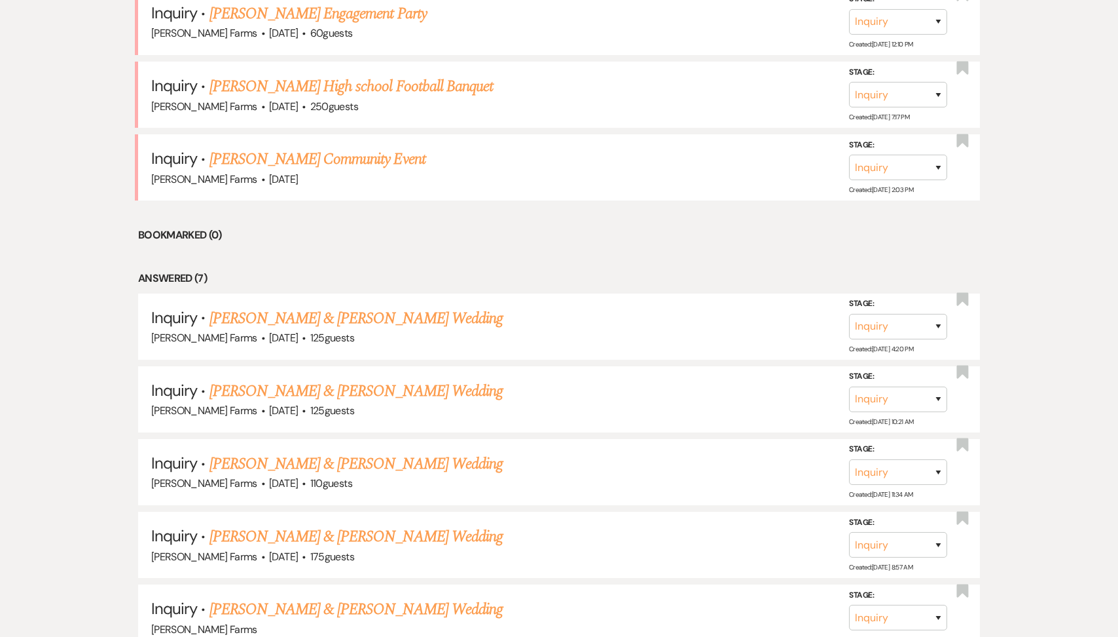
scroll to position [868, 0]
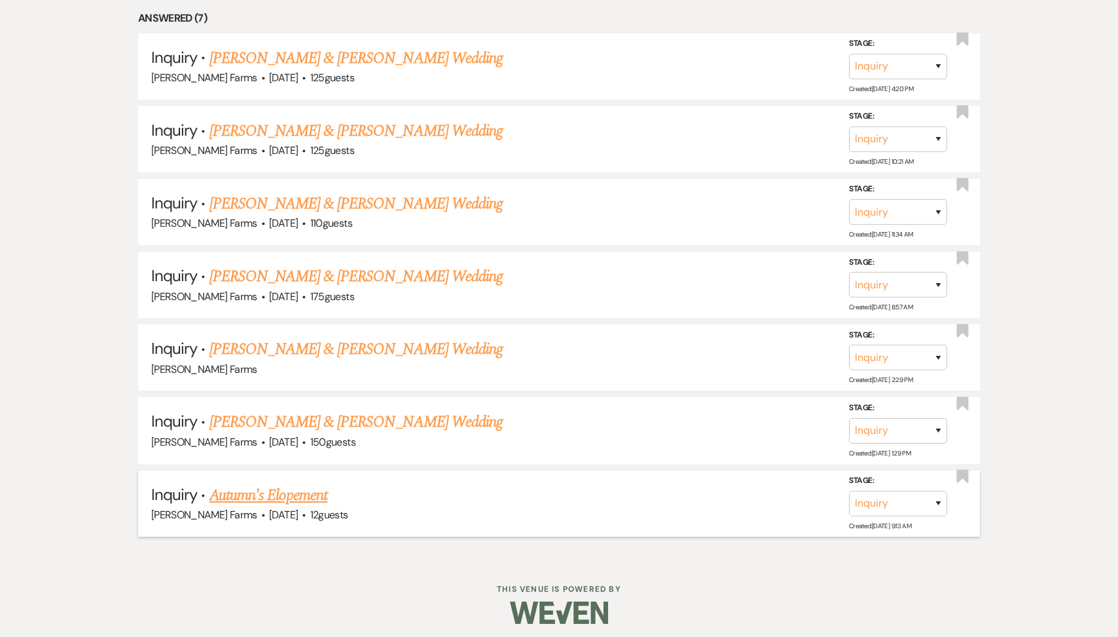
click at [286, 496] on link "Autumn's Elopement" at bounding box center [269, 495] width 119 height 24
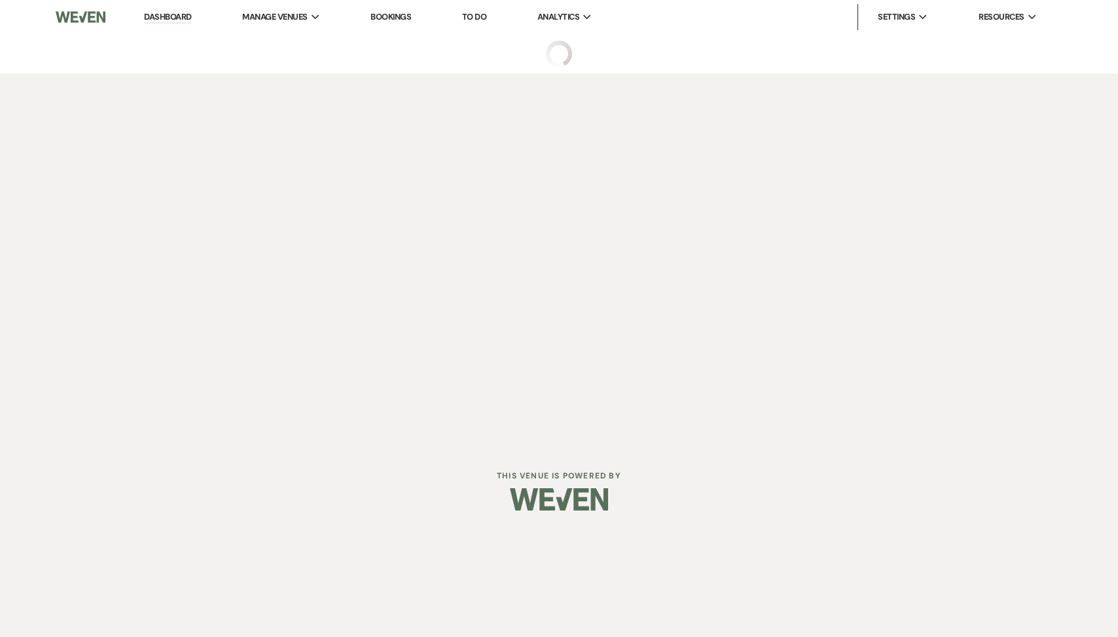
select select "5"
select select "13"
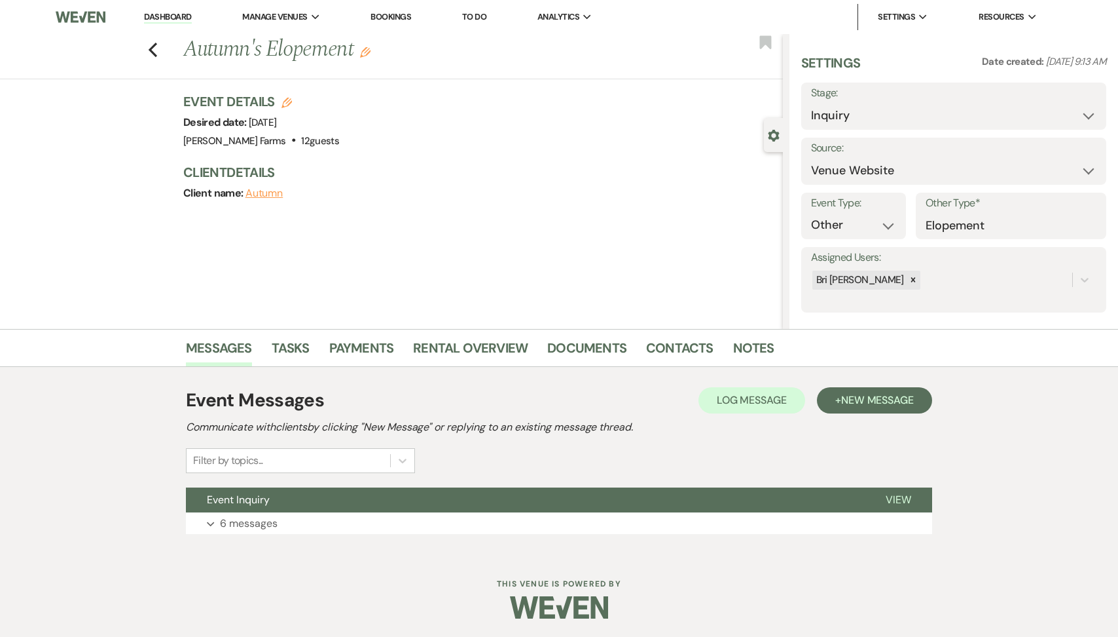
scroll to position [1, 0]
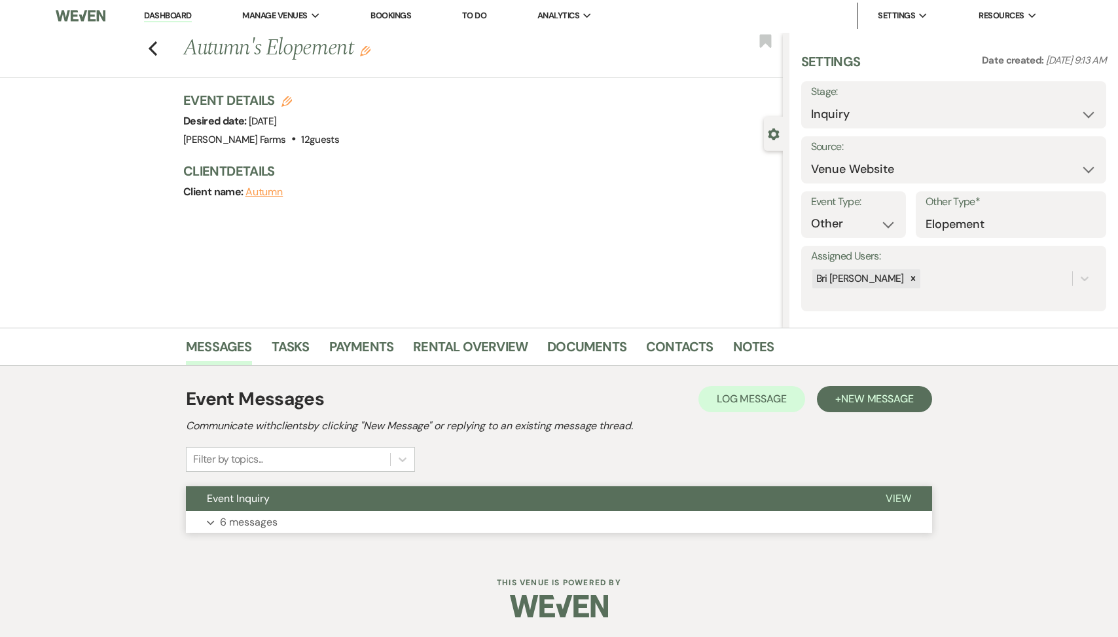
click at [307, 508] on button "Event Inquiry" at bounding box center [525, 498] width 679 height 25
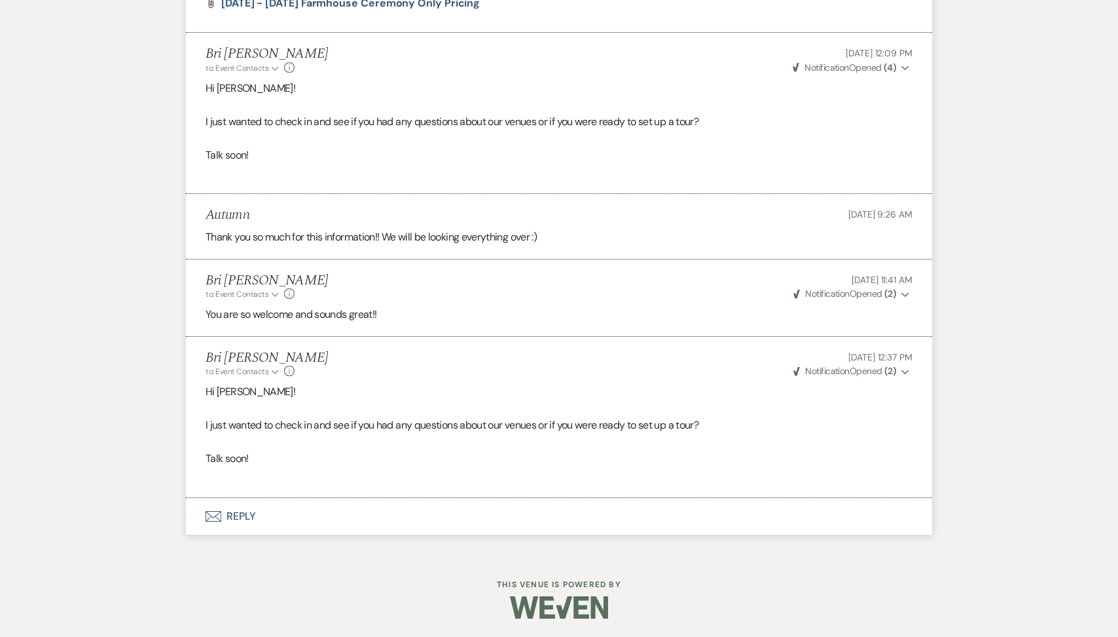
scroll to position [1046, 0]
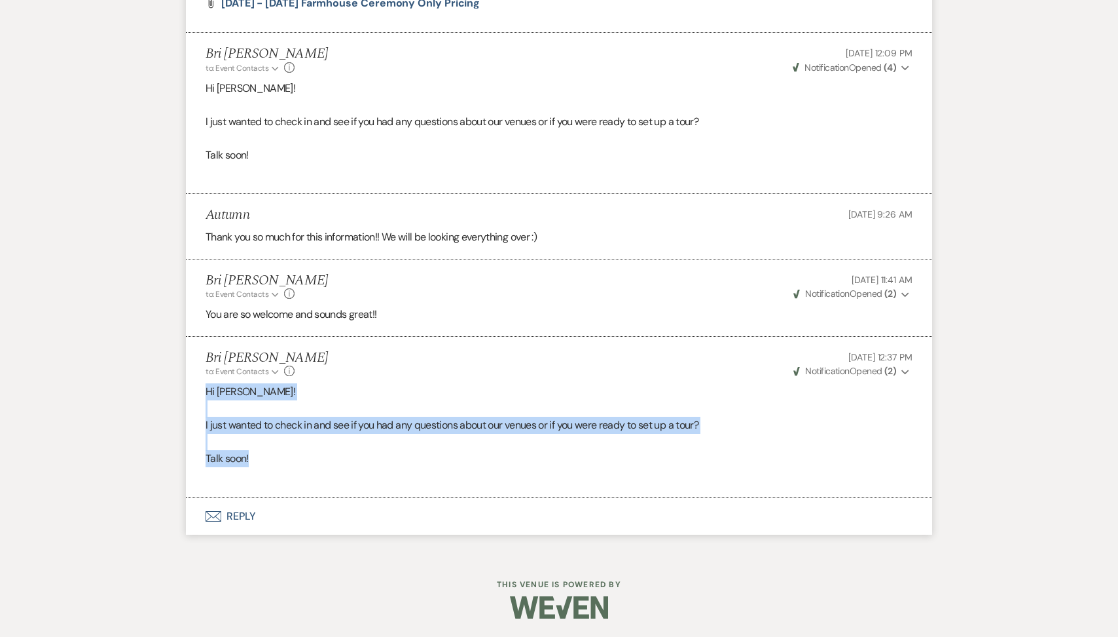
drag, startPoint x: 263, startPoint y: 462, endPoint x: 208, endPoint y: 392, distance: 89.5
click at [208, 392] on div "Hi Autumn! I just wanted to check in and see if you had any questions about our…" at bounding box center [559, 433] width 707 height 101
copy div "Hi Autumn! I just wanted to check in and see if you had any questions about our…"
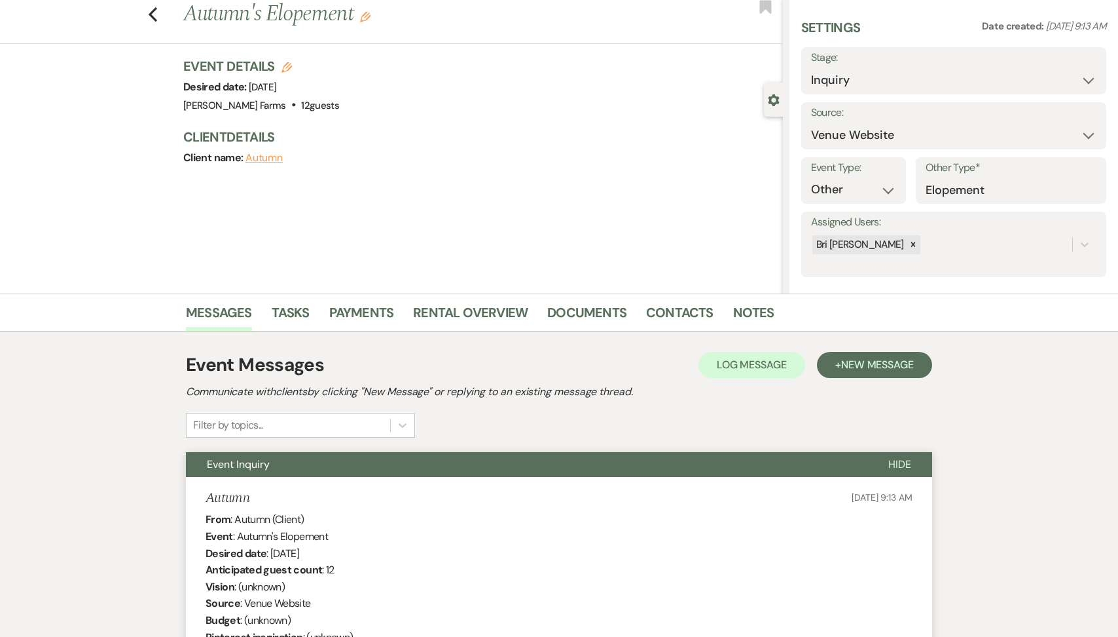
scroll to position [0, 0]
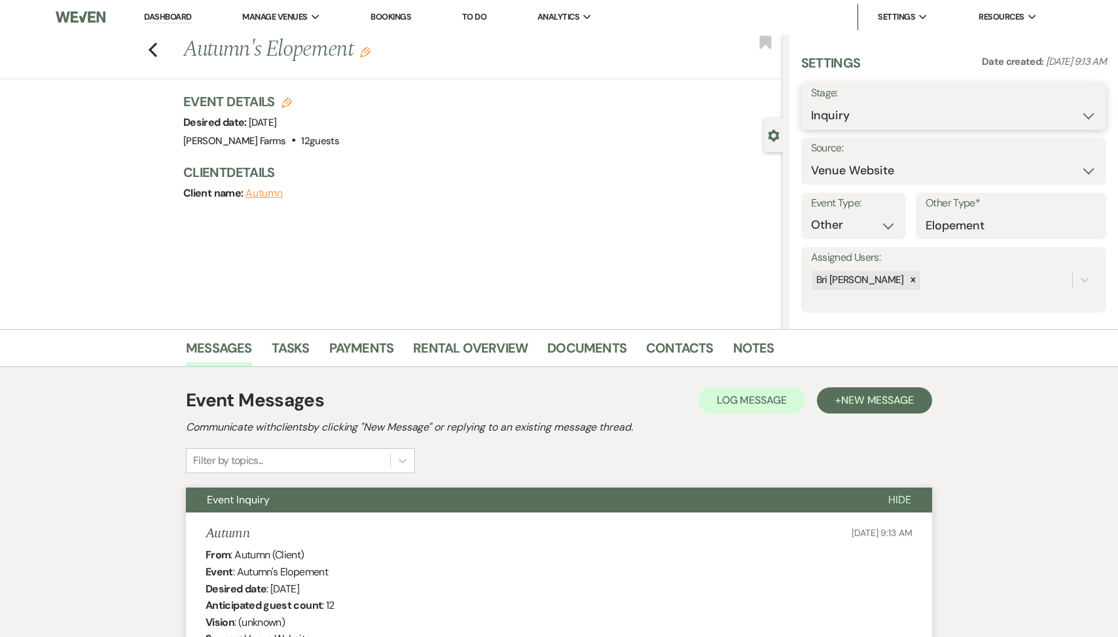
click at [943, 121] on select "Inquiry Follow Up Tour Requested Tour Confirmed Toured Proposal Sent Booked Lost" at bounding box center [954, 116] width 286 height 26
select select "8"
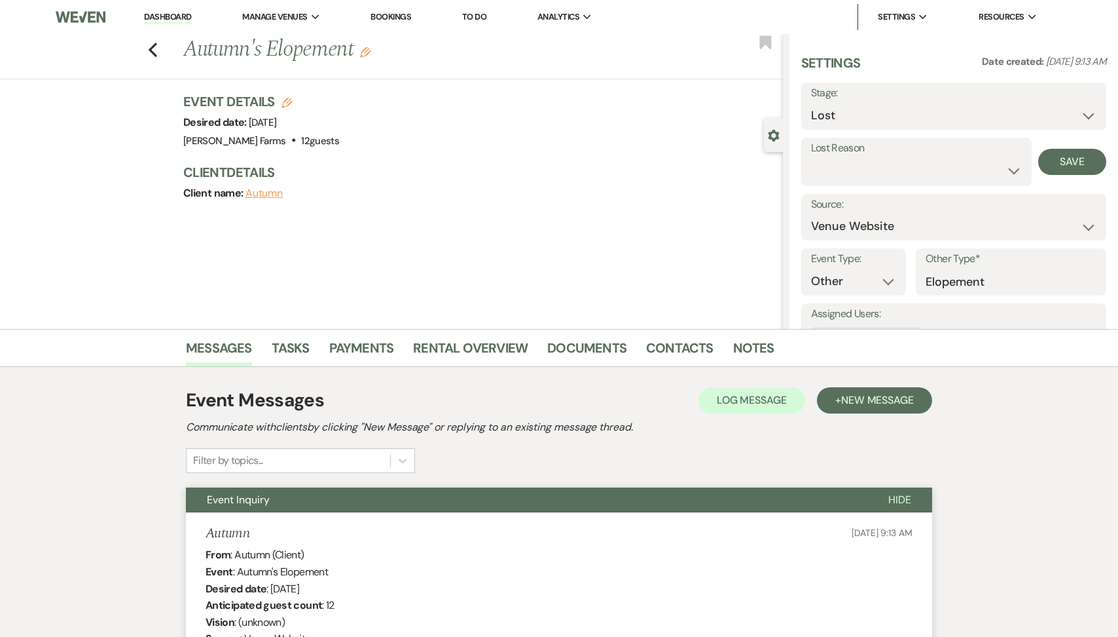
select select "5"
click at [1050, 177] on div "Lost Reason Booked Elsewhere Budget Date Unavailable No Response Not a Good Mat…" at bounding box center [954, 162] width 305 height 48
click at [1052, 163] on button "Save" at bounding box center [1073, 162] width 68 height 26
click at [151, 52] on use "button" at bounding box center [153, 50] width 9 height 14
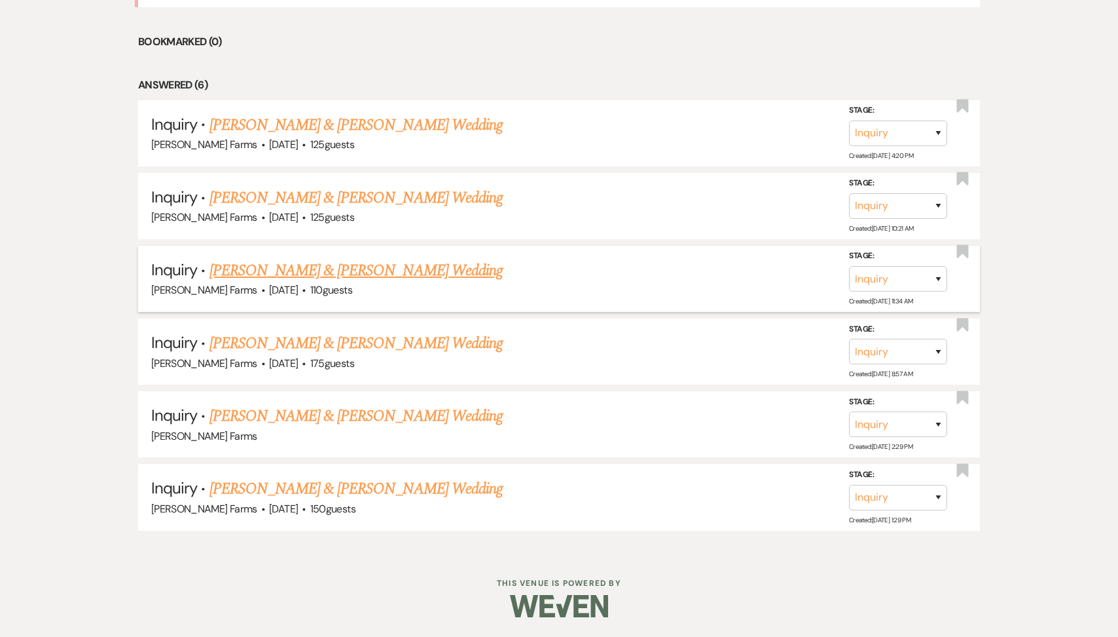
scroll to position [796, 0]
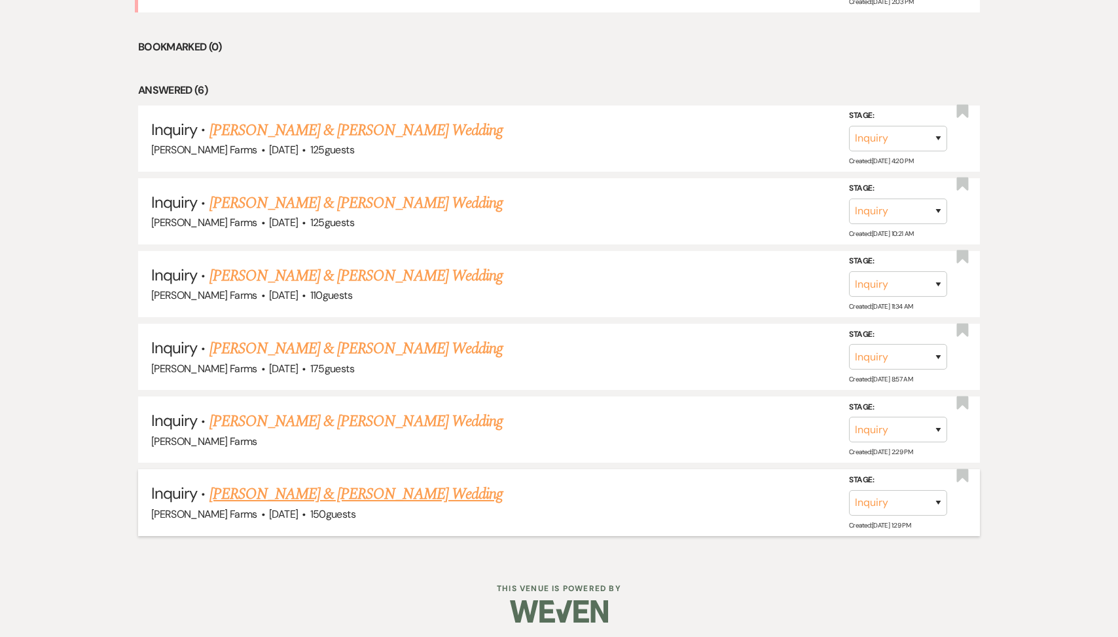
click at [318, 487] on link "Addilyn Borg & Ashton Kamp's Wedding" at bounding box center [356, 494] width 293 height 24
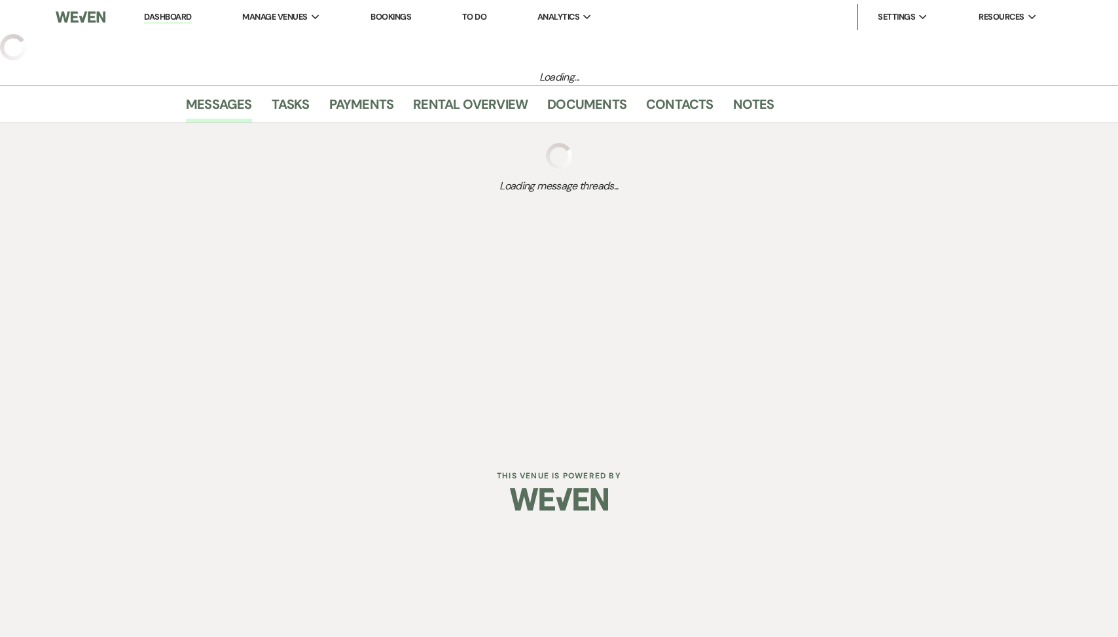
select select "5"
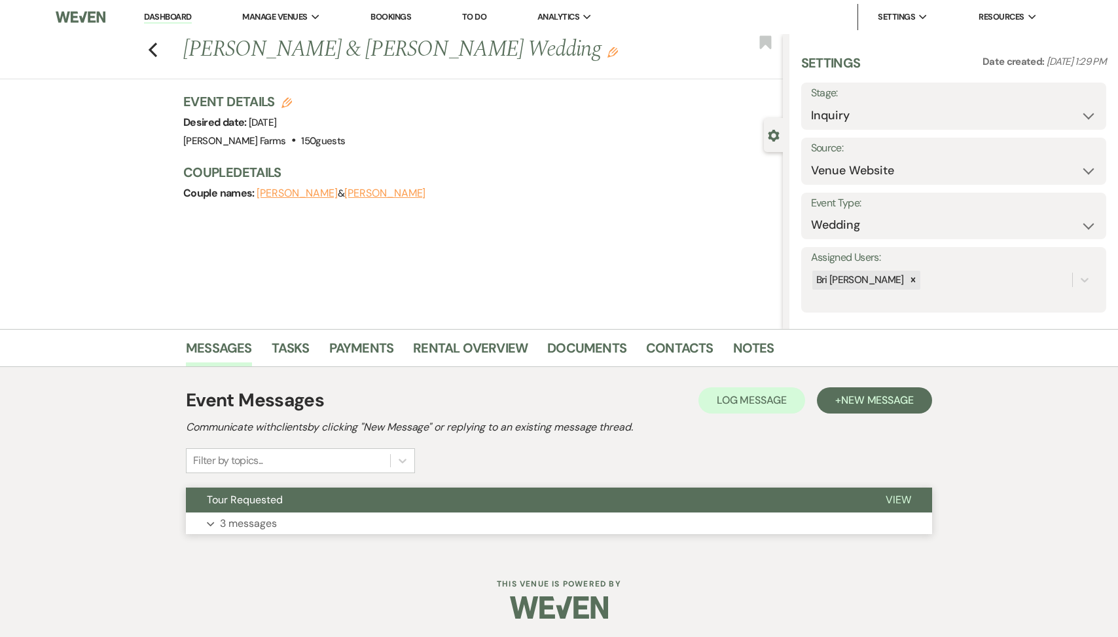
click at [329, 512] on button "Expand 3 messages" at bounding box center [559, 523] width 747 height 22
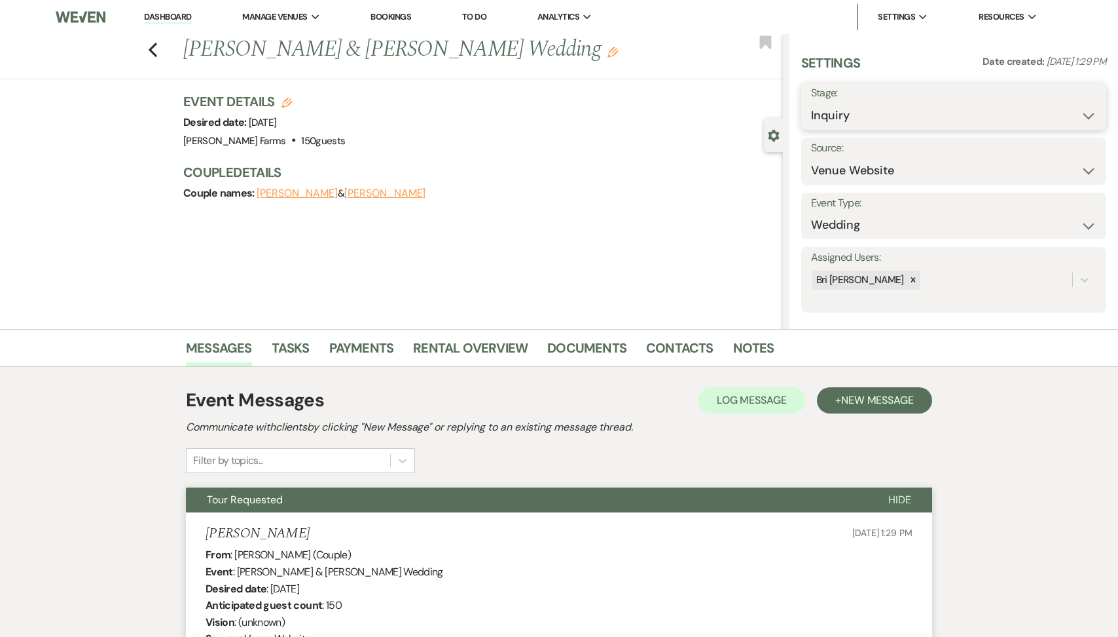
click at [986, 117] on select "Inquiry Follow Up Tour Requested Tour Confirmed Toured Proposal Sent Booked Lost" at bounding box center [954, 116] width 286 height 26
select select "8"
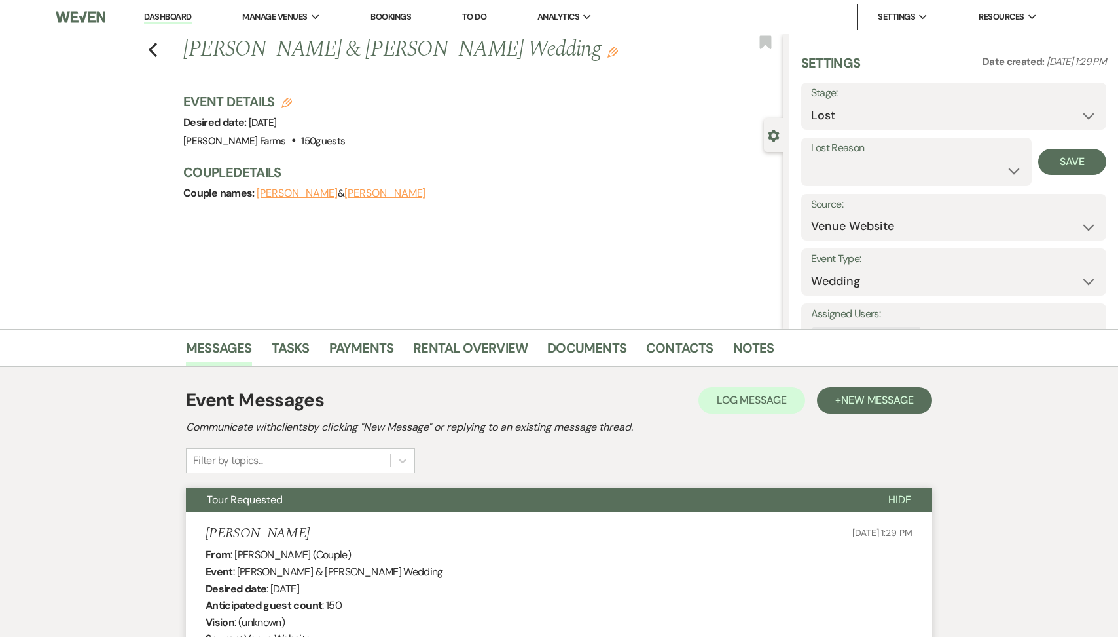
click at [830, 190] on div "Settings Date created: Aug 03, 2025, 1:29 PM Stage: Inquiry Follow Up Tour Requ…" at bounding box center [954, 211] width 305 height 315
click at [830, 167] on select "Booked Elsewhere Budget Date Unavailable No Response Not a Good Match Capacity …" at bounding box center [916, 171] width 211 height 26
select select "5"
click at [1066, 151] on button "Save" at bounding box center [1073, 162] width 68 height 26
click at [153, 38] on div "Previous Addilyn Borg & Ashton Kamp's Wedding Edit Bookmark" at bounding box center [388, 56] width 790 height 45
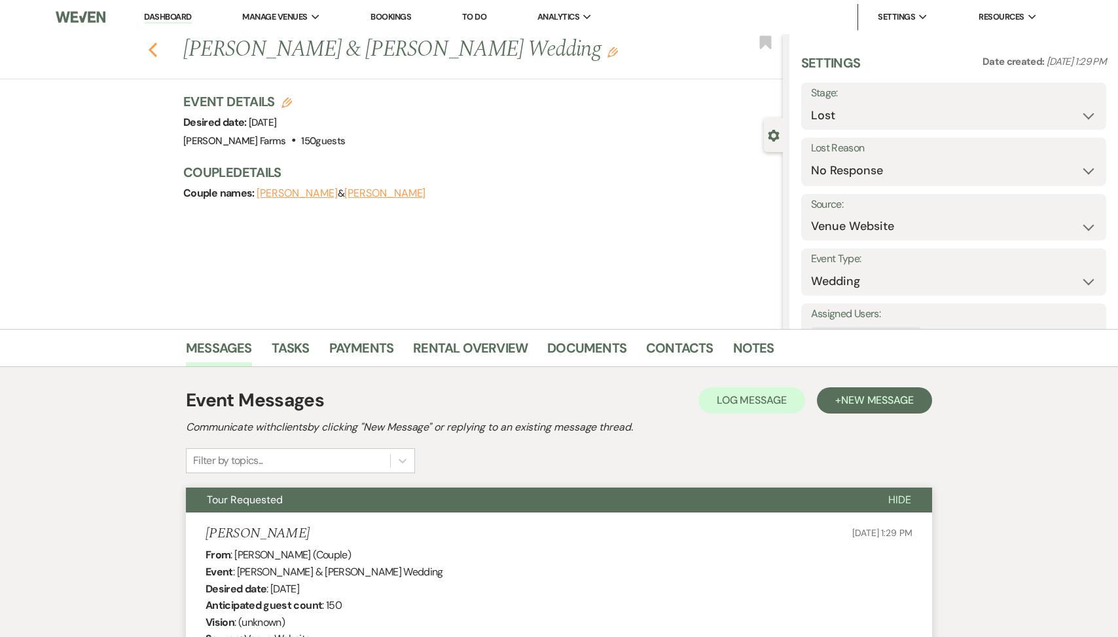
click at [153, 44] on icon "Previous" at bounding box center [153, 50] width 10 height 16
select select "8"
select select "5"
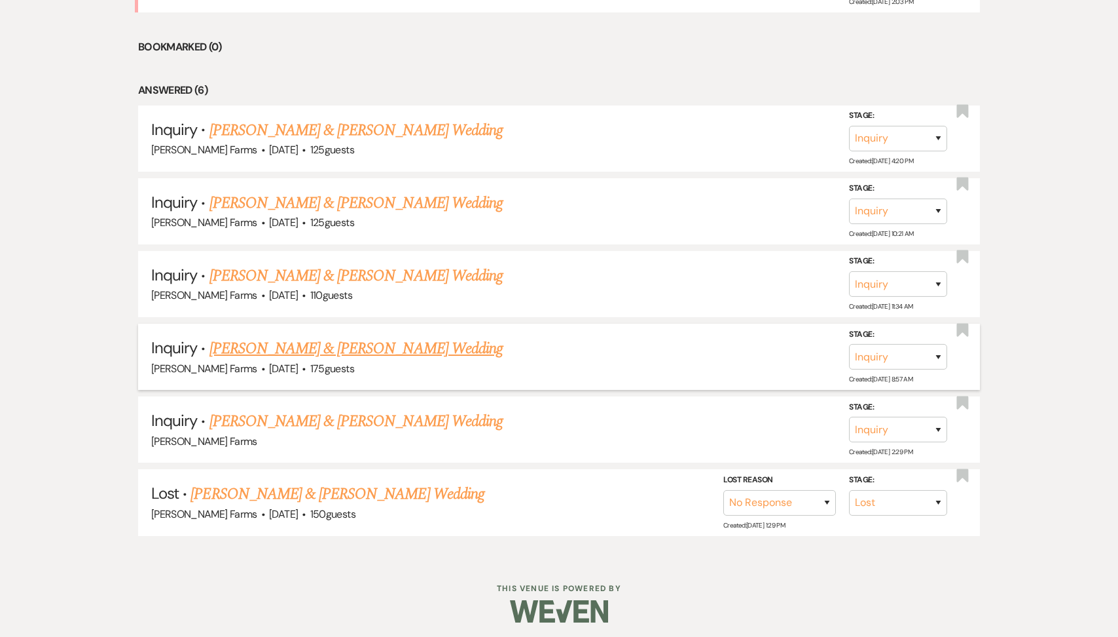
scroll to position [724, 0]
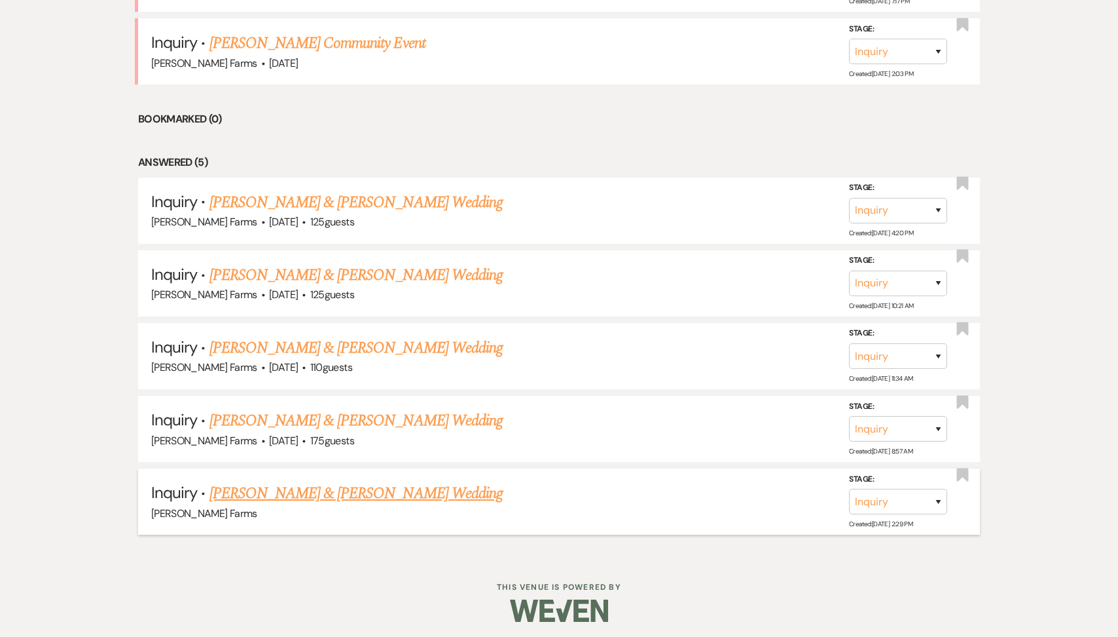
click at [293, 495] on link "Frank Quintanilla & Franchesca Atalig's Wedding" at bounding box center [356, 493] width 293 height 24
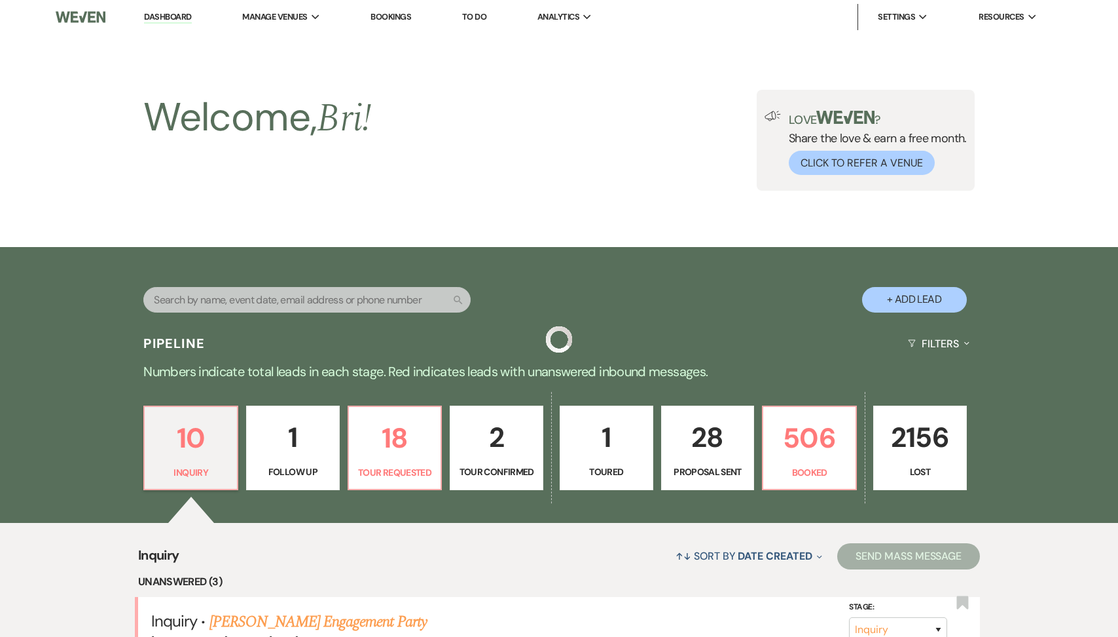
select select "5"
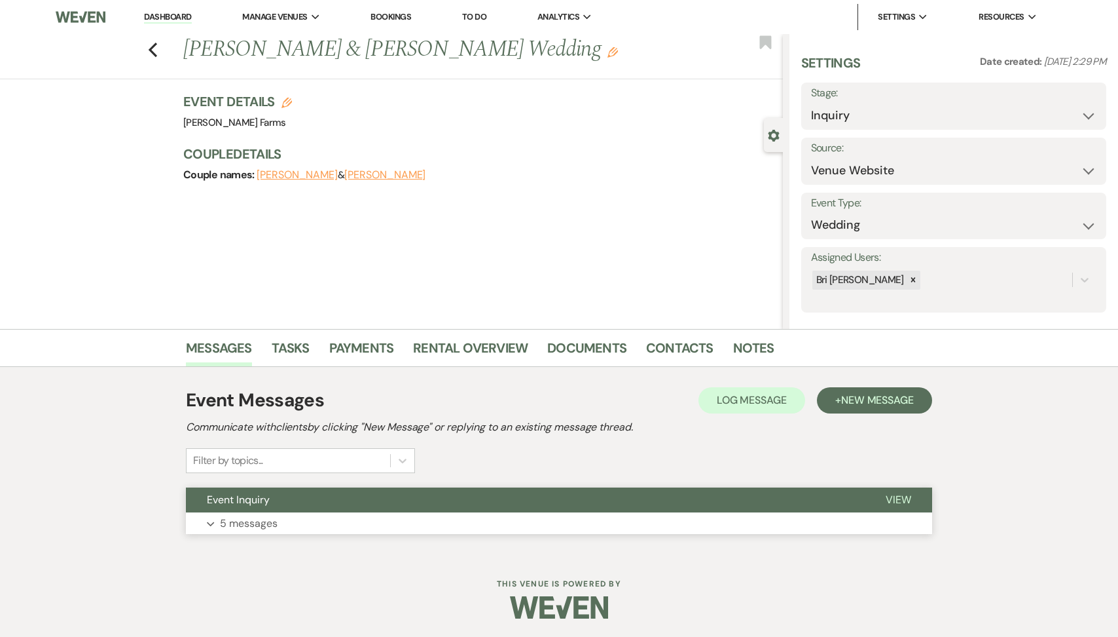
click at [267, 510] on button "Event Inquiry" at bounding box center [525, 499] width 679 height 25
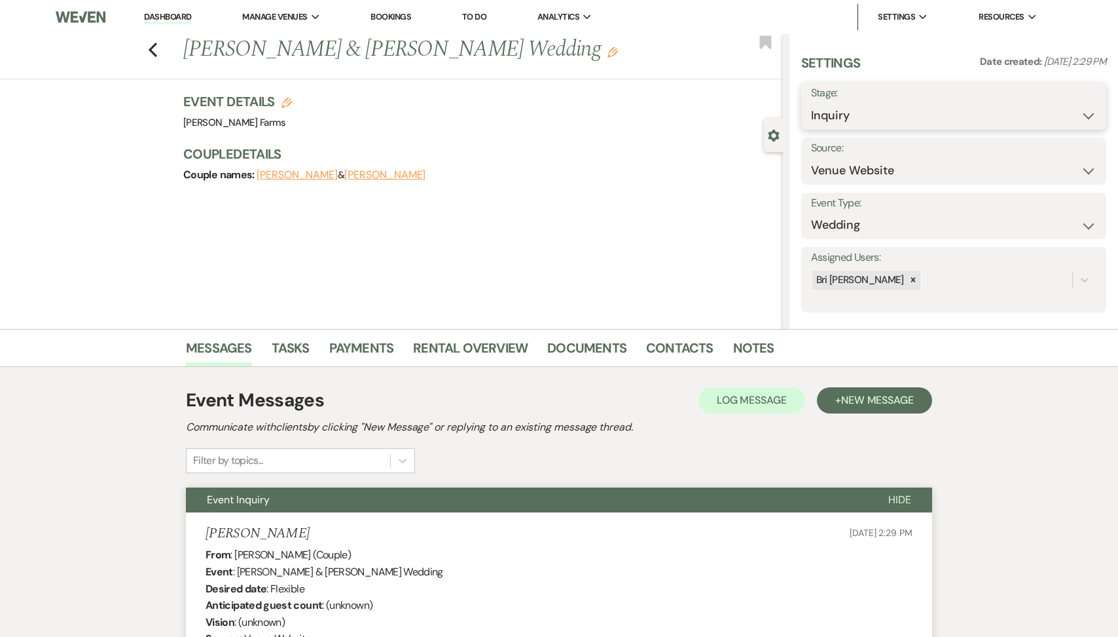
click at [851, 117] on select "Inquiry Follow Up Tour Requested Tour Confirmed Toured Proposal Sent Booked Lost" at bounding box center [954, 116] width 286 height 26
select select "8"
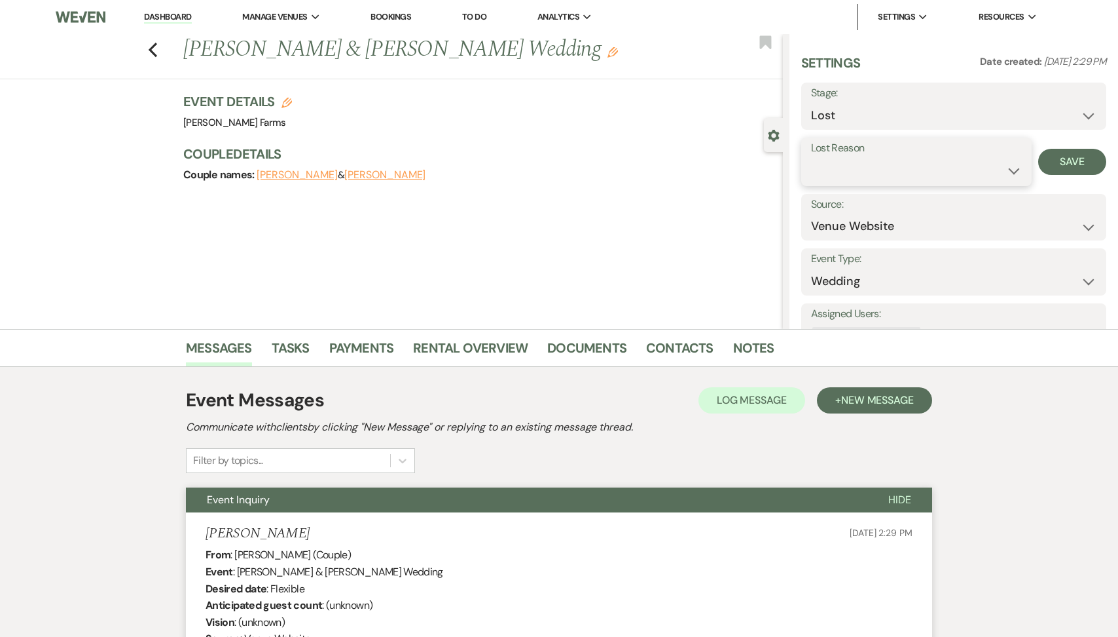
click at [854, 175] on select "Booked Elsewhere Budget Date Unavailable No Response Not a Good Match Capacity …" at bounding box center [916, 171] width 211 height 26
select select "5"
click at [1109, 163] on div "Settings Date created: Aug 05, 2025, 2:29 PM Stage: Inquiry Follow Up Tour Requ…" at bounding box center [954, 181] width 329 height 295
click at [1077, 161] on button "Save" at bounding box center [1073, 162] width 68 height 26
click at [151, 52] on use "button" at bounding box center [153, 50] width 9 height 14
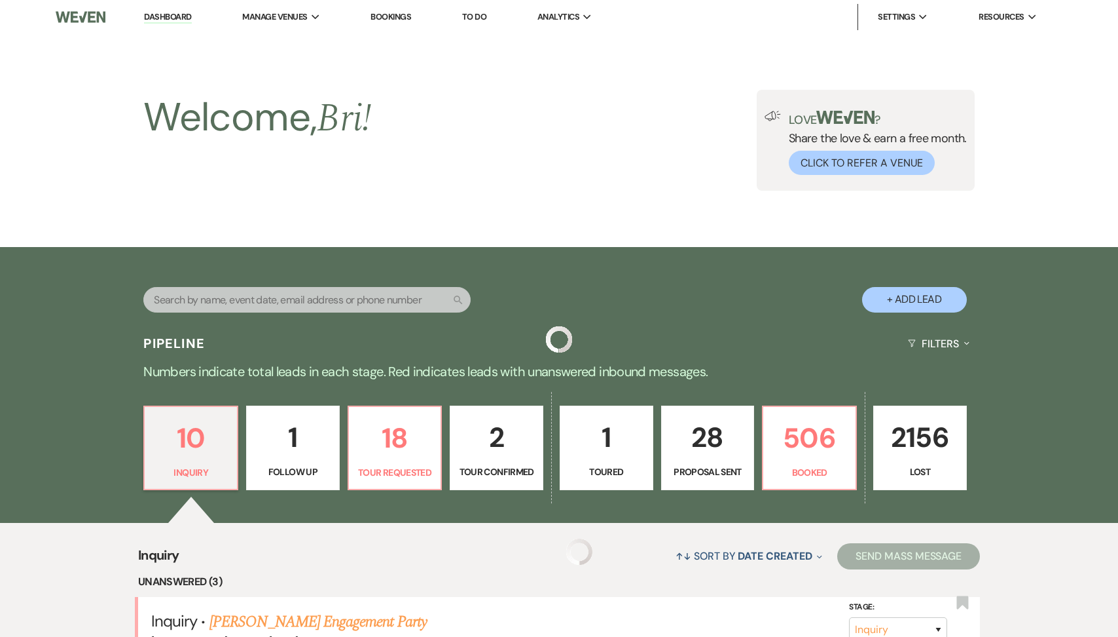
scroll to position [724, 0]
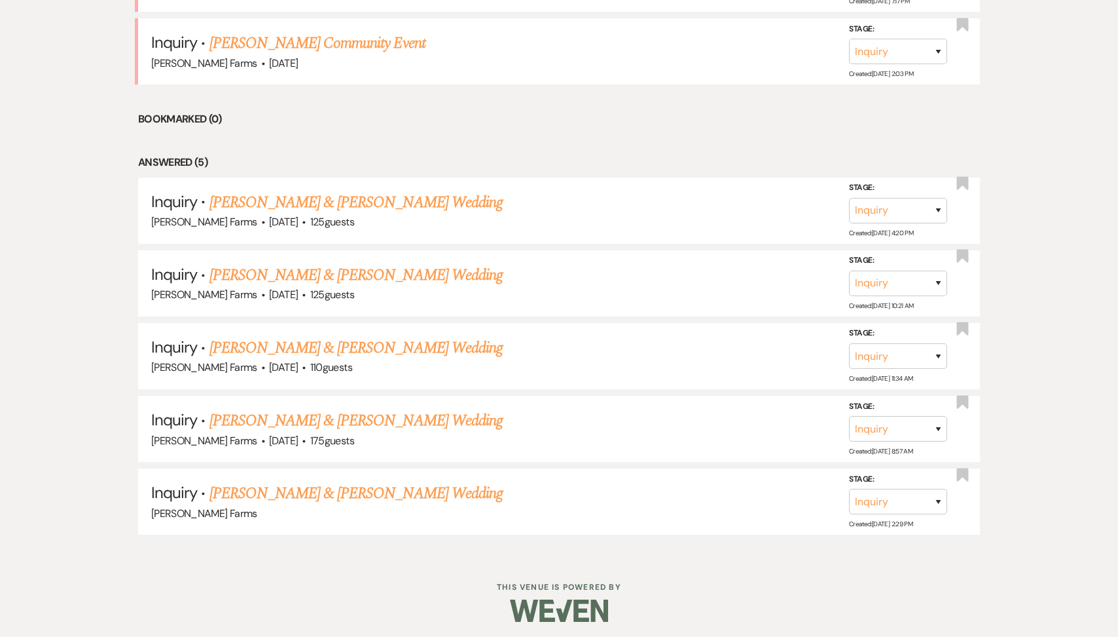
select select "8"
select select "5"
click at [344, 411] on link "[PERSON_NAME] & [PERSON_NAME] Wedding" at bounding box center [356, 421] width 293 height 24
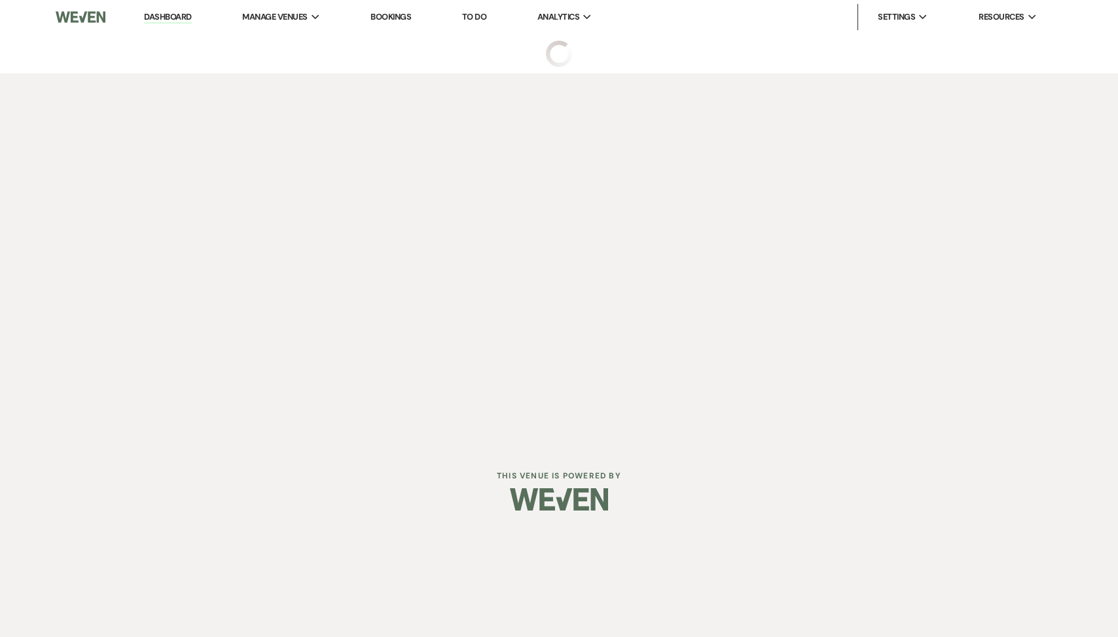
select select "5"
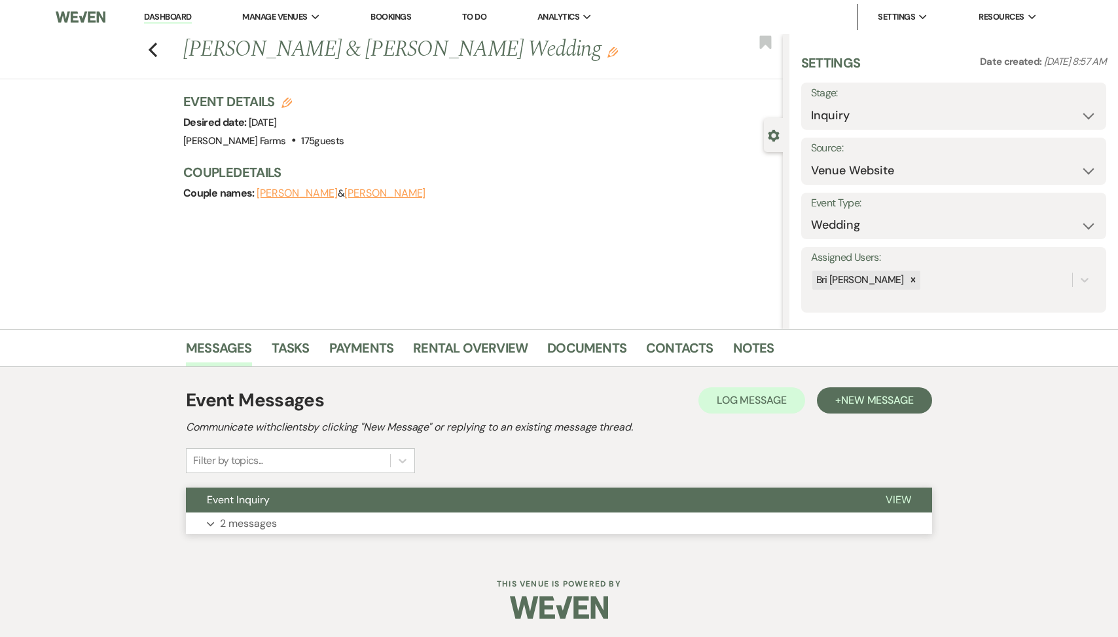
click at [306, 524] on button "Expand 2 messages" at bounding box center [559, 523] width 747 height 22
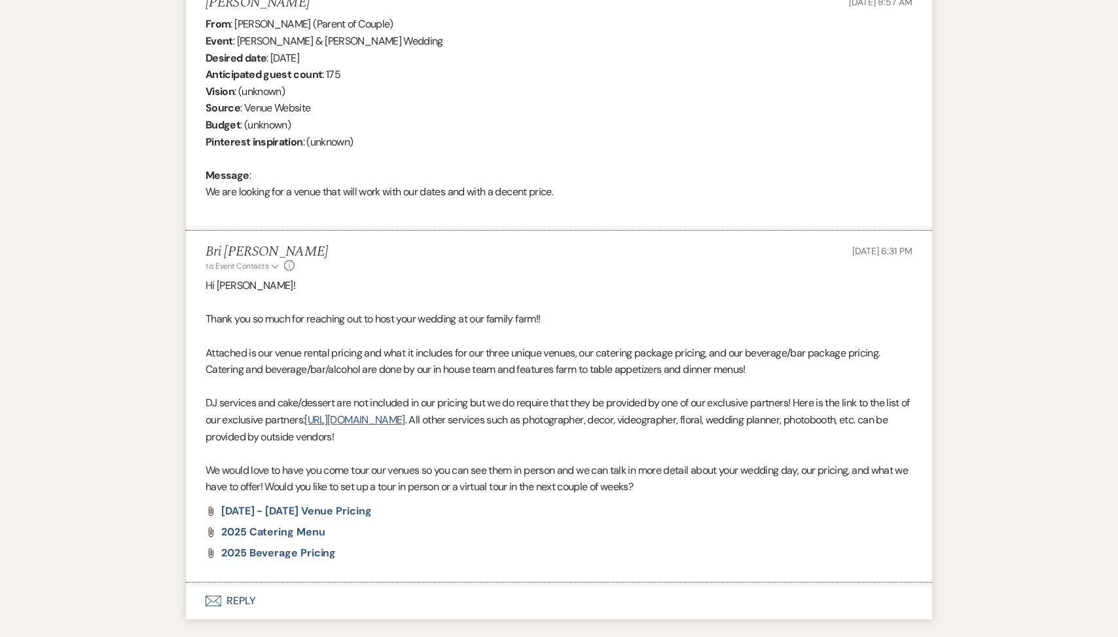
scroll to position [595, 0]
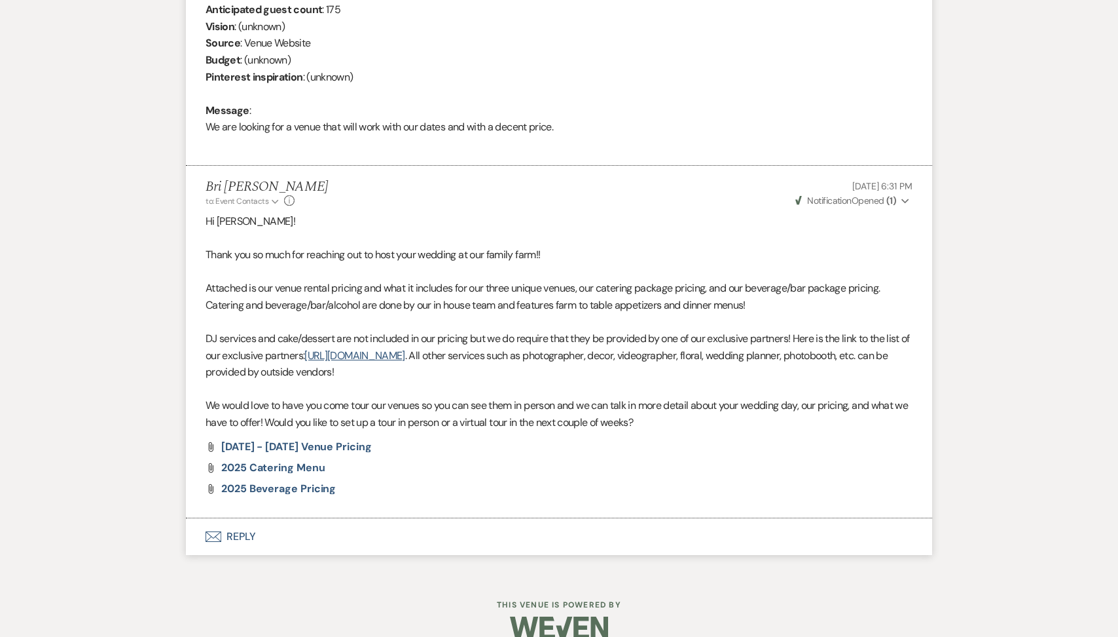
click at [312, 524] on button "Envelope Reply" at bounding box center [559, 536] width 747 height 37
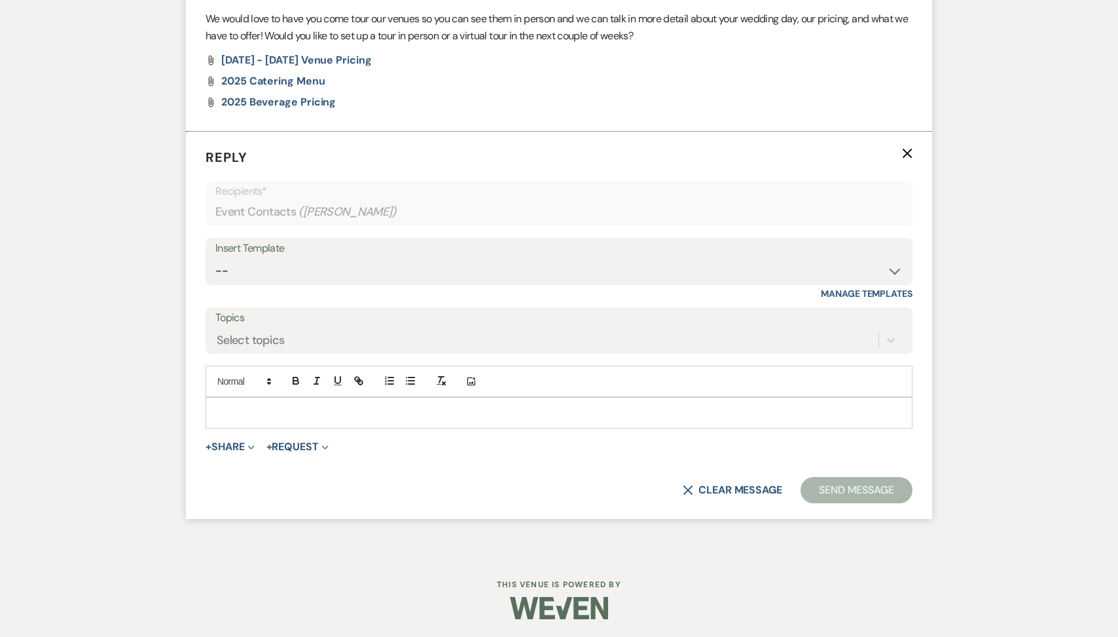
scroll to position [984, 0]
click at [267, 419] on div at bounding box center [559, 411] width 706 height 30
paste div
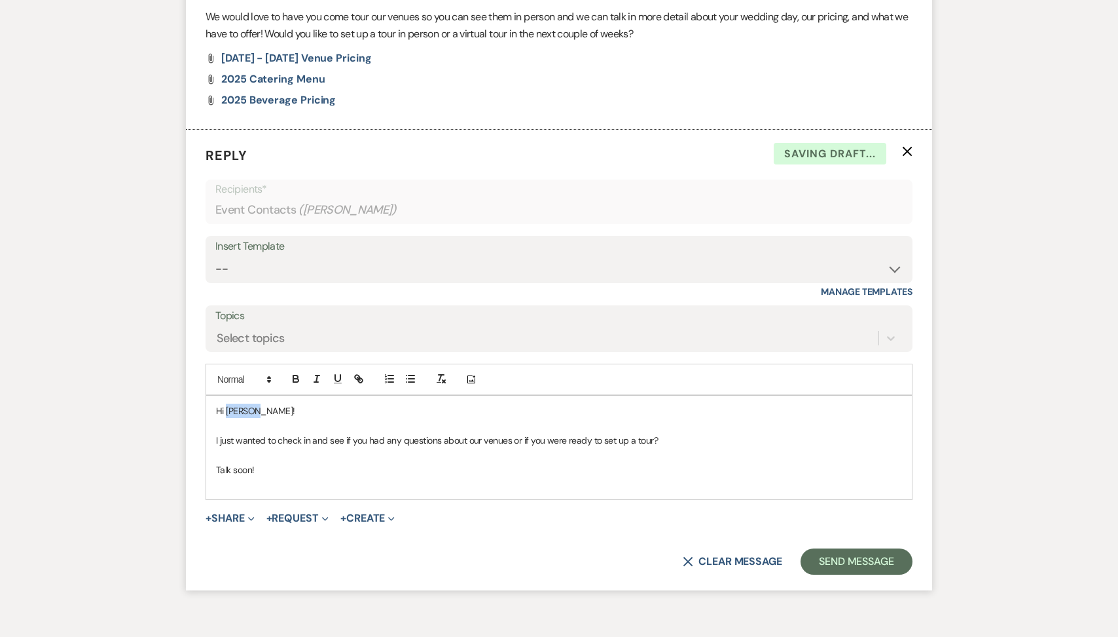
drag, startPoint x: 260, startPoint y: 407, endPoint x: 225, endPoint y: 405, distance: 35.4
click at [225, 405] on p "Hi Autumn!" at bounding box center [559, 410] width 686 height 14
click at [822, 560] on button "Send Message" at bounding box center [857, 561] width 112 height 26
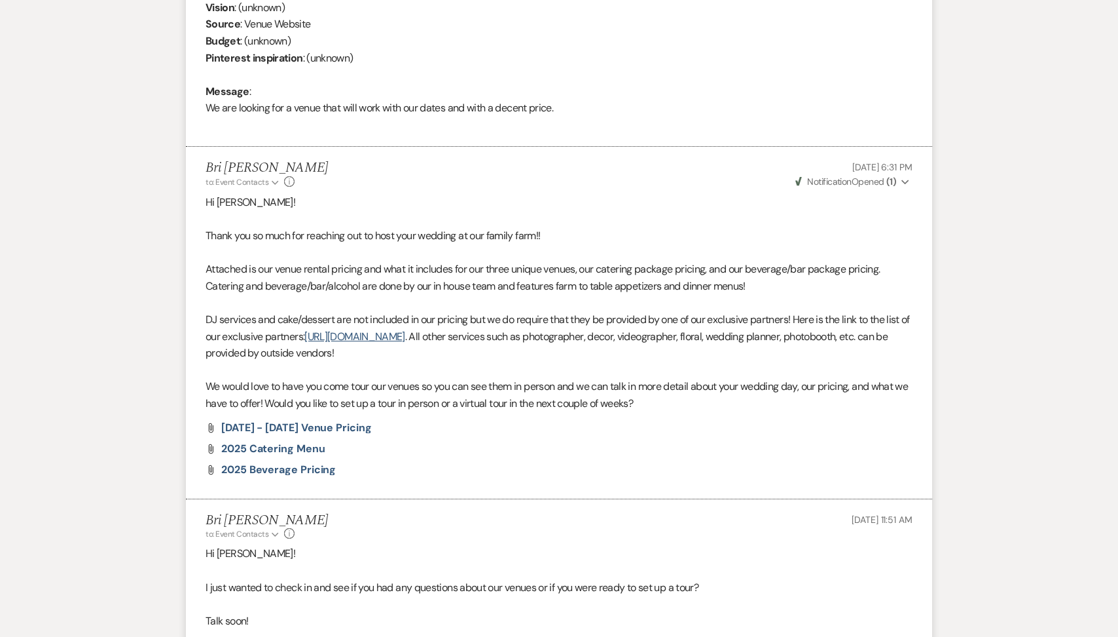
scroll to position [0, 0]
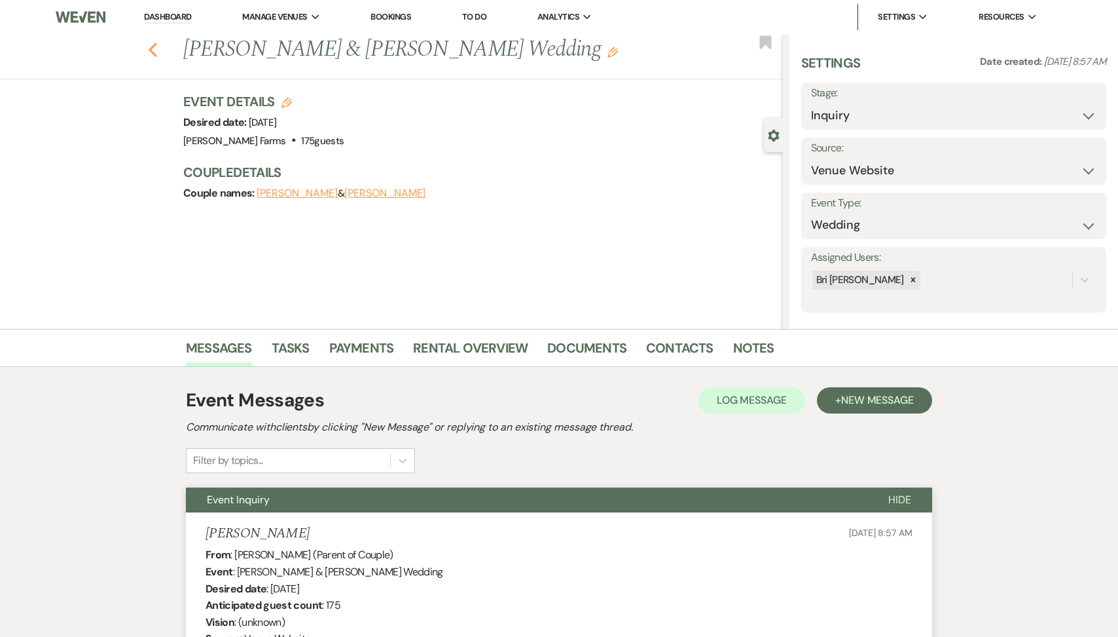
click at [155, 43] on use "button" at bounding box center [153, 50] width 9 height 14
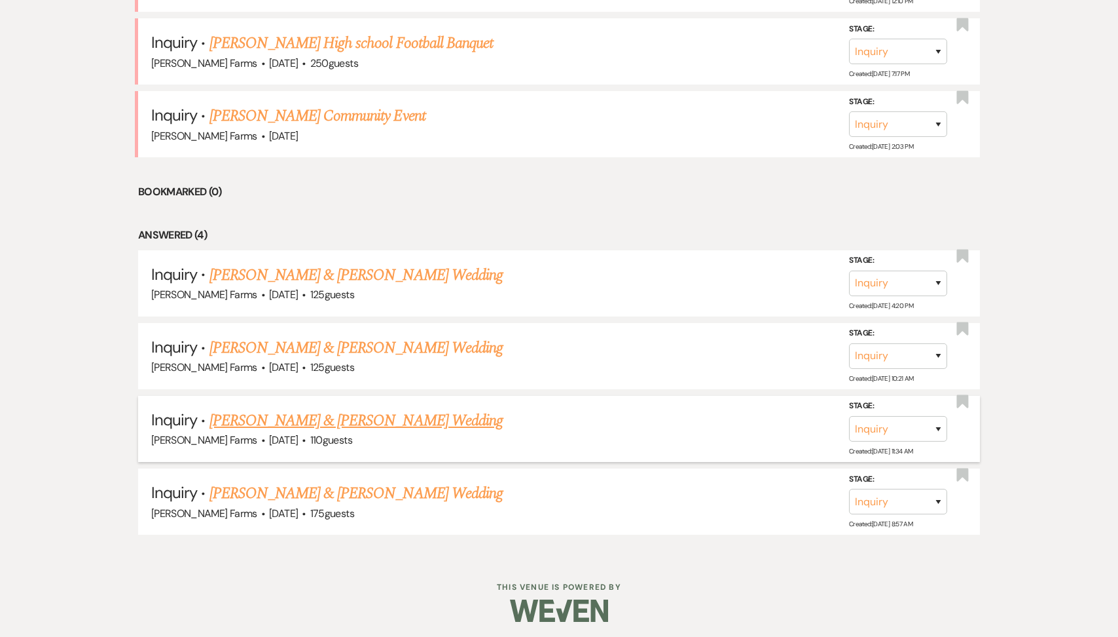
click at [322, 410] on link "[PERSON_NAME] & [PERSON_NAME] Wedding" at bounding box center [356, 421] width 293 height 24
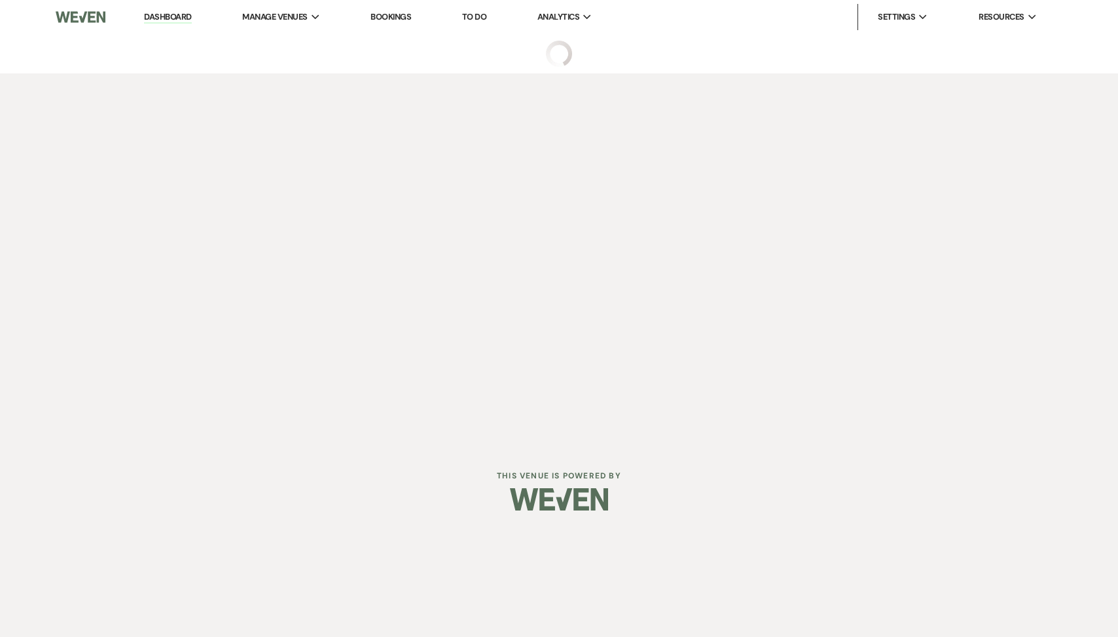
select select "5"
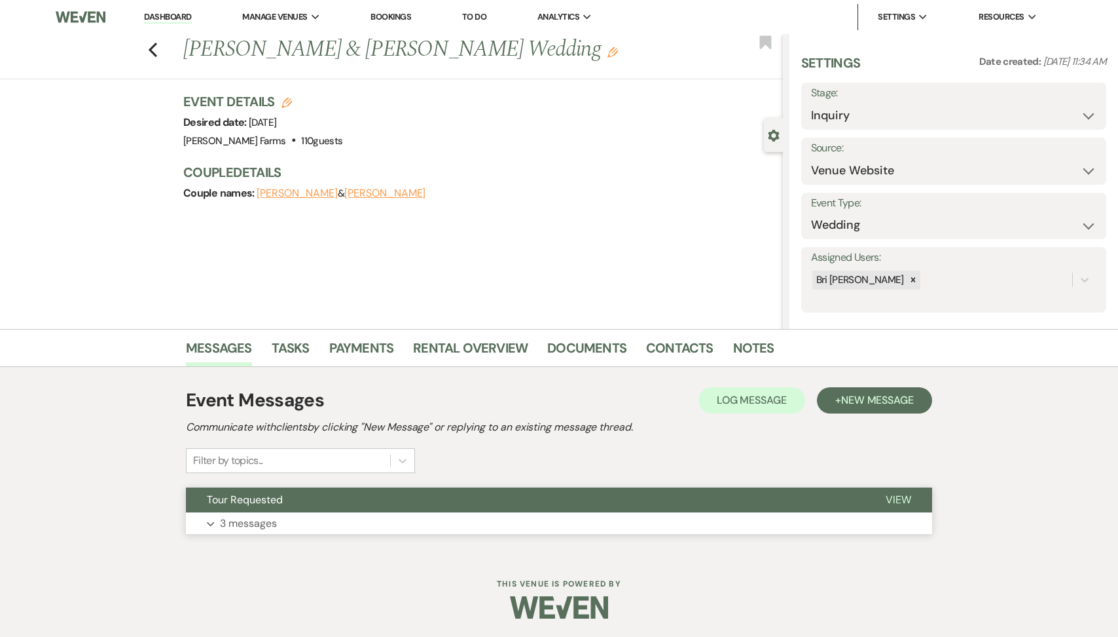
click at [282, 517] on button "Expand 3 messages" at bounding box center [559, 523] width 747 height 22
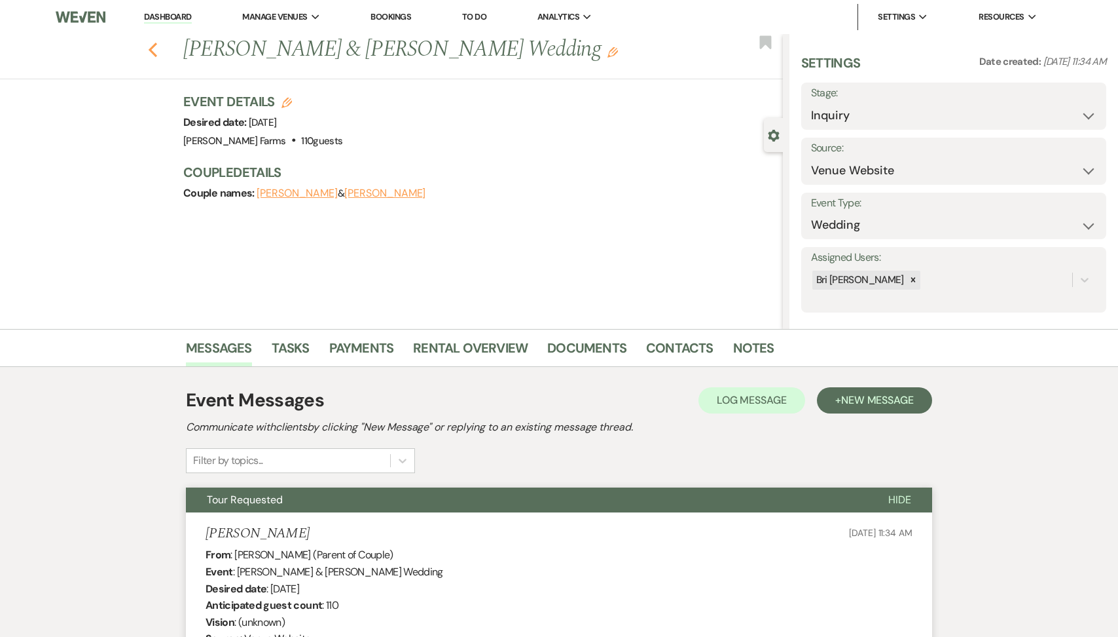
click at [155, 46] on icon "Previous" at bounding box center [153, 50] width 10 height 16
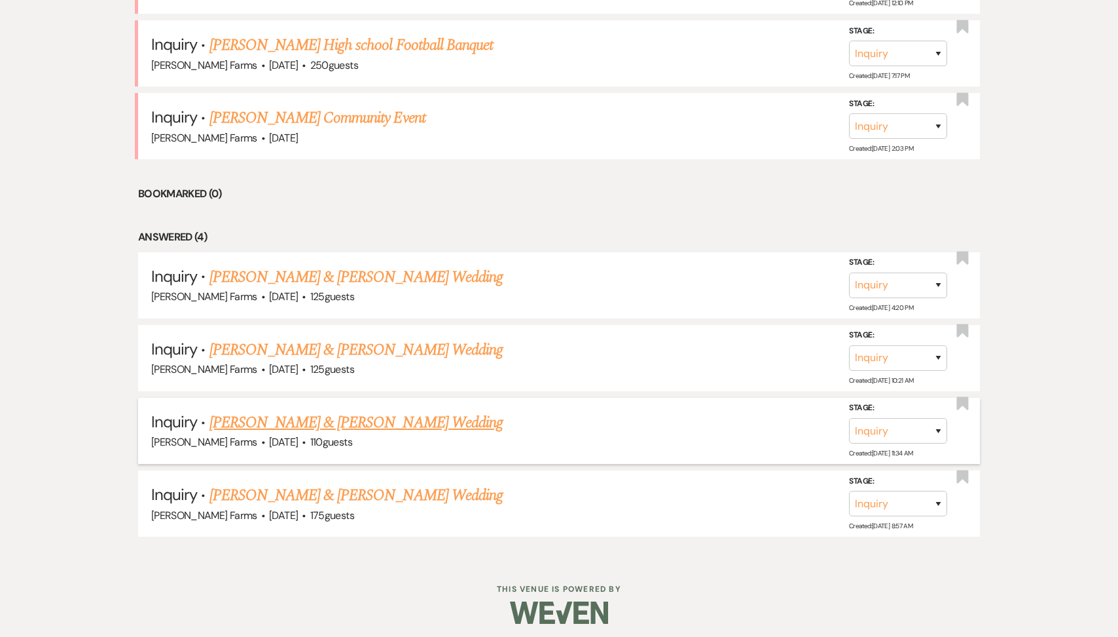
click at [316, 412] on link "[PERSON_NAME] & [PERSON_NAME] Wedding" at bounding box center [356, 423] width 293 height 24
select select "5"
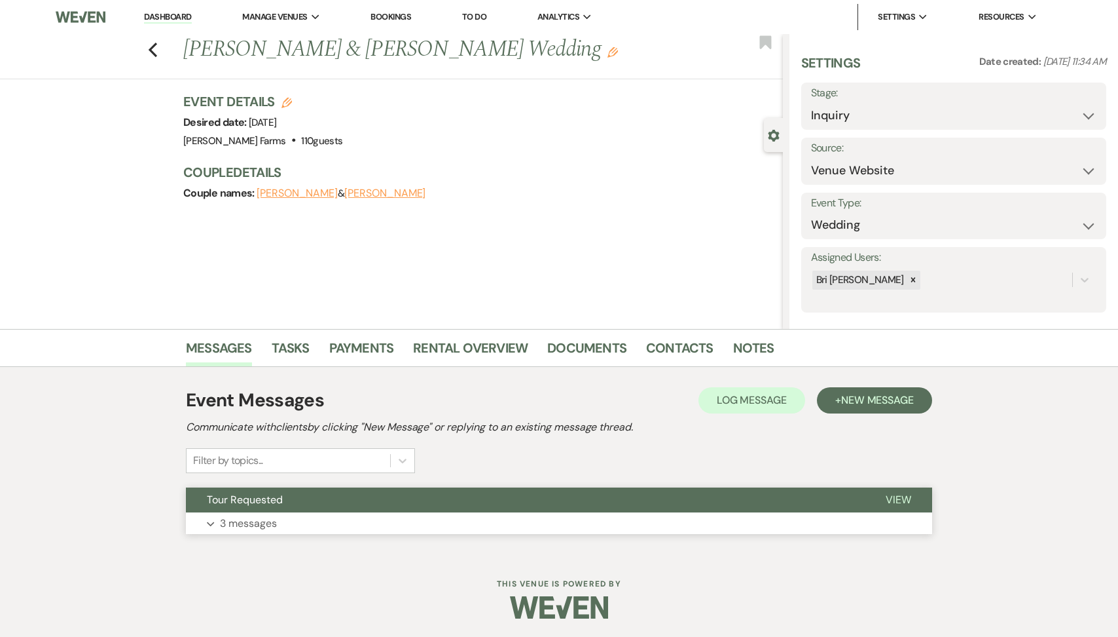
click at [289, 501] on button "Tour Requested" at bounding box center [525, 499] width 679 height 25
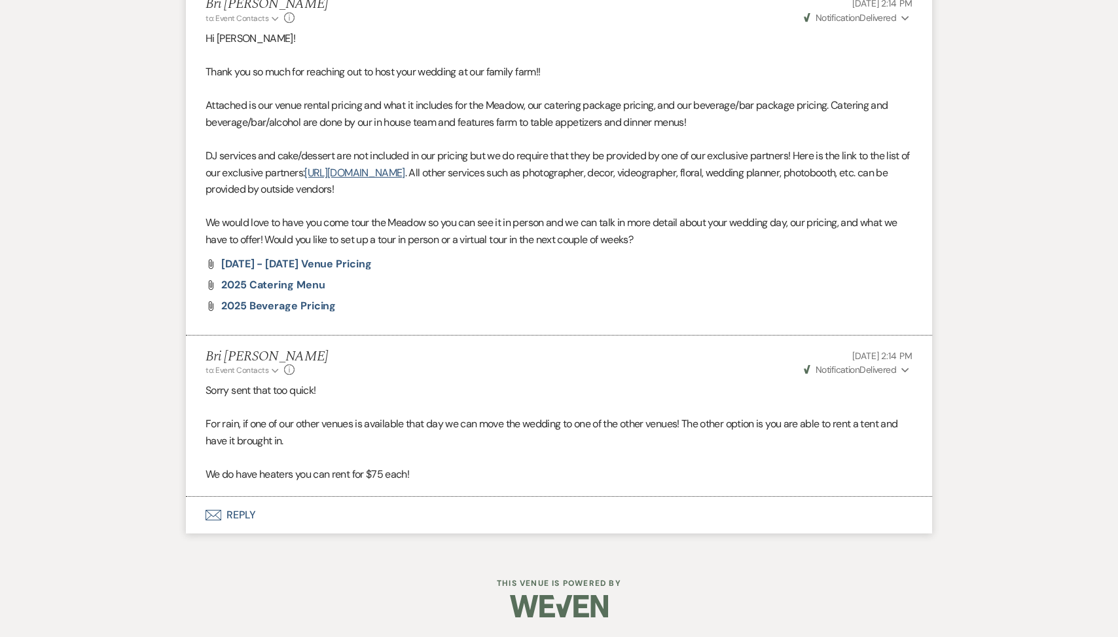
click at [291, 506] on button "Envelope Reply" at bounding box center [559, 514] width 747 height 37
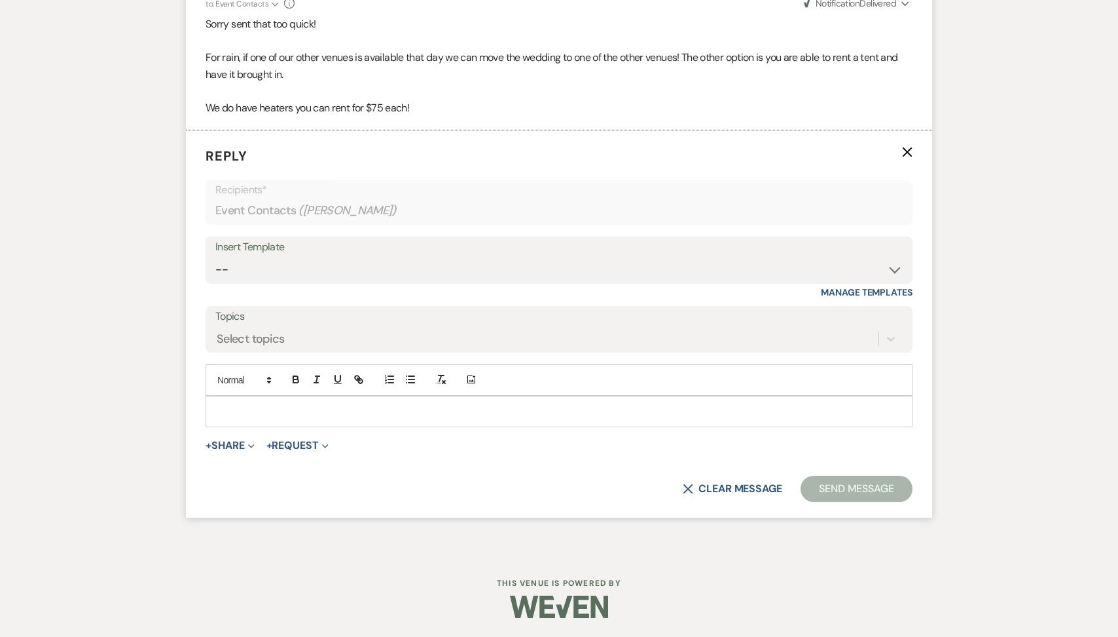
click at [270, 413] on p at bounding box center [559, 411] width 686 height 14
paste div
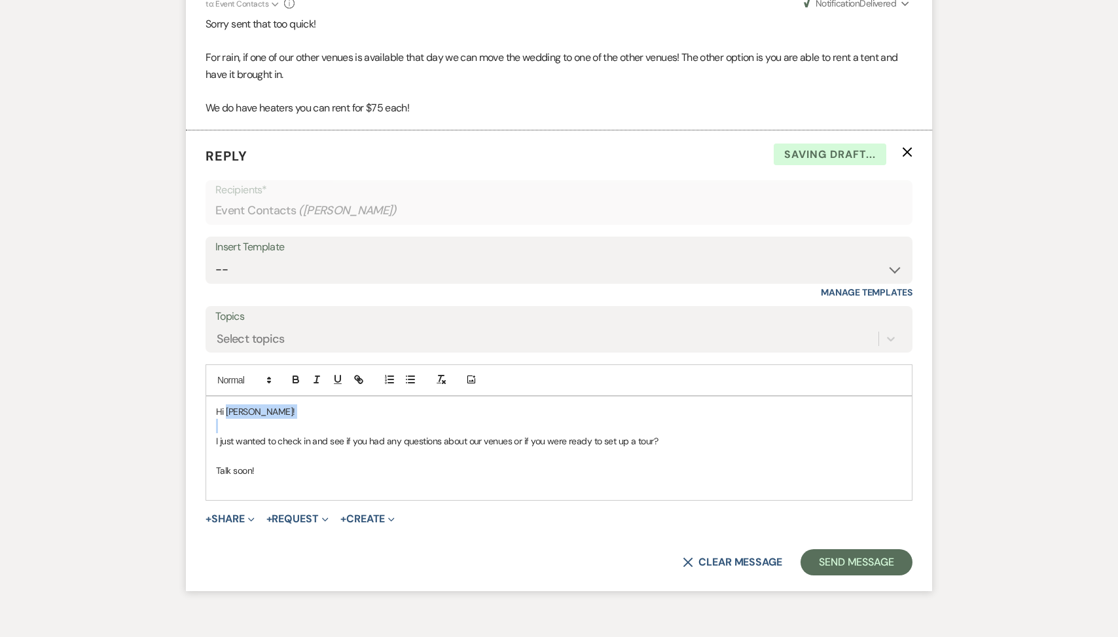
drag, startPoint x: 270, startPoint y: 413, endPoint x: 236, endPoint y: 410, distance: 34.2
click at [236, 411] on p "Hi Autumn!" at bounding box center [559, 411] width 686 height 14
click at [849, 564] on button "Send Message" at bounding box center [857, 562] width 112 height 26
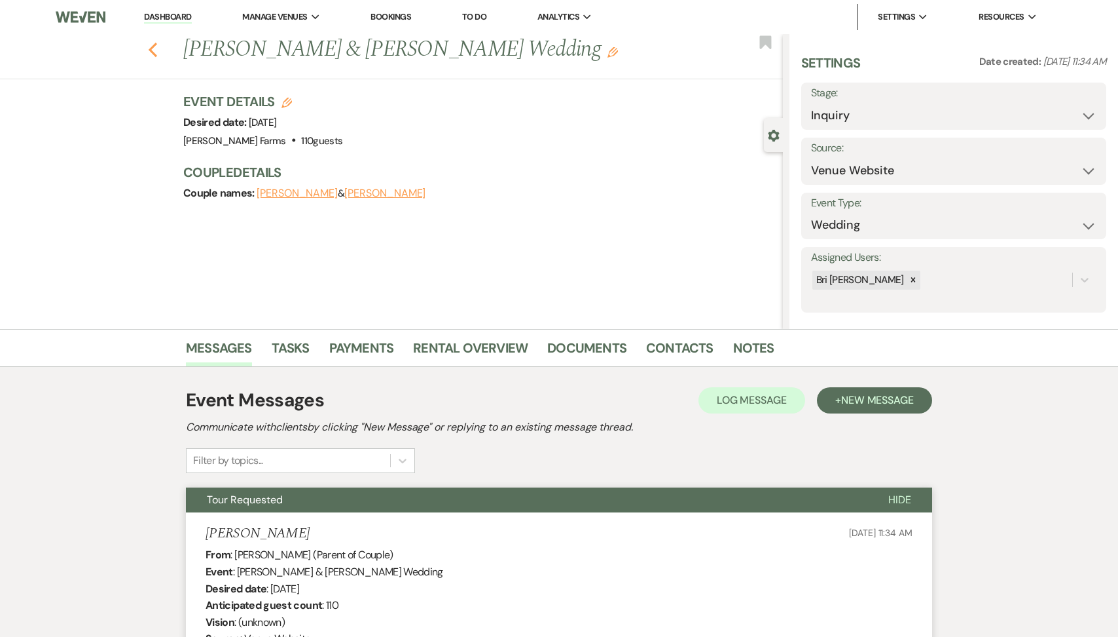
click at [151, 46] on use "button" at bounding box center [153, 50] width 9 height 14
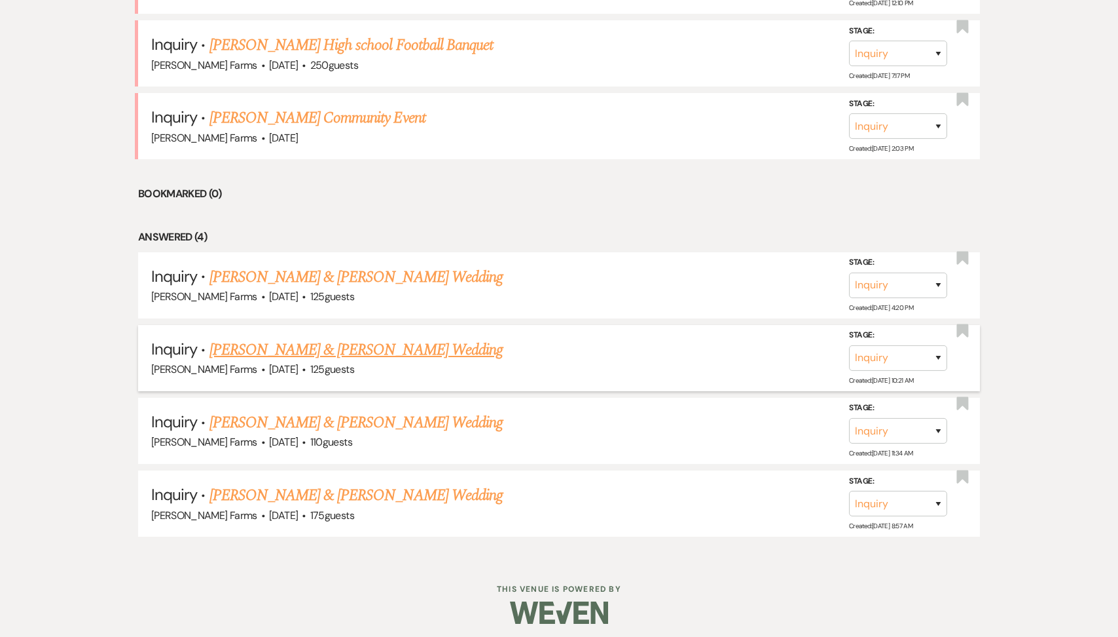
click at [354, 338] on link "[PERSON_NAME] & [PERSON_NAME] Wedding" at bounding box center [356, 350] width 293 height 24
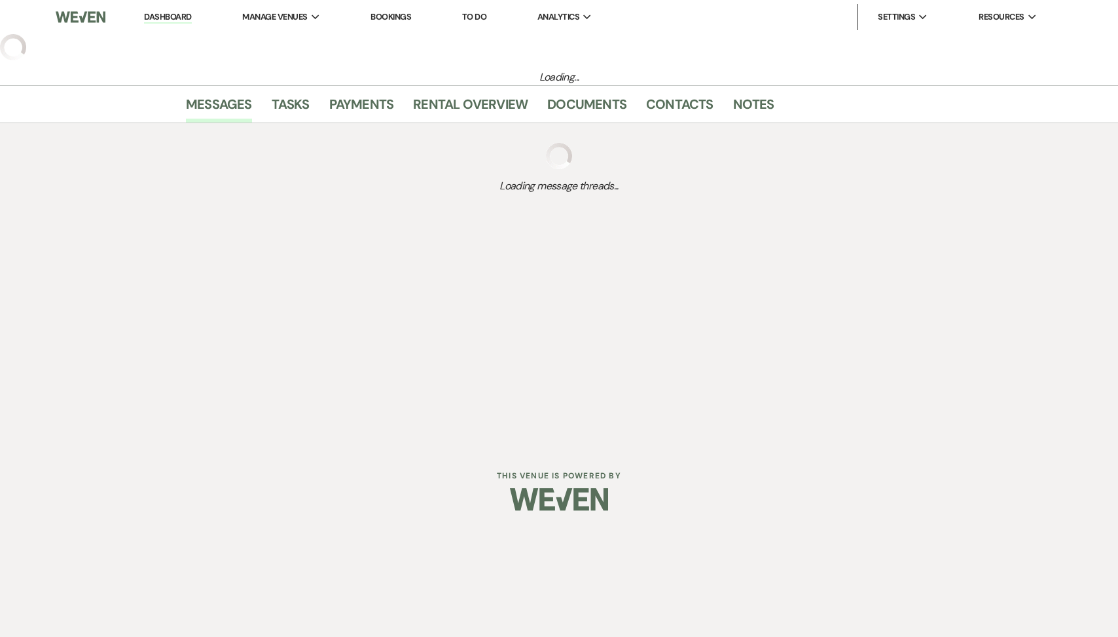
select select "5"
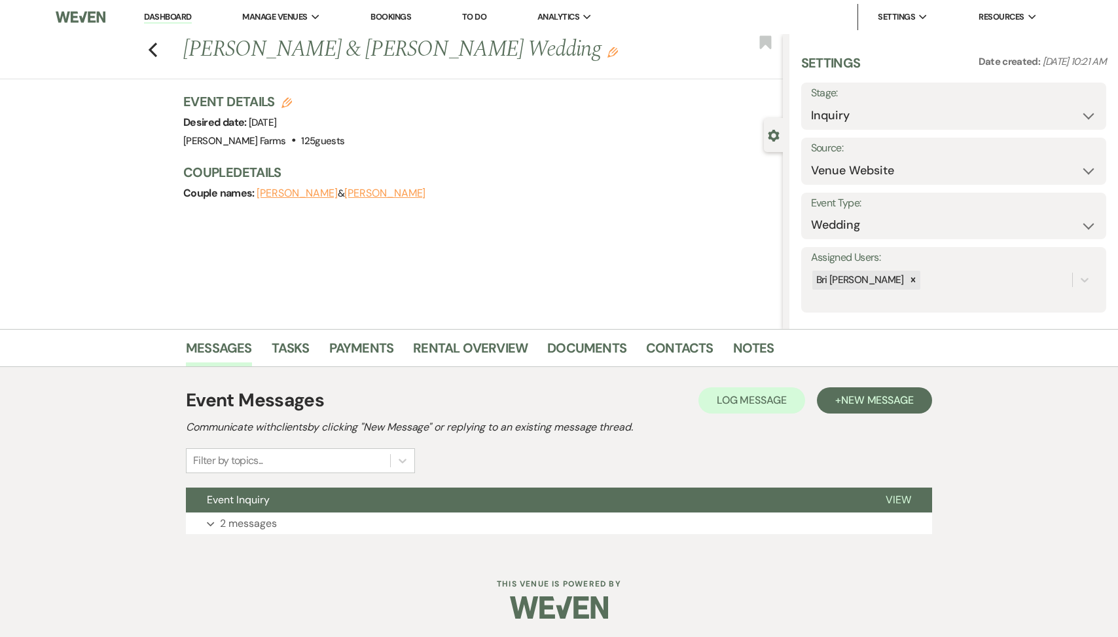
click at [294, 544] on div "Event Messages Log Log Message + New Message Communicate with clients by clicki…" at bounding box center [559, 460] width 747 height 187
click at [282, 521] on button "Expand 2 messages" at bounding box center [559, 523] width 747 height 22
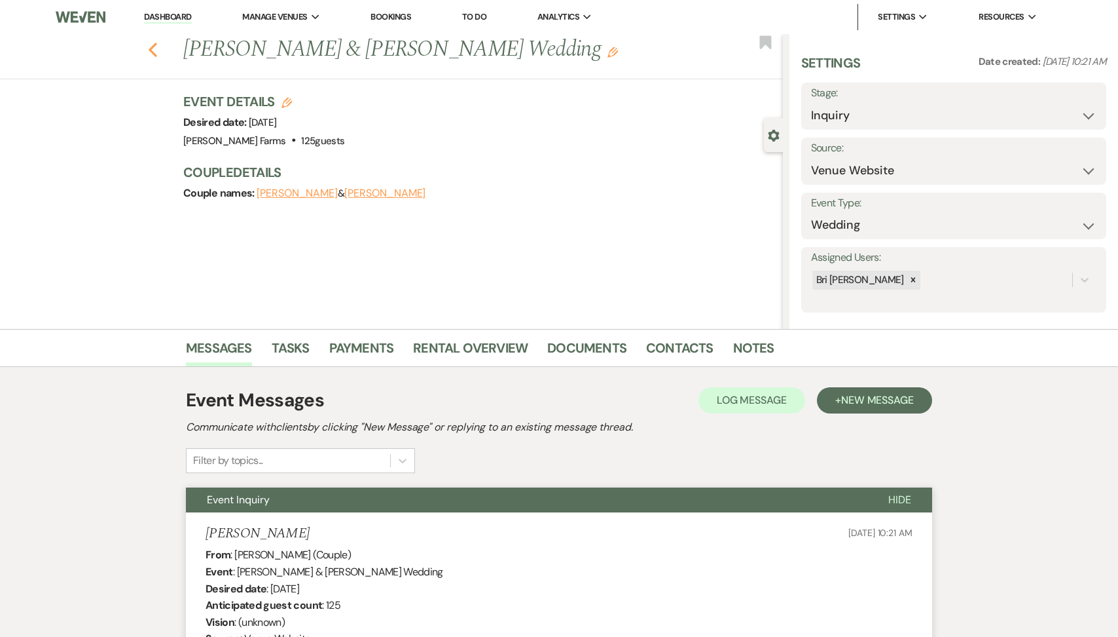
click at [154, 49] on icon "Previous" at bounding box center [153, 50] width 10 height 16
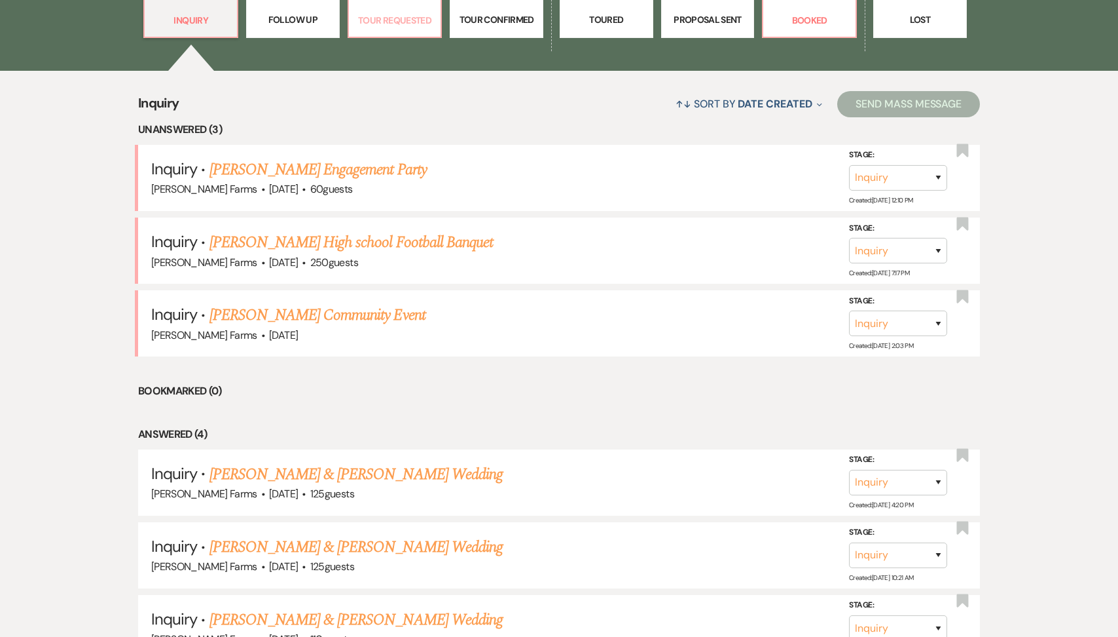
select select "2"
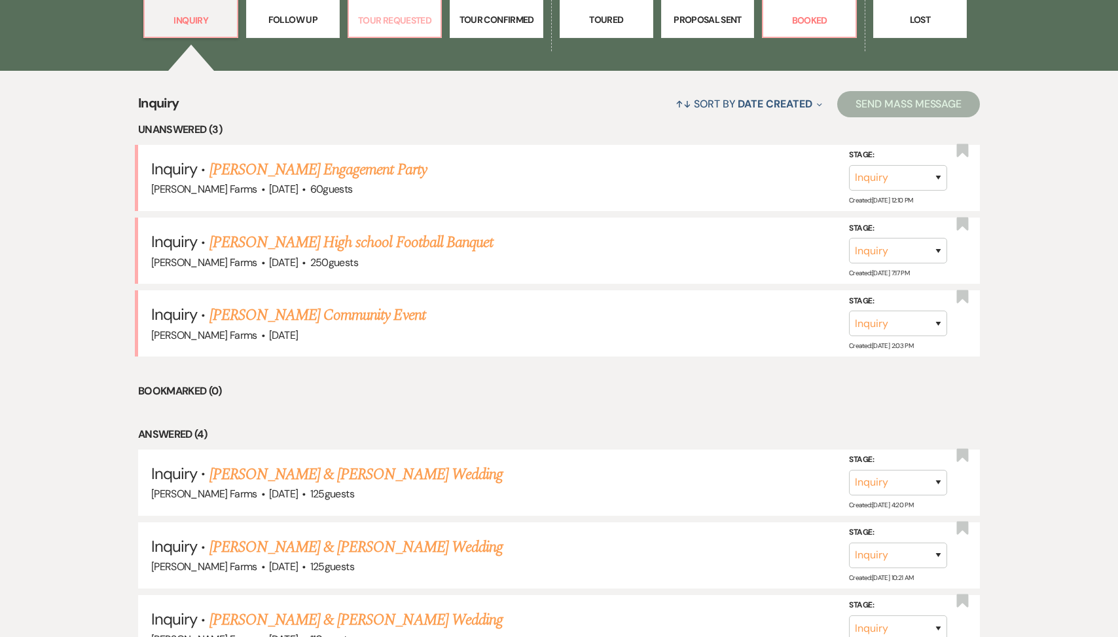
select select "2"
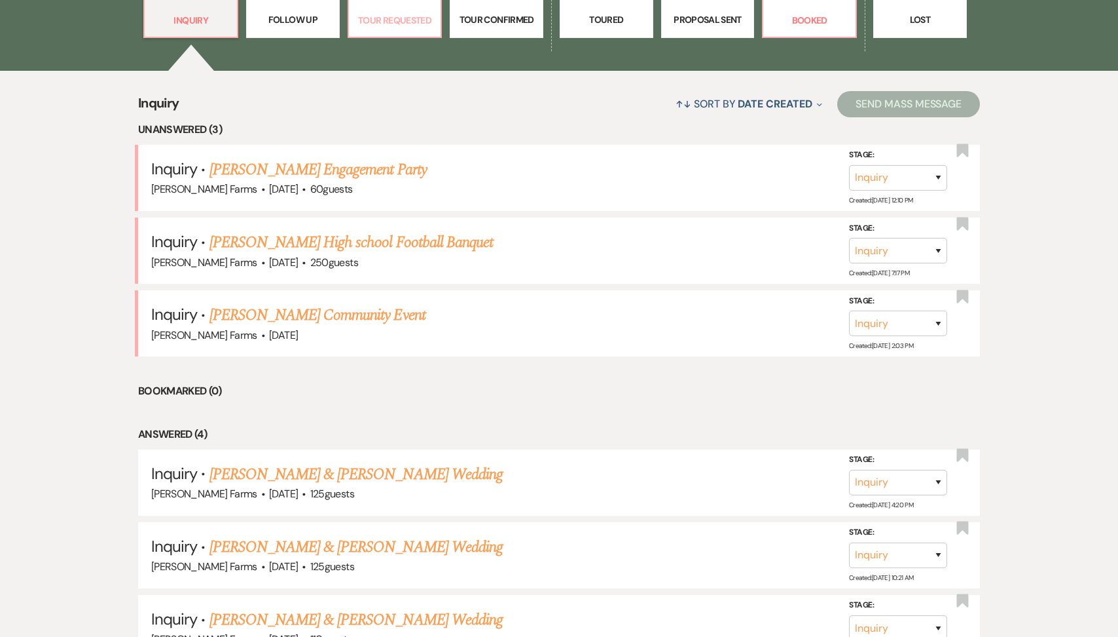
select select "2"
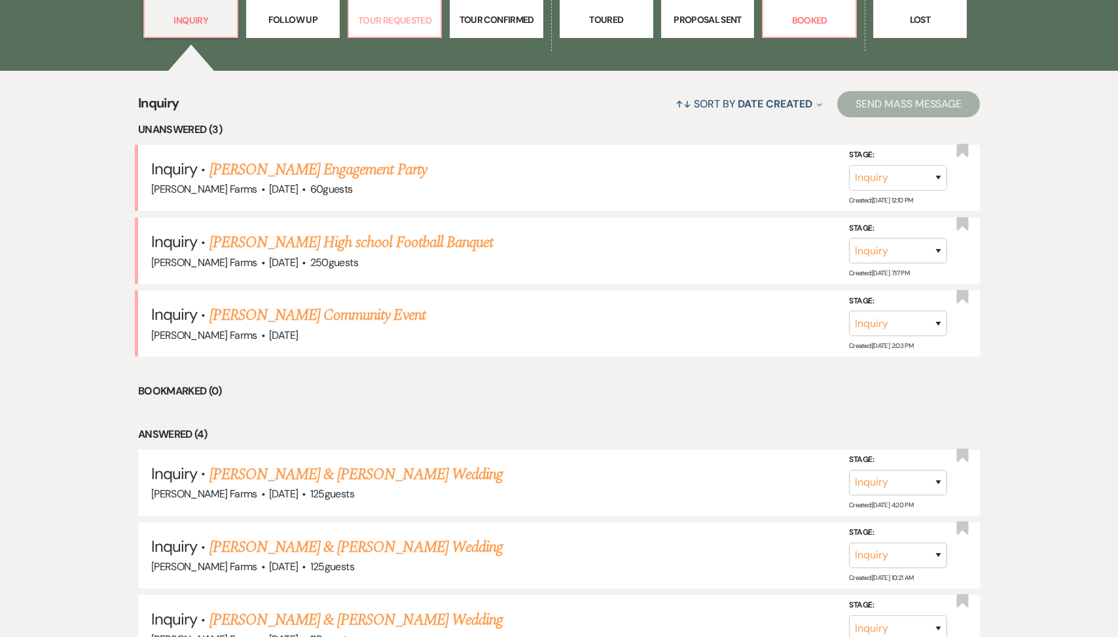
select select "2"
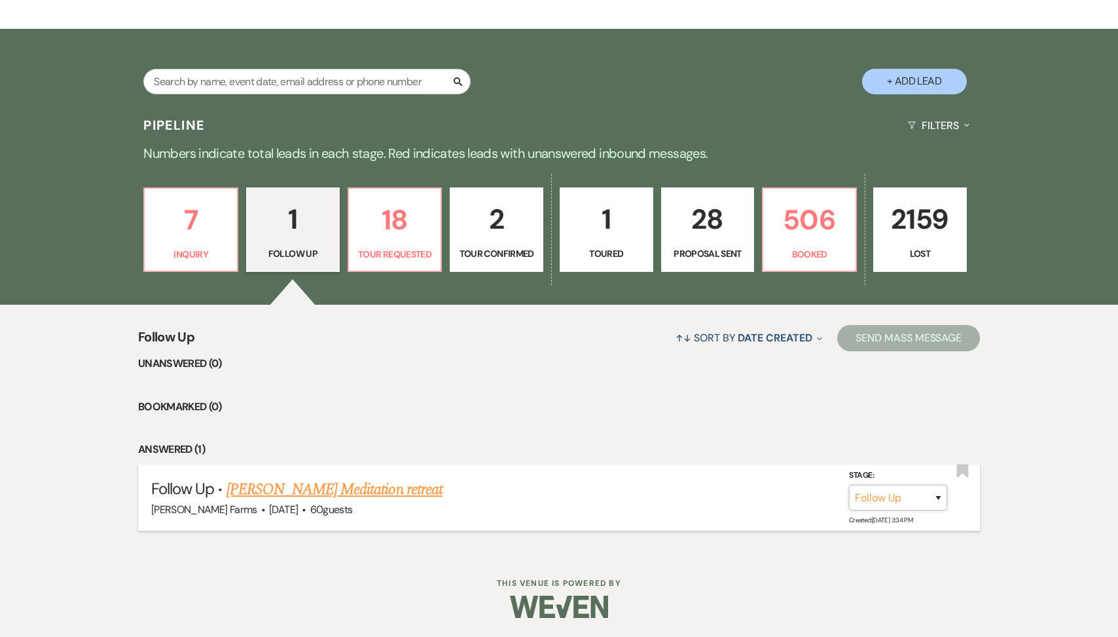
click at [932, 502] on select "Inquiry Follow Up Tour Requested Tour Confirmed Toured Proposal Sent Booked Lost" at bounding box center [898, 498] width 98 height 26
select select "8"
click at [747, 488] on select "Booked Elsewhere Budget Date Unavailable No Response Not a Good Match Capacity …" at bounding box center [714, 498] width 113 height 26
select select "5"
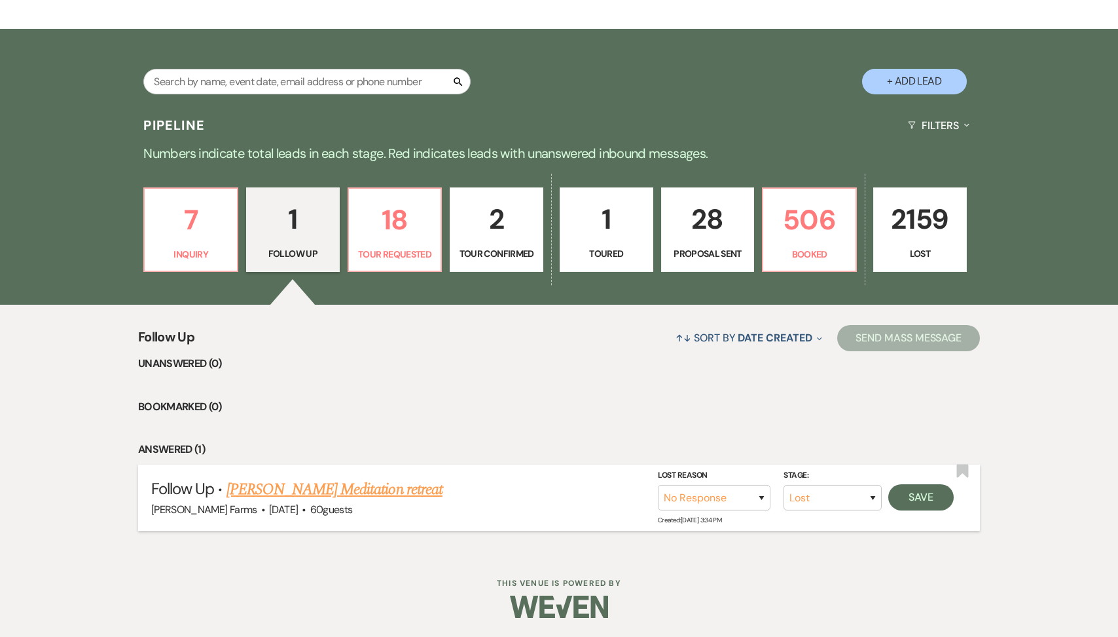
click at [959, 508] on div "Stage: Inquiry Follow Up Tour Requested Tour Confirmed Toured Proposal Sent Boo…" at bounding box center [809, 497] width 303 height 59
click at [927, 501] on button "Save" at bounding box center [921, 497] width 65 height 26
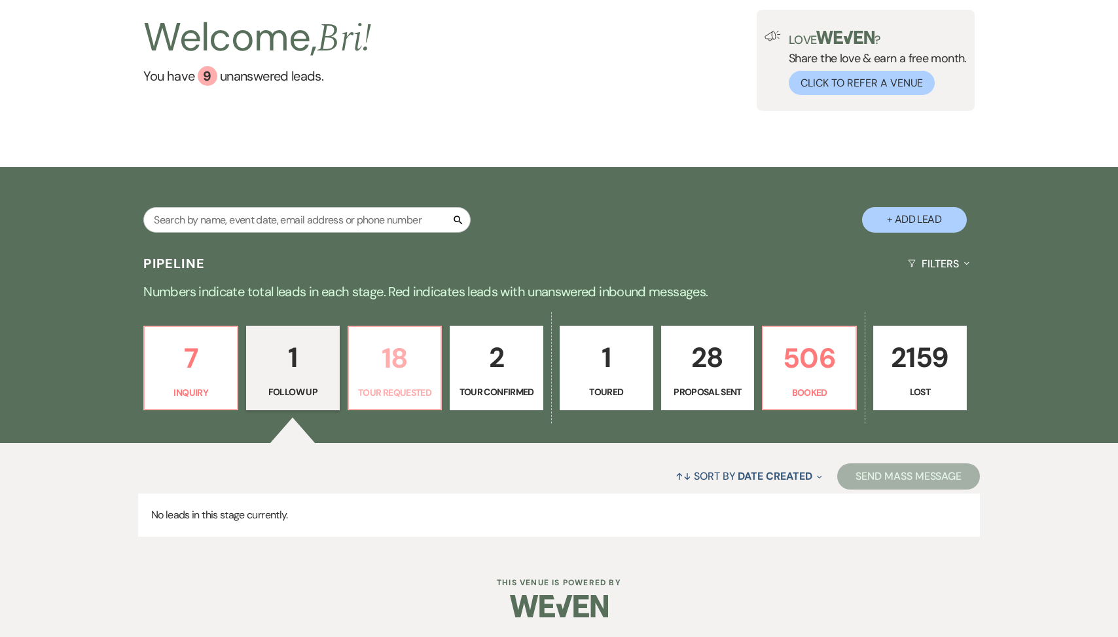
click at [411, 378] on p "18" at bounding box center [395, 358] width 77 height 44
select select "2"
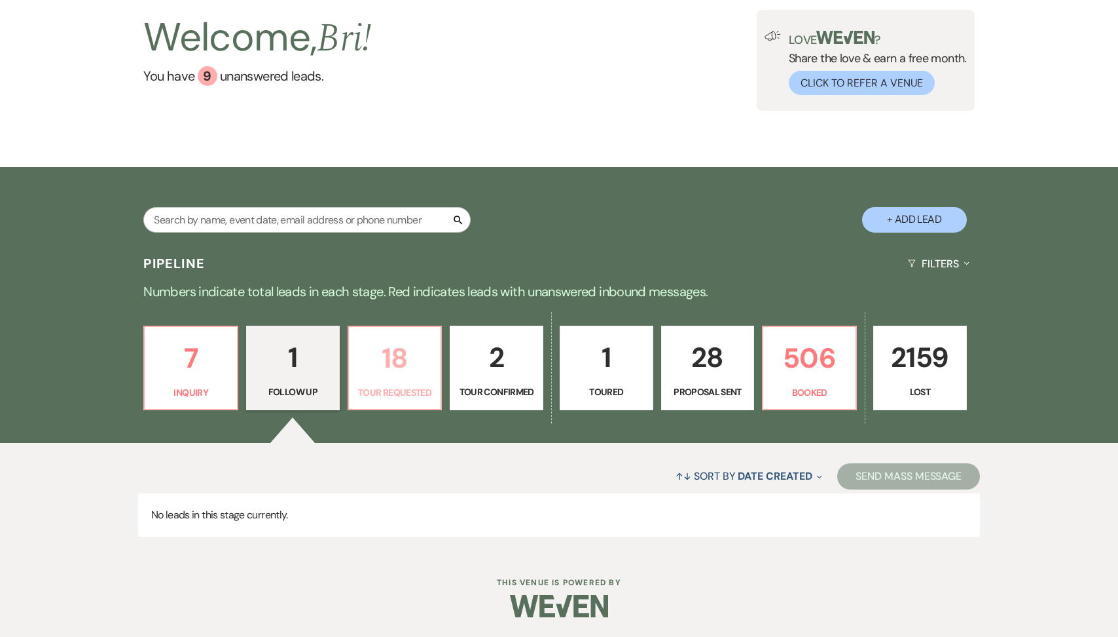
select select "2"
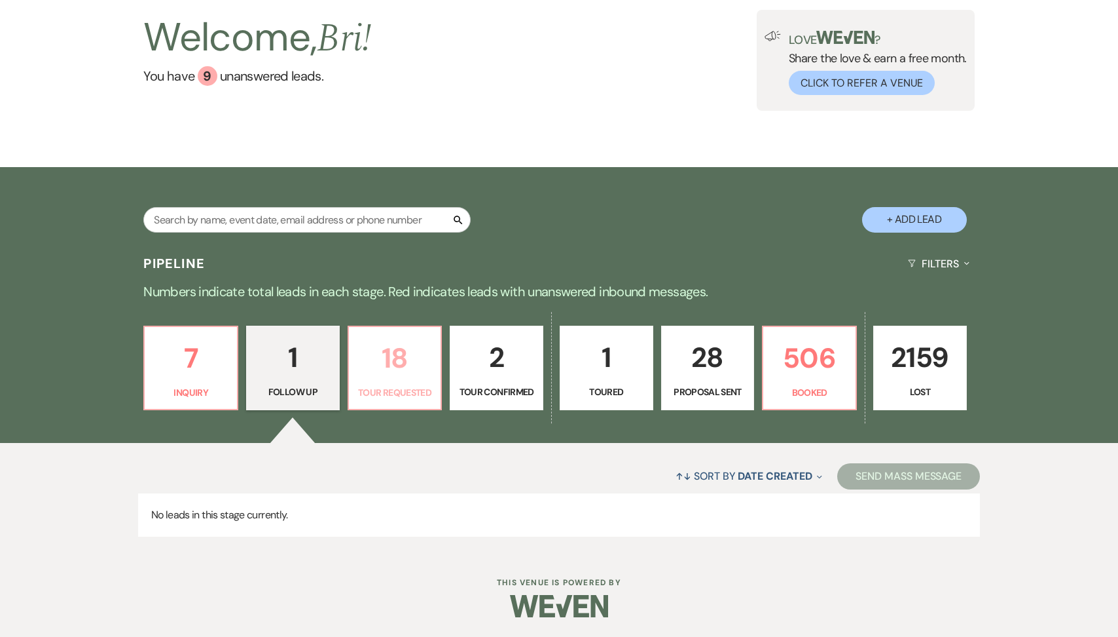
select select "2"
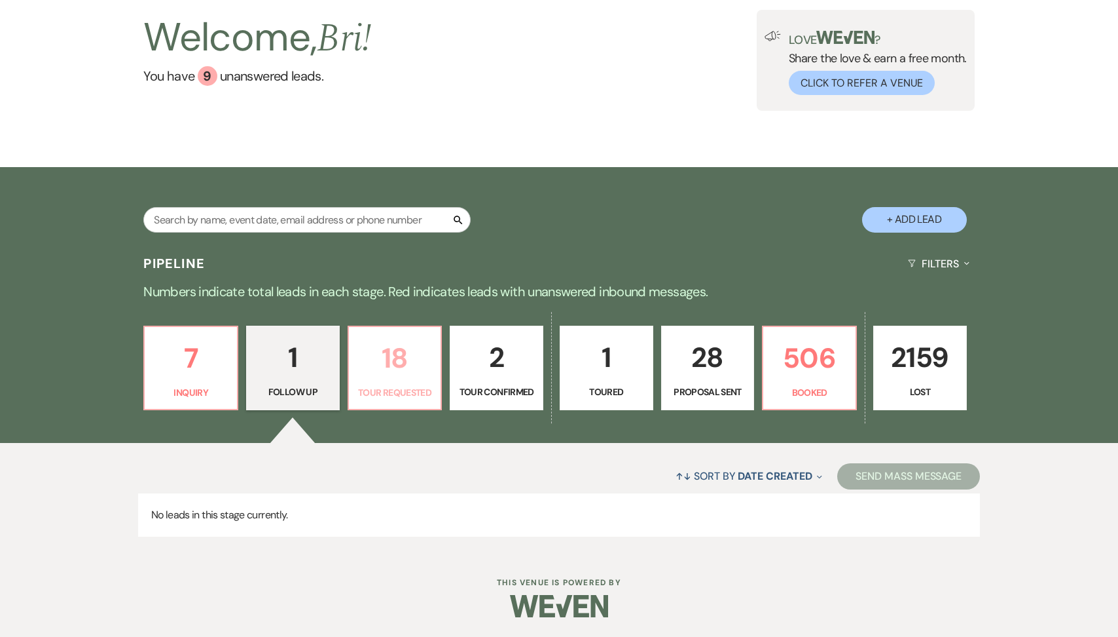
select select "2"
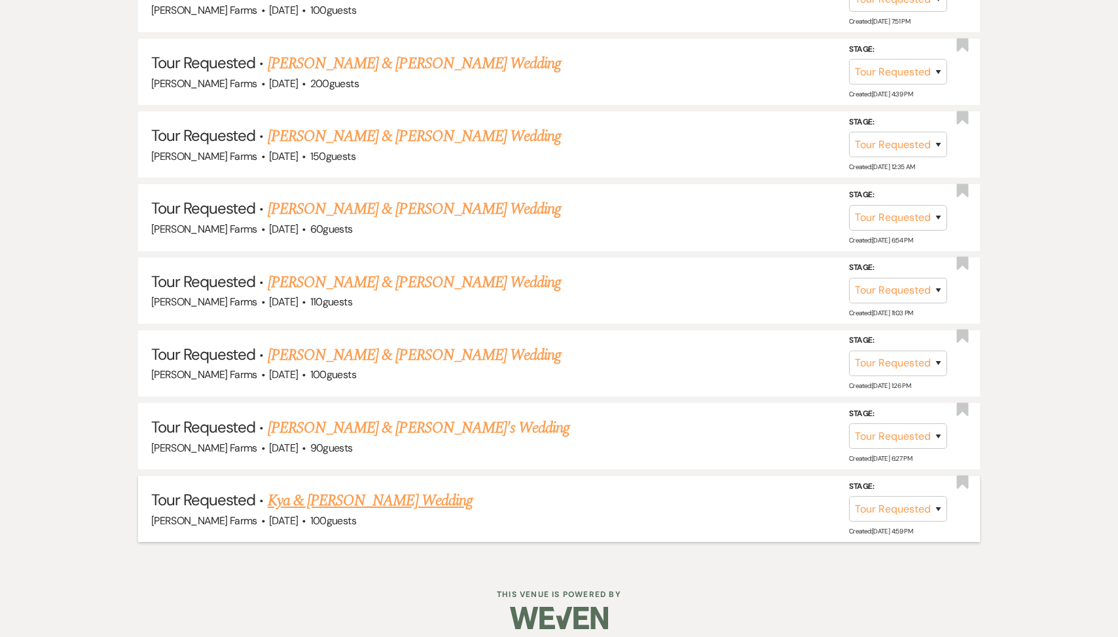
click at [373, 491] on link "Kya & Keagan Stromberg's Wedding" at bounding box center [370, 501] width 205 height 24
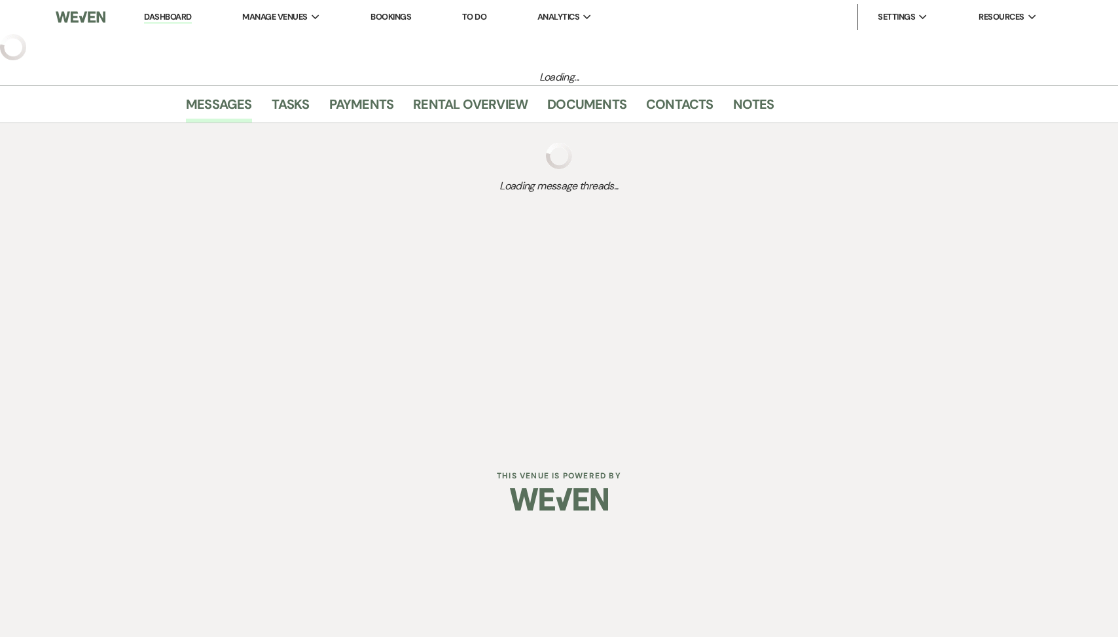
select select "2"
select select "5"
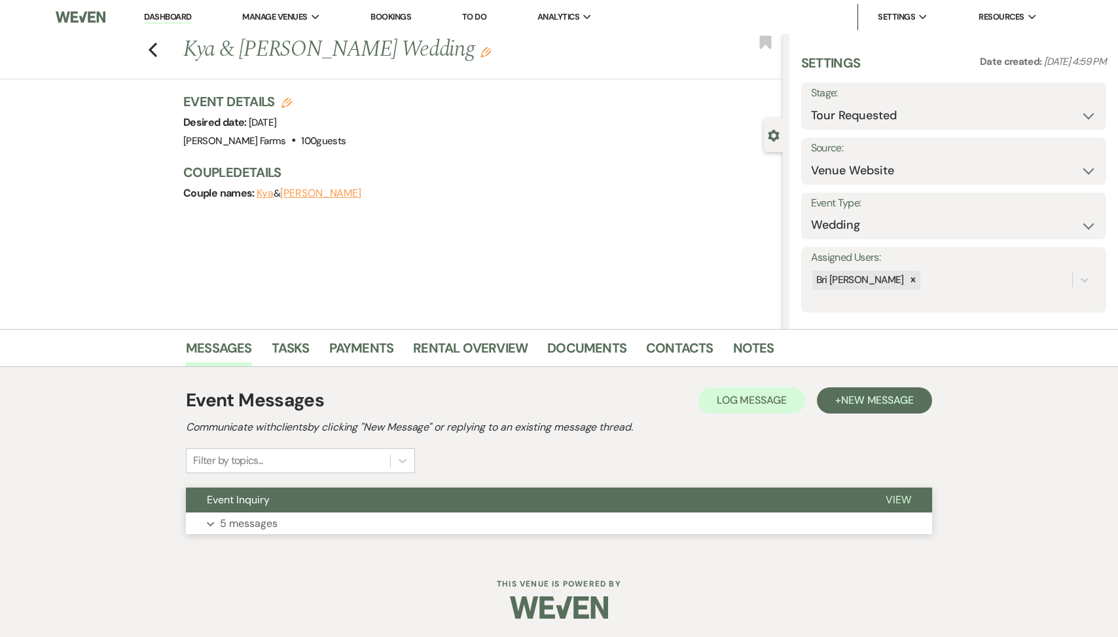
click at [353, 509] on button "Event Inquiry" at bounding box center [525, 499] width 679 height 25
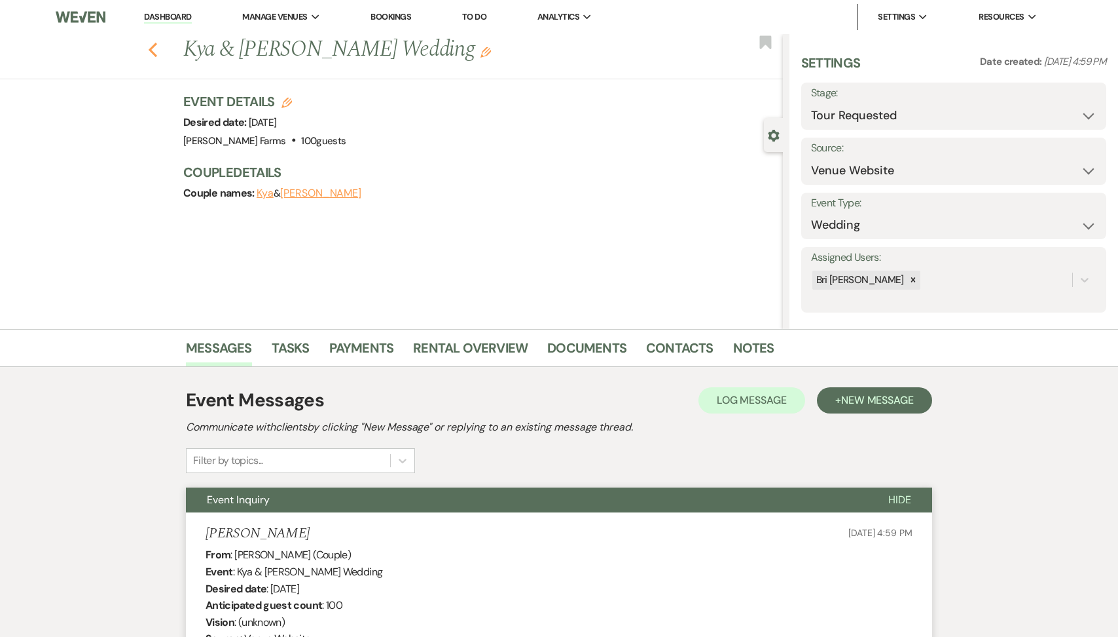
click at [150, 48] on use "button" at bounding box center [153, 50] width 9 height 14
select select "2"
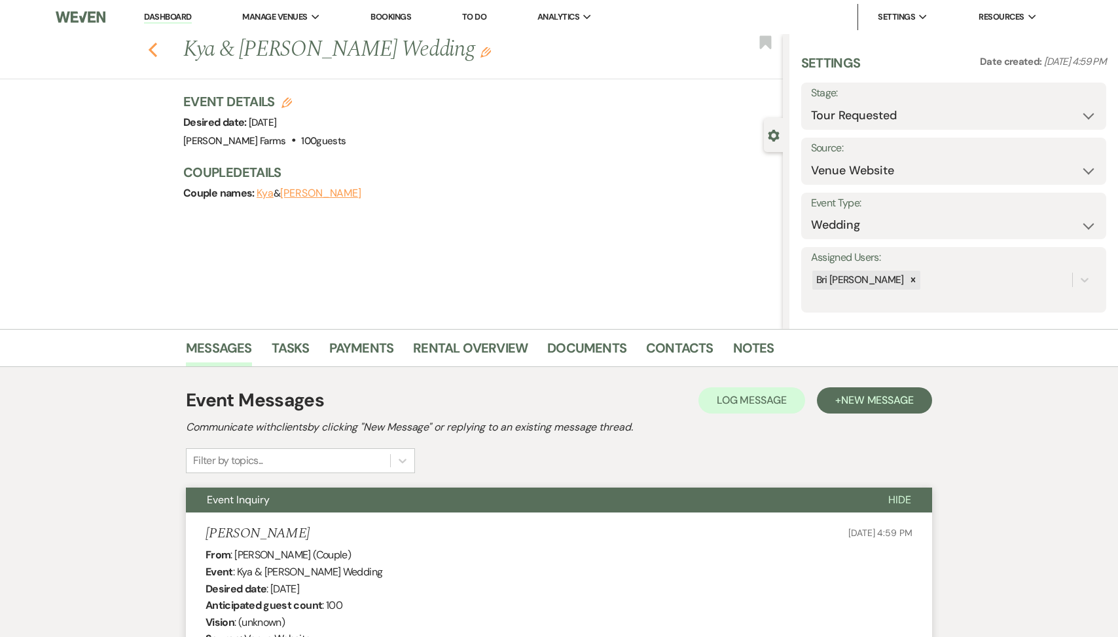
select select "2"
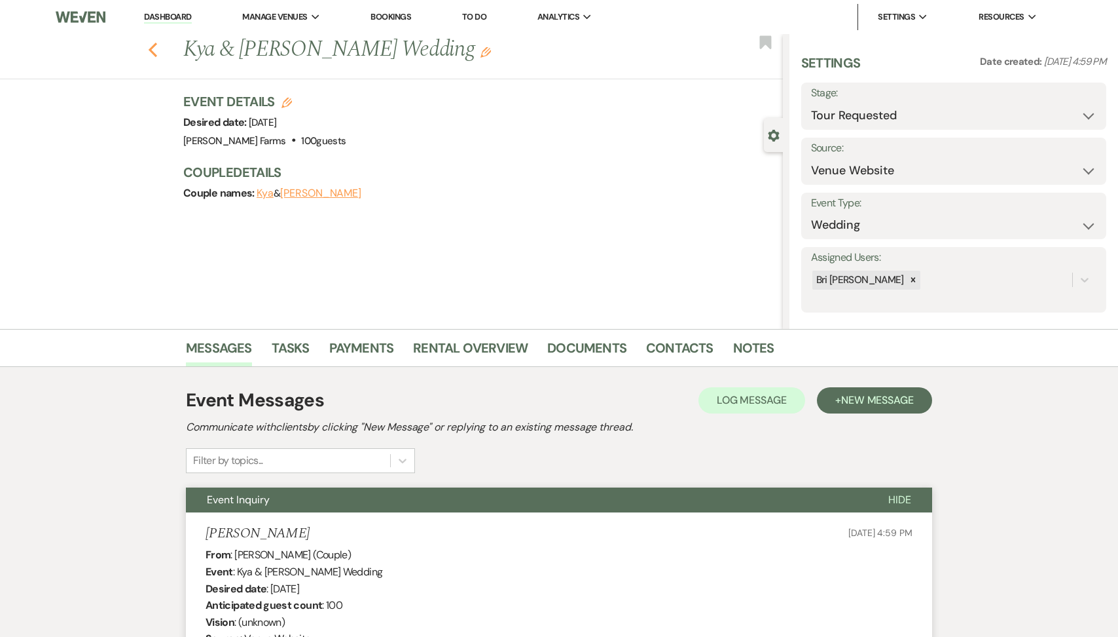
select select "2"
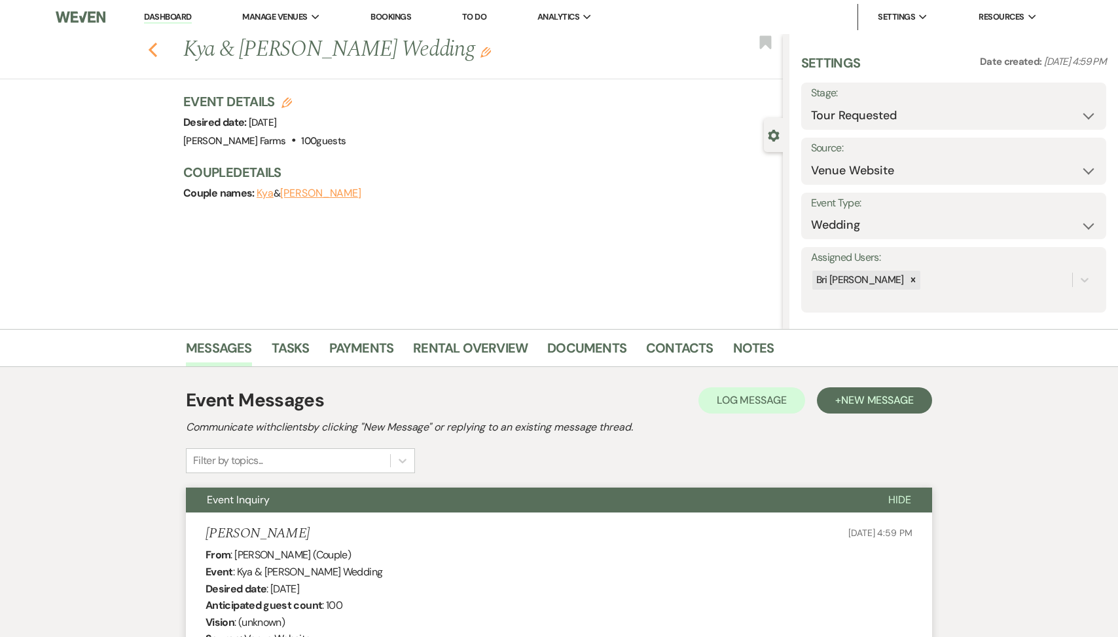
select select "2"
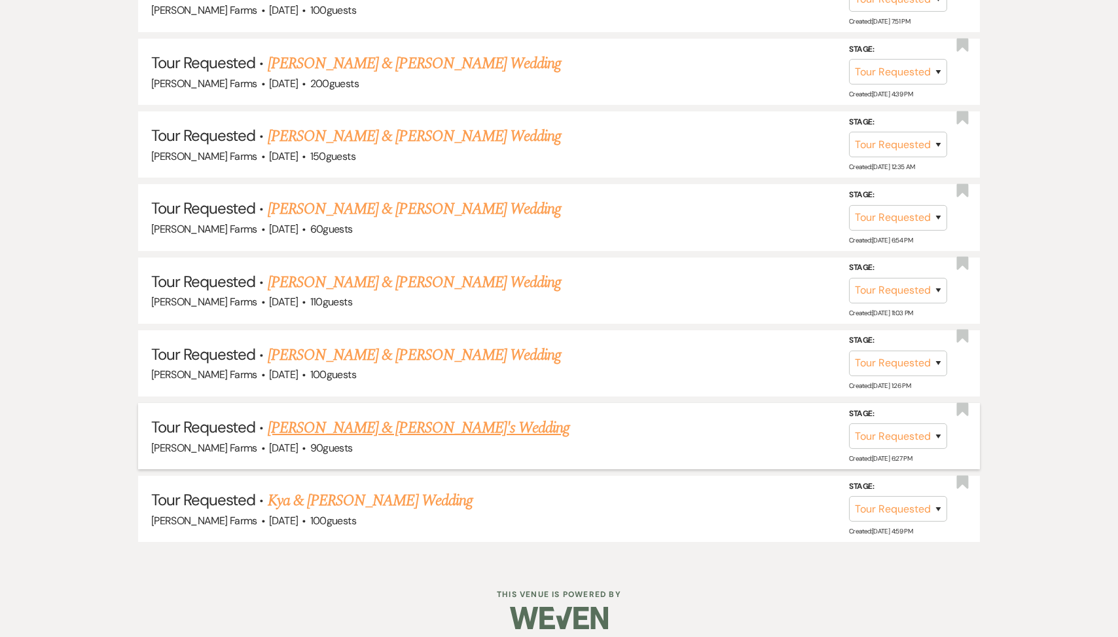
click at [339, 416] on link "Davina & Melina's Wedding" at bounding box center [419, 428] width 303 height 24
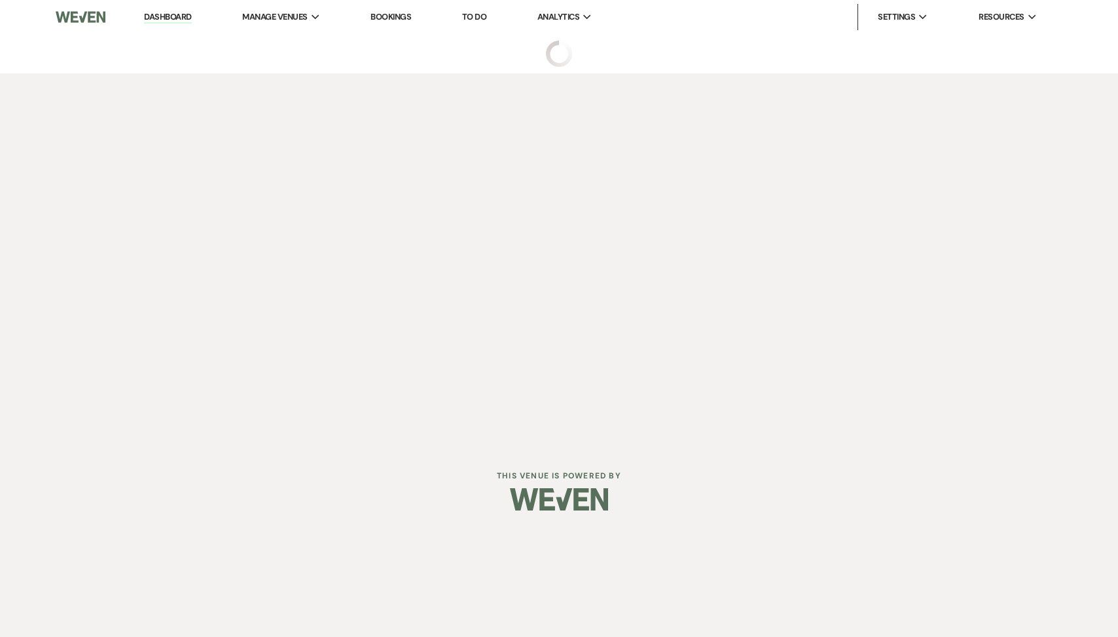
select select "2"
select select "5"
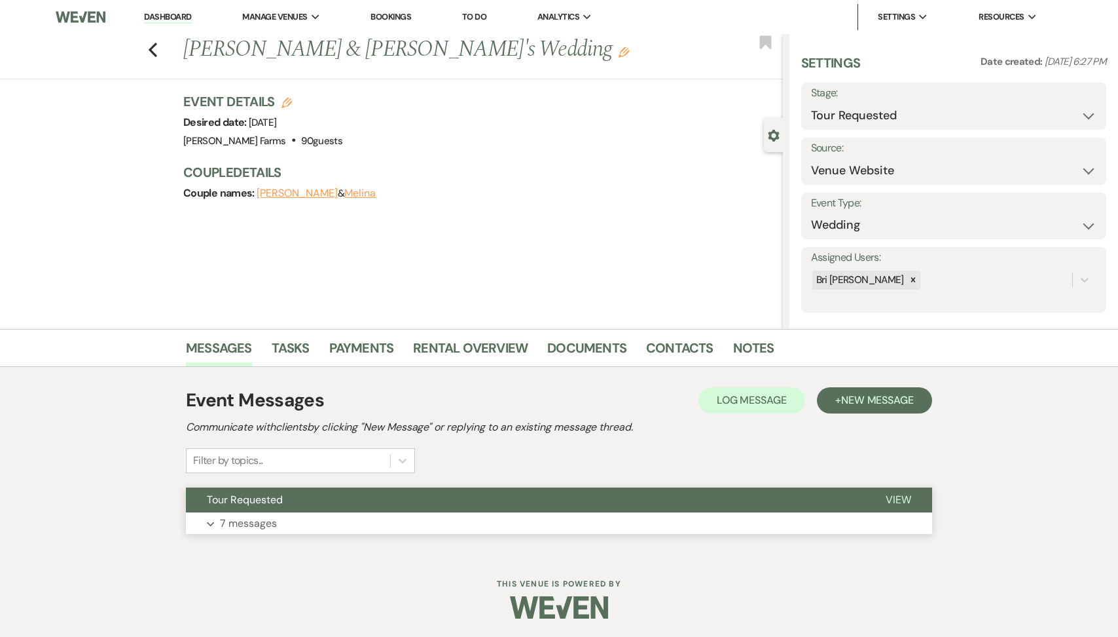
click at [291, 505] on button "Tour Requested" at bounding box center [525, 499] width 679 height 25
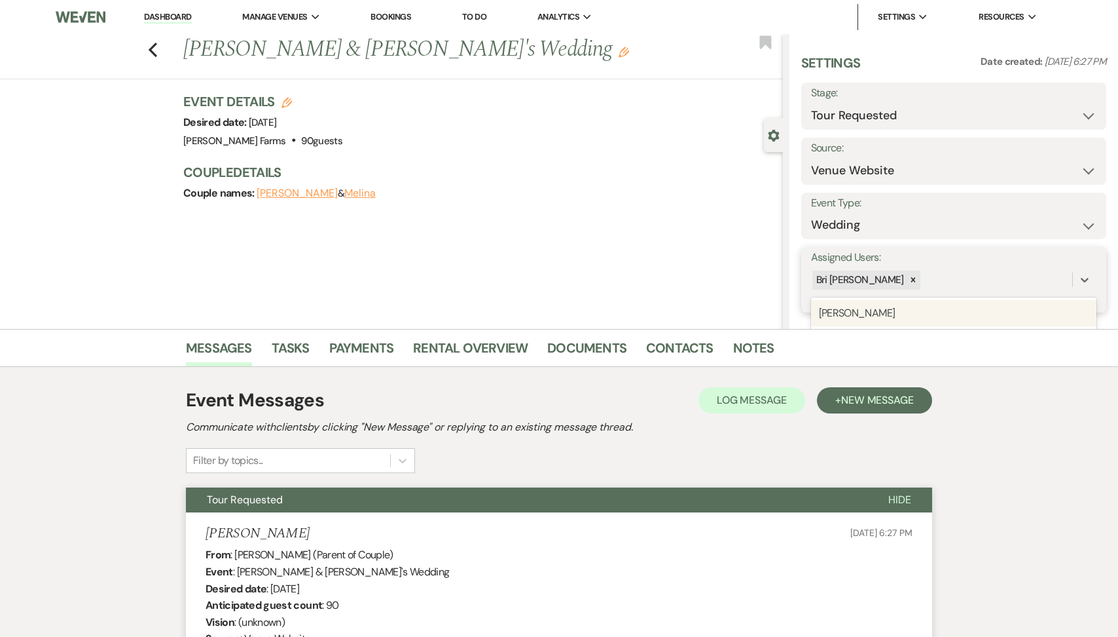
click at [914, 283] on div "Bri [PERSON_NAME]" at bounding box center [941, 279] width 261 height 23
type input "sa"
click at [914, 306] on div "Savannah Cammisa" at bounding box center [954, 313] width 286 height 26
click at [1071, 268] on button "Save" at bounding box center [1075, 280] width 64 height 26
click at [902, 123] on select "Inquiry Follow Up Tour Requested Tour Confirmed Toured Proposal Sent Booked Lost" at bounding box center [954, 116] width 286 height 26
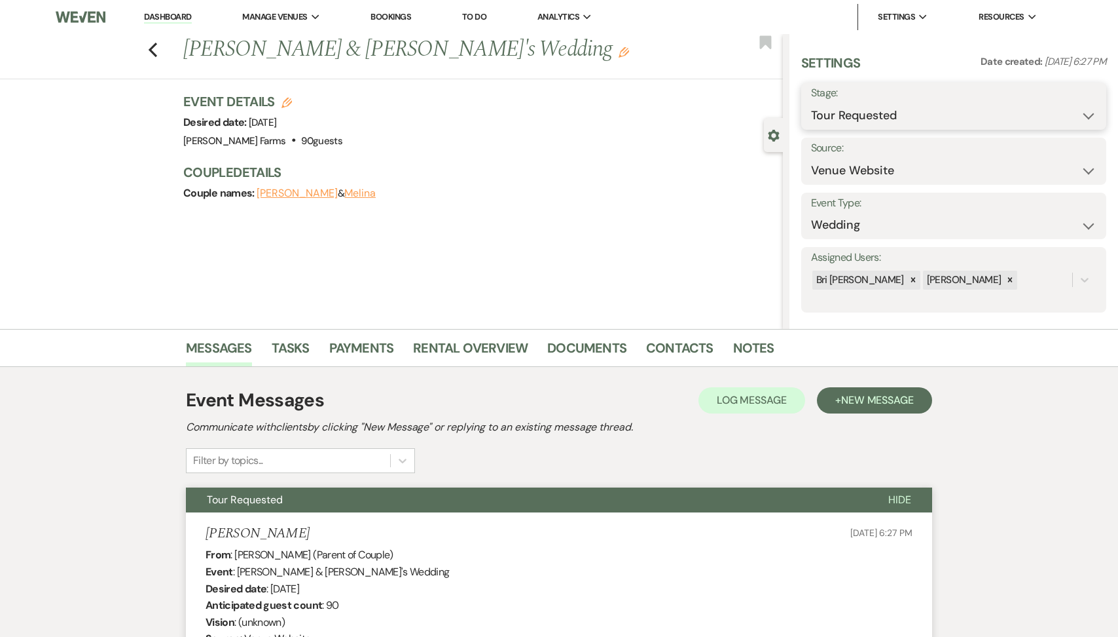
select select "5"
click at [1059, 120] on div "Save" at bounding box center [1070, 106] width 71 height 47
click at [1059, 113] on button "Save" at bounding box center [1074, 106] width 65 height 26
click at [156, 52] on icon "Previous" at bounding box center [153, 50] width 10 height 16
select select "2"
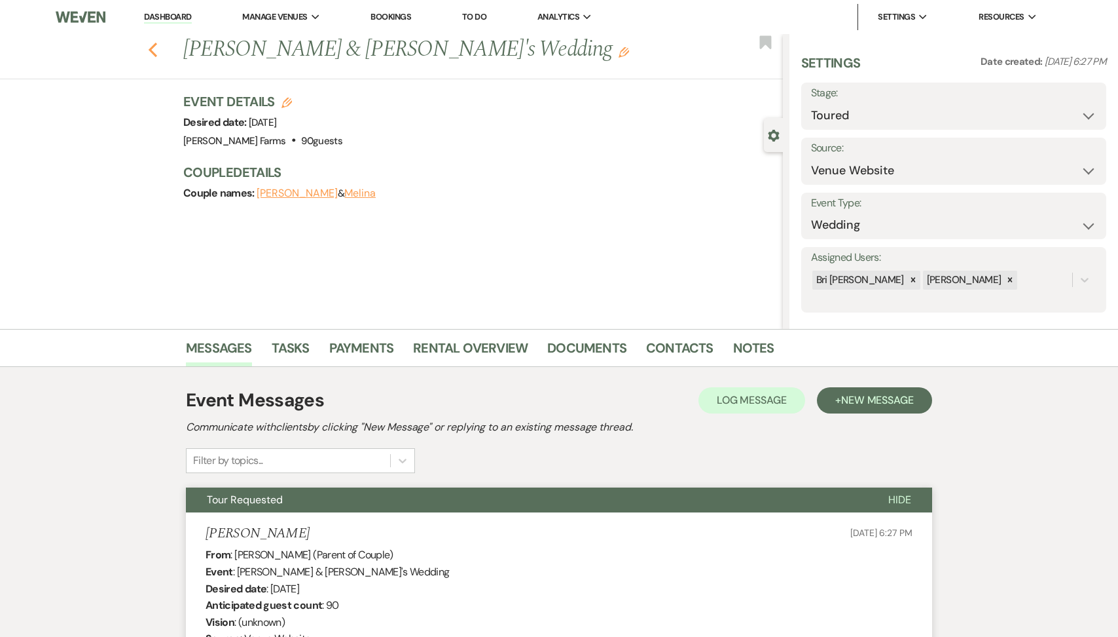
select select "2"
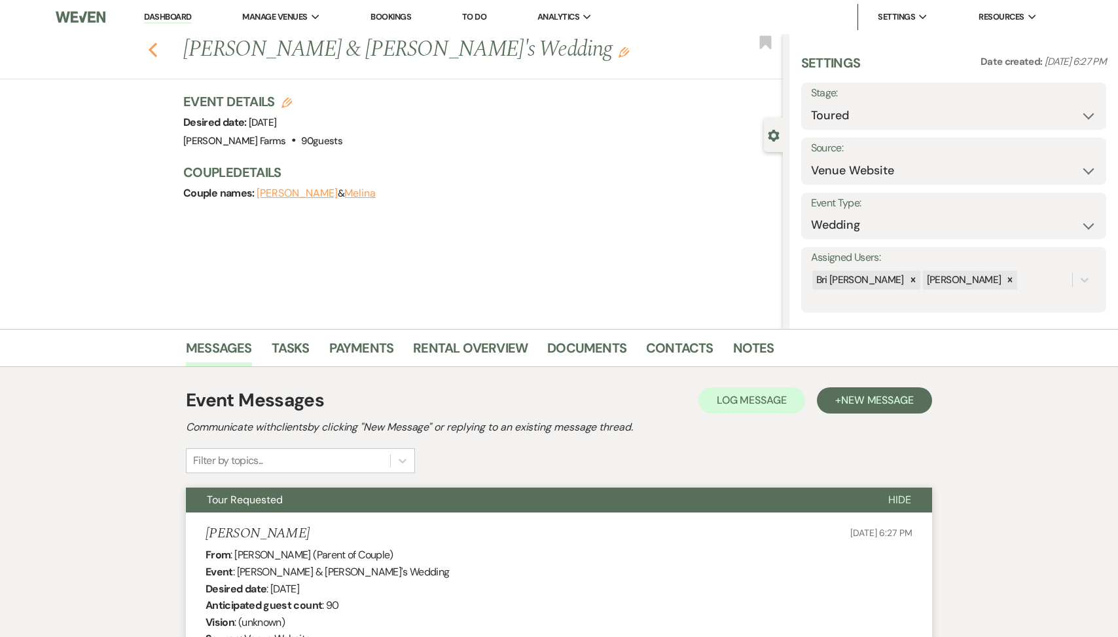
select select "2"
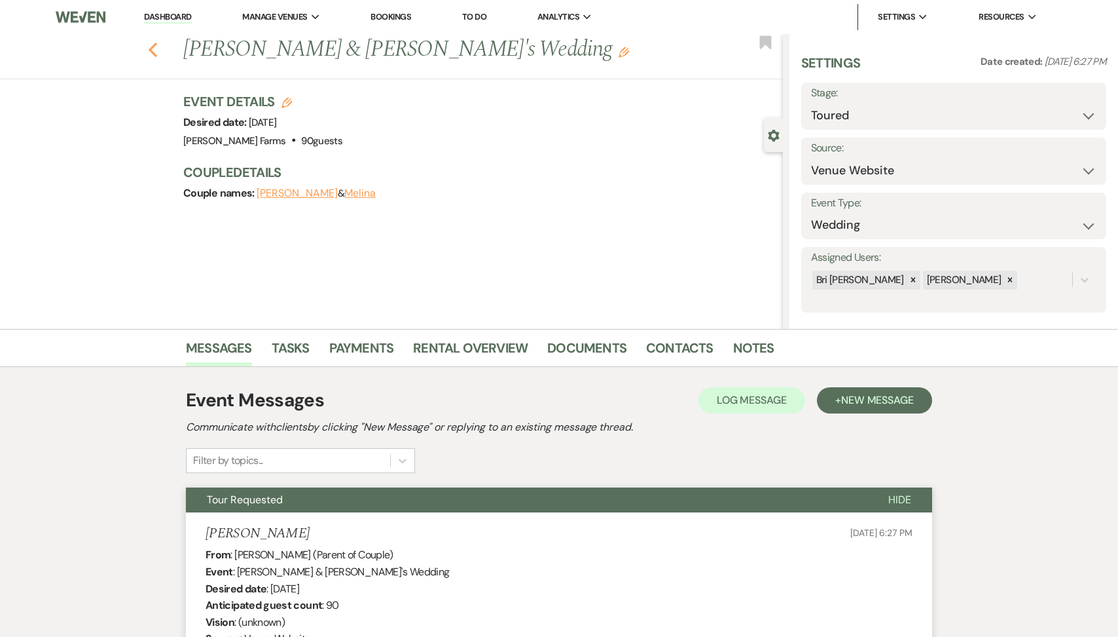
select select "2"
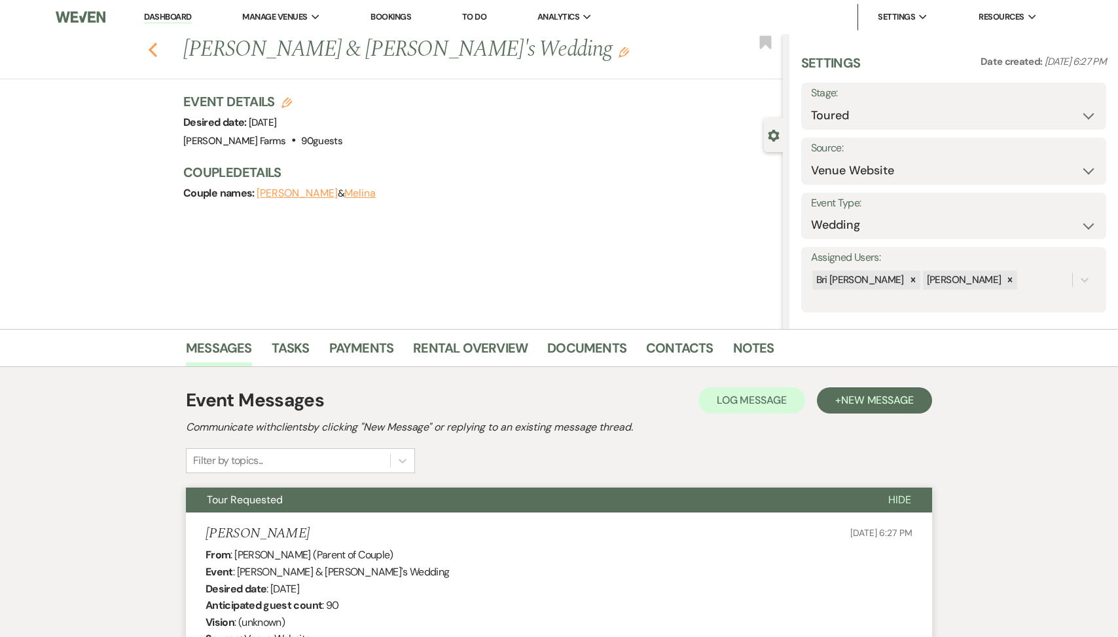
select select "5"
select select "2"
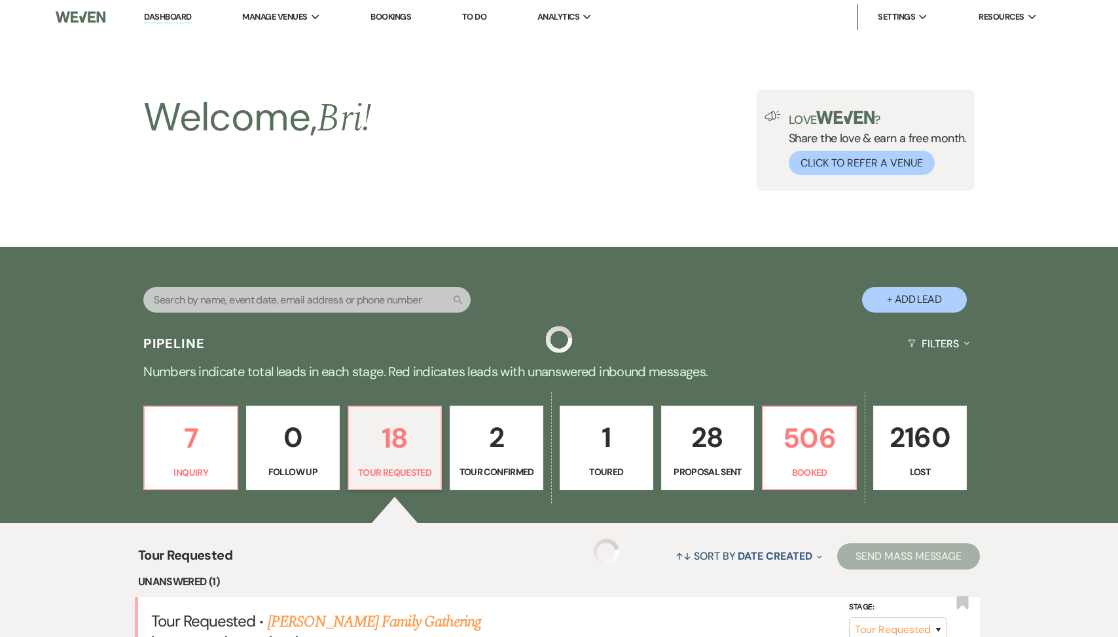
scroll to position [1373, 0]
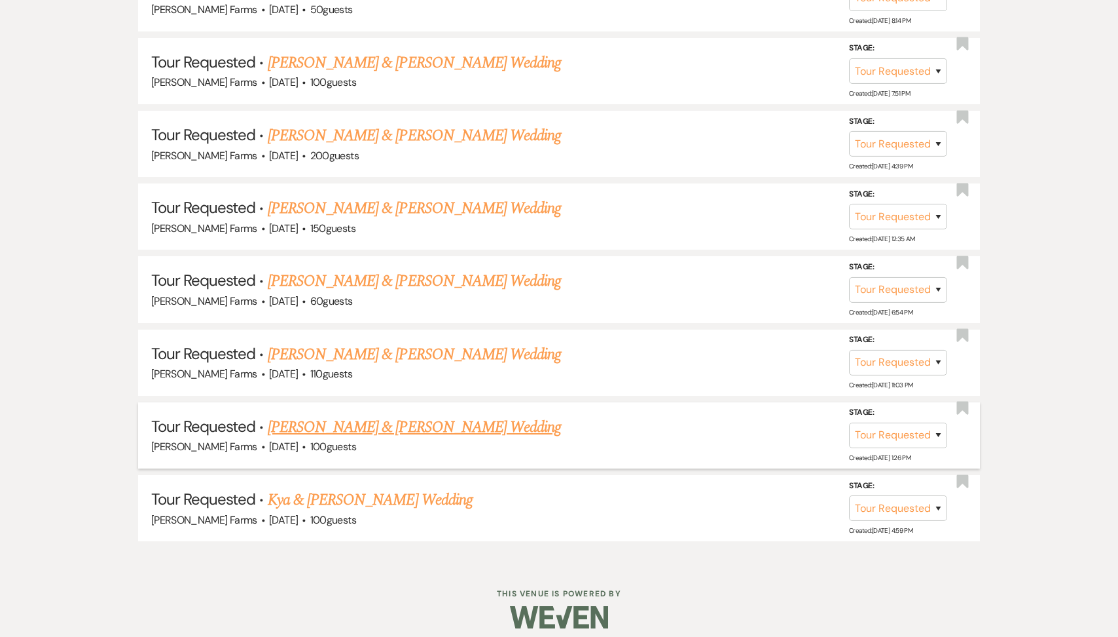
click at [372, 419] on link "Katelynn Livingston & Graham Jones's Wedding" at bounding box center [414, 427] width 293 height 24
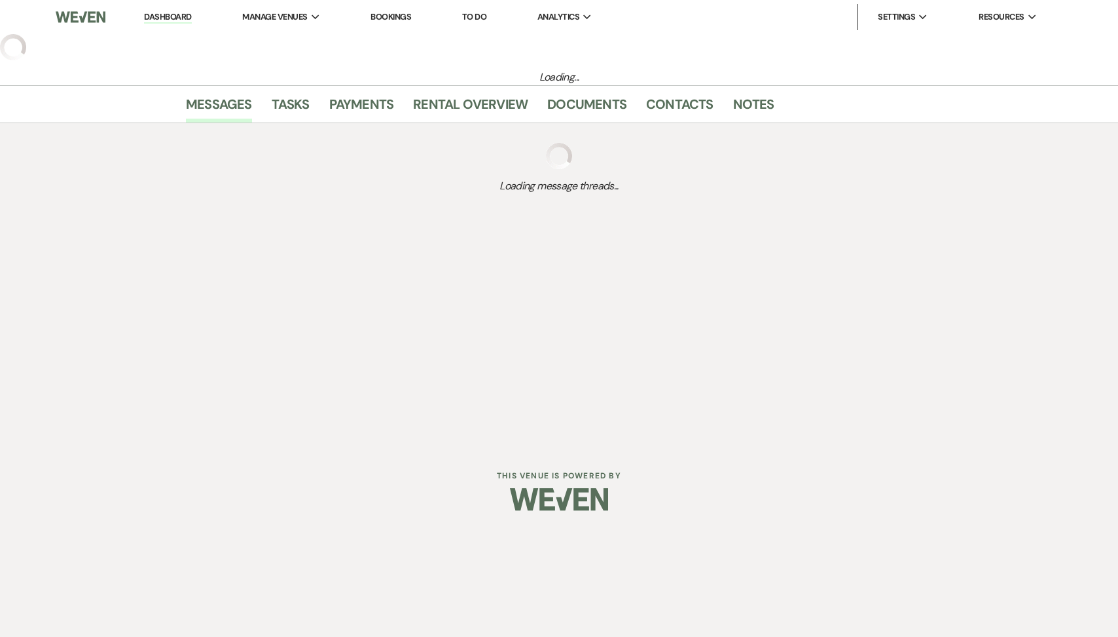
select select "2"
select select "5"
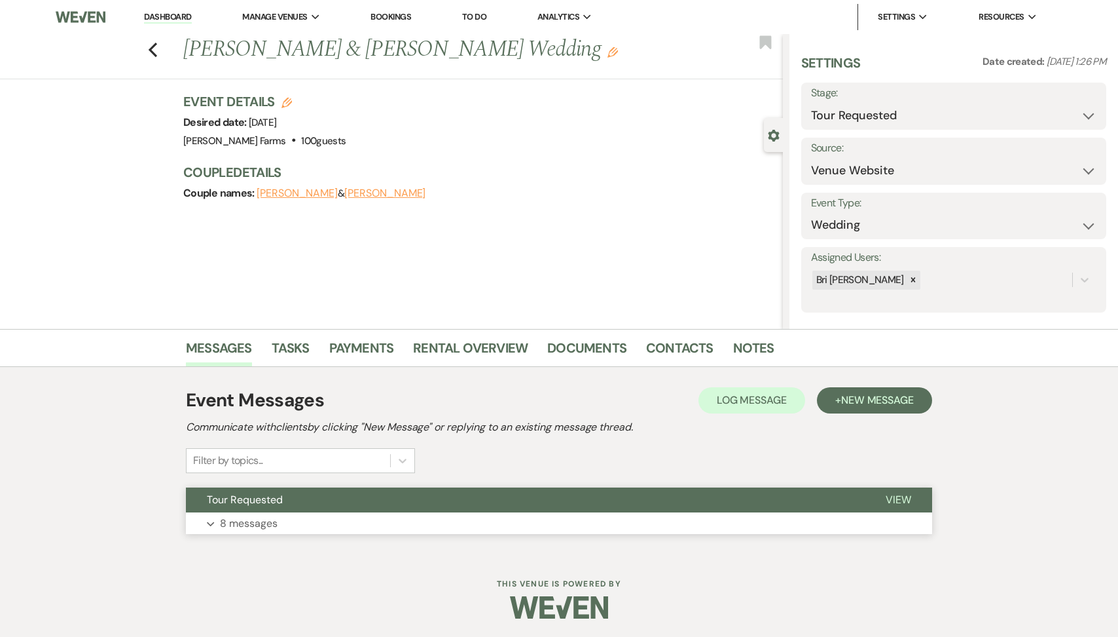
click at [281, 513] on button "Expand 8 messages" at bounding box center [559, 523] width 747 height 22
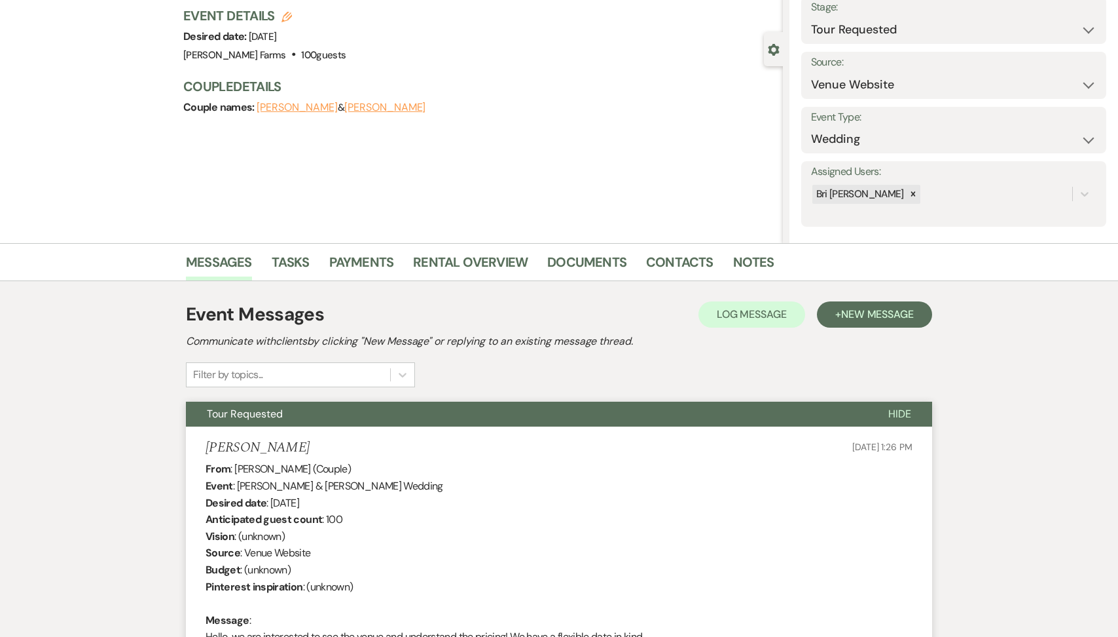
scroll to position [6, 0]
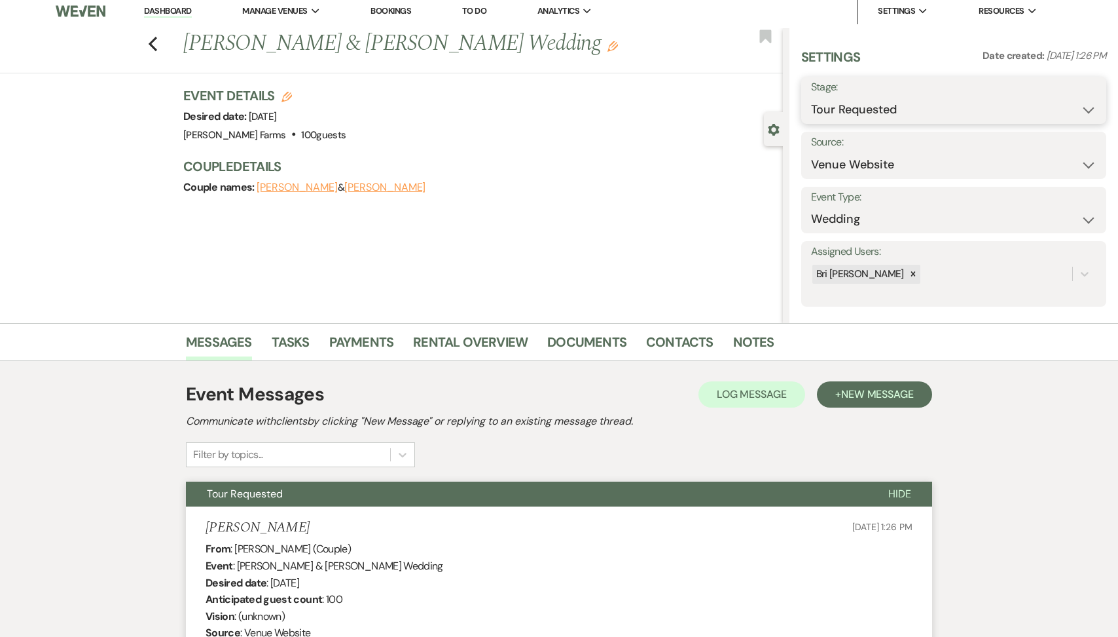
click at [884, 105] on select "Inquiry Follow Up Tour Requested Tour Confirmed Toured Proposal Sent Booked Lost" at bounding box center [954, 110] width 286 height 26
select select "8"
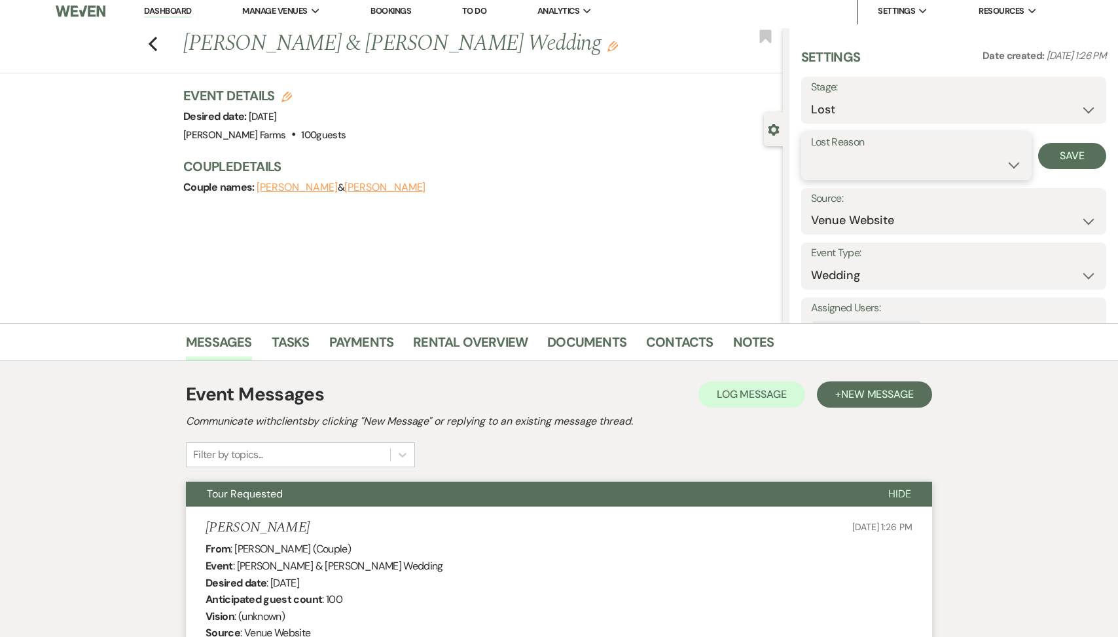
click at [824, 156] on select "Booked Elsewhere Budget Date Unavailable No Response Not a Good Match Capacity …" at bounding box center [916, 165] width 211 height 26
select select "5"
click at [1075, 151] on button "Save" at bounding box center [1073, 156] width 68 height 26
click at [156, 39] on icon "Previous" at bounding box center [153, 44] width 10 height 16
select select "2"
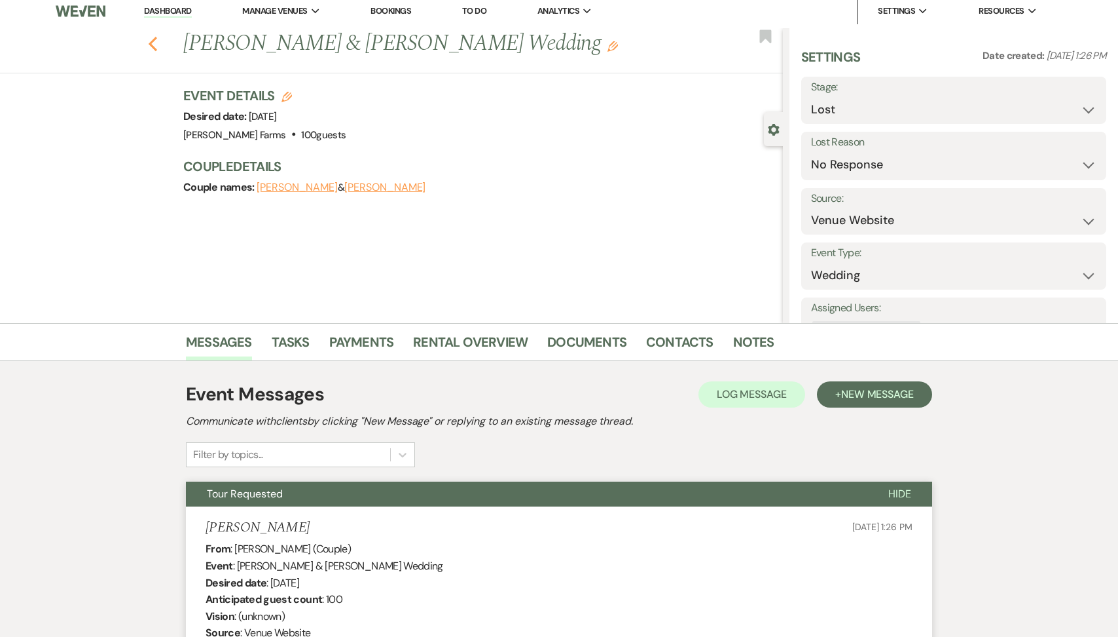
select select "2"
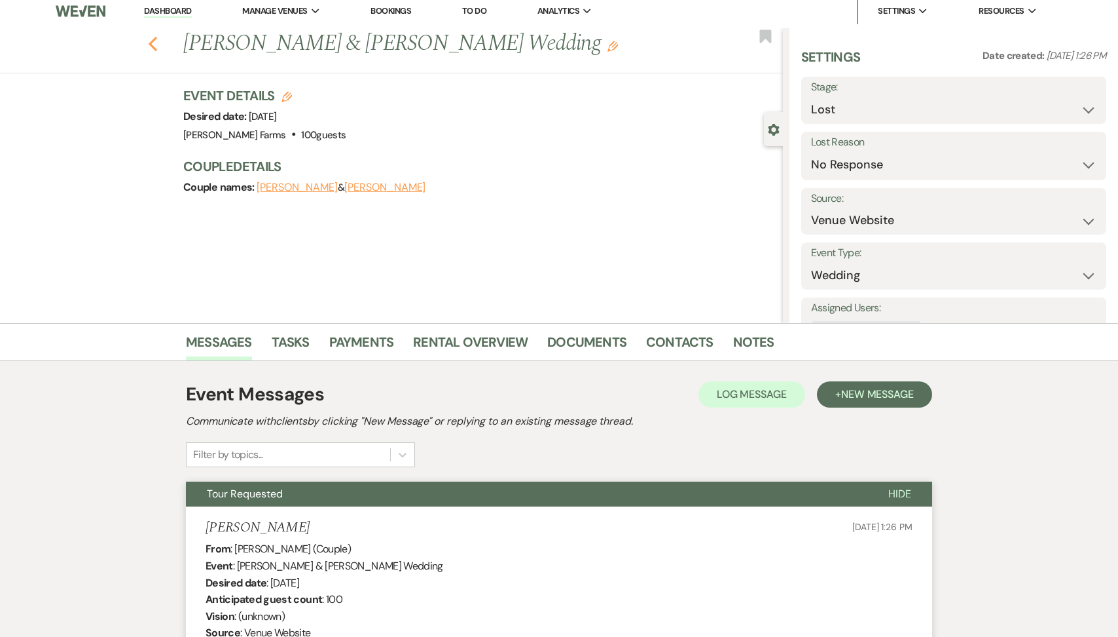
select select "2"
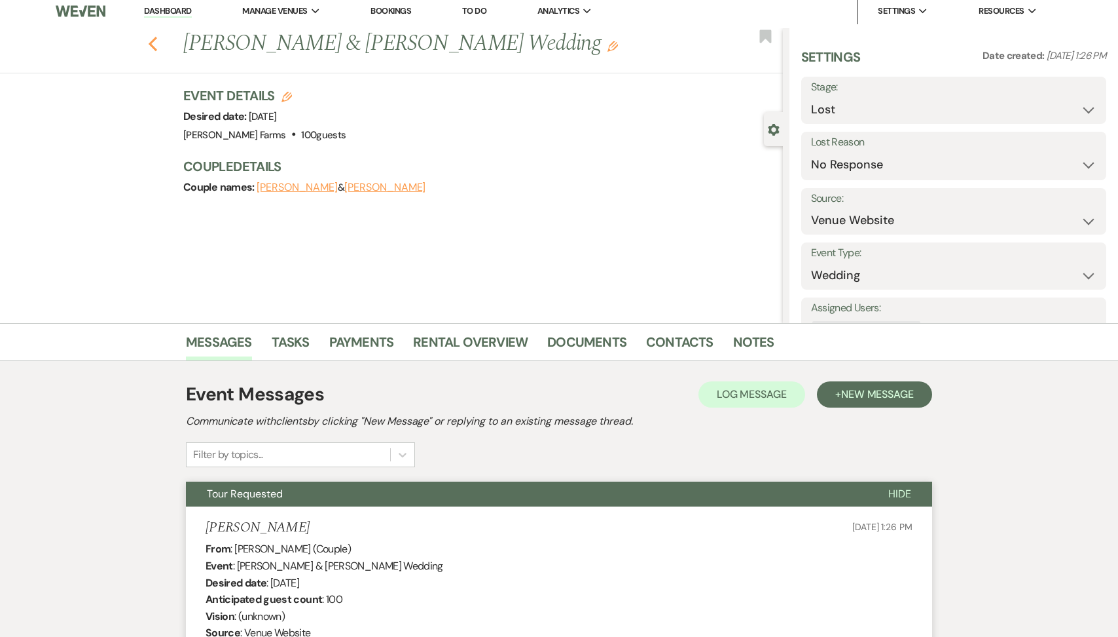
select select "2"
select select "8"
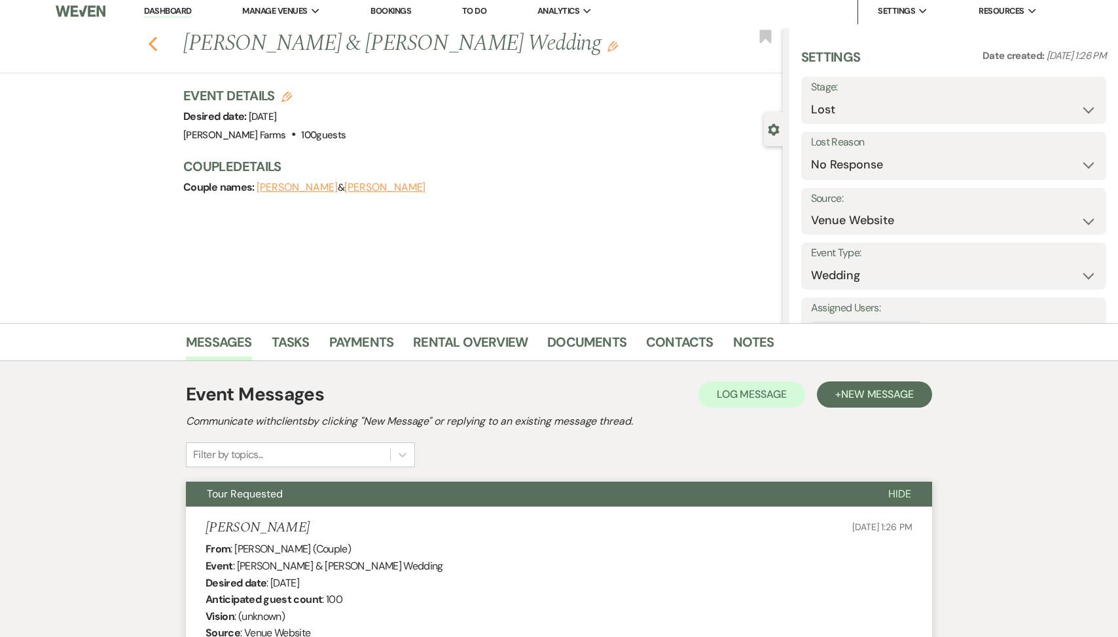
select select "5"
select select "2"
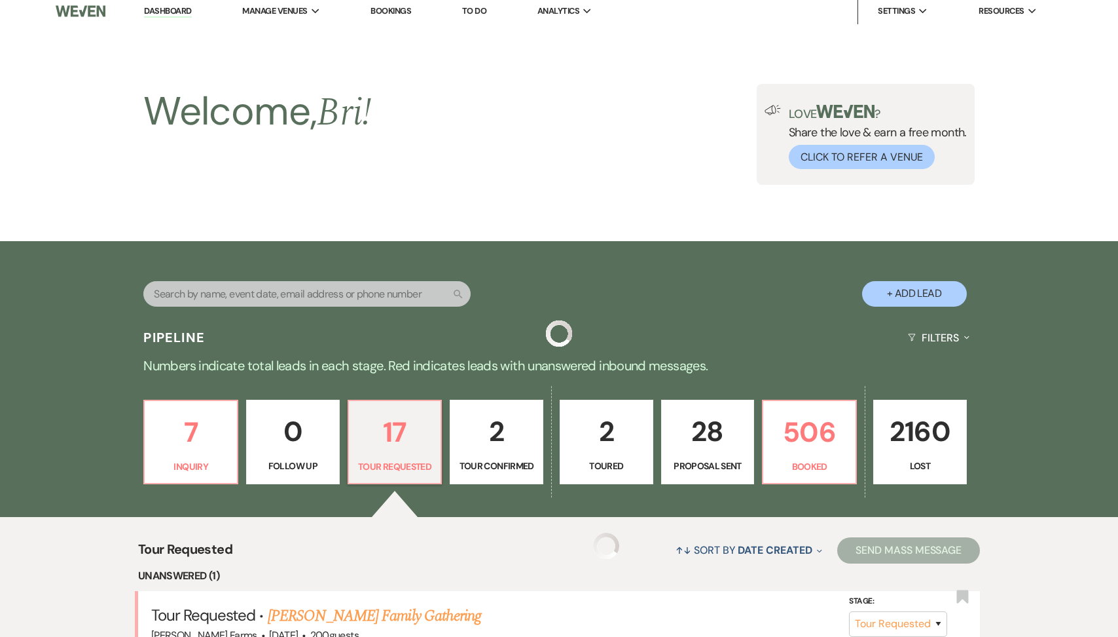
scroll to position [1301, 0]
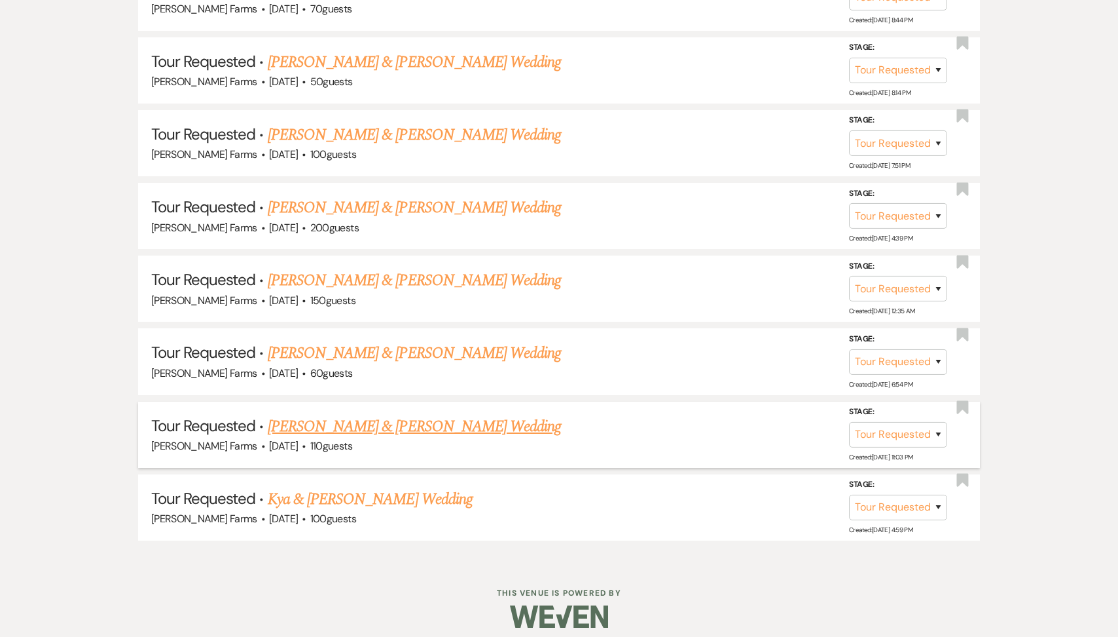
click at [366, 415] on link "Jordan Gregory & Caitlyn Connelly's Wedding" at bounding box center [414, 427] width 293 height 24
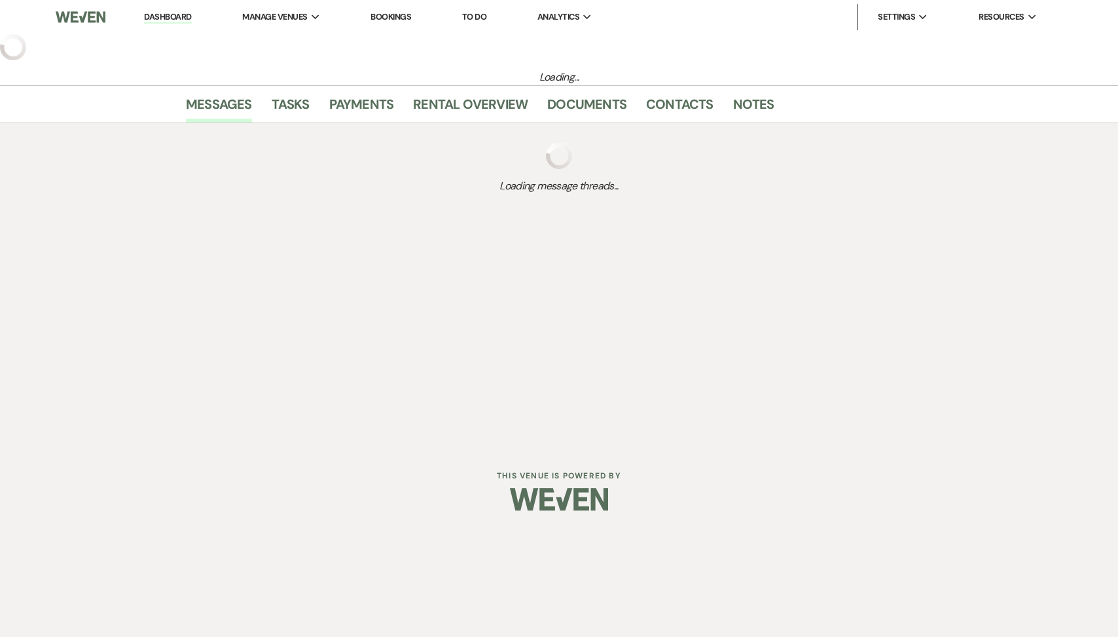
select select "2"
select select "5"
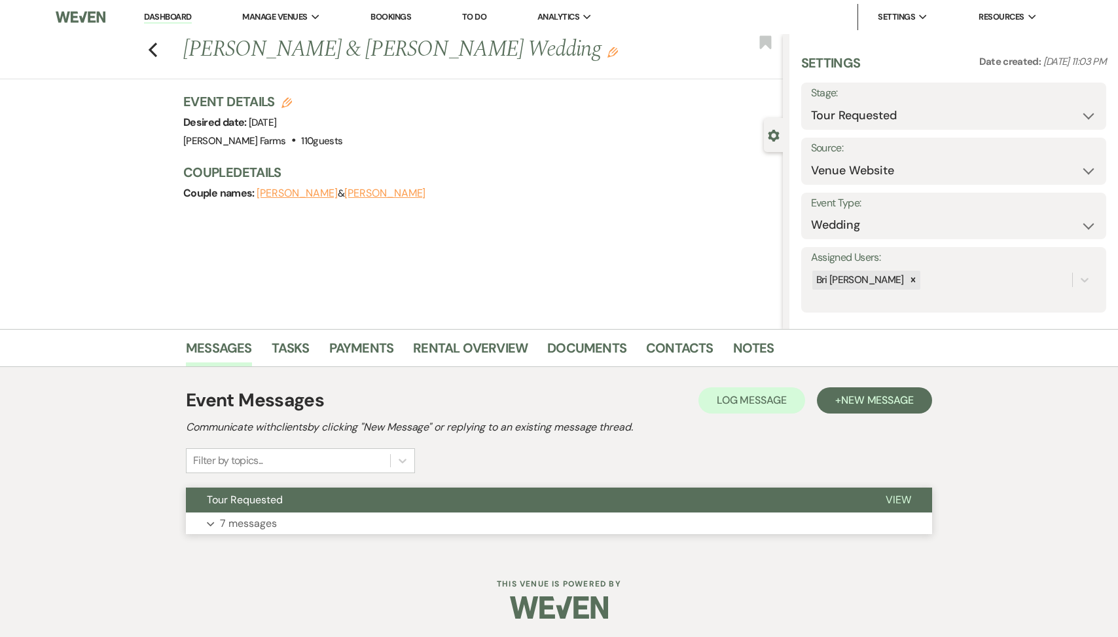
click at [326, 509] on button "Tour Requested" at bounding box center [525, 499] width 679 height 25
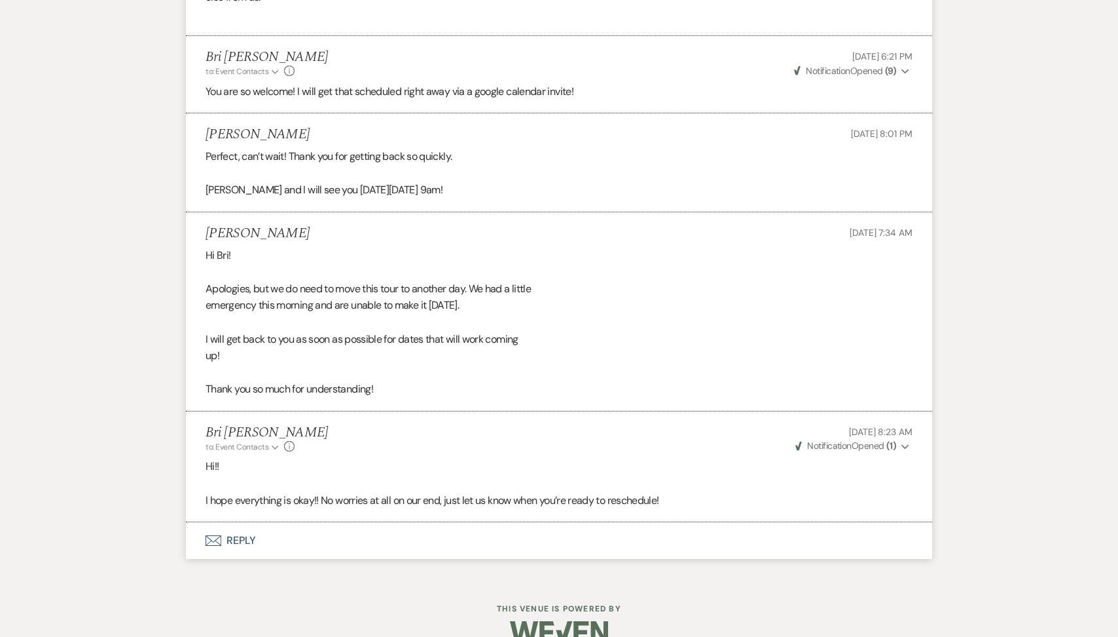
scroll to position [1520, 0]
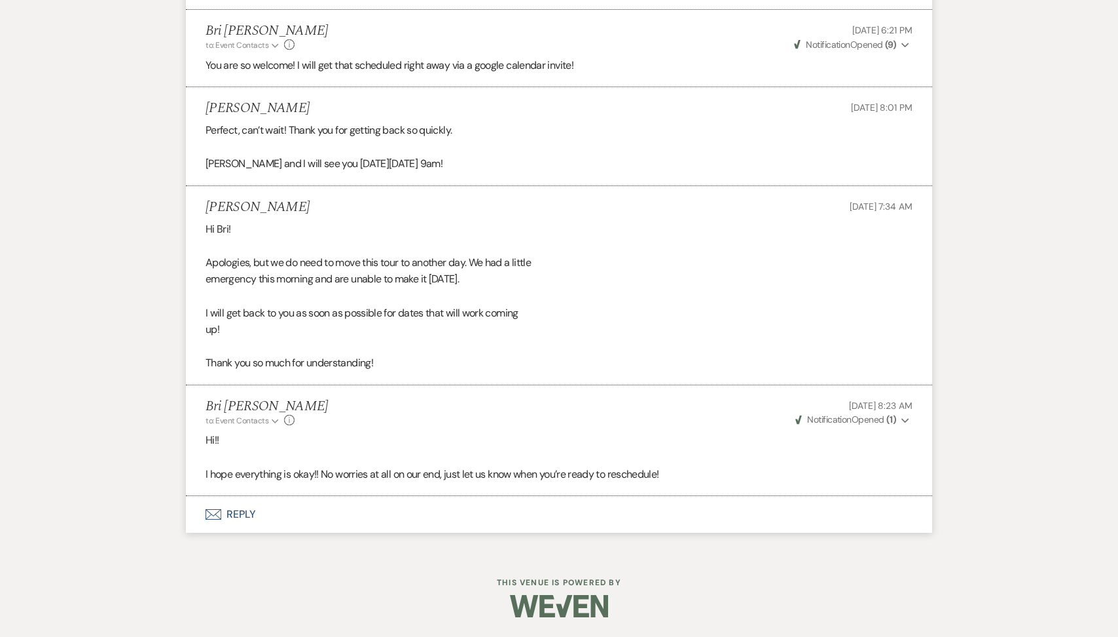
click at [358, 509] on button "Envelope Reply" at bounding box center [559, 514] width 747 height 37
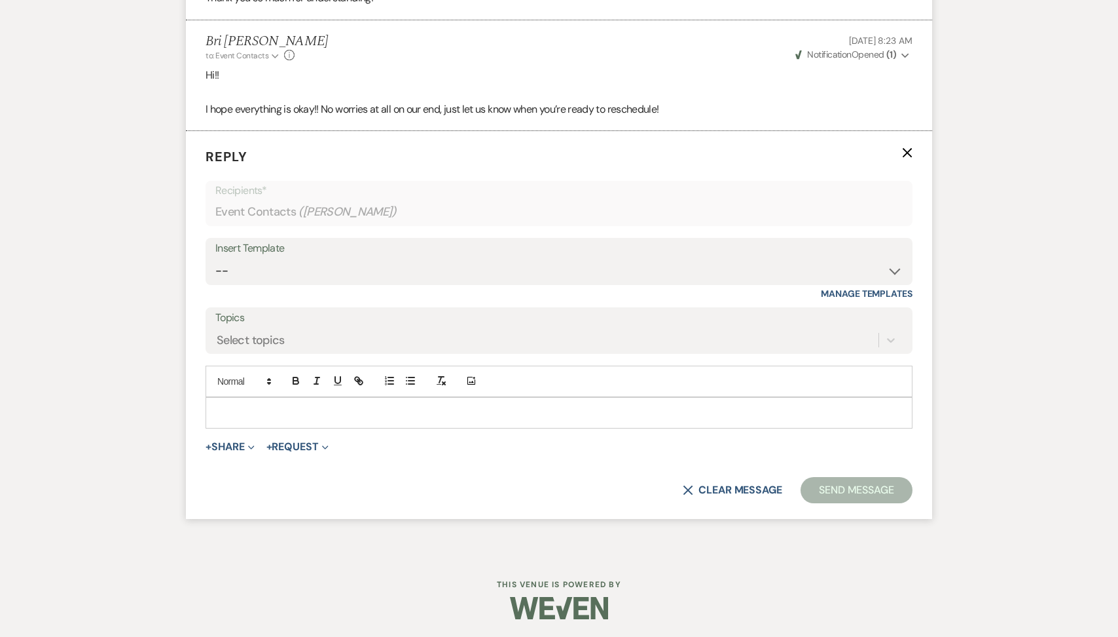
scroll to position [1886, 0]
click at [327, 419] on div at bounding box center [559, 411] width 706 height 30
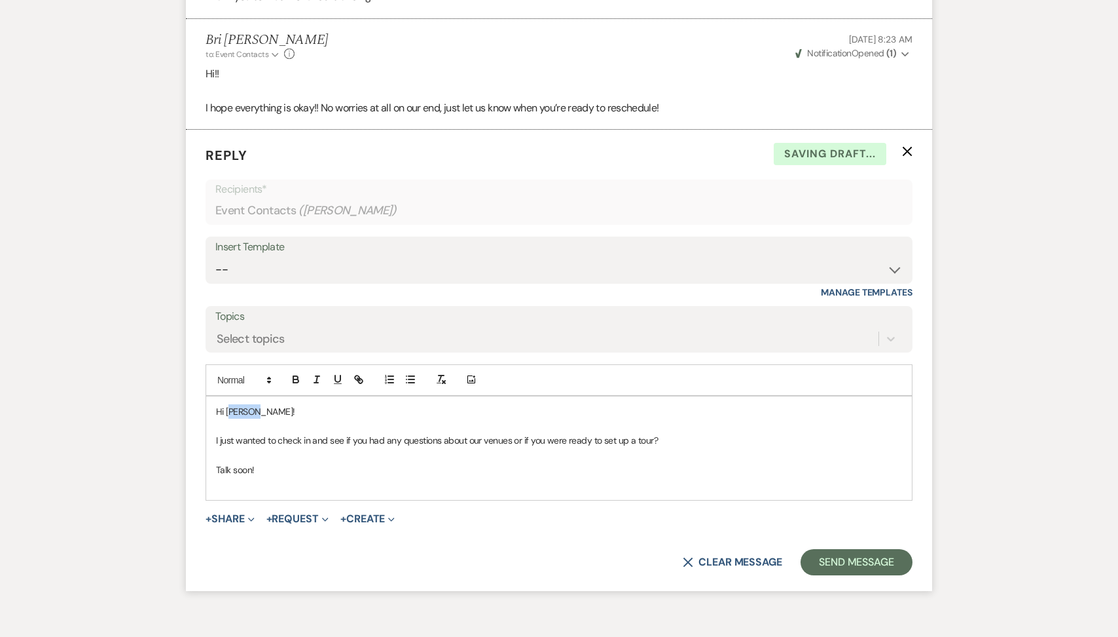
drag, startPoint x: 274, startPoint y: 408, endPoint x: 230, endPoint y: 406, distance: 43.9
click at [231, 406] on p "Hi Autumn!" at bounding box center [559, 411] width 686 height 14
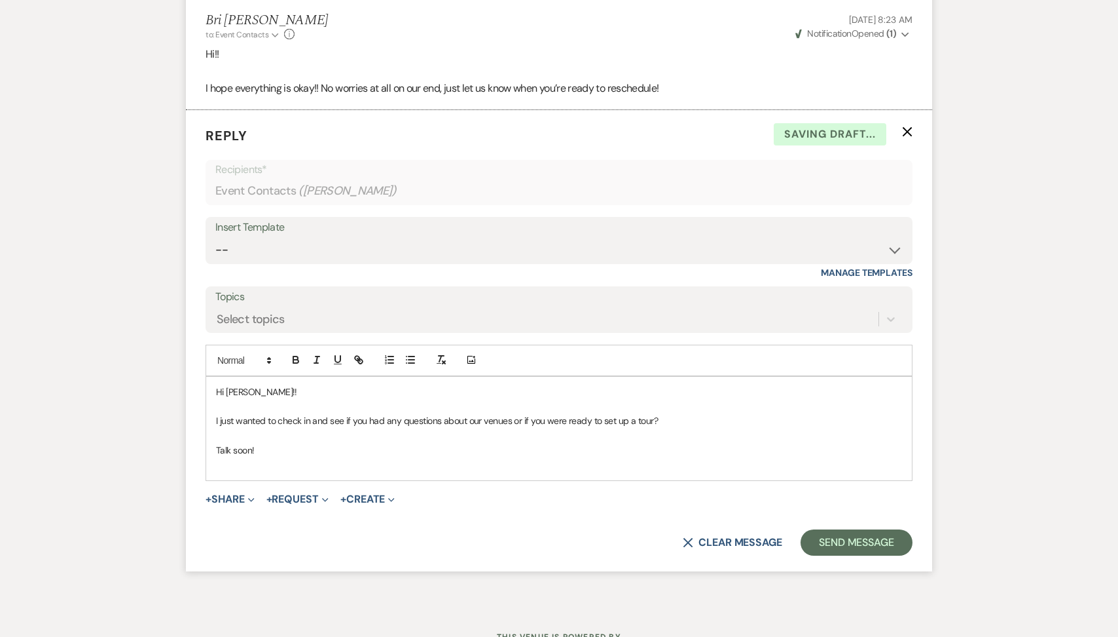
scroll to position [1923, 0]
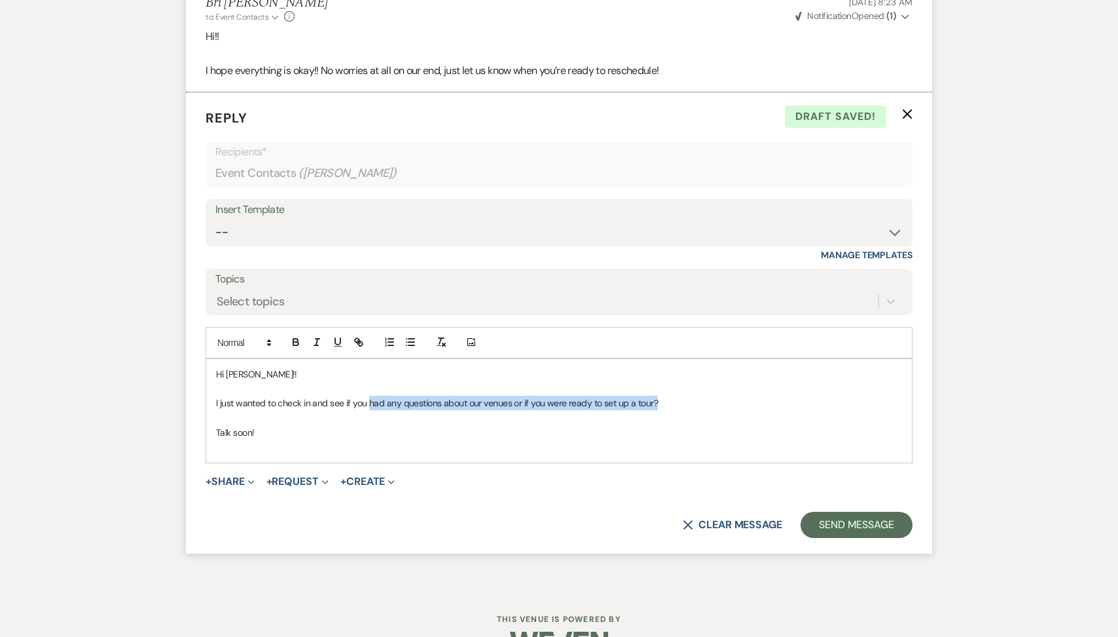
drag, startPoint x: 665, startPoint y: 403, endPoint x: 368, endPoint y: 403, distance: 297.3
click at [368, 403] on p "I just wanted to check in and see if you had any questions about our venues or …" at bounding box center [559, 403] width 686 height 14
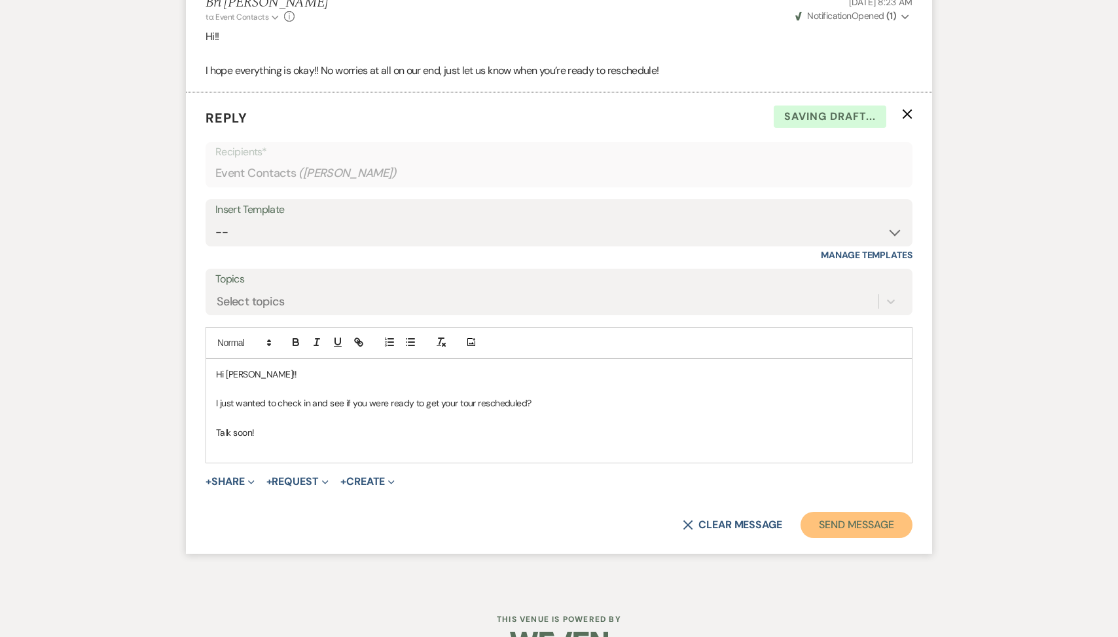
click at [838, 517] on button "Send Message" at bounding box center [857, 524] width 112 height 26
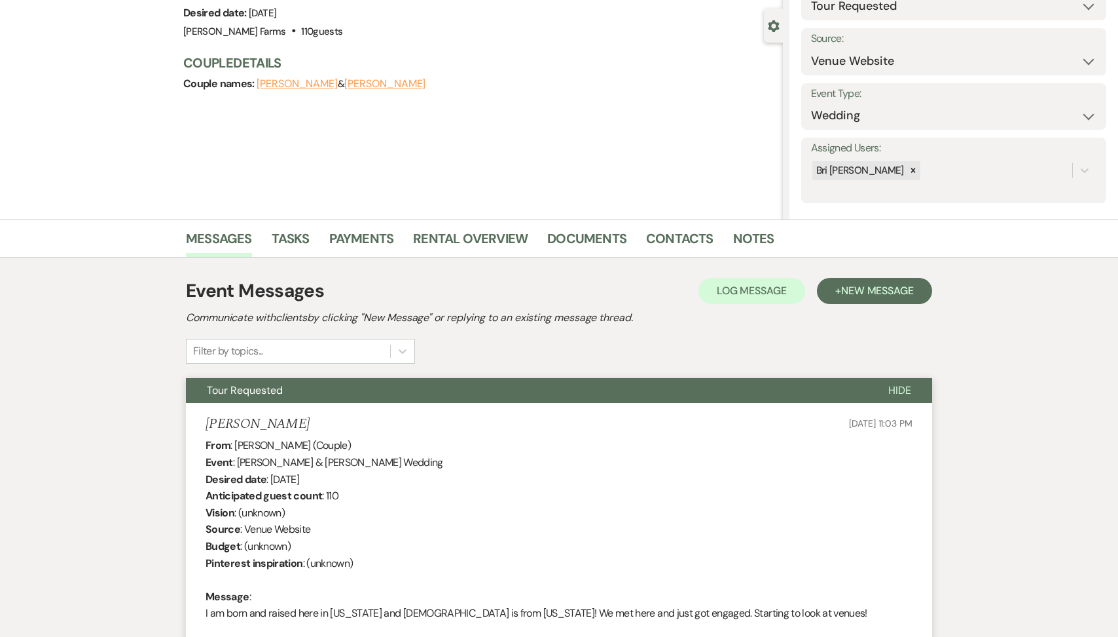
scroll to position [0, 0]
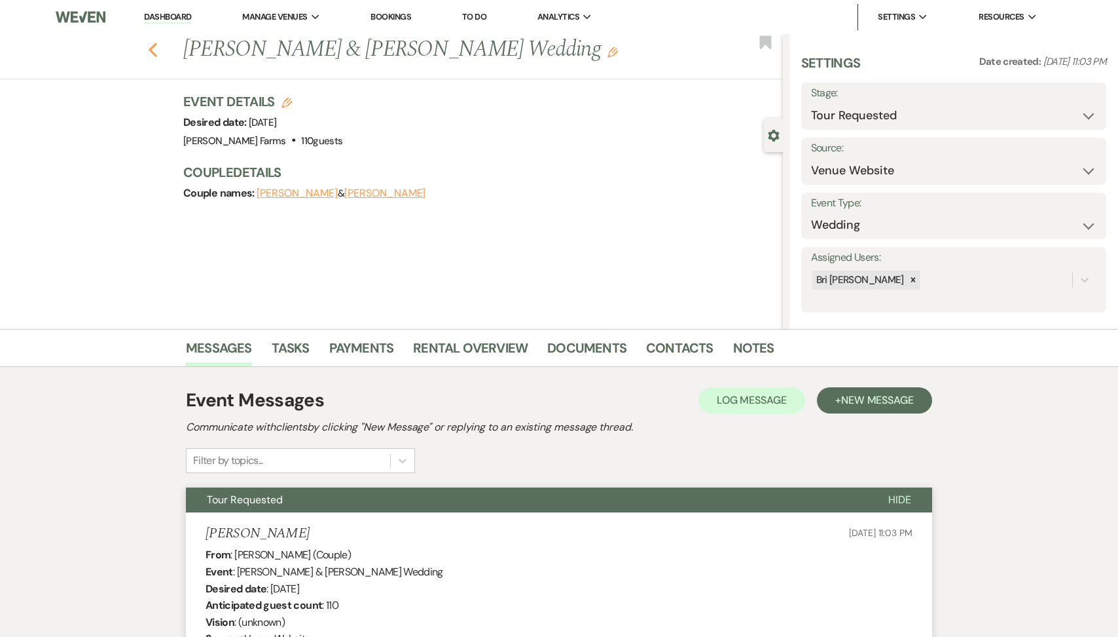
click at [153, 50] on icon "Previous" at bounding box center [153, 50] width 10 height 16
select select "2"
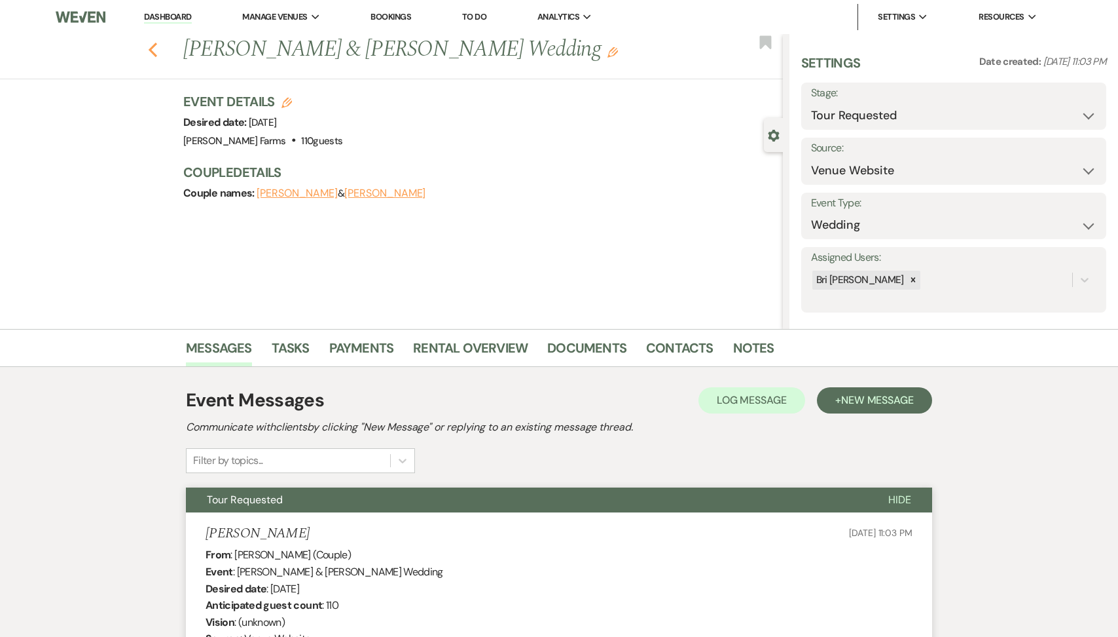
select select "2"
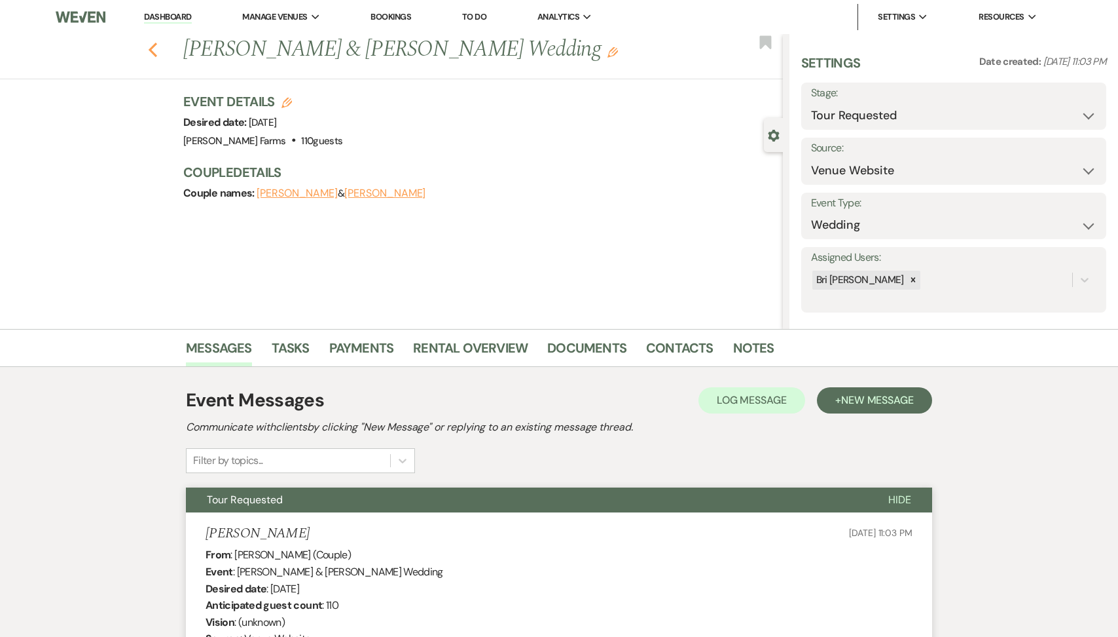
select select "2"
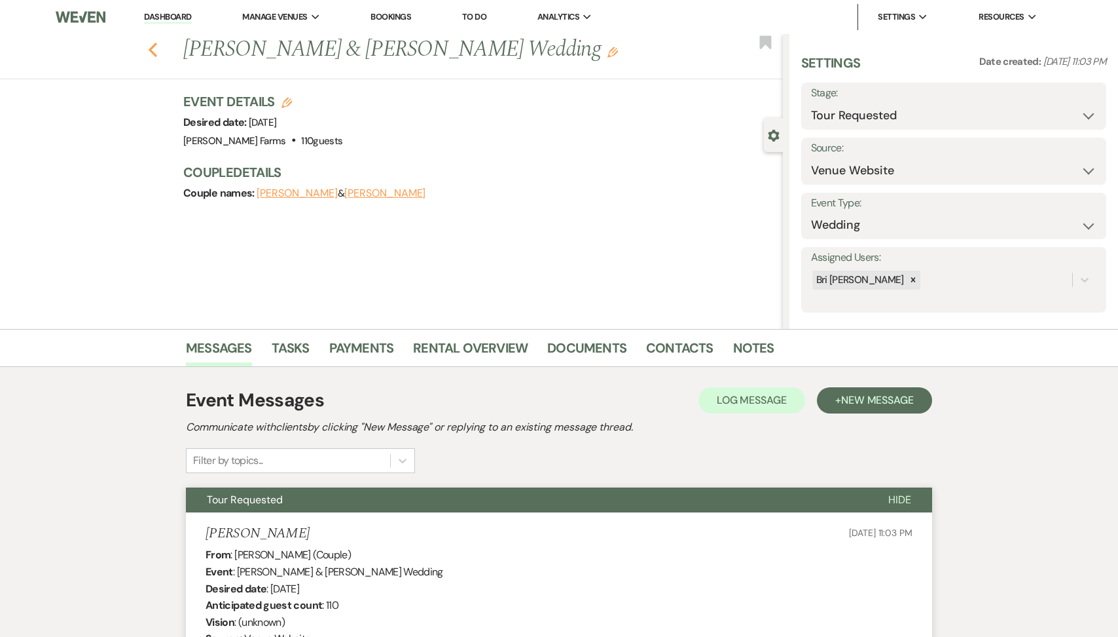
select select "2"
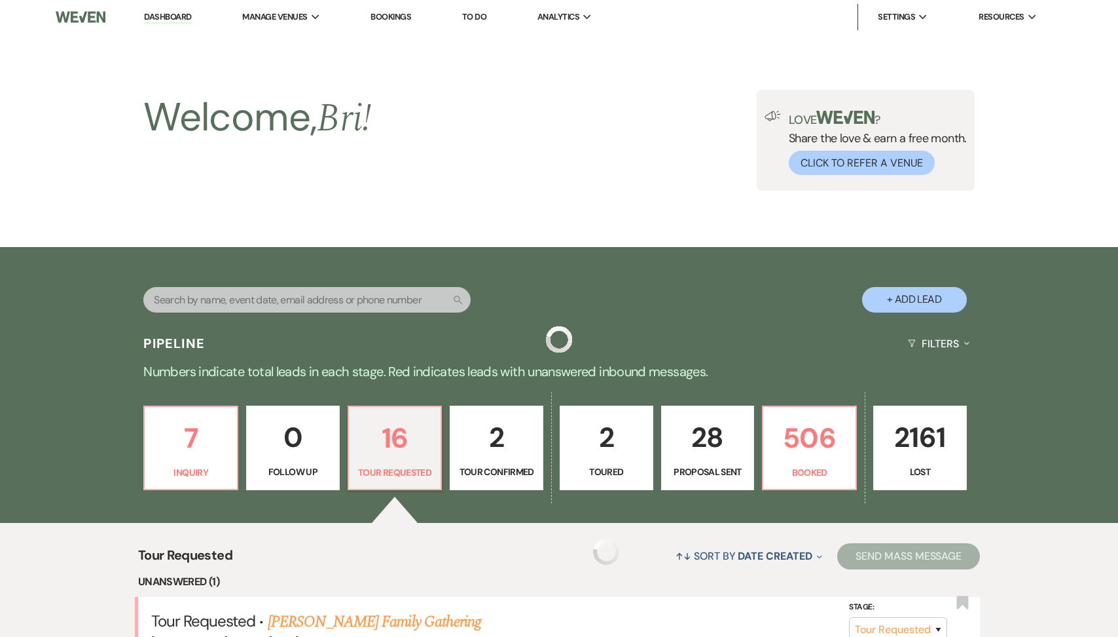
scroll to position [1301, 0]
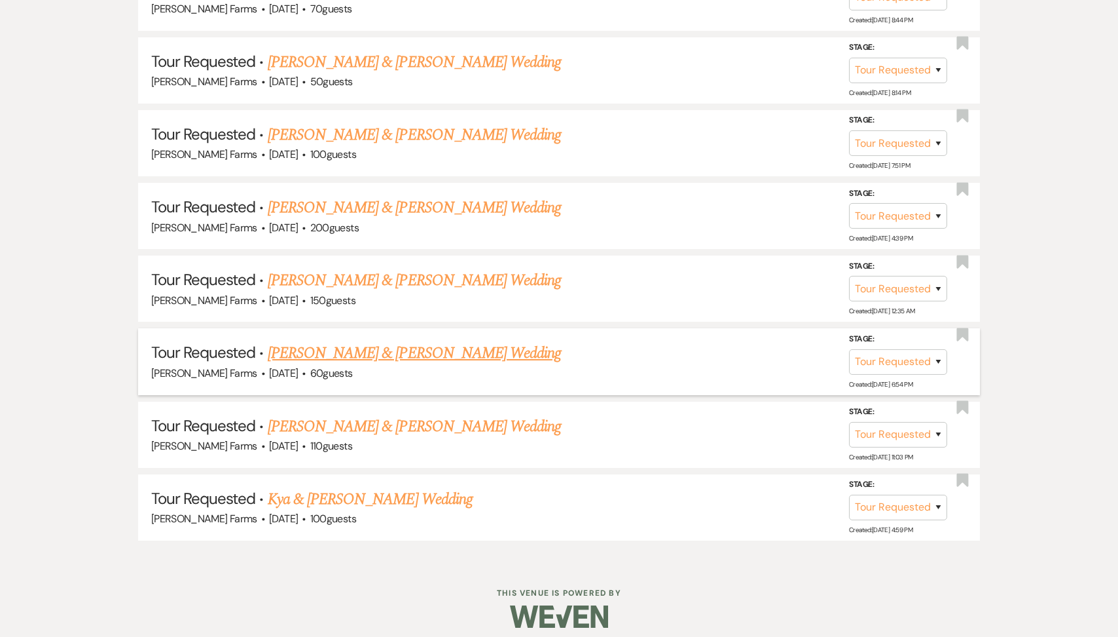
click at [409, 341] on link "Christopher Moreno & Andrea Martinez's Wedding" at bounding box center [414, 353] width 293 height 24
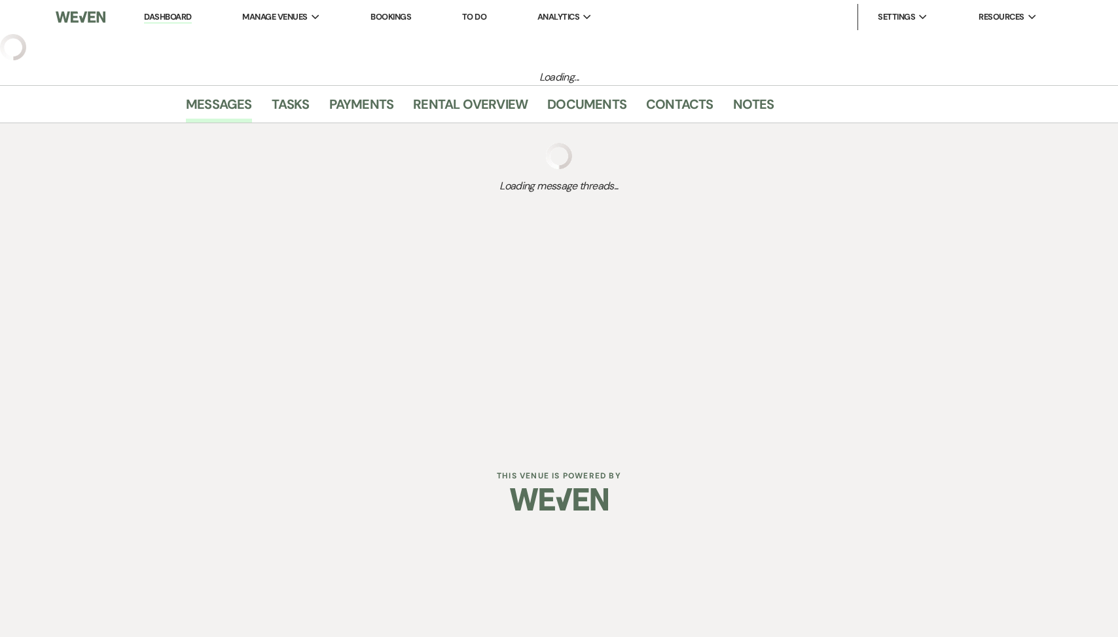
select select "2"
select select "5"
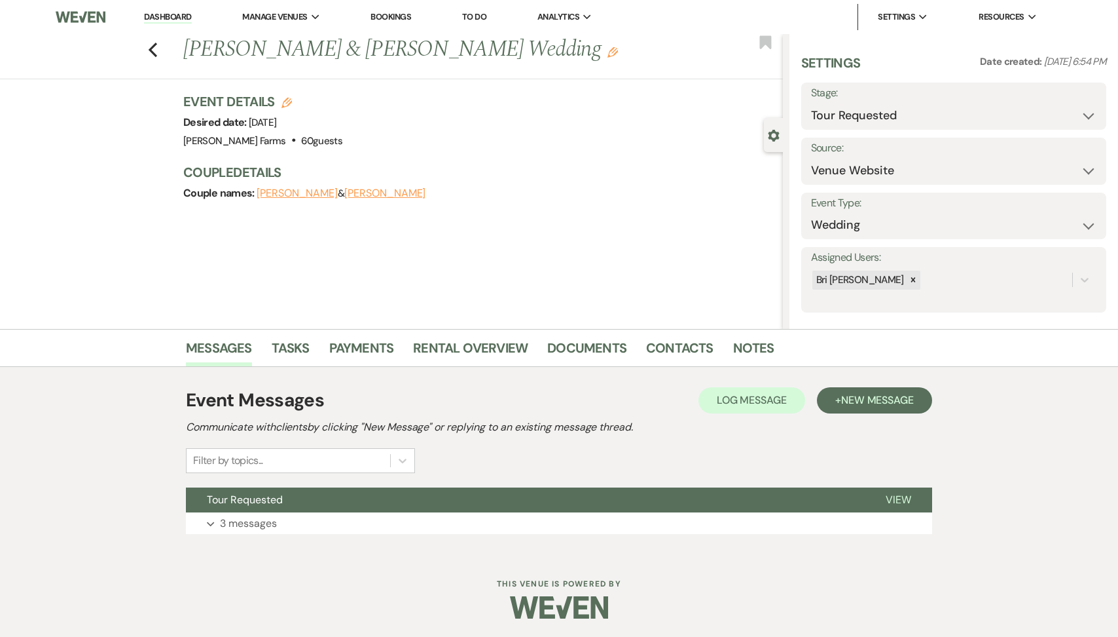
click at [297, 485] on div "Event Messages Log Log Message + New Message Communicate with clients by clicki…" at bounding box center [559, 460] width 747 height 160
click at [297, 492] on button "Tour Requested" at bounding box center [525, 499] width 679 height 25
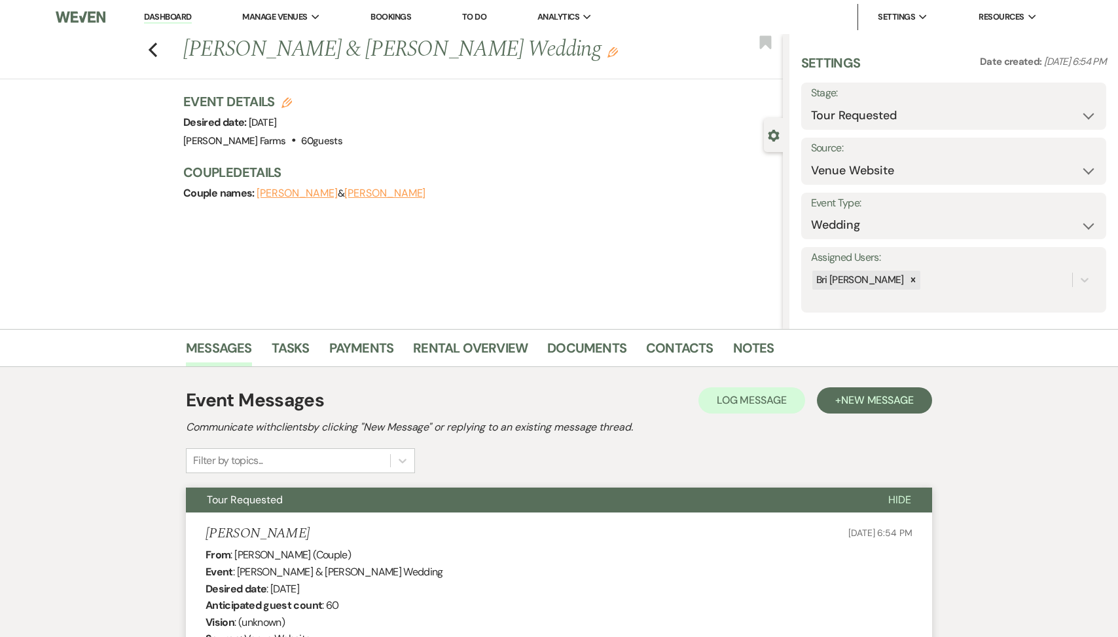
click at [956, 134] on div "Settings Date created: Jul 31, 2025, 6:54 PM Stage: Inquiry Follow Up Tour Requ…" at bounding box center [954, 183] width 305 height 259
click at [927, 110] on select "Inquiry Follow Up Tour Requested Tour Confirmed Toured Proposal Sent Booked Lost" at bounding box center [954, 116] width 286 height 26
select select "8"
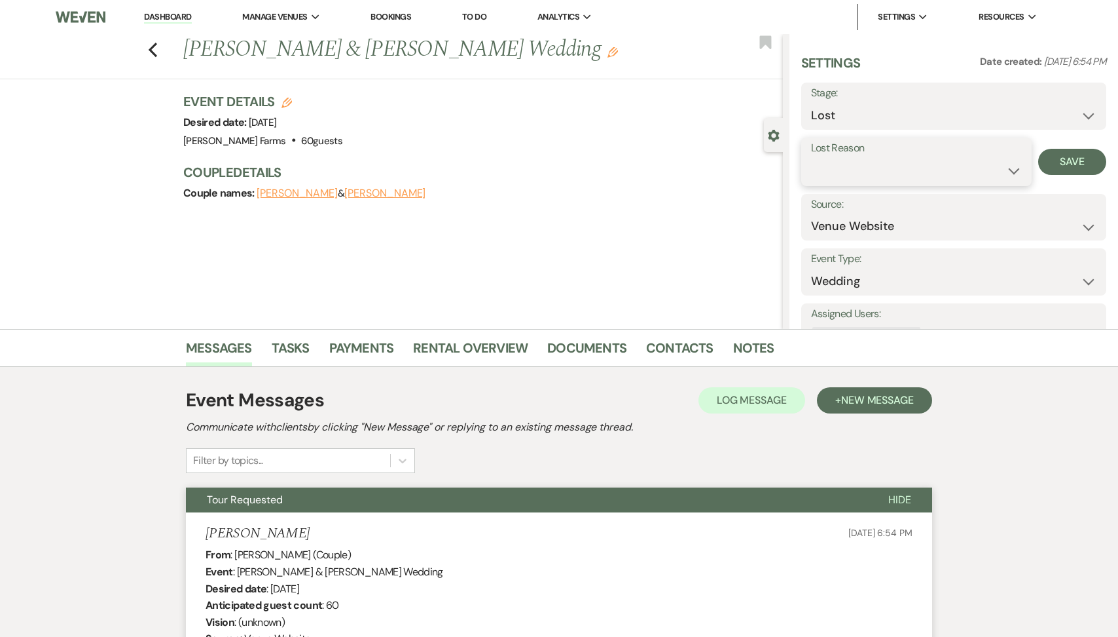
click at [860, 179] on select "Booked Elsewhere Budget Date Unavailable No Response Not a Good Match Capacity …" at bounding box center [916, 171] width 211 height 26
click at [853, 160] on select "Booked Elsewhere Budget Date Unavailable No Response Not a Good Match Capacity …" at bounding box center [872, 171] width 122 height 26
select select "5"
click at [1087, 168] on button "Save" at bounding box center [1073, 162] width 68 height 26
click at [151, 43] on icon "Previous" at bounding box center [153, 50] width 10 height 16
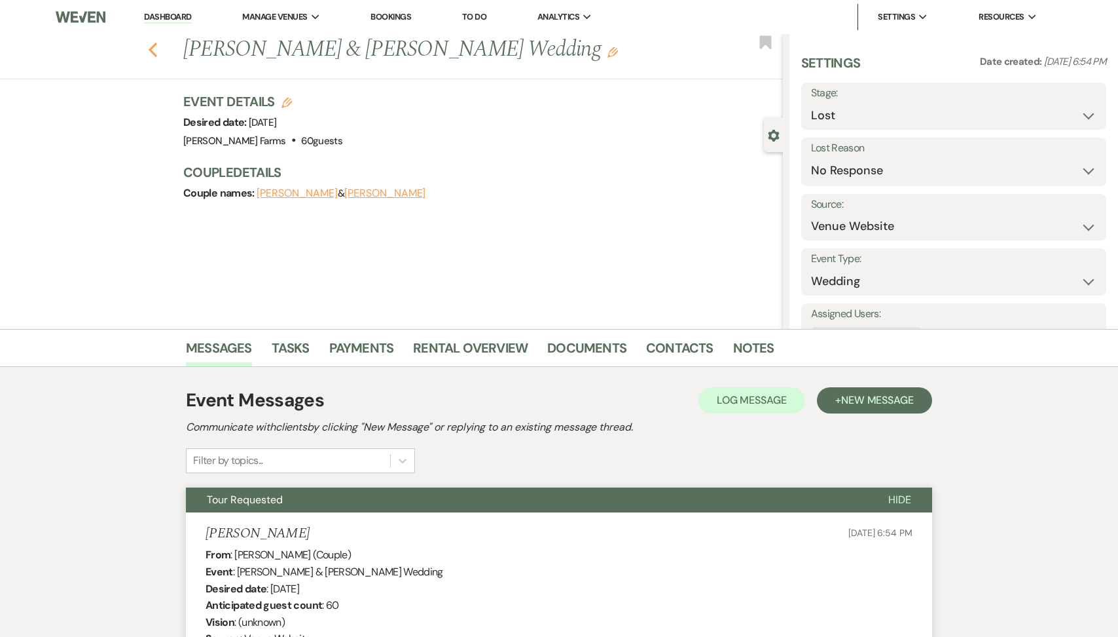
select select "2"
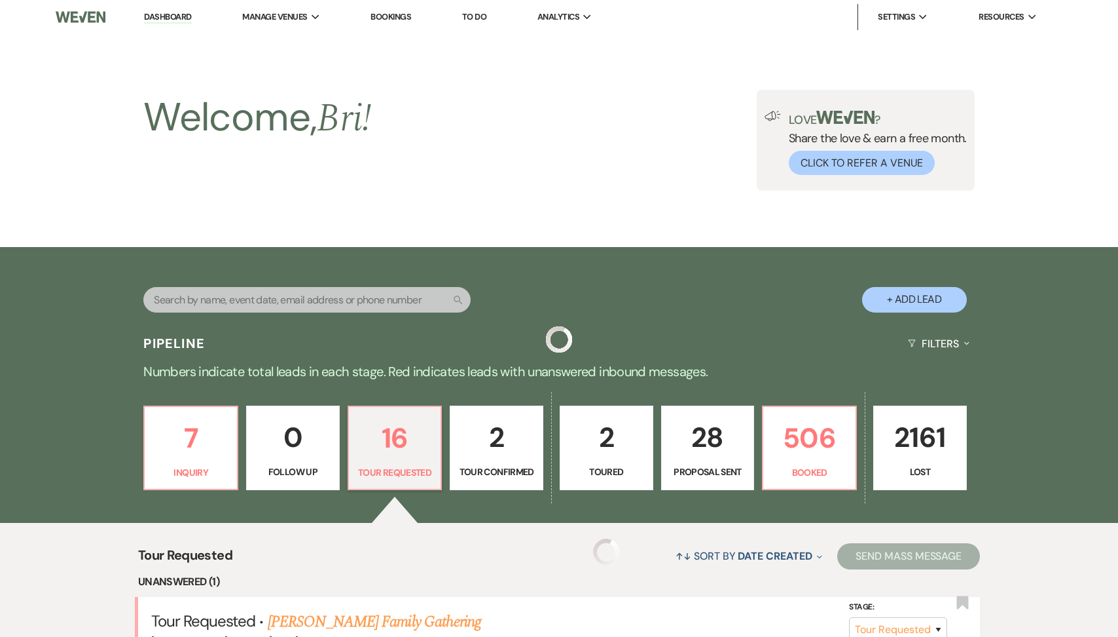
scroll to position [1228, 0]
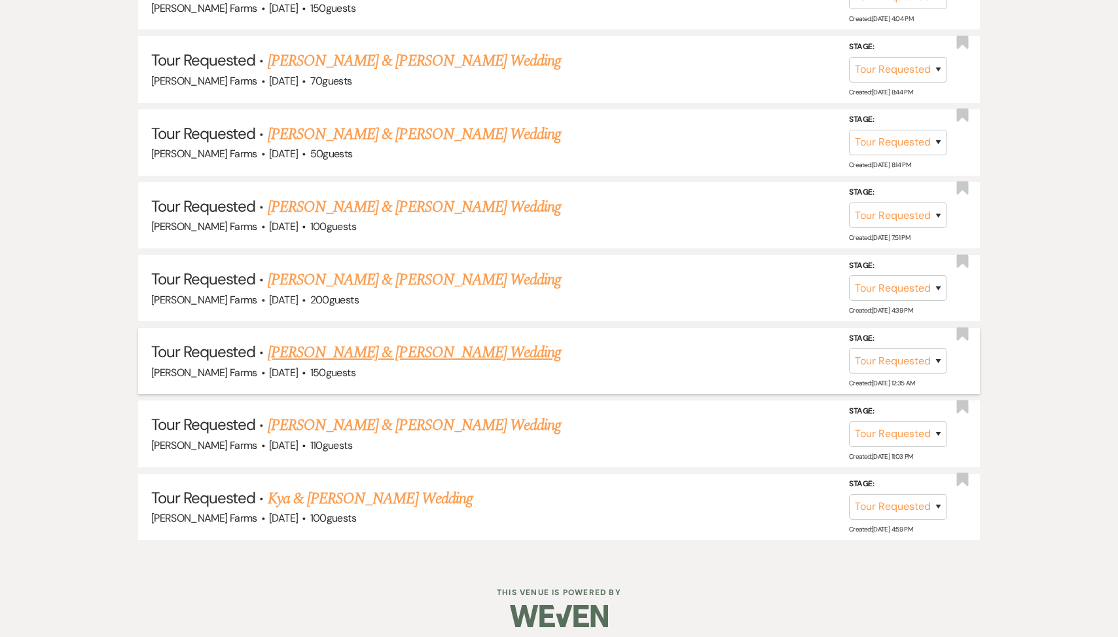
click at [358, 349] on link "Daniel Smith & Andrea Valdez's Wedding" at bounding box center [414, 353] width 293 height 24
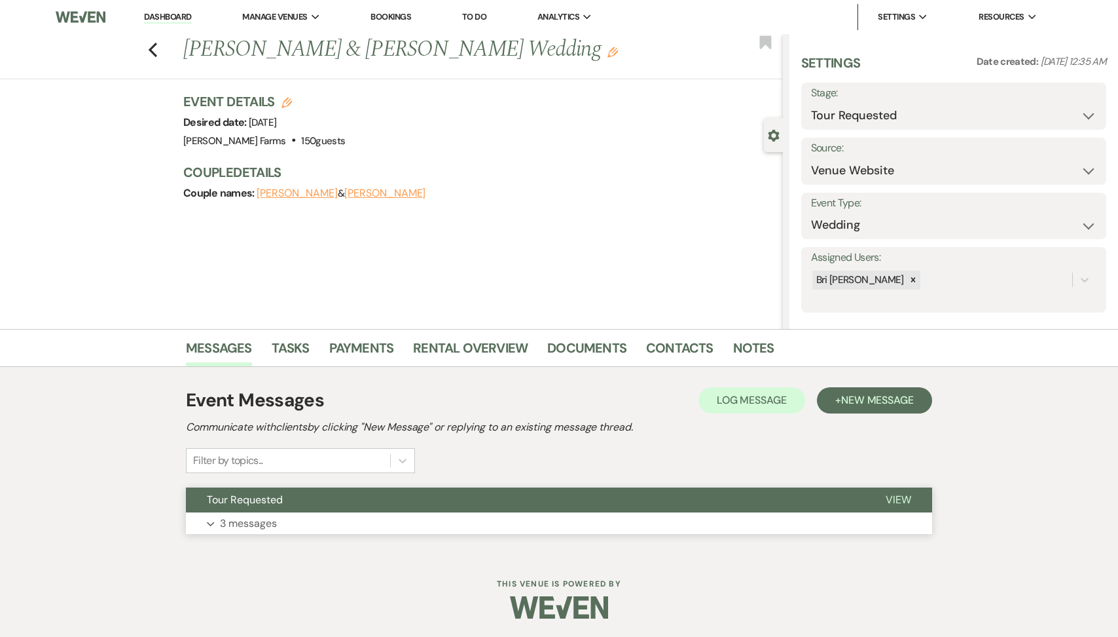
click at [321, 498] on button "Tour Requested" at bounding box center [525, 499] width 679 height 25
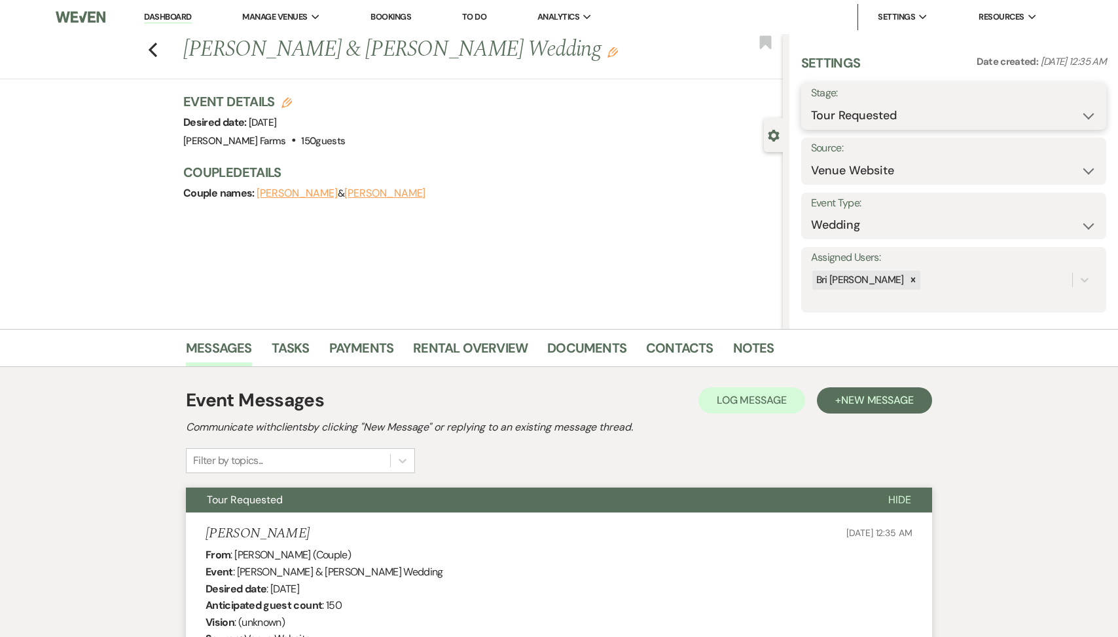
click at [860, 119] on select "Inquiry Follow Up Tour Requested Tour Confirmed Toured Proposal Sent Booked Lost" at bounding box center [954, 116] width 286 height 26
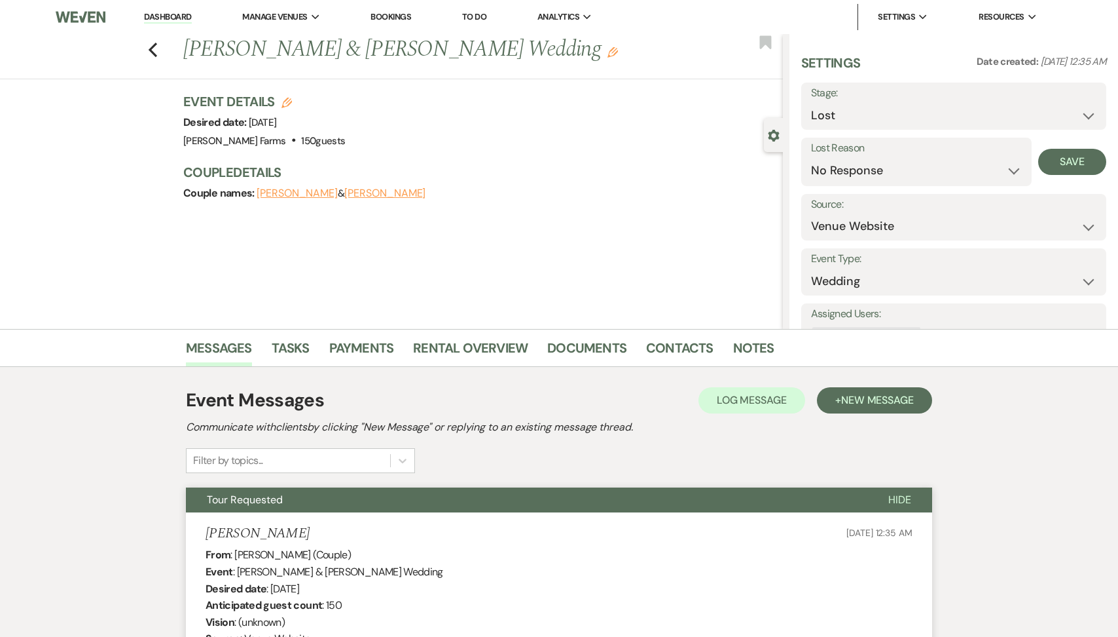
click at [1101, 124] on div "Stage: Inquiry Follow Up Tour Requested Tour Confirmed Toured Proposal Sent Boo…" at bounding box center [954, 106] width 305 height 47
click at [1086, 155] on button "Save" at bounding box center [1073, 162] width 68 height 26
click at [152, 52] on use "button" at bounding box center [153, 50] width 9 height 14
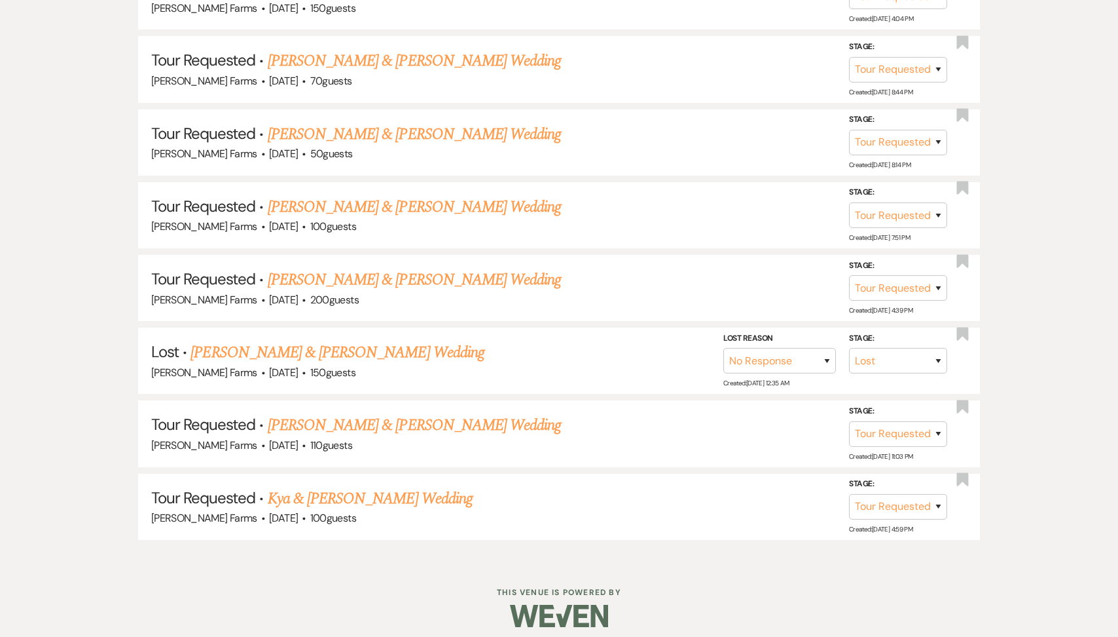
scroll to position [1156, 0]
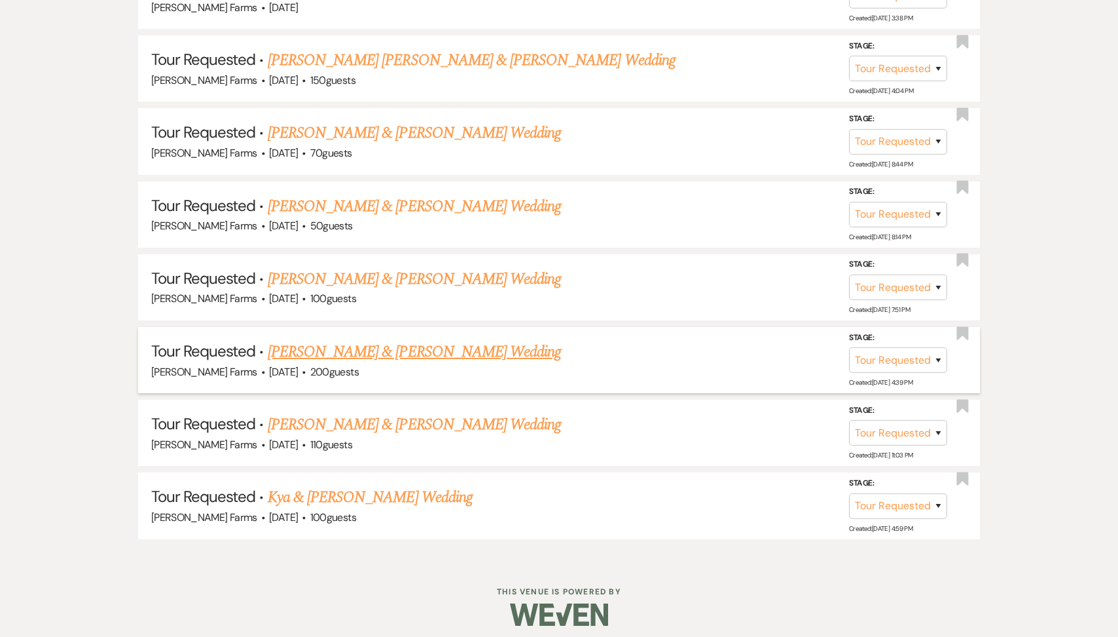
click at [330, 365] on span "200 guests" at bounding box center [334, 372] width 48 height 14
click at [319, 346] on link "Derrick Bejarano & Robyn Bejarano's Wedding" at bounding box center [414, 352] width 293 height 24
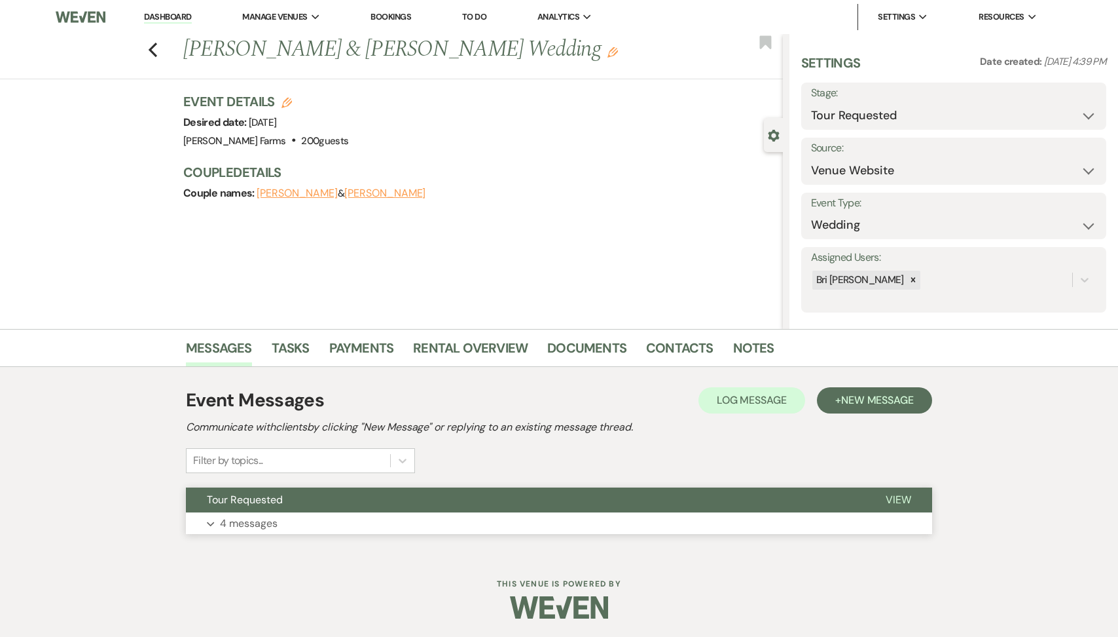
click at [317, 504] on button "Tour Requested" at bounding box center [525, 499] width 679 height 25
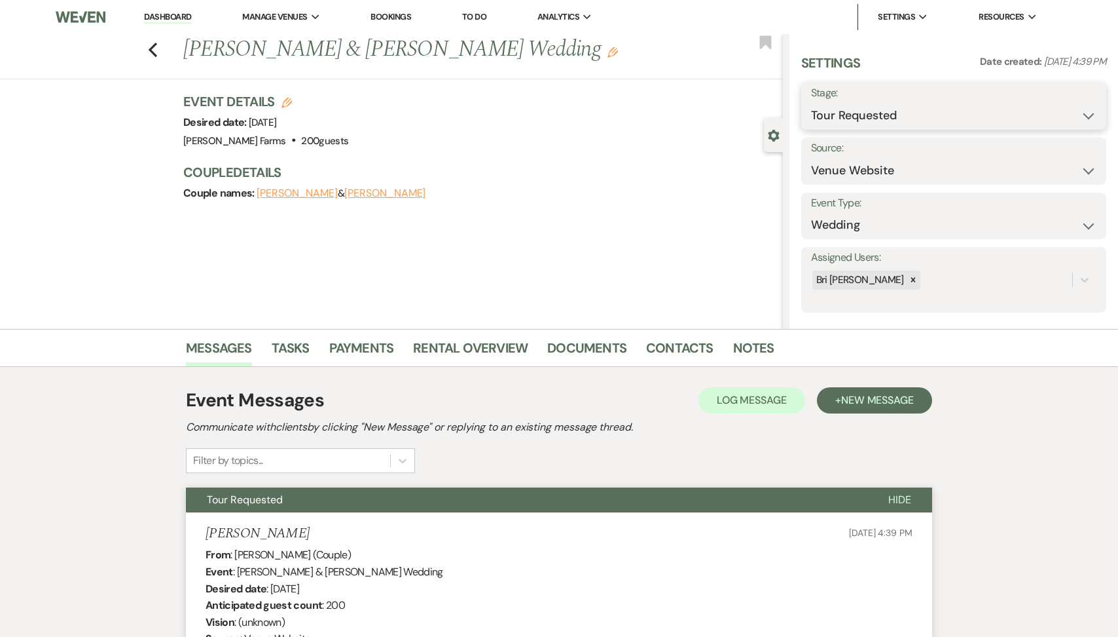
click at [918, 128] on select "Inquiry Follow Up Tour Requested Tour Confirmed Toured Proposal Sent Booked Lost" at bounding box center [954, 116] width 286 height 26
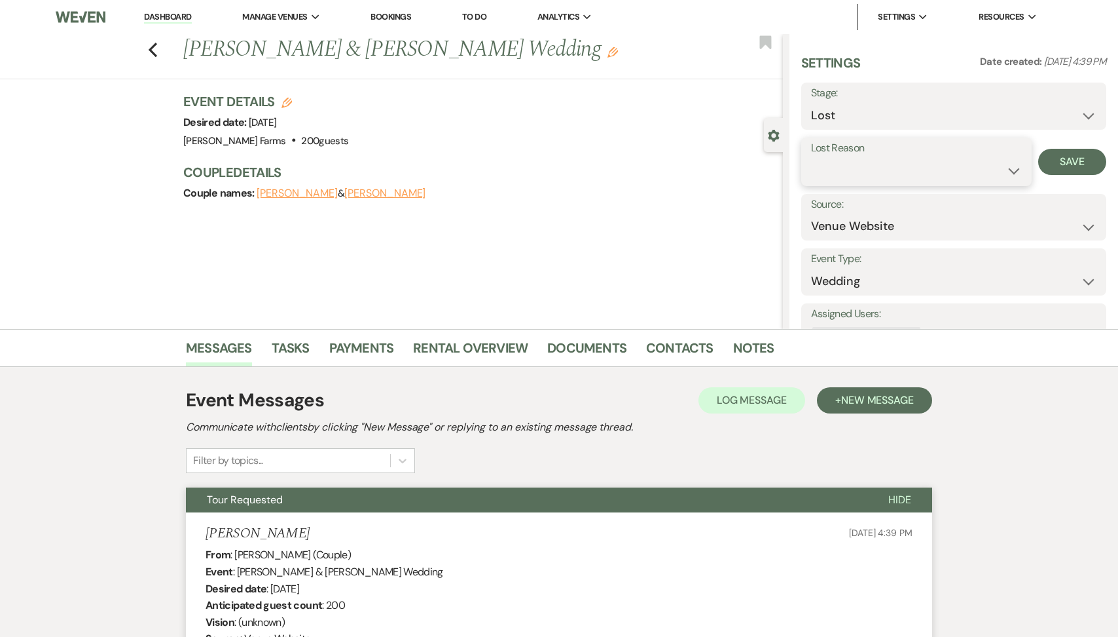
click at [840, 179] on select "Booked Elsewhere Budget Date Unavailable No Response Not a Good Match Capacity …" at bounding box center [916, 171] width 211 height 26
click at [1084, 164] on button "Save" at bounding box center [1073, 162] width 68 height 26
click at [151, 50] on use "button" at bounding box center [153, 50] width 9 height 14
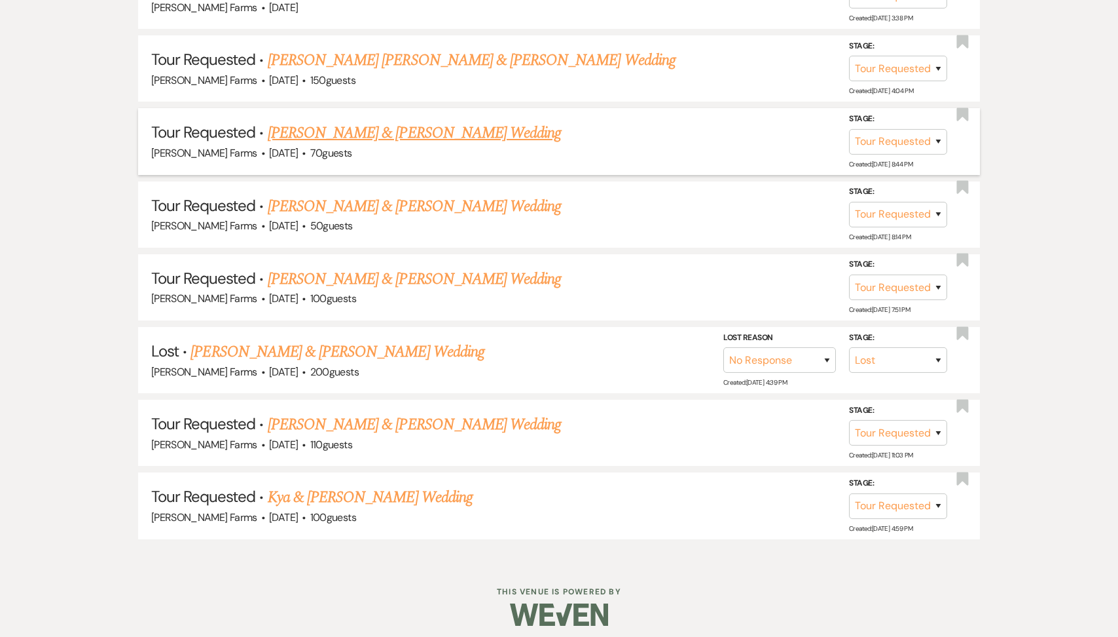
scroll to position [1084, 0]
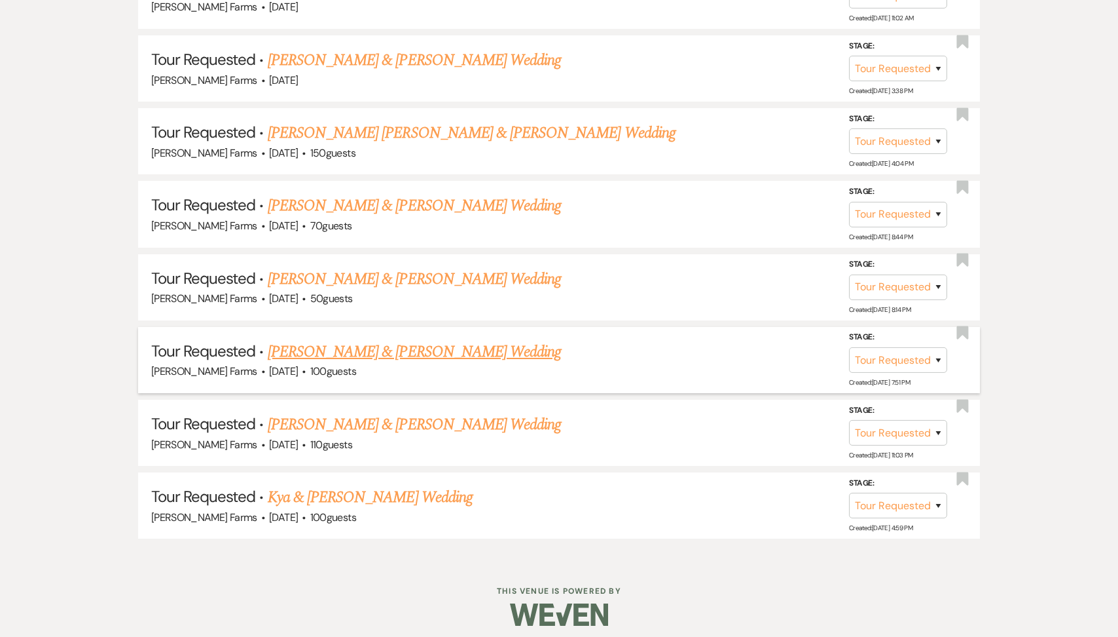
click at [365, 353] on link "Zachary Drum & Rianne Rothlisberger's Wedding" at bounding box center [414, 352] width 293 height 24
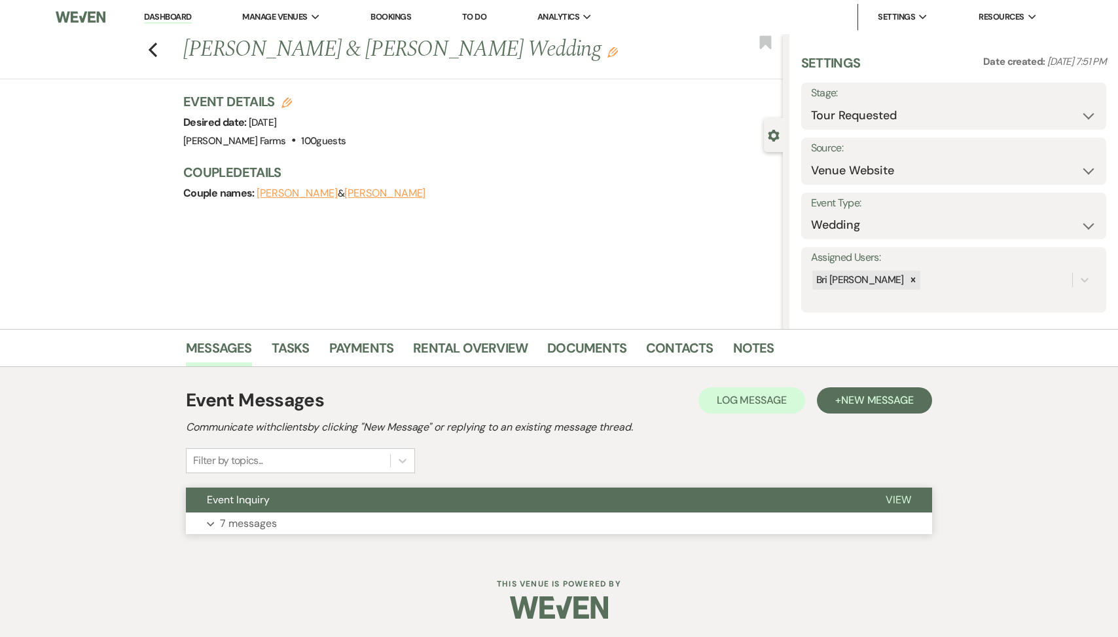
click at [326, 507] on button "Event Inquiry" at bounding box center [525, 499] width 679 height 25
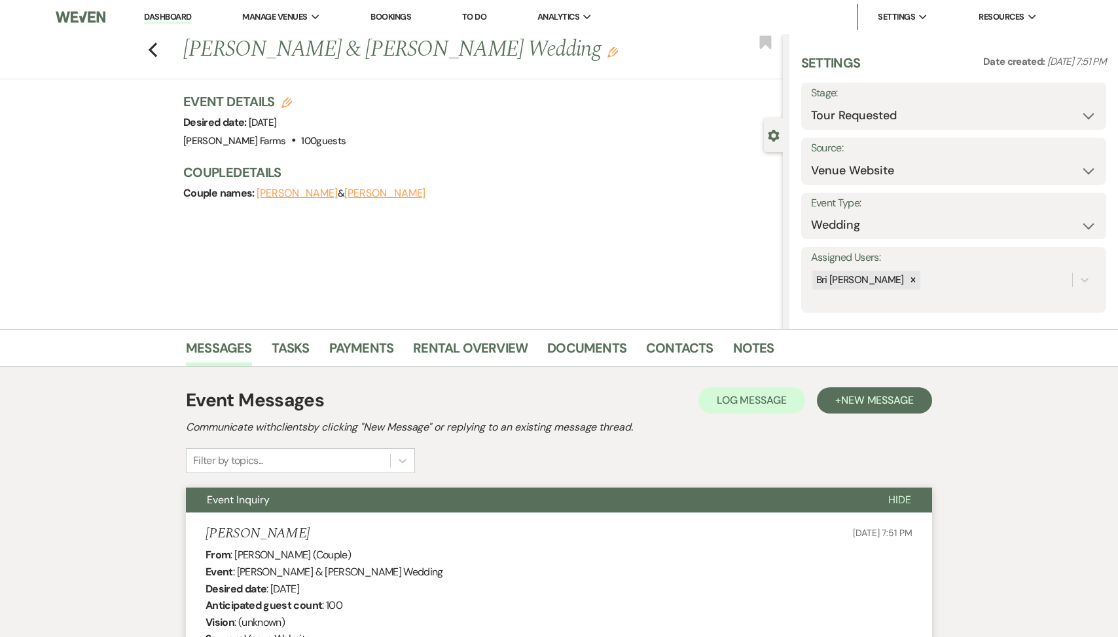
click at [872, 100] on label "Stage:" at bounding box center [954, 93] width 286 height 19
click at [871, 119] on select "Inquiry Follow Up Tour Requested Tour Confirmed Toured Proposal Sent Booked Lost" at bounding box center [954, 116] width 286 height 26
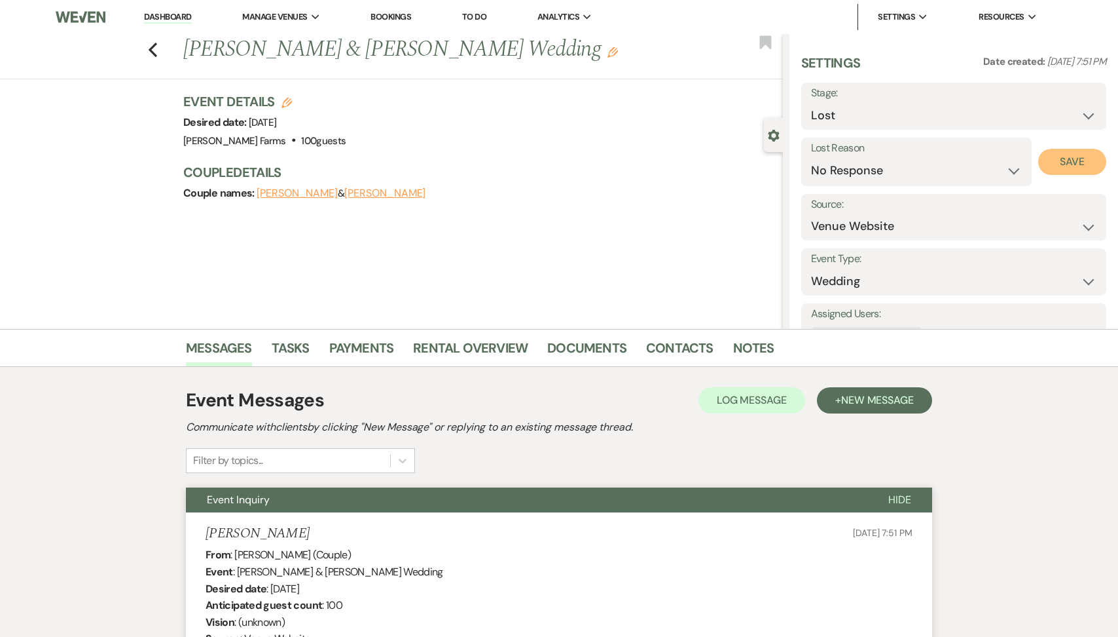
click at [1067, 153] on button "Save" at bounding box center [1073, 162] width 68 height 26
click at [149, 52] on icon "Previous" at bounding box center [153, 50] width 10 height 16
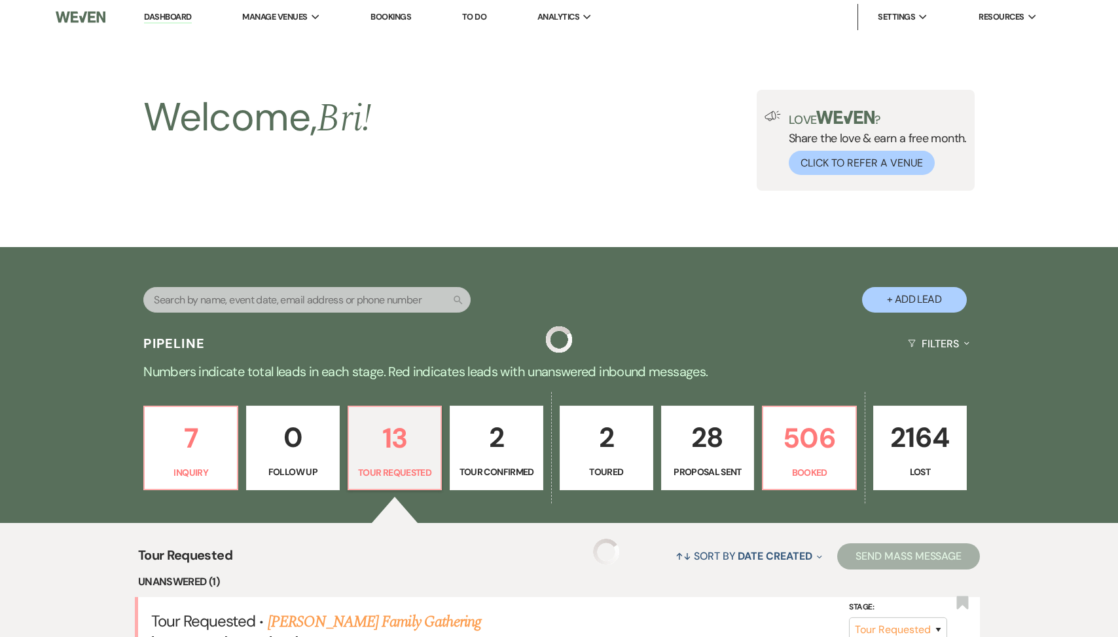
scroll to position [1012, 0]
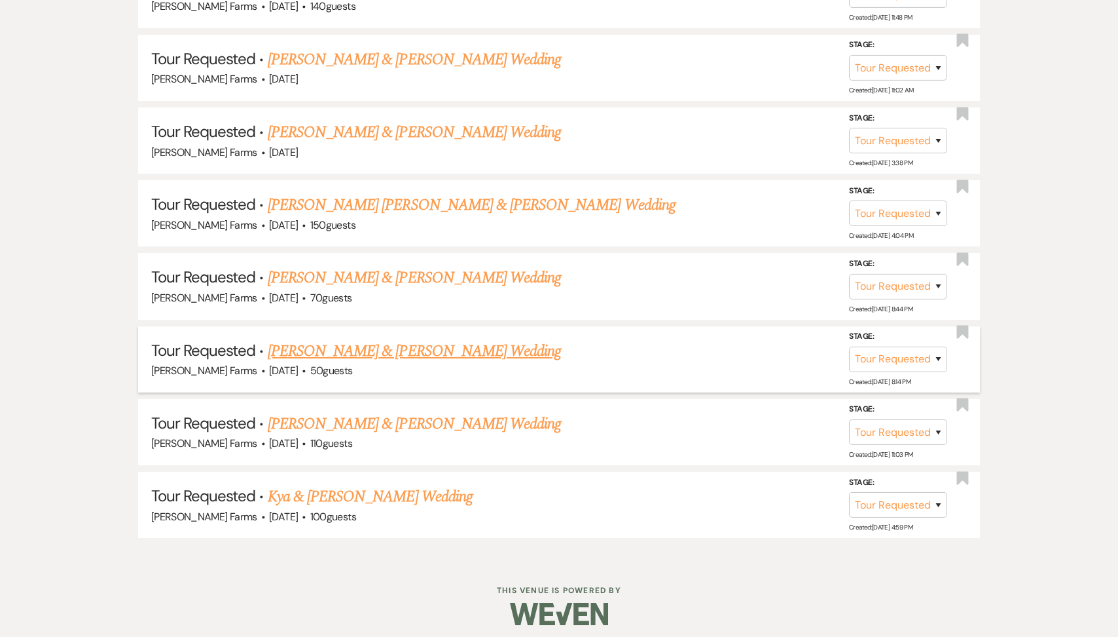
click at [380, 339] on link "Ross Kennedy & Kenzie Casillas's Wedding" at bounding box center [414, 351] width 293 height 24
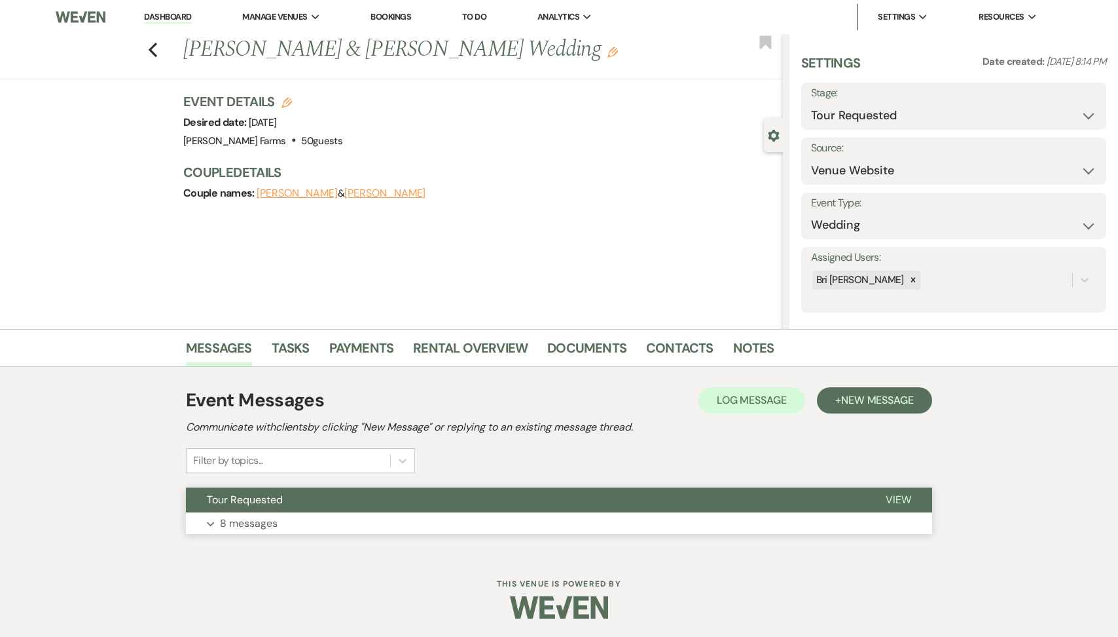
click at [292, 501] on button "Tour Requested" at bounding box center [525, 499] width 679 height 25
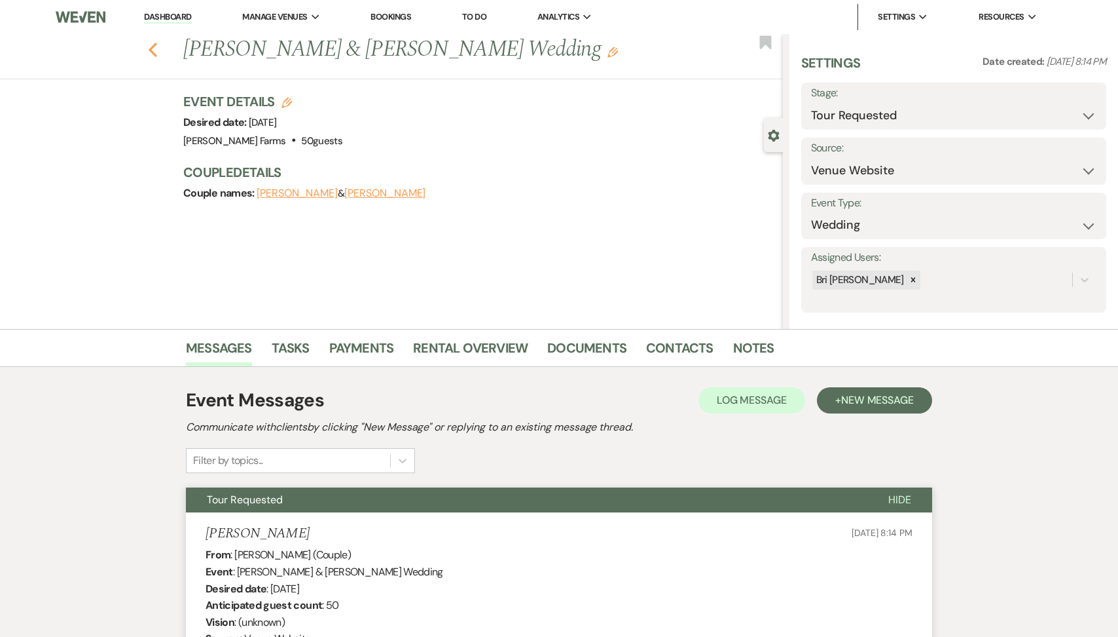
click at [152, 50] on icon "Previous" at bounding box center [153, 50] width 10 height 16
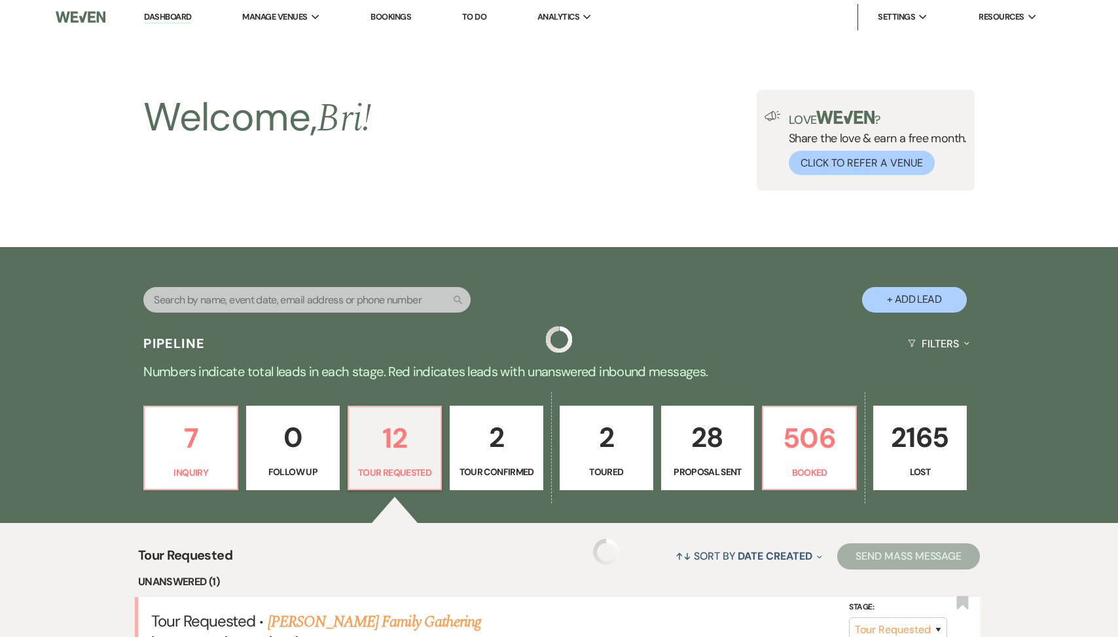
scroll to position [1012, 0]
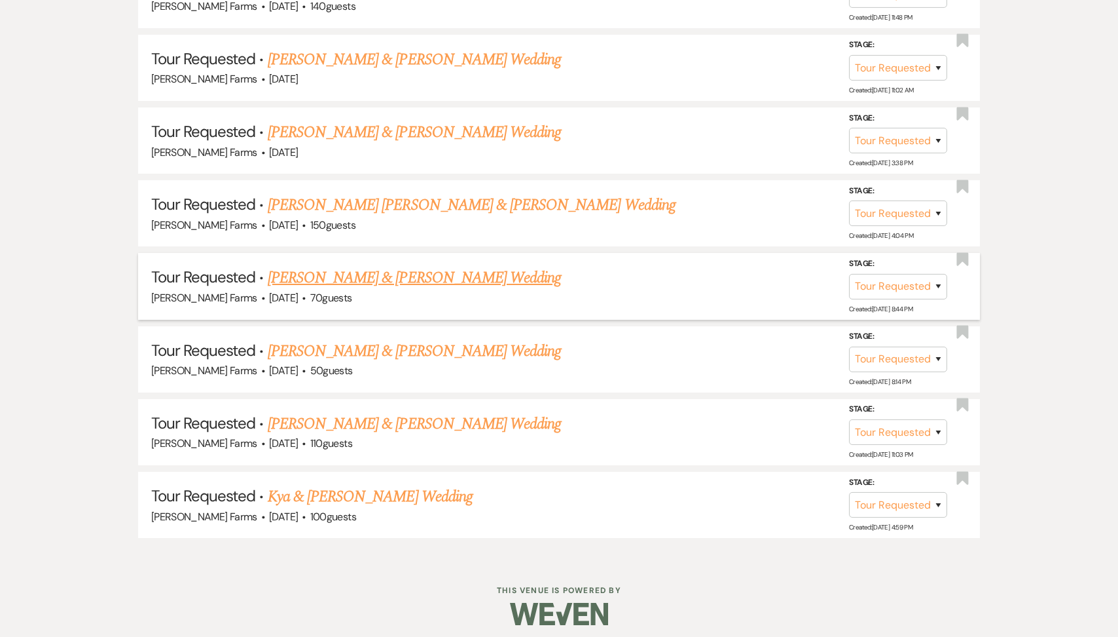
click at [358, 277] on link "Sydney Lautt & Grant Epifanio's Wedding" at bounding box center [414, 278] width 293 height 24
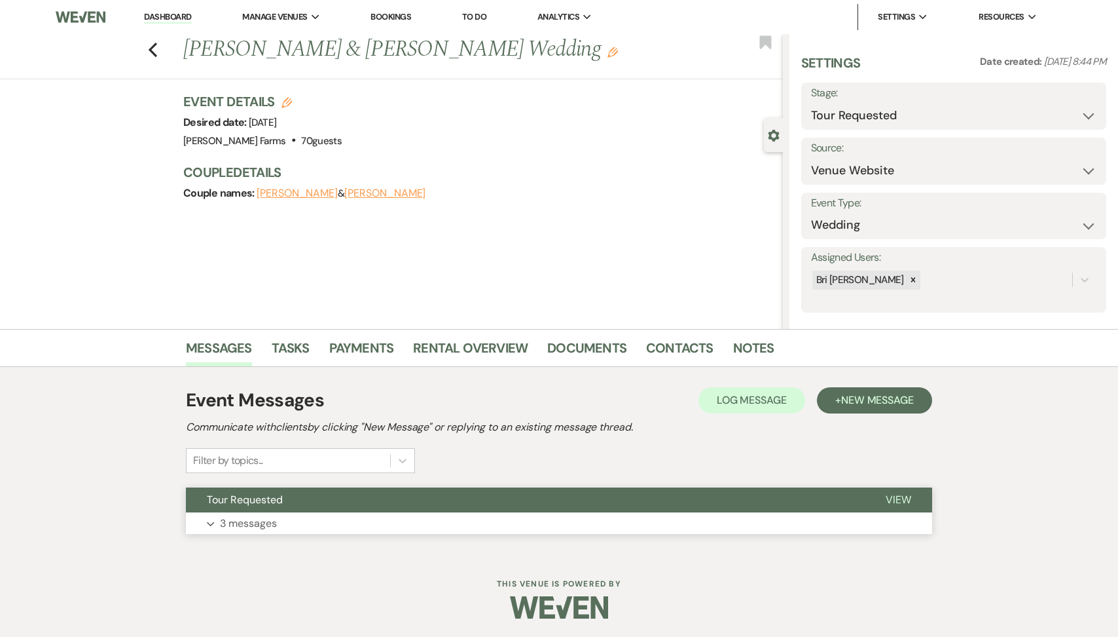
click at [302, 519] on button "Expand 3 messages" at bounding box center [559, 523] width 747 height 22
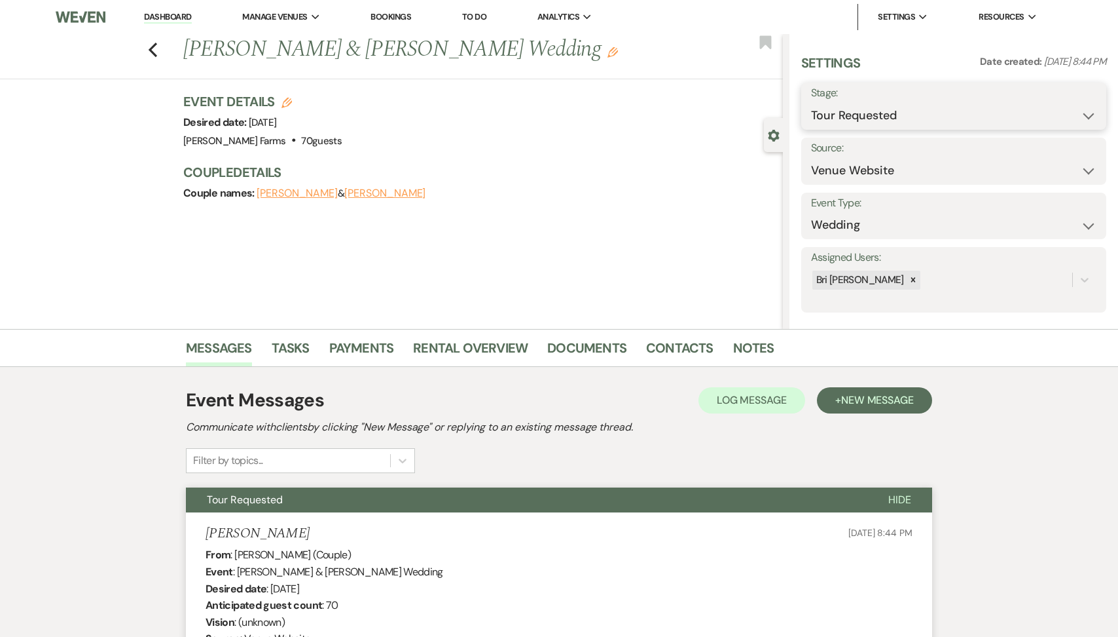
click at [899, 124] on select "Inquiry Follow Up Tour Requested Tour Confirmed Toured Proposal Sent Booked Lost" at bounding box center [954, 116] width 286 height 26
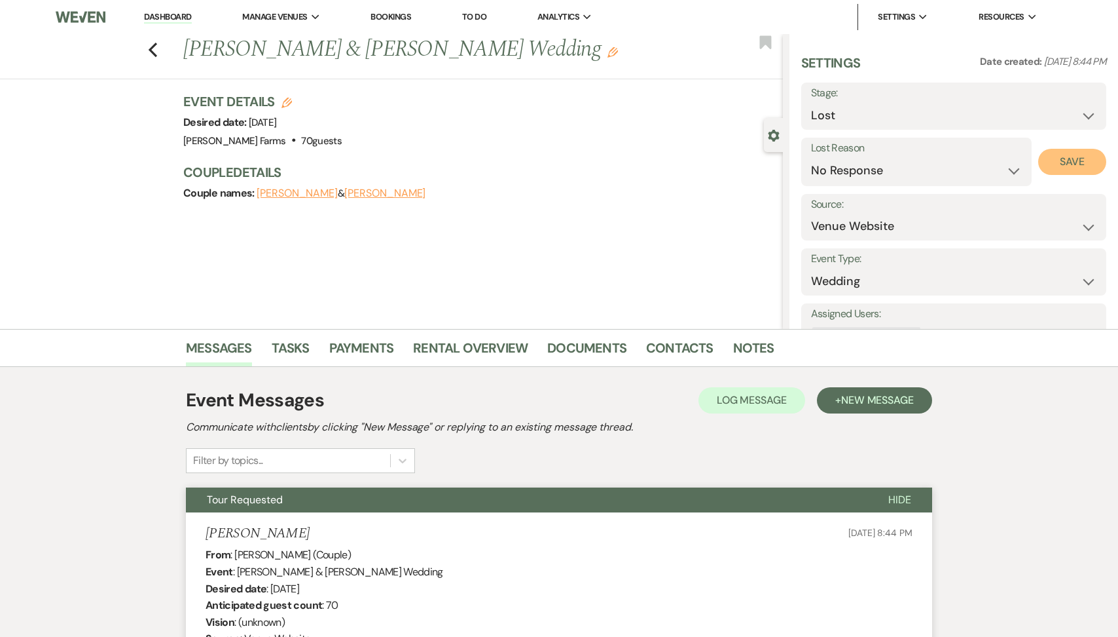
click at [1053, 155] on button "Save" at bounding box center [1073, 162] width 68 height 26
click at [148, 45] on icon "Previous" at bounding box center [153, 50] width 10 height 16
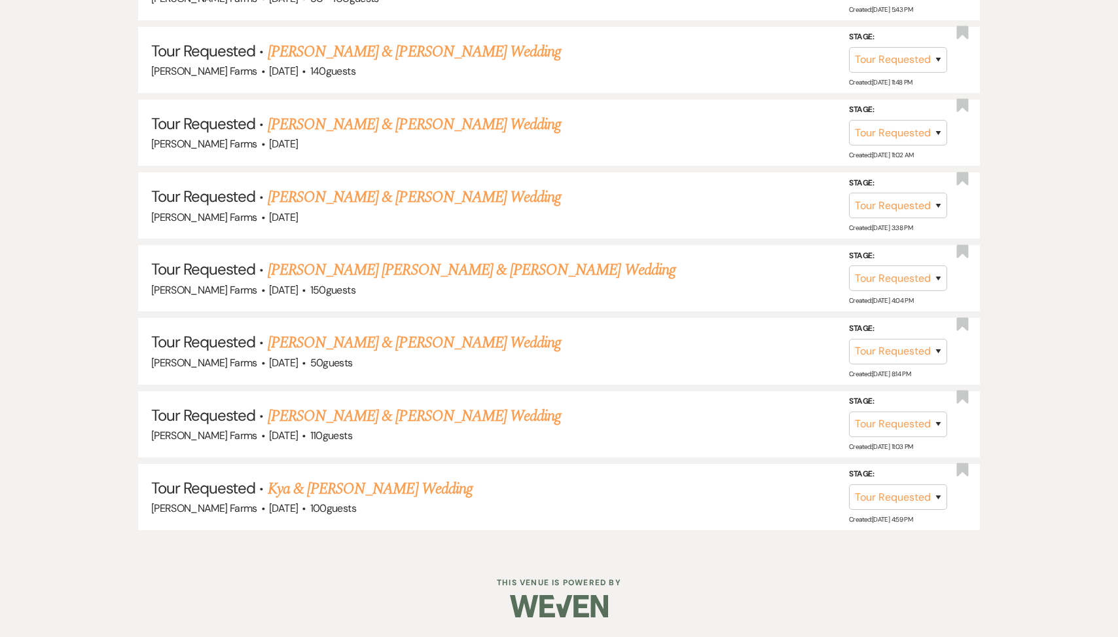
scroll to position [940, 0]
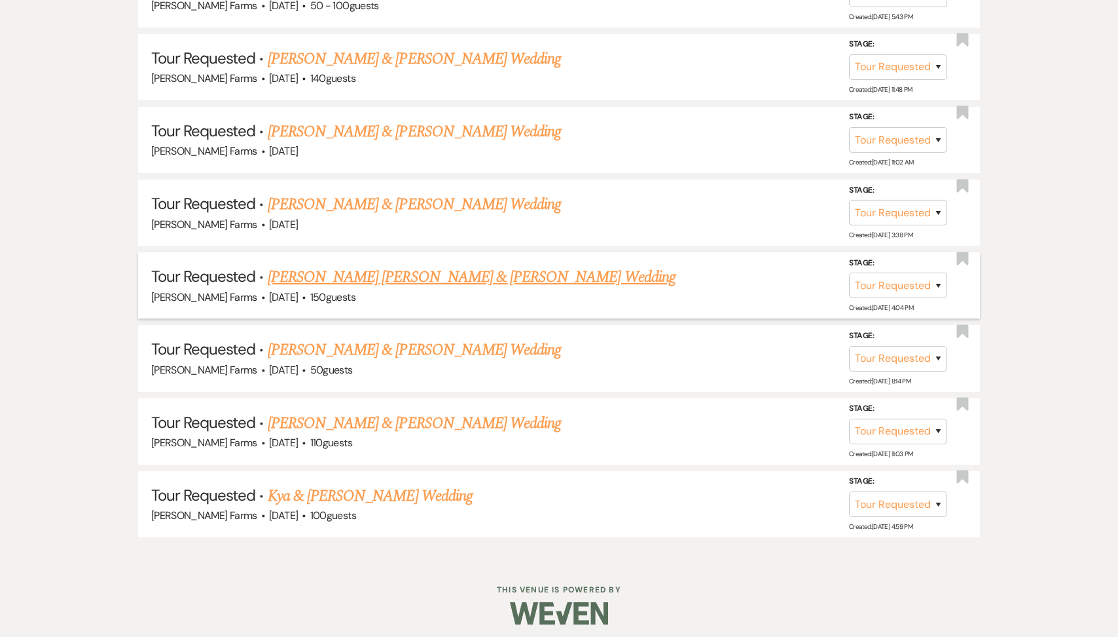
click at [335, 265] on link "Connor Blakeman & Camille Benson's Wedding" at bounding box center [472, 277] width 408 height 24
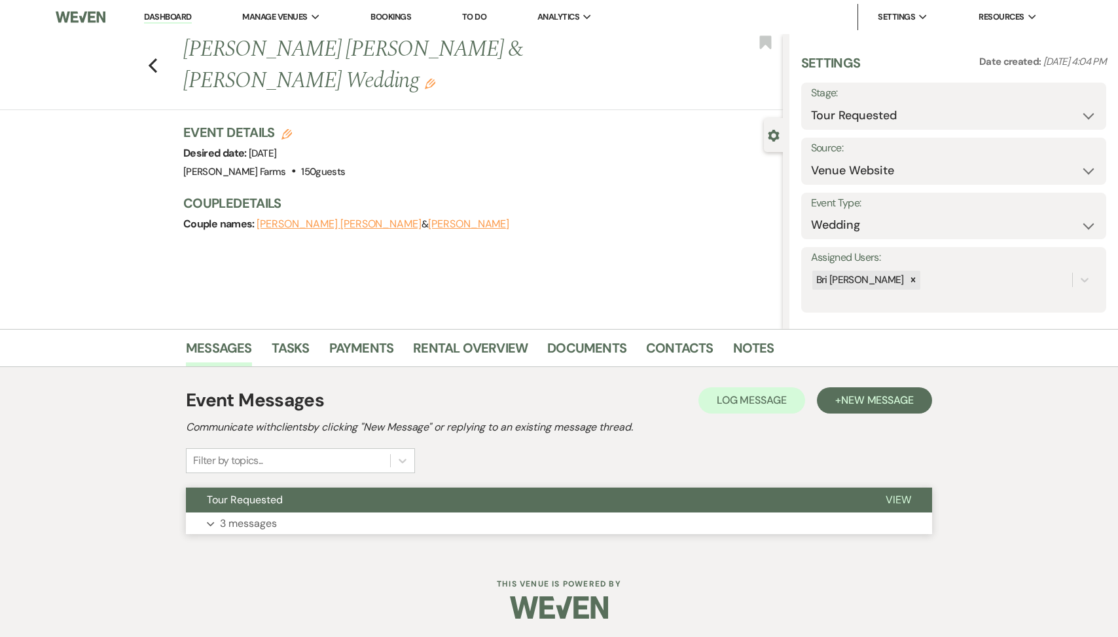
click at [308, 510] on button "Tour Requested" at bounding box center [525, 499] width 679 height 25
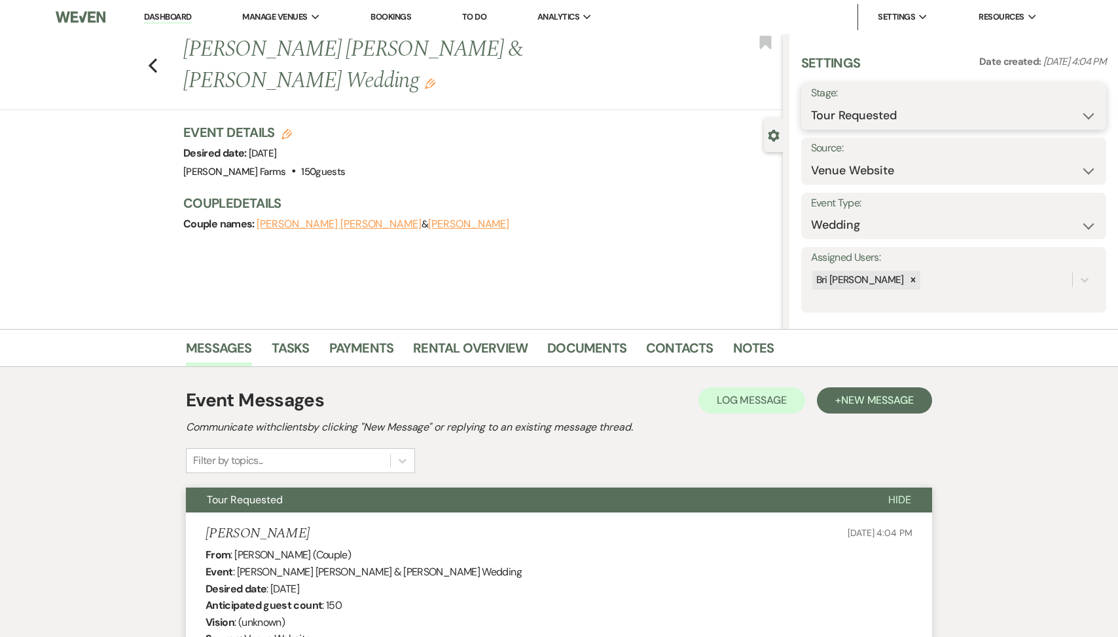
click at [902, 112] on select "Inquiry Follow Up Tour Requested Tour Confirmed Toured Proposal Sent Booked Lost" at bounding box center [954, 116] width 286 height 26
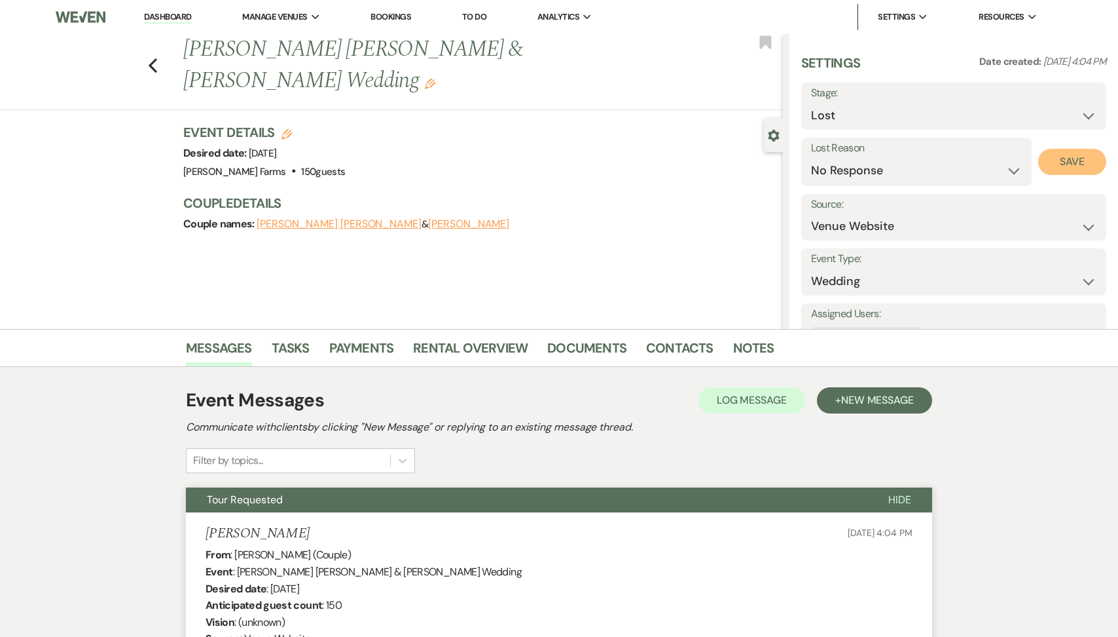
click at [1088, 170] on button "Save" at bounding box center [1073, 162] width 68 height 26
click at [153, 58] on icon "Previous" at bounding box center [153, 66] width 10 height 16
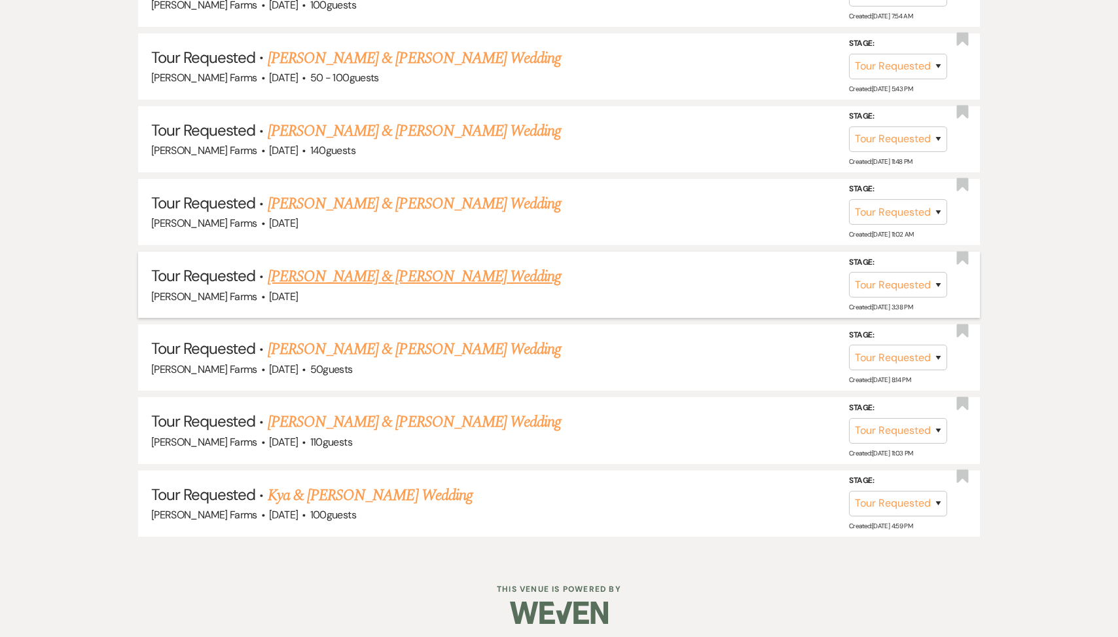
click at [369, 280] on link "Brian Chin & Catherine Koshick's Wedding" at bounding box center [414, 277] width 293 height 24
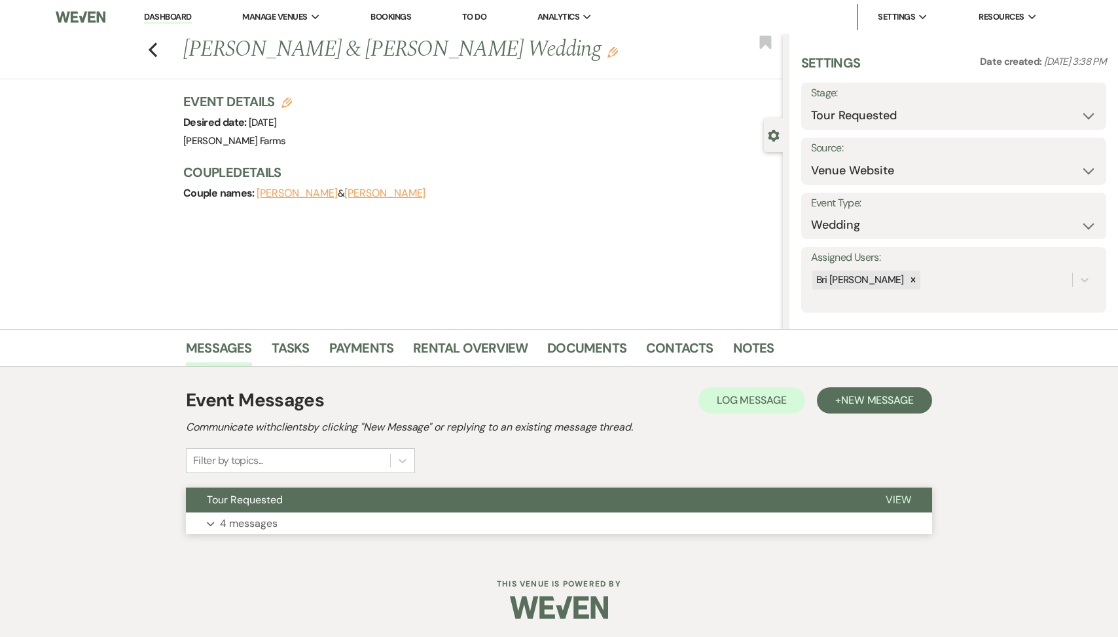
click at [303, 509] on button "Tour Requested" at bounding box center [525, 499] width 679 height 25
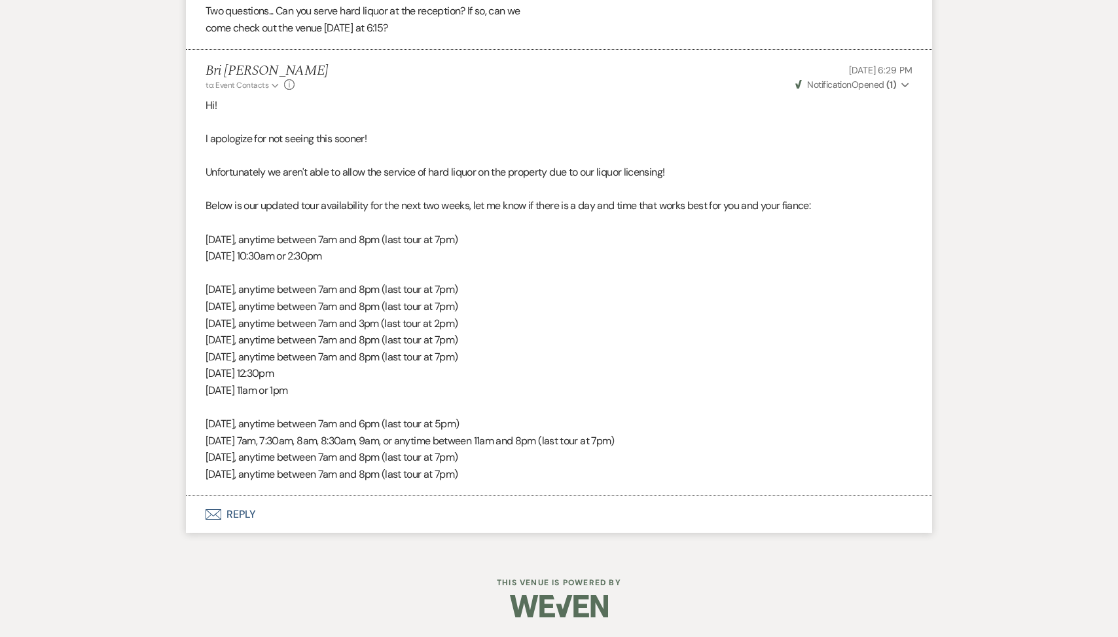
click at [298, 511] on button "Envelope Reply" at bounding box center [559, 514] width 747 height 37
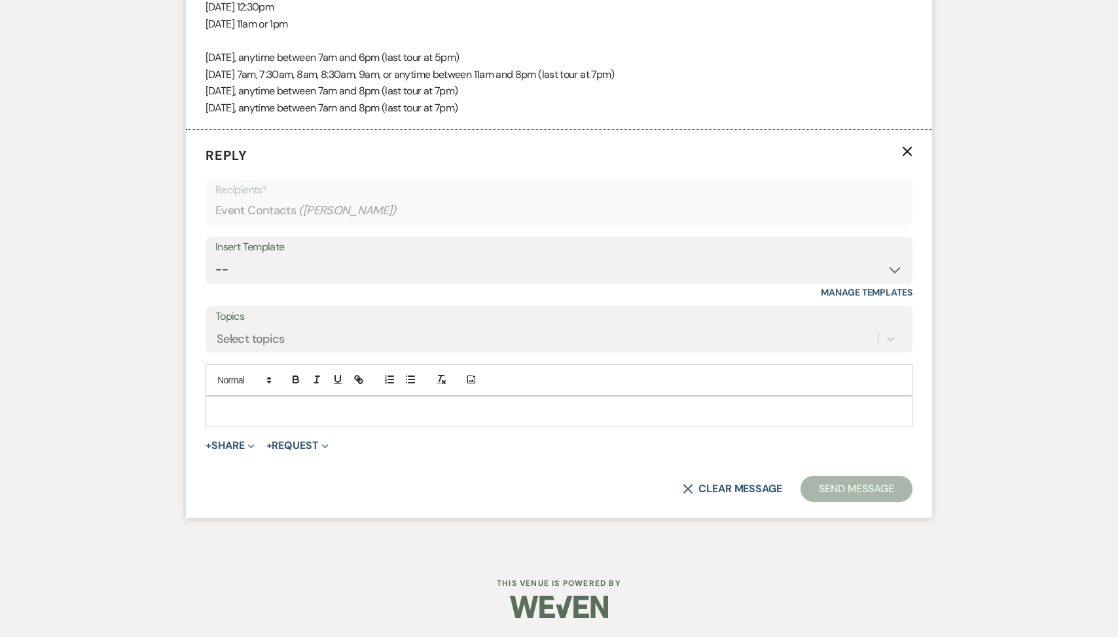
click at [272, 417] on p at bounding box center [559, 411] width 686 height 14
paste div
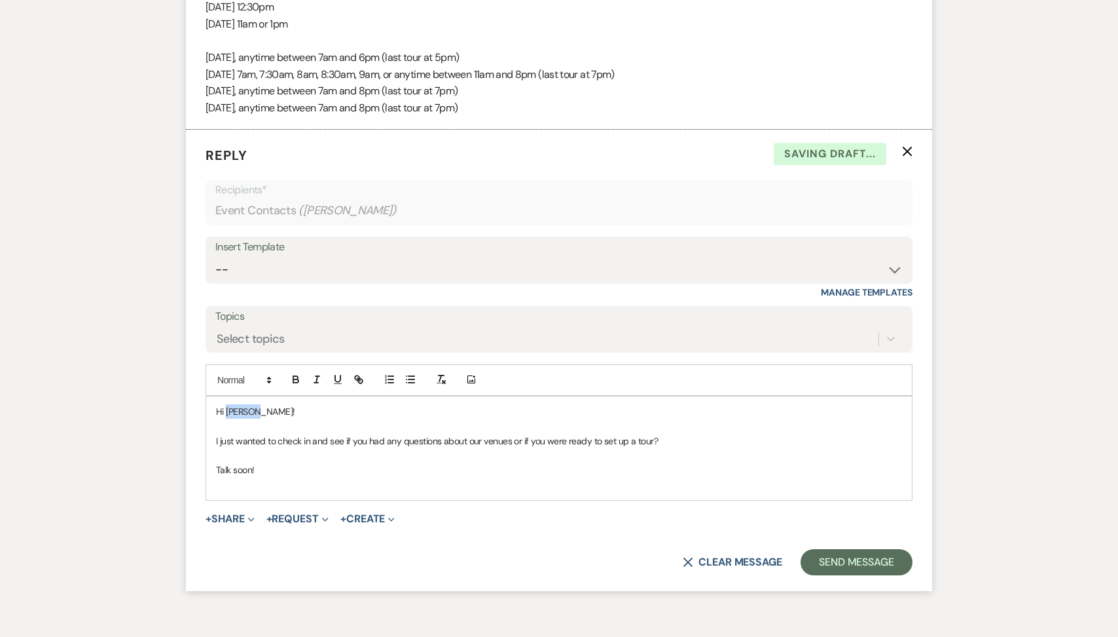
drag, startPoint x: 260, startPoint y: 407, endPoint x: 227, endPoint y: 405, distance: 33.4
click at [227, 405] on p "Hi Autumn!" at bounding box center [559, 411] width 686 height 14
click at [813, 552] on button "Send Message" at bounding box center [857, 562] width 112 height 26
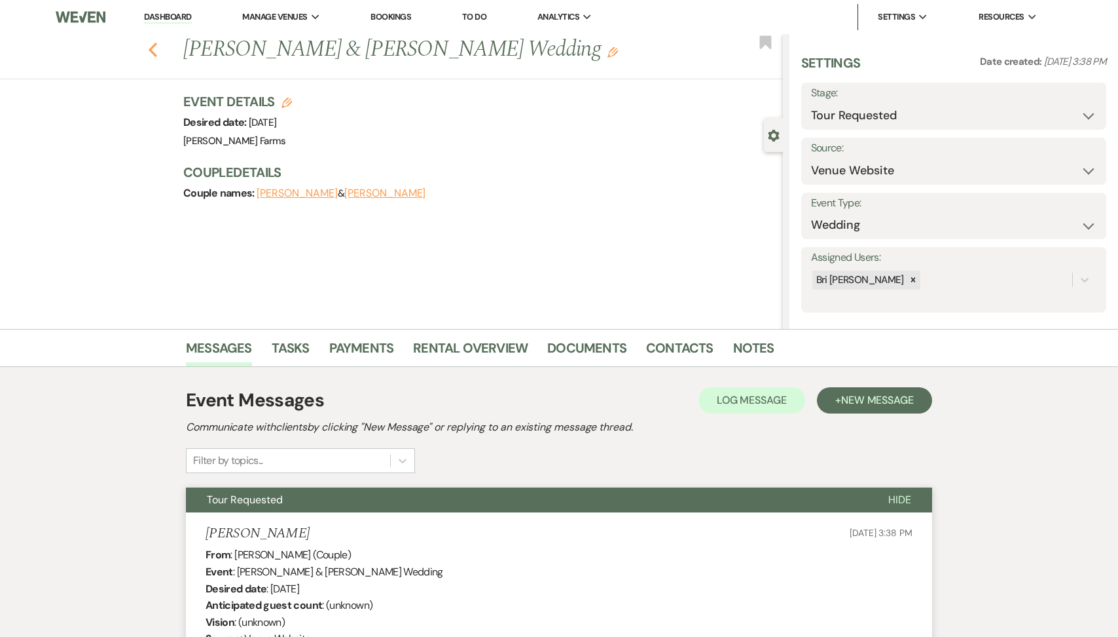
click at [153, 48] on icon "Previous" at bounding box center [153, 50] width 10 height 16
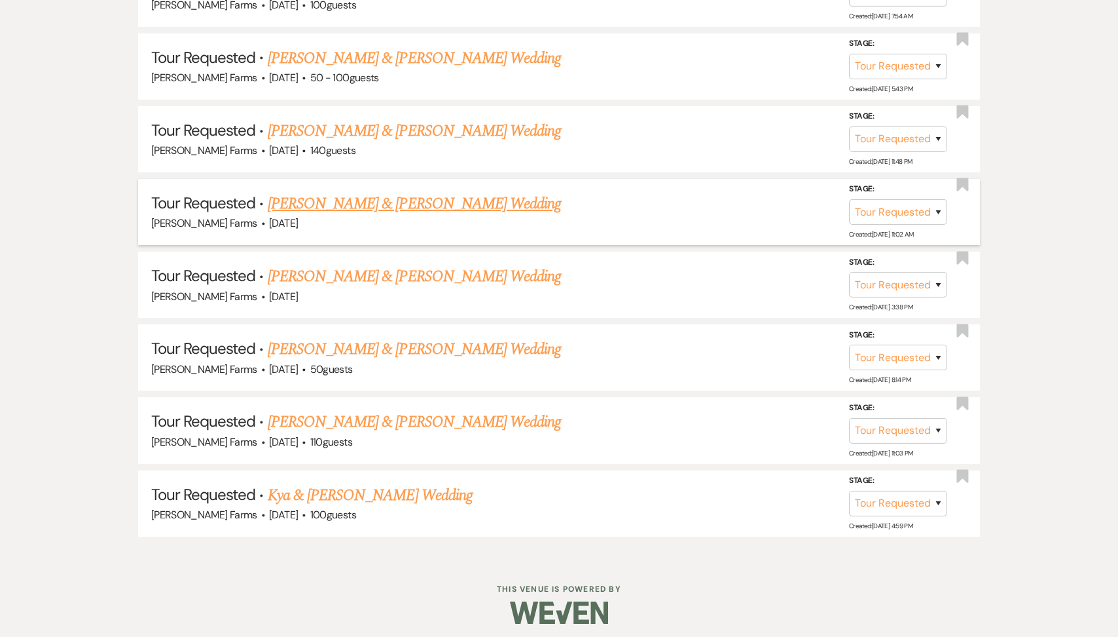
click at [414, 205] on link "Abraham Magallon & Yesenia Magallon's Wedding" at bounding box center [414, 204] width 293 height 24
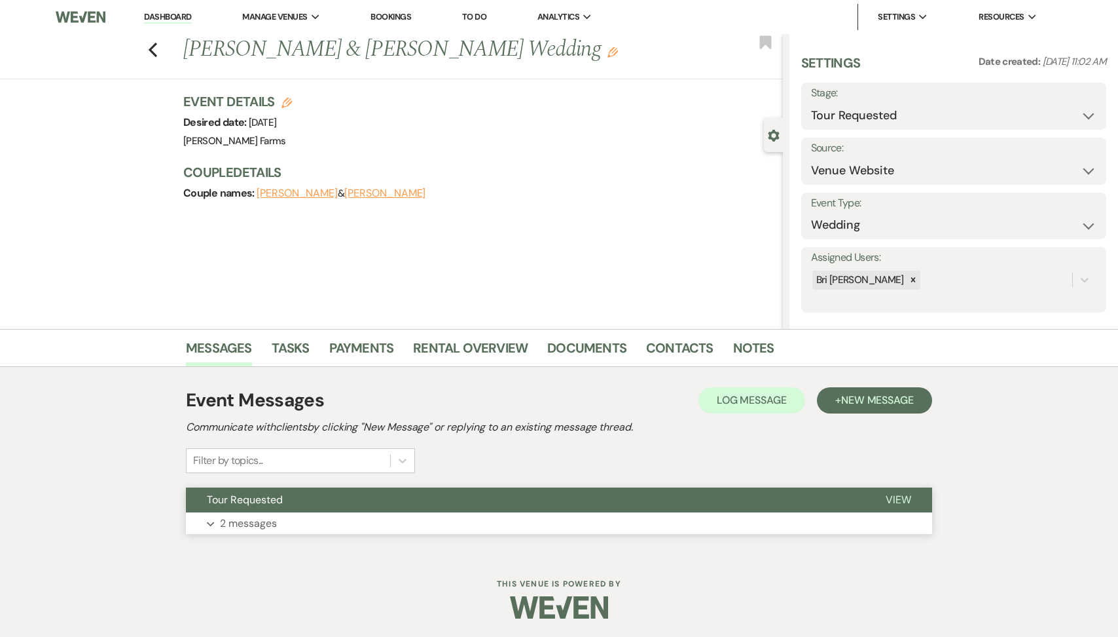
click at [277, 504] on span "Tour Requested" at bounding box center [245, 499] width 76 height 14
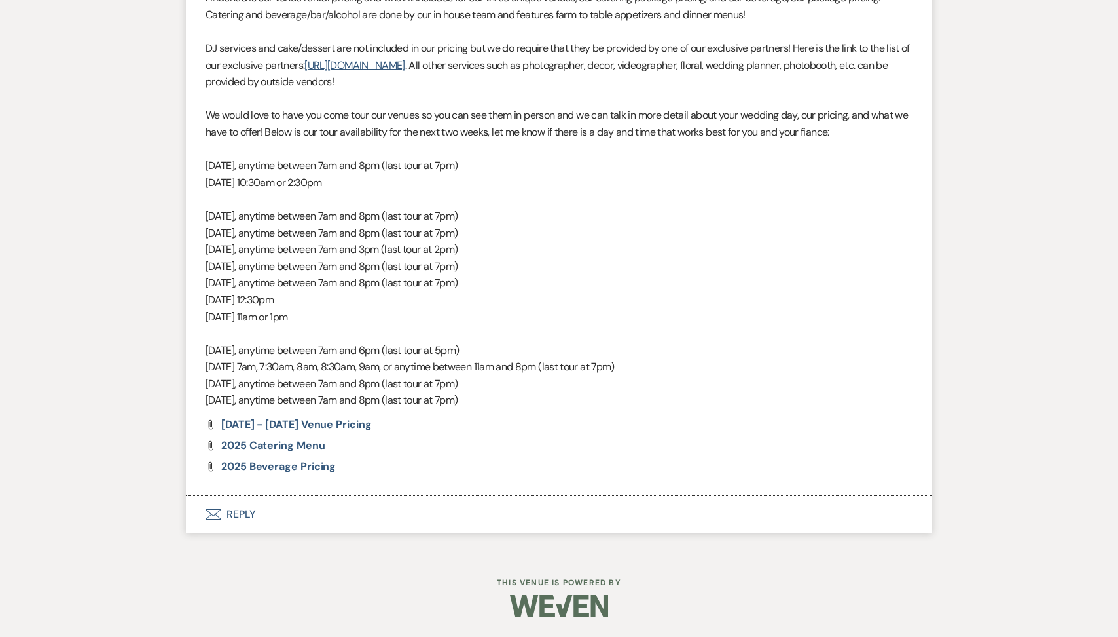
click at [327, 506] on button "Envelope Reply" at bounding box center [559, 514] width 747 height 37
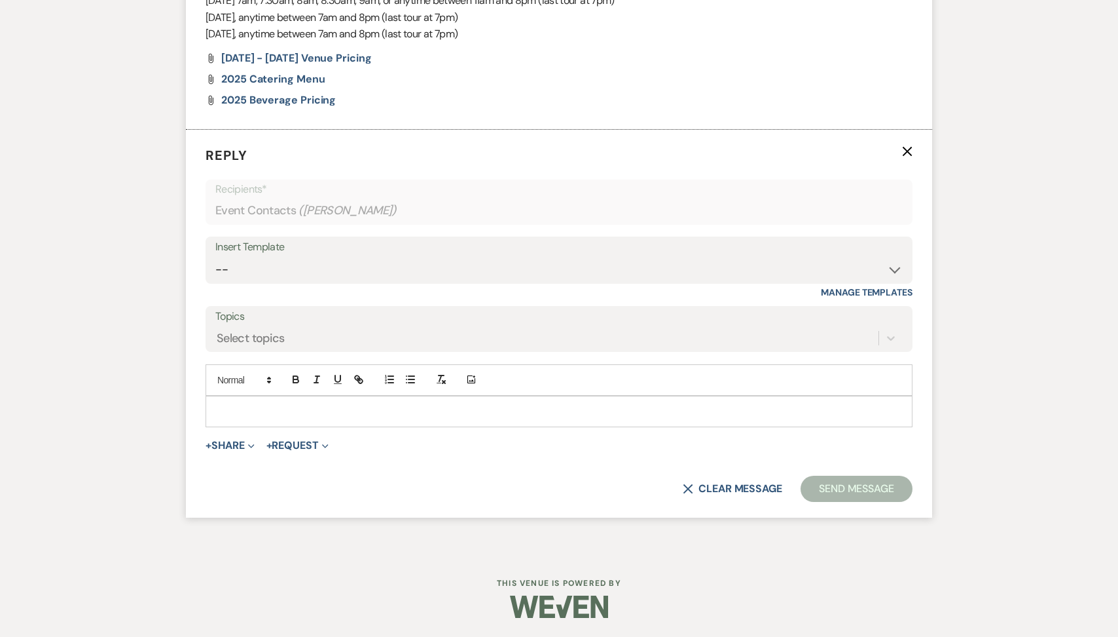
click at [289, 418] on div at bounding box center [559, 411] width 706 height 30
paste div
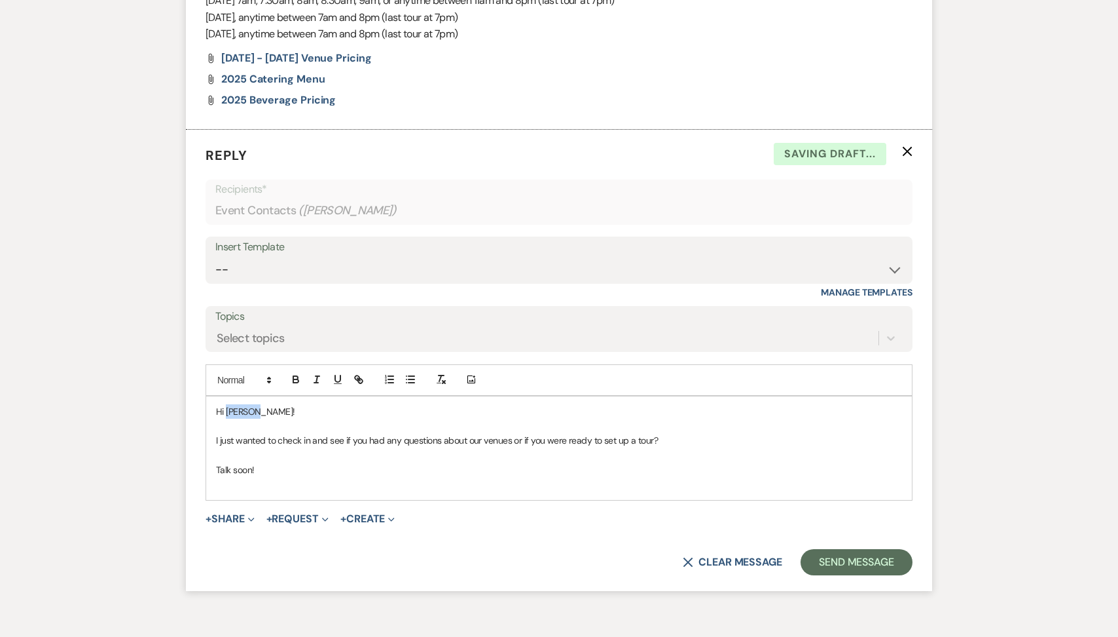
drag, startPoint x: 263, startPoint y: 407, endPoint x: 227, endPoint y: 406, distance: 36.7
click at [227, 406] on p "Hi Autumn!" at bounding box center [559, 411] width 686 height 14
click at [820, 561] on button "Send Message" at bounding box center [857, 562] width 112 height 26
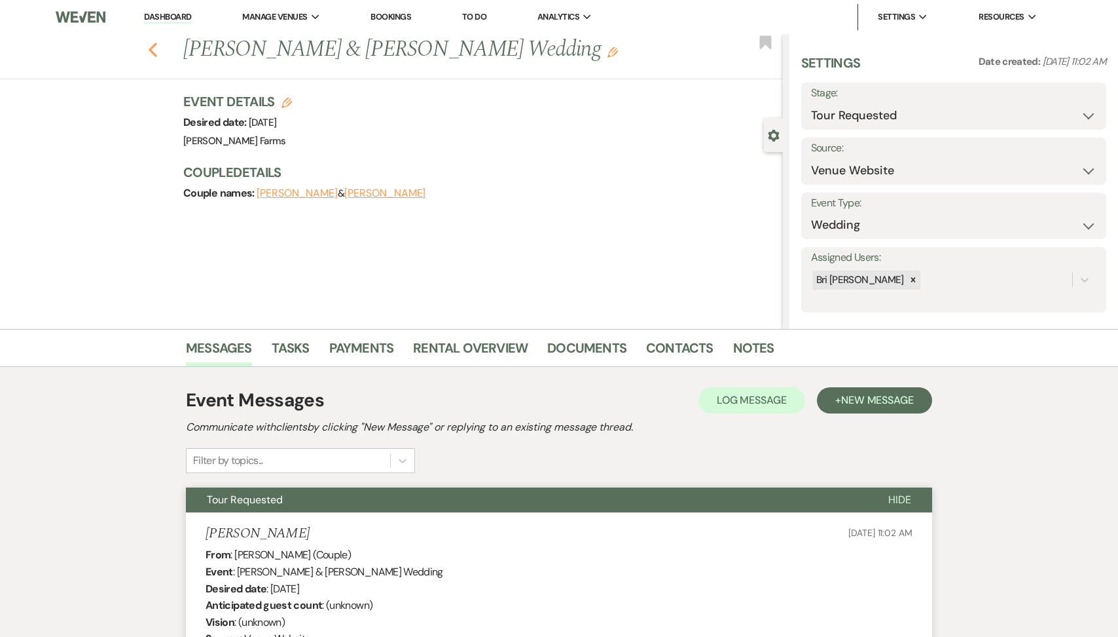
click at [154, 49] on icon "Previous" at bounding box center [153, 50] width 10 height 16
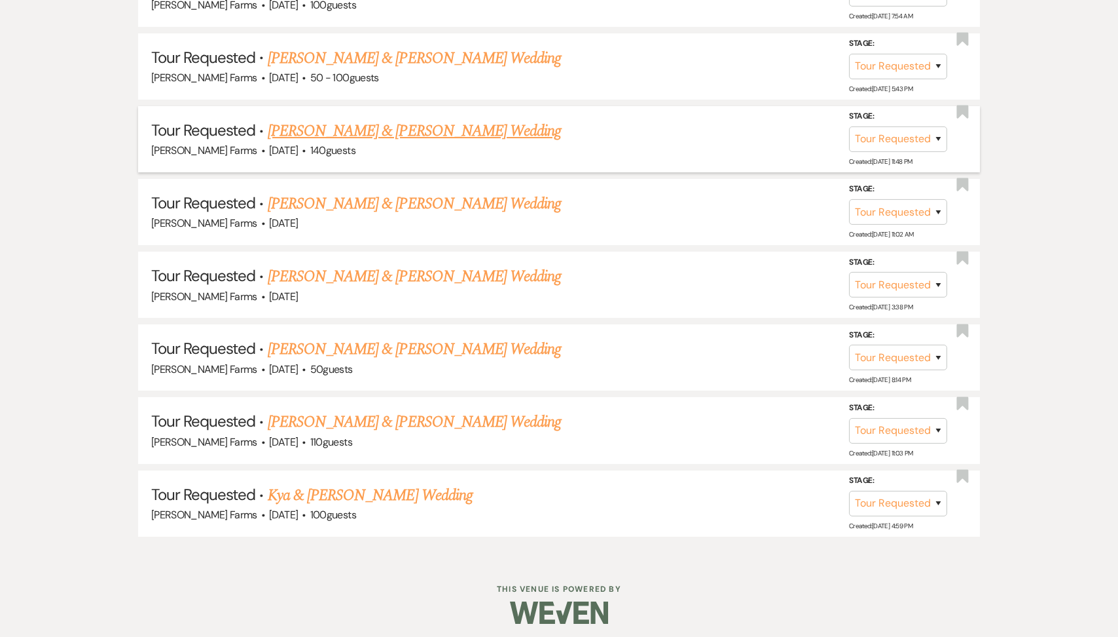
click at [403, 136] on link "Ayden Hoyt & Abigail Frederick's Wedding" at bounding box center [414, 131] width 293 height 24
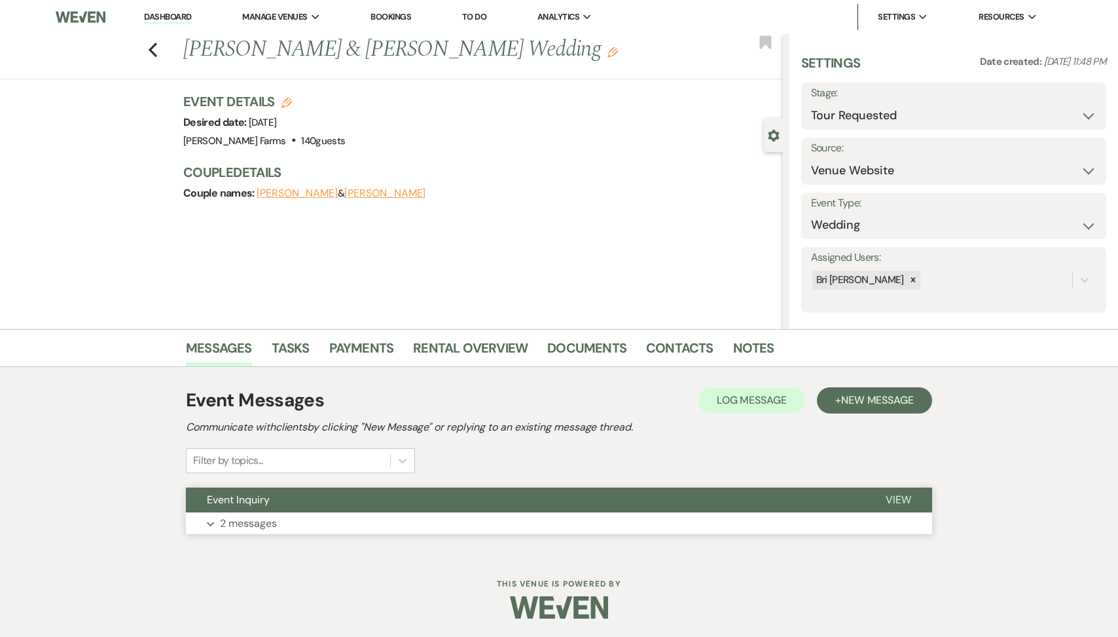
click at [324, 523] on button "Expand 2 messages" at bounding box center [559, 523] width 747 height 22
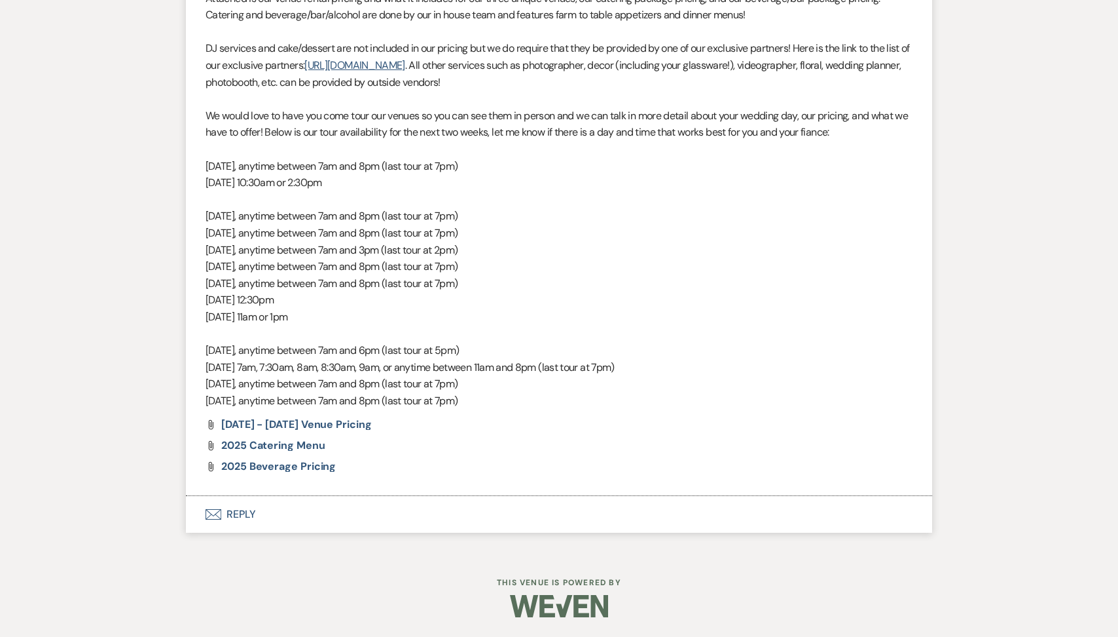
click at [331, 502] on button "Envelope Reply" at bounding box center [559, 514] width 747 height 37
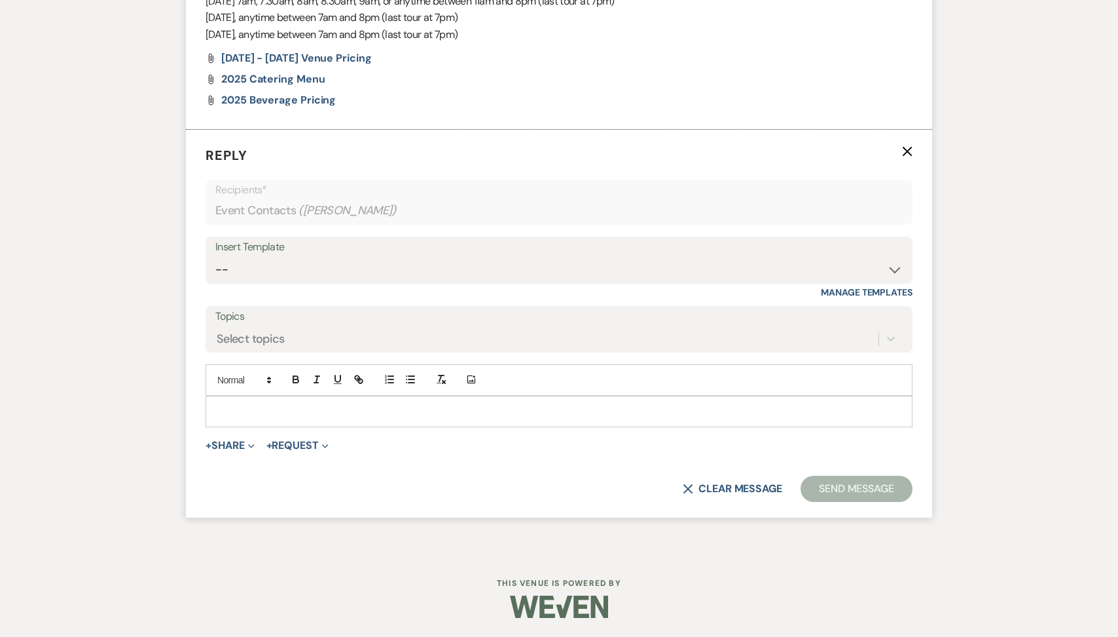
click at [286, 421] on div at bounding box center [559, 411] width 706 height 30
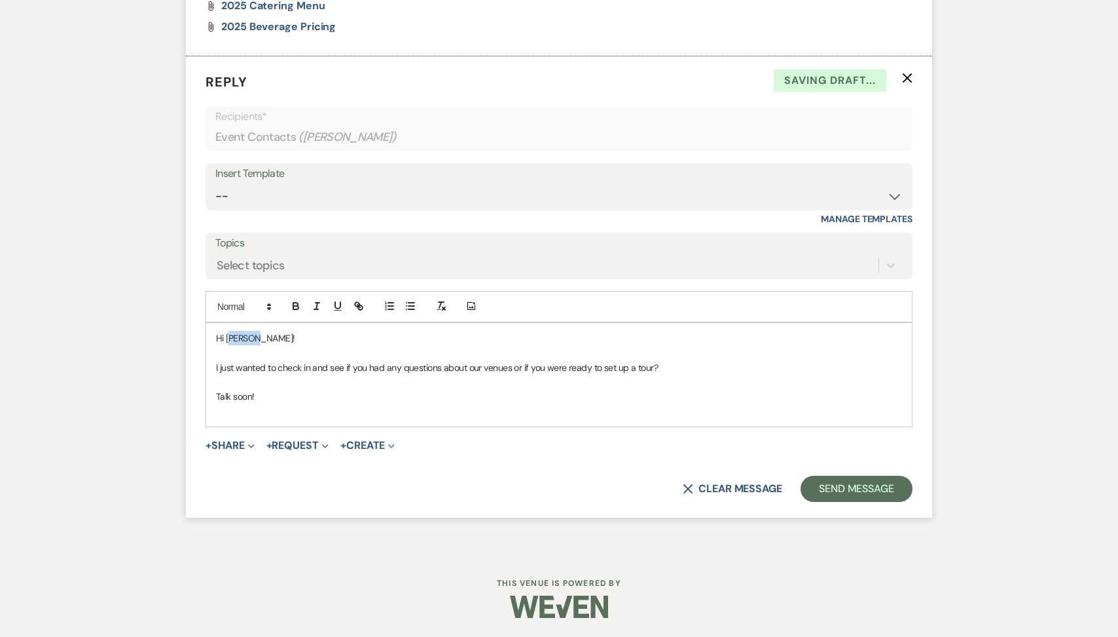
drag, startPoint x: 260, startPoint y: 343, endPoint x: 232, endPoint y: 339, distance: 27.9
click at [232, 339] on p "Hi Autumn!" at bounding box center [559, 338] width 686 height 14
click at [847, 484] on button "Send Message" at bounding box center [857, 488] width 112 height 26
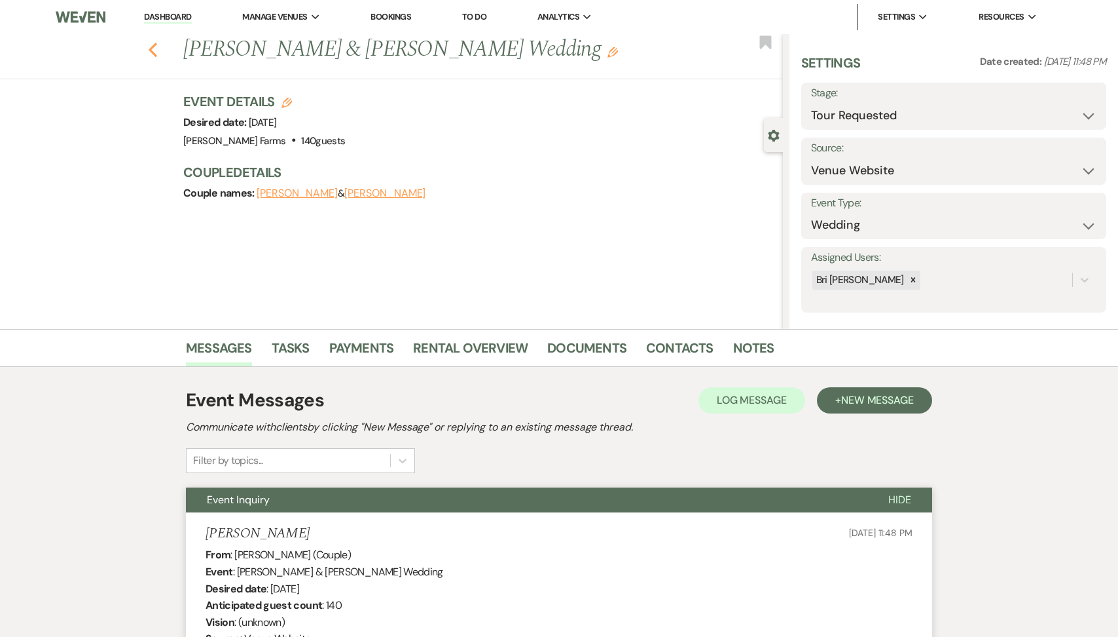
click at [157, 43] on icon "Previous" at bounding box center [153, 50] width 10 height 16
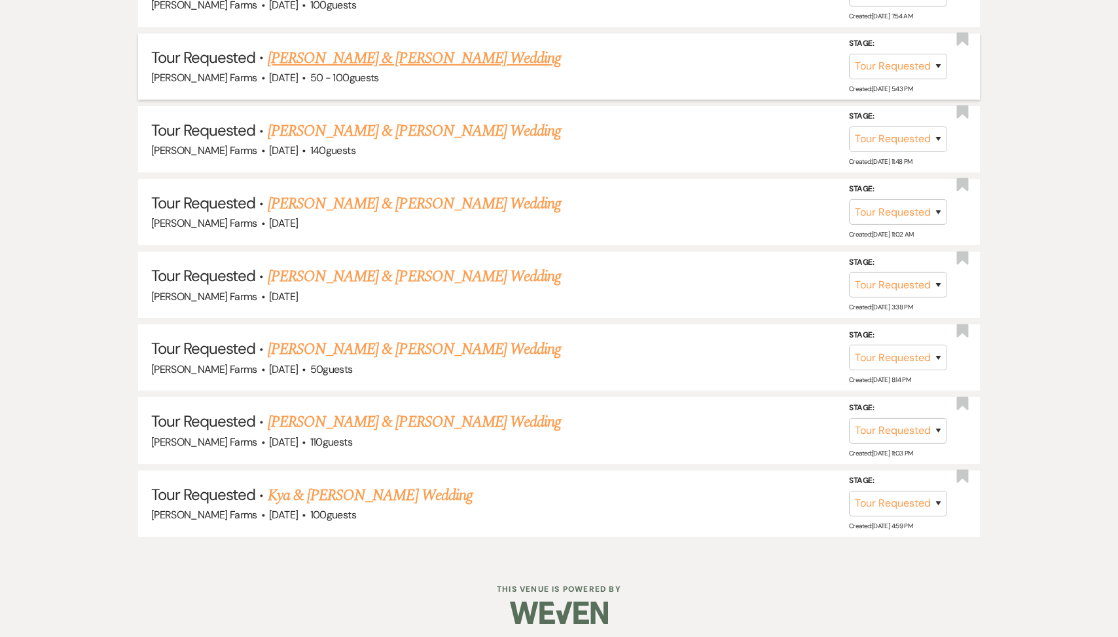
click at [396, 57] on link "Ruben Ruvalcaba & Simone De Souza's Wedding" at bounding box center [414, 58] width 293 height 24
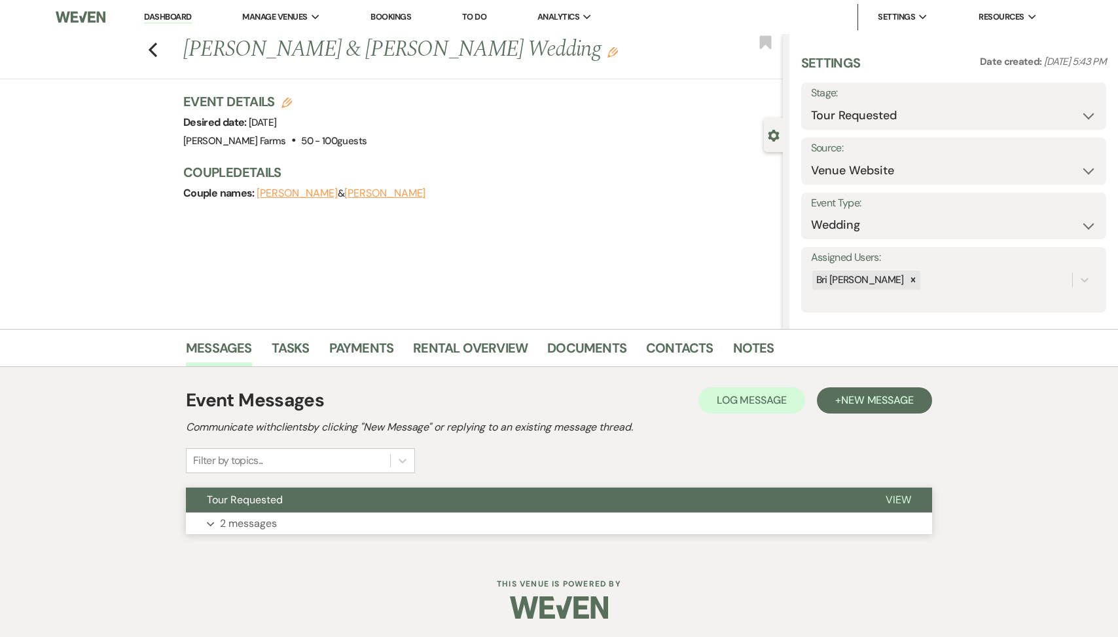
click at [300, 520] on button "Expand 2 messages" at bounding box center [559, 523] width 747 height 22
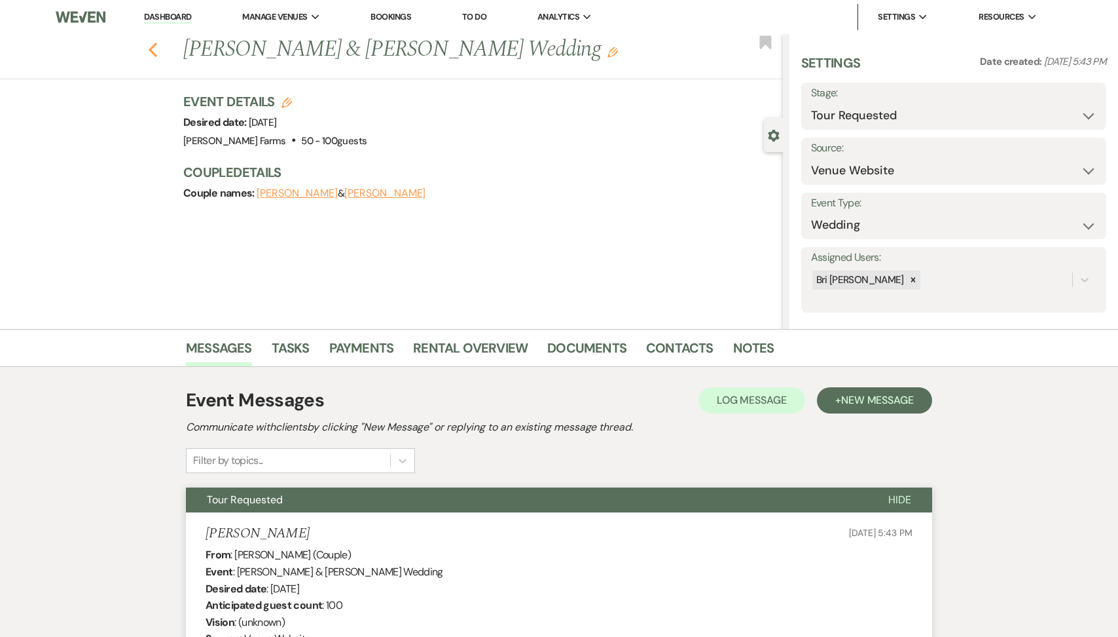
click at [156, 41] on button "Previous" at bounding box center [153, 48] width 10 height 18
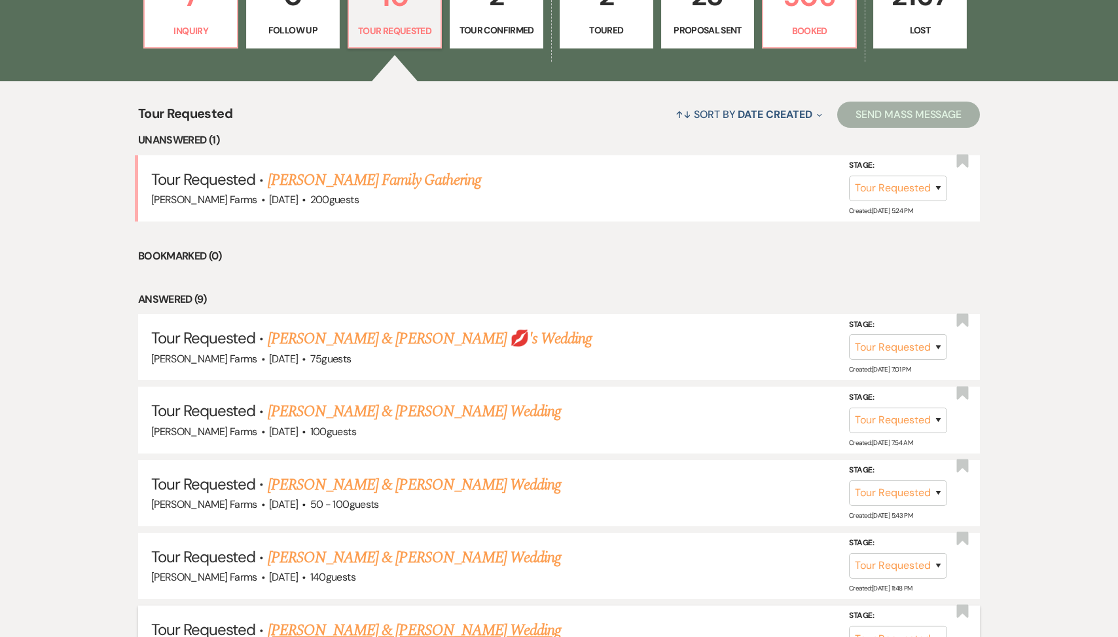
scroll to position [45, 0]
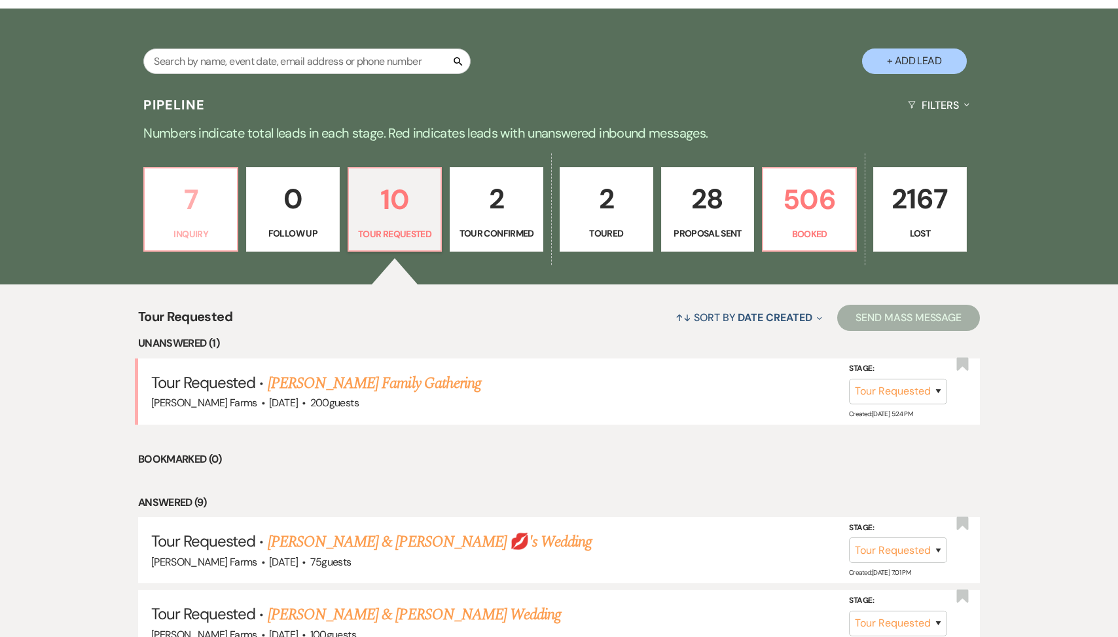
click at [205, 225] on link "7 Inquiry" at bounding box center [190, 209] width 95 height 85
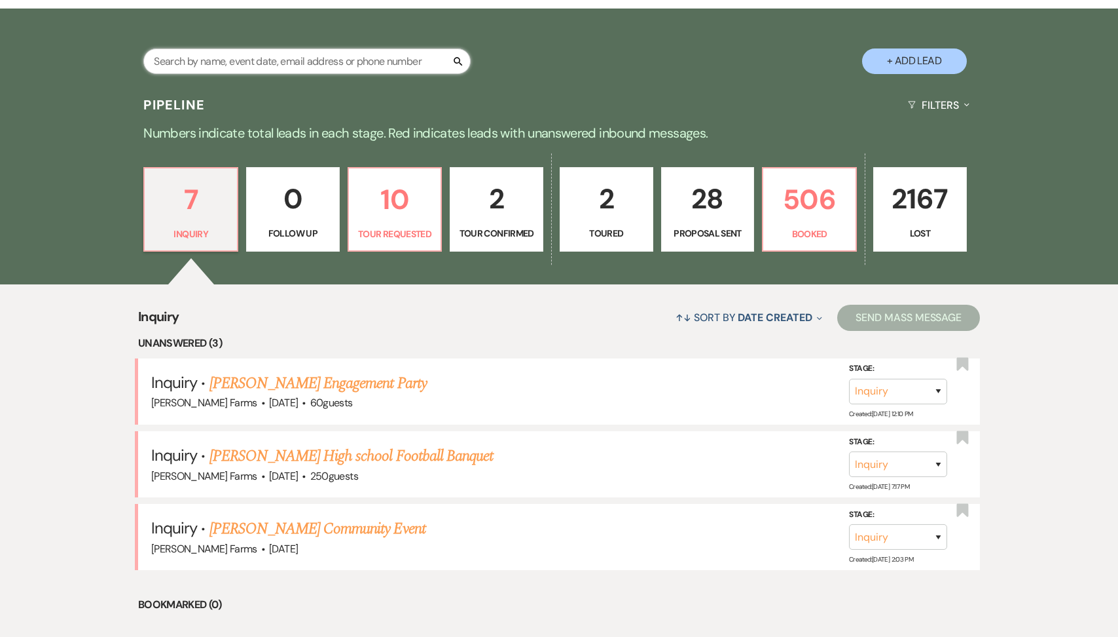
click at [208, 60] on input "text" at bounding box center [306, 61] width 327 height 26
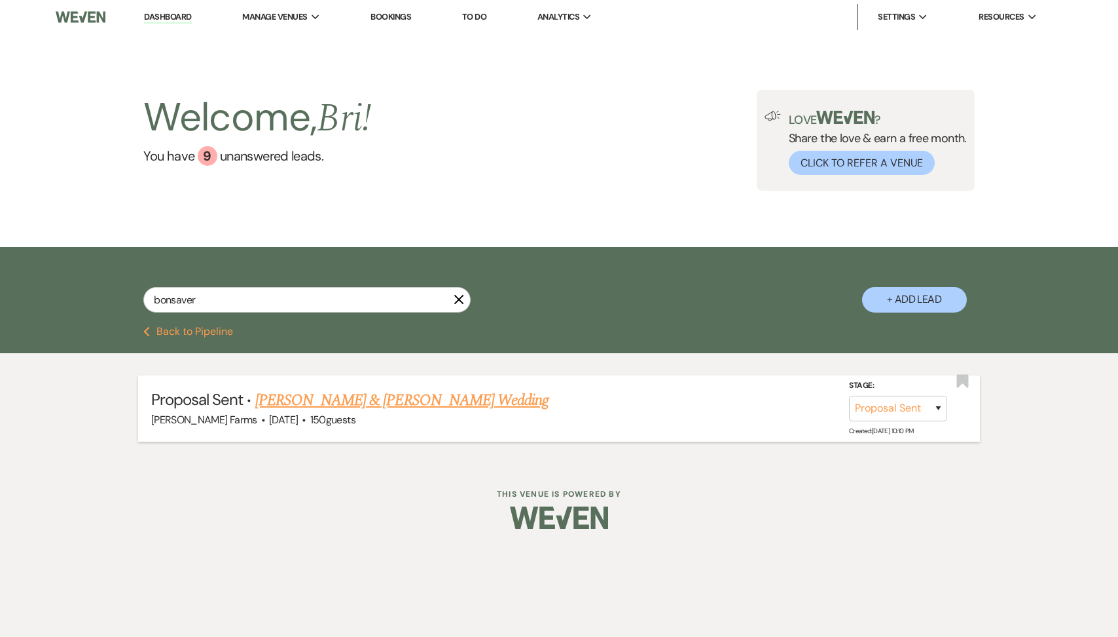
click at [325, 403] on link "Jordan Ewbank & Julianne M Bonsaver's Wedding" at bounding box center [401, 400] width 293 height 24
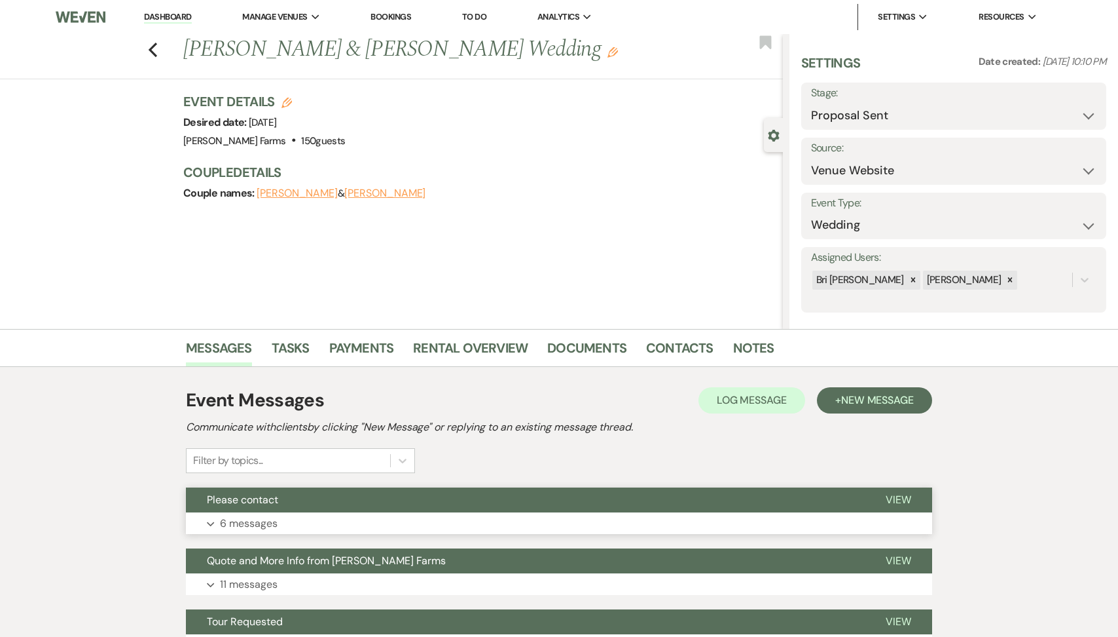
click at [271, 506] on span "Please contact" at bounding box center [242, 499] width 71 height 14
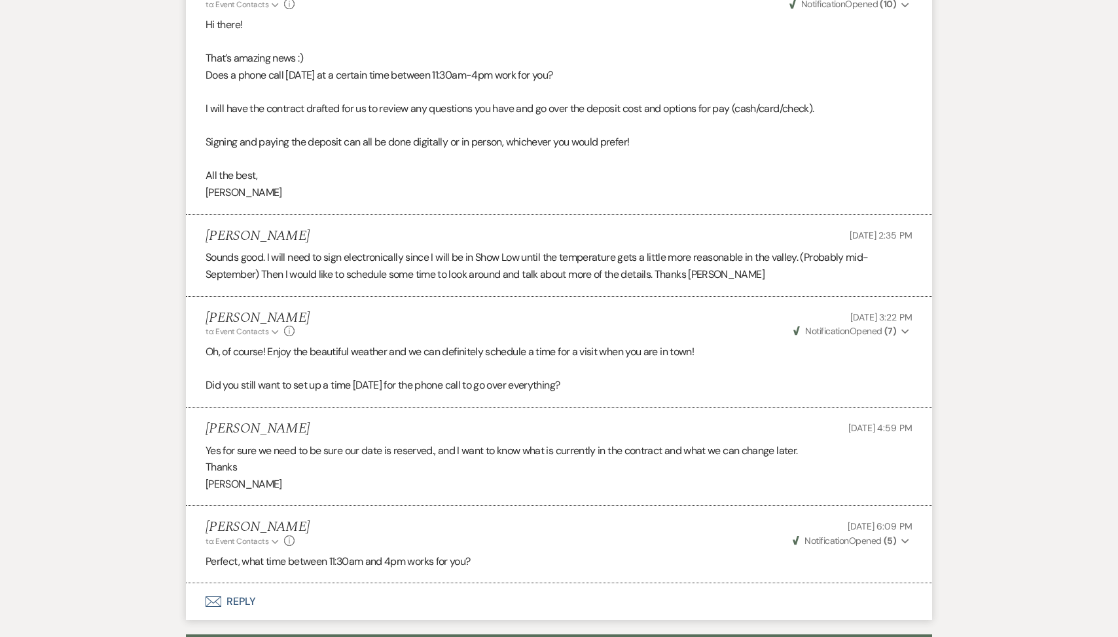
scroll to position [866, 0]
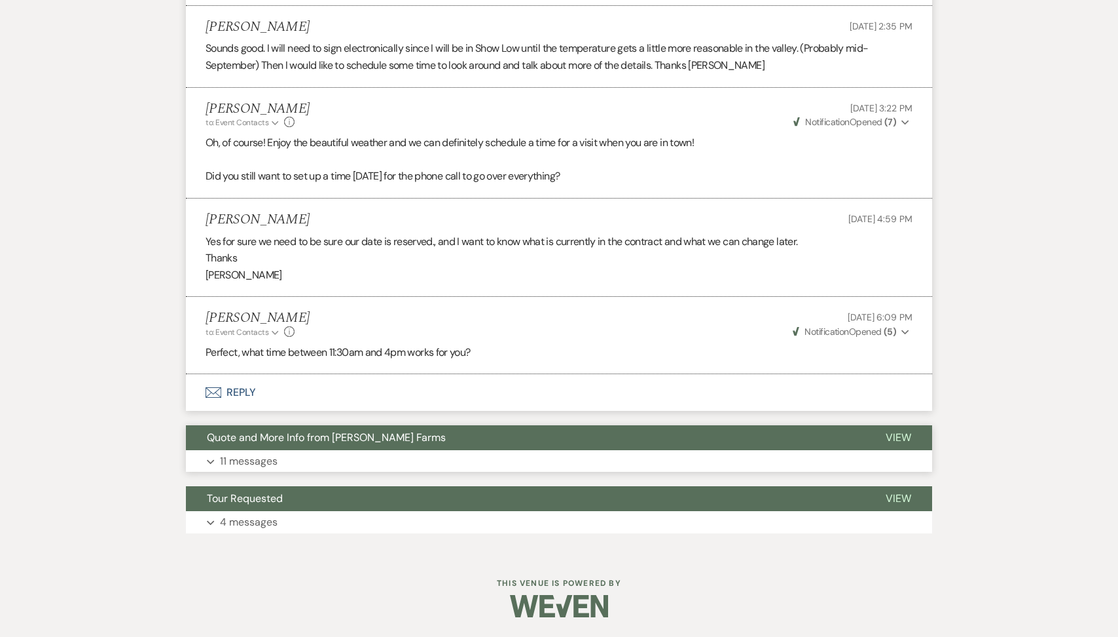
click at [369, 443] on span "Quote and More Info from Schnepf Farms" at bounding box center [326, 437] width 239 height 14
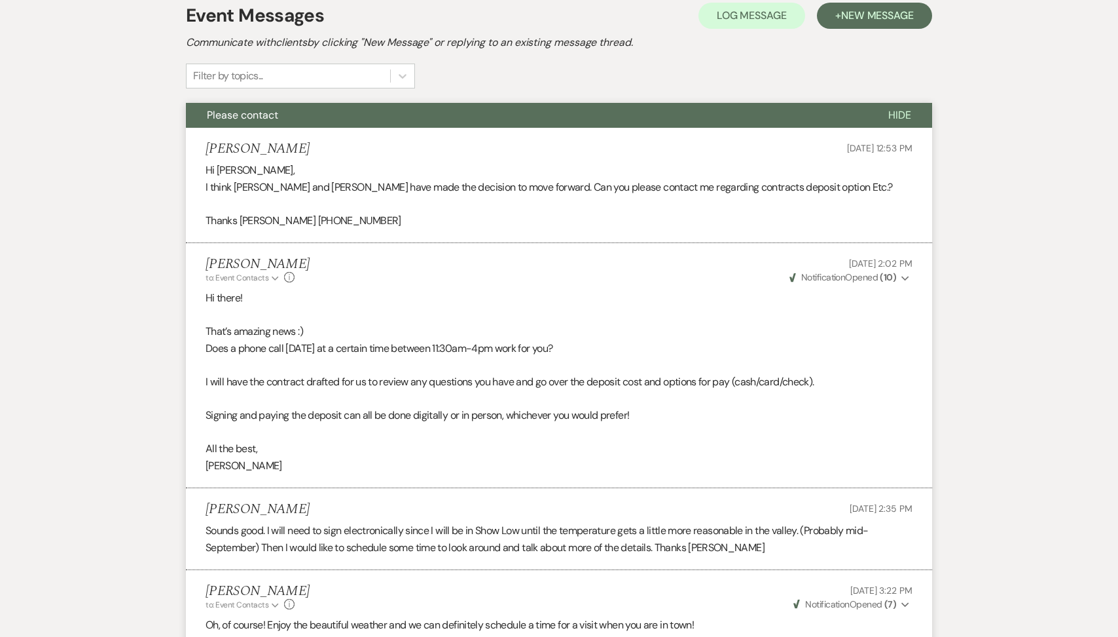
scroll to position [0, 0]
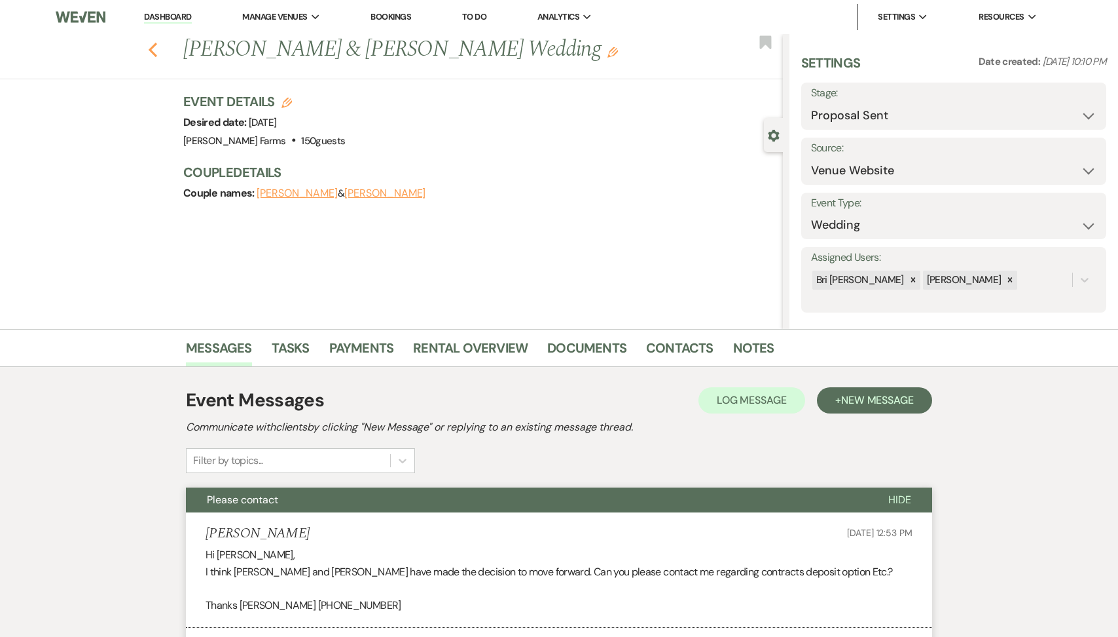
click at [151, 55] on icon "Previous" at bounding box center [153, 50] width 10 height 16
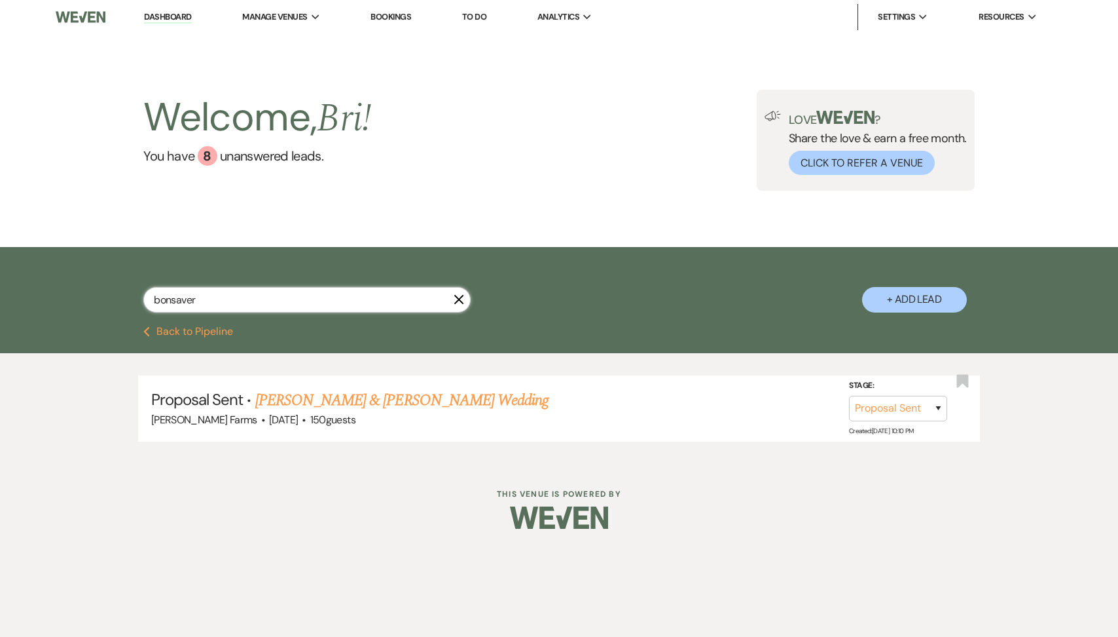
drag, startPoint x: 202, startPoint y: 301, endPoint x: 126, endPoint y: 299, distance: 76.0
click at [130, 299] on div "bonsaver X + Add Lead" at bounding box center [559, 287] width 943 height 69
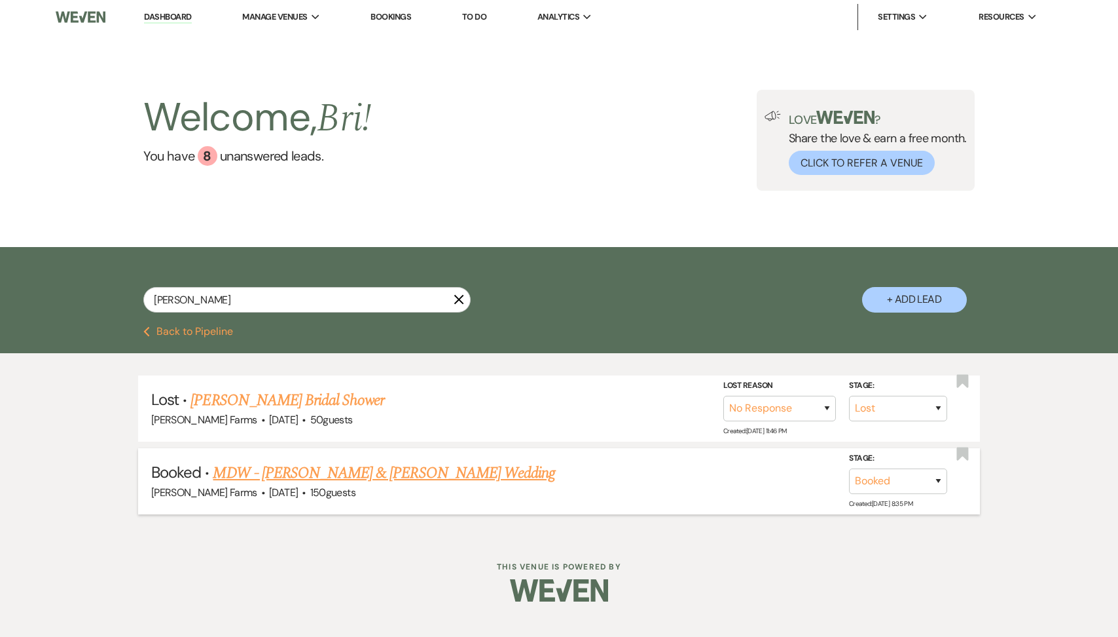
click at [335, 466] on link "MDW - Morgan Lowry & Michael Paz's Wedding" at bounding box center [384, 473] width 342 height 24
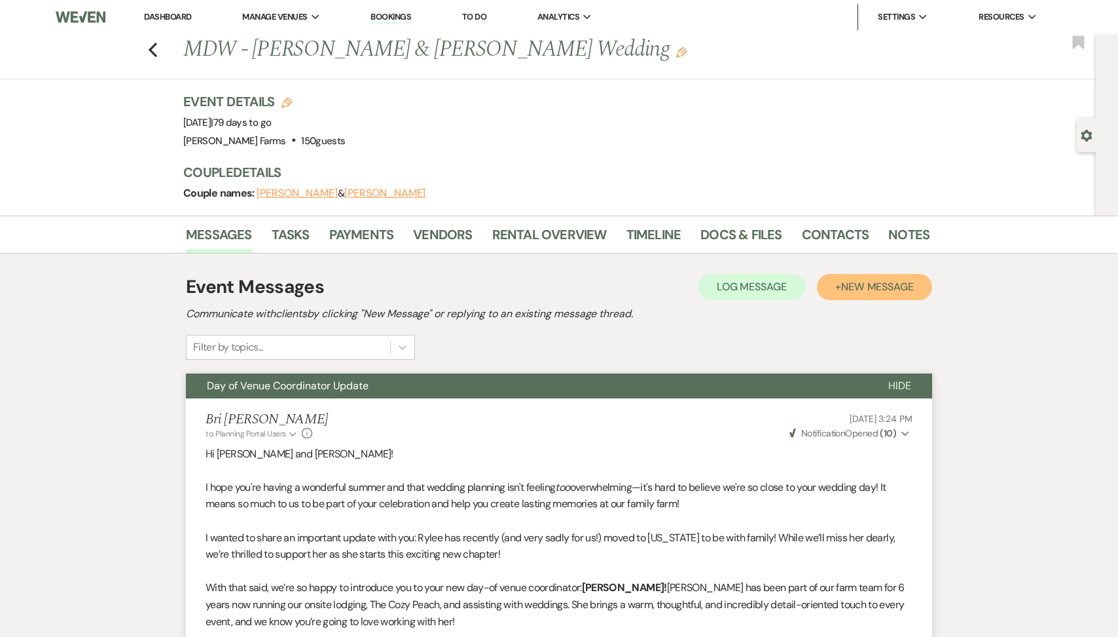
click at [874, 292] on span "New Message" at bounding box center [877, 287] width 73 height 14
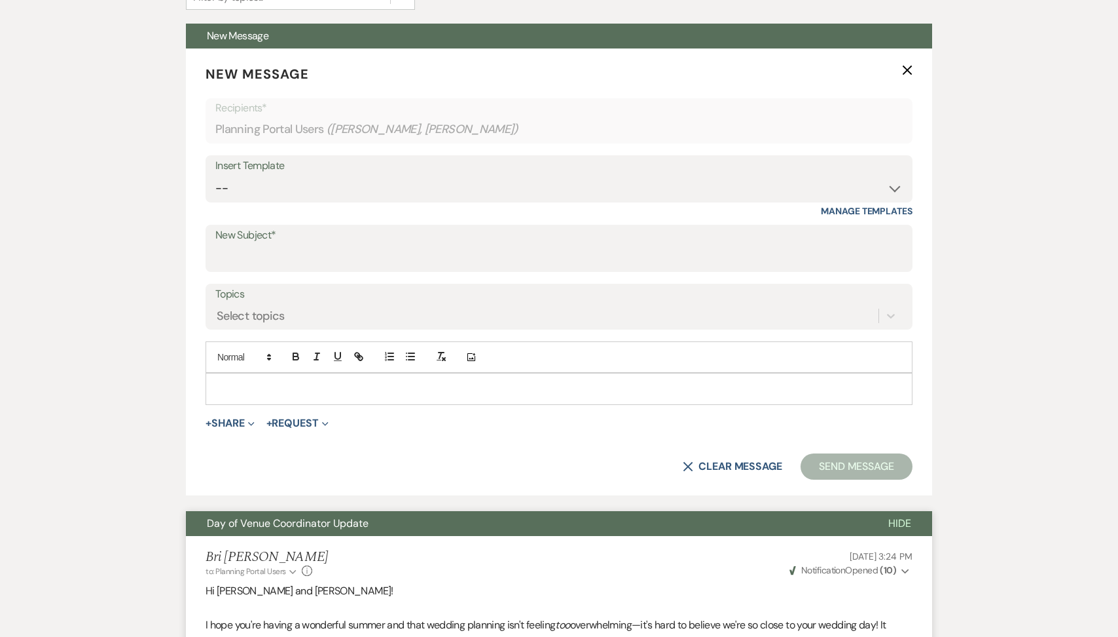
scroll to position [455, 0]
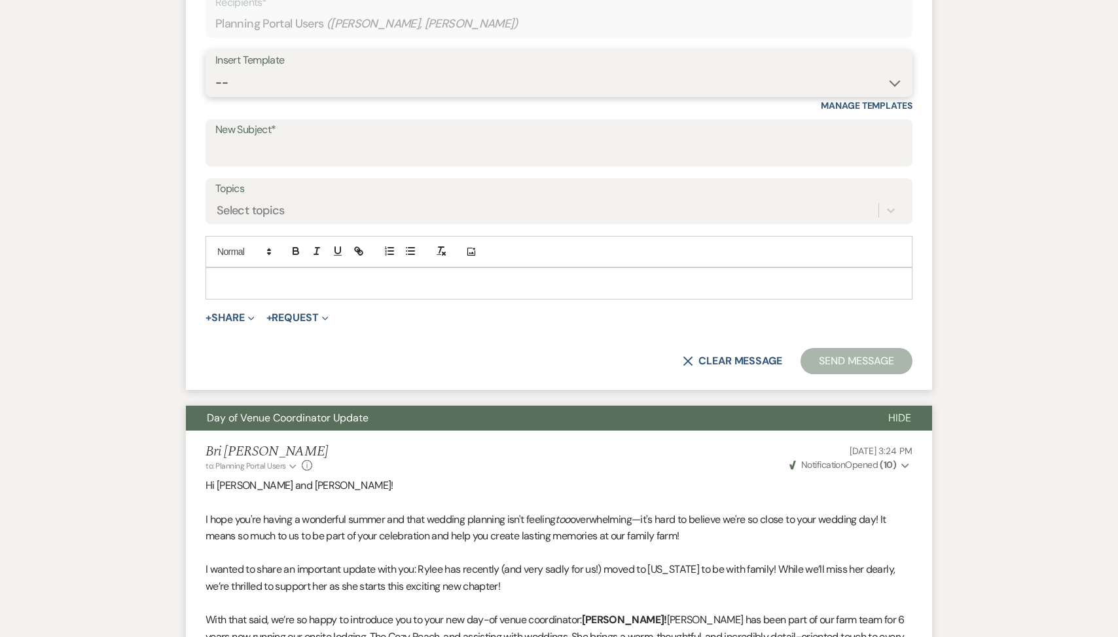
click at [333, 90] on select "-- Tour Request Response Follow Up Contract (Pre-Booked Leads) Weven Planning P…" at bounding box center [559, 83] width 688 height 26
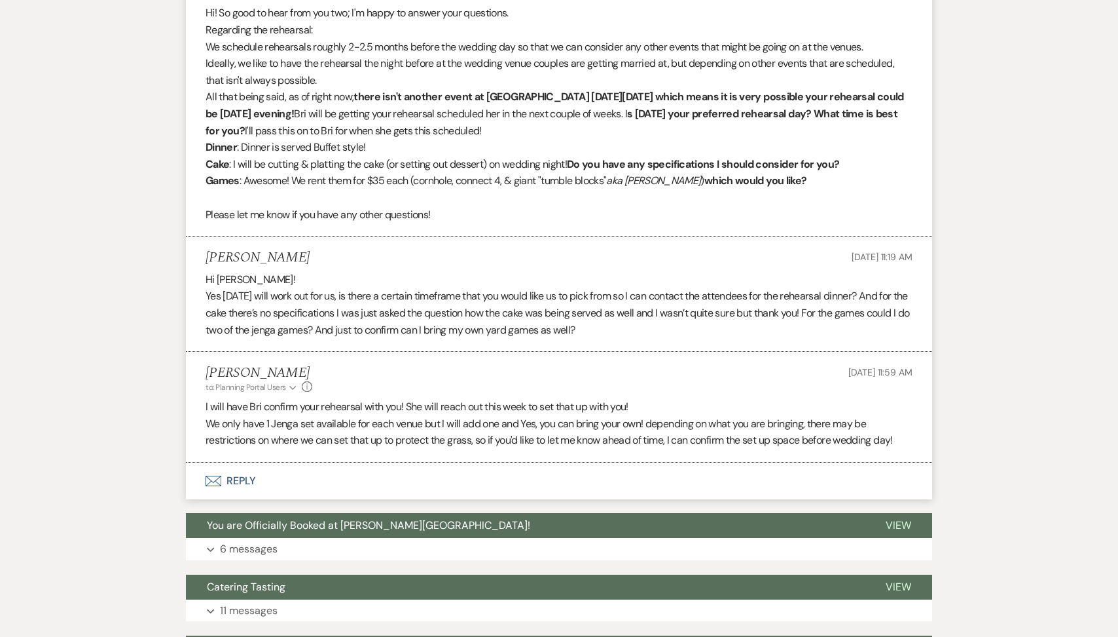
scroll to position [1874, 0]
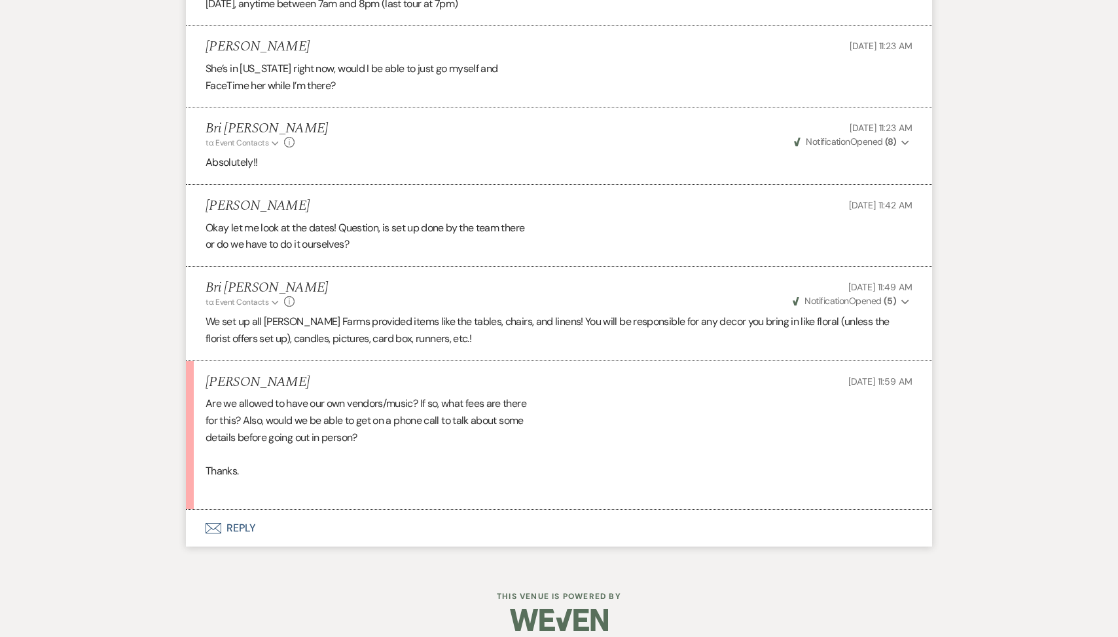
scroll to position [1634, 0]
click at [304, 529] on button "Envelope Reply" at bounding box center [559, 525] width 747 height 37
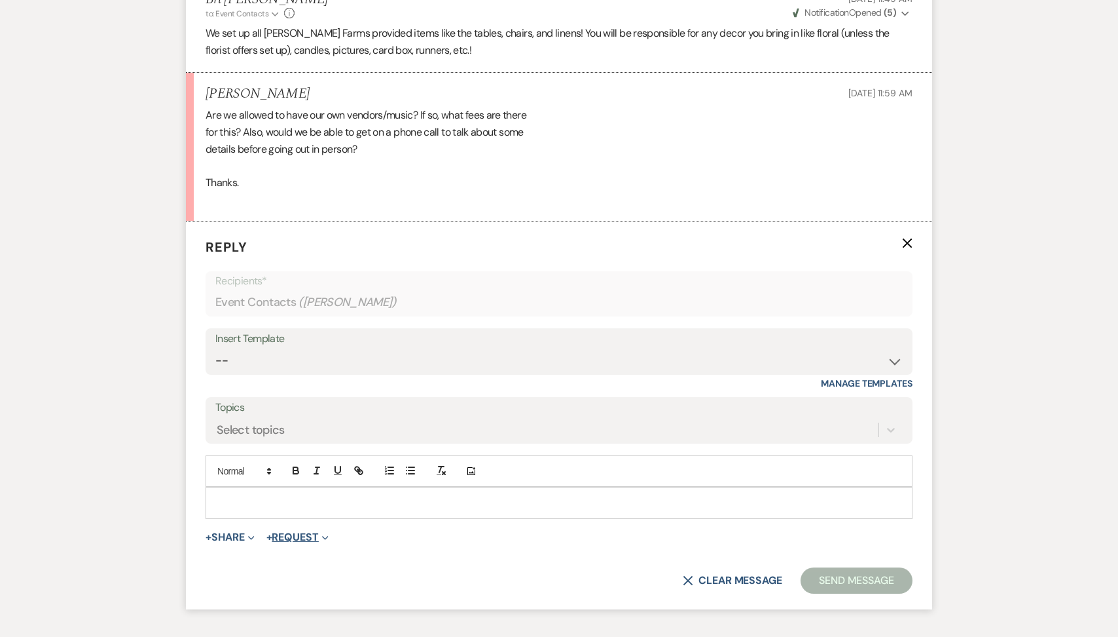
scroll to position [1921, 0]
click at [267, 501] on p at bounding box center [559, 501] width 686 height 14
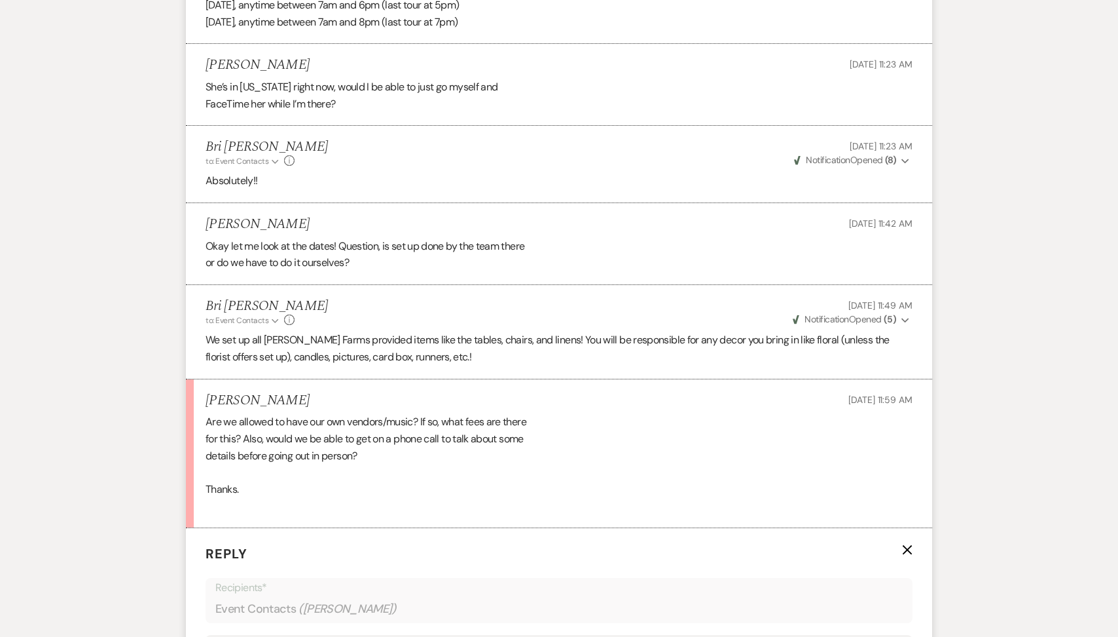
scroll to position [2012, 0]
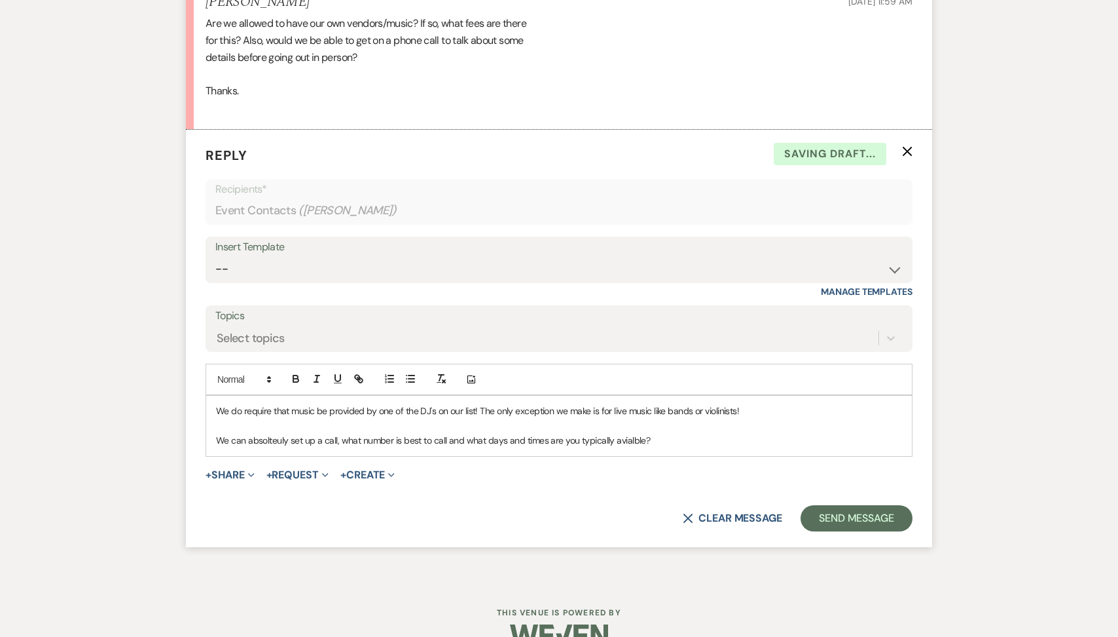
click at [625, 445] on p "We can absolteuly set up a call, what number is best to call and what days and …" at bounding box center [559, 440] width 686 height 14
click at [267, 439] on p "We can absolteuly set up a call, what number is best to call and what days and …" at bounding box center [559, 440] width 686 height 14
click at [831, 510] on button "Send Message" at bounding box center [857, 518] width 112 height 26
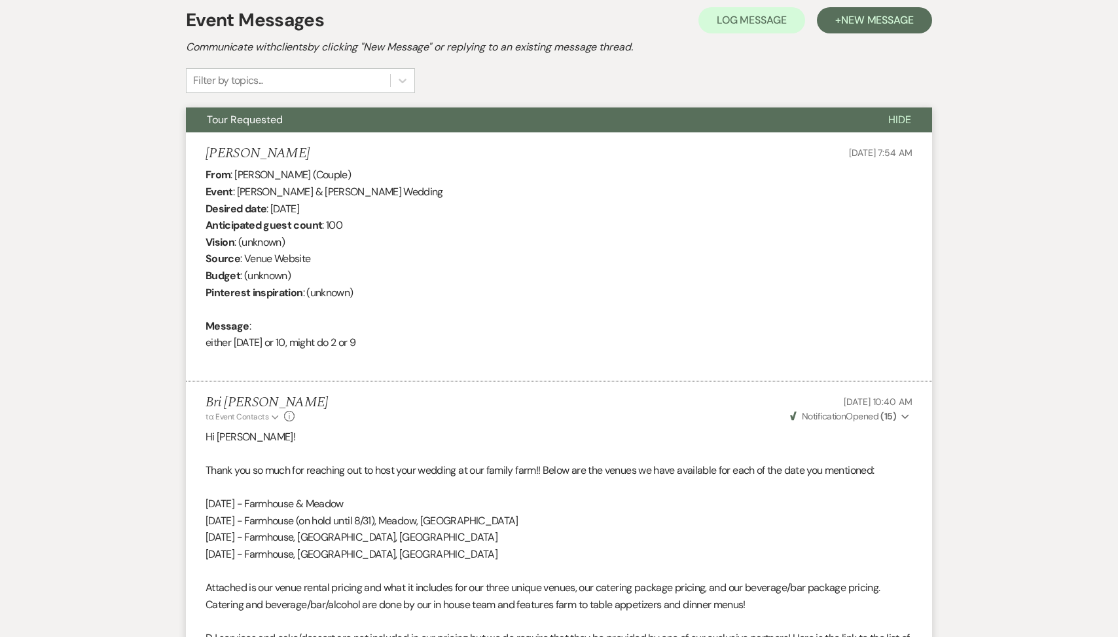
scroll to position [0, 0]
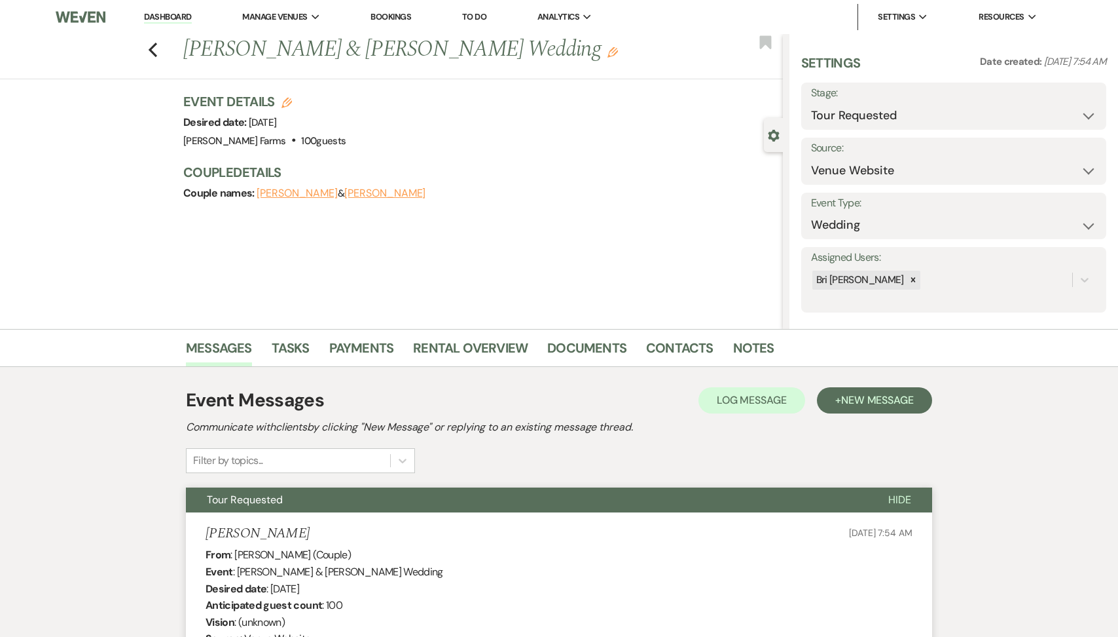
click at [175, 20] on link "Dashboard" at bounding box center [167, 17] width 47 height 12
